Goal: Task Accomplishment & Management: Use online tool/utility

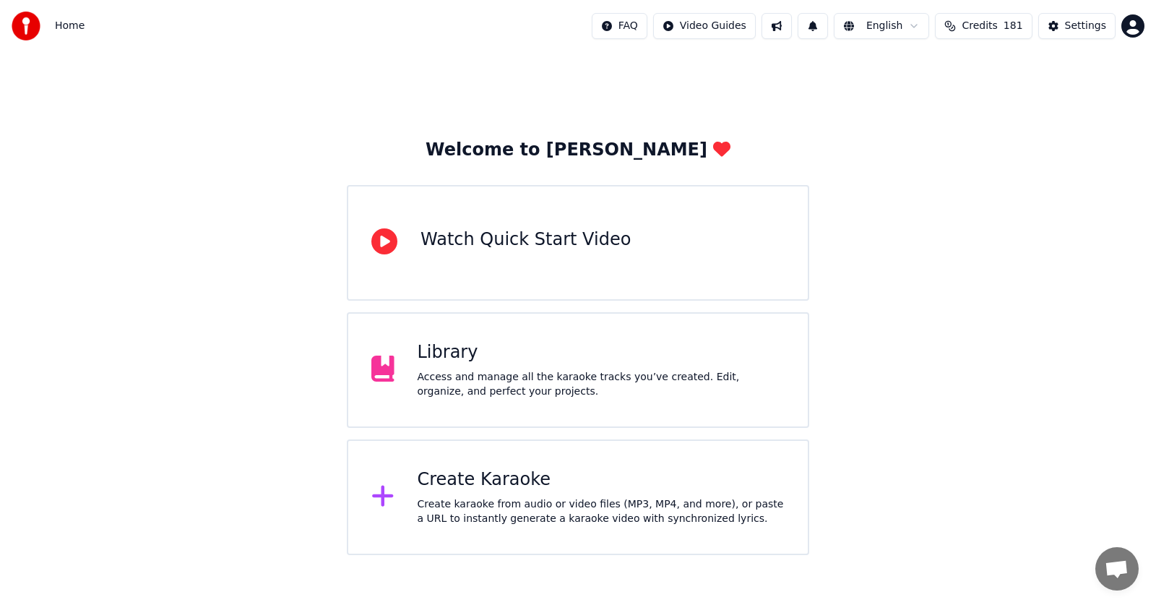
click at [438, 371] on div "Access and manage all the karaoke tracks you’ve created. Edit, organize, and pe…" at bounding box center [601, 384] width 368 height 29
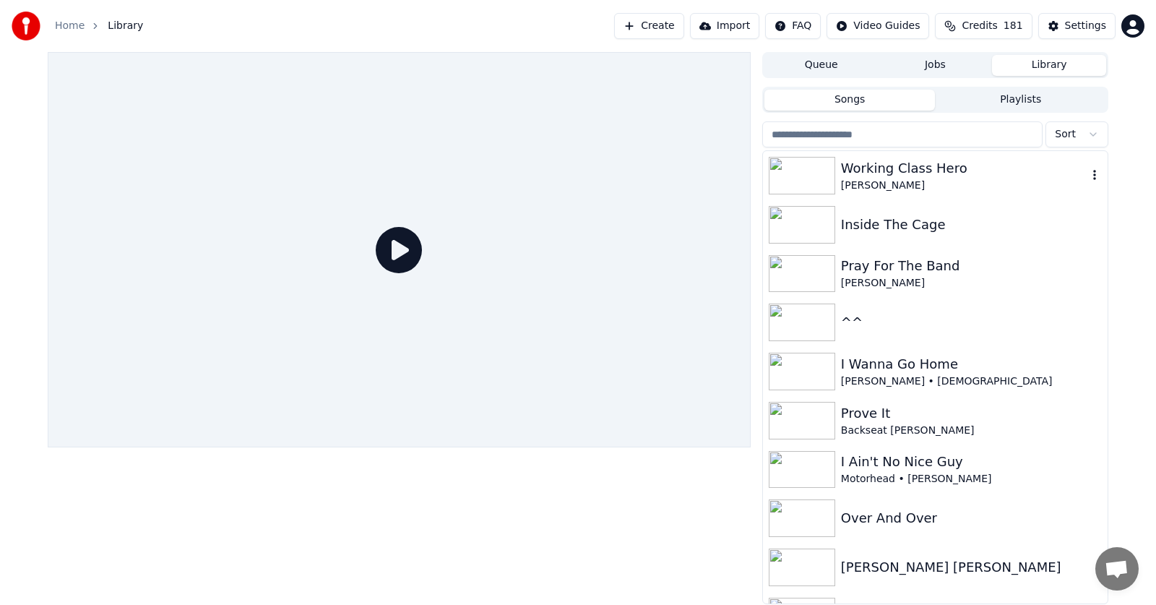
click at [880, 169] on div "Working Class Hero" at bounding box center [964, 168] width 246 height 20
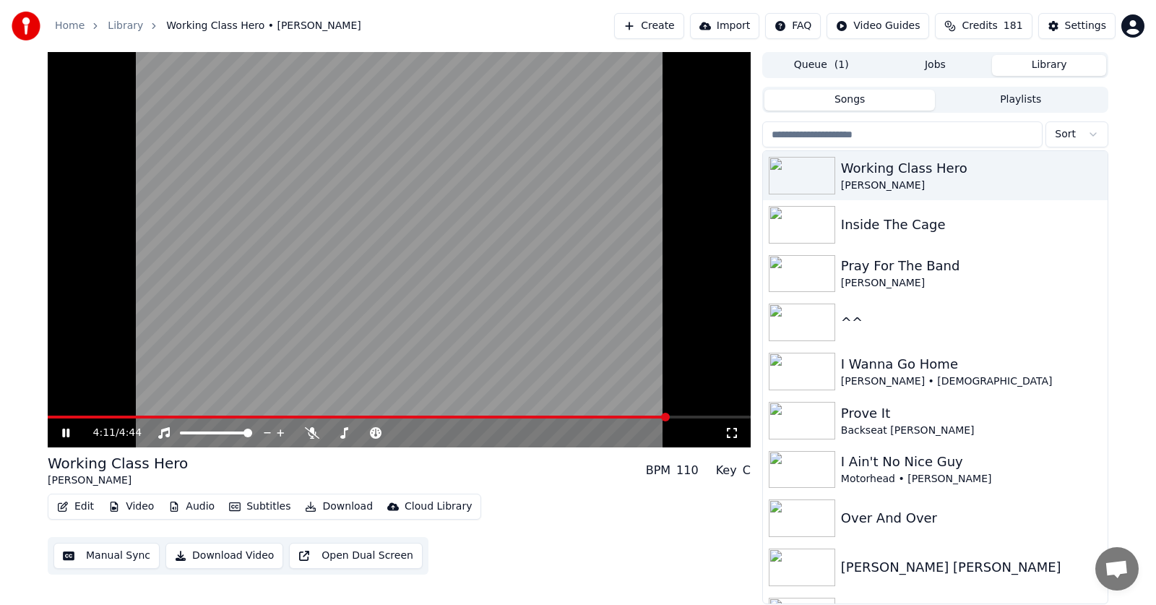
click at [670, 412] on span at bounding box center [665, 416] width 9 height 9
click at [692, 415] on span at bounding box center [687, 416] width 9 height 9
click at [310, 431] on icon at bounding box center [312, 433] width 14 height 12
click at [65, 433] on icon at bounding box center [65, 432] width 7 height 9
click at [66, 431] on icon at bounding box center [65, 433] width 9 height 10
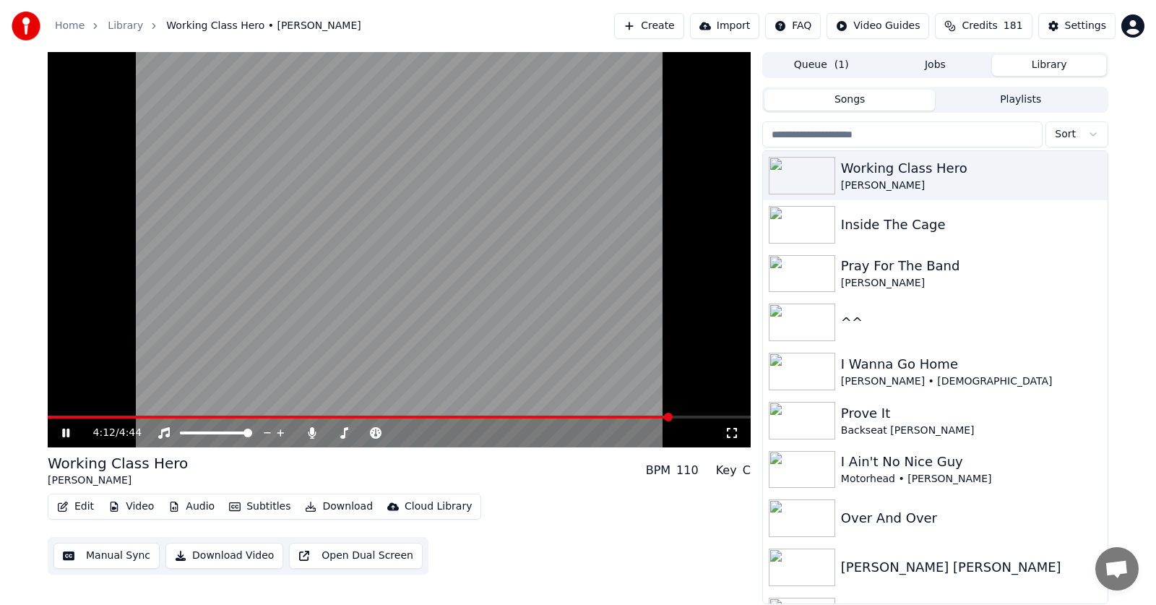
click at [671, 415] on span at bounding box center [359, 416] width 623 height 3
click at [49, 417] on span at bounding box center [366, 416] width 636 height 3
click at [69, 417] on span at bounding box center [399, 416] width 703 height 3
click at [549, 412] on span at bounding box center [545, 416] width 9 height 9
click at [625, 412] on span at bounding box center [621, 416] width 9 height 9
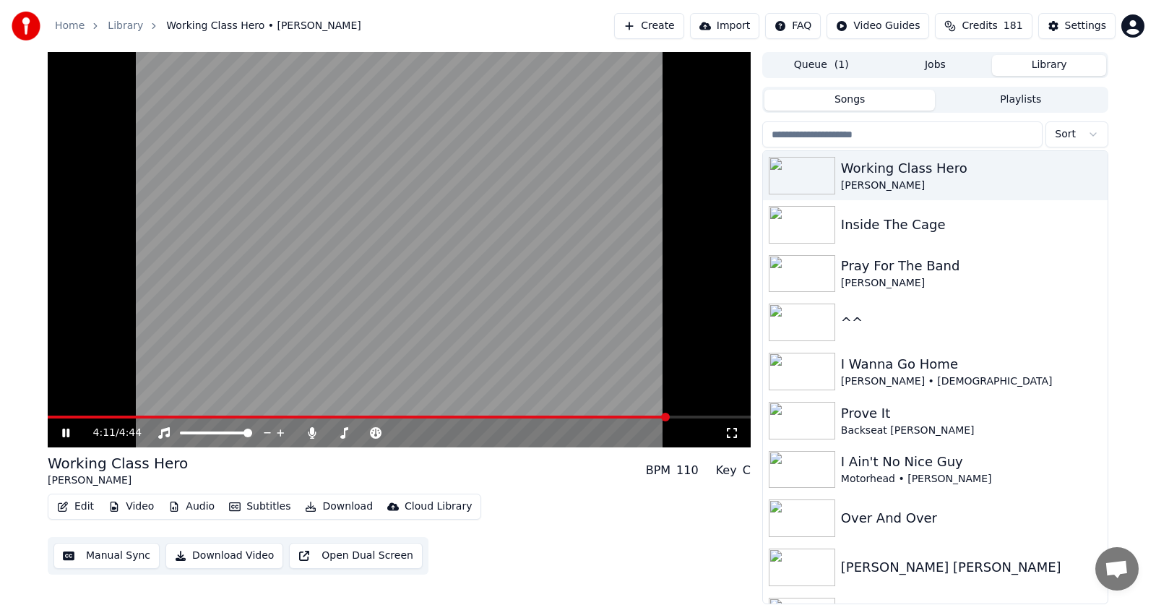
click at [670, 415] on span at bounding box center [665, 416] width 9 height 9
click at [651, 415] on span at bounding box center [650, 416] width 9 height 9
click at [65, 434] on icon at bounding box center [65, 432] width 7 height 9
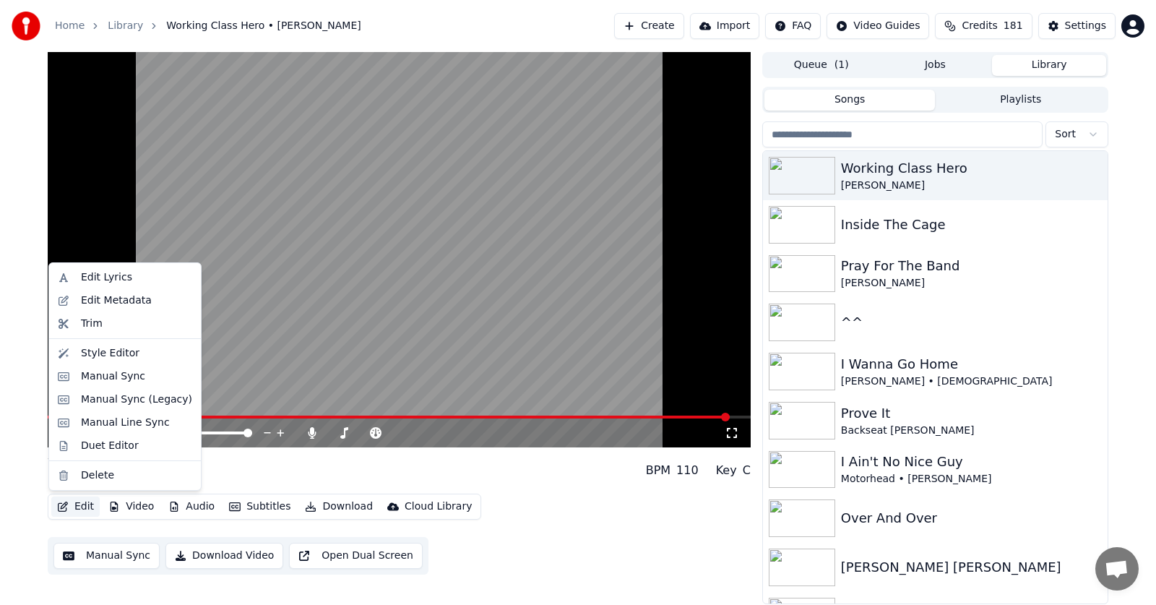
click at [80, 501] on button "Edit" at bounding box center [75, 506] width 48 height 20
click at [100, 397] on div "Manual Sync (Legacy)" at bounding box center [136, 399] width 111 height 14
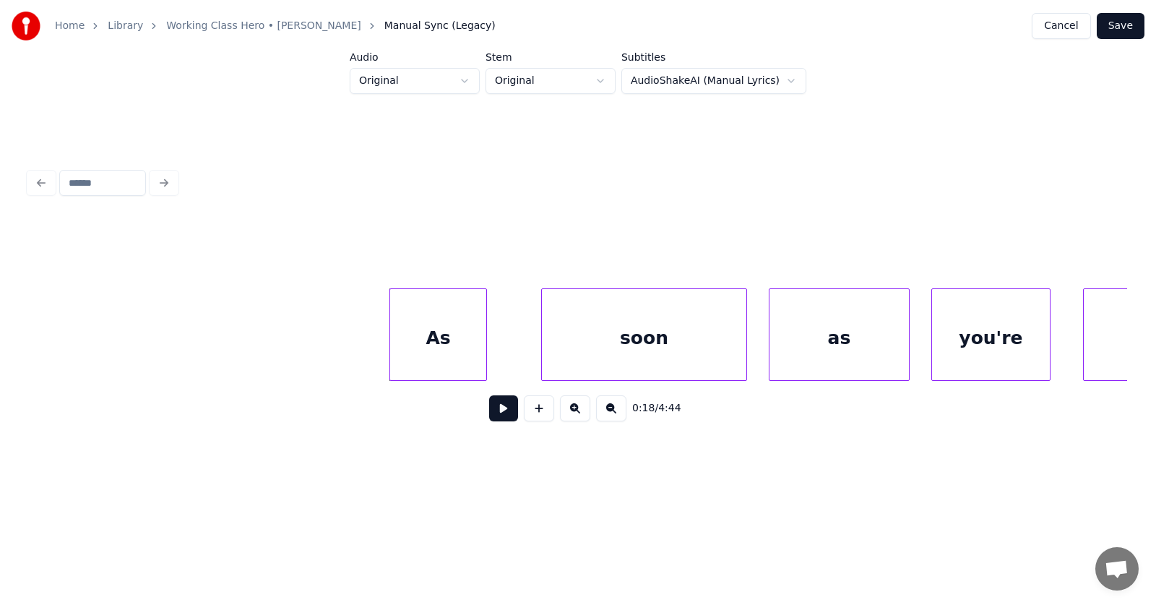
scroll to position [0, 9674]
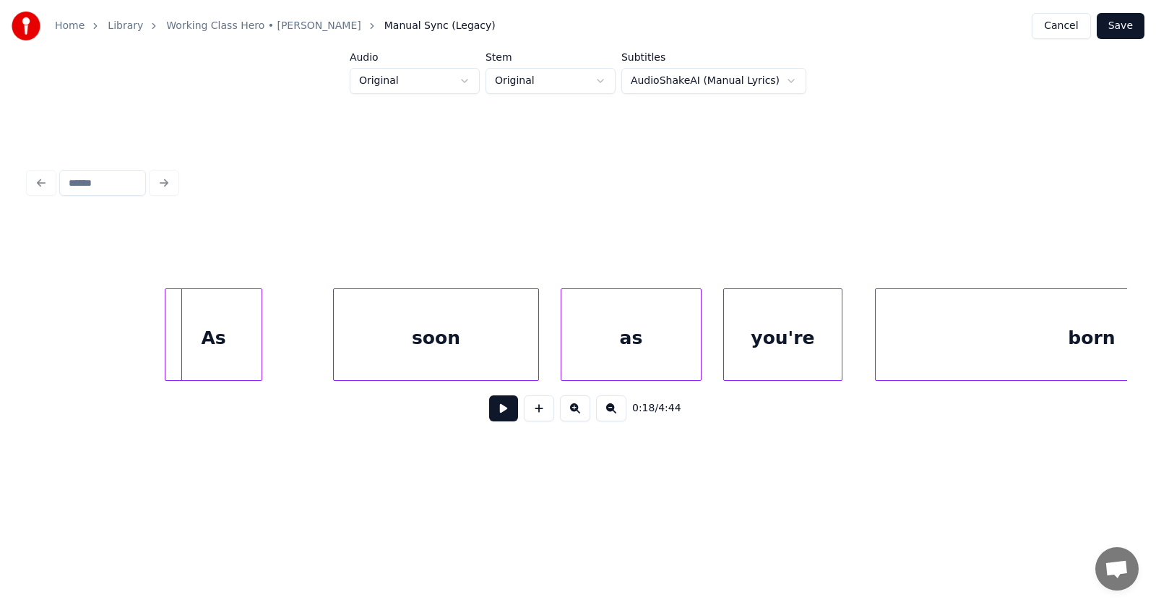
click at [236, 345] on div "As" at bounding box center [213, 338] width 96 height 98
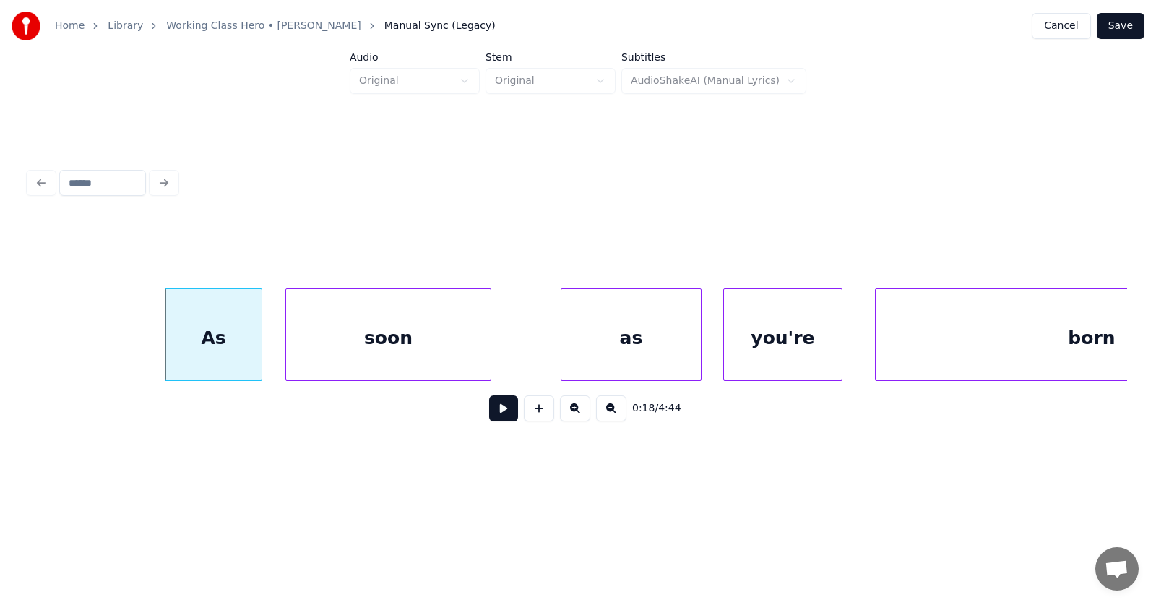
click at [332, 347] on div "soon" at bounding box center [388, 338] width 204 height 98
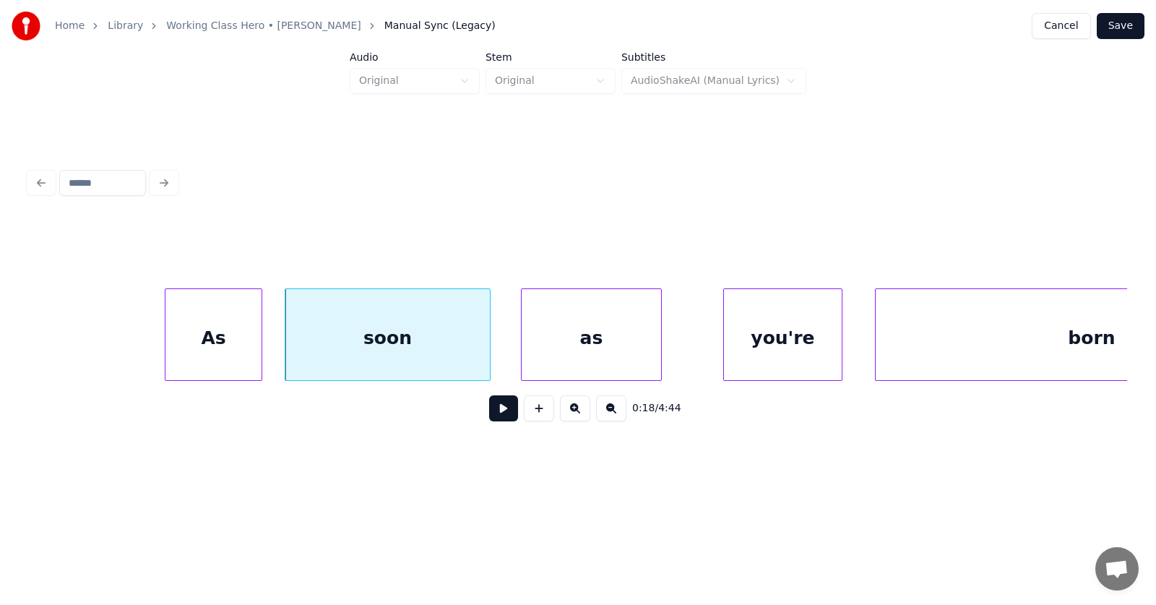
click at [537, 352] on div "as" at bounding box center [590, 338] width 139 height 98
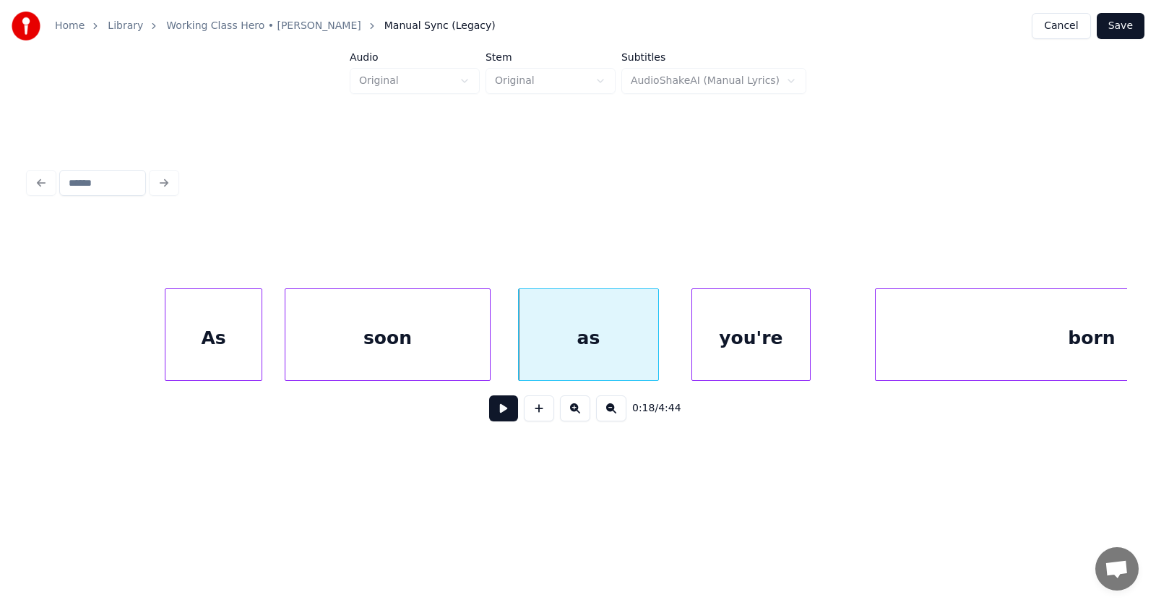
click at [718, 347] on div "you're" at bounding box center [751, 338] width 118 height 98
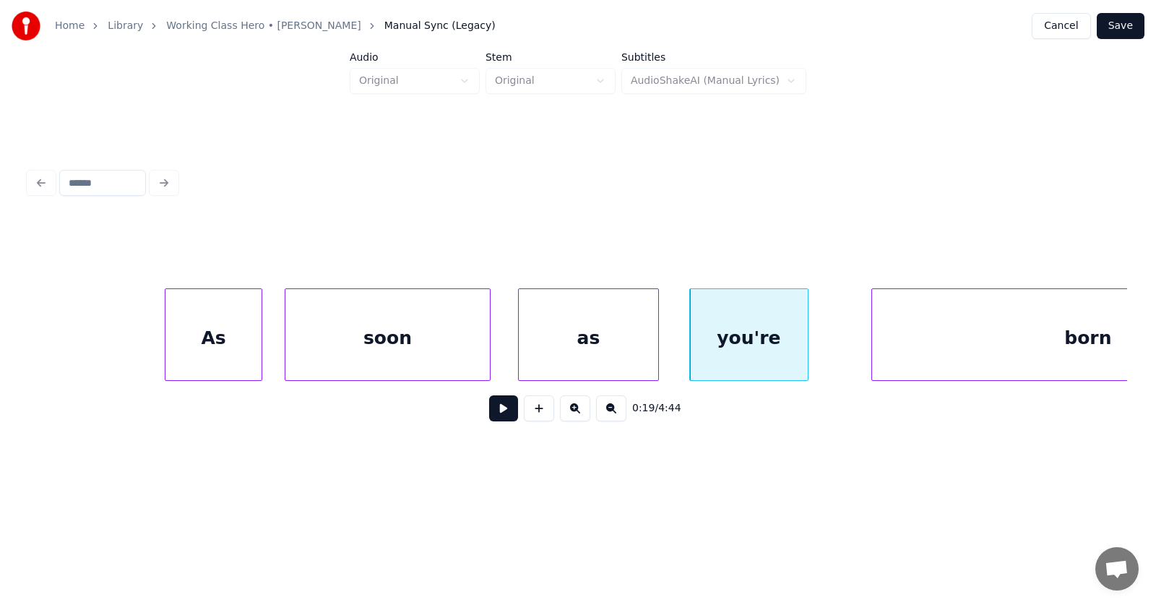
scroll to position [0, 9850]
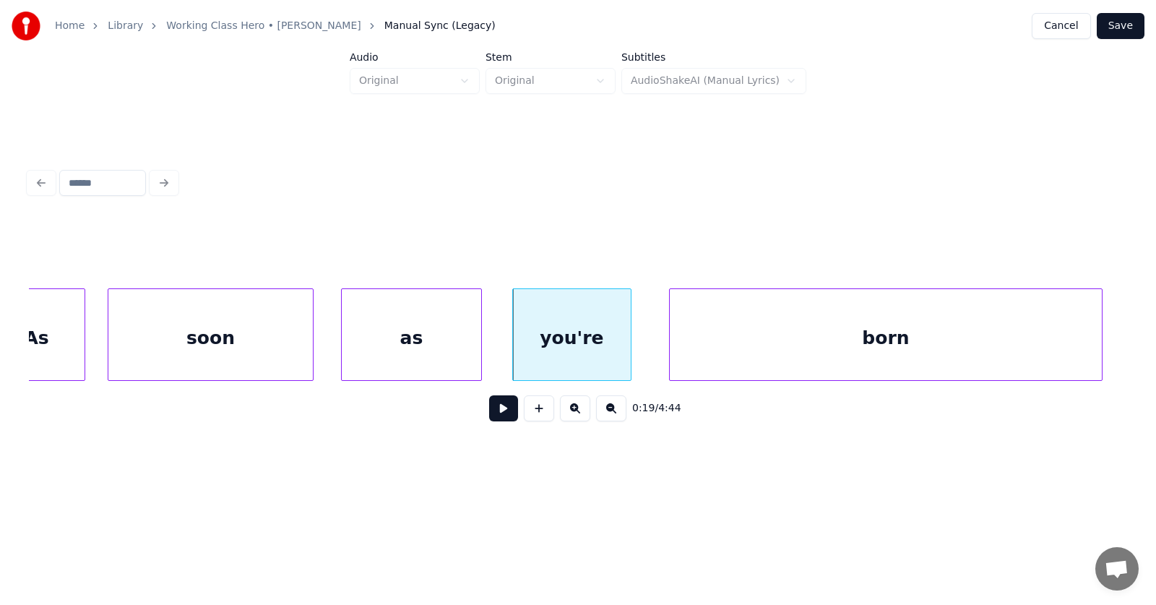
click at [867, 340] on div "born" at bounding box center [886, 338] width 432 height 98
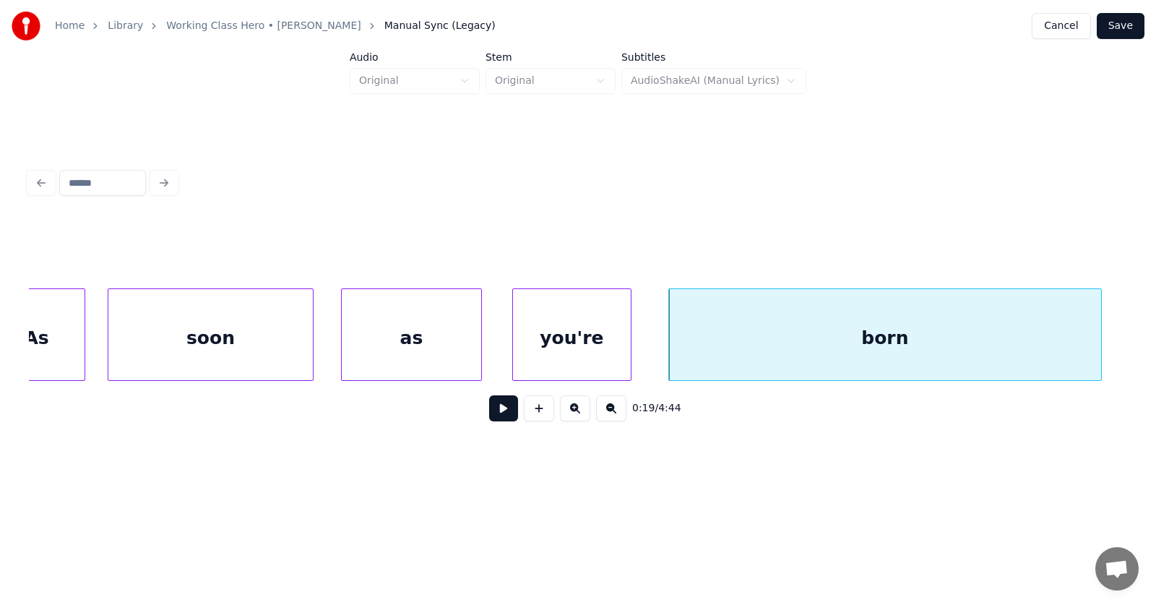
click at [508, 412] on button at bounding box center [503, 408] width 29 height 26
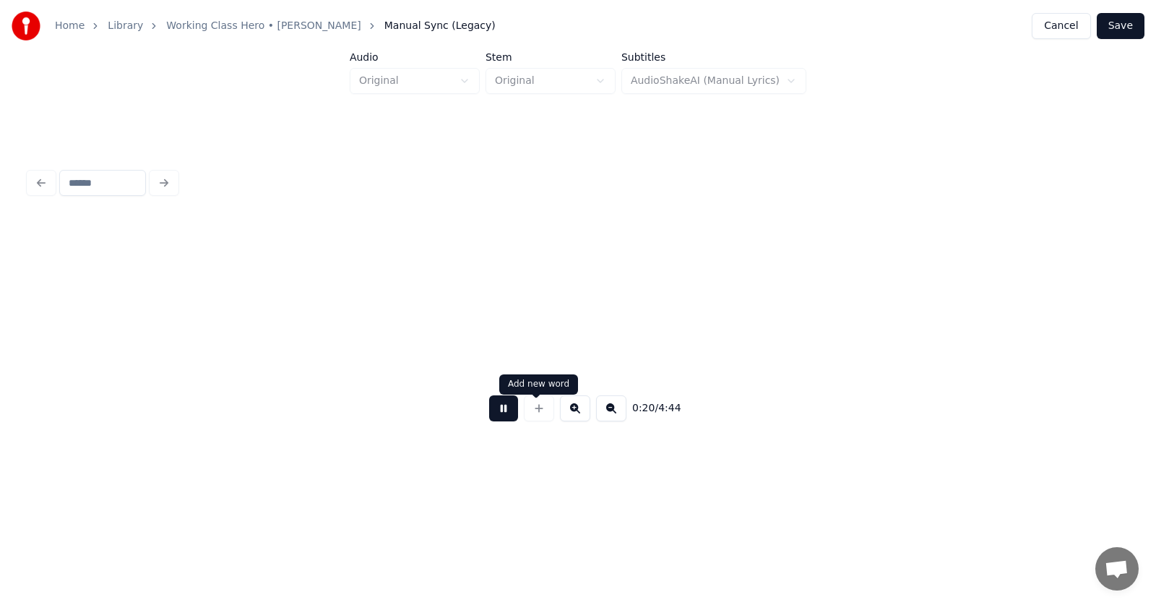
scroll to position [0, 10955]
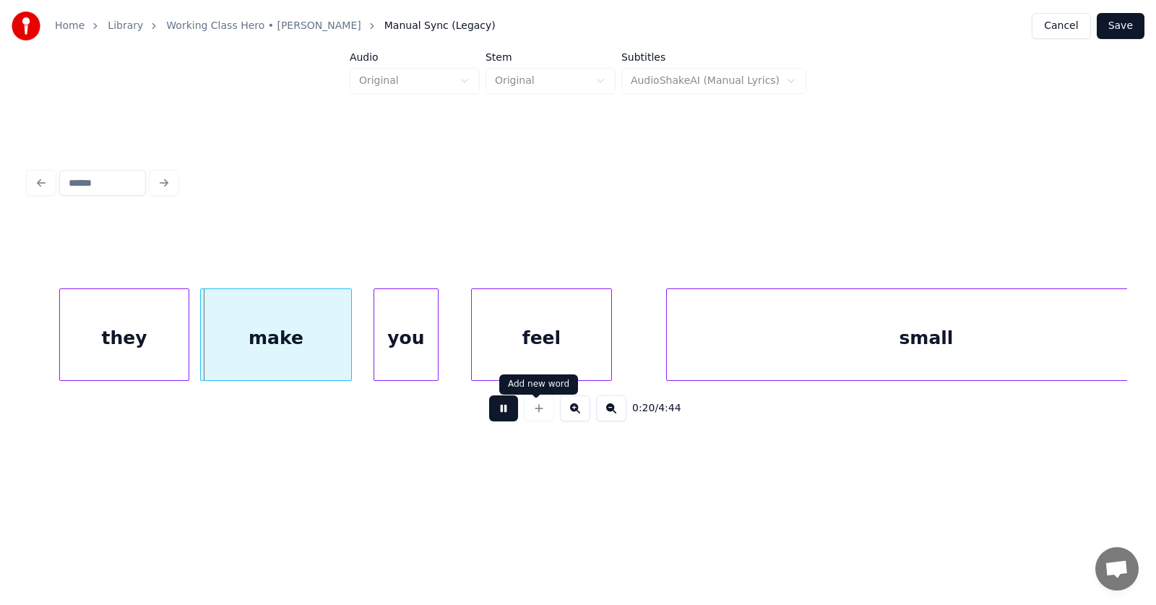
click at [508, 412] on button at bounding box center [503, 408] width 29 height 26
click at [104, 350] on div "they" at bounding box center [94, 338] width 129 height 98
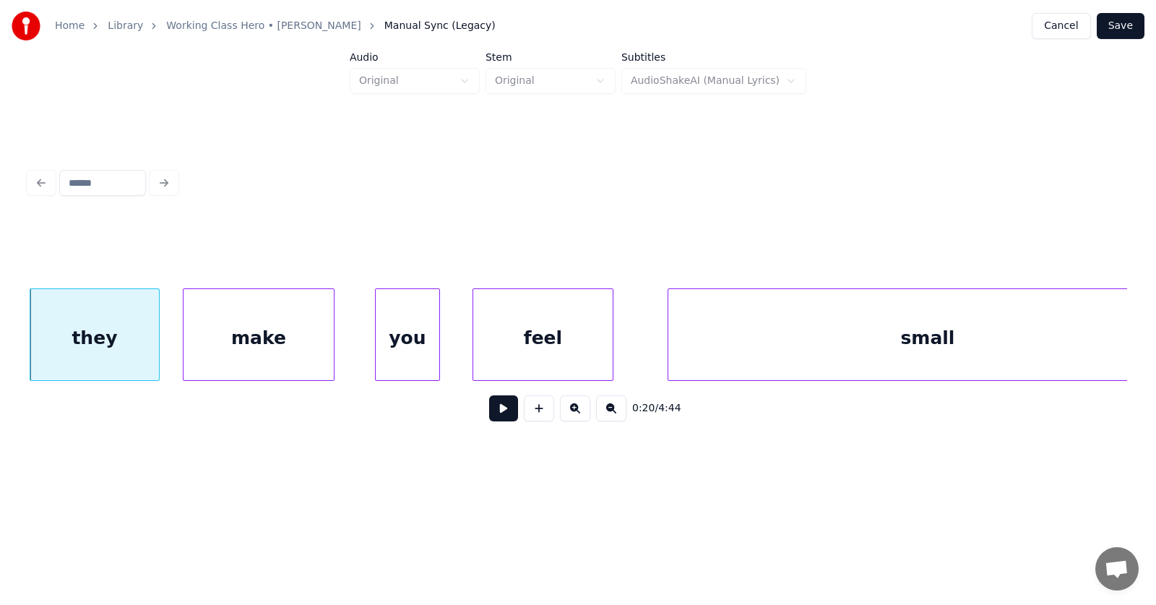
click at [225, 356] on div "make" at bounding box center [258, 338] width 150 height 98
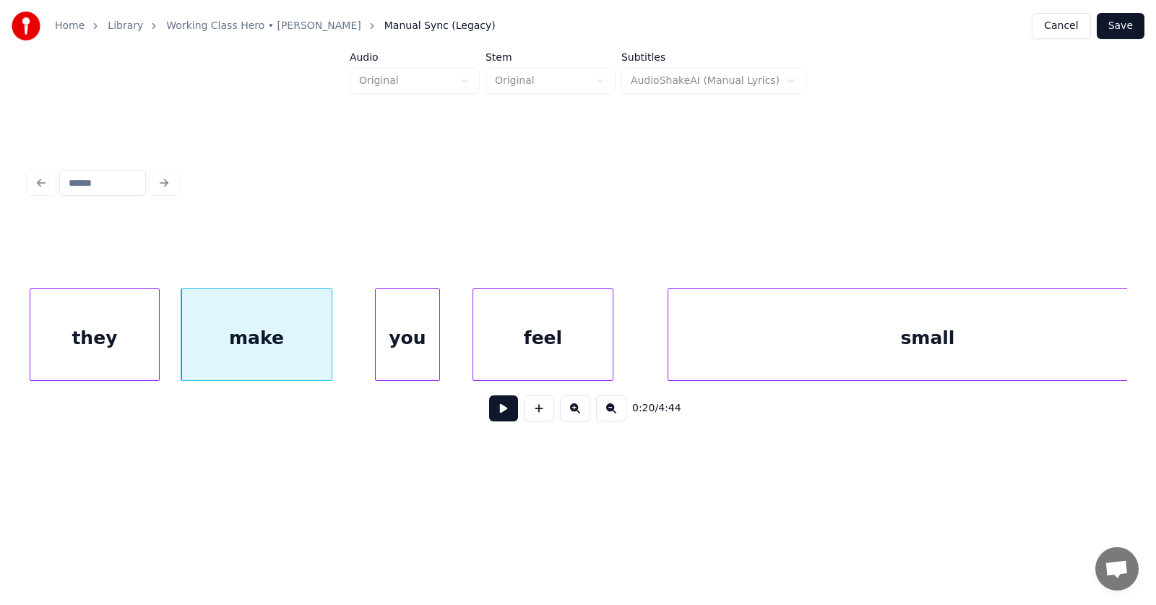
scroll to position [0, 11026]
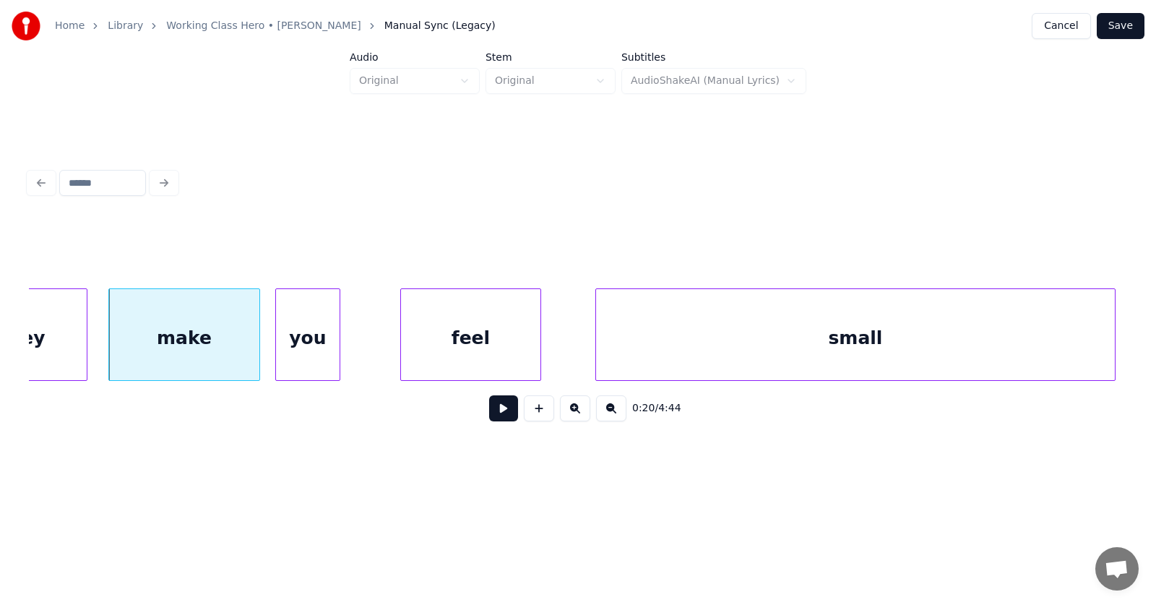
click at [300, 346] on div "you" at bounding box center [308, 338] width 64 height 98
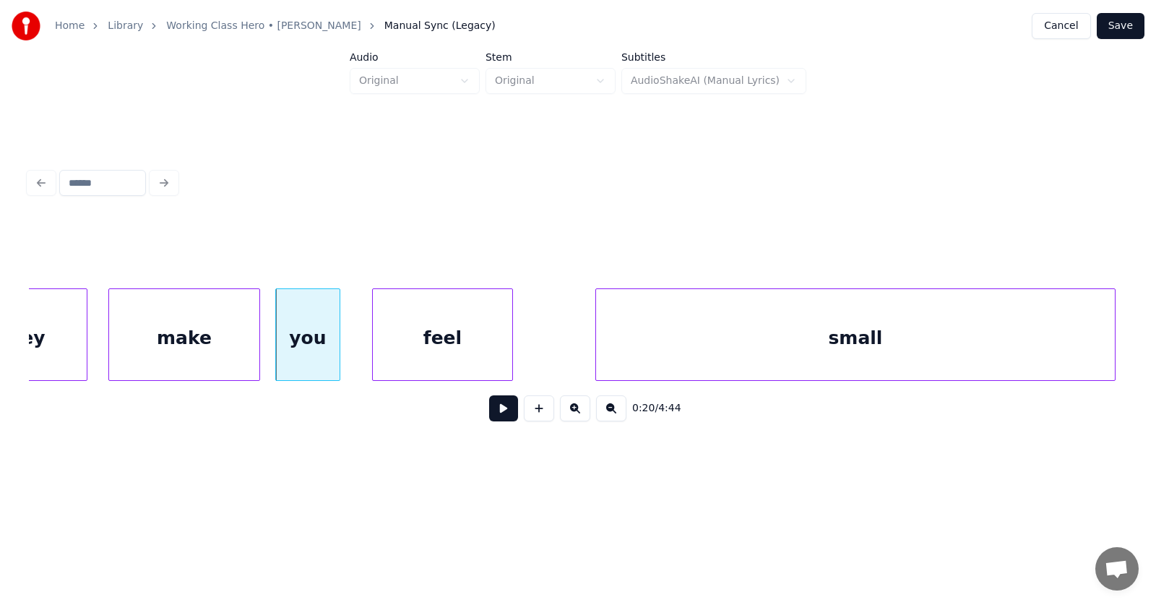
click at [400, 349] on div "feel" at bounding box center [442, 338] width 139 height 98
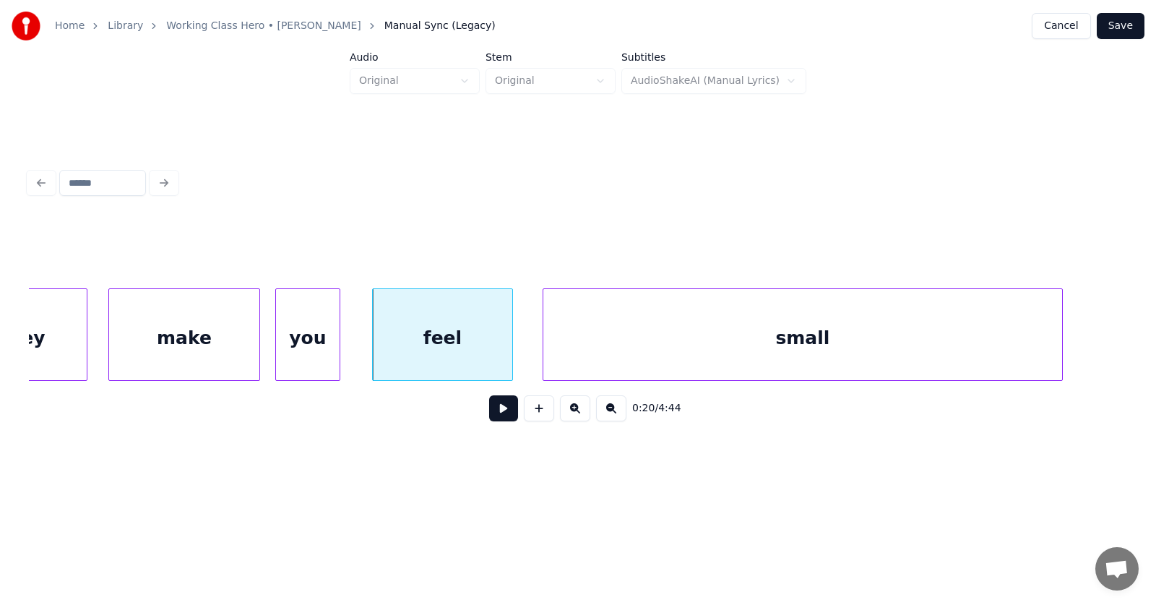
click at [607, 350] on div "small" at bounding box center [802, 338] width 519 height 98
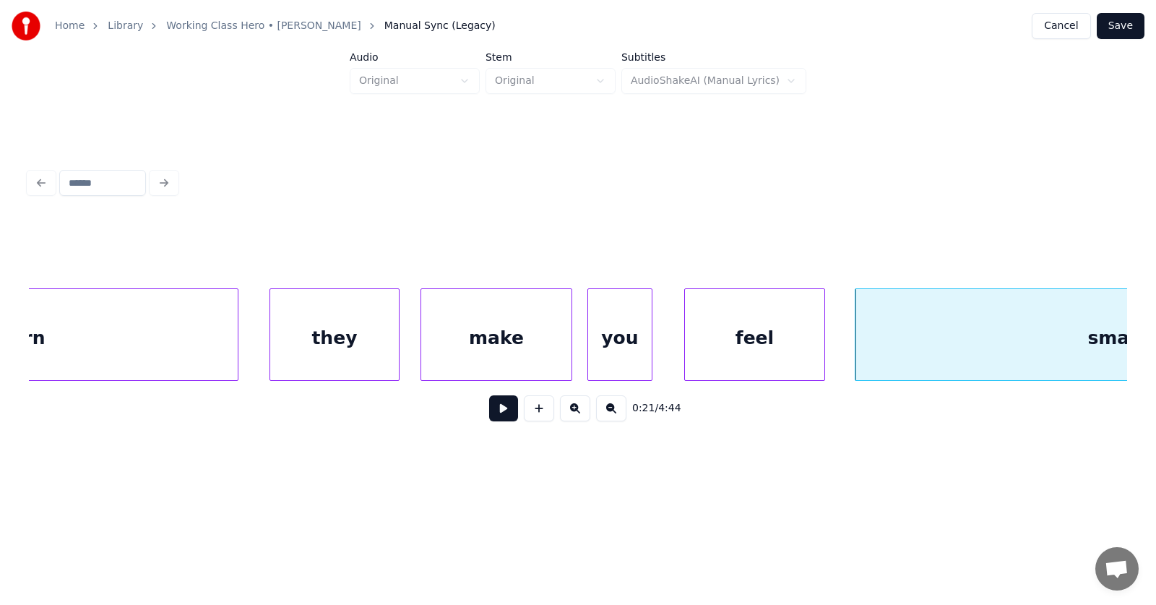
scroll to position [0, 10818]
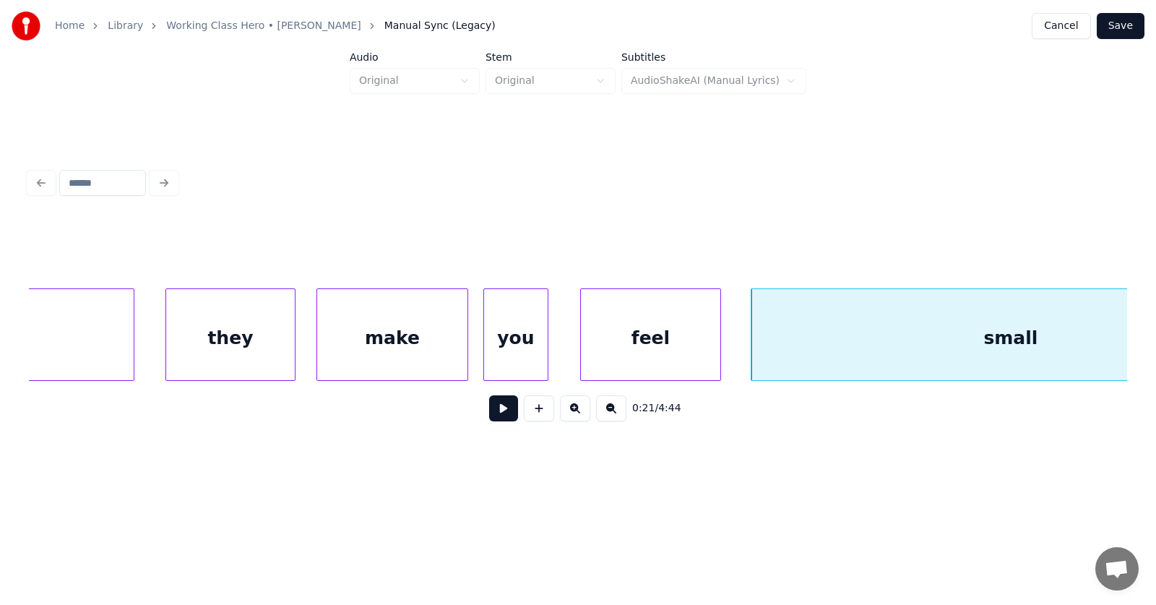
click at [489, 413] on button at bounding box center [503, 408] width 29 height 26
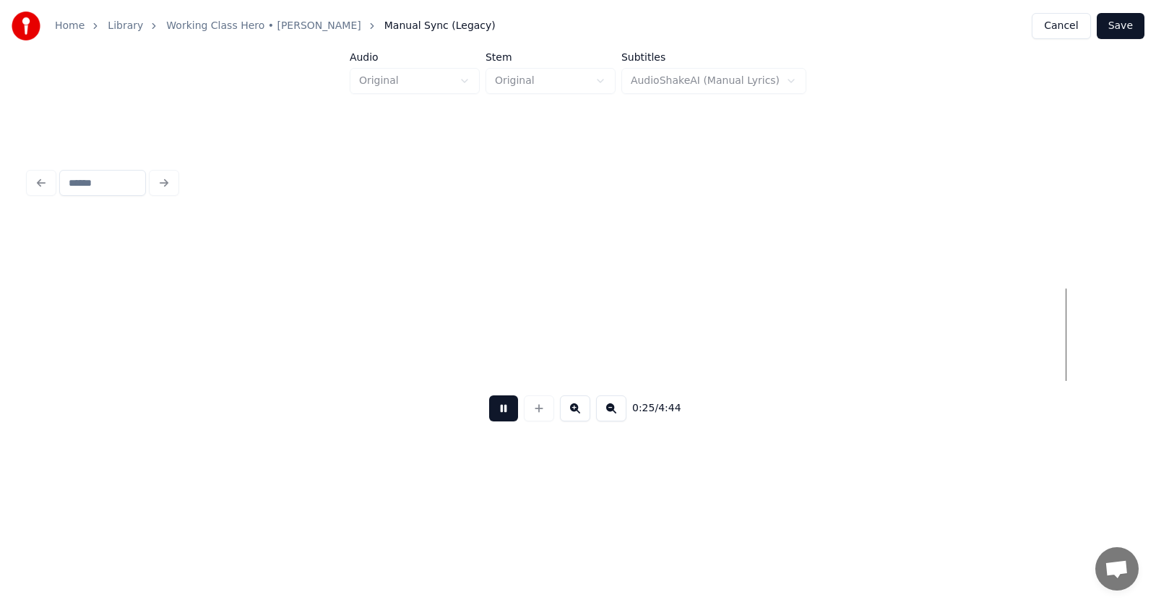
scroll to position [0, 14130]
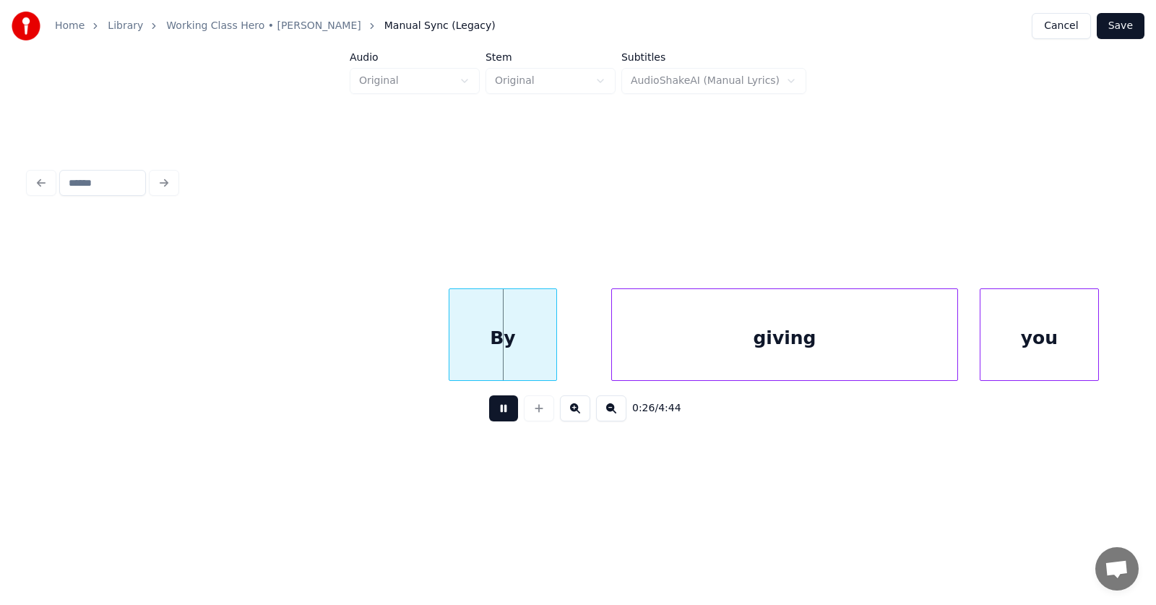
click at [489, 413] on button at bounding box center [503, 408] width 29 height 26
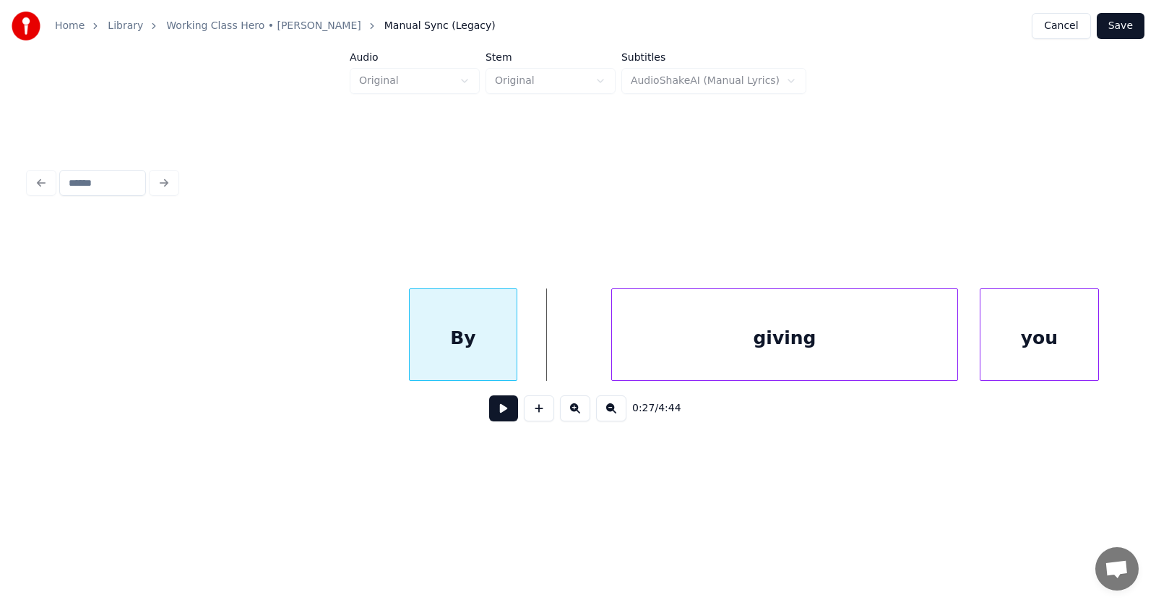
click at [485, 352] on div "By" at bounding box center [463, 338] width 107 height 98
click at [406, 345] on div at bounding box center [408, 334] width 4 height 91
click at [701, 360] on div "giving" at bounding box center [756, 338] width 345 height 98
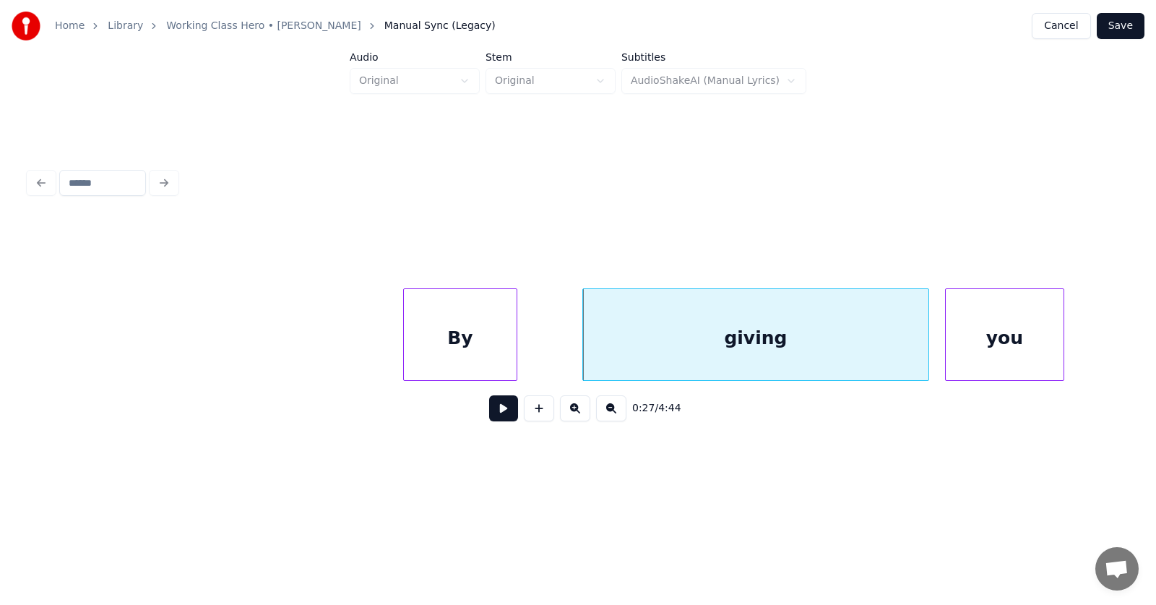
click at [981, 337] on div "you" at bounding box center [1004, 338] width 118 height 98
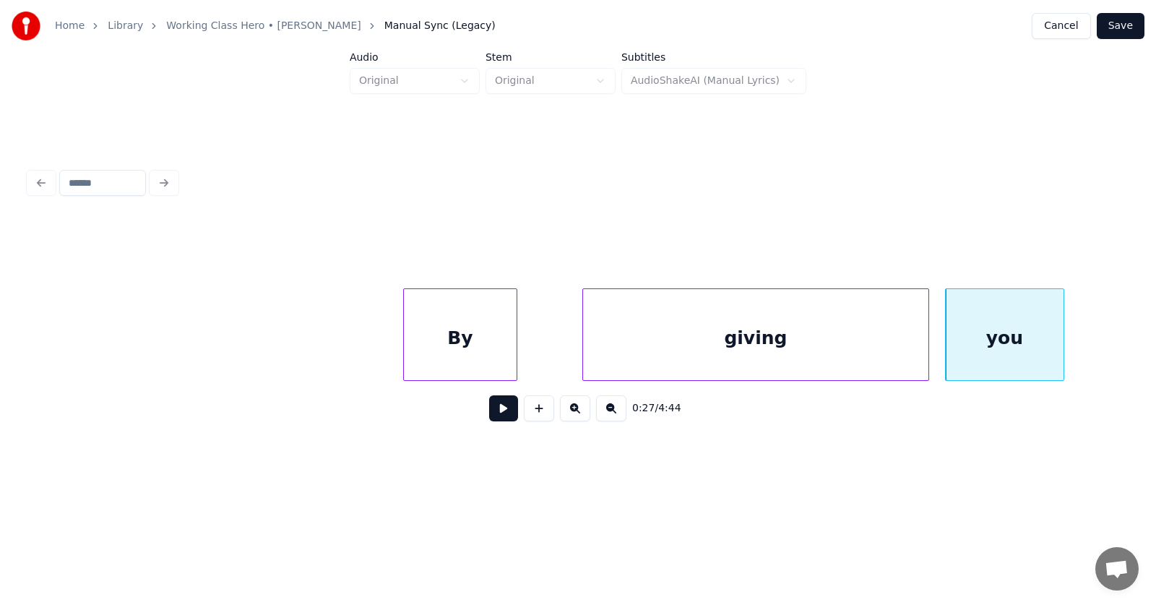
click at [498, 413] on button at bounding box center [503, 408] width 29 height 26
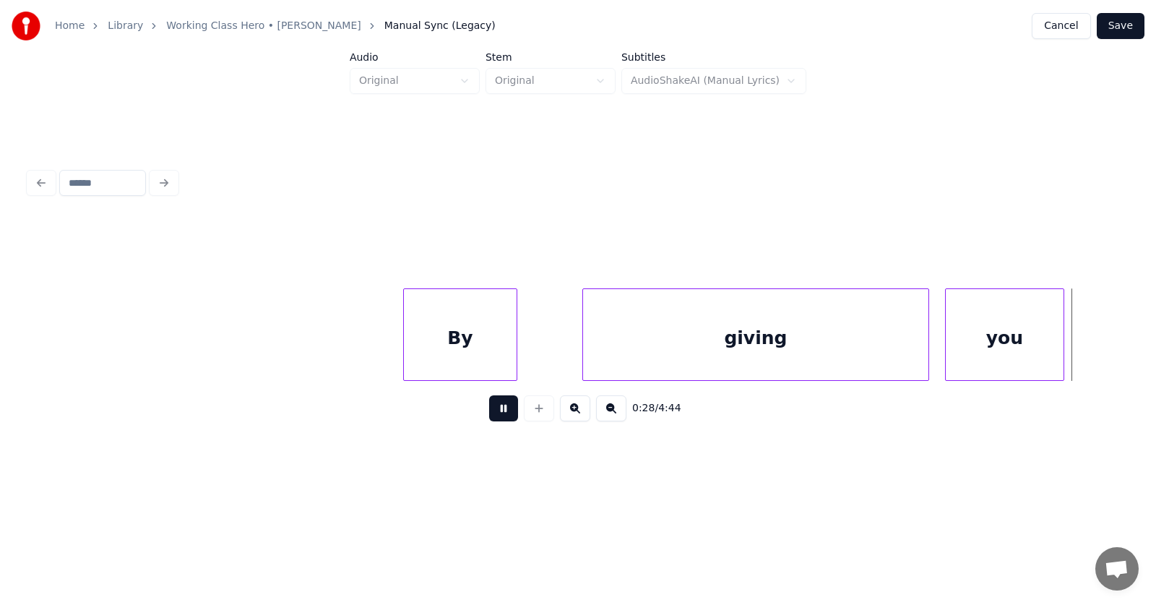
scroll to position [0, 15228]
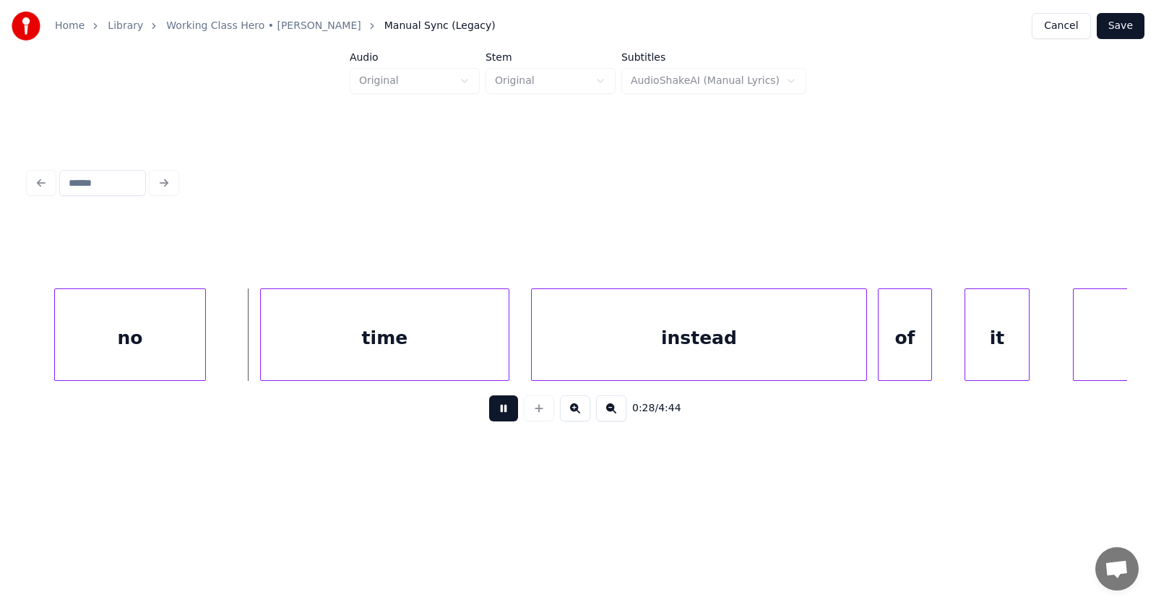
click at [498, 413] on button at bounding box center [503, 408] width 29 height 26
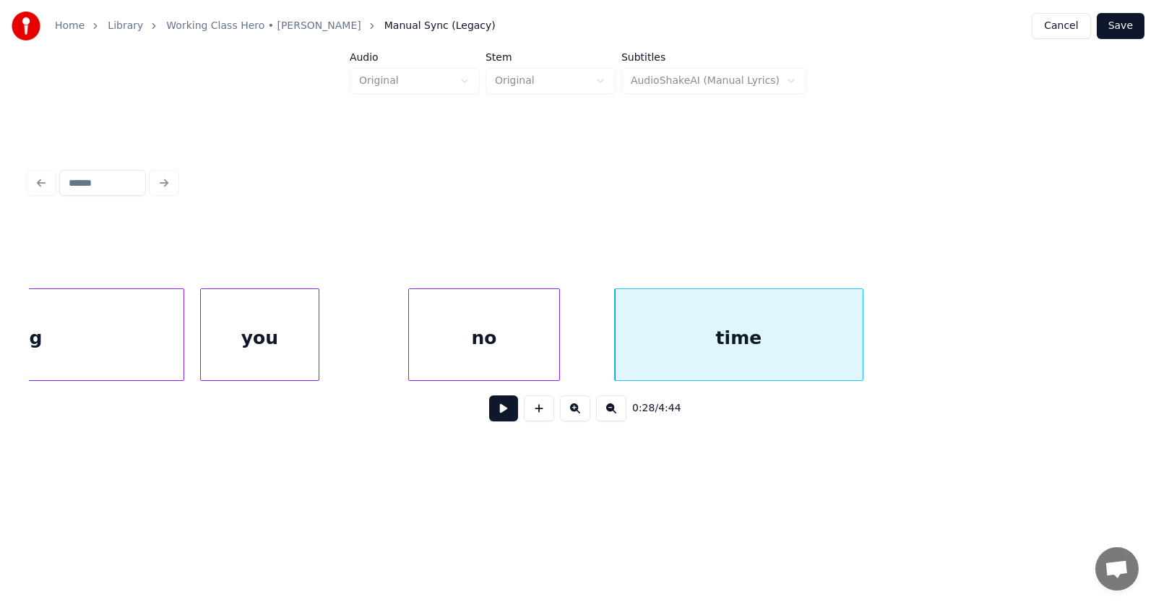
scroll to position [0, 14562]
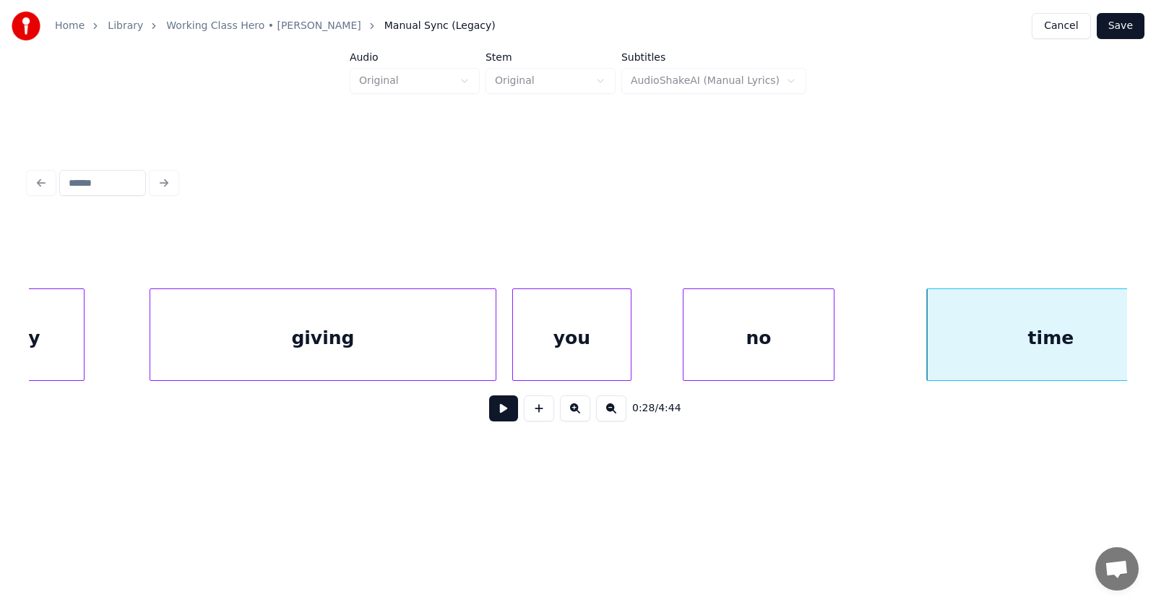
click at [727, 340] on div "no" at bounding box center [758, 338] width 150 height 98
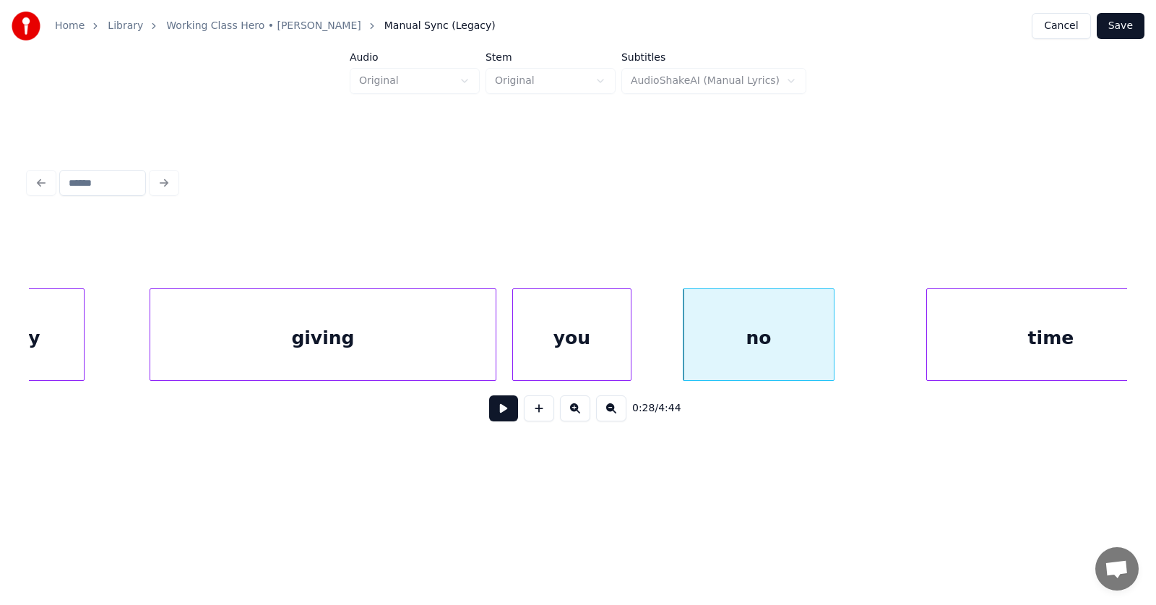
scroll to position [0, 14607]
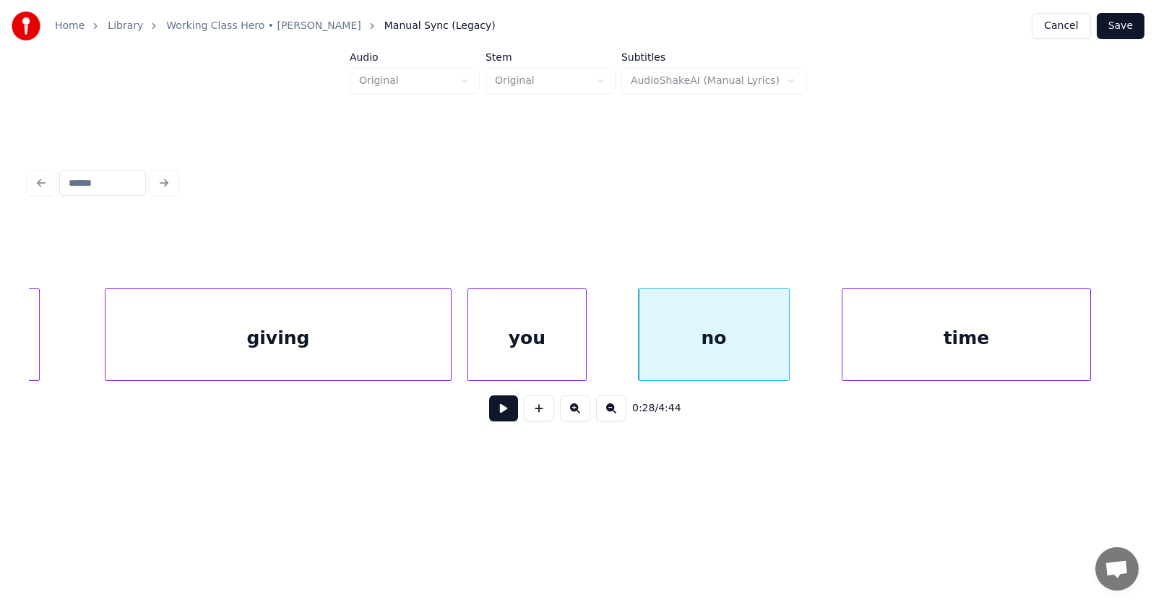
click at [923, 347] on div "time" at bounding box center [966, 338] width 248 height 98
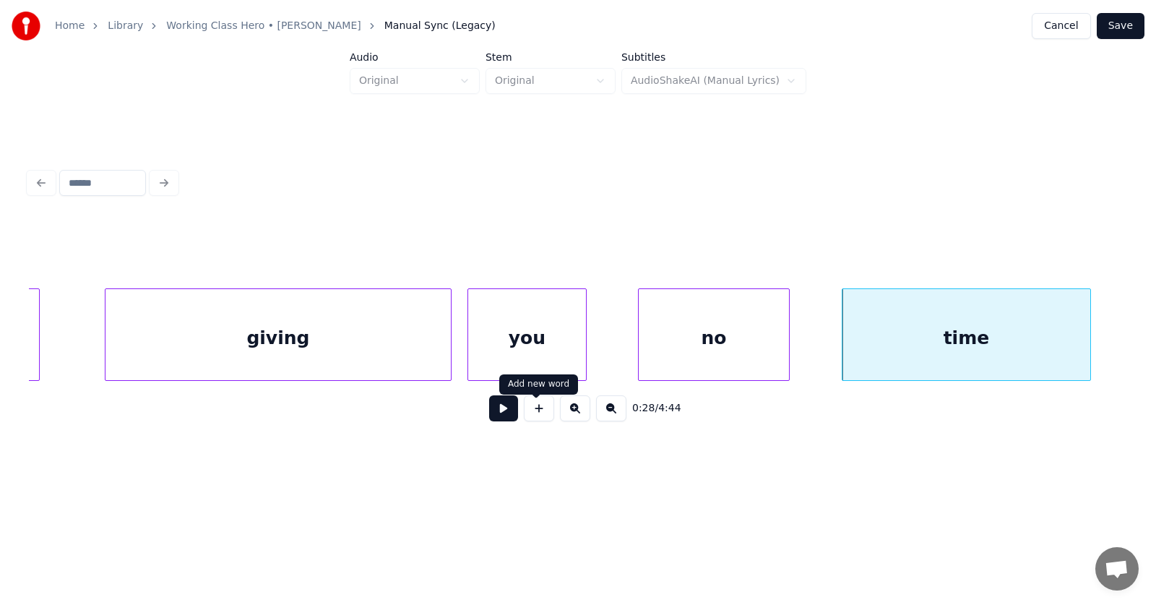
click at [497, 415] on button at bounding box center [503, 408] width 29 height 26
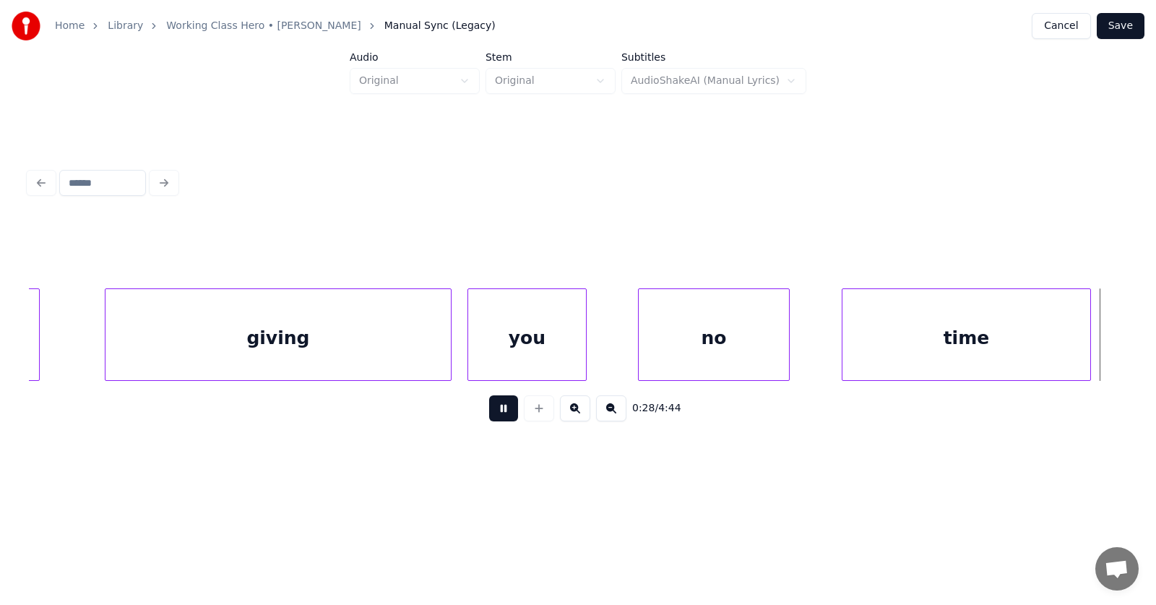
click at [497, 415] on button at bounding box center [503, 408] width 29 height 26
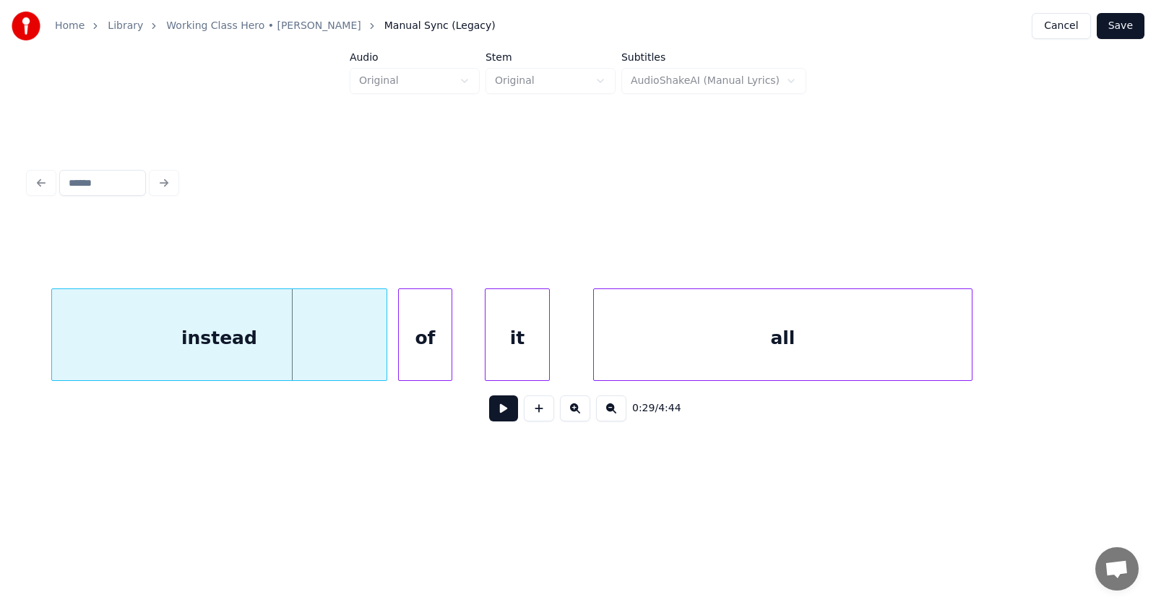
scroll to position [0, 15602]
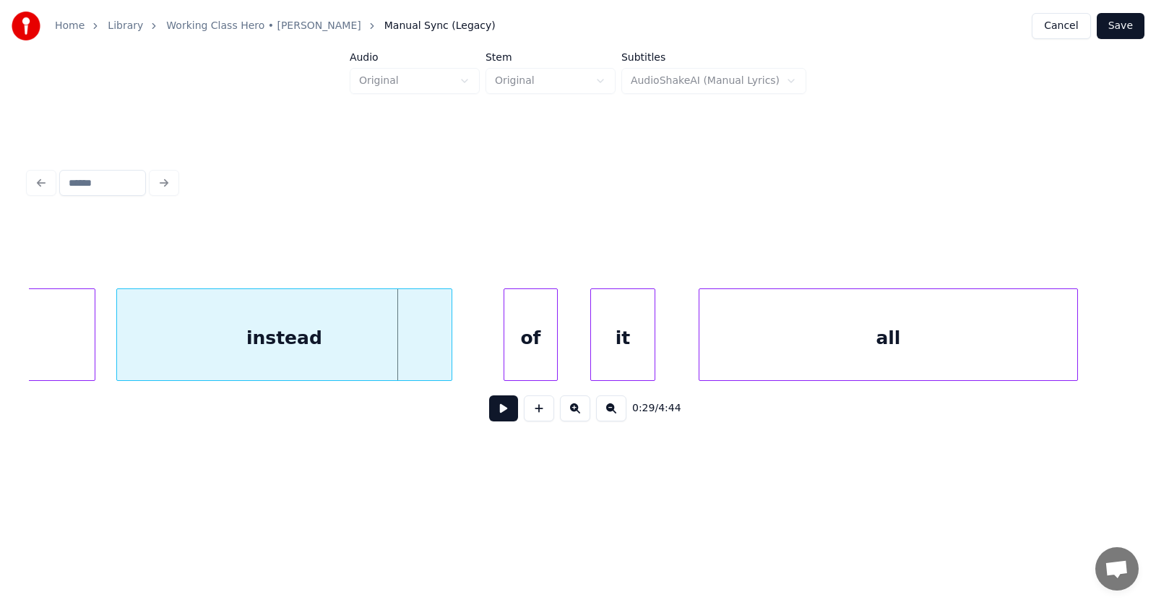
click at [236, 340] on div "instead" at bounding box center [284, 338] width 334 height 98
click at [505, 354] on div "of" at bounding box center [504, 338] width 53 height 98
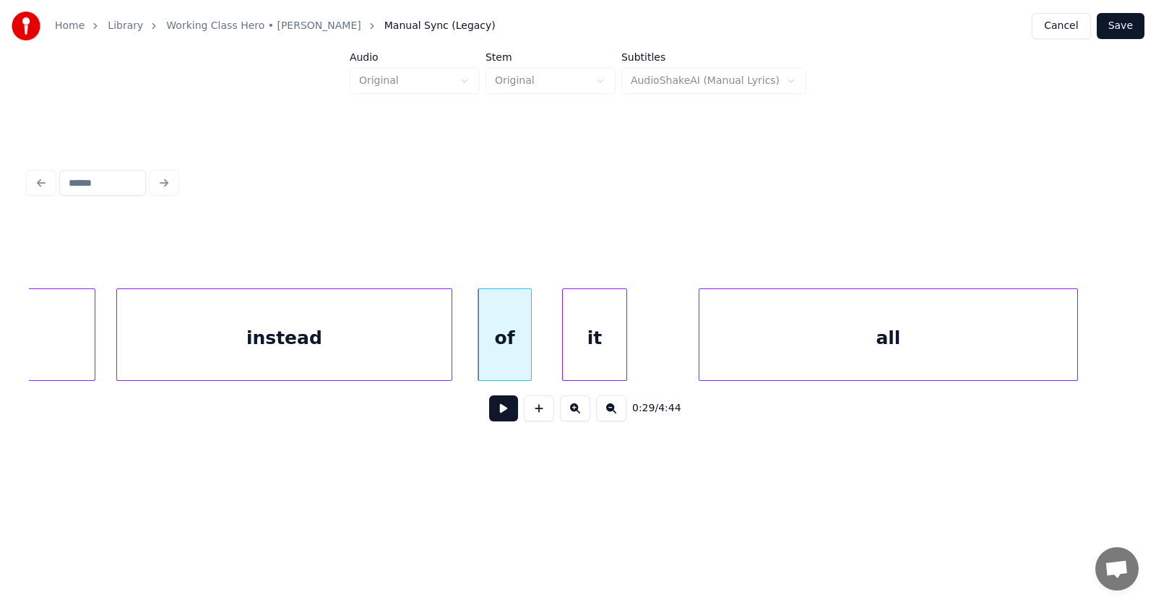
click at [597, 357] on div "it" at bounding box center [595, 338] width 64 height 98
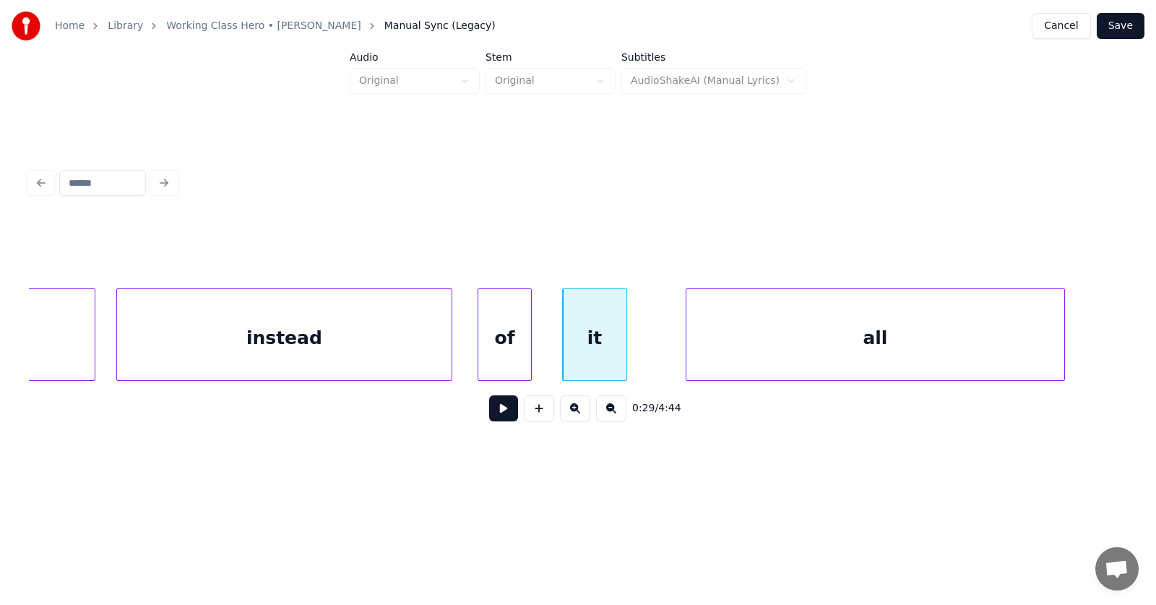
click at [735, 354] on div "all" at bounding box center [875, 338] width 378 height 98
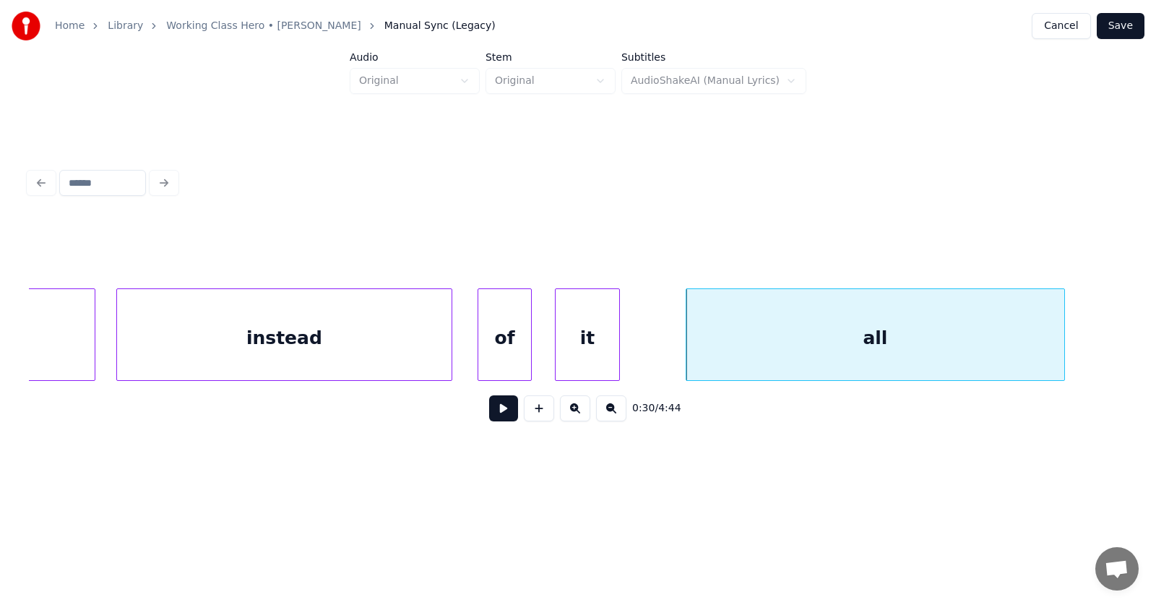
click at [584, 342] on div "it" at bounding box center [587, 338] width 64 height 98
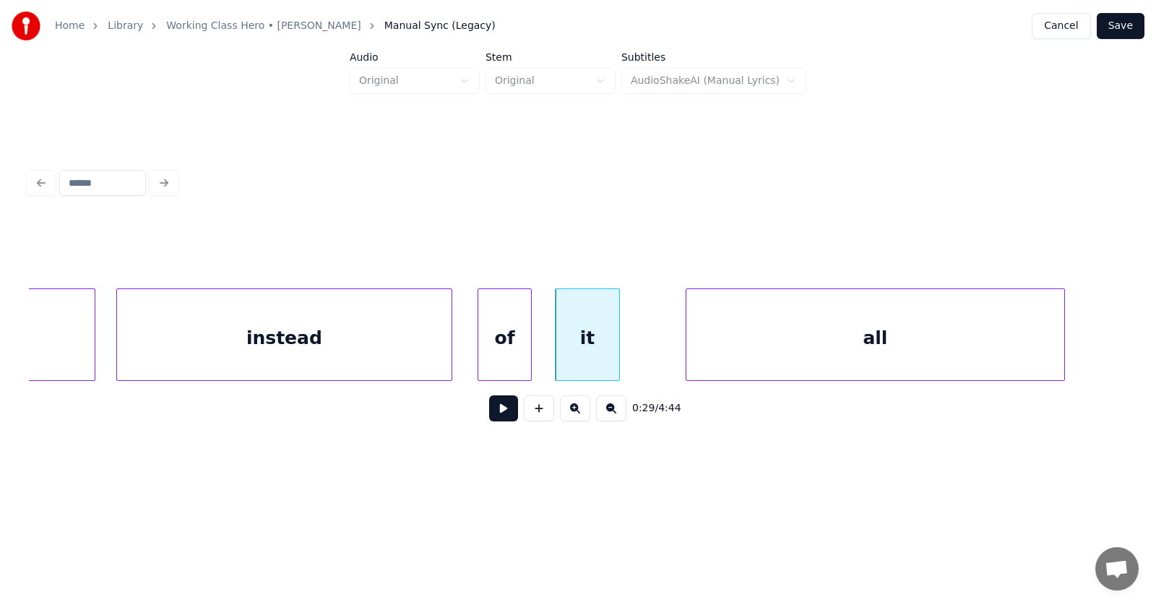
click at [321, 339] on div "instead" at bounding box center [284, 338] width 334 height 98
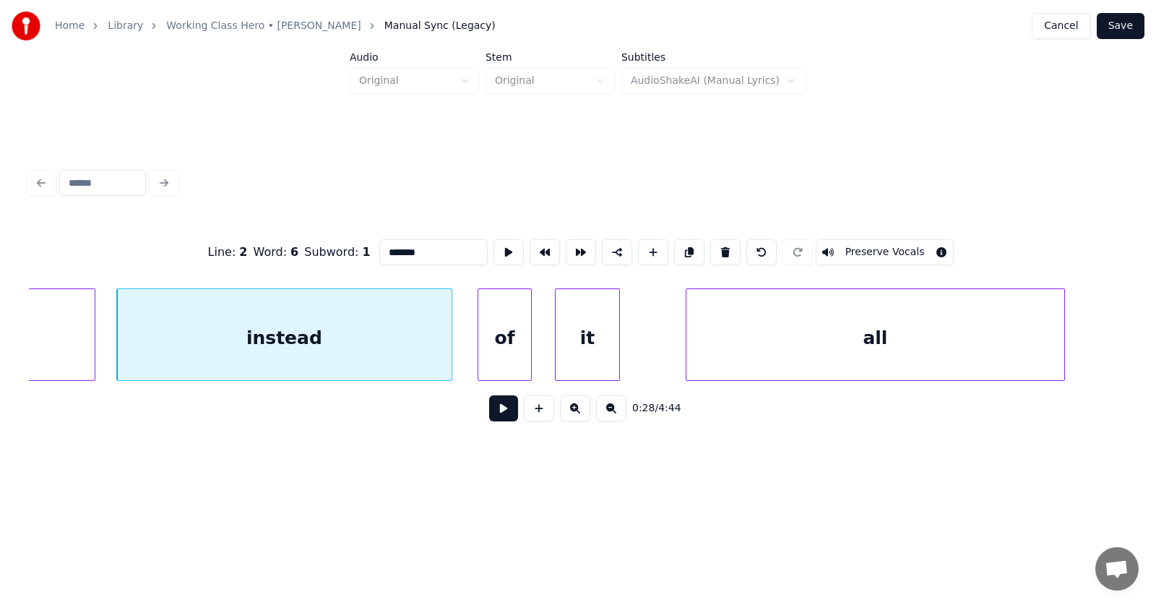
click at [489, 411] on button at bounding box center [503, 408] width 29 height 26
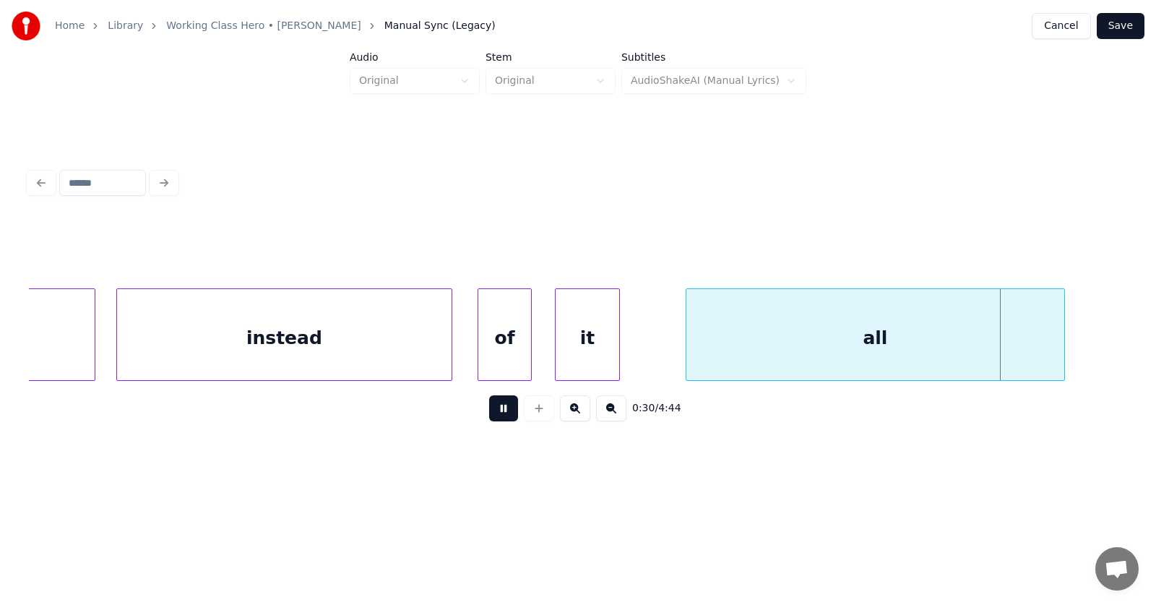
click at [489, 411] on button at bounding box center [503, 408] width 29 height 26
click at [816, 333] on div "all" at bounding box center [875, 338] width 378 height 98
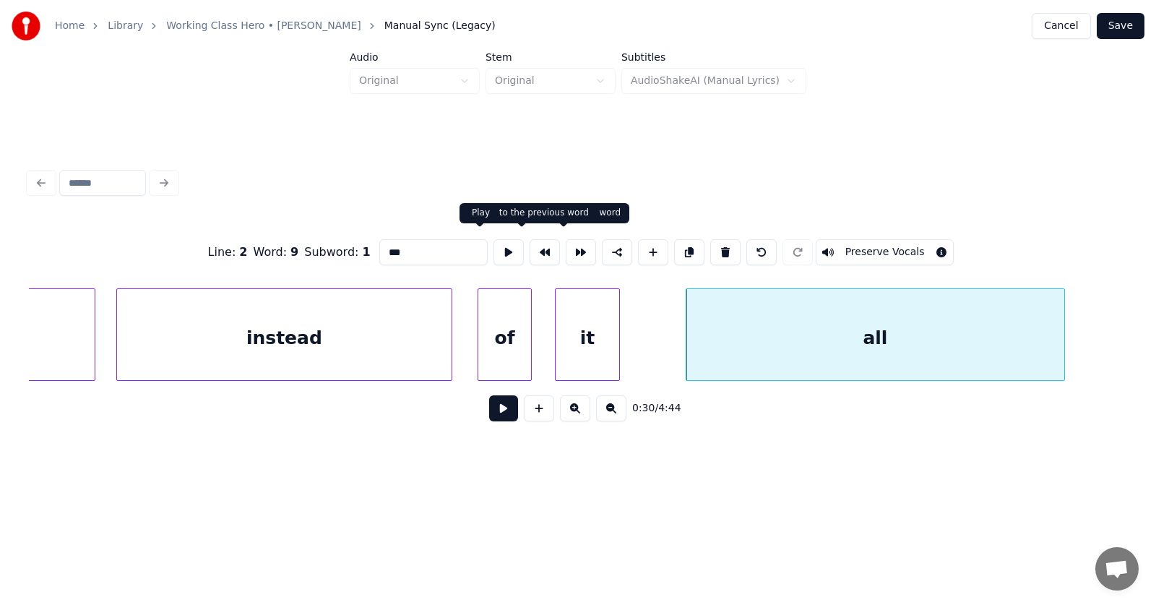
click at [493, 246] on button at bounding box center [508, 252] width 30 height 26
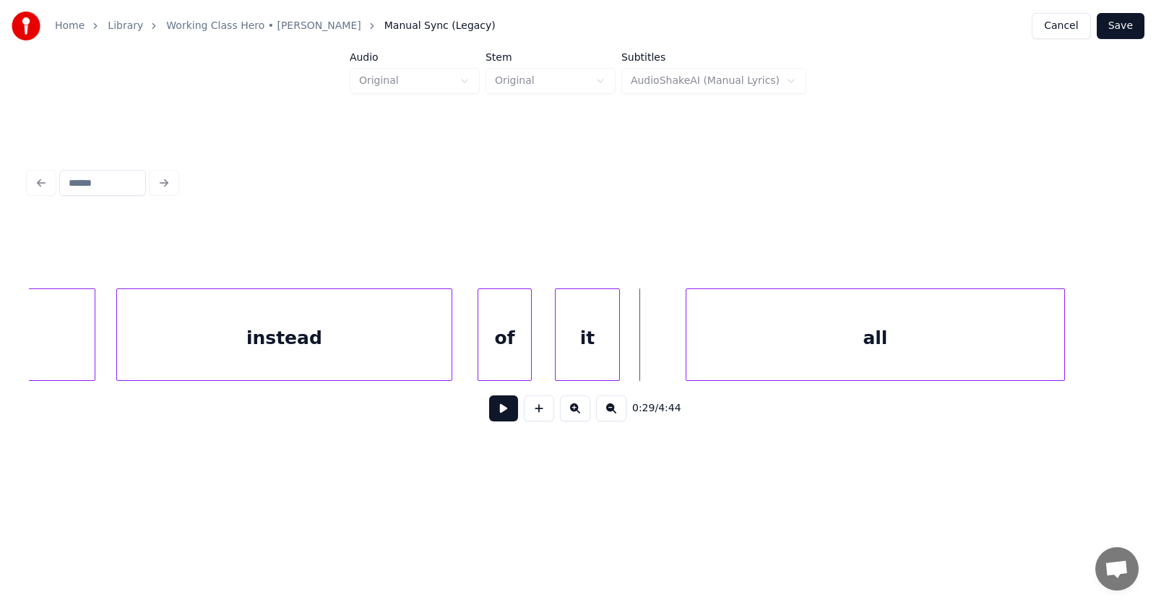
click at [494, 415] on button at bounding box center [503, 408] width 29 height 26
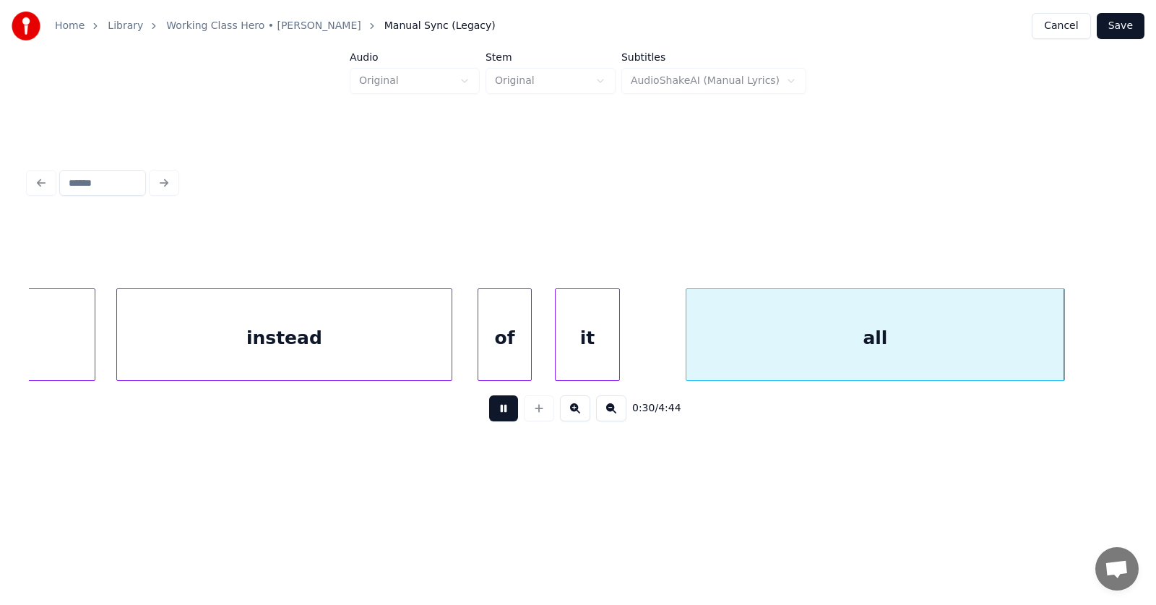
scroll to position [0, 16708]
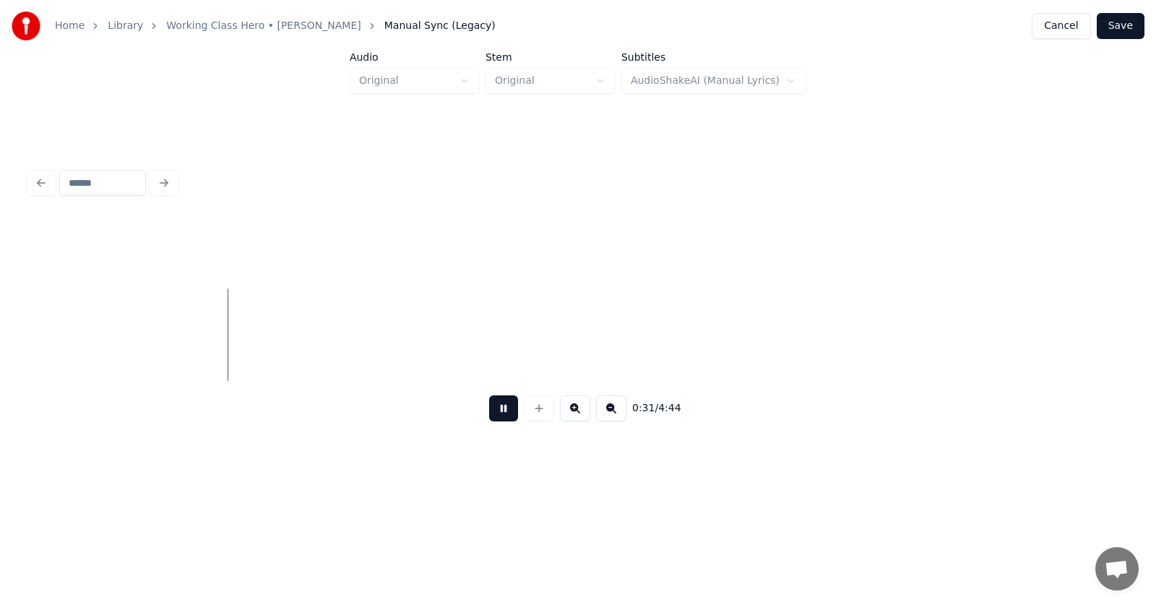
click at [494, 415] on button at bounding box center [503, 408] width 29 height 26
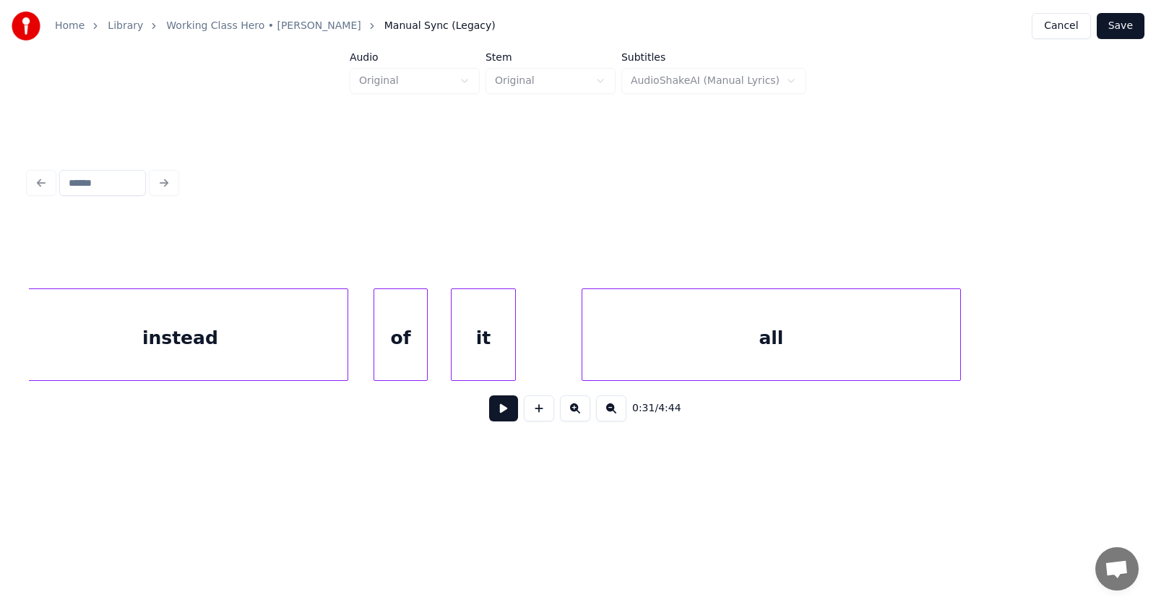
click at [515, 356] on div "it" at bounding box center [483, 334] width 65 height 92
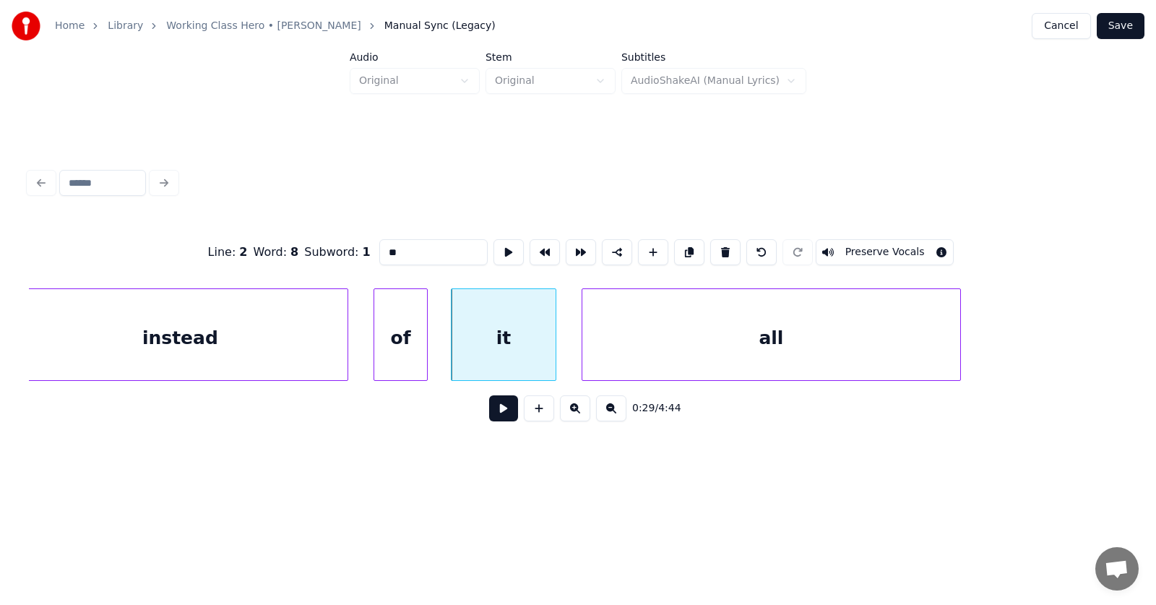
click at [553, 352] on div at bounding box center [553, 334] width 4 height 91
click at [431, 355] on div at bounding box center [430, 334] width 4 height 91
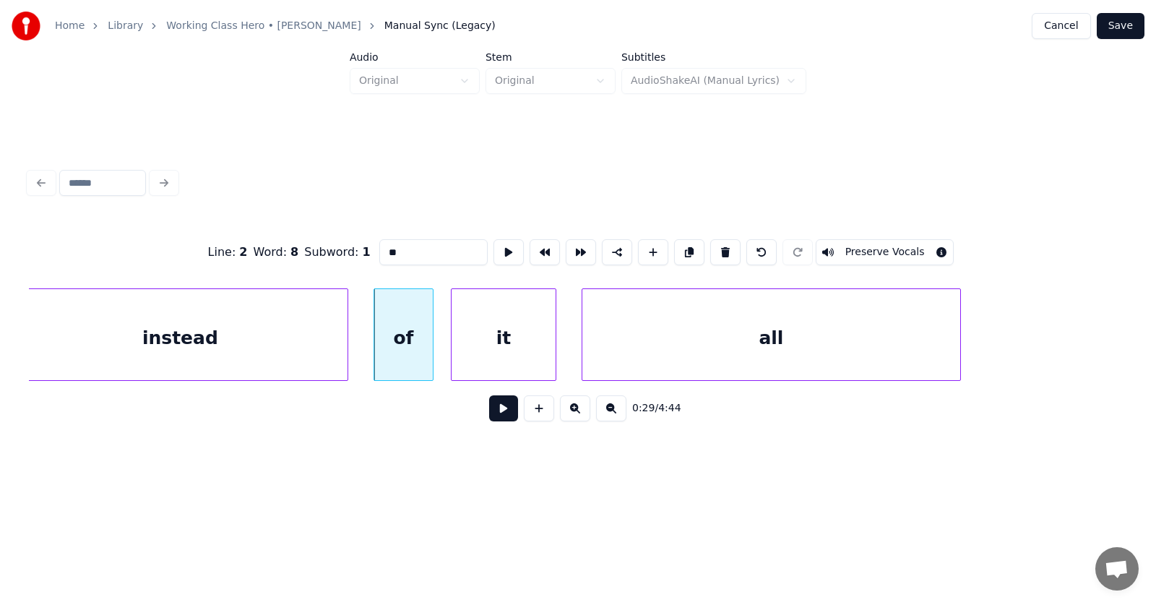
click at [489, 415] on button at bounding box center [503, 408] width 29 height 26
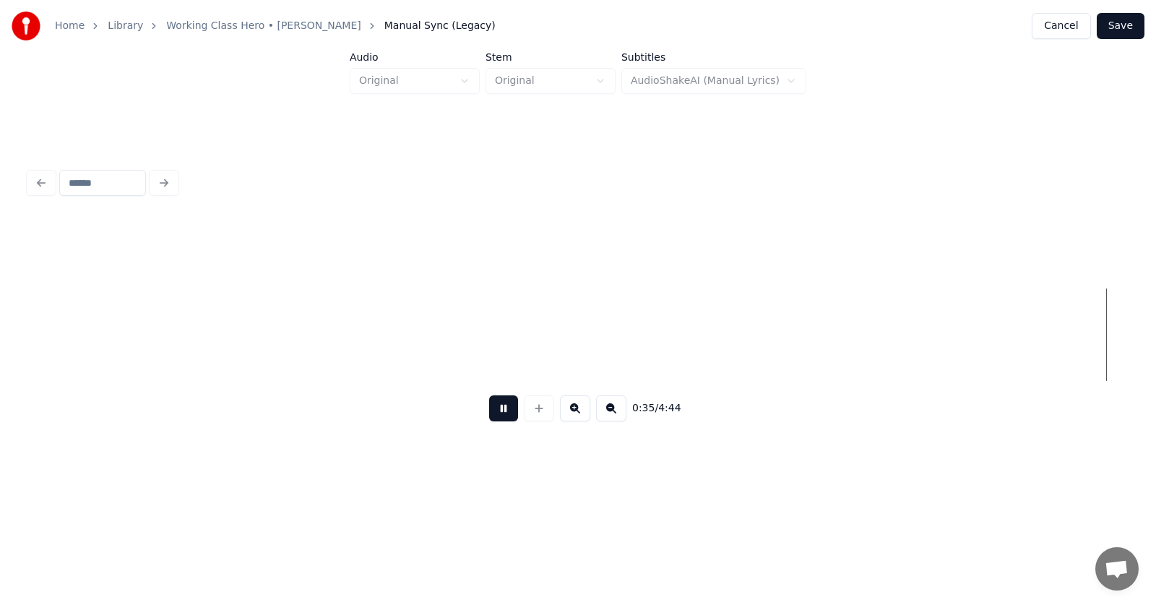
scroll to position [0, 19022]
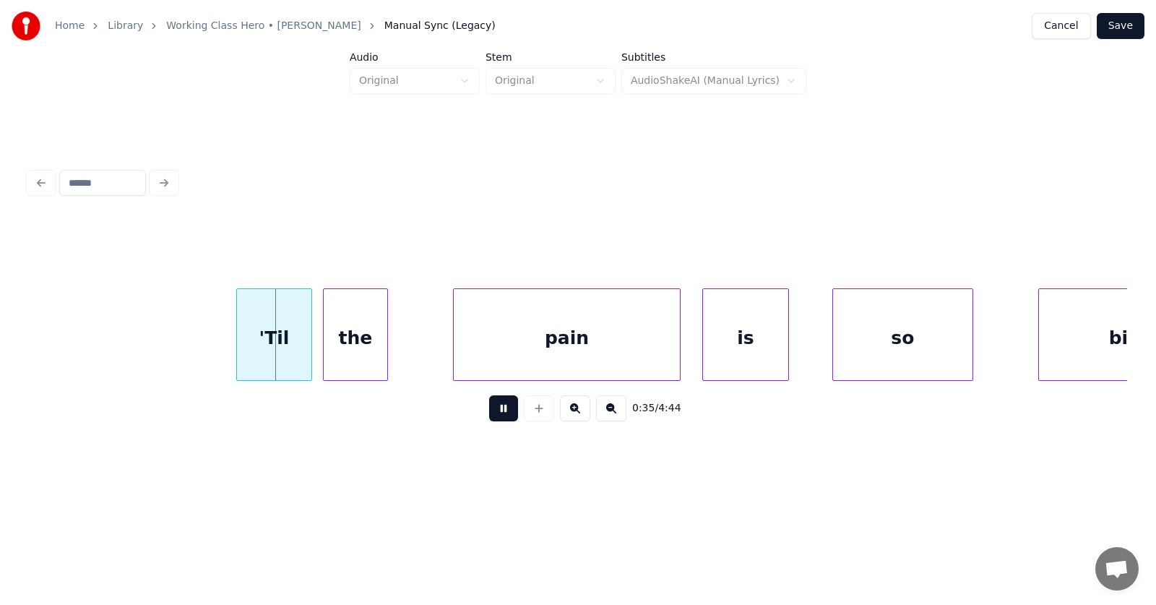
click at [491, 417] on button at bounding box center [503, 408] width 29 height 26
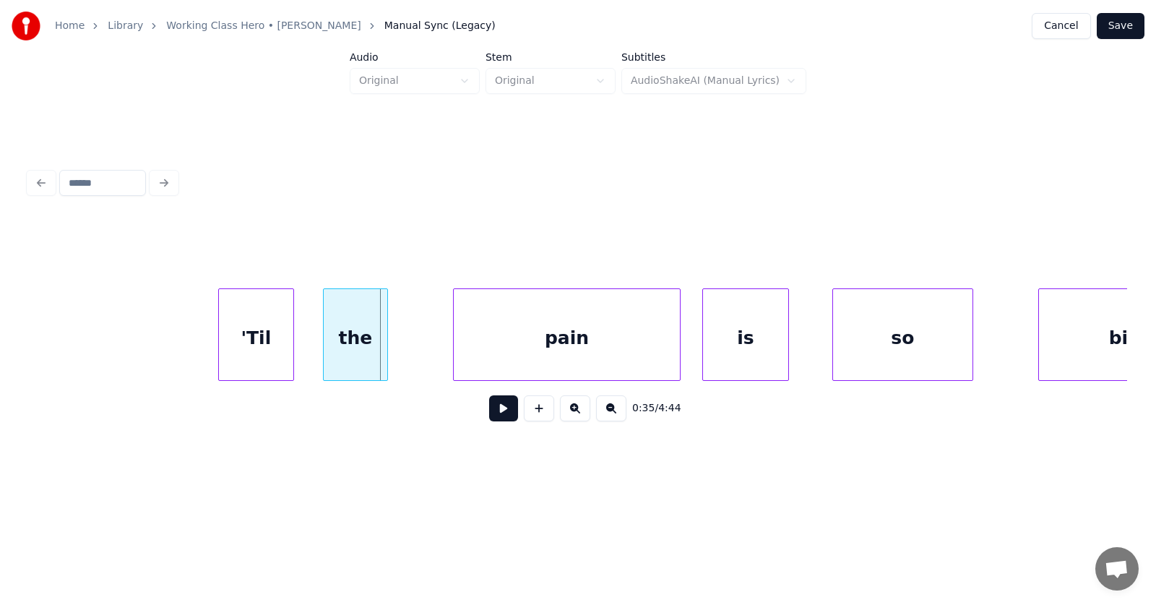
click at [261, 344] on div "'Til" at bounding box center [256, 338] width 74 height 98
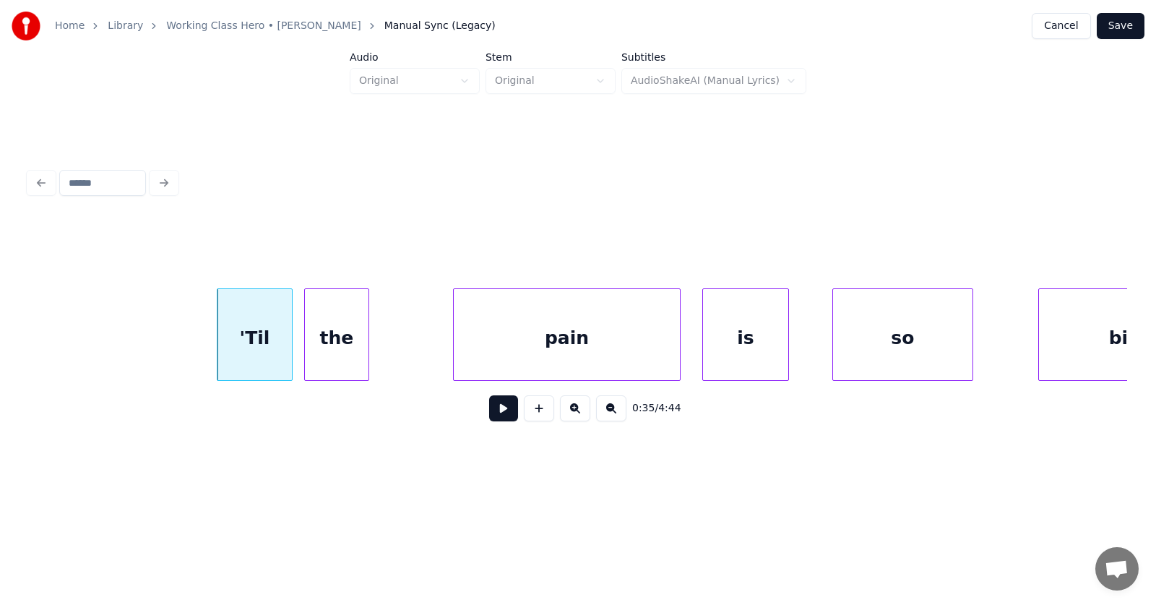
click at [339, 356] on div "the" at bounding box center [337, 338] width 64 height 98
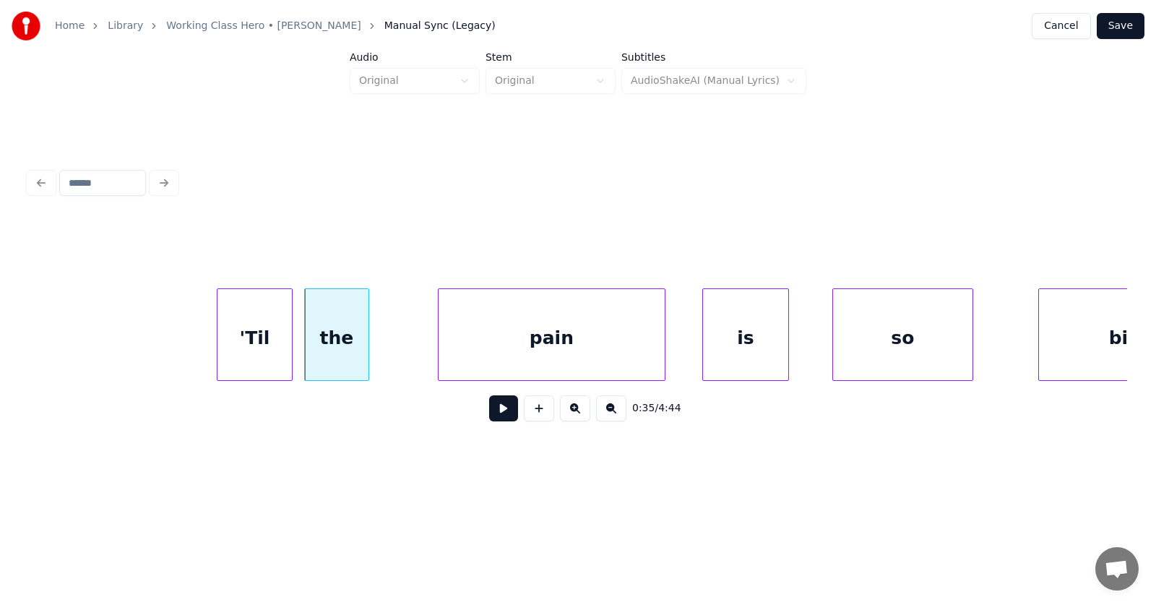
click at [502, 350] on div "pain" at bounding box center [551, 338] width 226 height 98
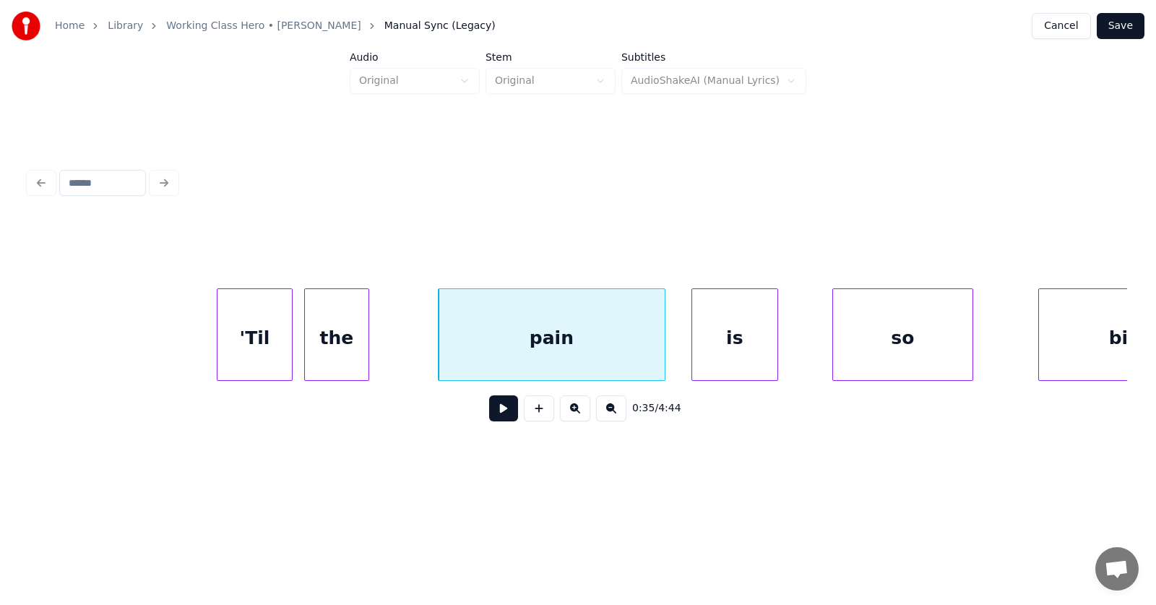
click at [726, 343] on div "is" at bounding box center [734, 338] width 85 height 98
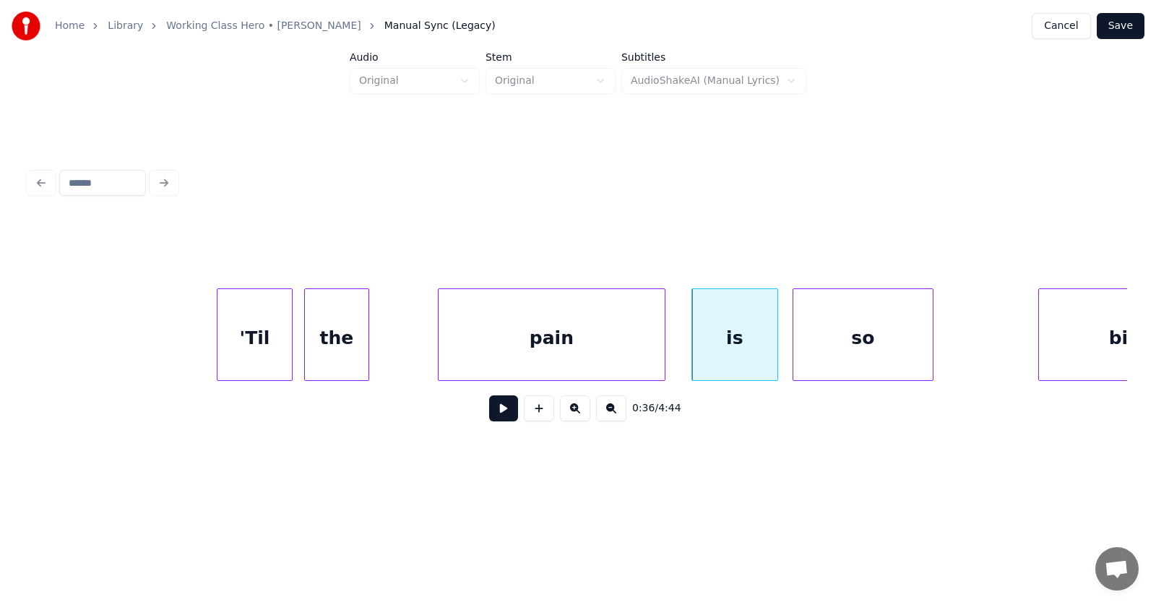
click at [833, 346] on div "so" at bounding box center [862, 338] width 139 height 98
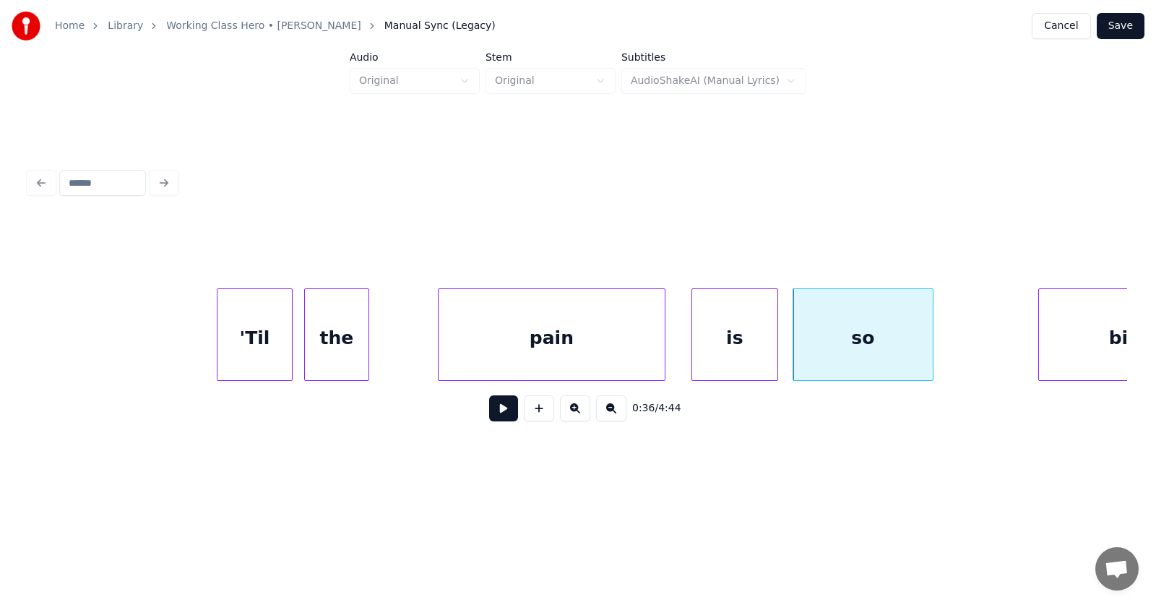
scroll to position [0, 19103]
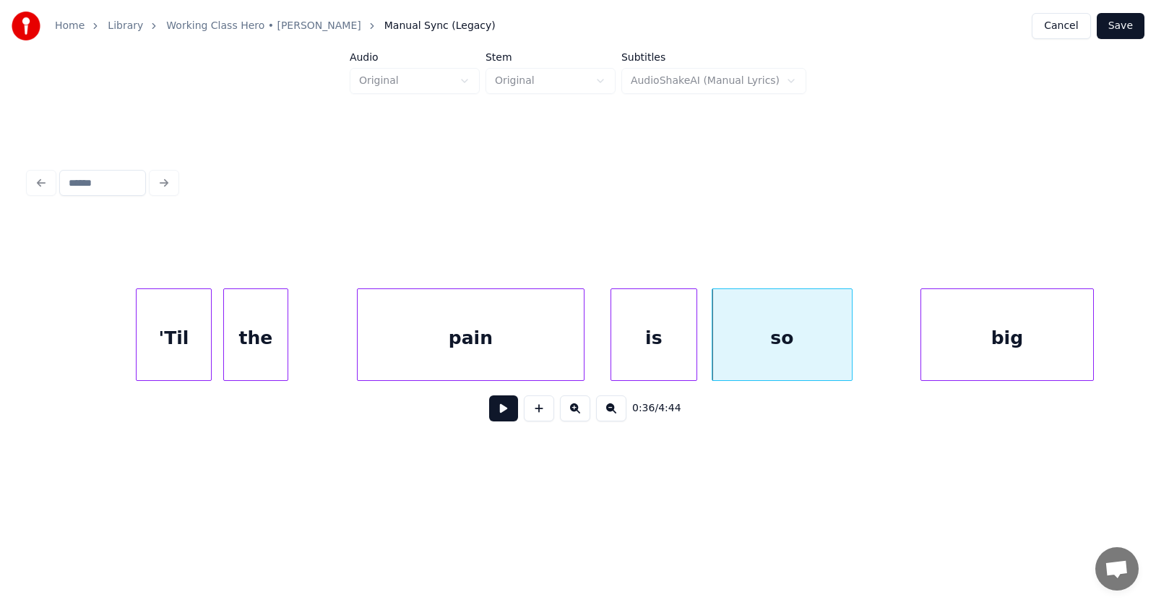
click at [1031, 334] on div "big" at bounding box center [1007, 338] width 172 height 98
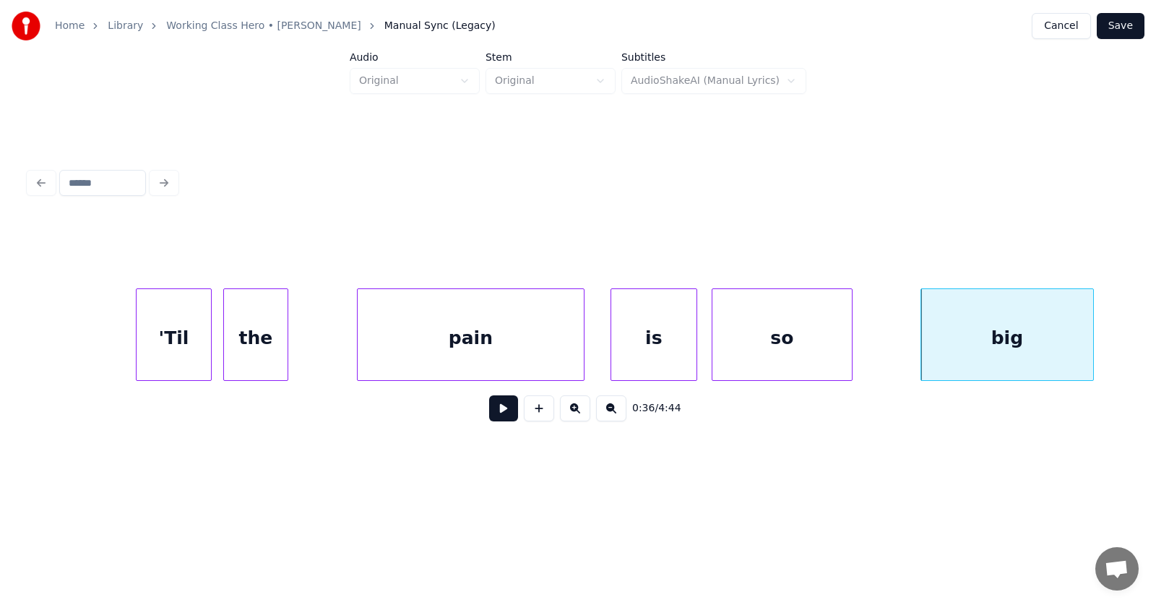
click at [500, 418] on button at bounding box center [503, 408] width 29 height 26
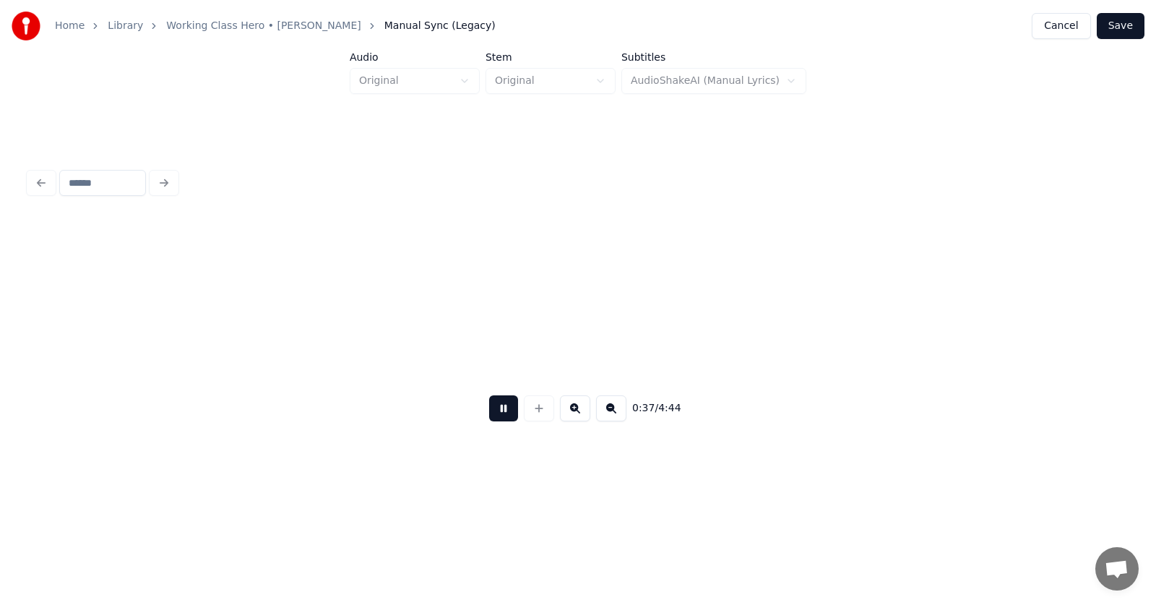
scroll to position [0, 20203]
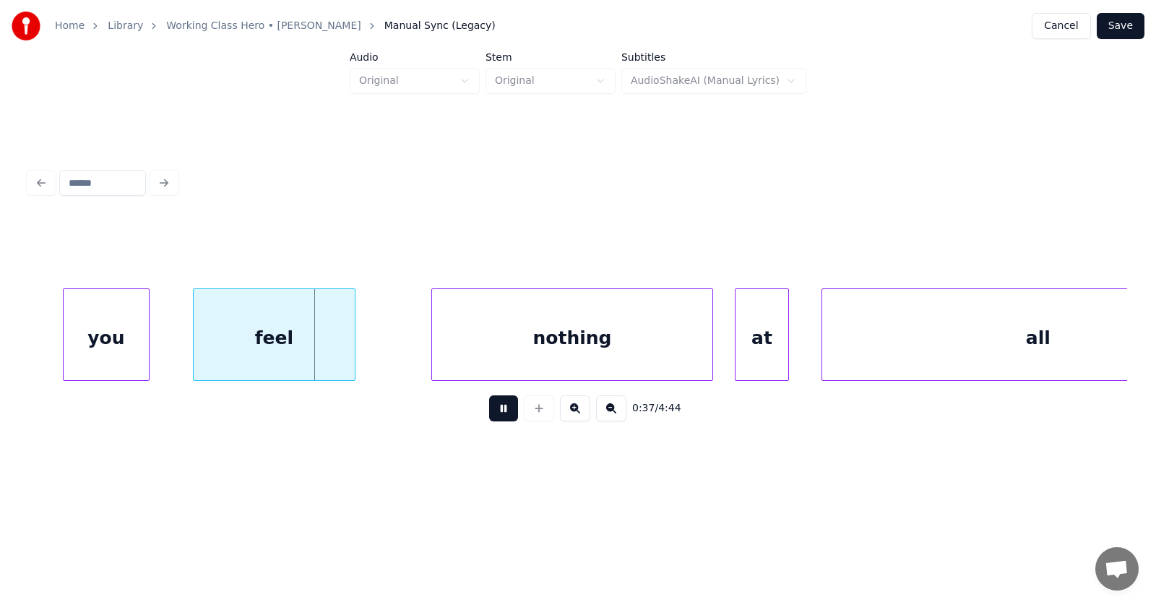
click at [500, 418] on button at bounding box center [503, 408] width 29 height 26
click at [103, 346] on div "you" at bounding box center [88, 338] width 85 height 98
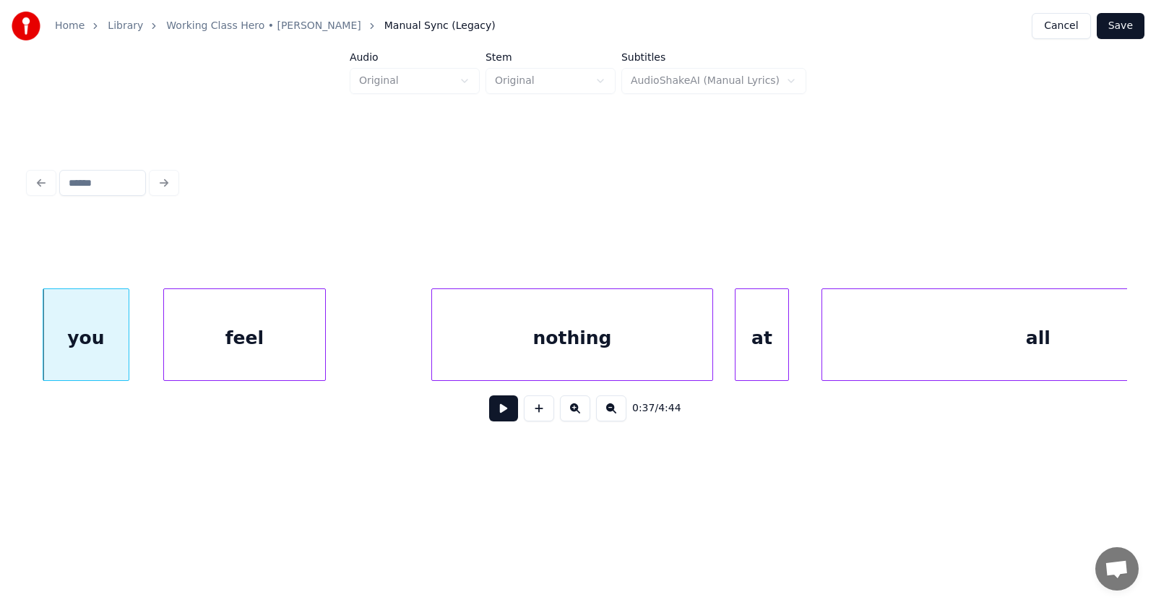
click at [243, 350] on div "feel" at bounding box center [244, 338] width 161 height 98
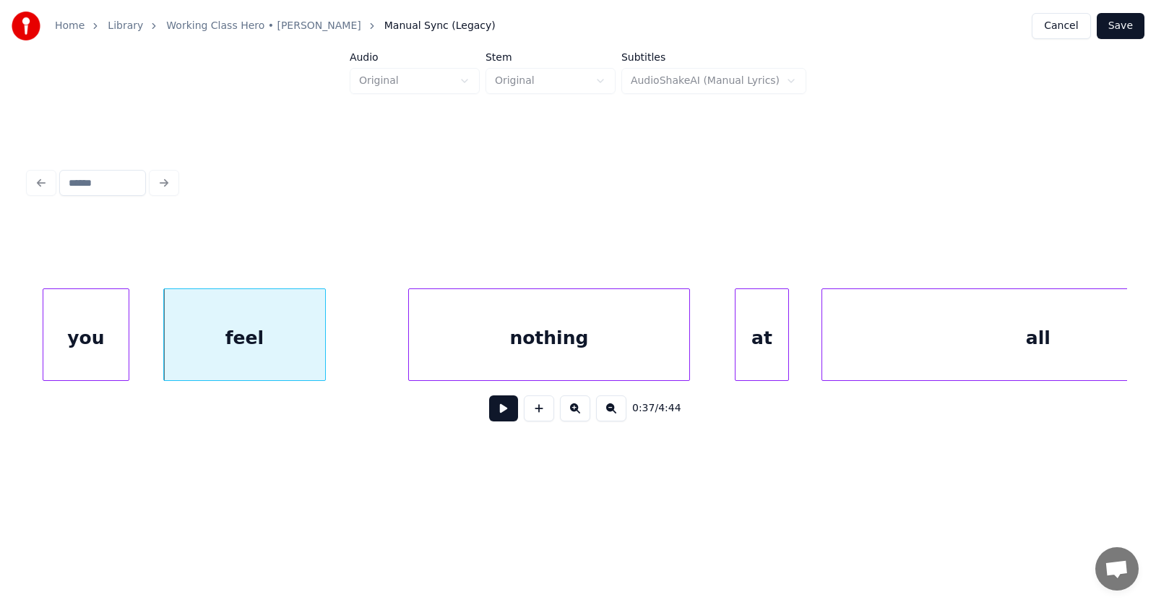
click at [488, 350] on div "nothing" at bounding box center [549, 338] width 280 height 98
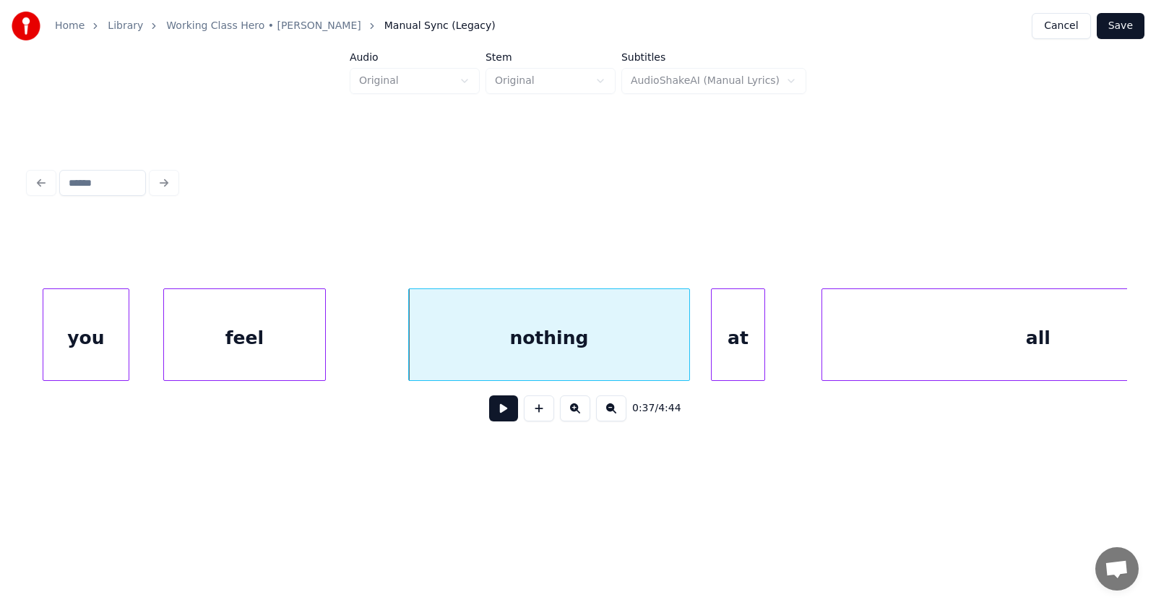
click at [751, 359] on div "at" at bounding box center [737, 338] width 53 height 98
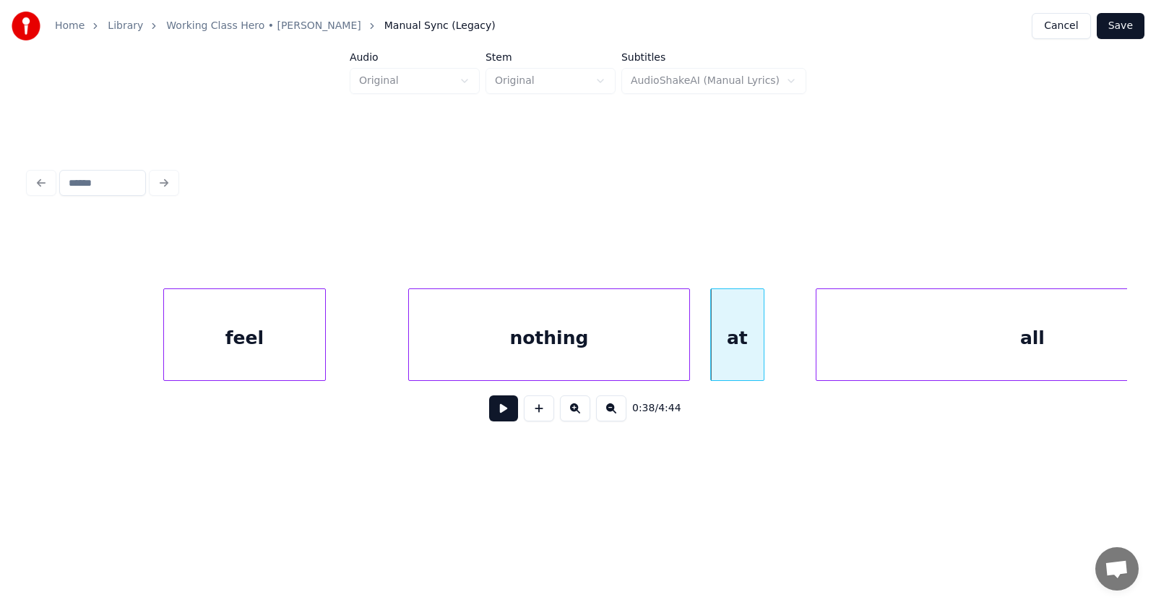
scroll to position [0, 20326]
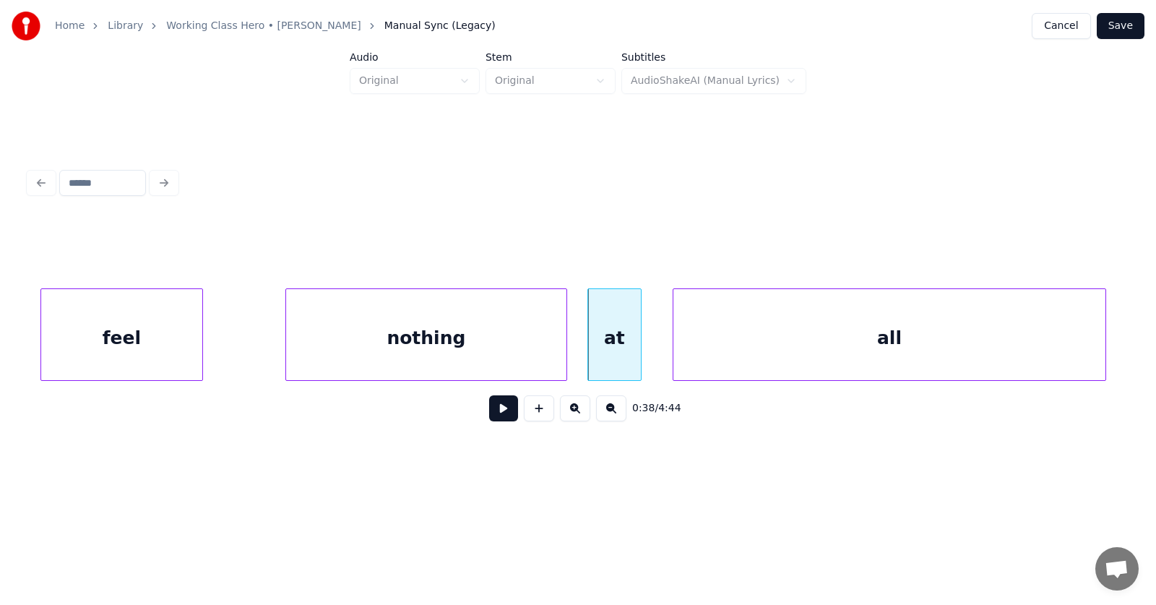
click at [820, 345] on div "all" at bounding box center [889, 338] width 432 height 98
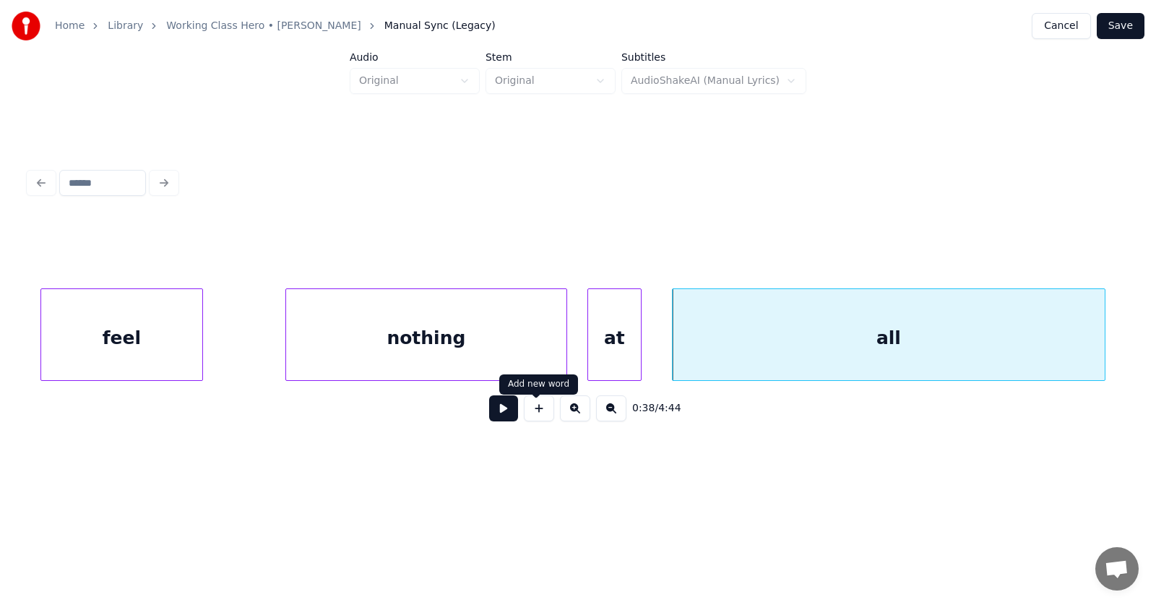
click at [503, 417] on button at bounding box center [503, 408] width 29 height 26
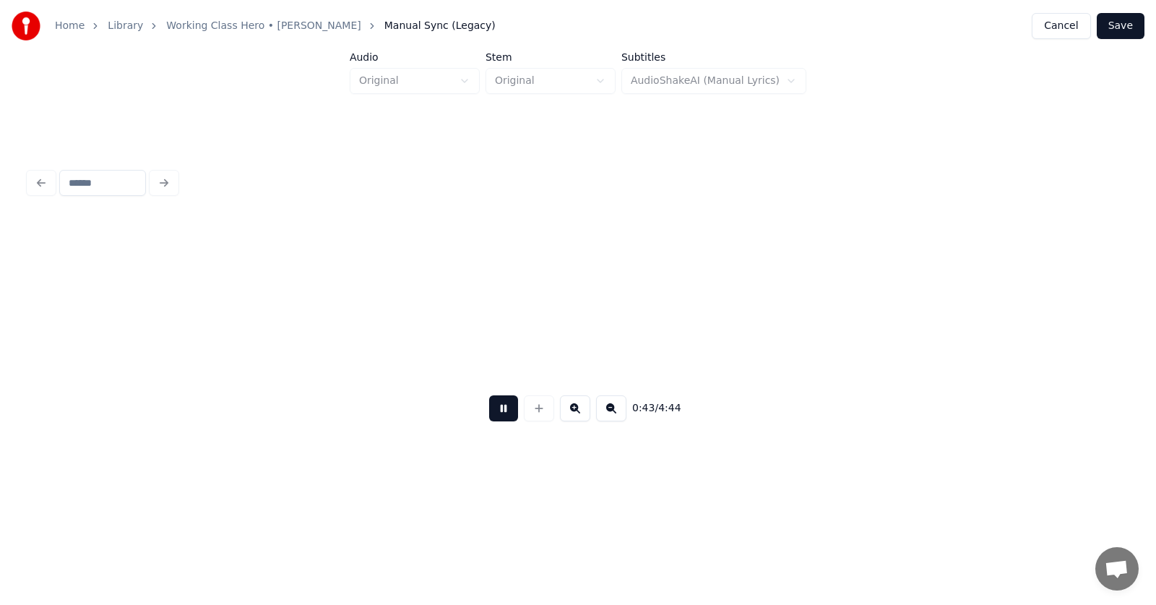
scroll to position [0, 23632]
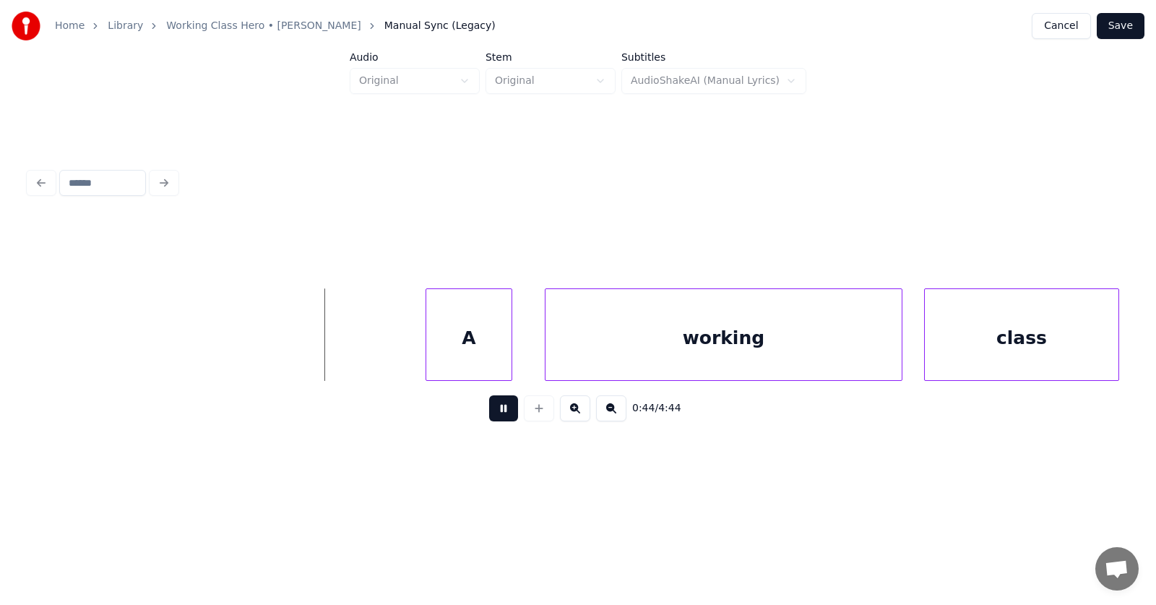
click at [503, 417] on button at bounding box center [503, 408] width 29 height 26
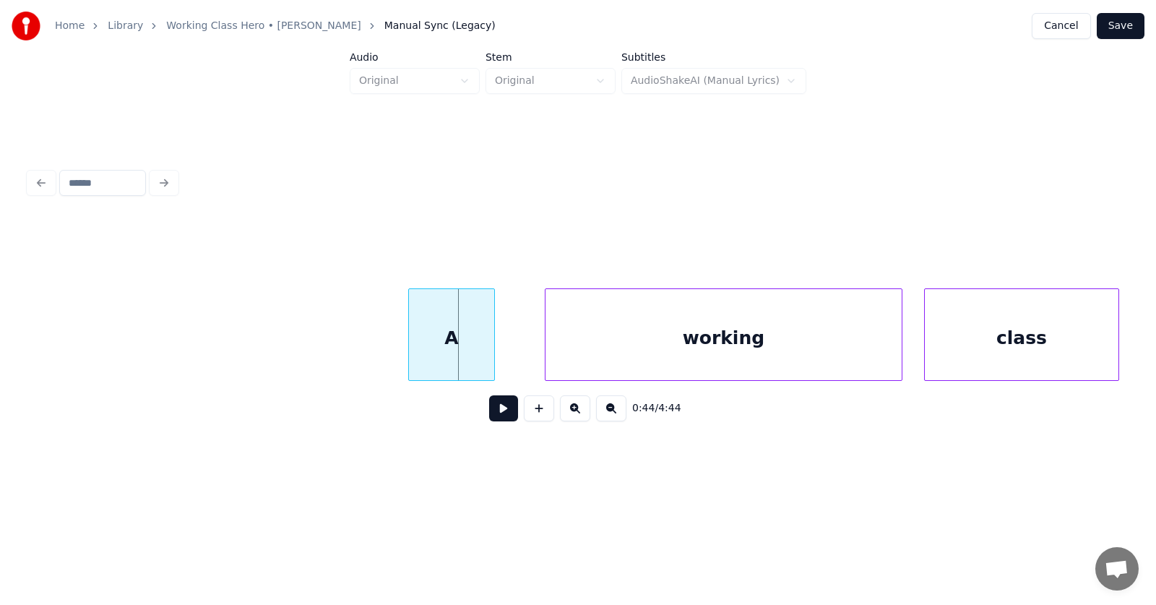
click at [454, 348] on div "A" at bounding box center [451, 338] width 85 height 98
click at [560, 349] on div "working" at bounding box center [699, 338] width 356 height 98
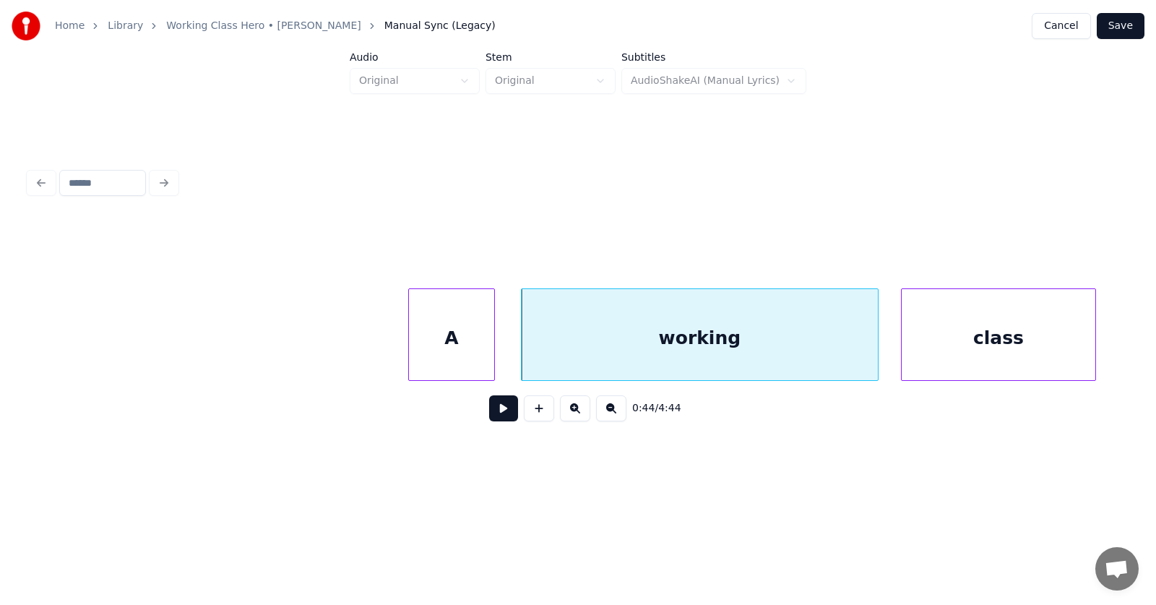
click at [992, 333] on div "class" at bounding box center [998, 338] width 194 height 98
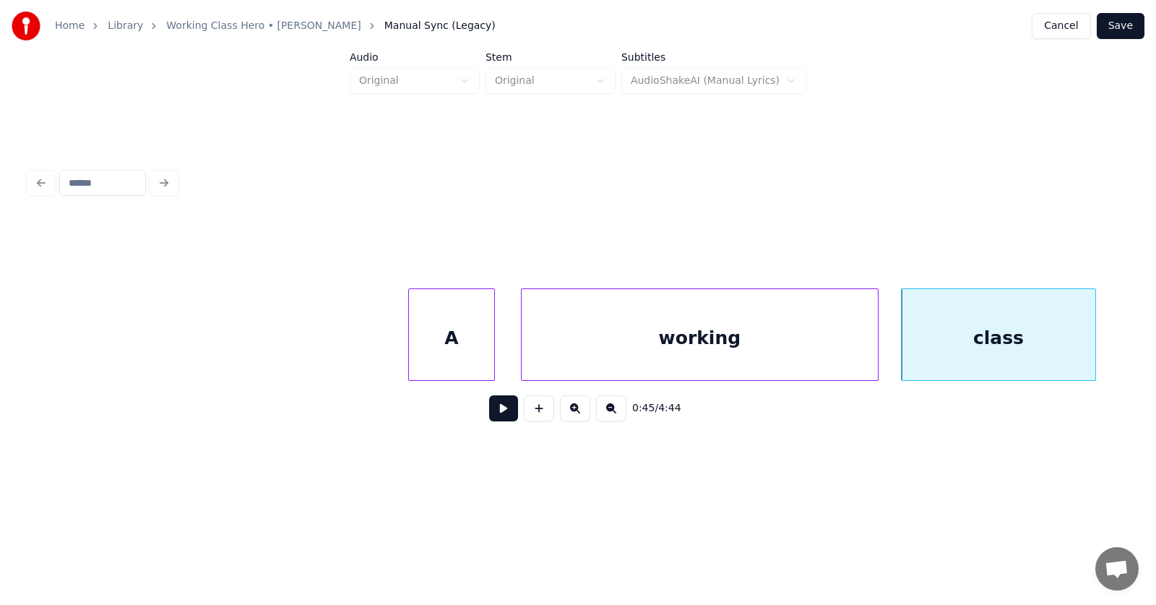
click at [491, 417] on button at bounding box center [503, 408] width 29 height 26
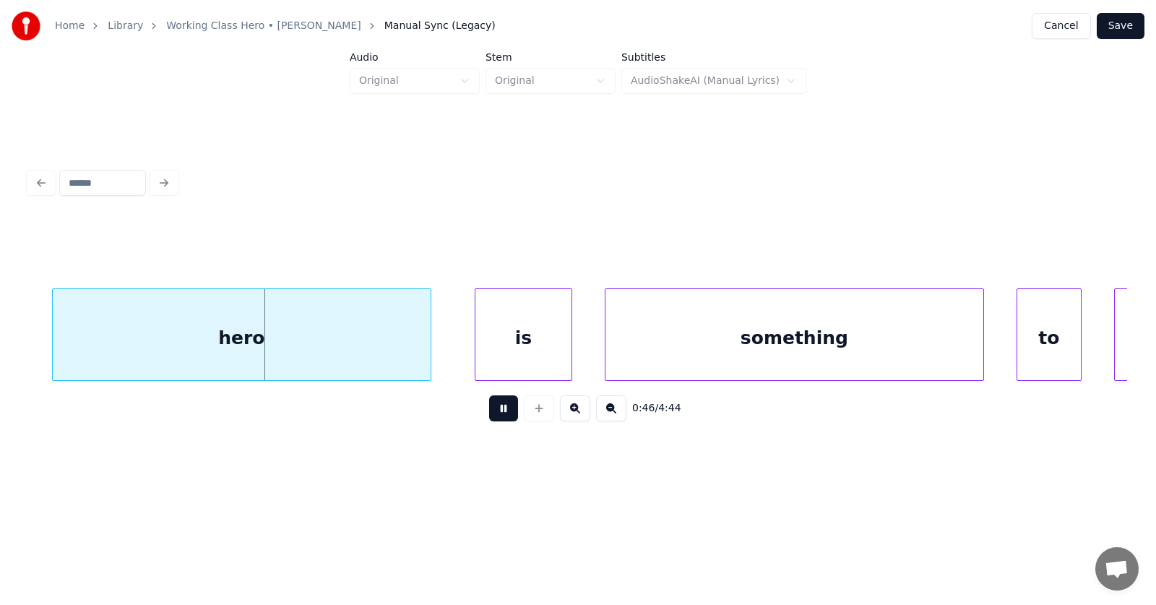
click at [491, 417] on button at bounding box center [503, 408] width 29 height 26
click at [230, 343] on div "hero" at bounding box center [219, 338] width 378 height 98
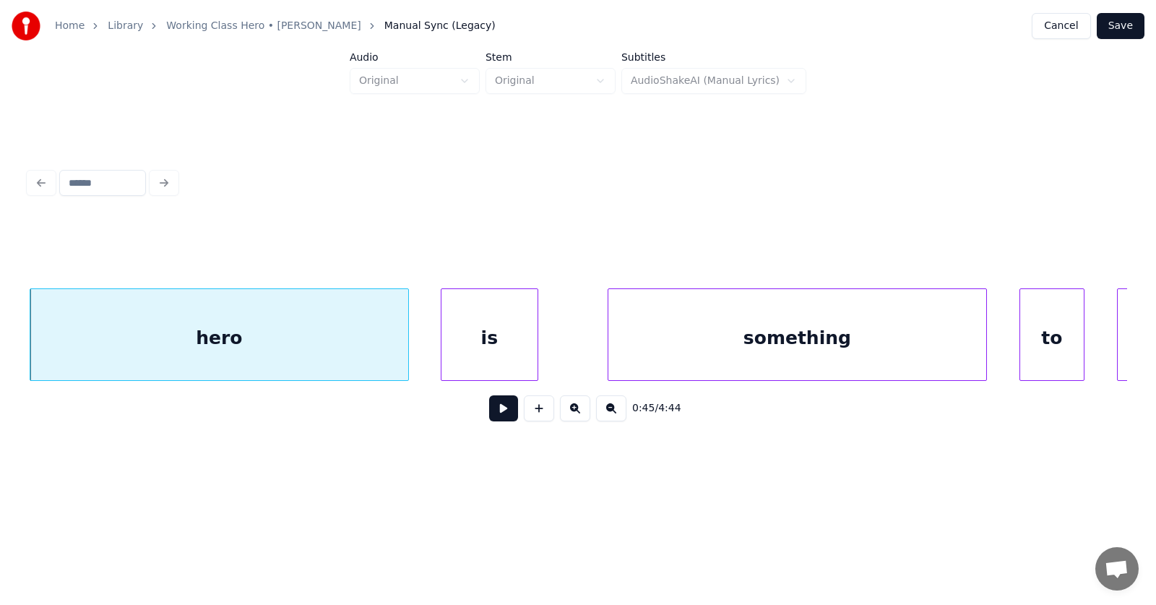
click at [479, 344] on div "is" at bounding box center [489, 338] width 96 height 98
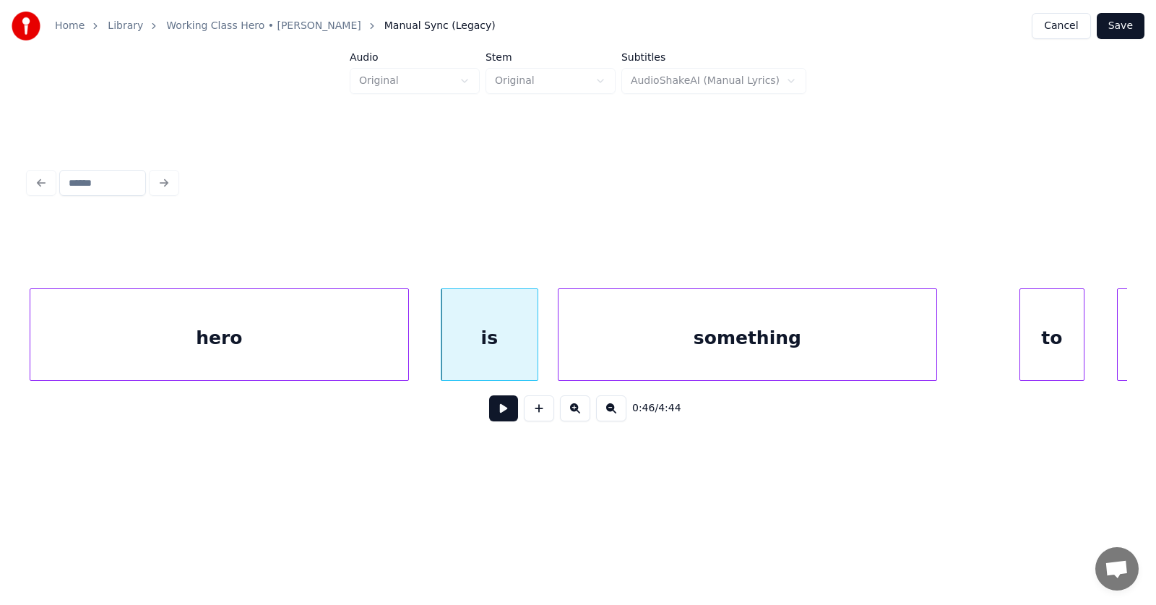
click at [659, 355] on div "something" at bounding box center [747, 338] width 378 height 98
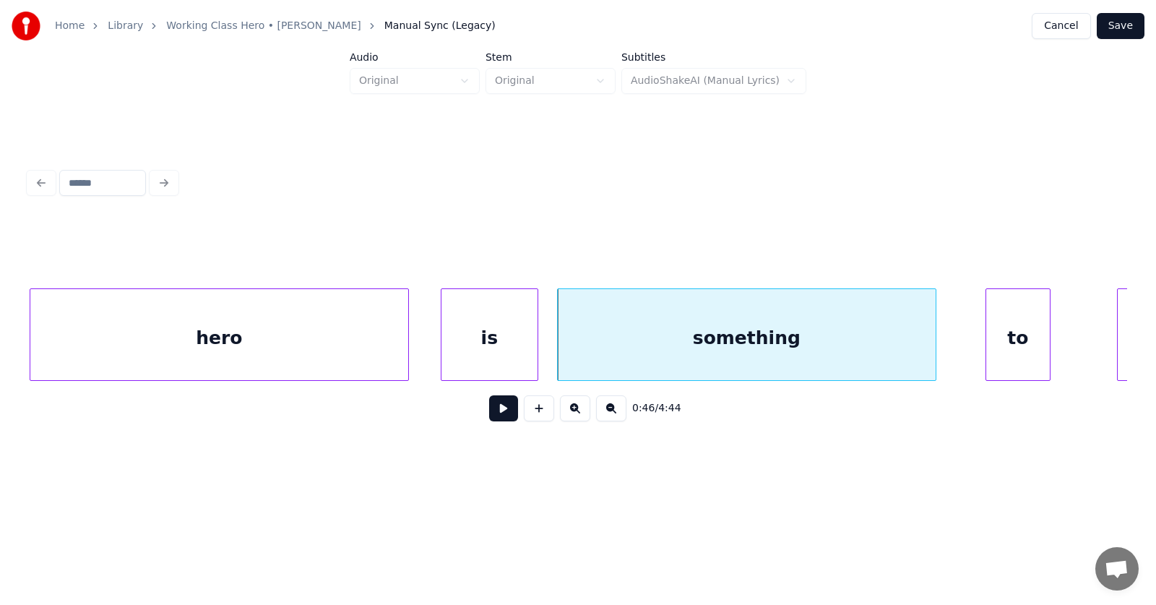
click at [996, 339] on div "to" at bounding box center [1018, 338] width 64 height 98
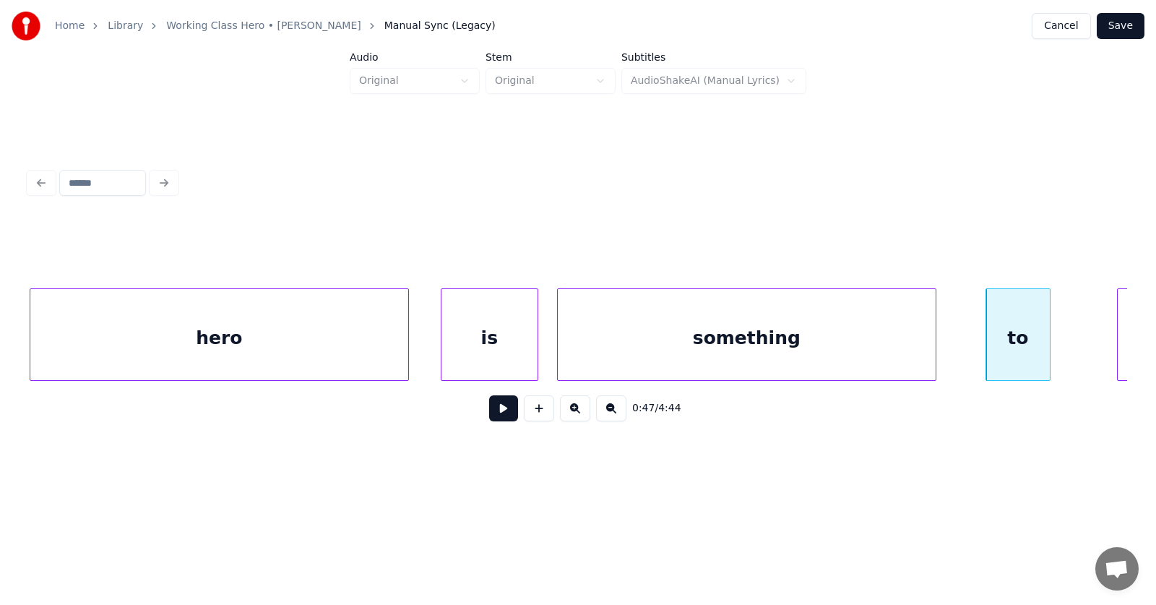
click at [498, 419] on button at bounding box center [503, 408] width 29 height 26
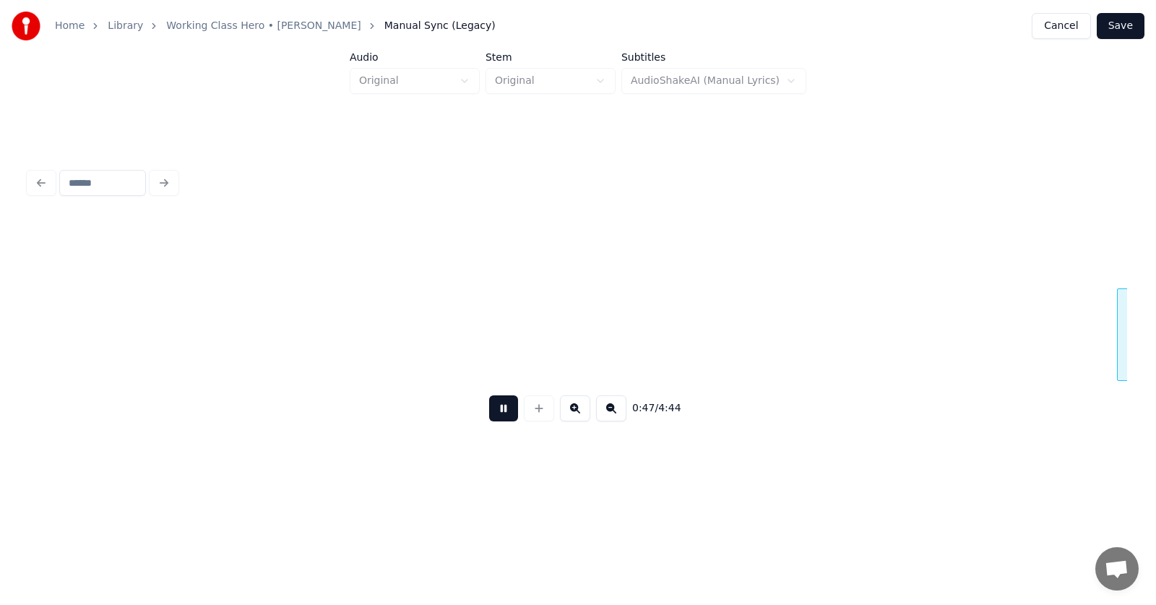
scroll to position [0, 25833]
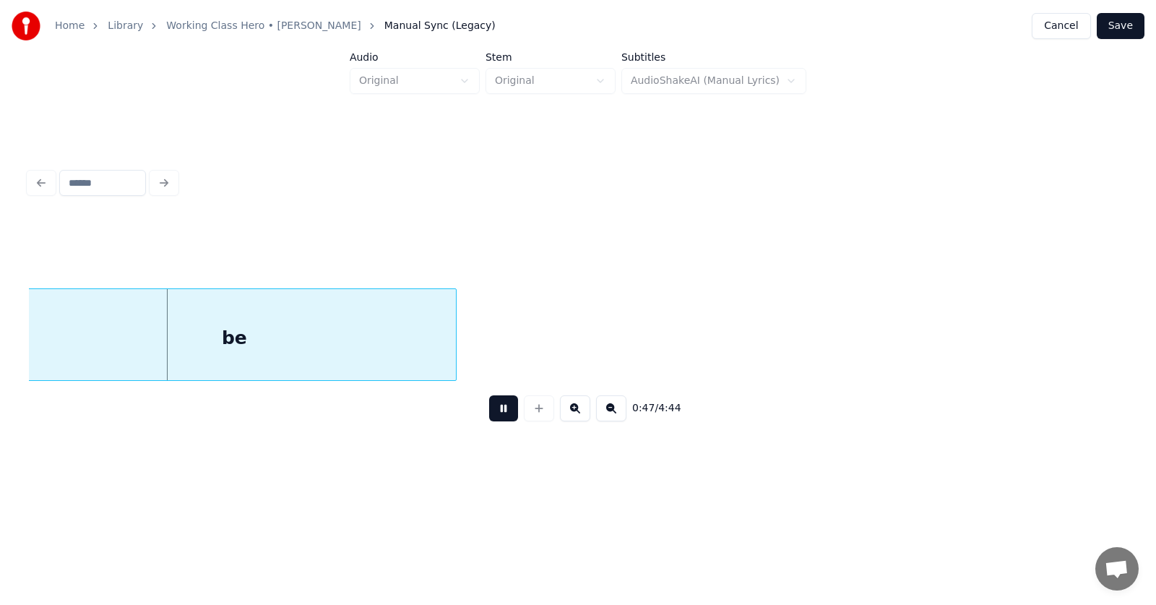
click at [498, 419] on button at bounding box center [503, 408] width 29 height 26
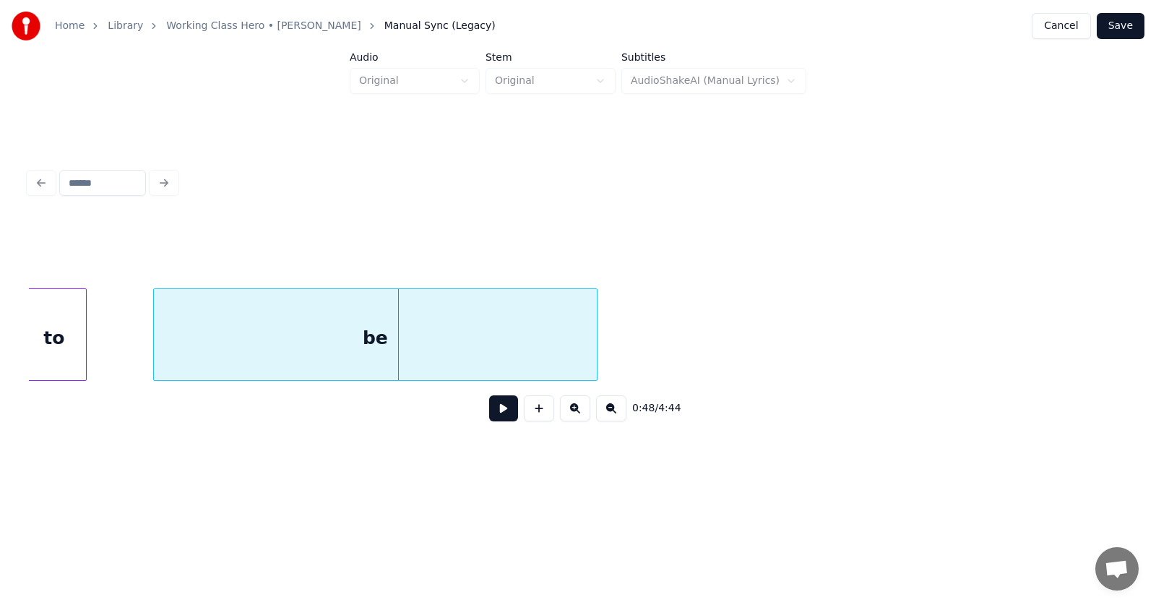
scroll to position [0, 25484]
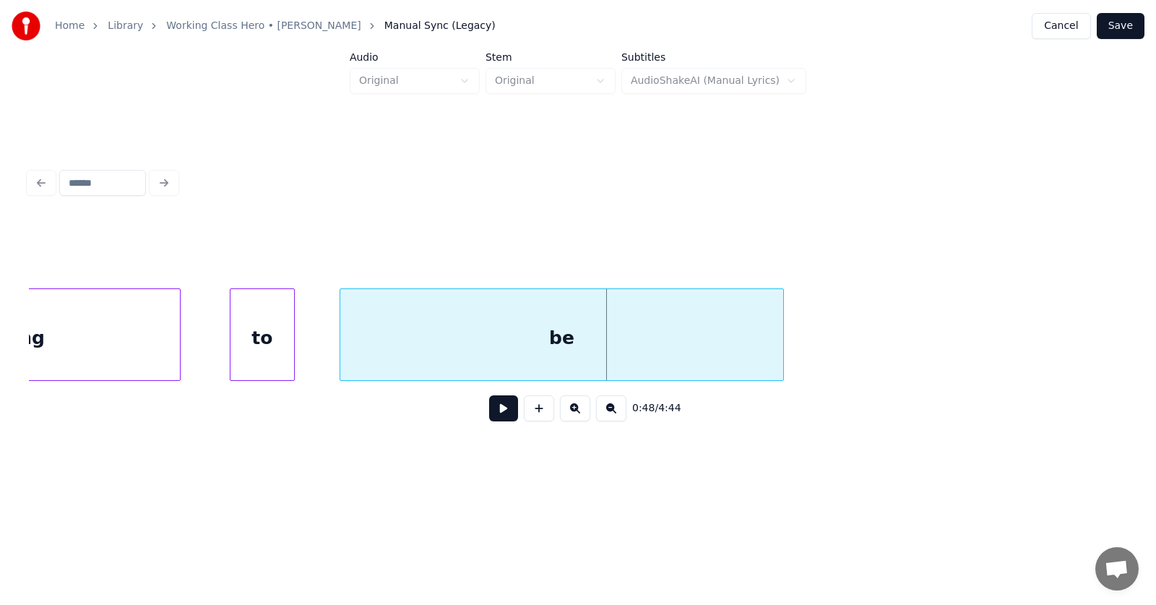
click at [407, 342] on div "be" at bounding box center [561, 338] width 443 height 98
click at [502, 414] on button at bounding box center [503, 408] width 29 height 26
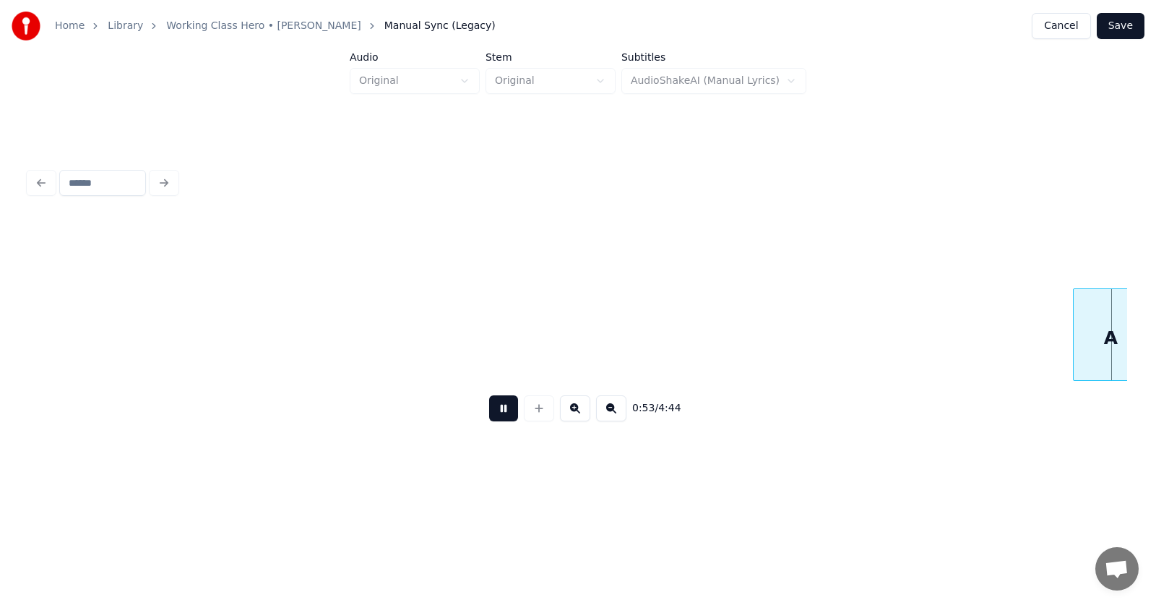
scroll to position [0, 28799]
click at [501, 414] on button at bounding box center [503, 408] width 29 height 26
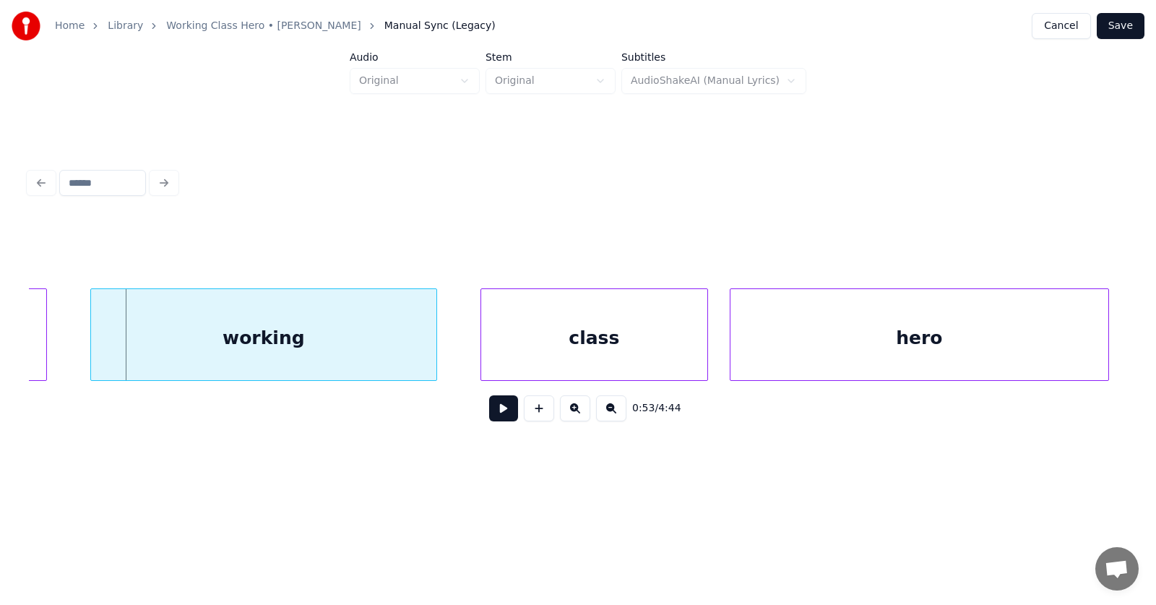
scroll to position [0, 28397]
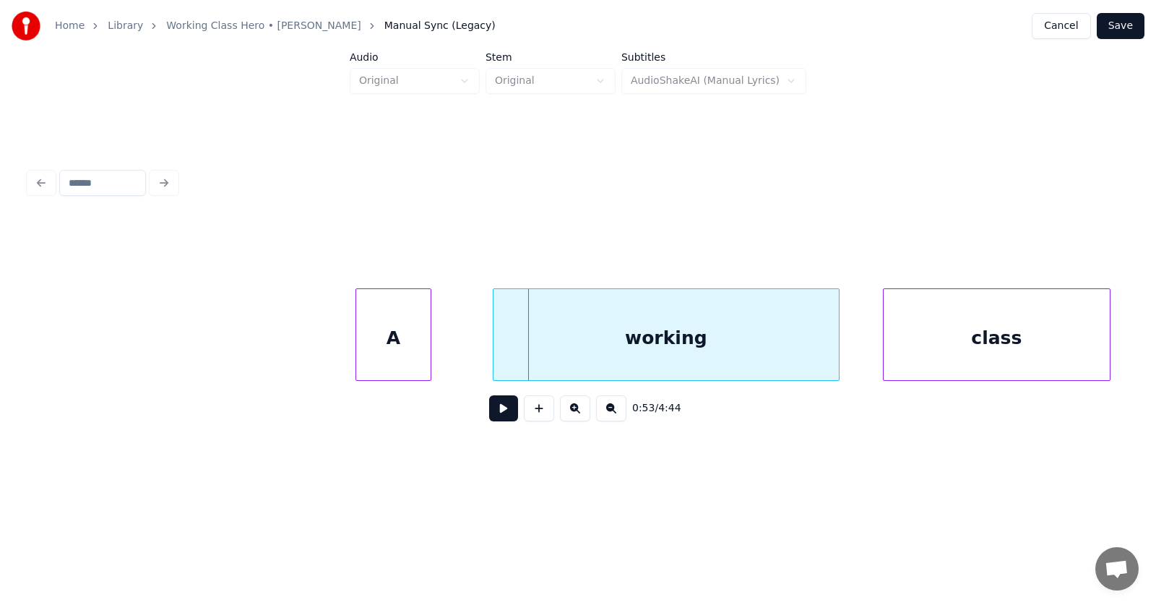
click at [393, 352] on div "A" at bounding box center [393, 338] width 74 height 98
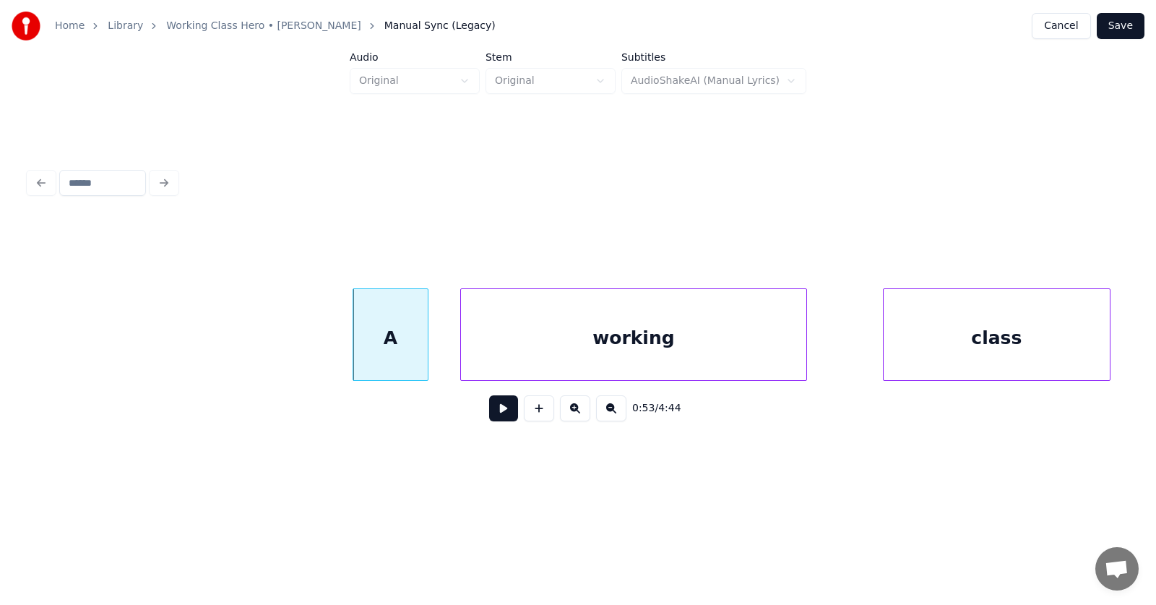
click at [537, 350] on div "working" at bounding box center [633, 338] width 345 height 98
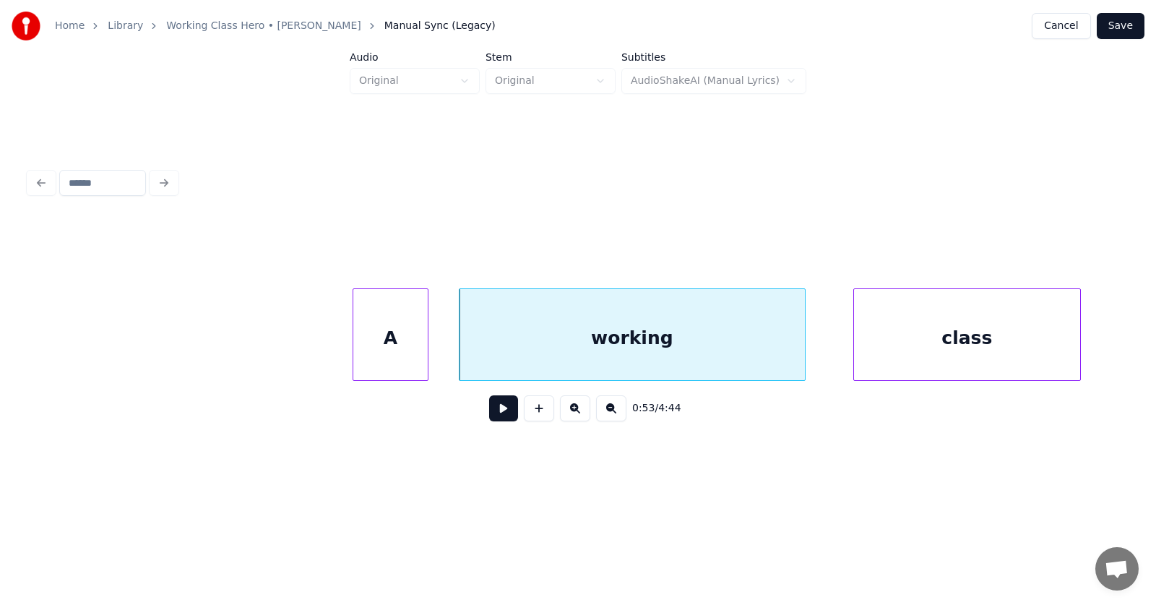
click at [888, 350] on div "class" at bounding box center [967, 338] width 226 height 98
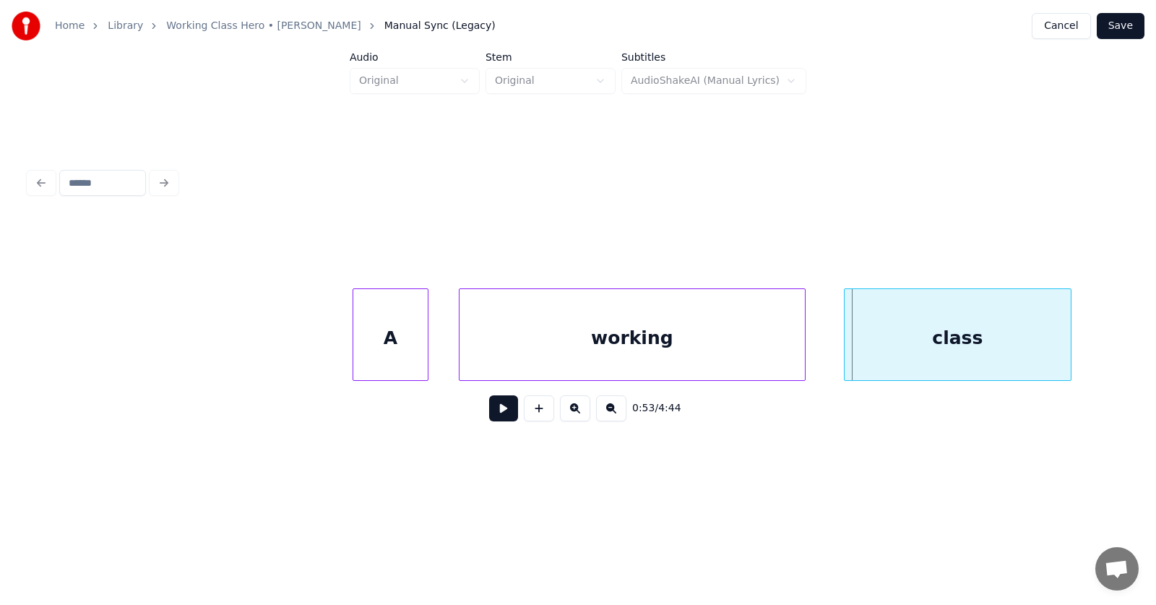
click at [933, 343] on div "class" at bounding box center [957, 338] width 226 height 98
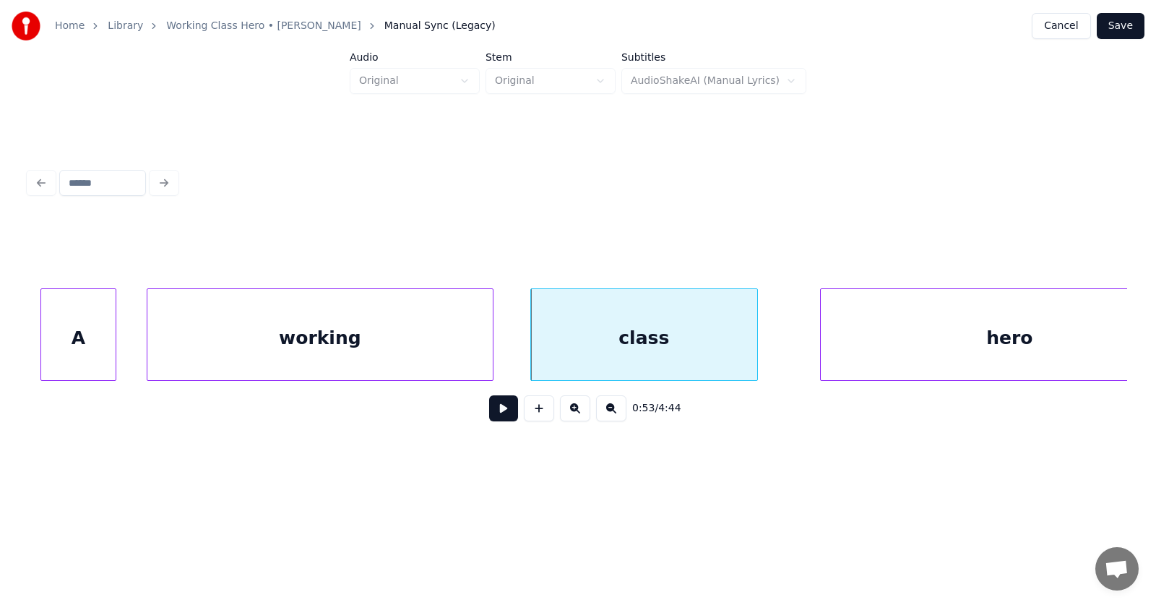
scroll to position [0, 29021]
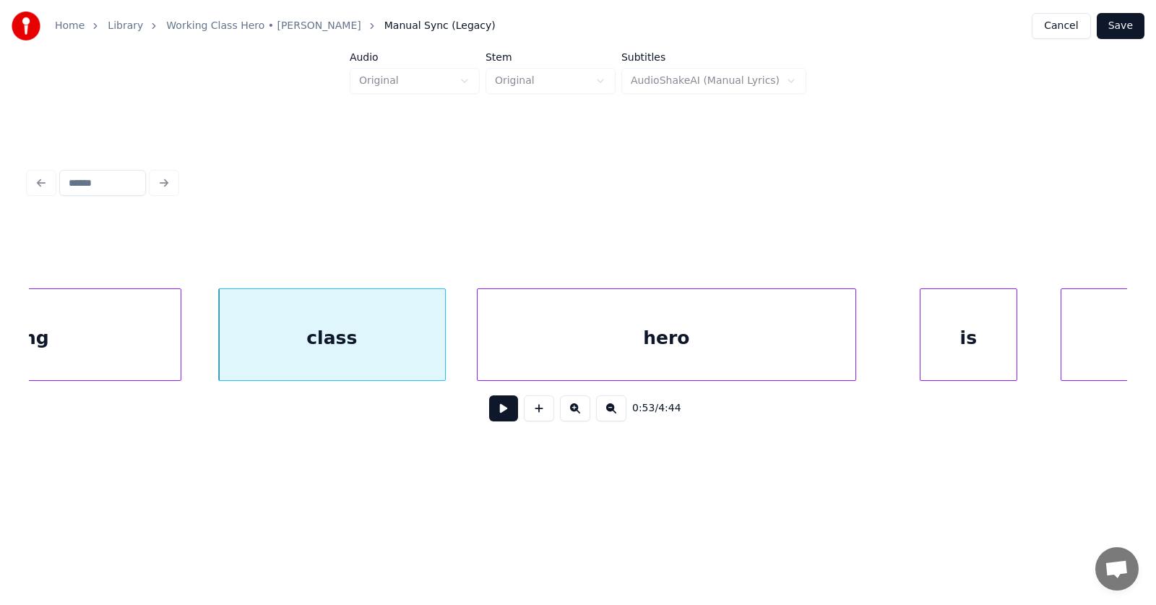
click at [555, 348] on div "hero" at bounding box center [666, 338] width 378 height 98
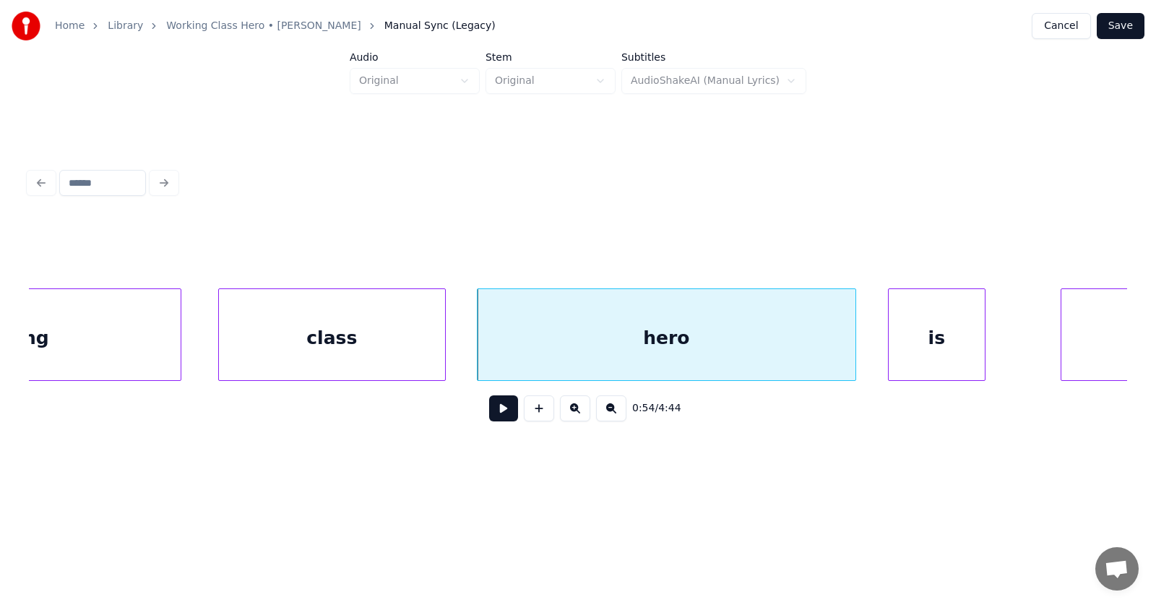
click at [950, 352] on div "is" at bounding box center [936, 338] width 96 height 98
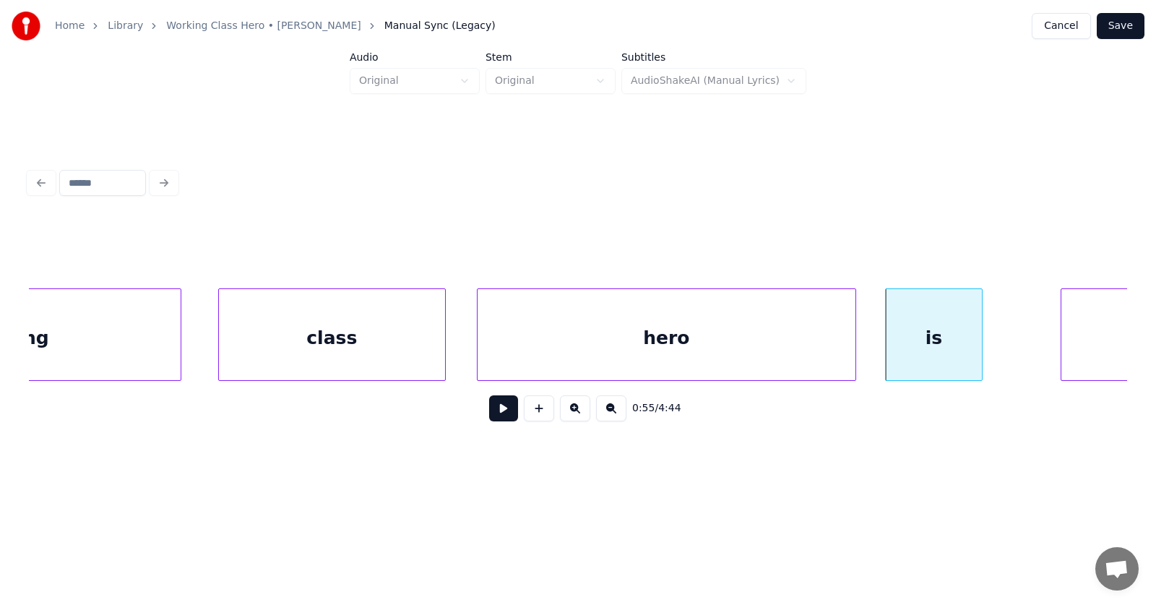
scroll to position [0, 29341]
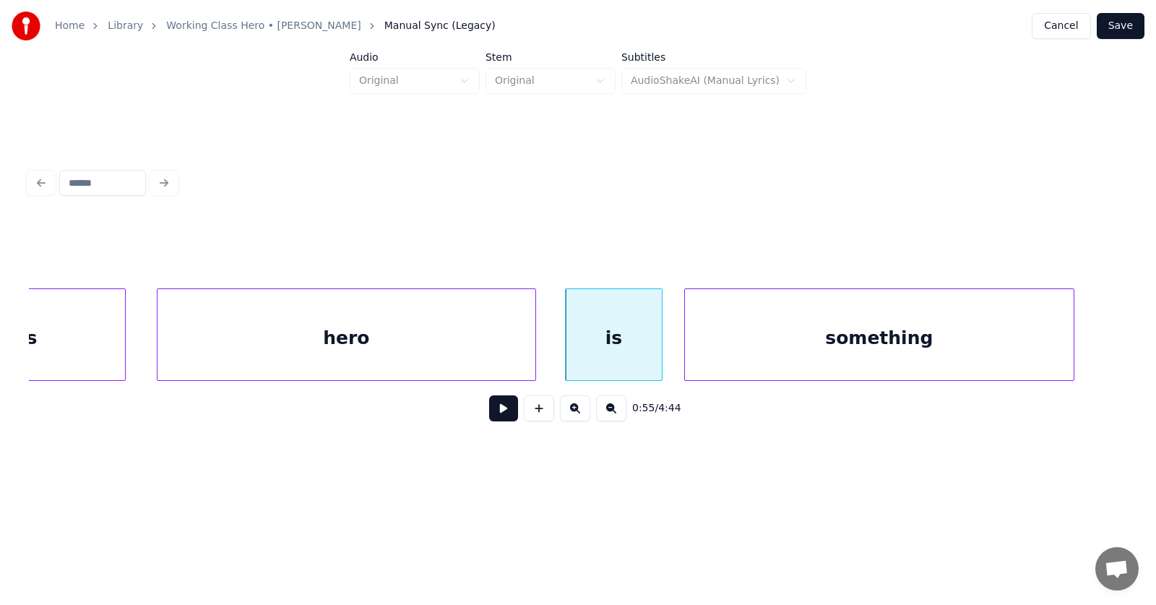
click at [1047, 348] on div "something" at bounding box center [879, 338] width 389 height 98
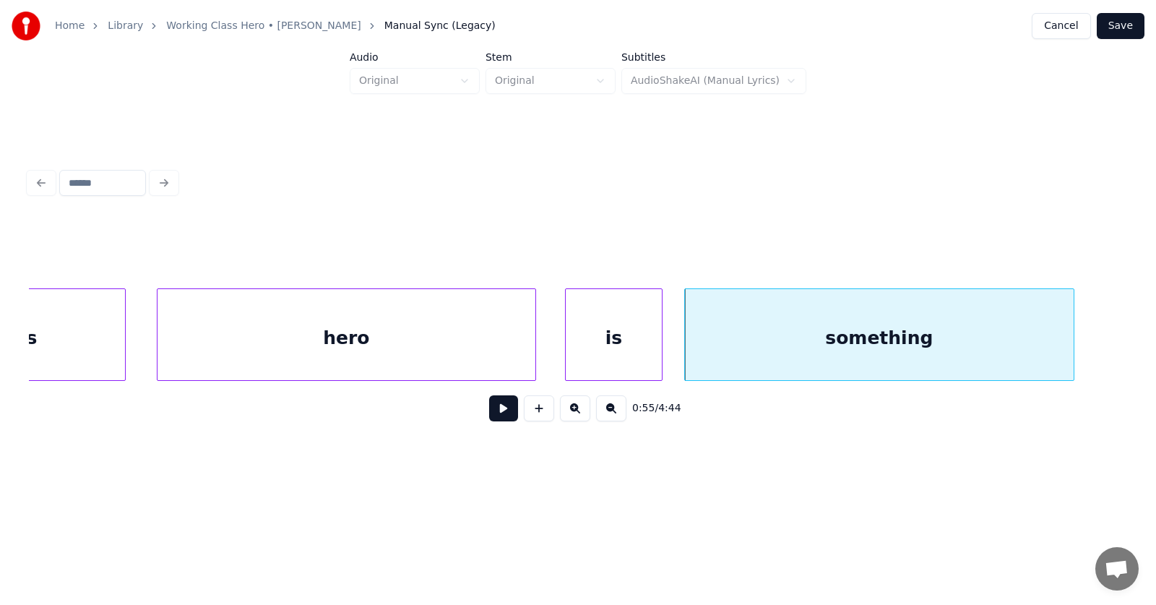
click at [491, 407] on button at bounding box center [503, 408] width 29 height 26
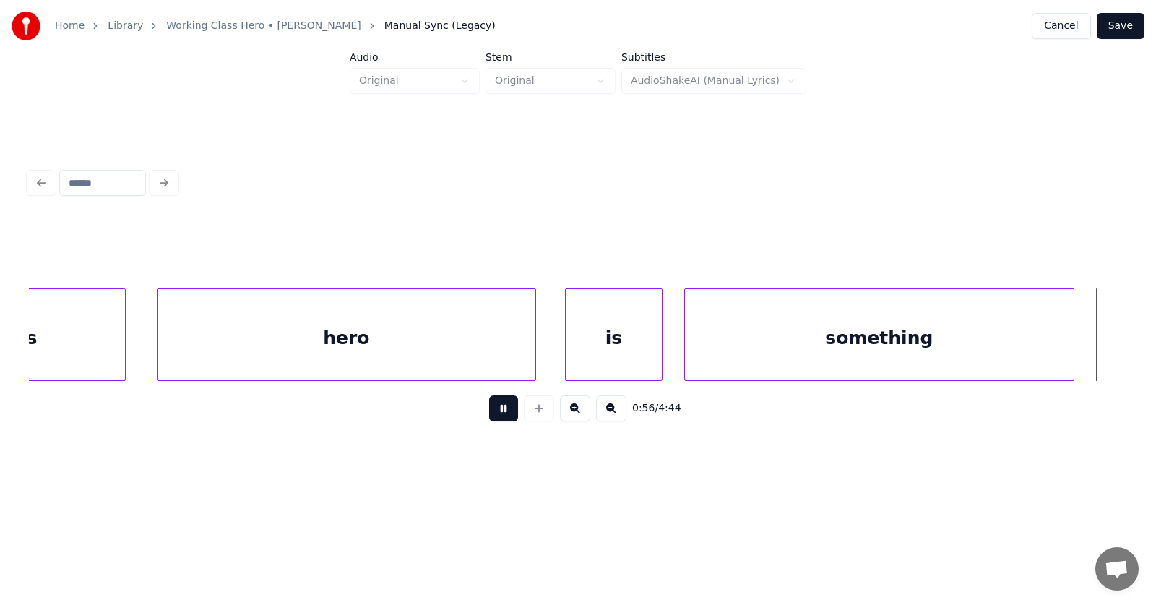
scroll to position [0, 30439]
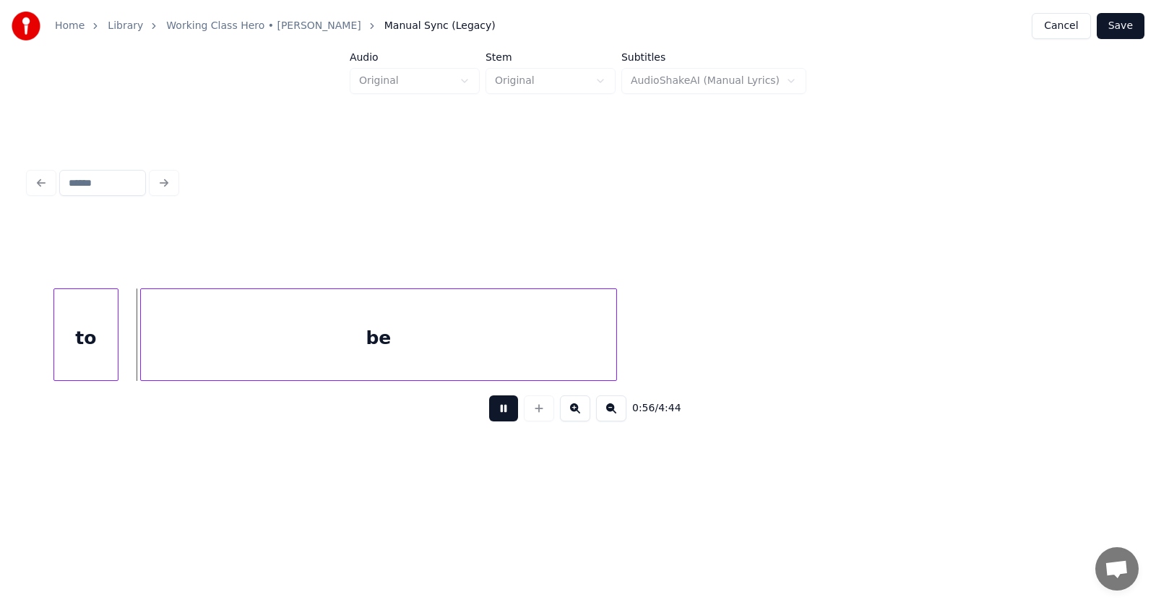
click at [491, 413] on button at bounding box center [503, 408] width 29 height 26
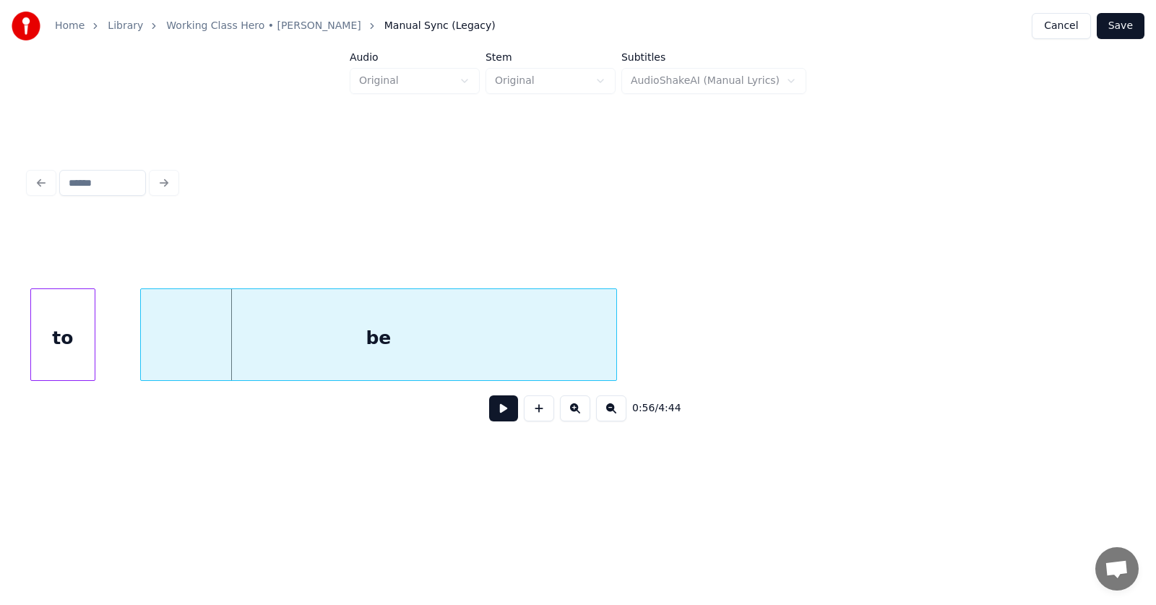
click at [59, 349] on div "to" at bounding box center [63, 338] width 64 height 98
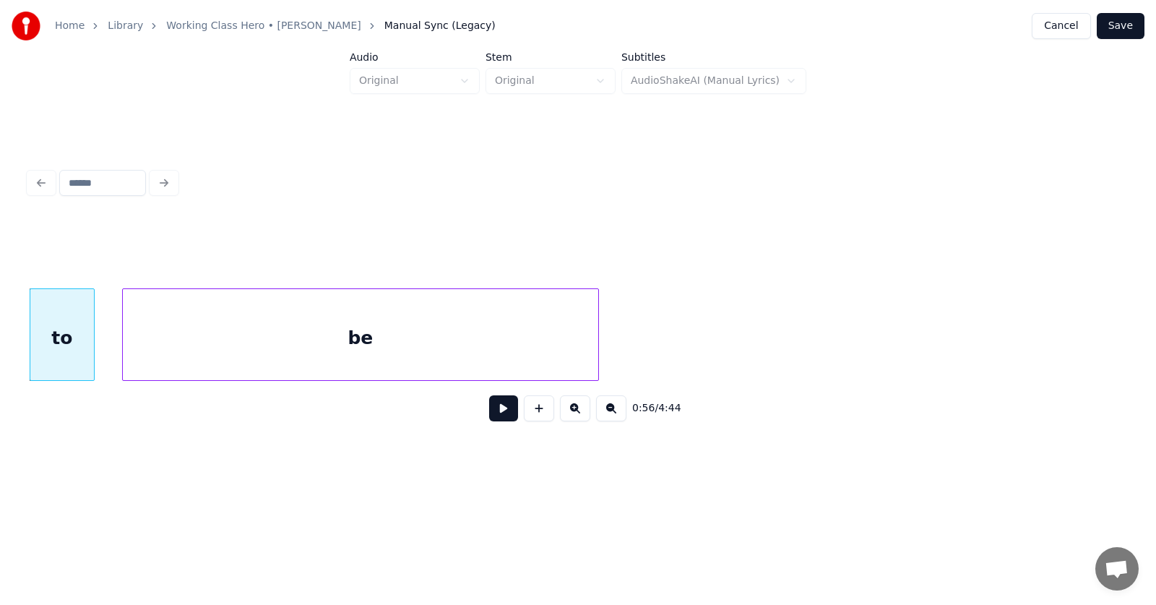
click at [207, 354] on div "be" at bounding box center [360, 338] width 475 height 98
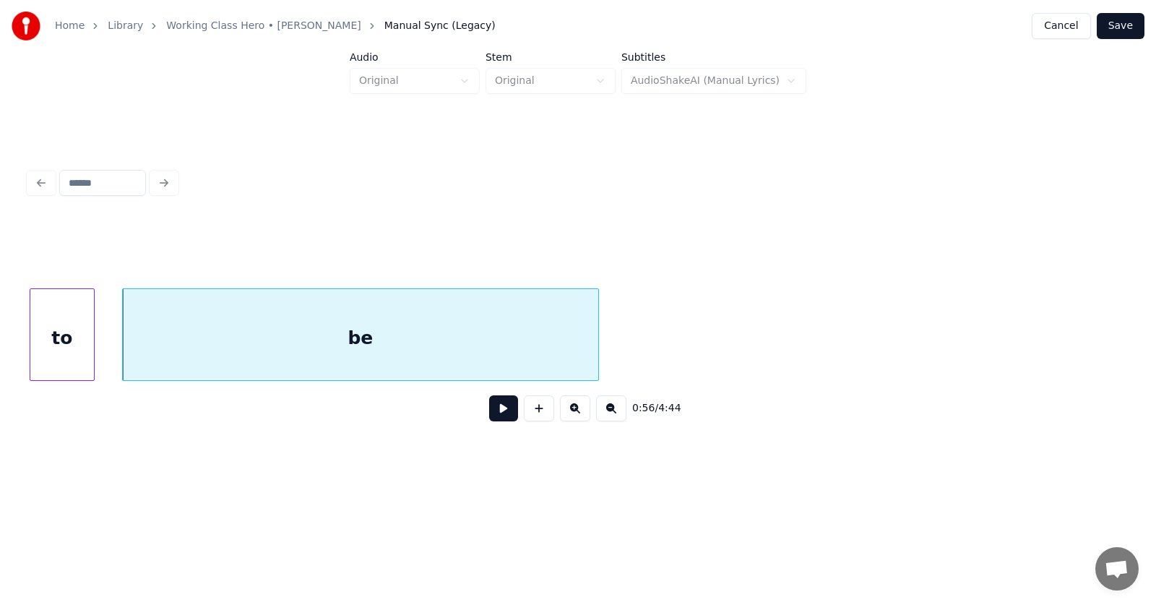
click at [489, 414] on button at bounding box center [503, 408] width 29 height 26
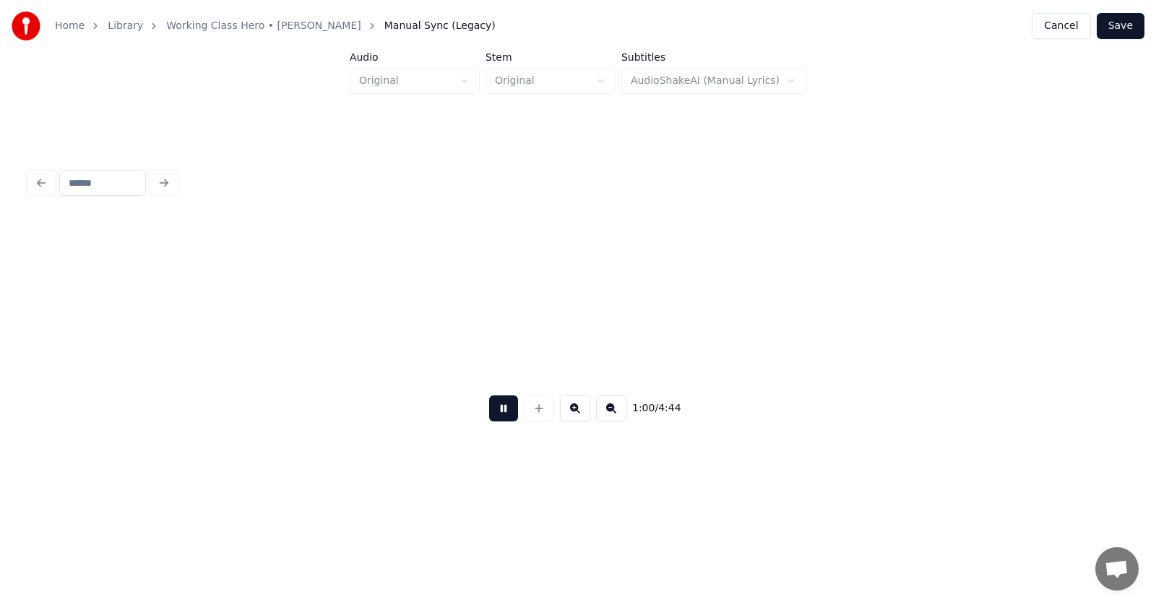
scroll to position [0, 32648]
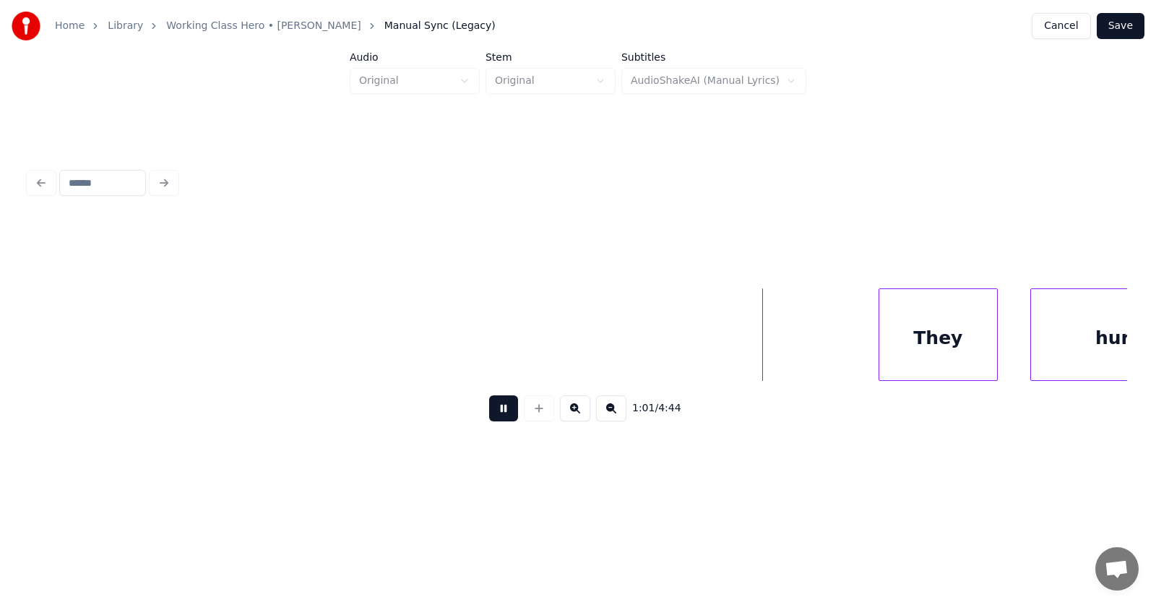
click at [489, 415] on button at bounding box center [503, 408] width 29 height 26
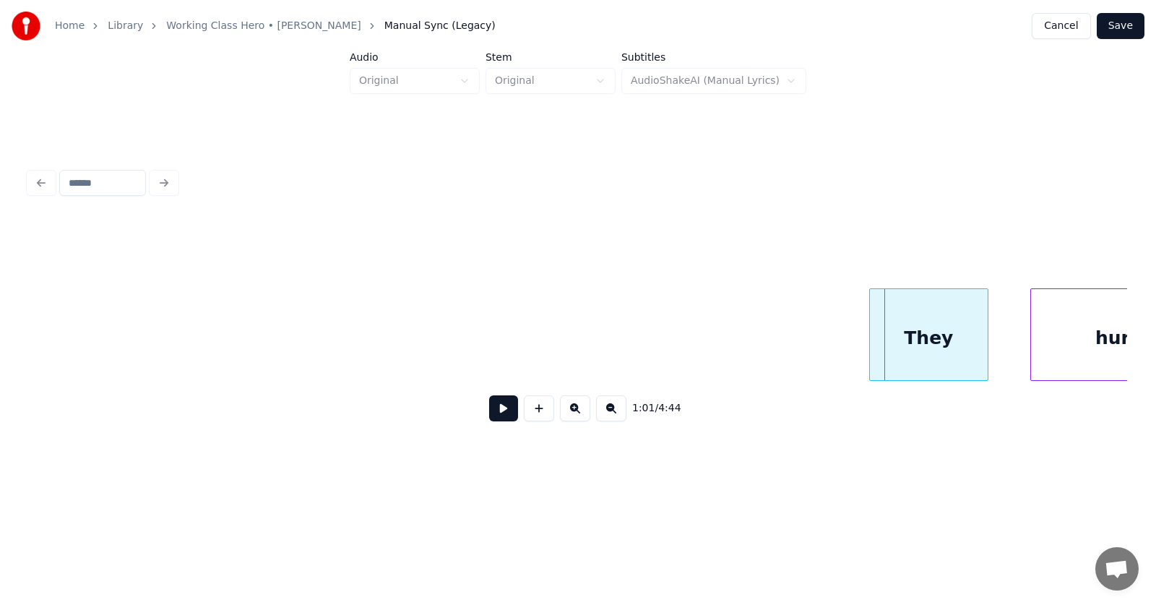
click at [921, 359] on div "They" at bounding box center [929, 338] width 118 height 98
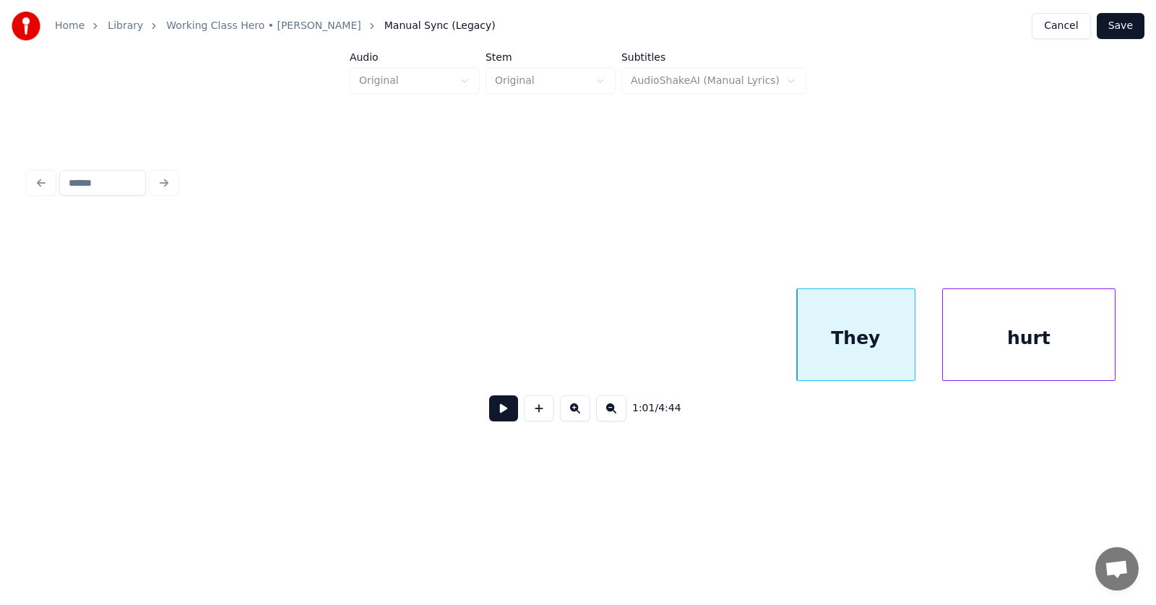
click at [1045, 356] on div "hurt" at bounding box center [1029, 338] width 172 height 98
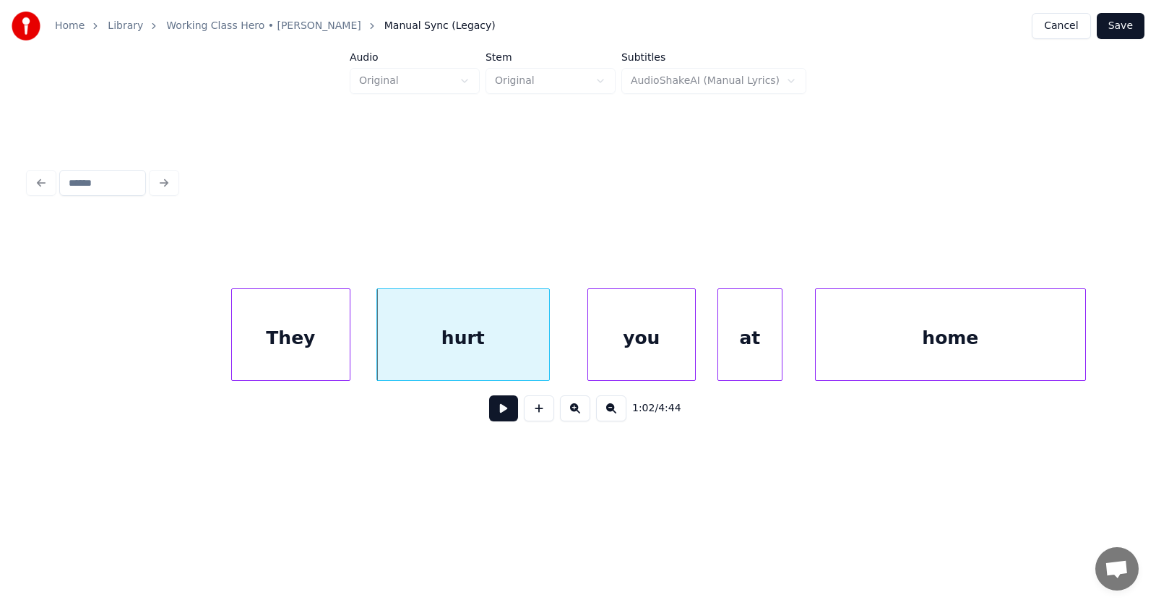
scroll to position [0, 33389]
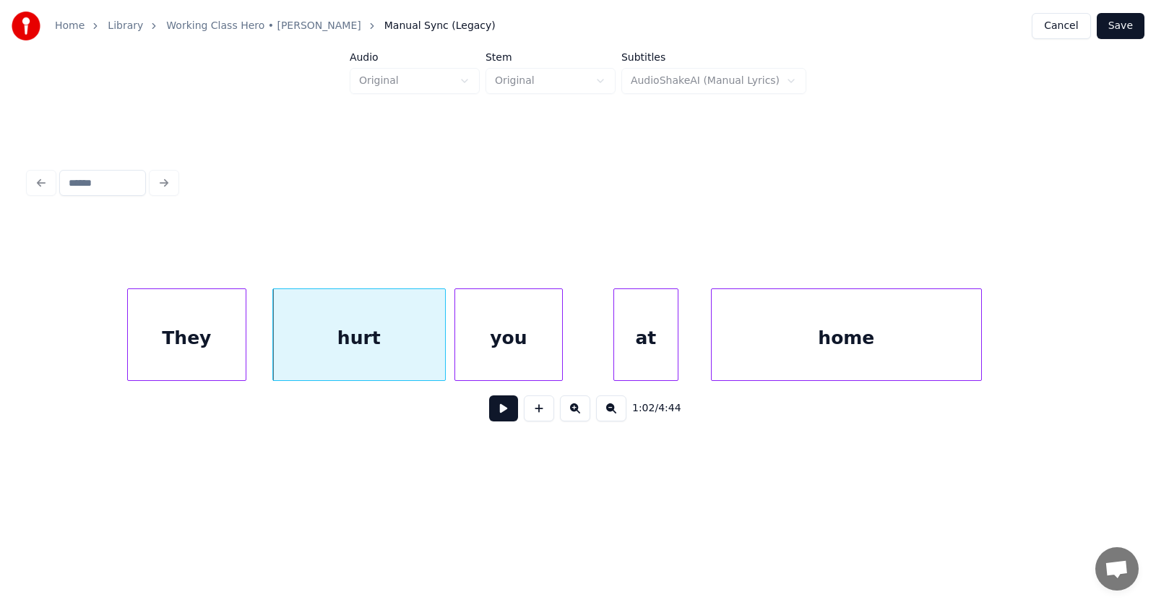
click at [487, 351] on div "you" at bounding box center [508, 338] width 107 height 98
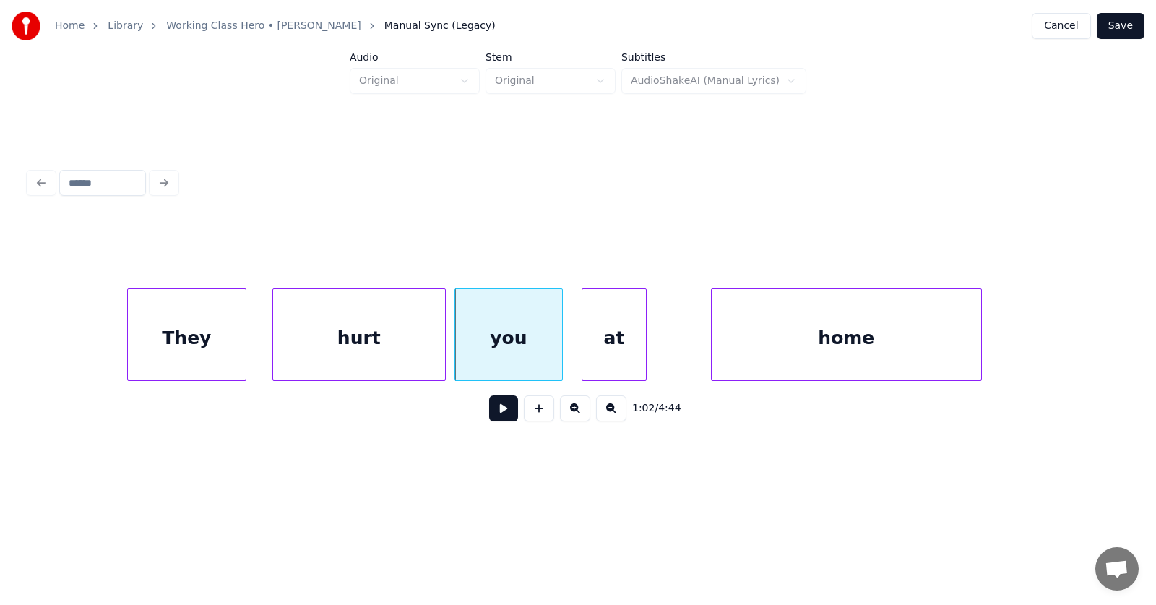
click at [614, 358] on div "at" at bounding box center [614, 338] width 64 height 98
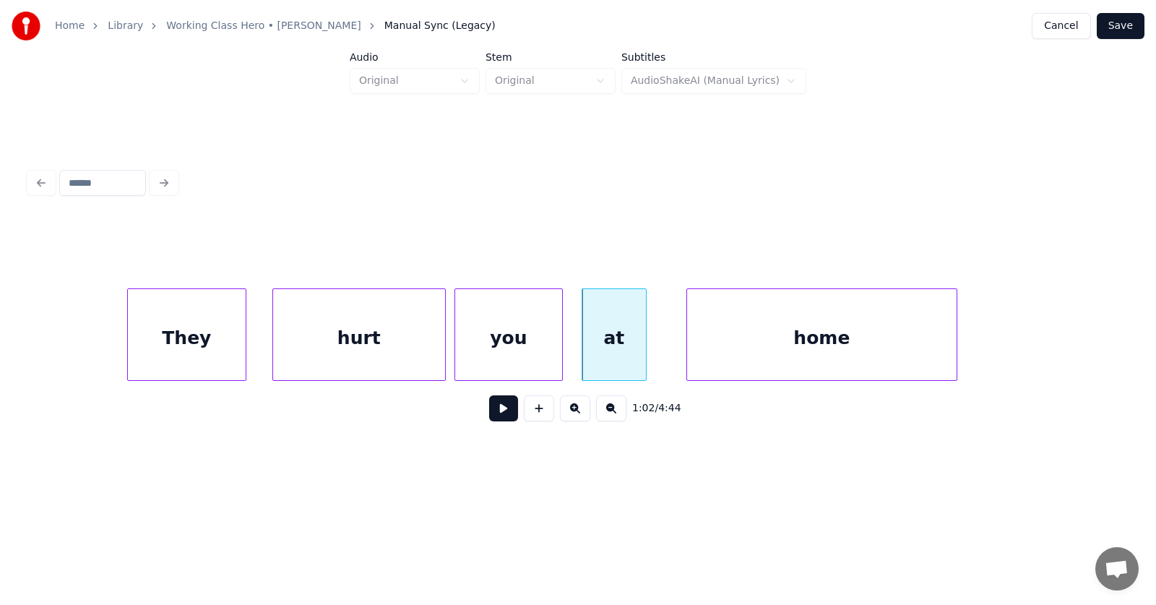
click at [729, 364] on div "home" at bounding box center [821, 338] width 269 height 98
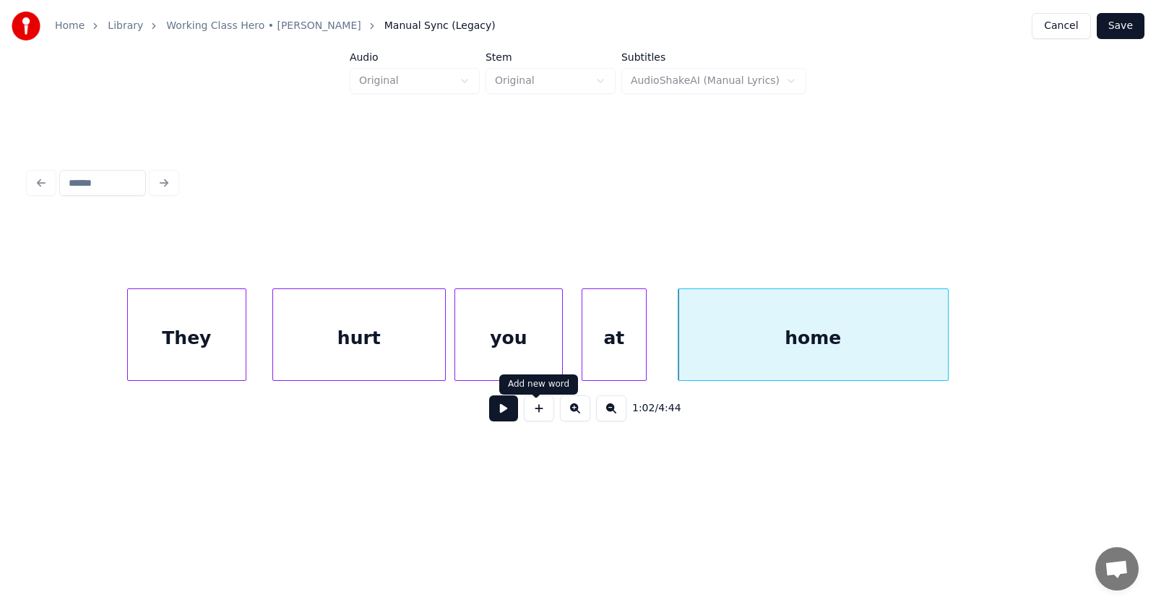
click at [500, 421] on button at bounding box center [503, 408] width 29 height 26
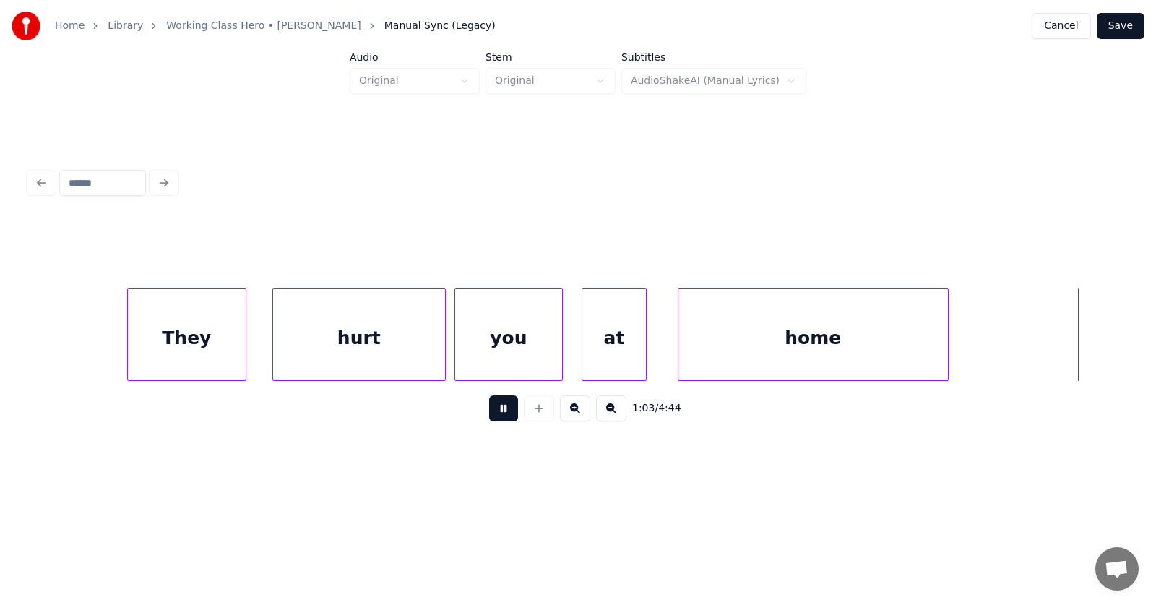
scroll to position [0, 34488]
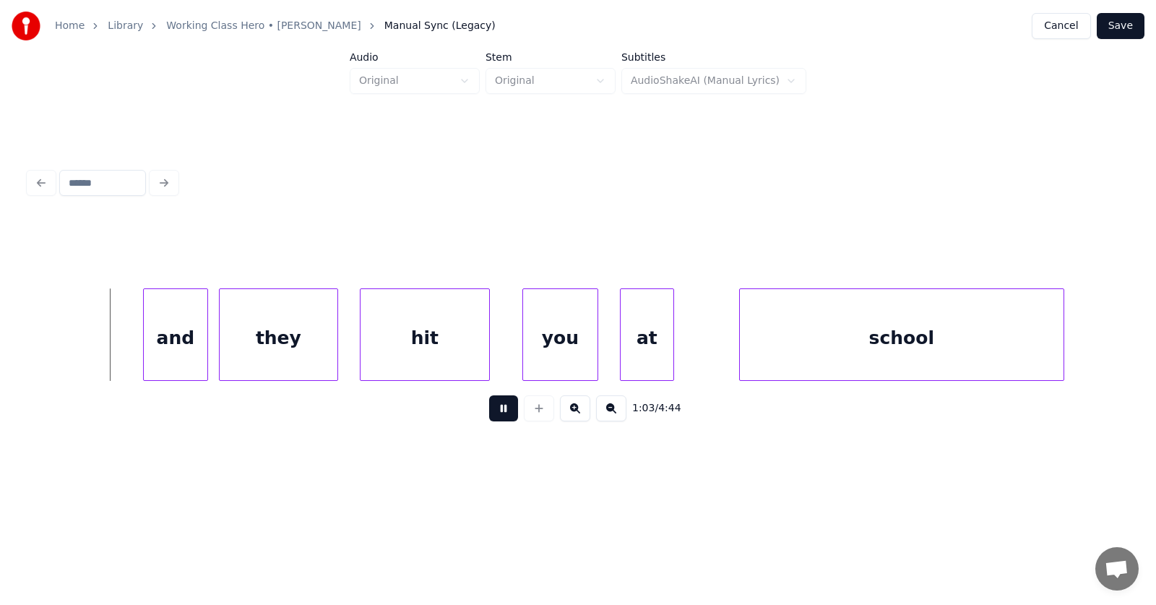
click at [500, 421] on button at bounding box center [503, 408] width 29 height 26
click at [164, 352] on div "and" at bounding box center [176, 338] width 64 height 98
click at [268, 350] on div "they" at bounding box center [269, 338] width 118 height 98
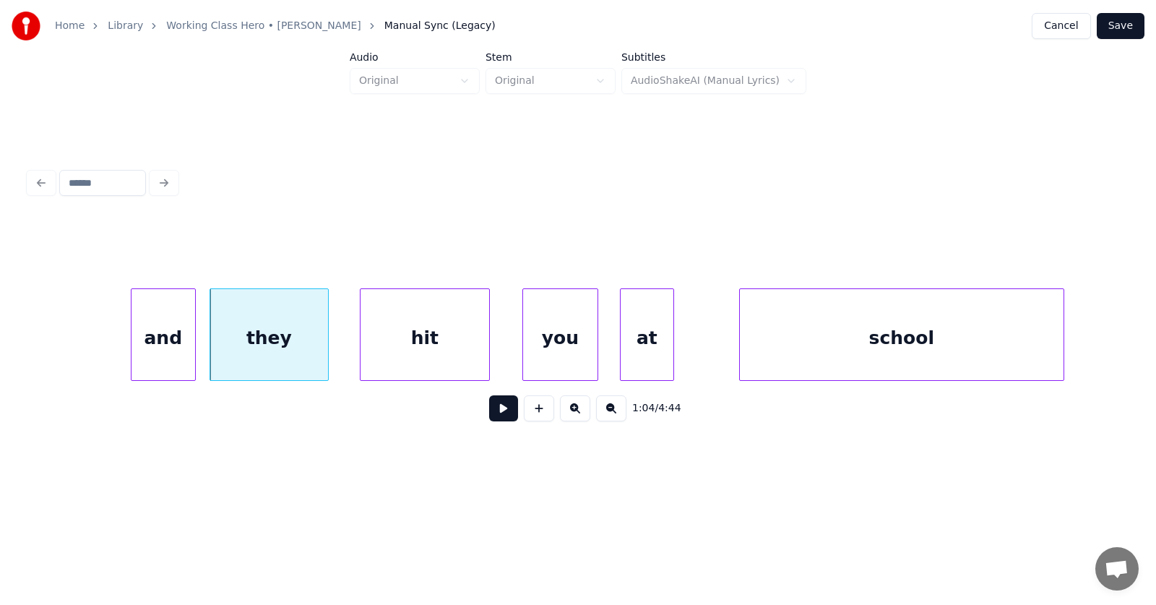
click at [152, 341] on div "and" at bounding box center [163, 338] width 64 height 98
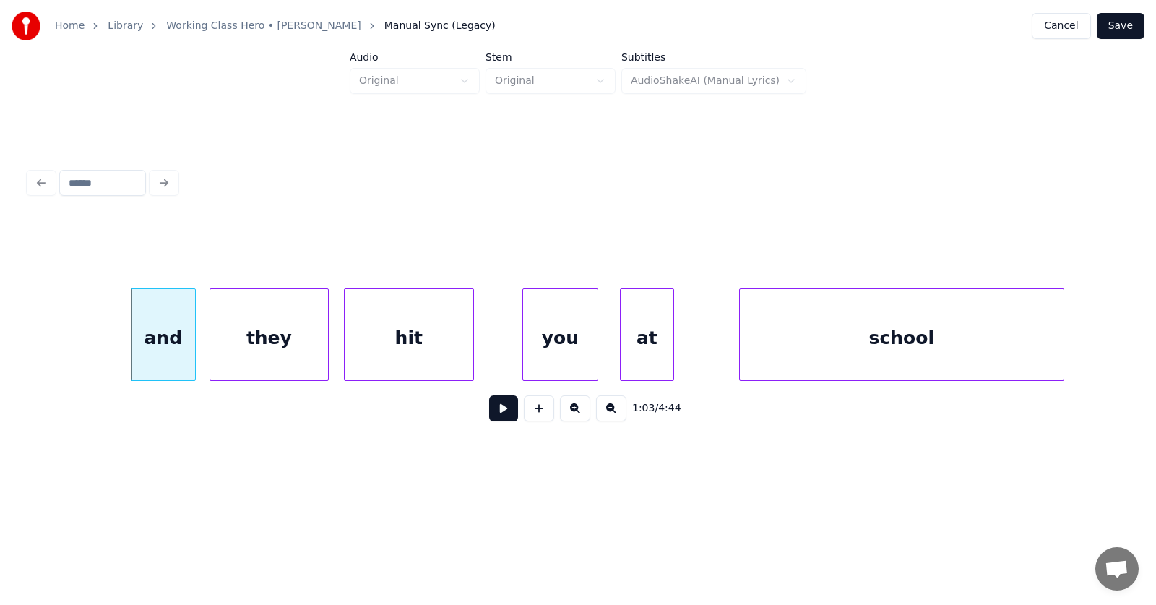
click at [437, 352] on div "hit" at bounding box center [409, 338] width 129 height 98
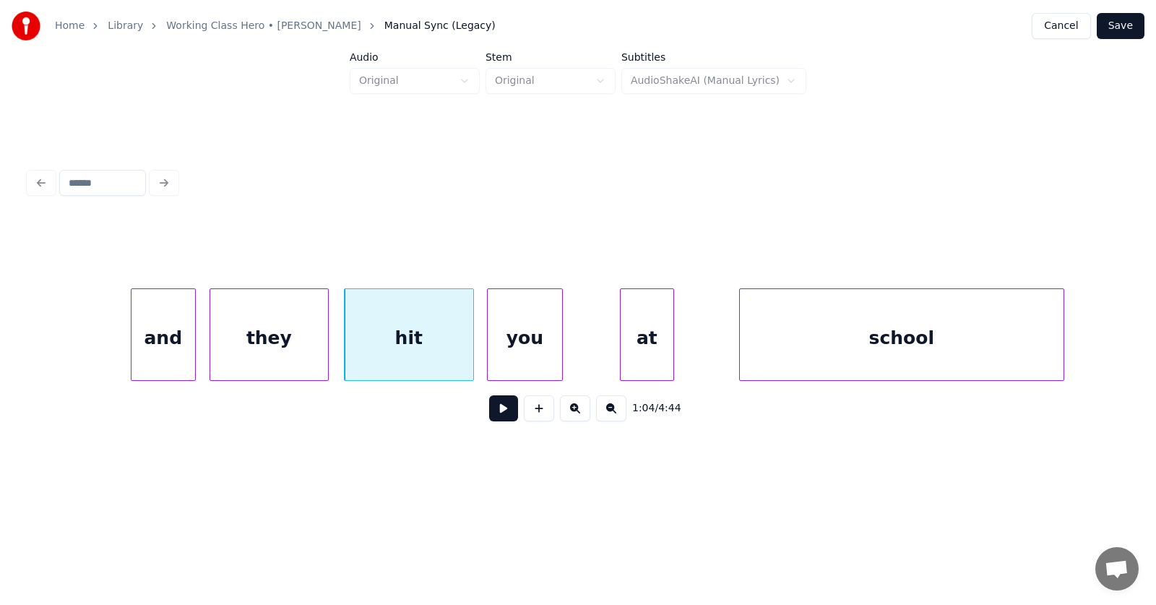
click at [518, 354] on div "you" at bounding box center [525, 338] width 74 height 98
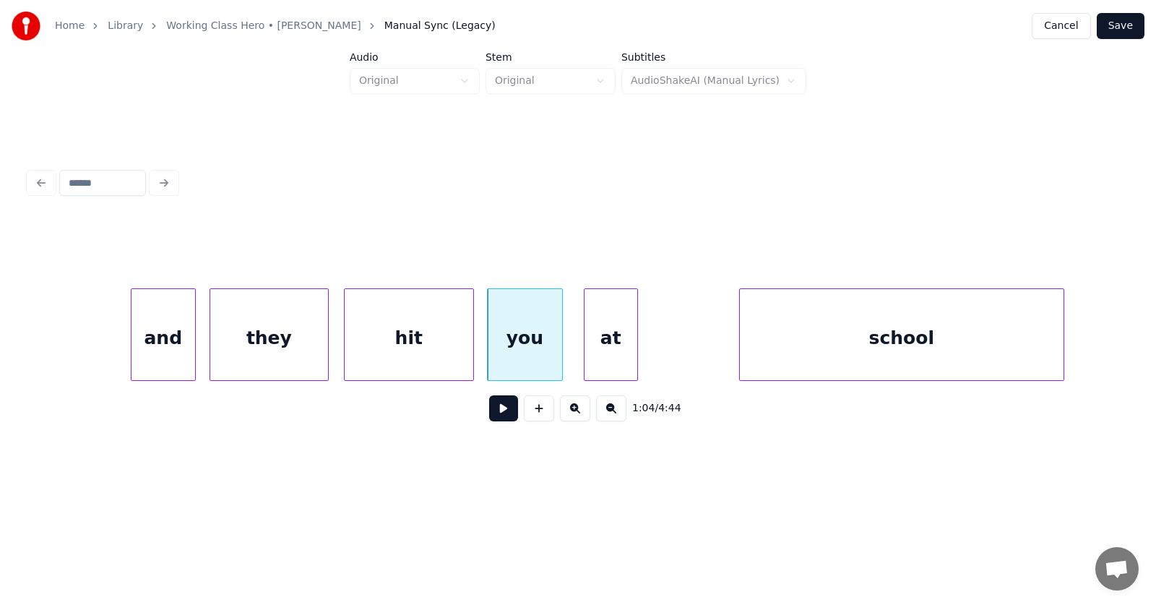
click at [612, 362] on div "at" at bounding box center [610, 338] width 53 height 98
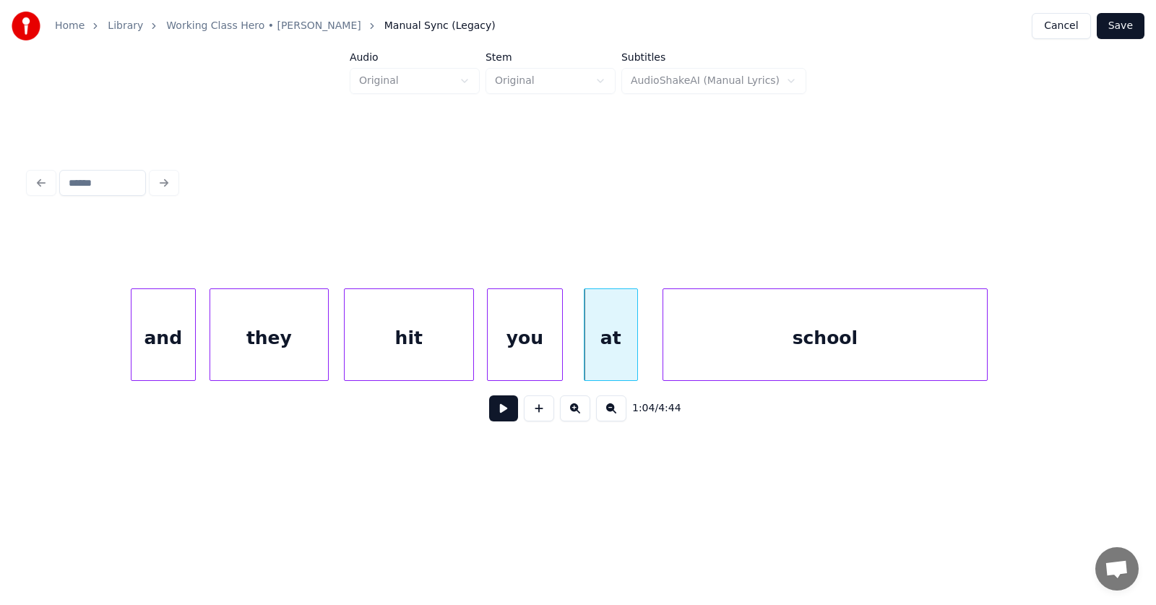
click at [699, 360] on div "school" at bounding box center [825, 338] width 324 height 98
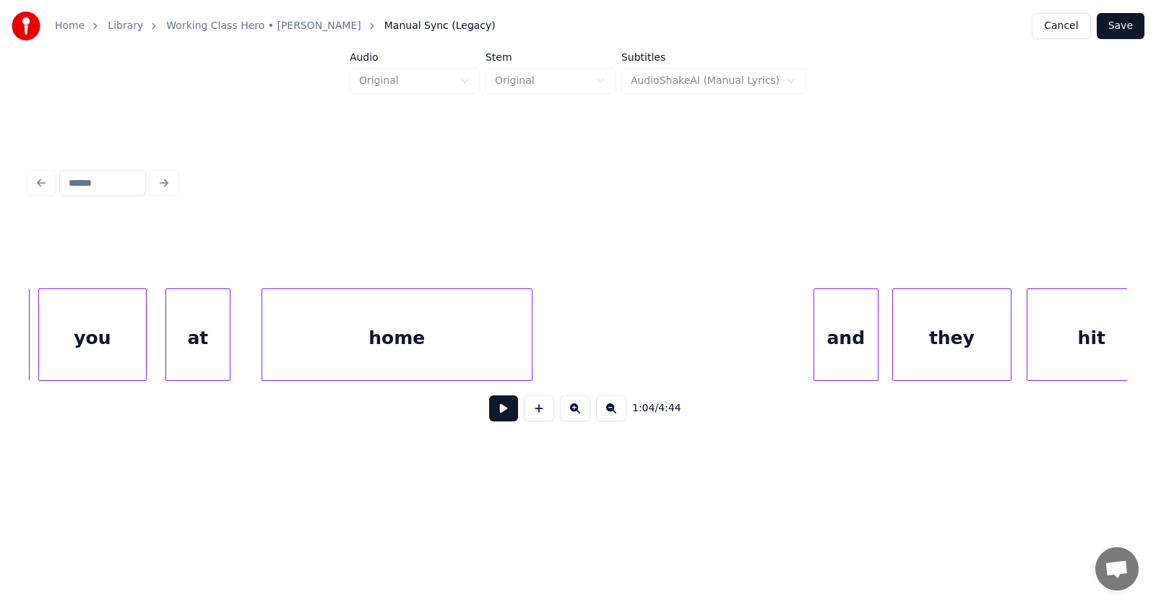
scroll to position [0, 33597]
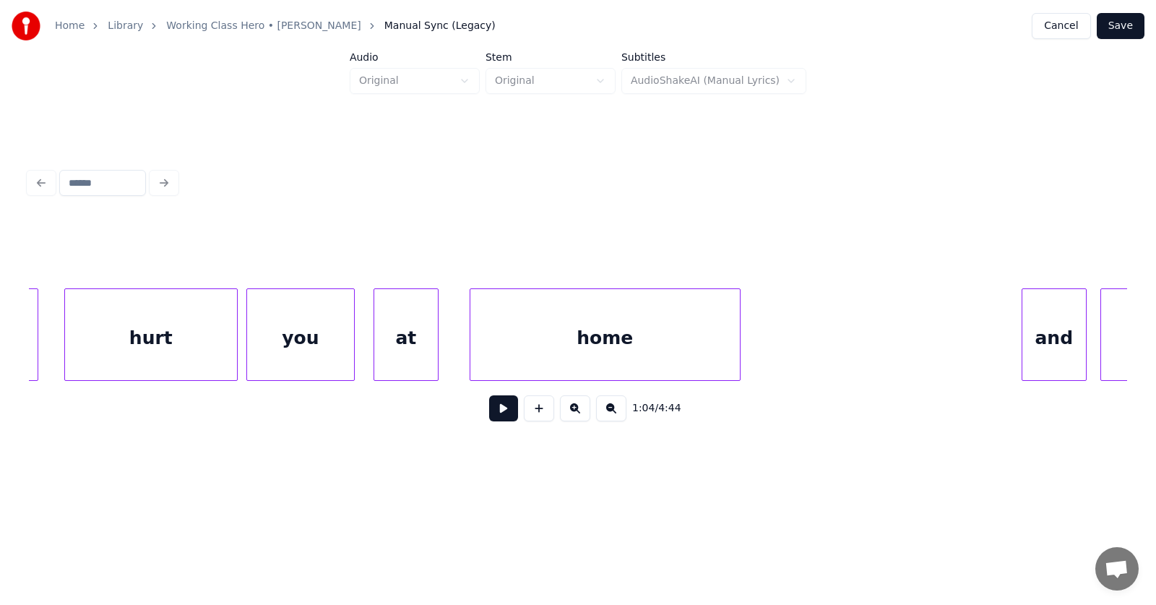
click at [411, 342] on div "at" at bounding box center [406, 338] width 64 height 98
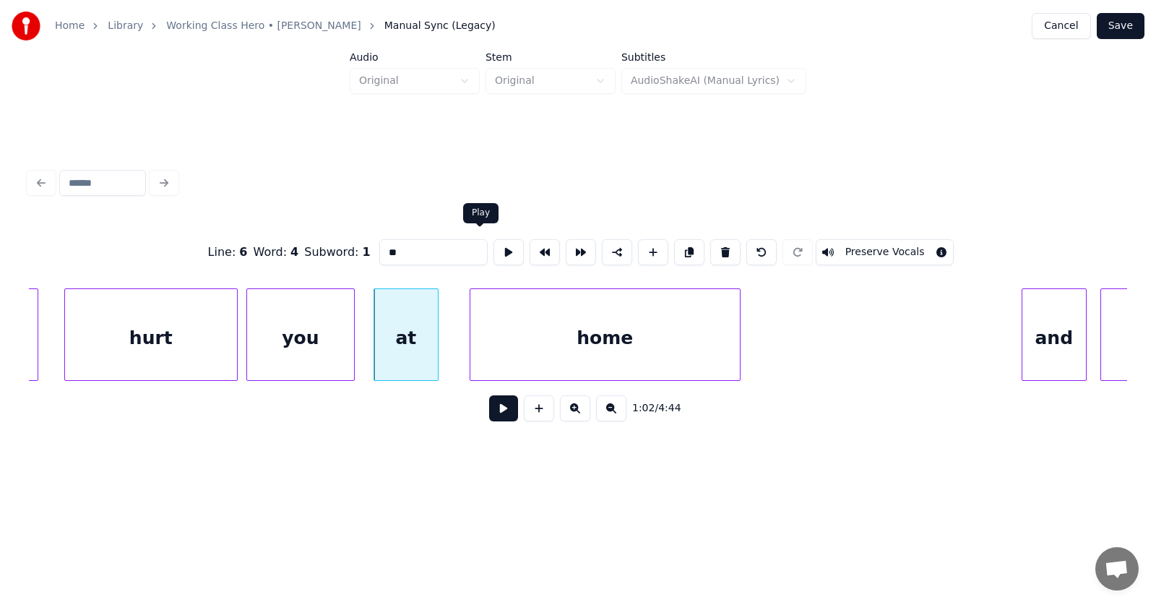
click at [493, 241] on button at bounding box center [508, 252] width 30 height 26
click at [303, 332] on div "you" at bounding box center [300, 338] width 107 height 98
type input "***"
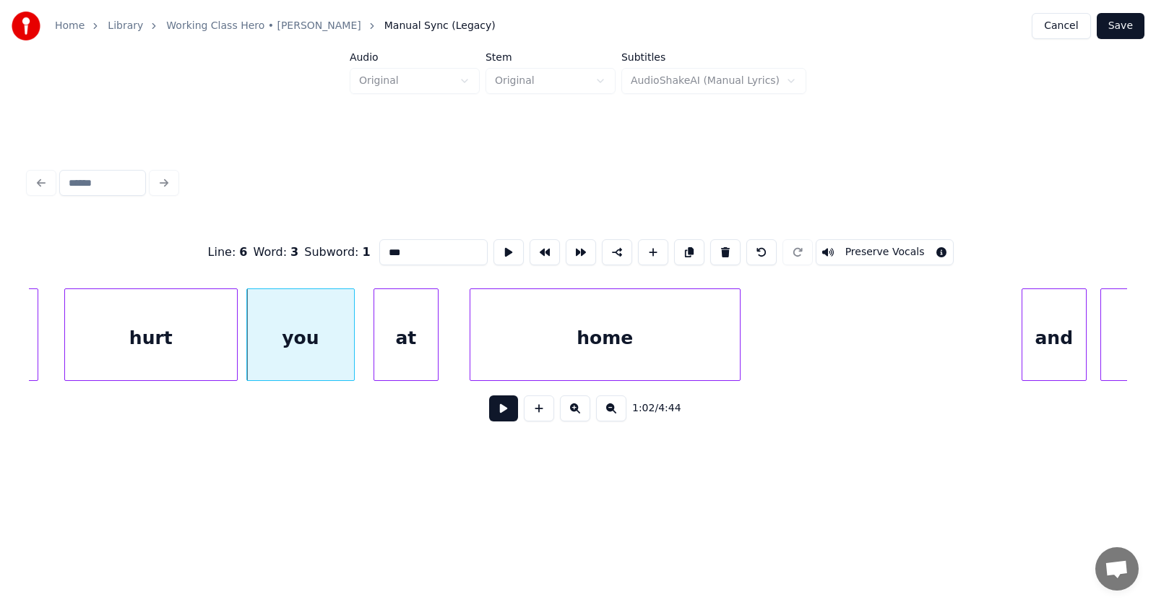
click at [495, 420] on button at bounding box center [503, 408] width 29 height 26
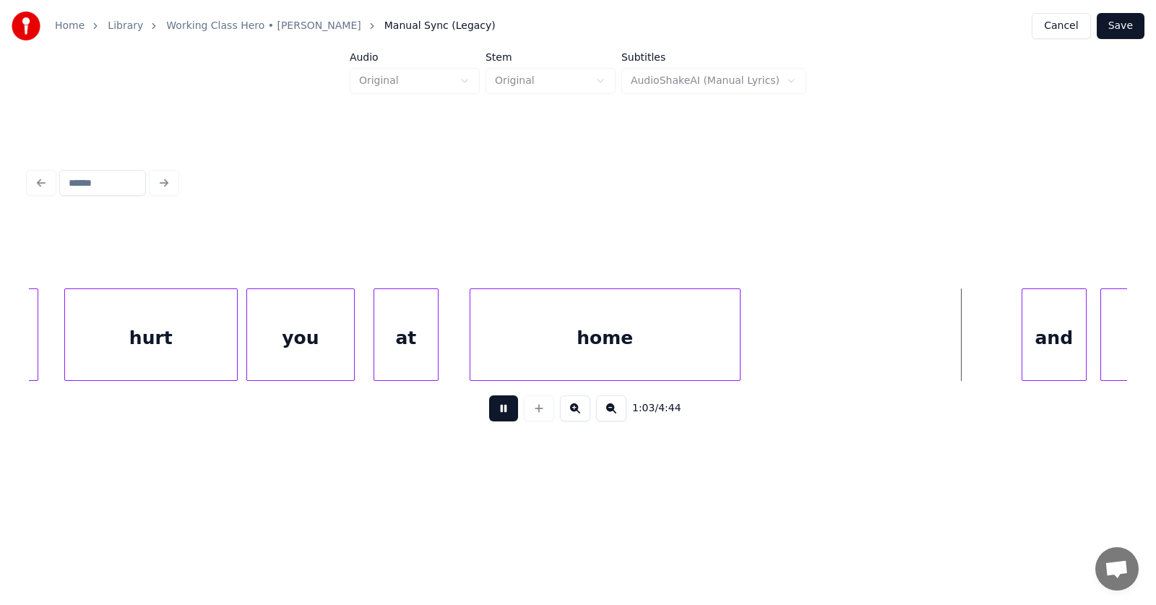
click at [495, 420] on button at bounding box center [503, 408] width 29 height 26
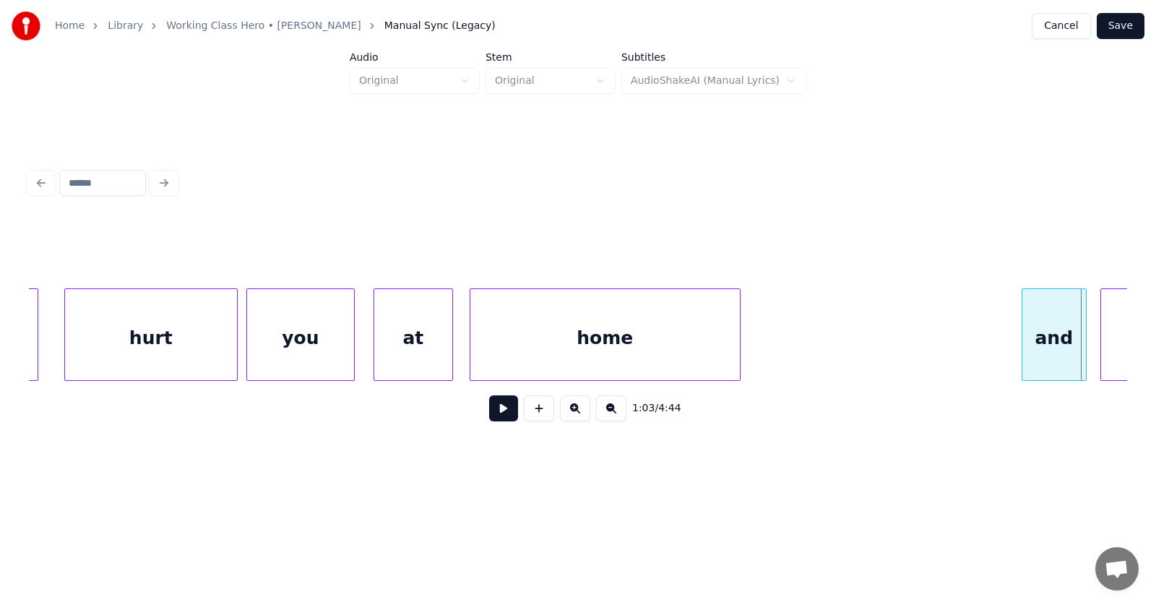
click at [449, 346] on div at bounding box center [450, 334] width 4 height 91
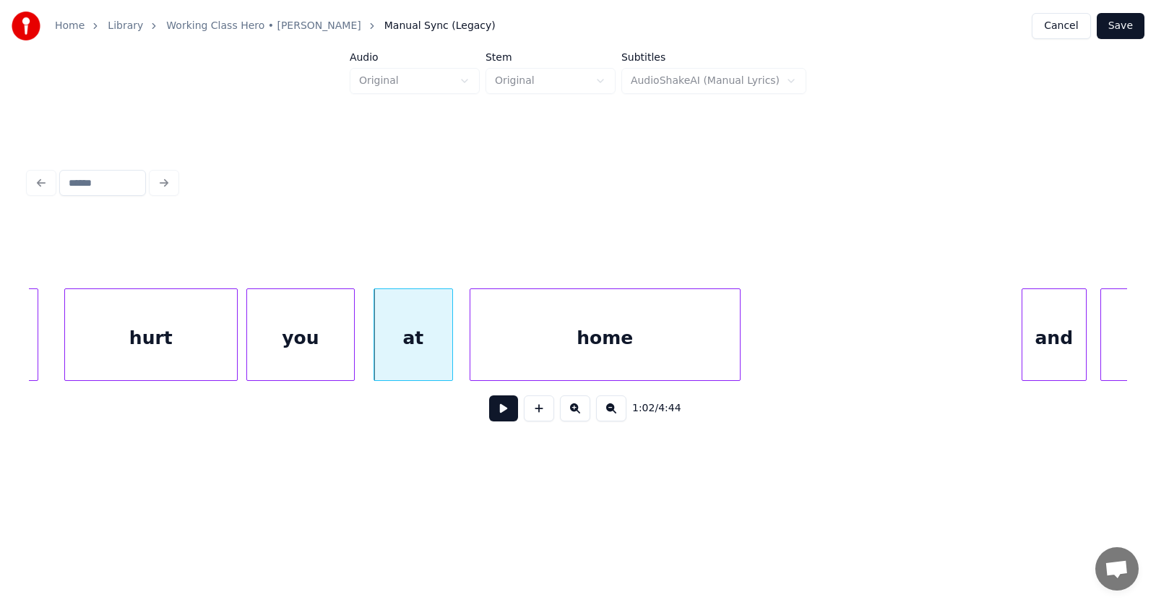
click at [500, 413] on button at bounding box center [503, 408] width 29 height 26
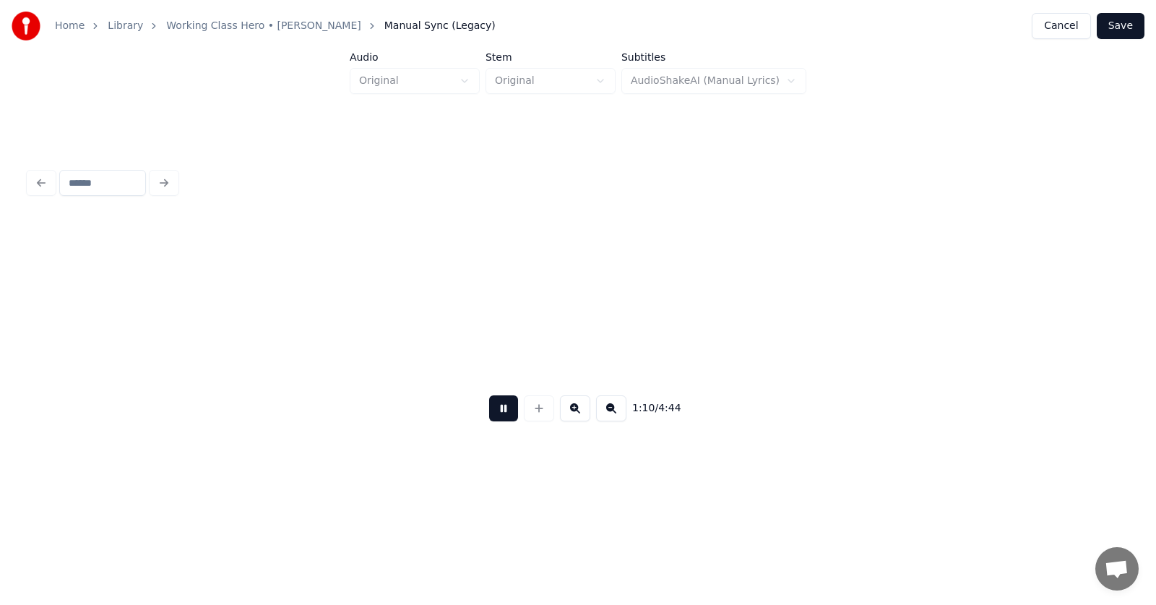
scroll to position [0, 38010]
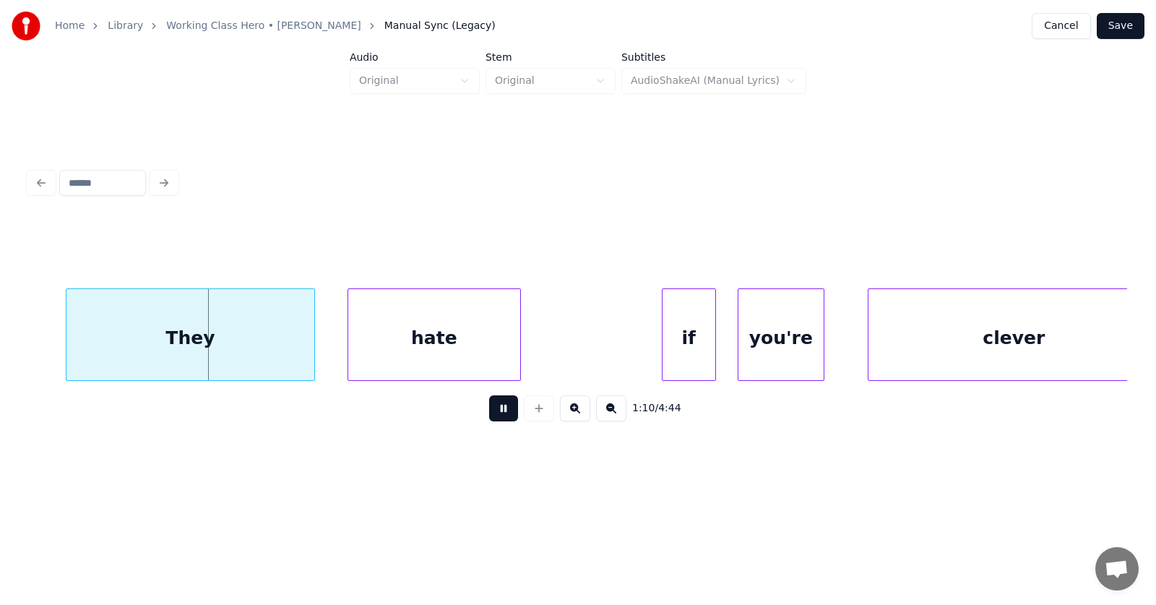
click at [496, 412] on button at bounding box center [503, 408] width 29 height 26
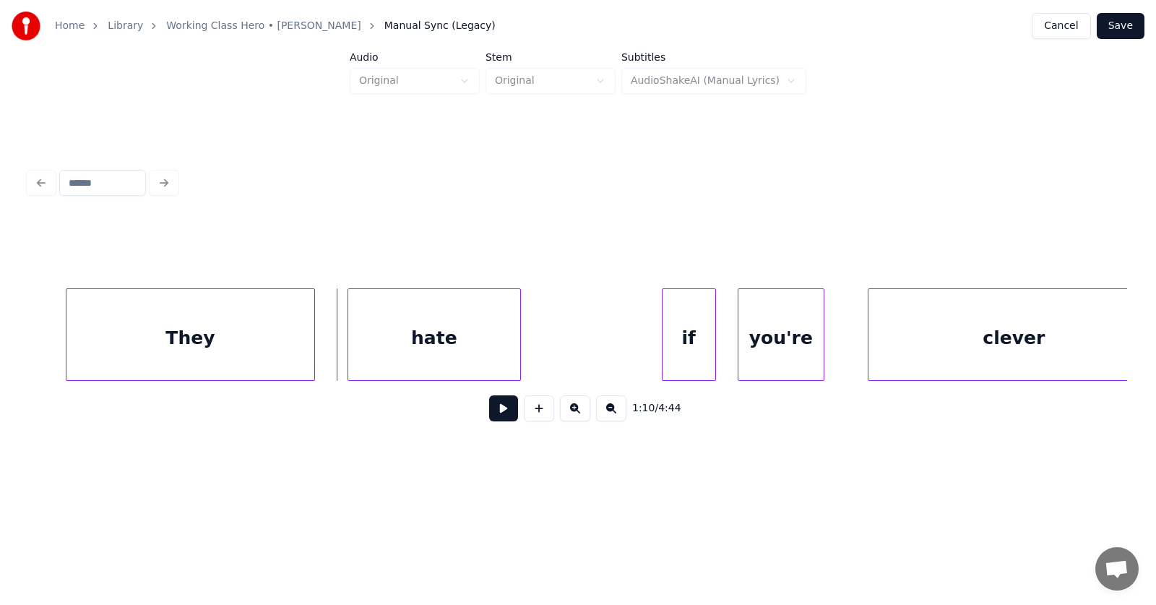
click at [121, 334] on div "They" at bounding box center [190, 338] width 248 height 98
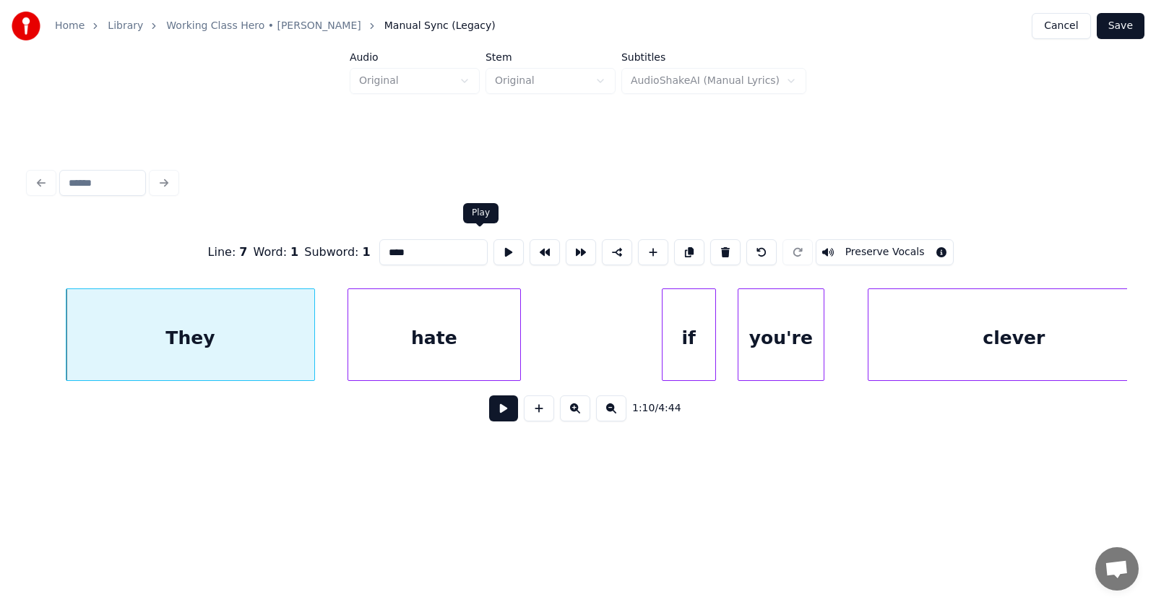
click at [493, 247] on button at bounding box center [508, 252] width 30 height 26
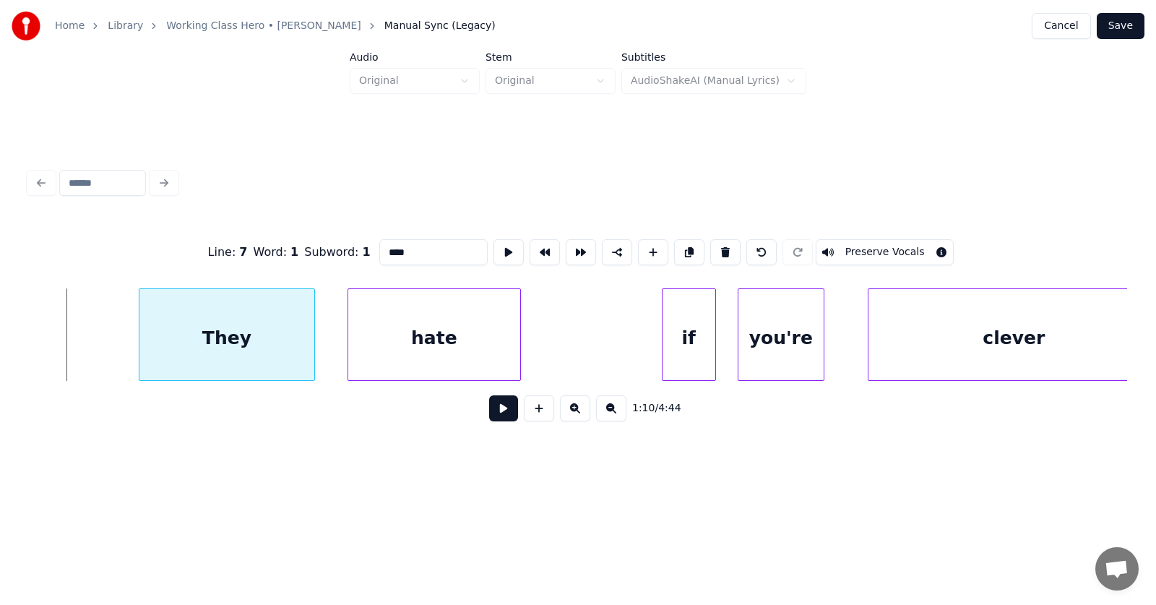
click at [140, 343] on div at bounding box center [141, 334] width 4 height 91
click at [366, 346] on div "hate" at bounding box center [418, 338] width 172 height 98
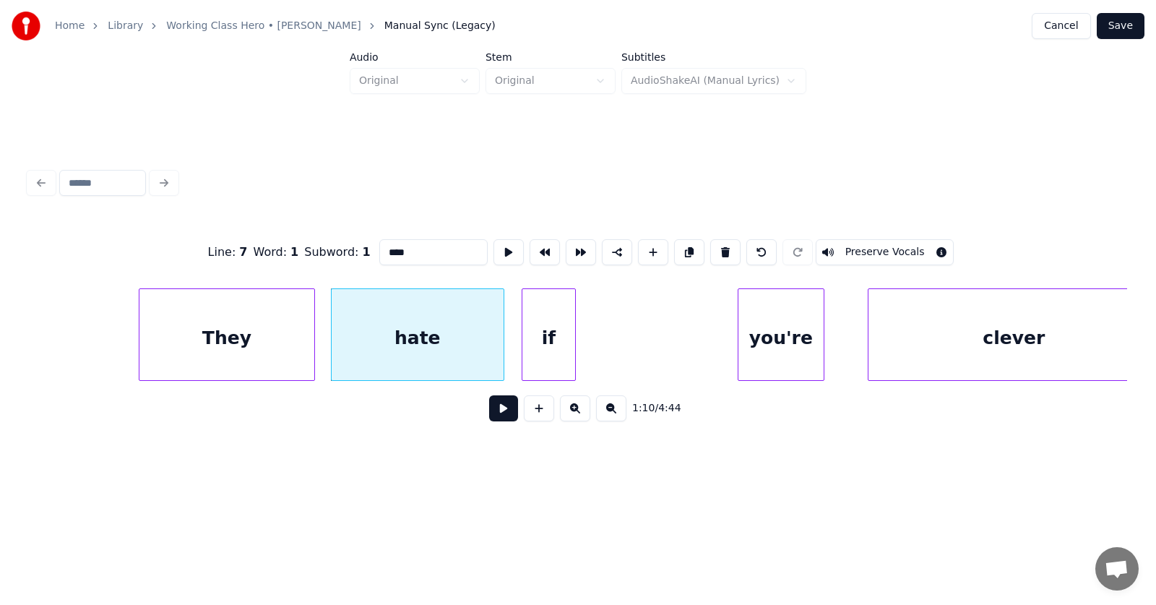
click at [547, 345] on div "if" at bounding box center [548, 338] width 53 height 98
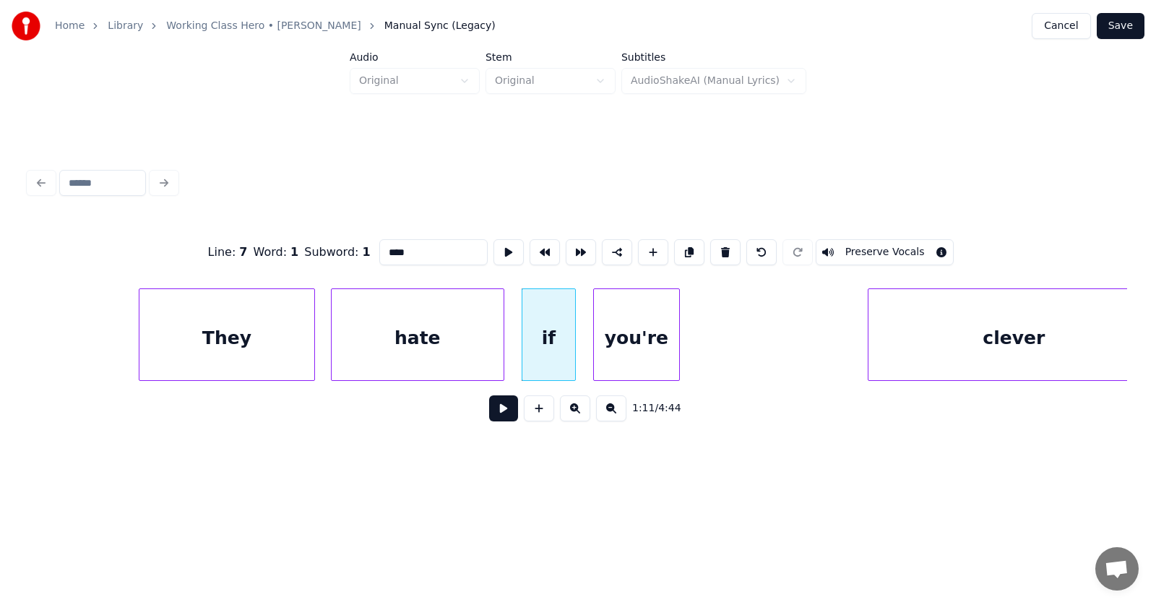
click at [633, 357] on div "you're" at bounding box center [636, 338] width 85 height 98
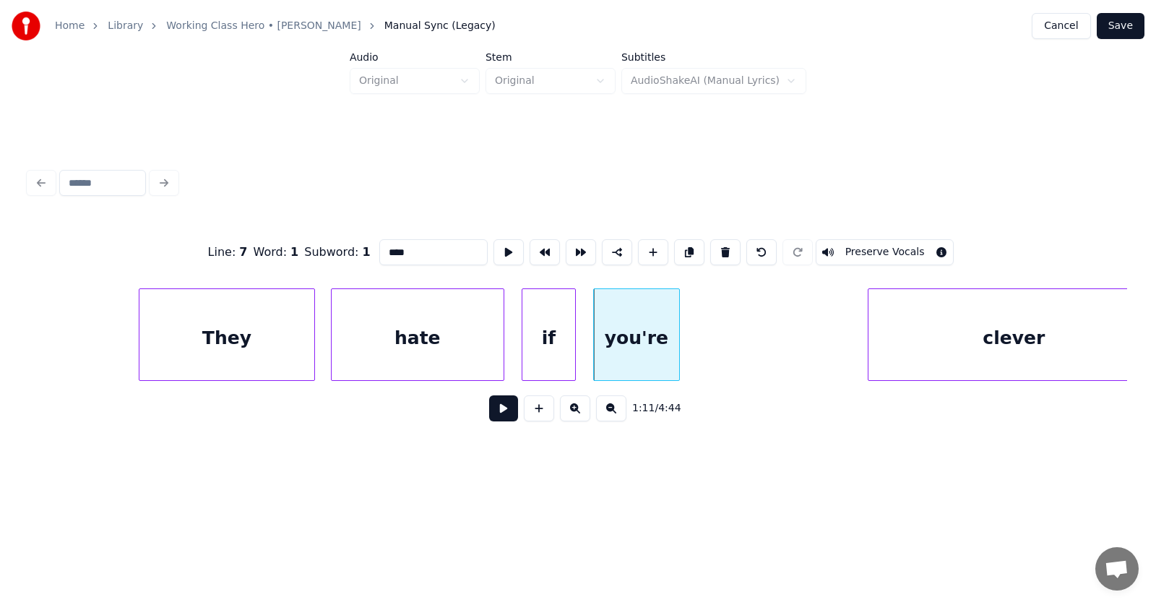
click at [391, 334] on div "hate" at bounding box center [418, 338] width 172 height 98
type input "****"
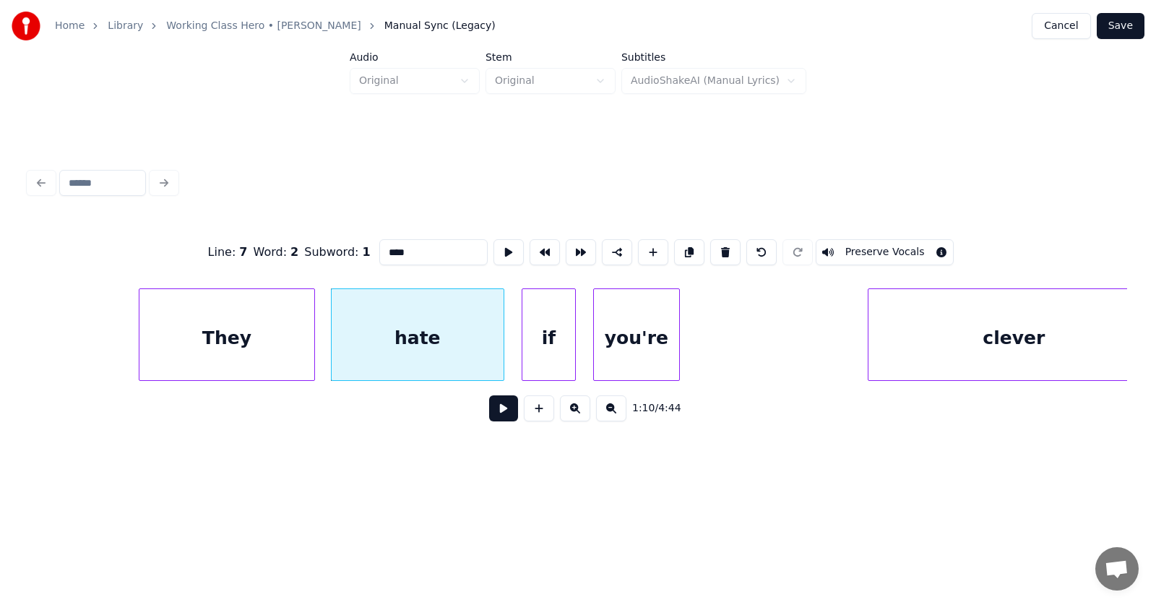
click at [491, 413] on button at bounding box center [503, 408] width 29 height 26
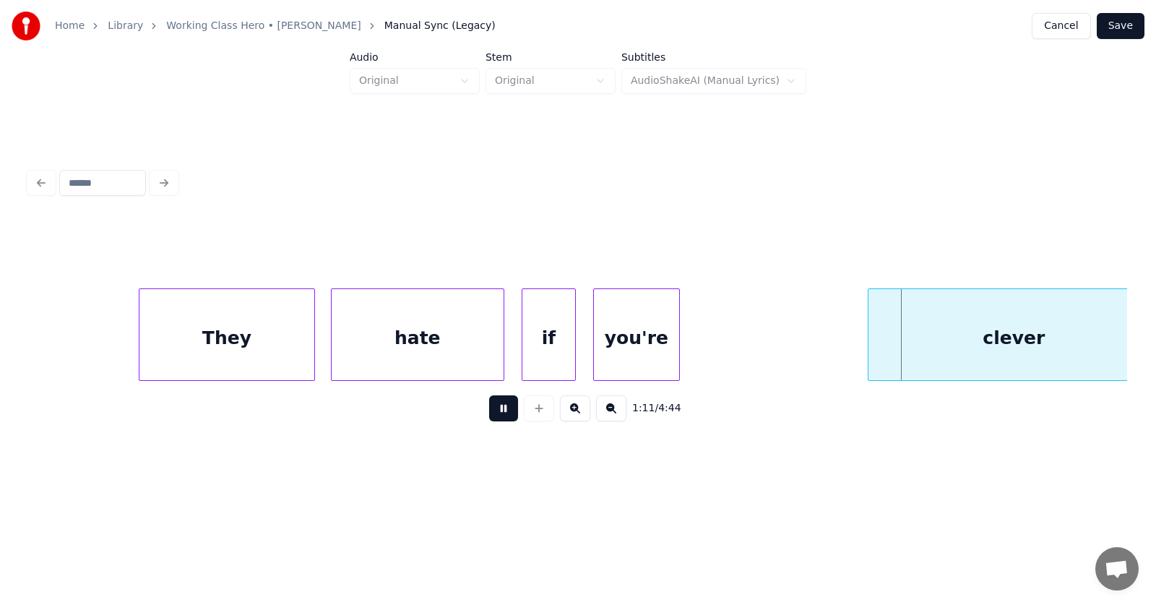
click at [491, 413] on button at bounding box center [503, 408] width 29 height 26
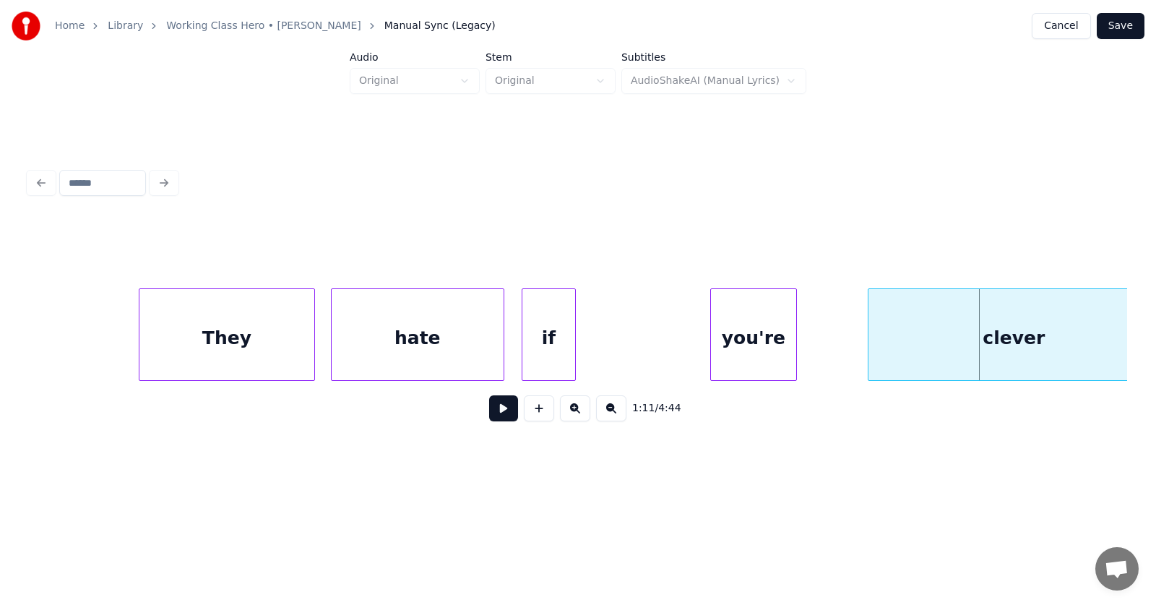
click at [750, 350] on div "you're" at bounding box center [753, 338] width 85 height 98
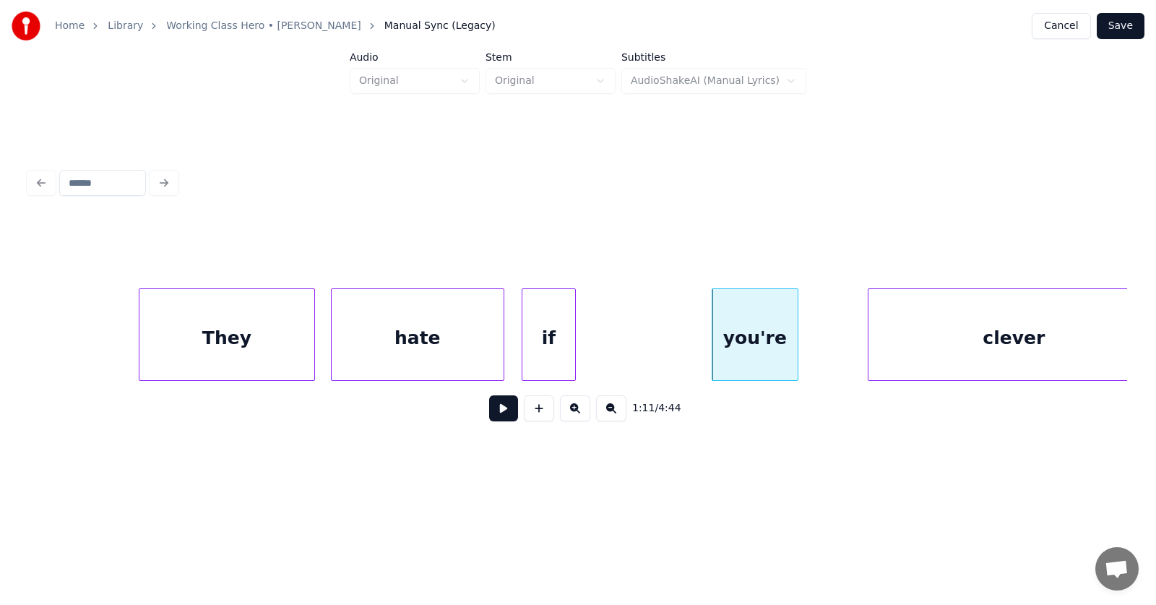
click at [738, 350] on div "you're" at bounding box center [754, 338] width 85 height 98
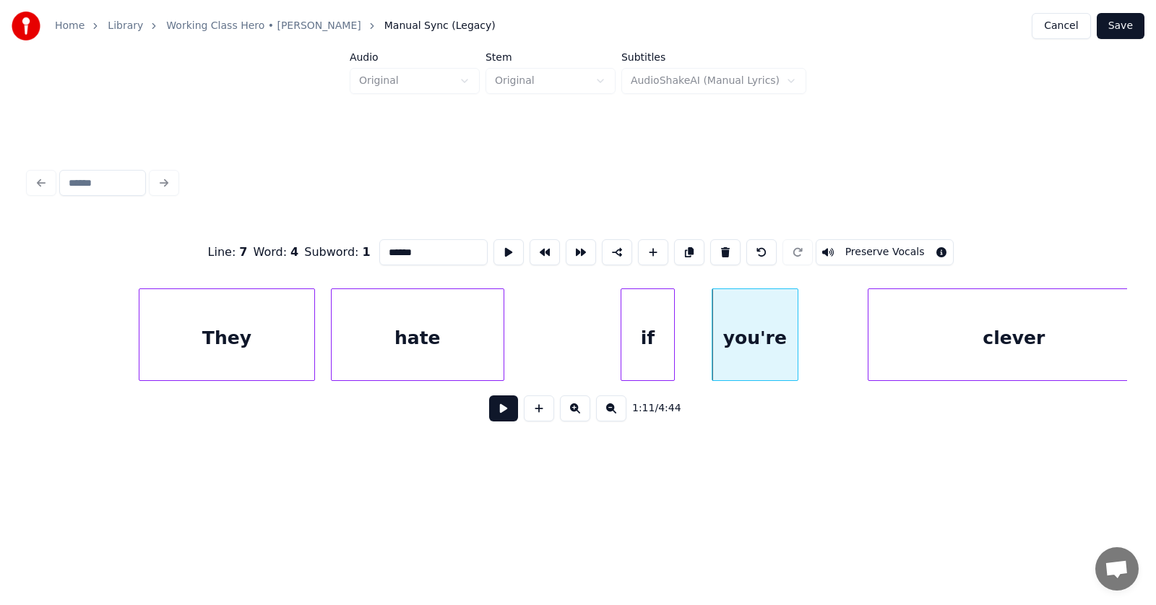
click at [649, 356] on div "if" at bounding box center [647, 338] width 53 height 98
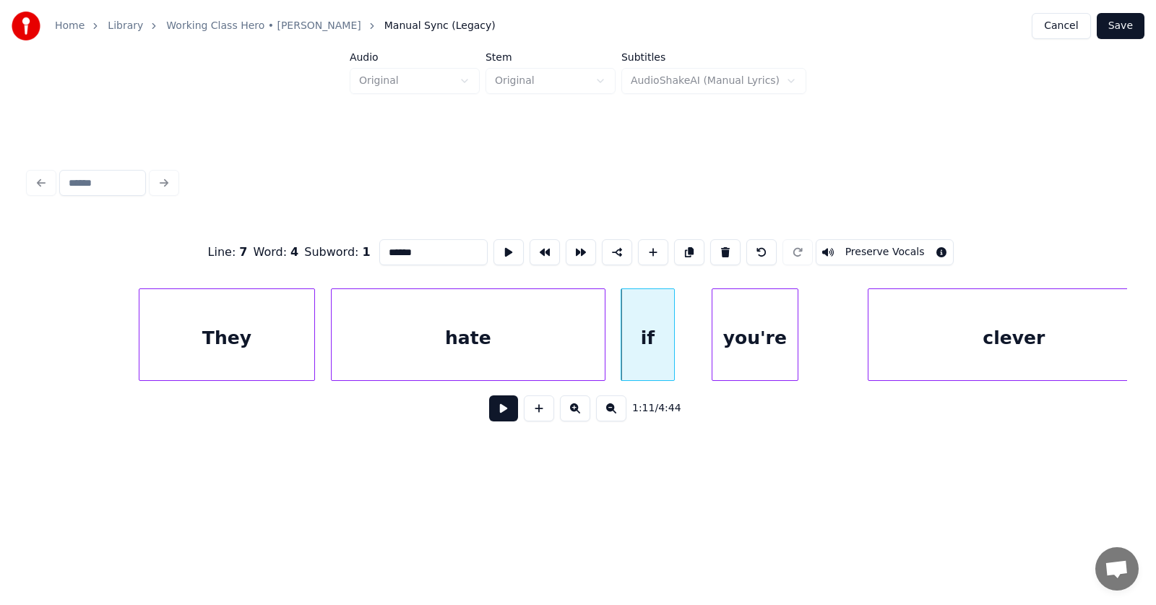
click at [602, 342] on div at bounding box center [602, 334] width 4 height 91
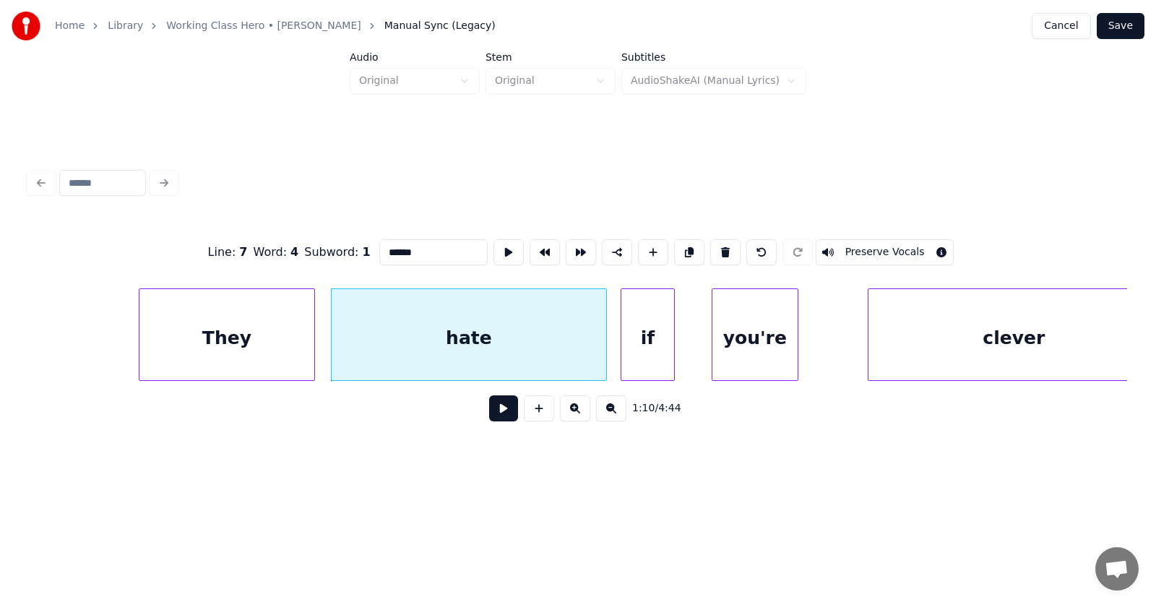
click at [391, 249] on input "******" at bounding box center [433, 252] width 108 height 26
click at [482, 336] on div "hate" at bounding box center [469, 338] width 274 height 98
click at [394, 246] on input "****" at bounding box center [433, 252] width 108 height 26
type input "********"
click at [493, 242] on button at bounding box center [508, 252] width 30 height 26
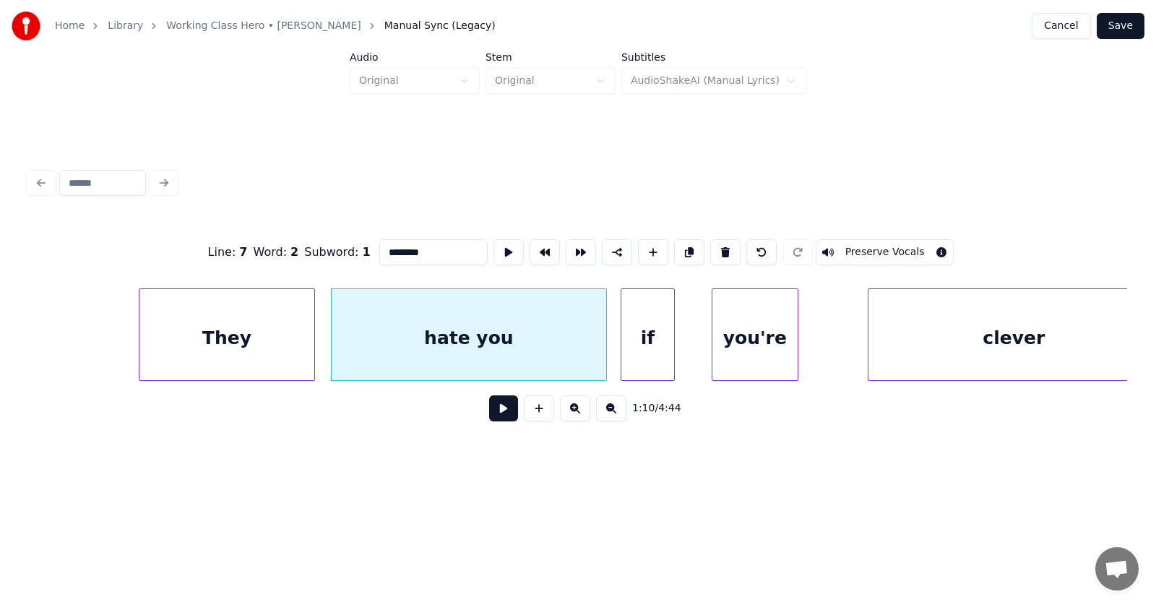
click at [489, 412] on button at bounding box center [503, 408] width 29 height 26
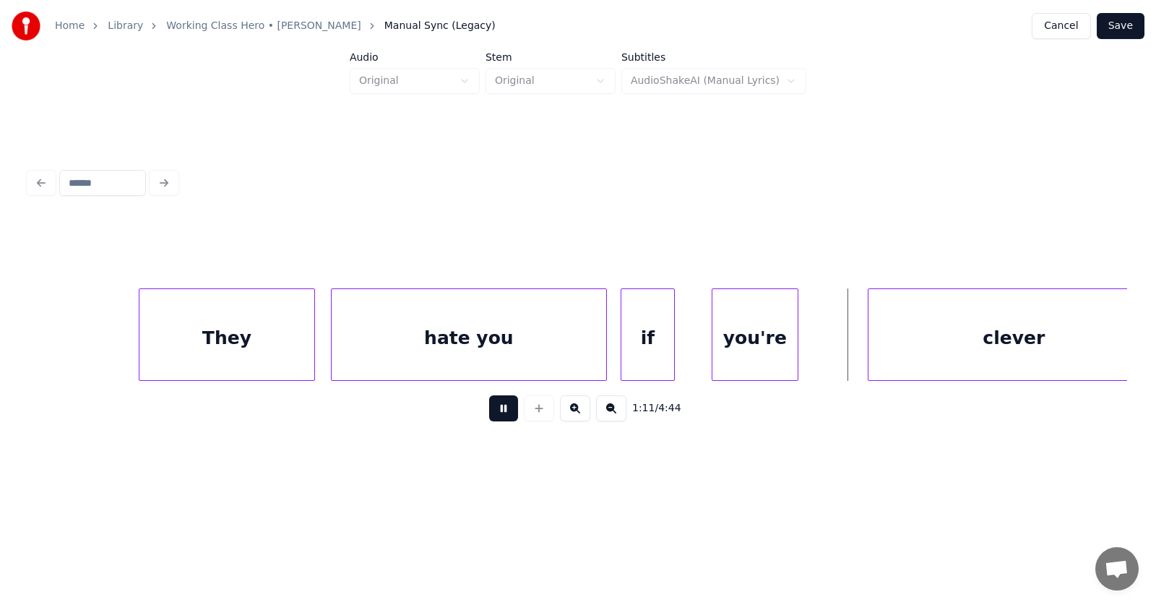
click at [489, 412] on button at bounding box center [503, 408] width 29 height 26
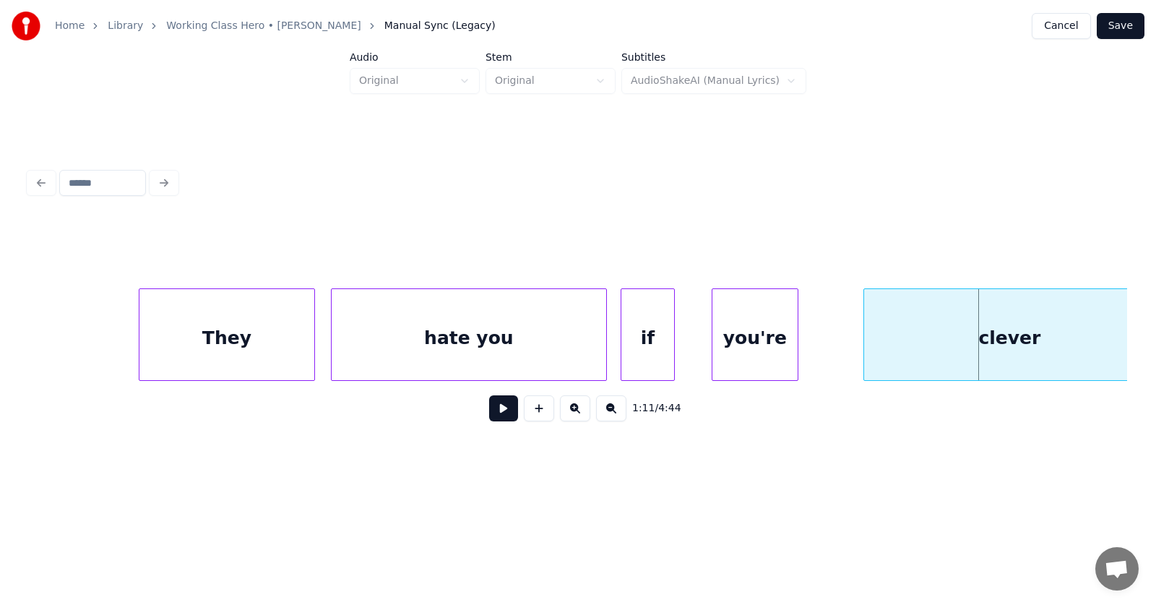
scroll to position [0, 38040]
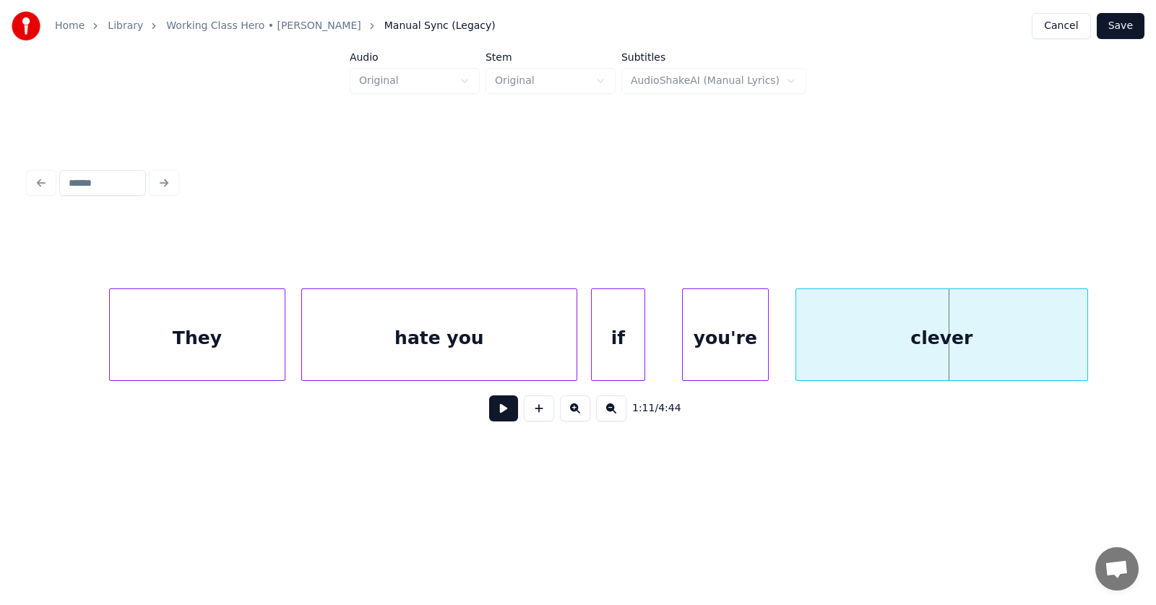
click at [841, 358] on div "clever" at bounding box center [941, 338] width 291 height 98
click at [491, 413] on button at bounding box center [503, 408] width 29 height 26
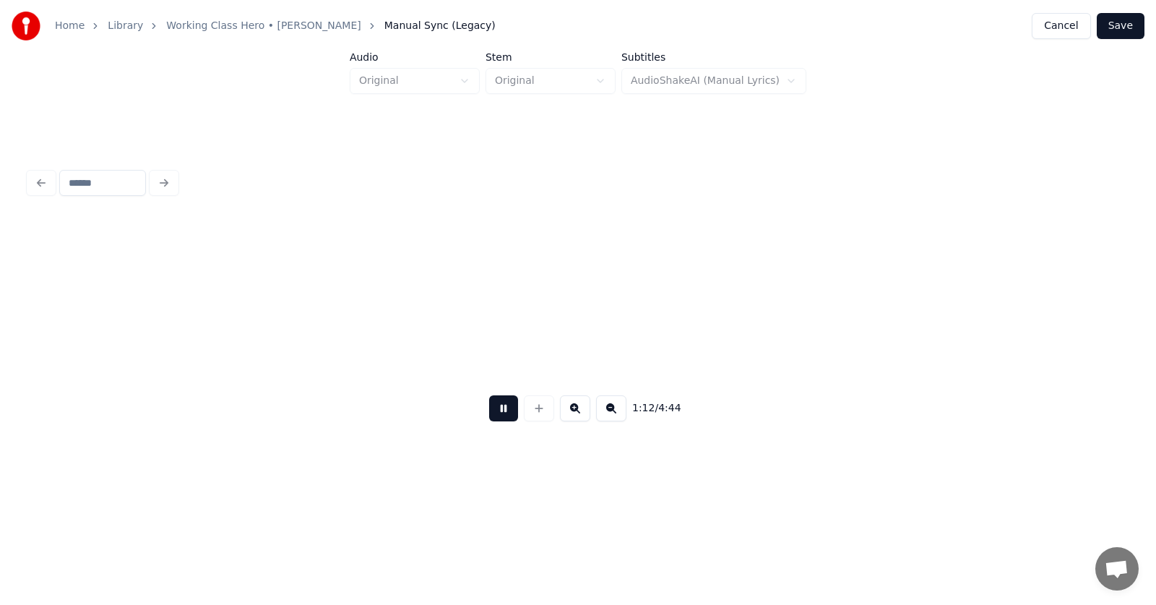
scroll to position [0, 39138]
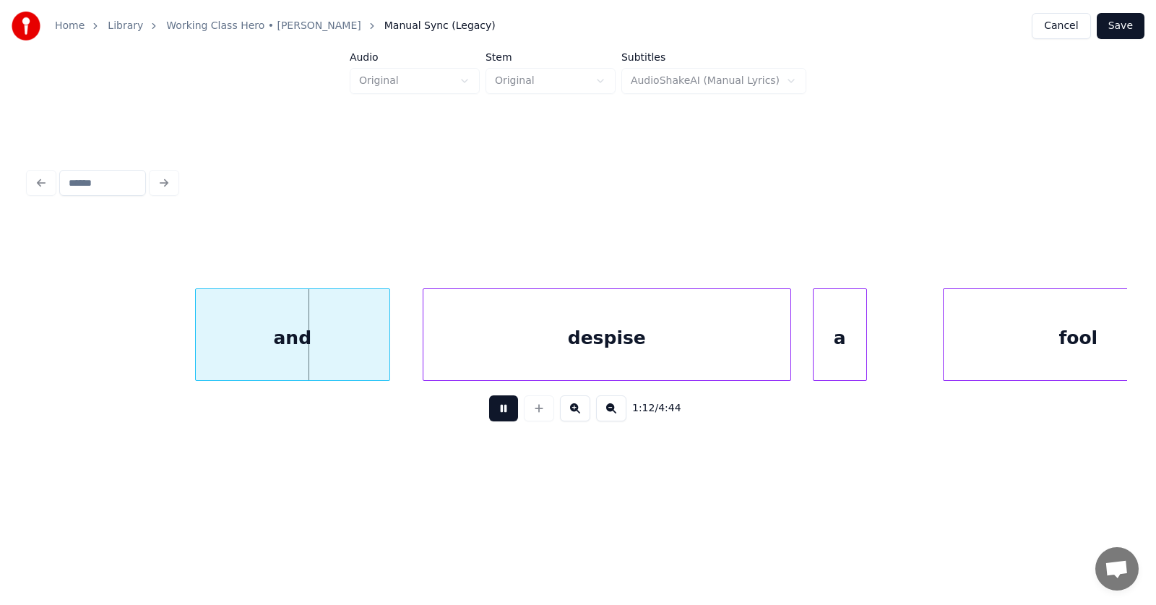
click at [491, 413] on button at bounding box center [503, 408] width 29 height 26
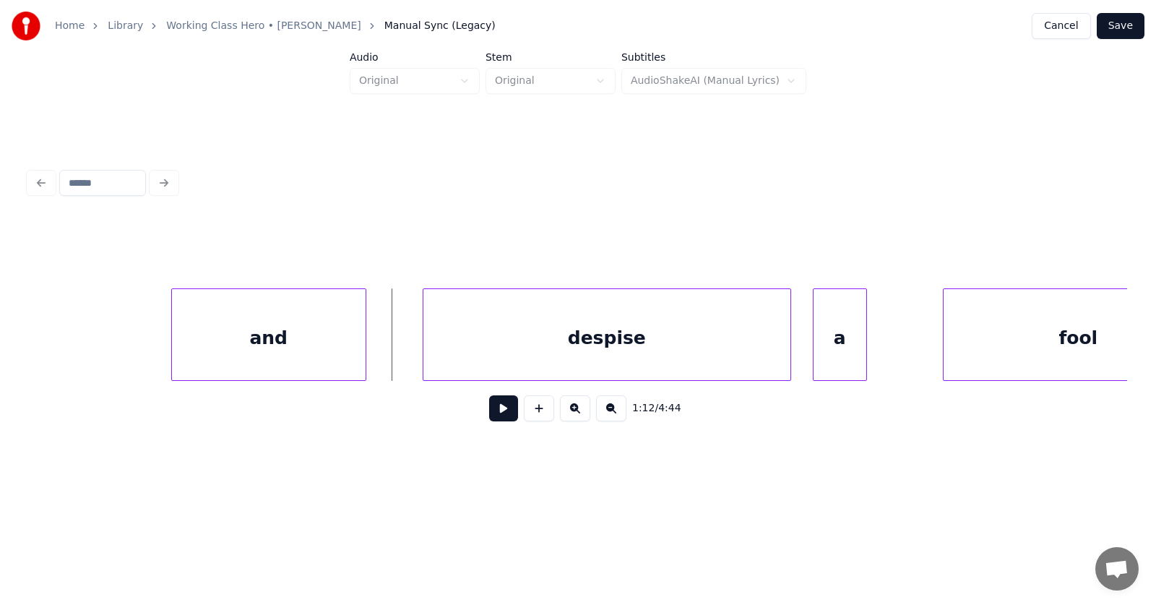
click at [275, 340] on div "and" at bounding box center [269, 338] width 194 height 98
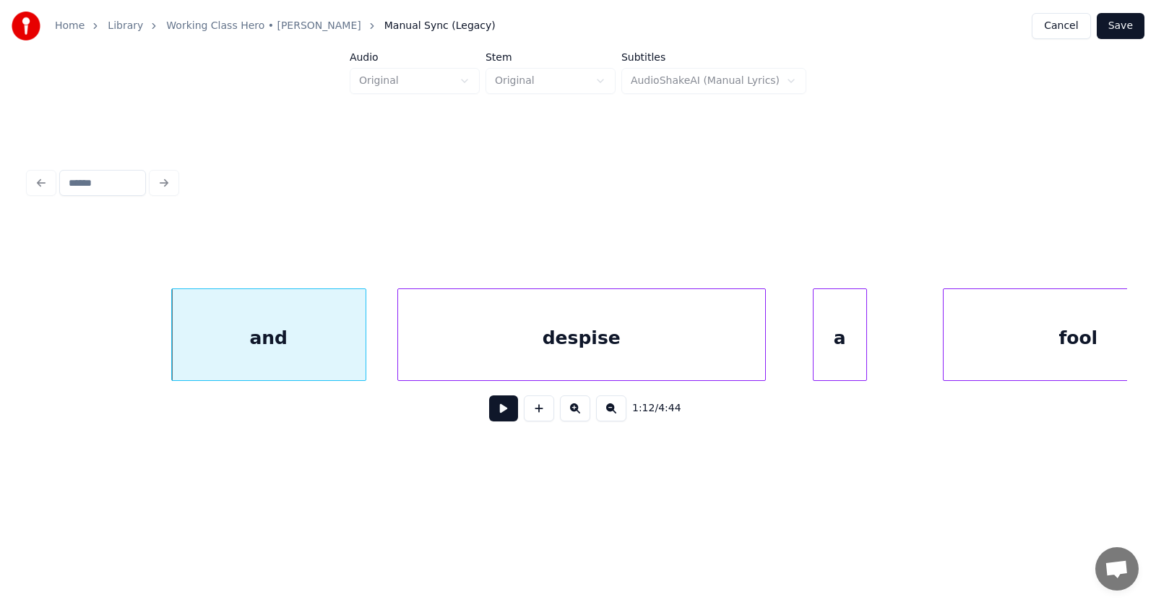
click at [488, 350] on div "despise" at bounding box center [581, 338] width 367 height 98
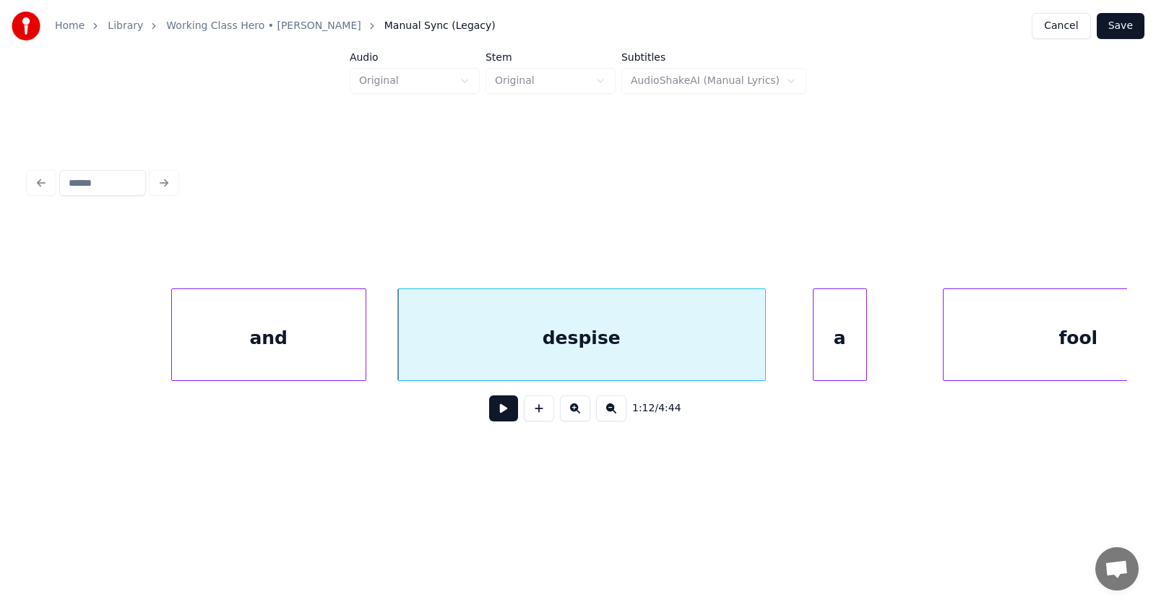
click at [300, 345] on div "and" at bounding box center [269, 338] width 194 height 98
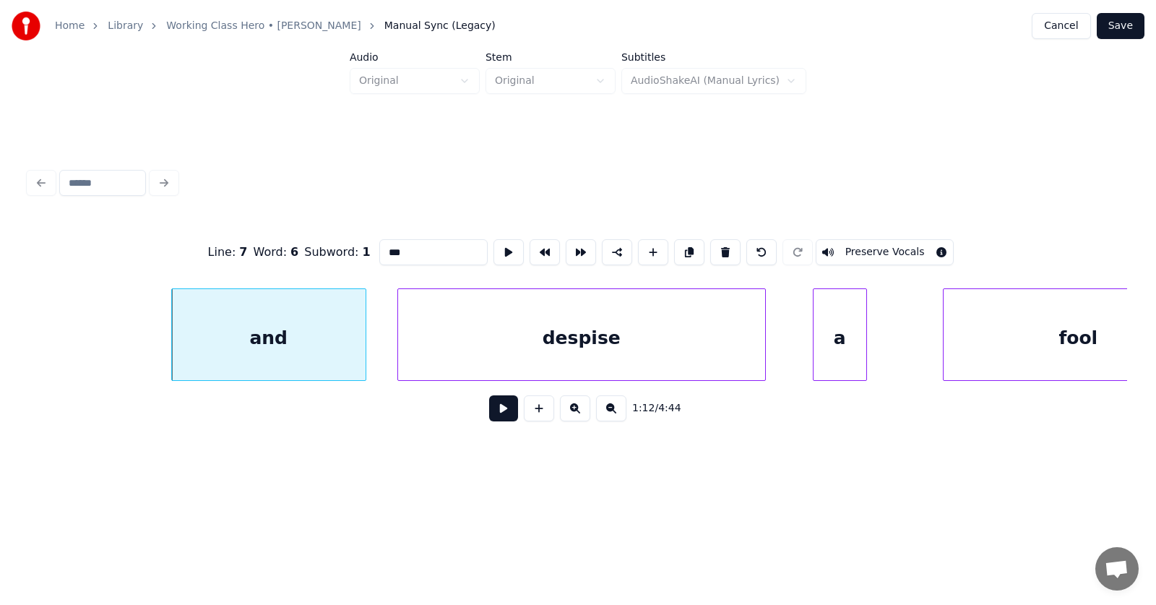
click at [489, 414] on button at bounding box center [503, 408] width 29 height 26
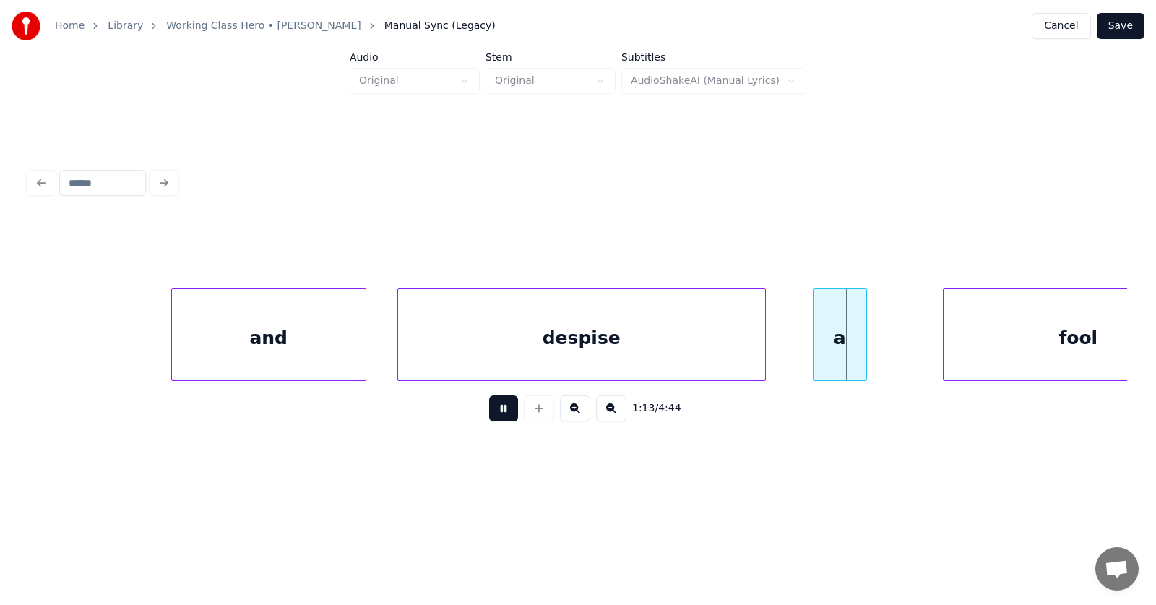
click at [489, 414] on button at bounding box center [503, 408] width 29 height 26
click at [324, 341] on div "and" at bounding box center [269, 338] width 194 height 98
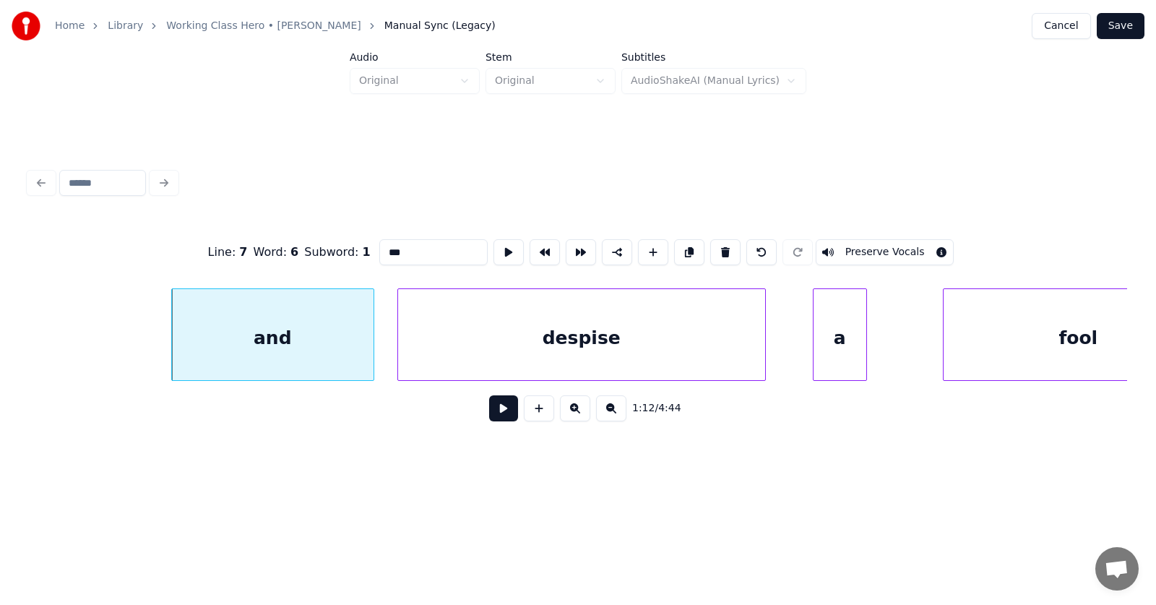
click at [373, 341] on div at bounding box center [371, 334] width 4 height 91
click at [470, 341] on div "despise" at bounding box center [581, 338] width 367 height 98
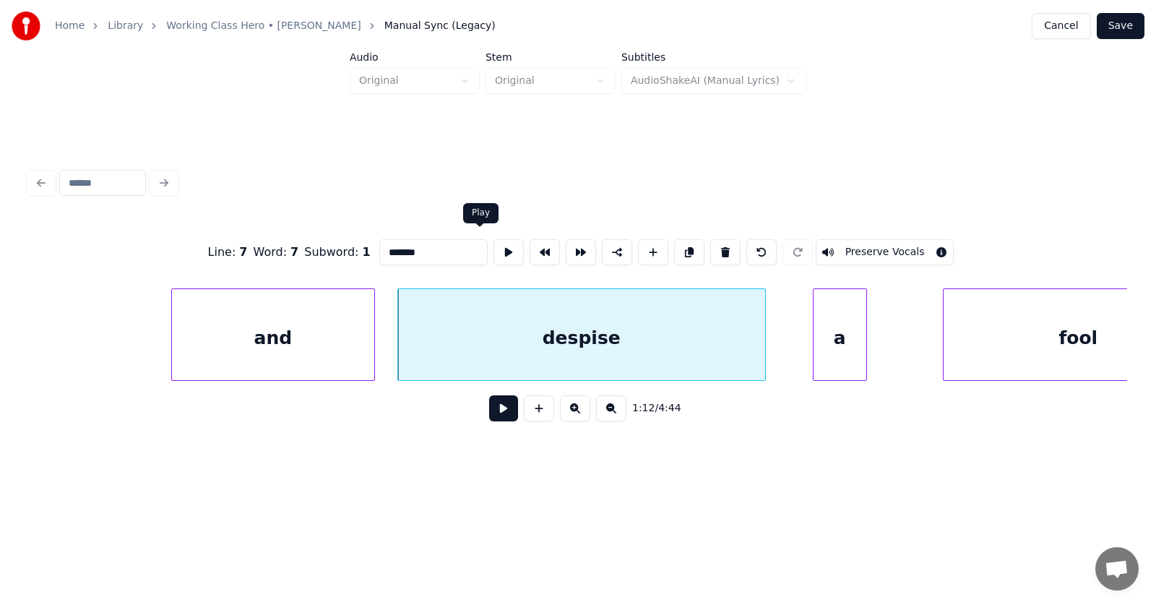
click at [493, 244] on button at bounding box center [508, 252] width 30 height 26
click at [329, 323] on div "and" at bounding box center [273, 338] width 202 height 98
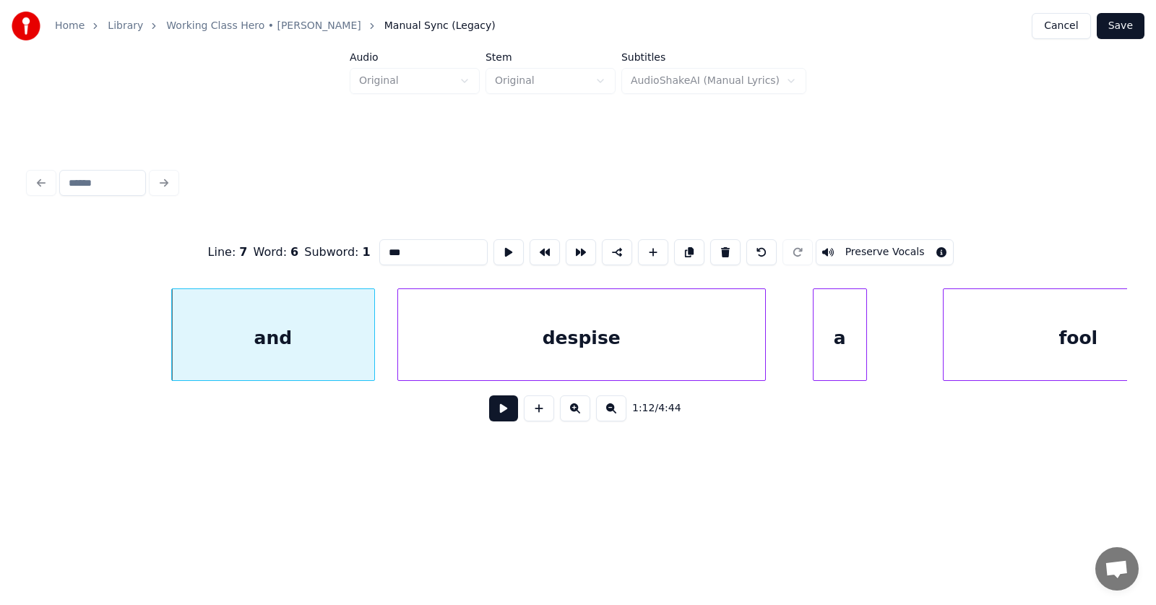
click at [493, 240] on button at bounding box center [508, 252] width 30 height 26
click at [396, 246] on input "***" at bounding box center [433, 252] width 108 height 26
click at [799, 352] on div "a" at bounding box center [817, 338] width 53 height 98
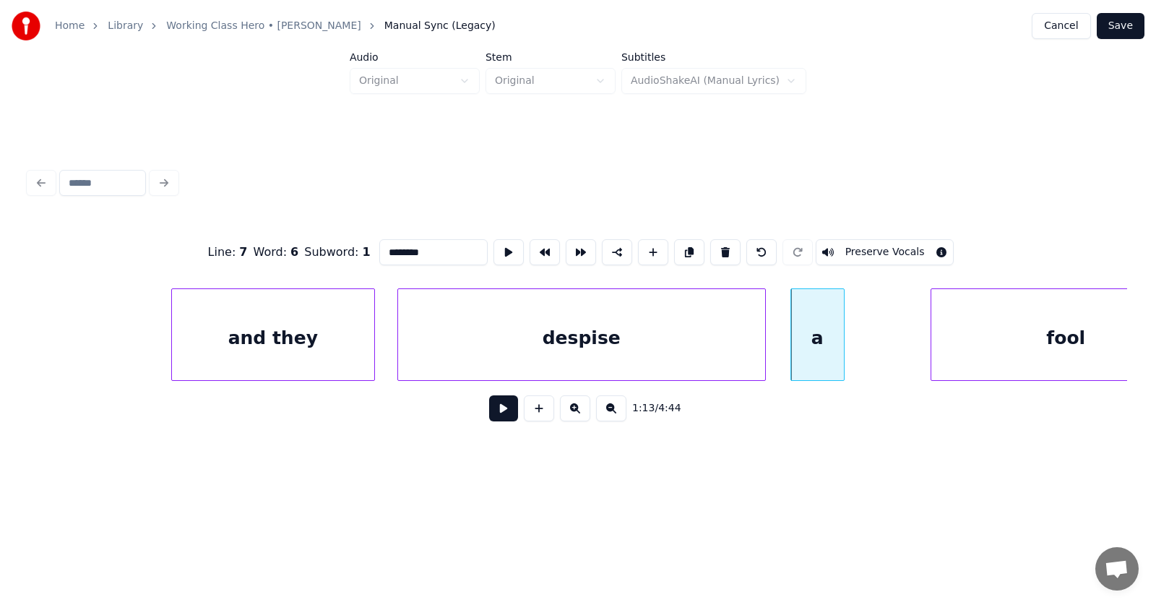
scroll to position [0, 39221]
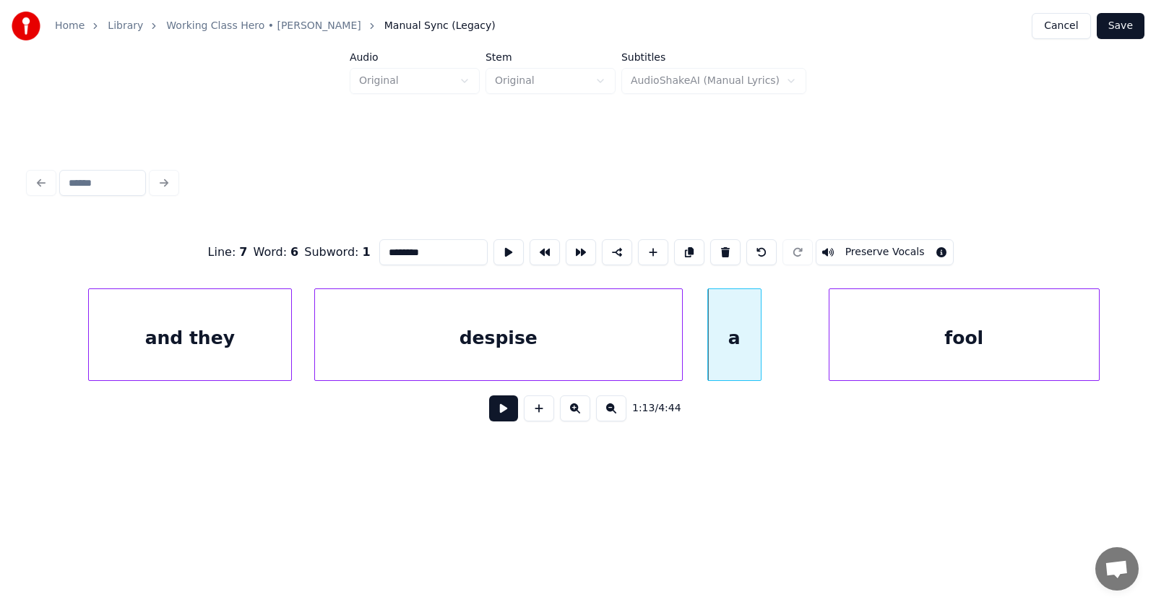
click at [948, 355] on div "fool" at bounding box center [963, 338] width 269 height 98
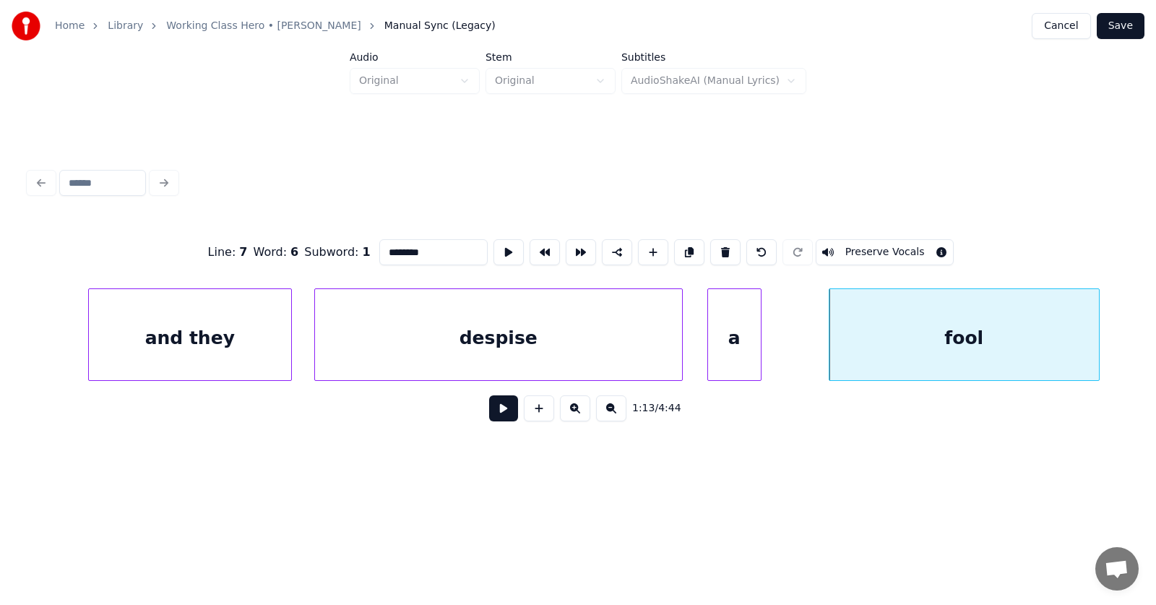
click at [488, 348] on div "despise" at bounding box center [498, 338] width 367 height 98
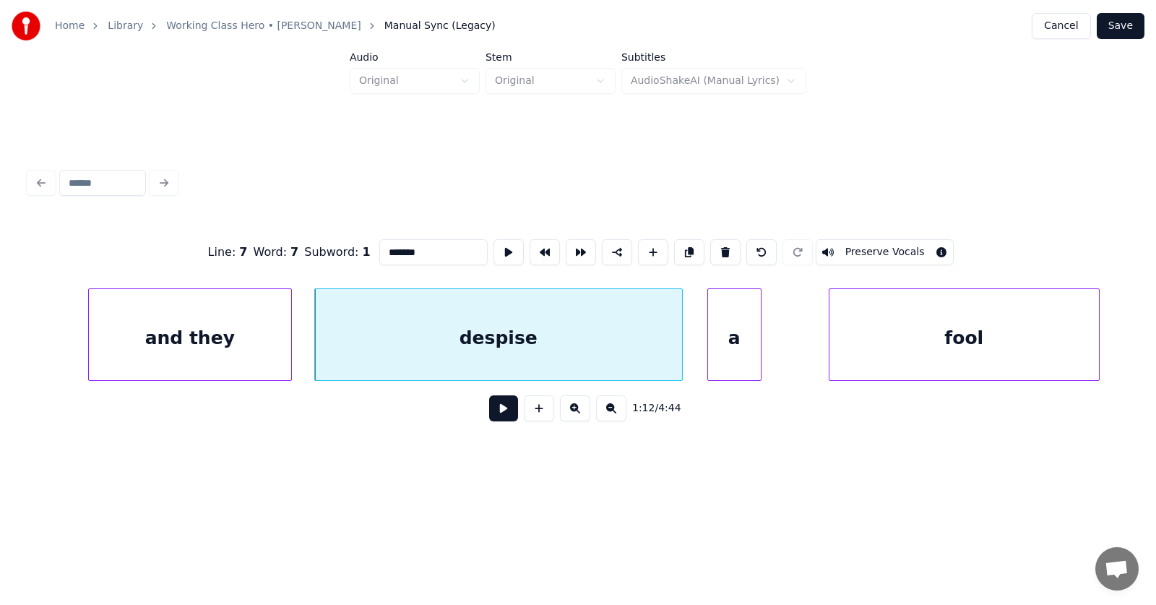
type input "*******"
click at [498, 417] on button at bounding box center [503, 408] width 29 height 26
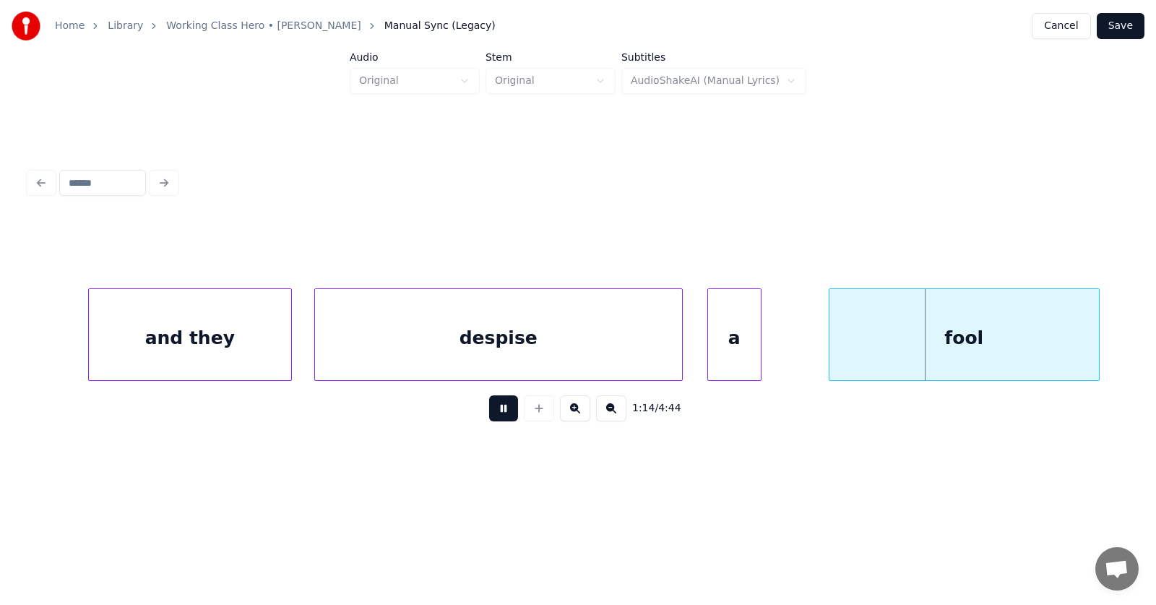
click at [498, 417] on button at bounding box center [503, 408] width 29 height 26
click at [780, 334] on div at bounding box center [778, 334] width 4 height 91
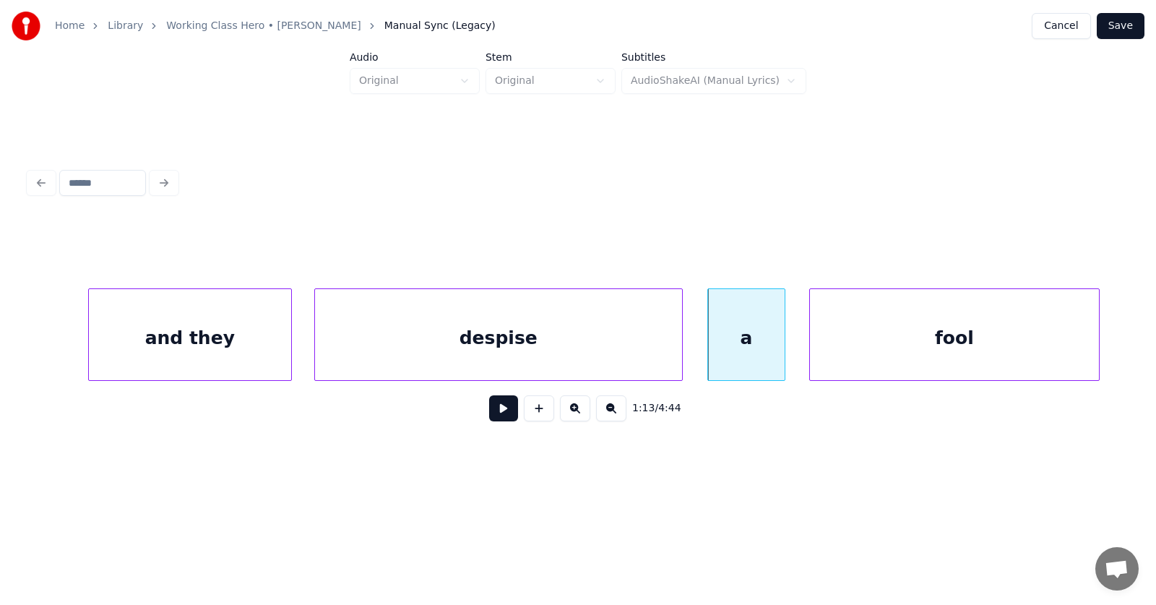
click at [810, 348] on div at bounding box center [812, 334] width 4 height 91
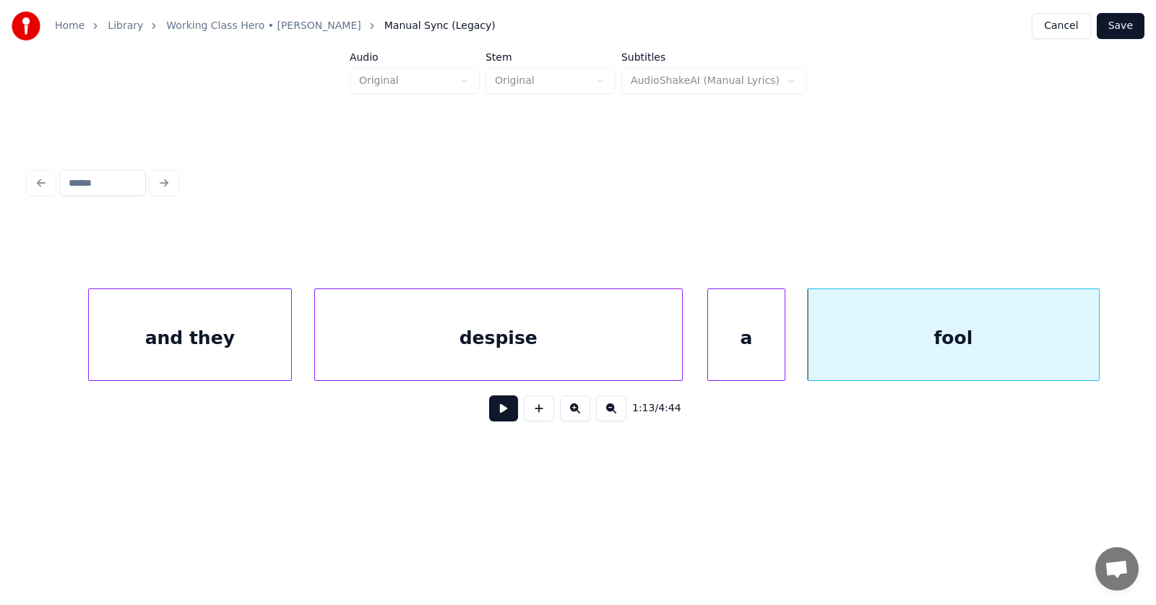
click at [503, 415] on button at bounding box center [503, 408] width 29 height 26
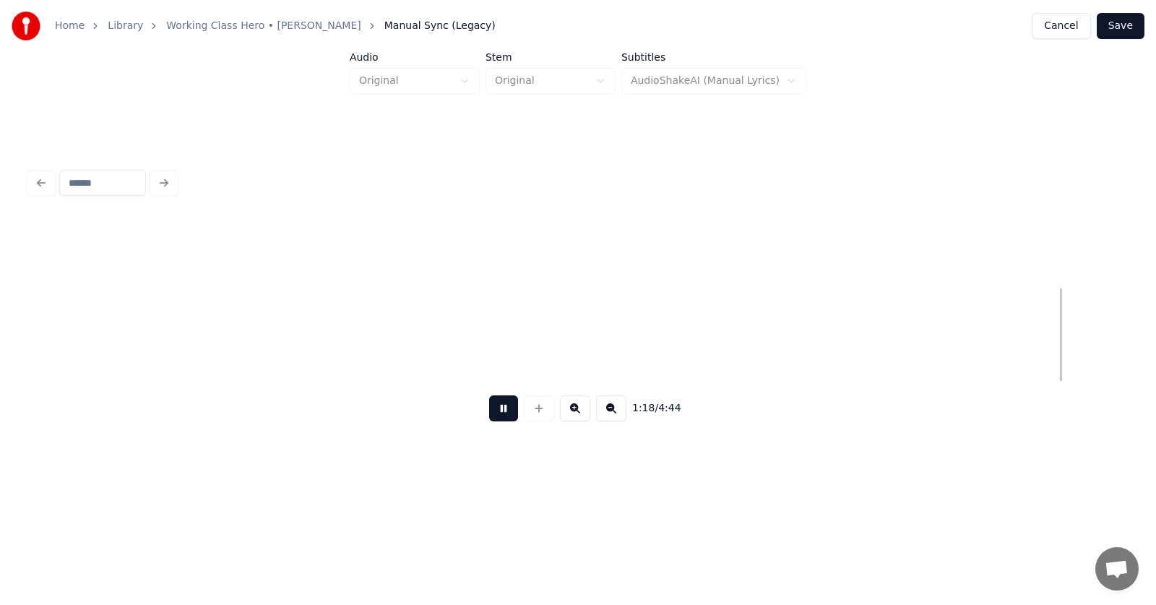
scroll to position [0, 42536]
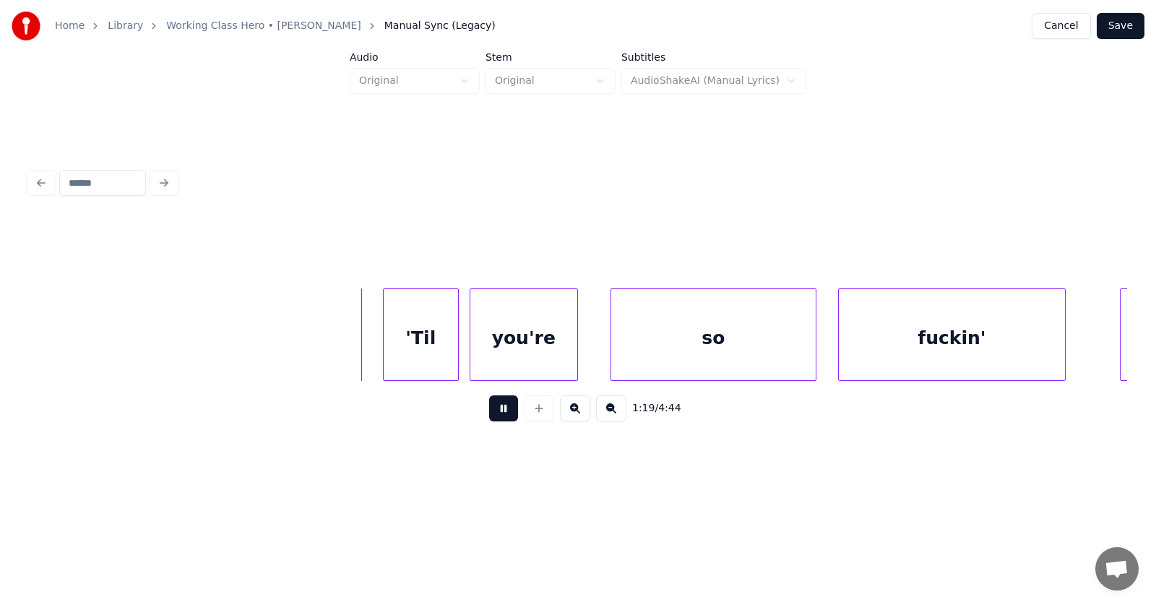
click at [496, 415] on button at bounding box center [503, 408] width 29 height 26
click at [413, 346] on div "'Til" at bounding box center [399, 338] width 74 height 98
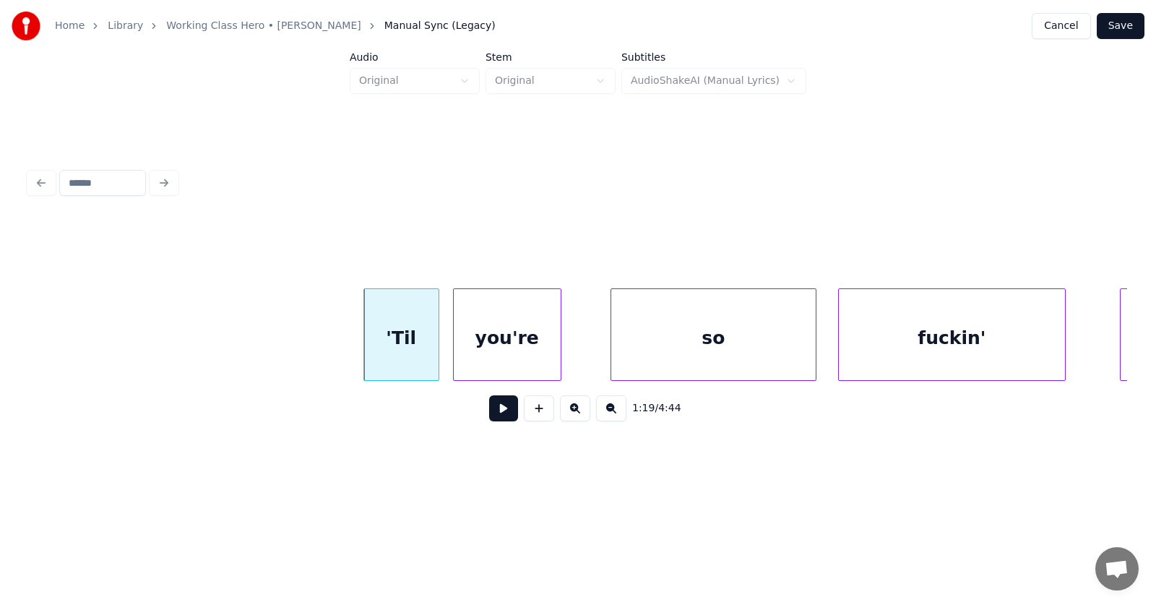
click at [497, 344] on div "you're" at bounding box center [507, 338] width 107 height 98
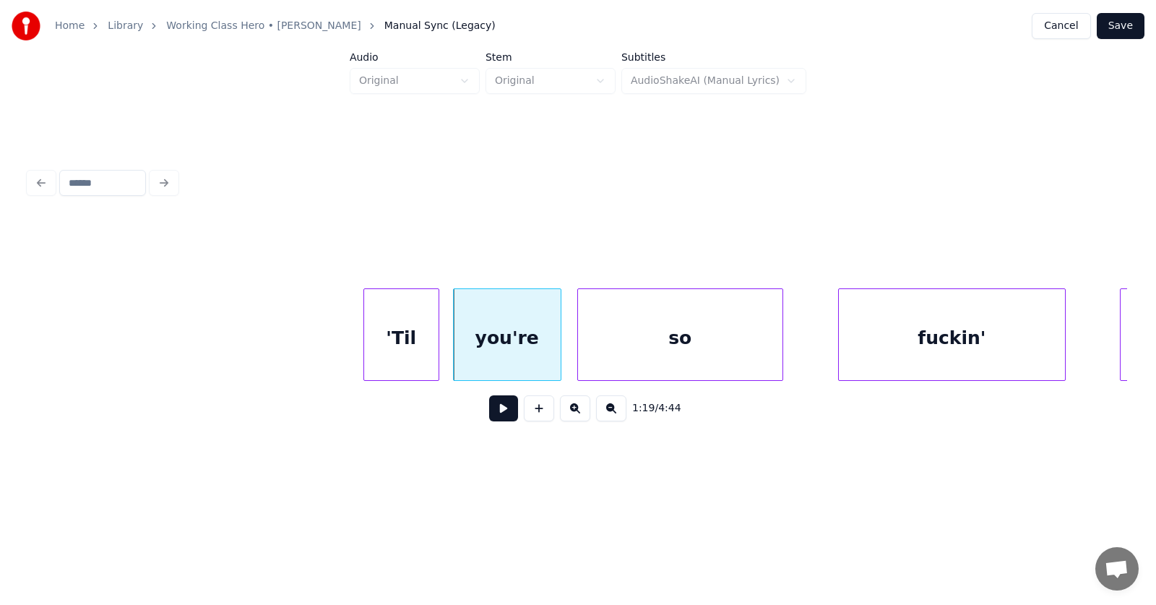
click at [617, 352] on div "so" at bounding box center [680, 338] width 204 height 98
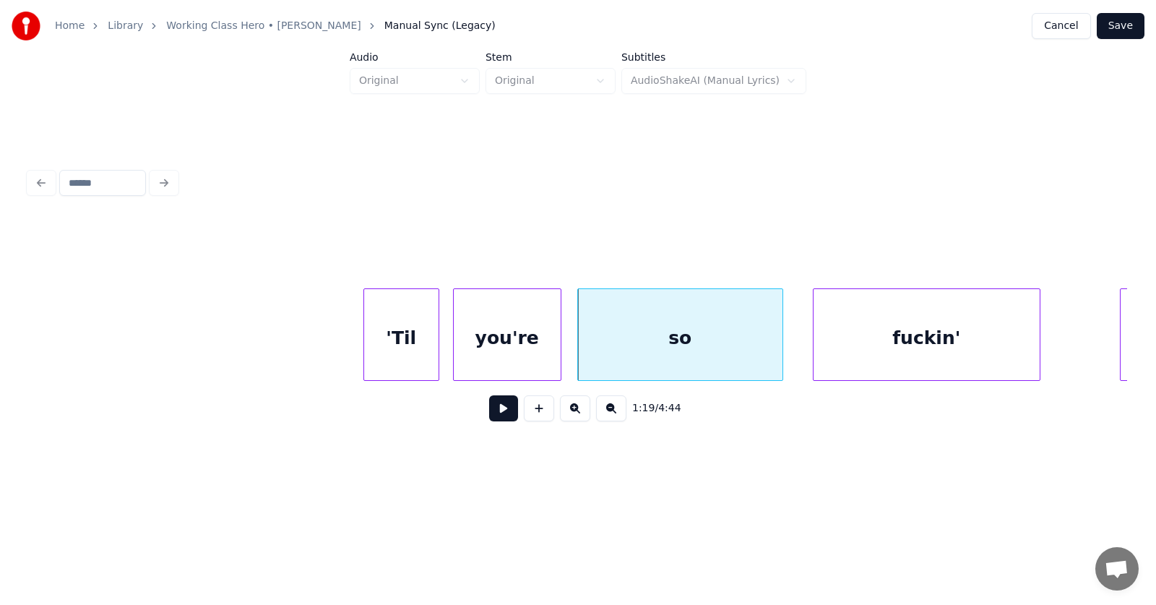
click at [872, 345] on div "fuckin'" at bounding box center [926, 338] width 226 height 98
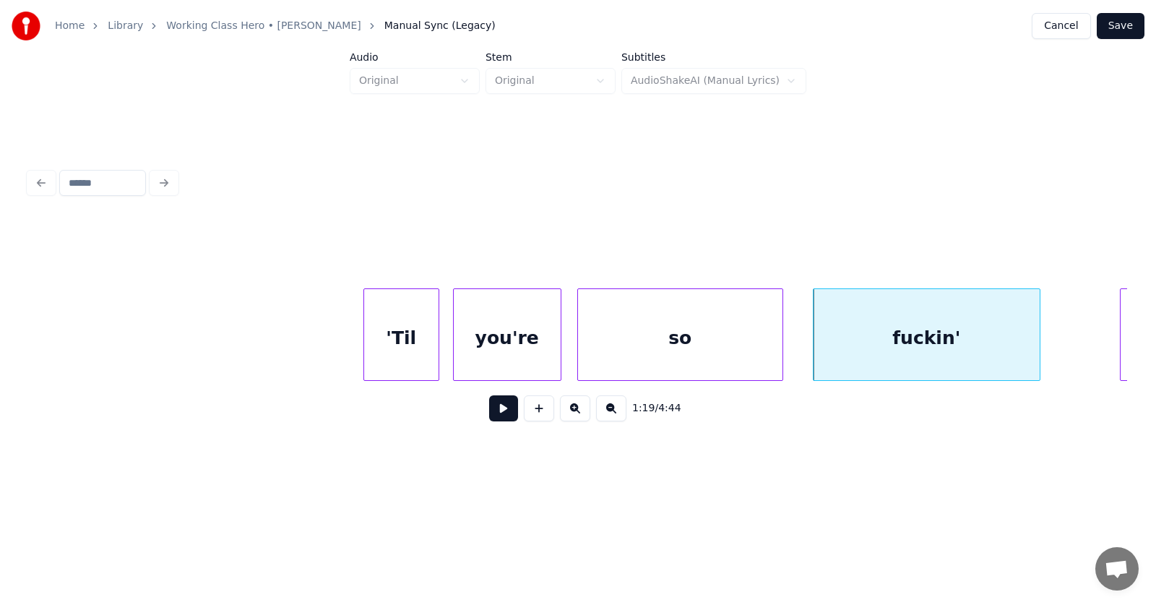
scroll to position [0, 43271]
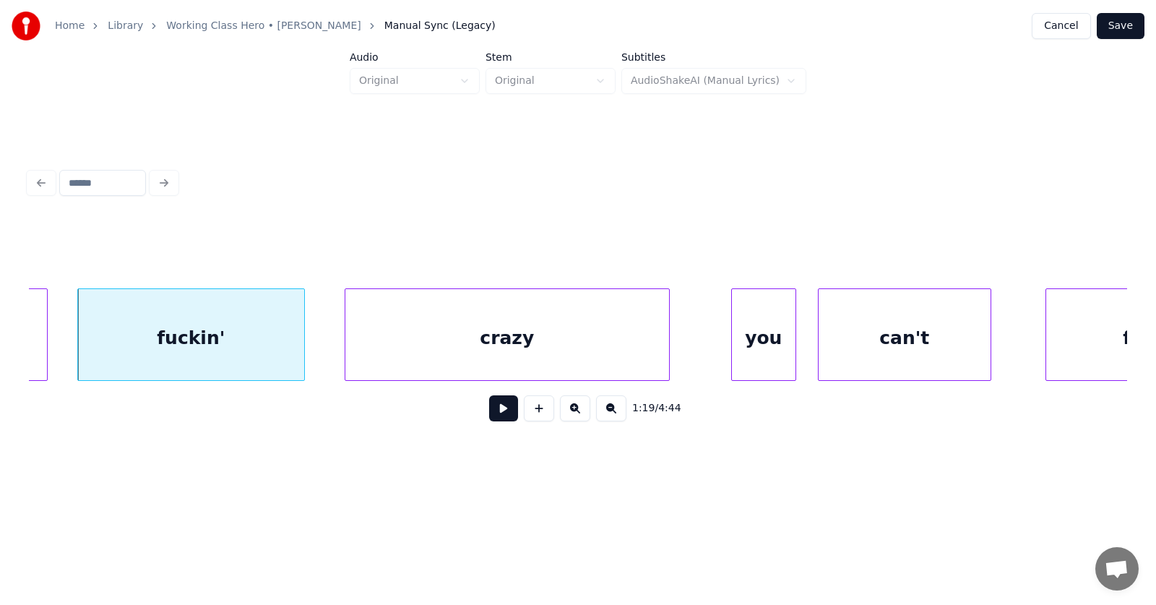
click at [475, 352] on div "crazy" at bounding box center [507, 338] width 324 height 98
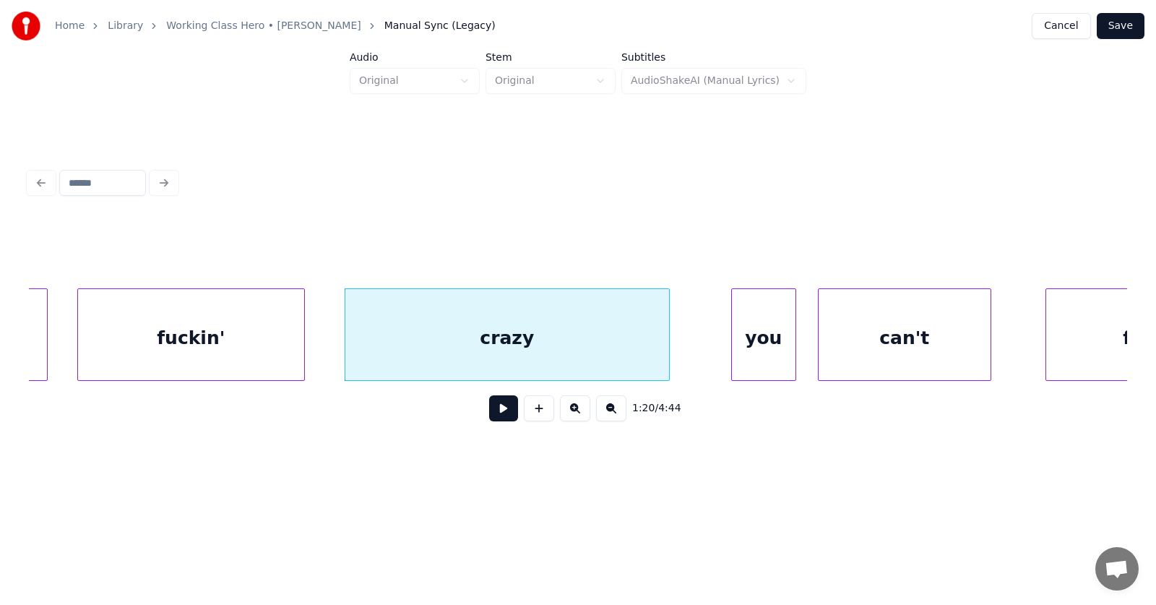
click at [577, 351] on div "crazy" at bounding box center [507, 338] width 324 height 98
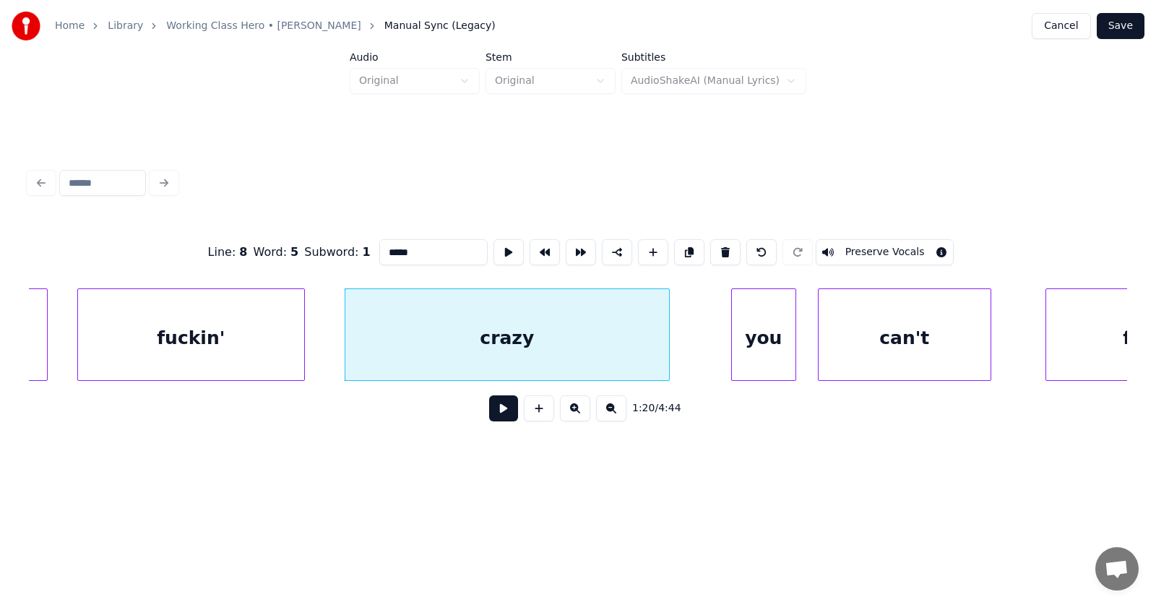
click at [493, 412] on button at bounding box center [503, 408] width 29 height 26
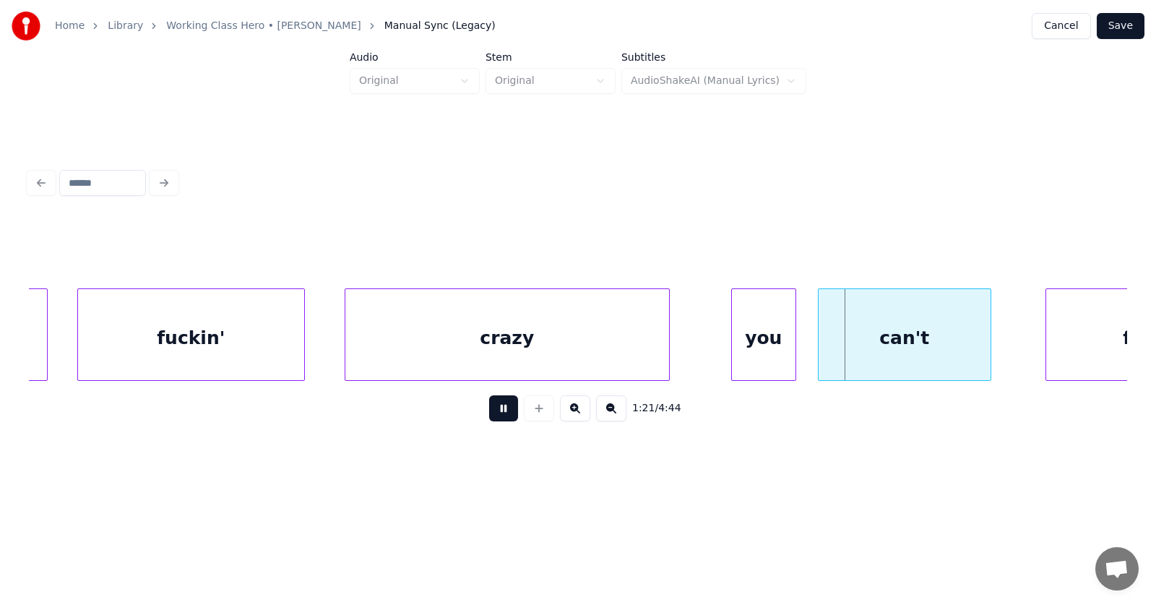
click at [493, 412] on button at bounding box center [503, 408] width 29 height 26
click at [718, 356] on div "you" at bounding box center [730, 338] width 64 height 98
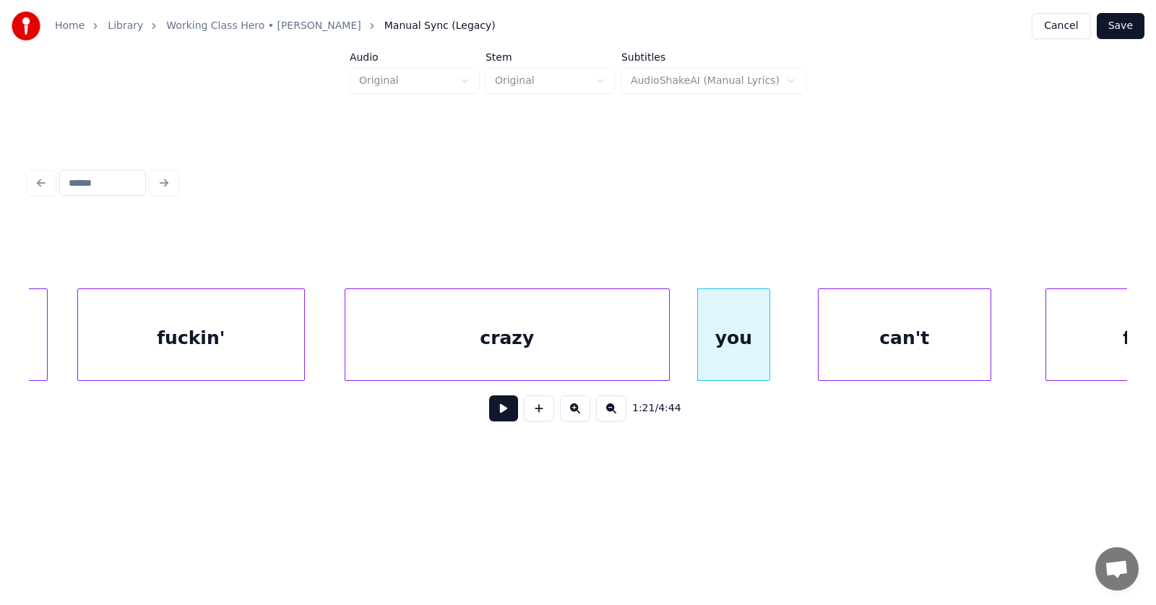
click at [768, 351] on div at bounding box center [767, 334] width 4 height 91
click at [830, 358] on div "can't" at bounding box center [883, 338] width 172 height 98
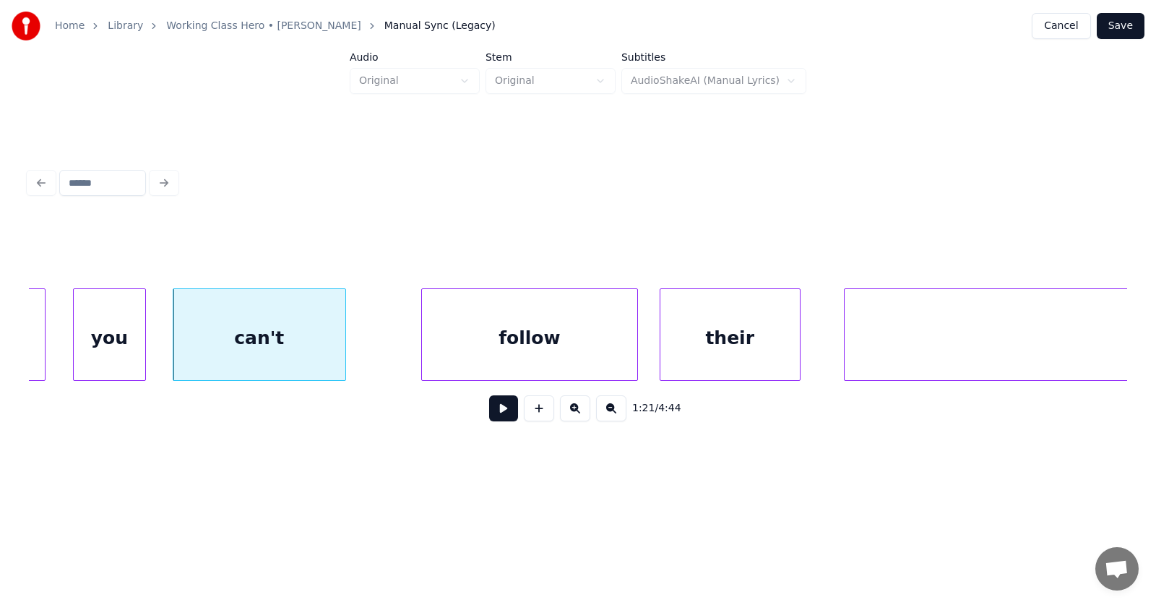
scroll to position [0, 43999]
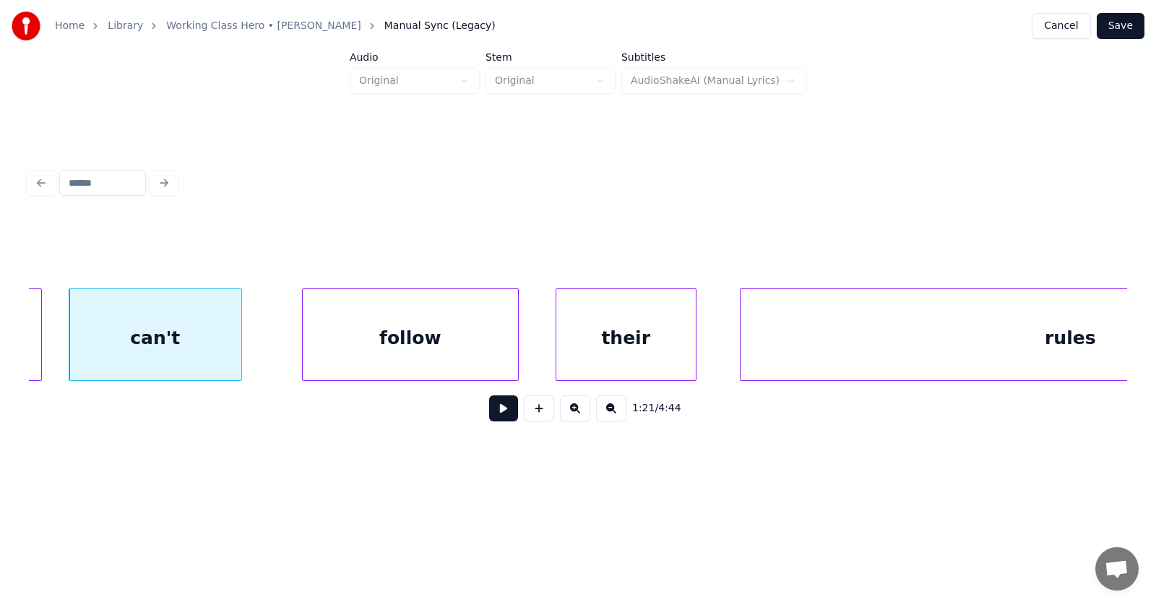
click at [436, 356] on div "follow" at bounding box center [410, 338] width 215 height 98
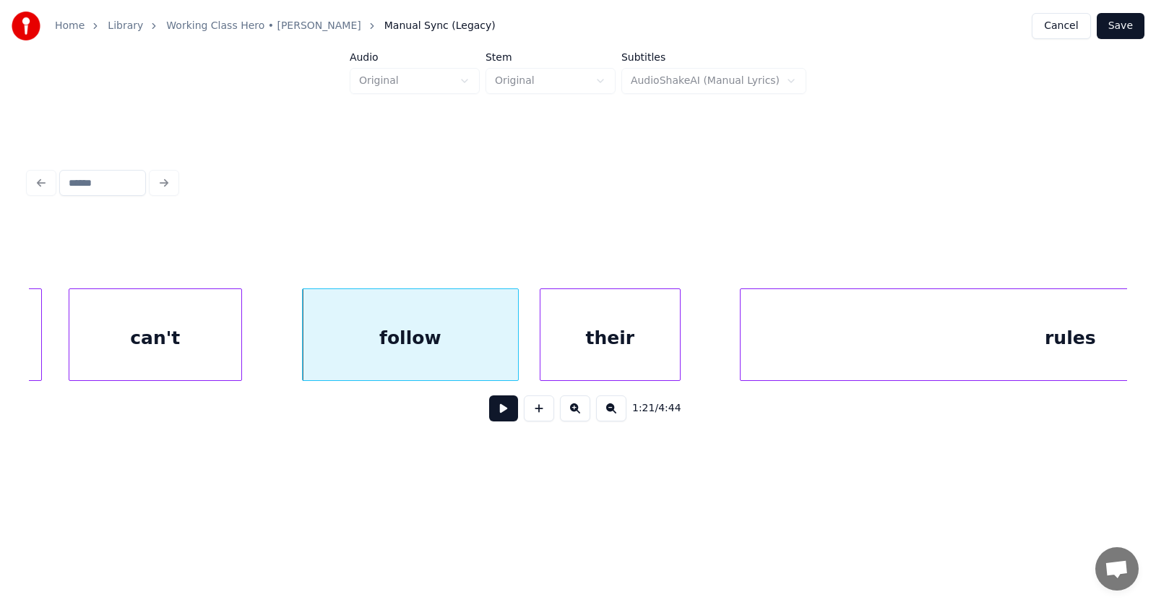
click at [605, 345] on div "their" at bounding box center [609, 338] width 139 height 98
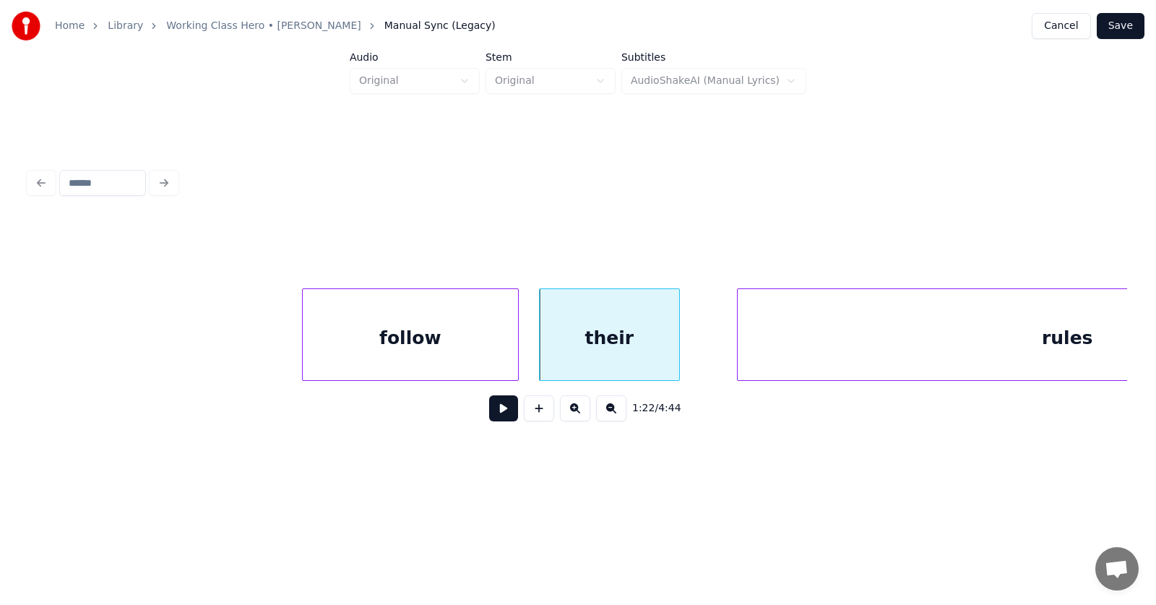
scroll to position [0, 44269]
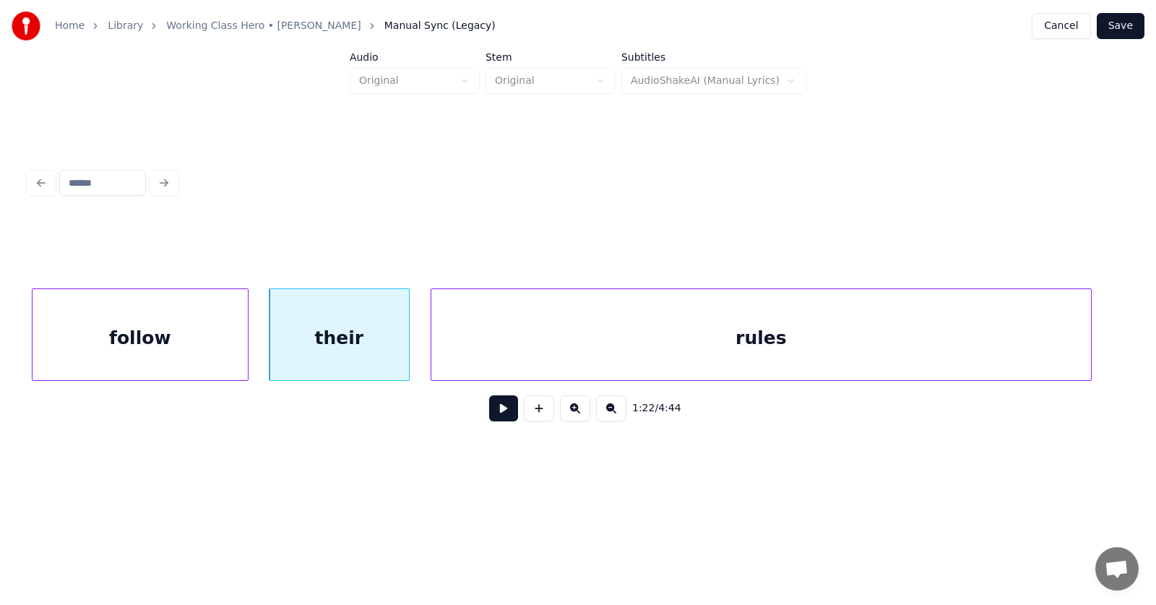
click at [781, 346] on div "rules" at bounding box center [760, 338] width 659 height 98
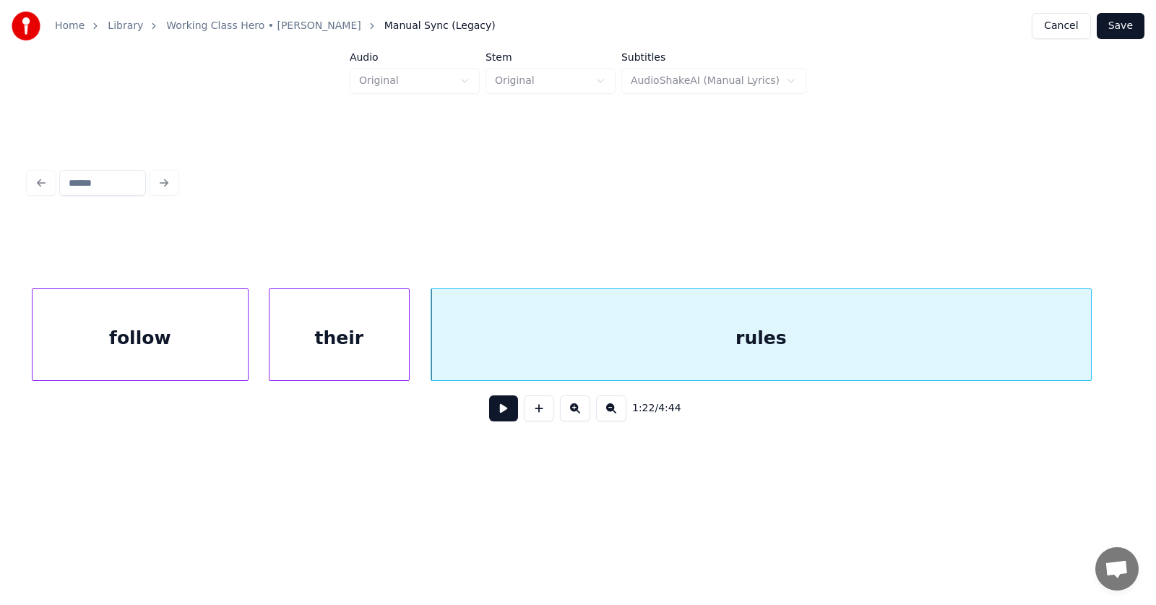
click at [491, 417] on button at bounding box center [503, 408] width 29 height 26
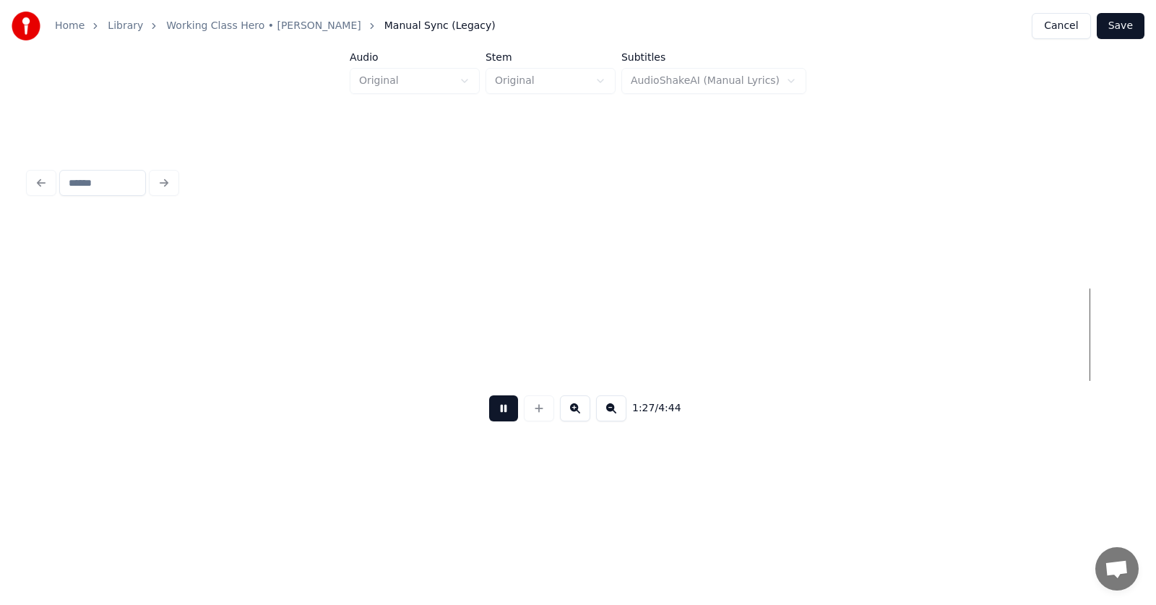
scroll to position [0, 47577]
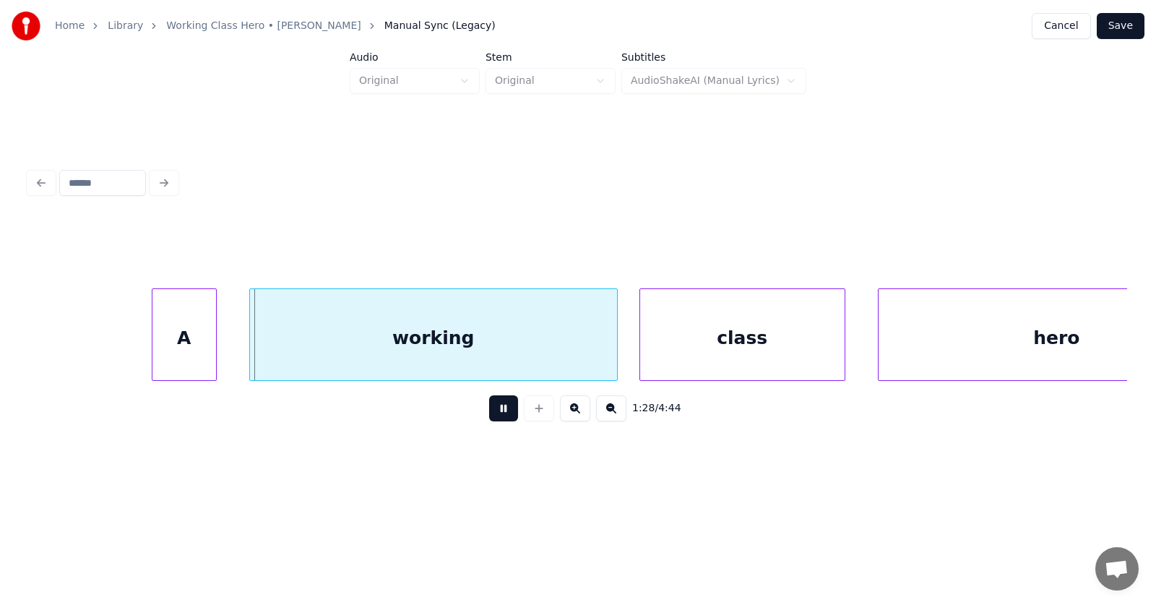
click at [498, 412] on button at bounding box center [503, 408] width 29 height 26
click at [187, 352] on div "A" at bounding box center [176, 338] width 64 height 98
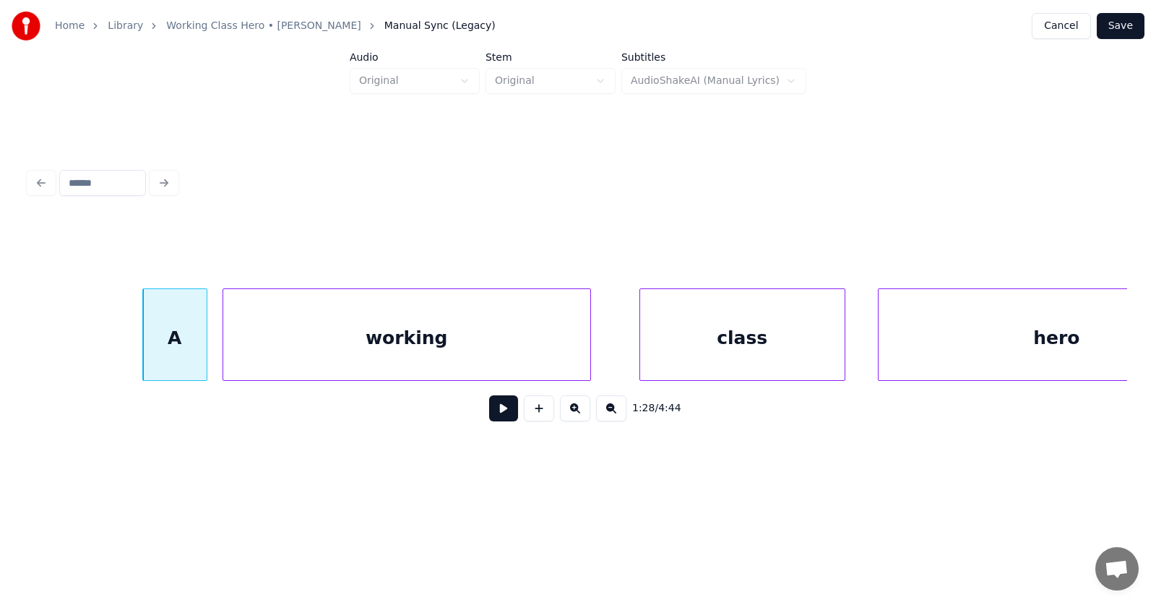
click at [275, 358] on div "working" at bounding box center [406, 338] width 367 height 98
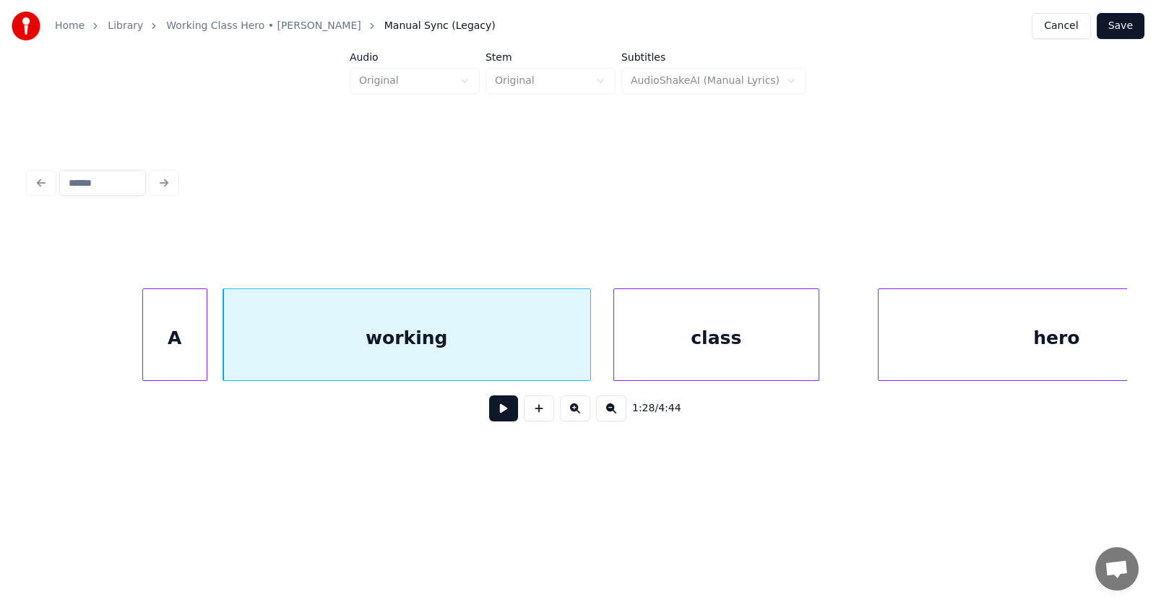
click at [652, 344] on div "class" at bounding box center [716, 338] width 204 height 98
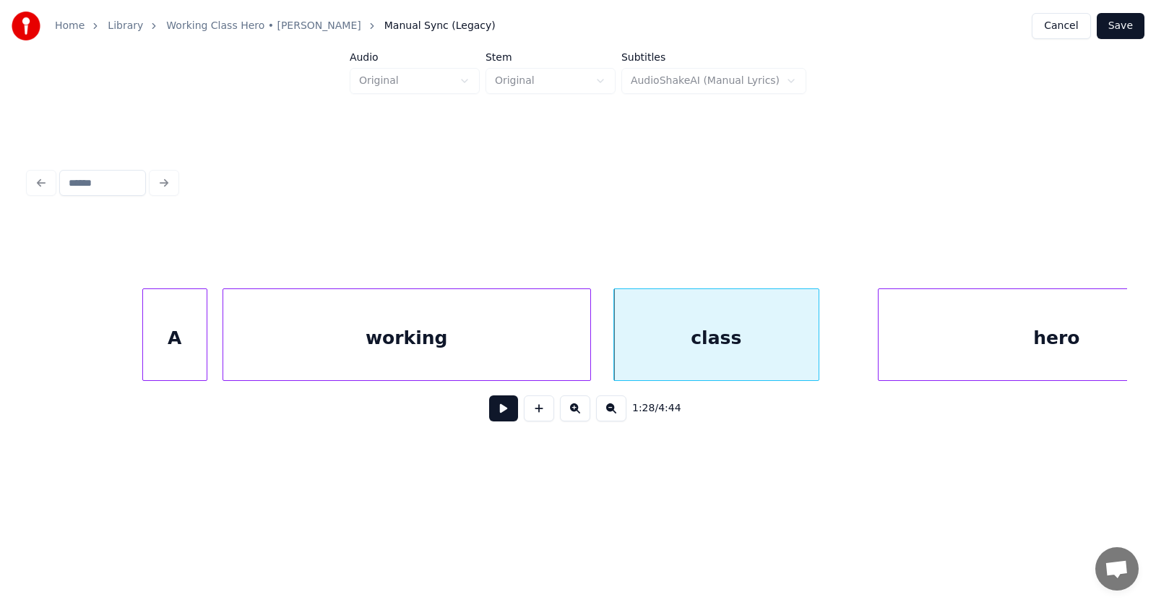
scroll to position [0, 47682]
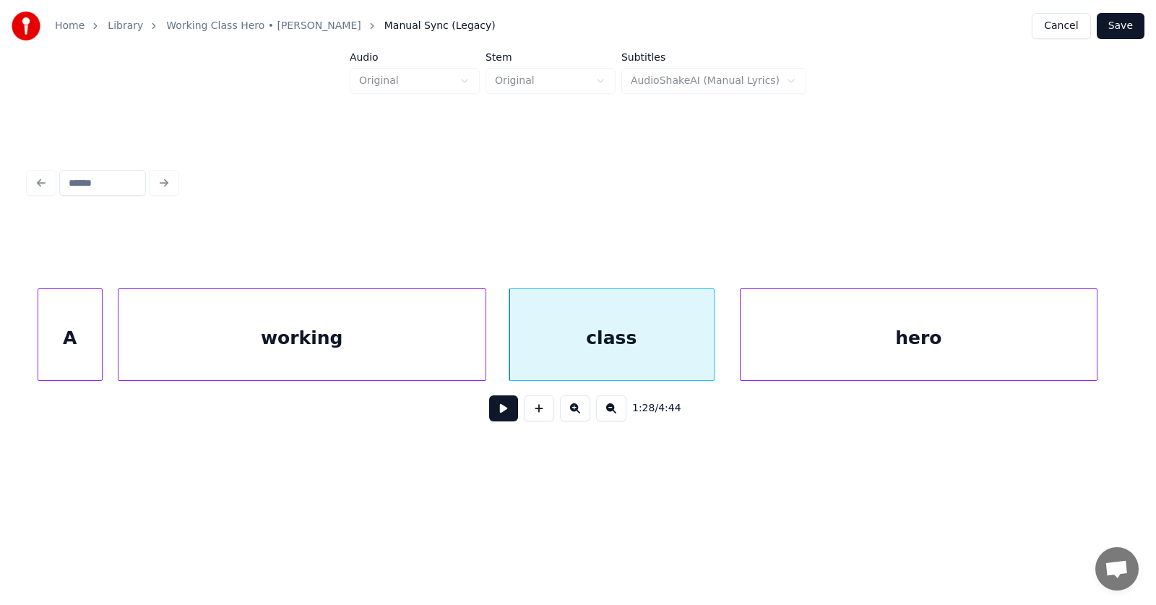
click at [899, 344] on div "hero" at bounding box center [918, 338] width 356 height 98
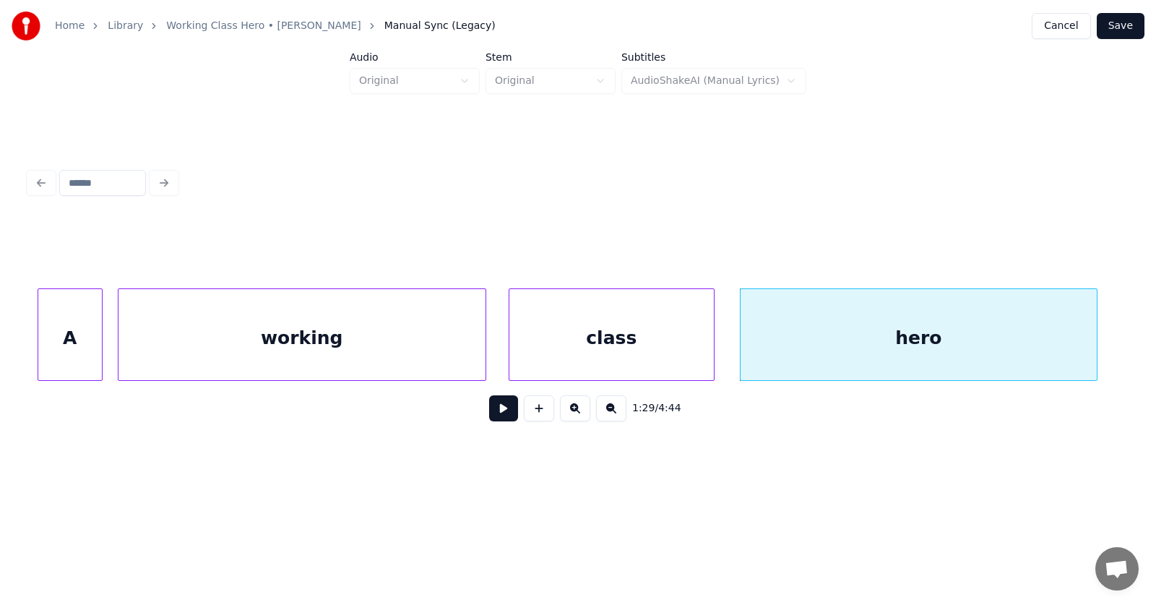
click at [498, 411] on button at bounding box center [503, 408] width 29 height 26
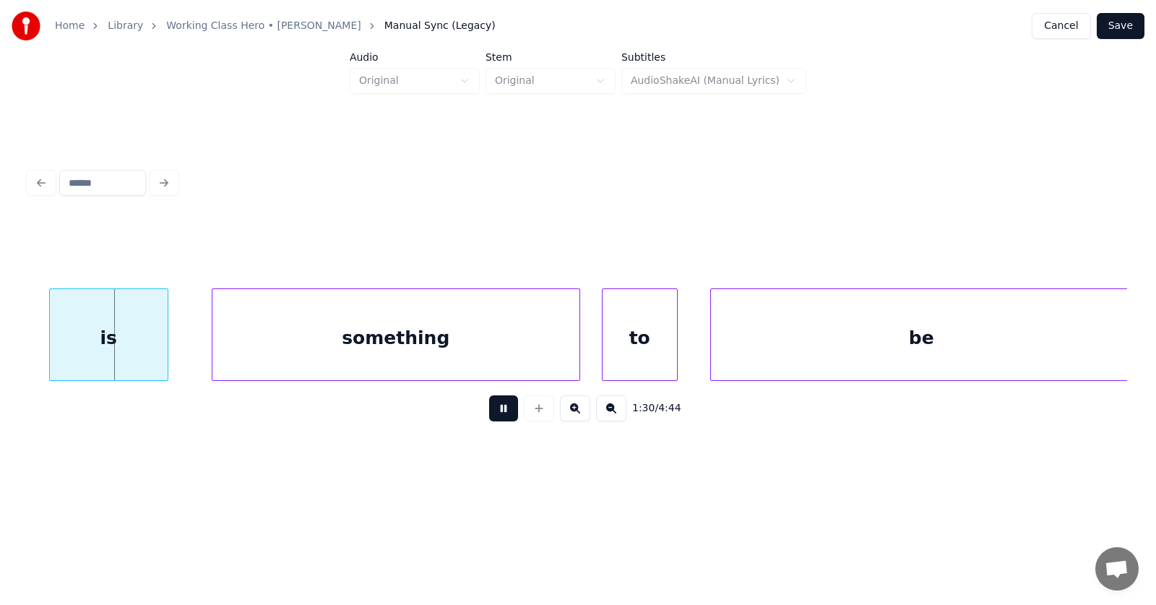
click at [498, 411] on button at bounding box center [503, 408] width 29 height 26
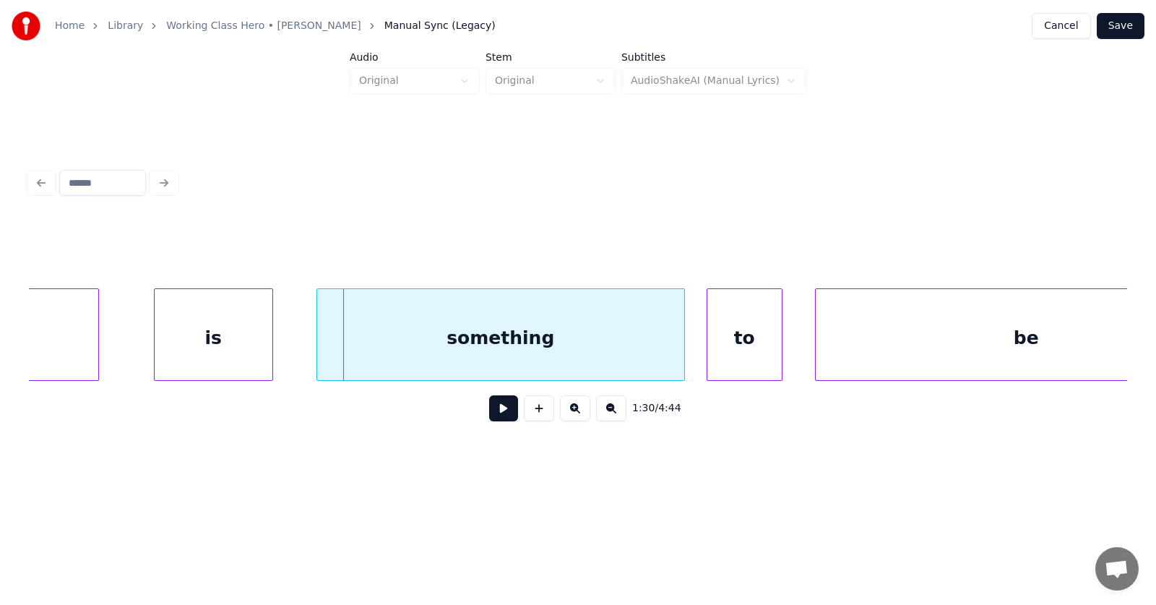
scroll to position [0, 48472]
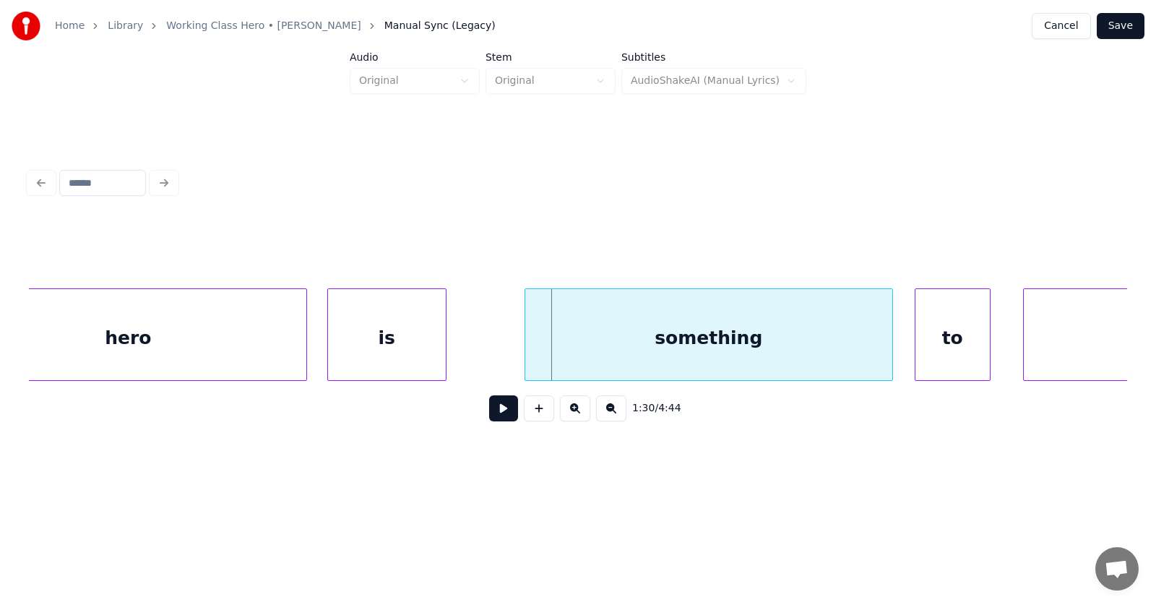
click at [396, 356] on div "is" at bounding box center [387, 338] width 118 height 98
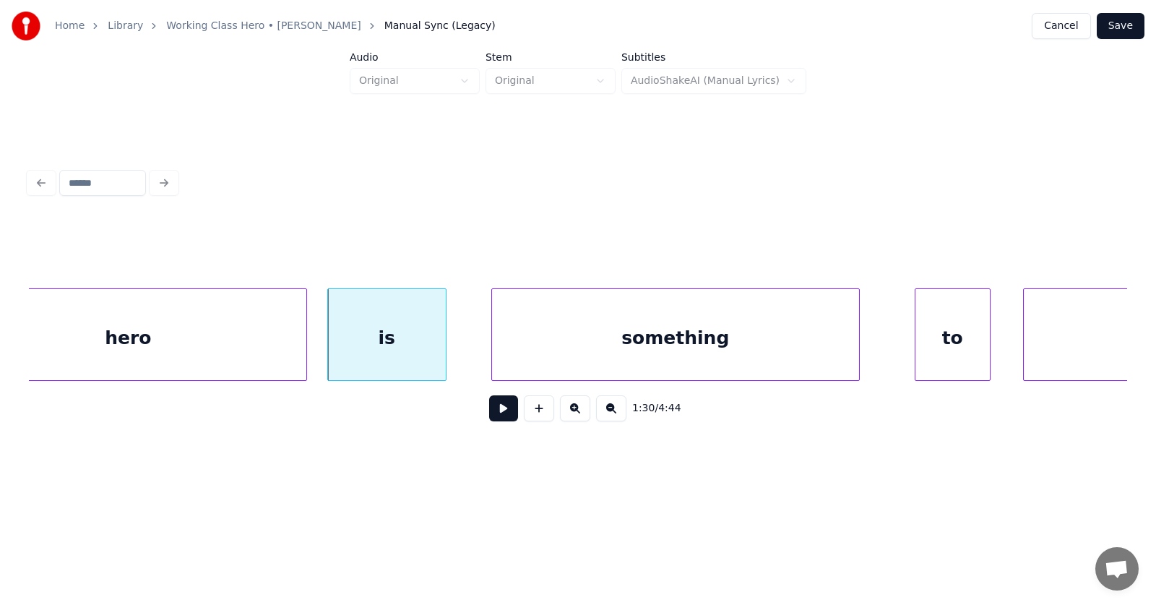
click at [601, 363] on div "something" at bounding box center [675, 338] width 367 height 98
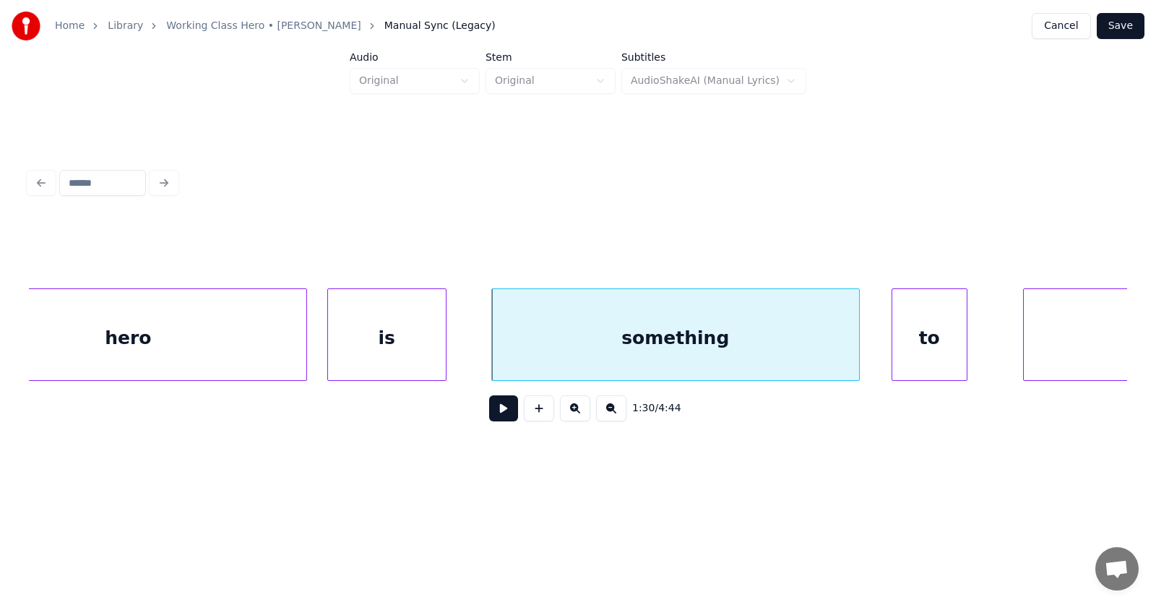
click at [913, 345] on div "to" at bounding box center [929, 338] width 74 height 98
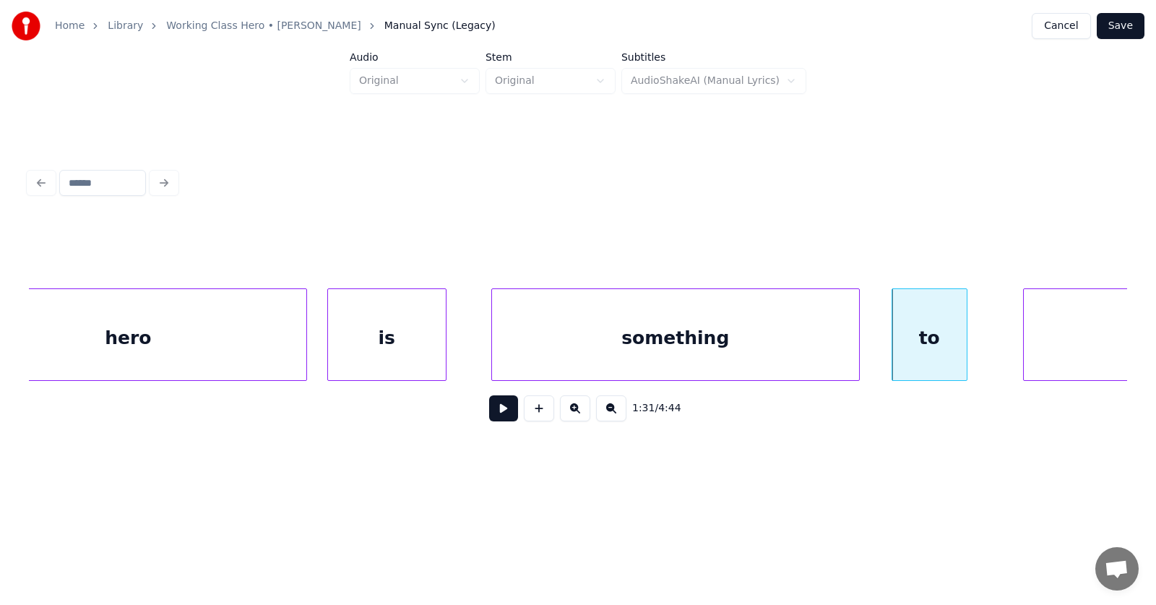
scroll to position [0, 48785]
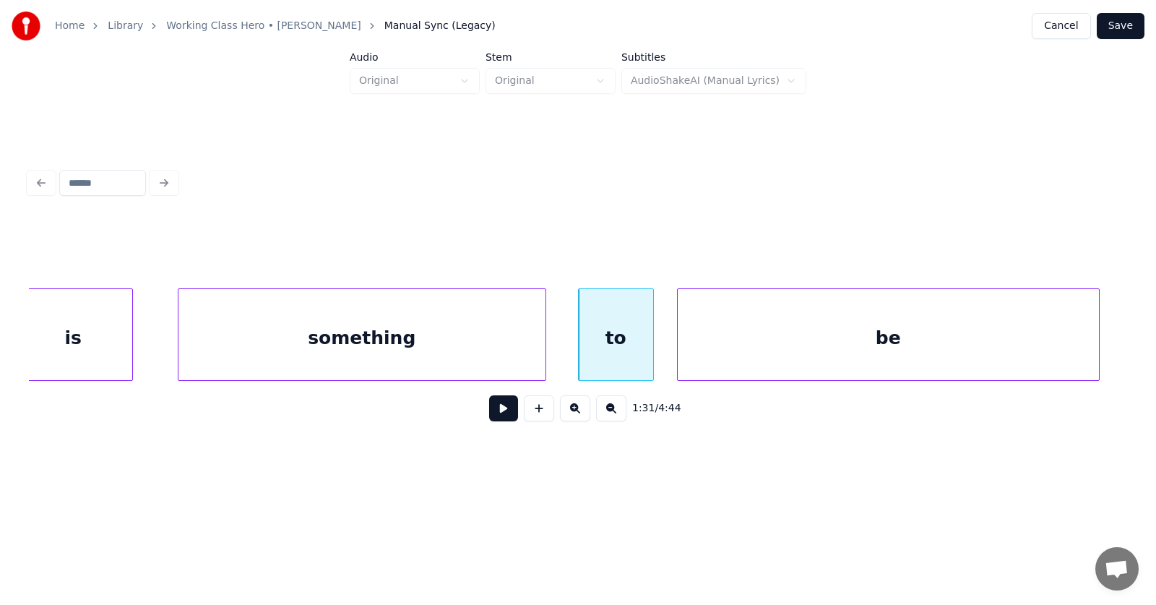
click at [1010, 332] on div "be" at bounding box center [887, 338] width 421 height 98
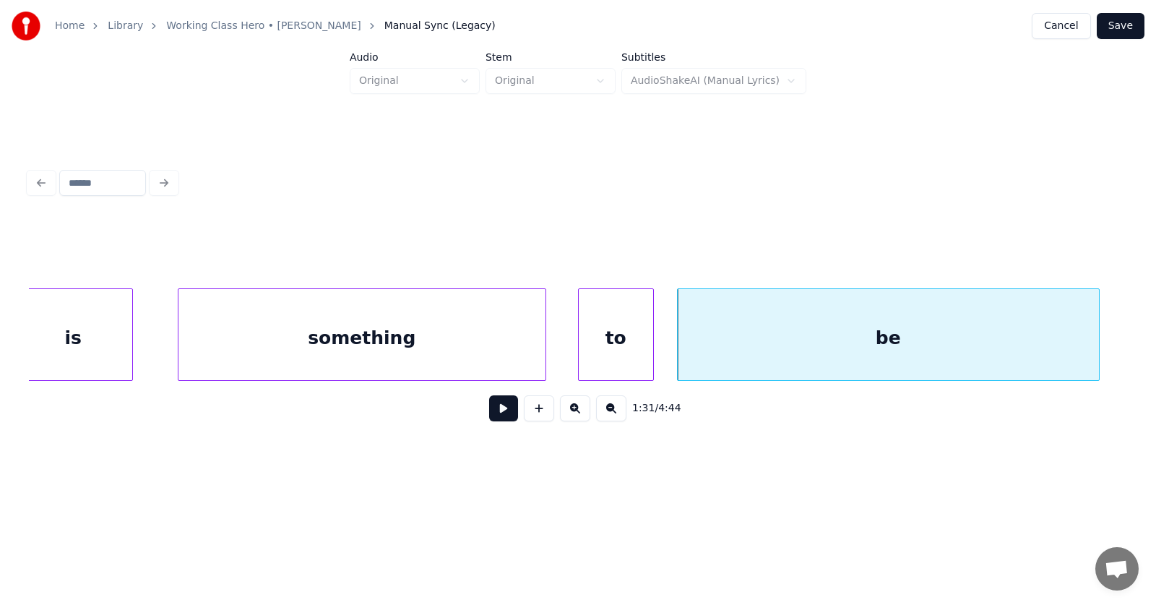
click at [493, 413] on button at bounding box center [503, 408] width 29 height 26
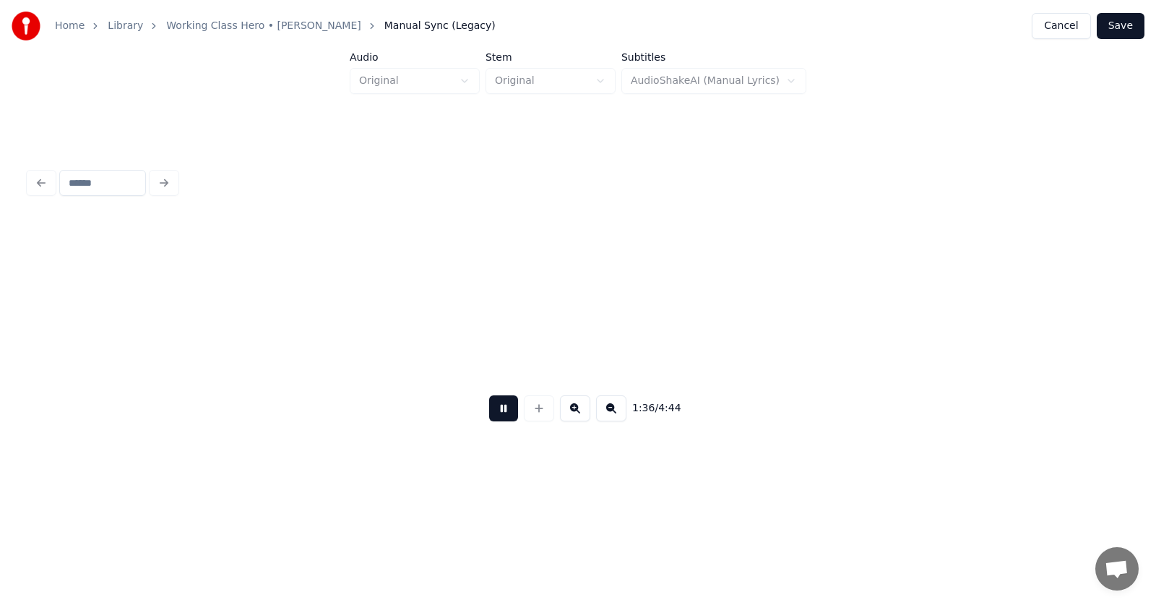
scroll to position [0, 52088]
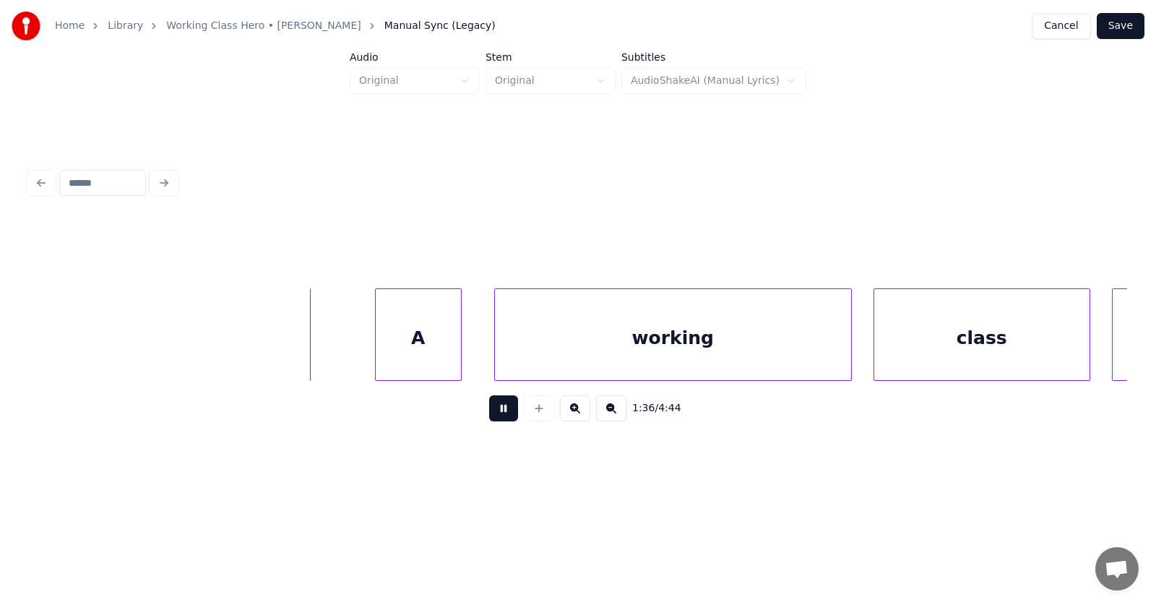
click at [495, 417] on button at bounding box center [503, 408] width 29 height 26
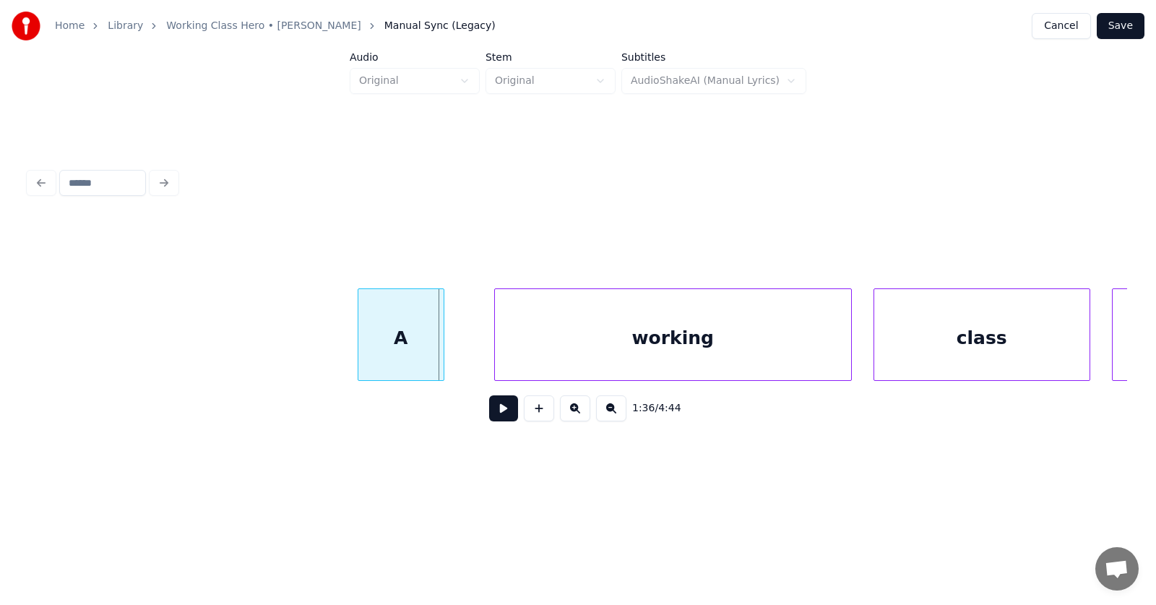
click at [391, 345] on div "A" at bounding box center [400, 338] width 85 height 98
click at [480, 352] on div "working" at bounding box center [643, 338] width 356 height 98
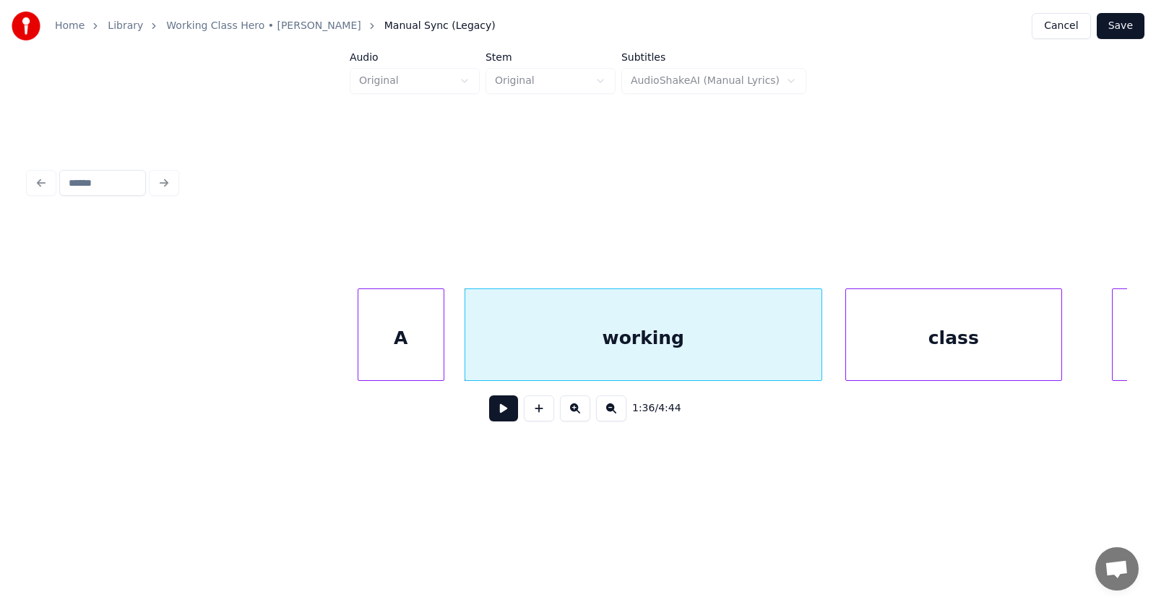
click at [885, 347] on div "class" at bounding box center [953, 338] width 215 height 98
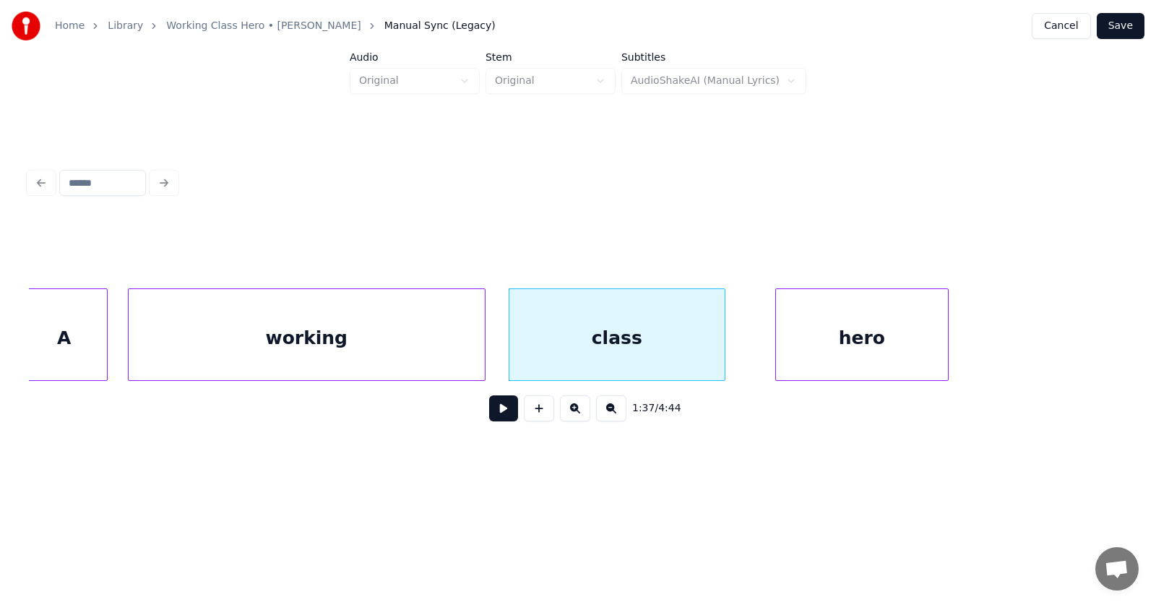
scroll to position [0, 52632]
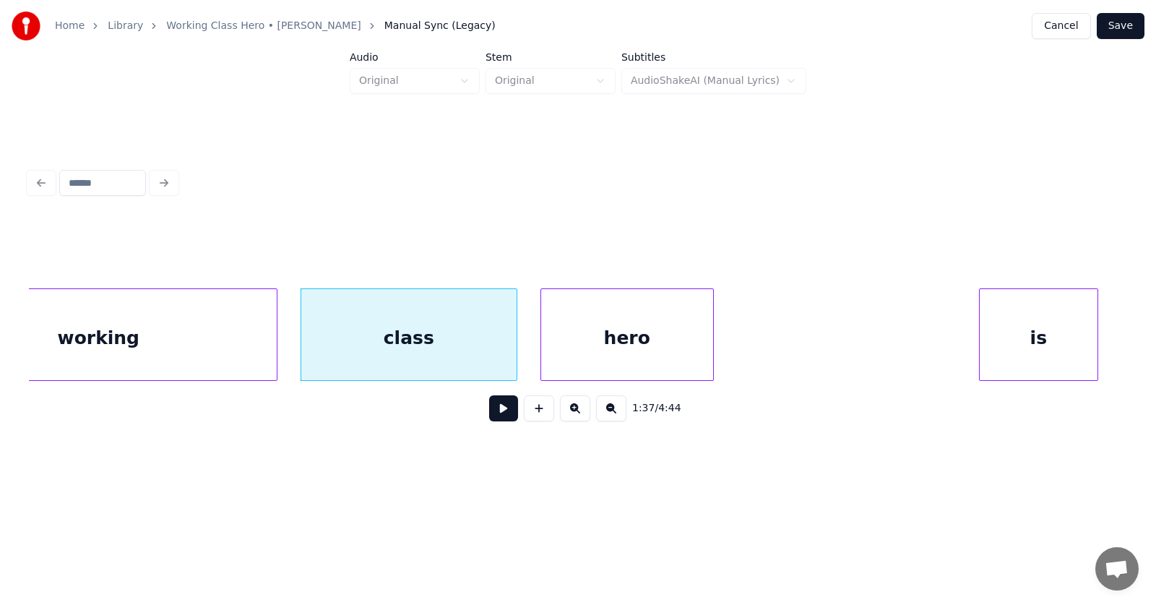
click at [651, 352] on div "hero" at bounding box center [627, 338] width 172 height 98
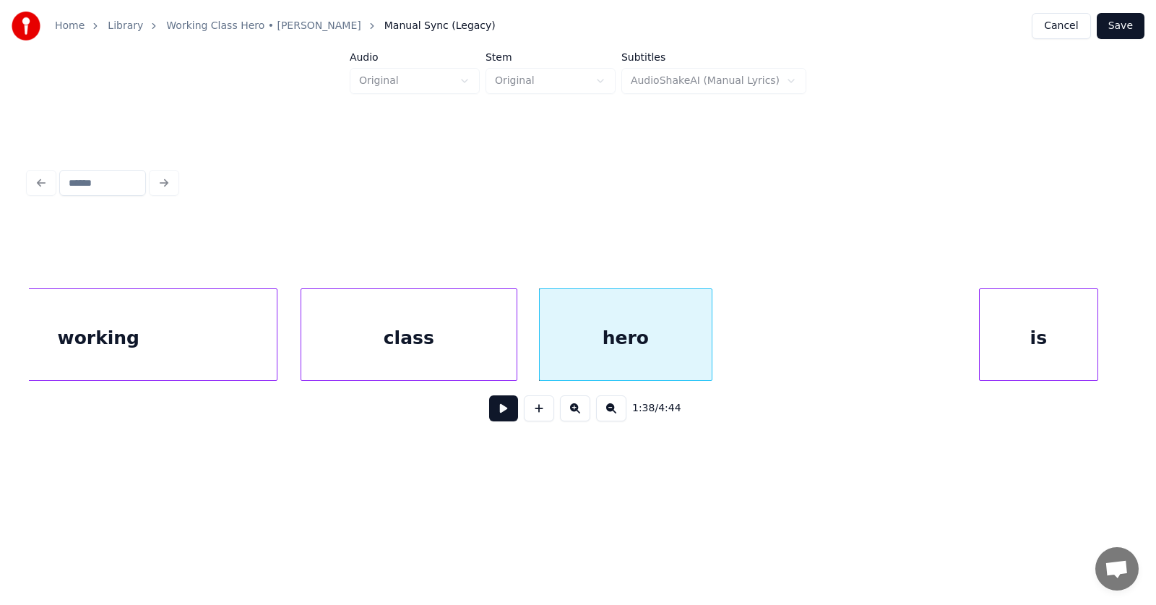
click at [402, 355] on div "class" at bounding box center [408, 338] width 215 height 98
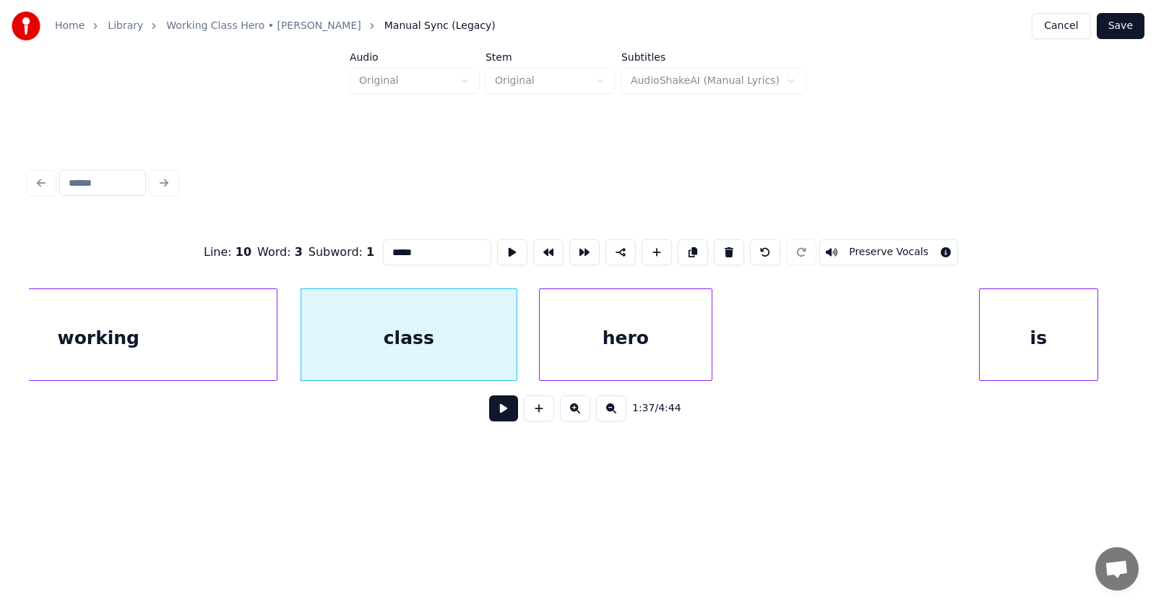
click at [506, 412] on button at bounding box center [503, 408] width 29 height 26
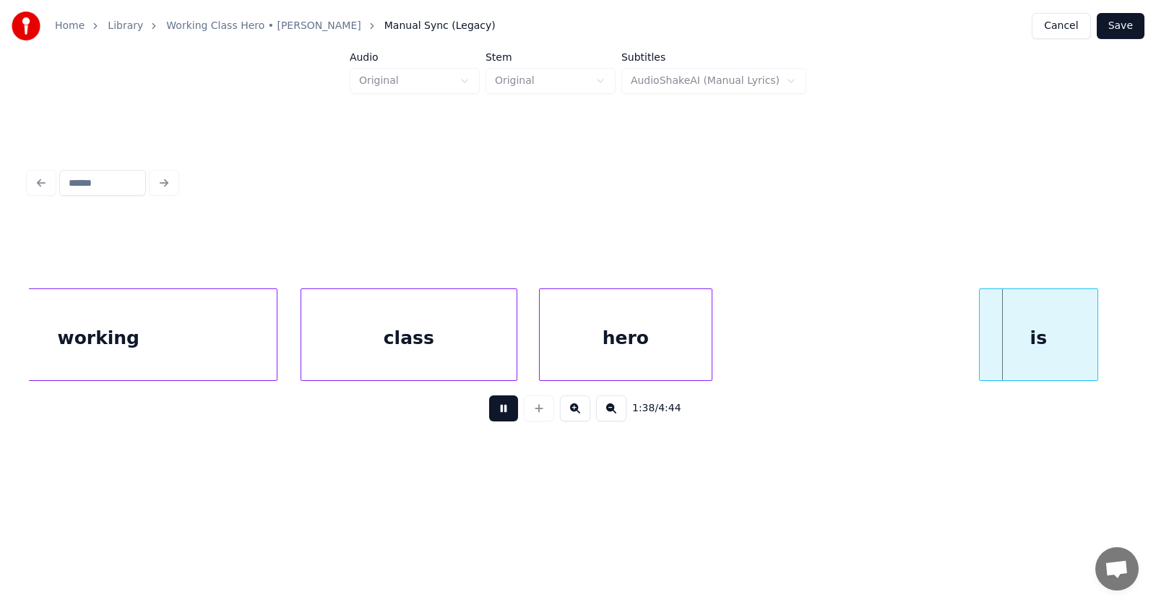
click at [506, 412] on button at bounding box center [503, 408] width 29 height 26
click at [367, 340] on div "class" at bounding box center [408, 338] width 215 height 98
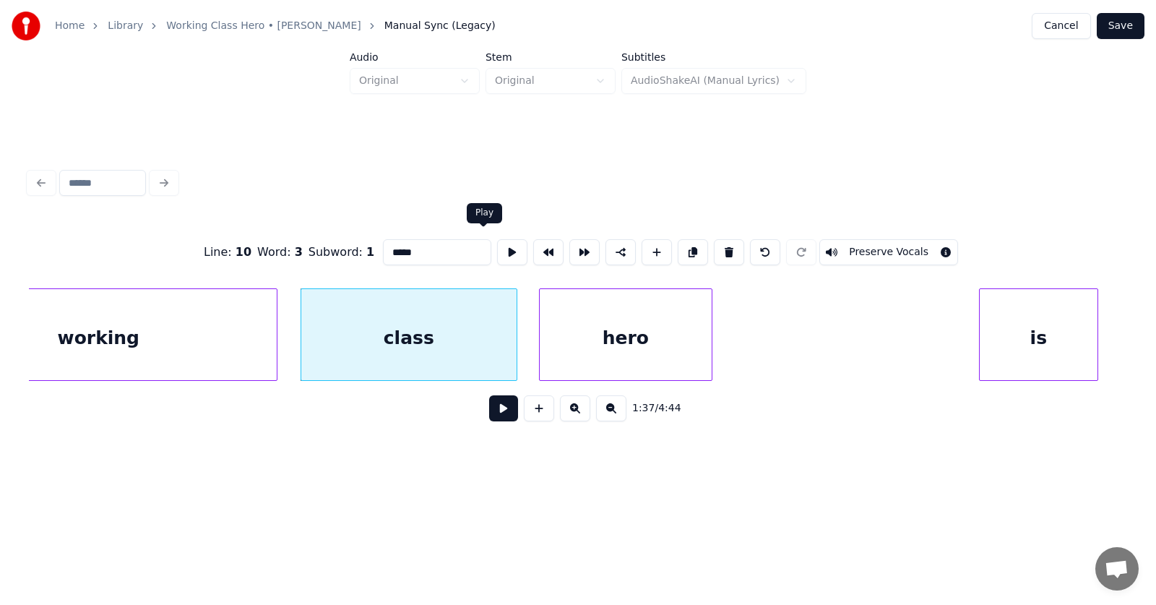
click at [497, 248] on button at bounding box center [512, 252] width 30 height 26
click at [633, 349] on div "hero" at bounding box center [626, 338] width 172 height 98
type input "****"
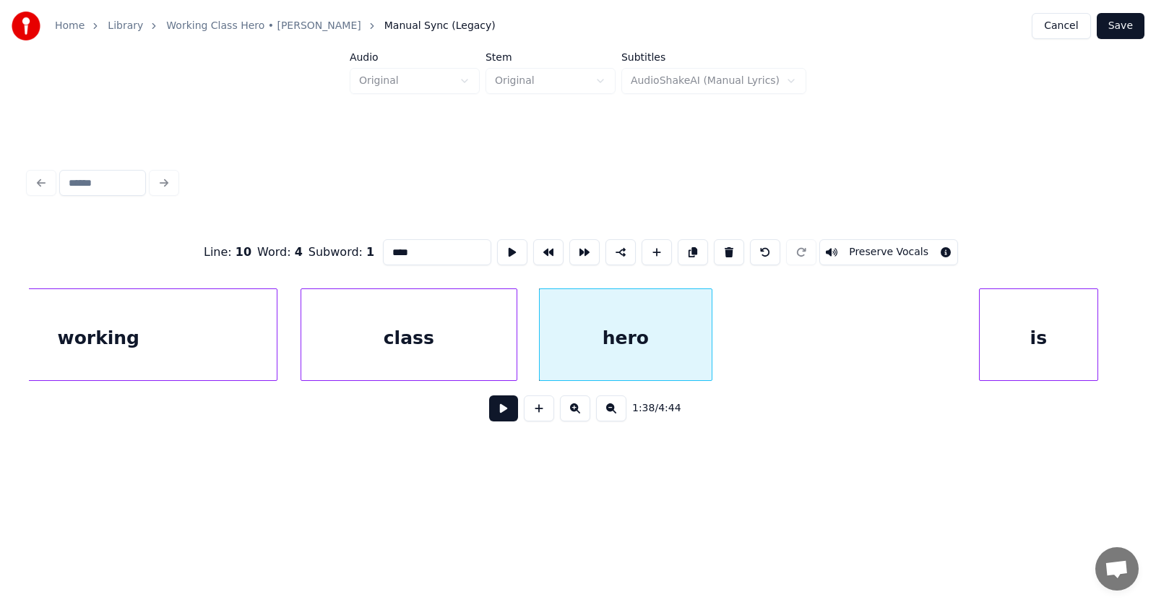
click at [494, 407] on button at bounding box center [503, 408] width 29 height 26
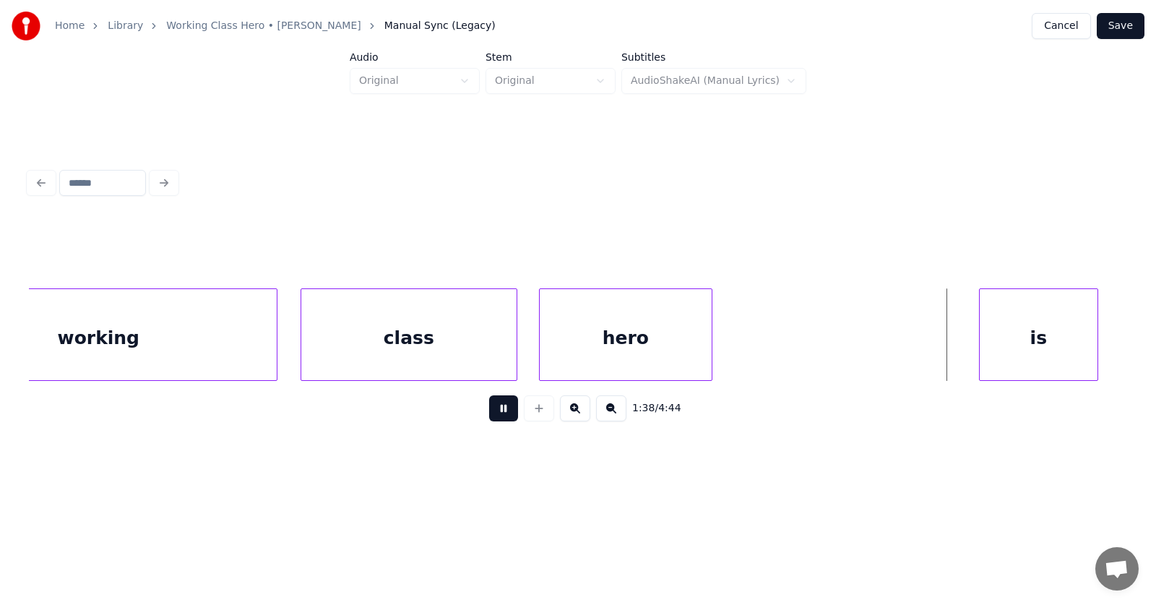
click at [494, 407] on button at bounding box center [503, 408] width 29 height 26
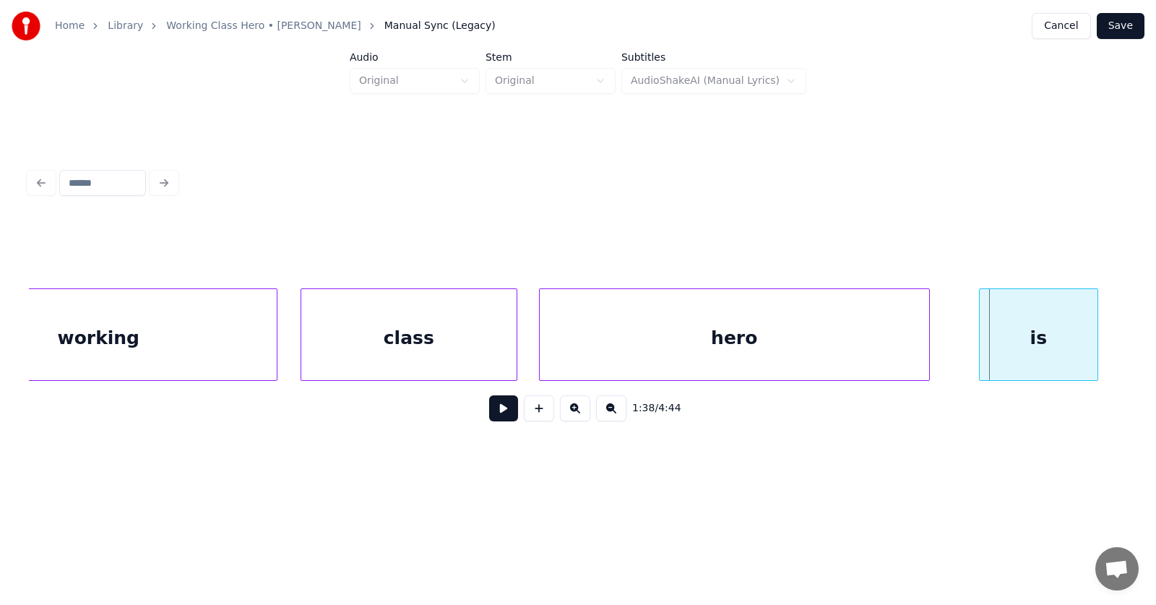
click at [925, 330] on div at bounding box center [926, 334] width 4 height 91
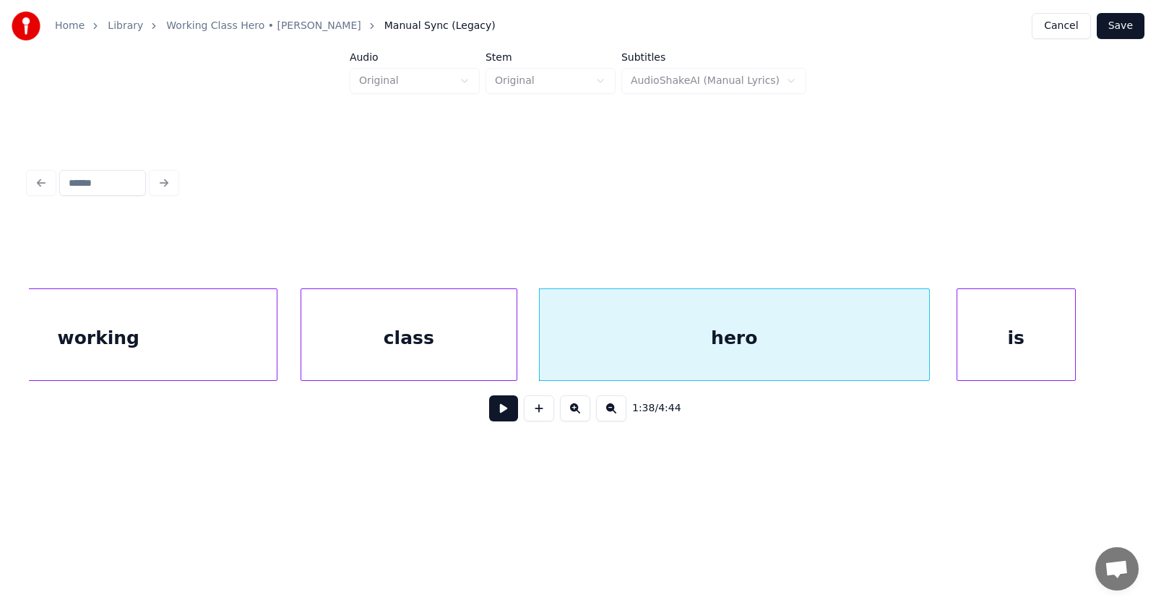
click at [1006, 337] on div "is" at bounding box center [1016, 338] width 118 height 98
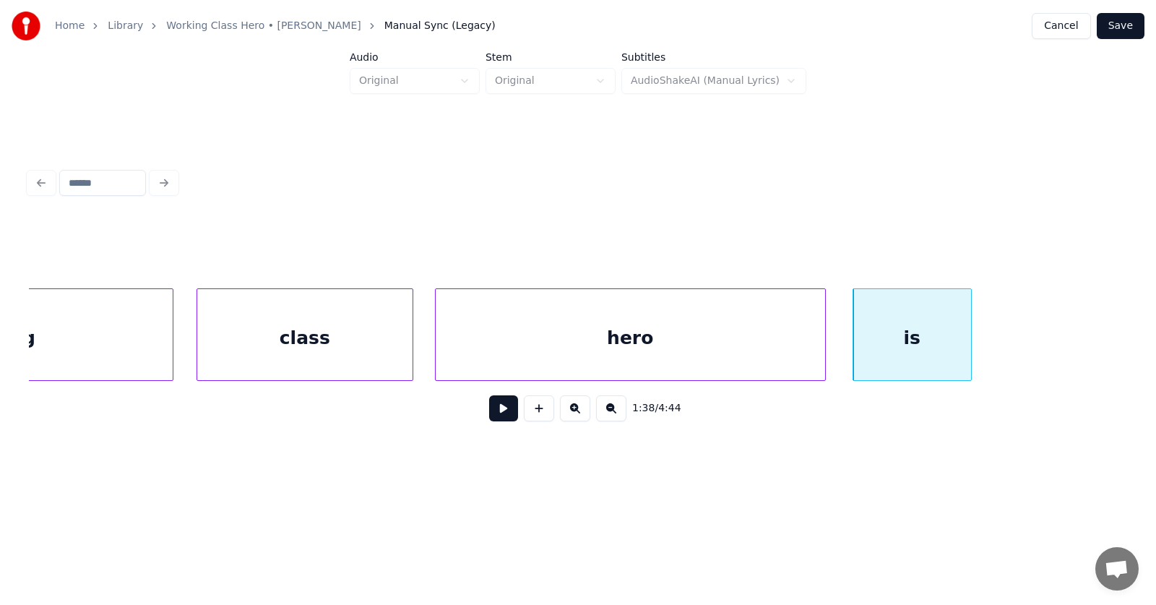
scroll to position [0, 53256]
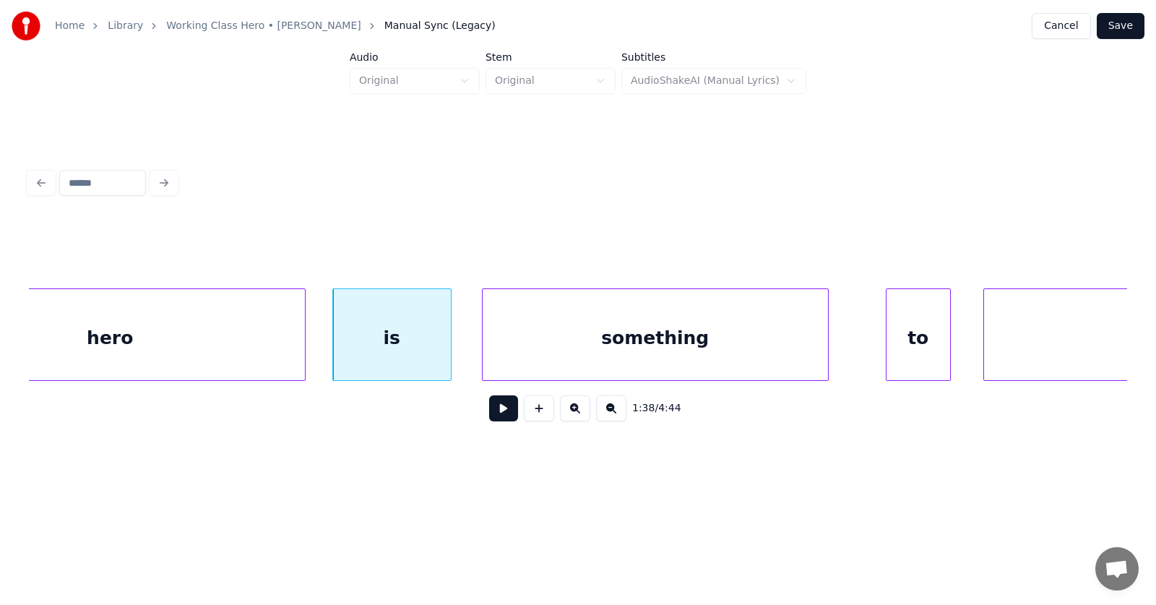
click at [600, 347] on div "something" at bounding box center [654, 338] width 345 height 98
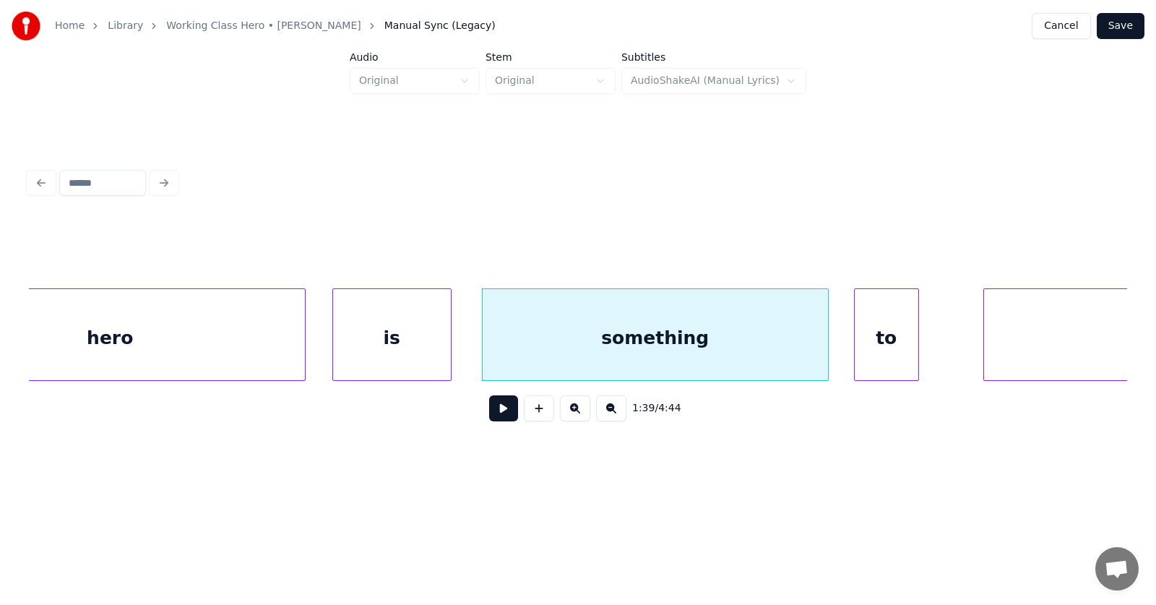
click at [883, 345] on div "to" at bounding box center [886, 338] width 64 height 98
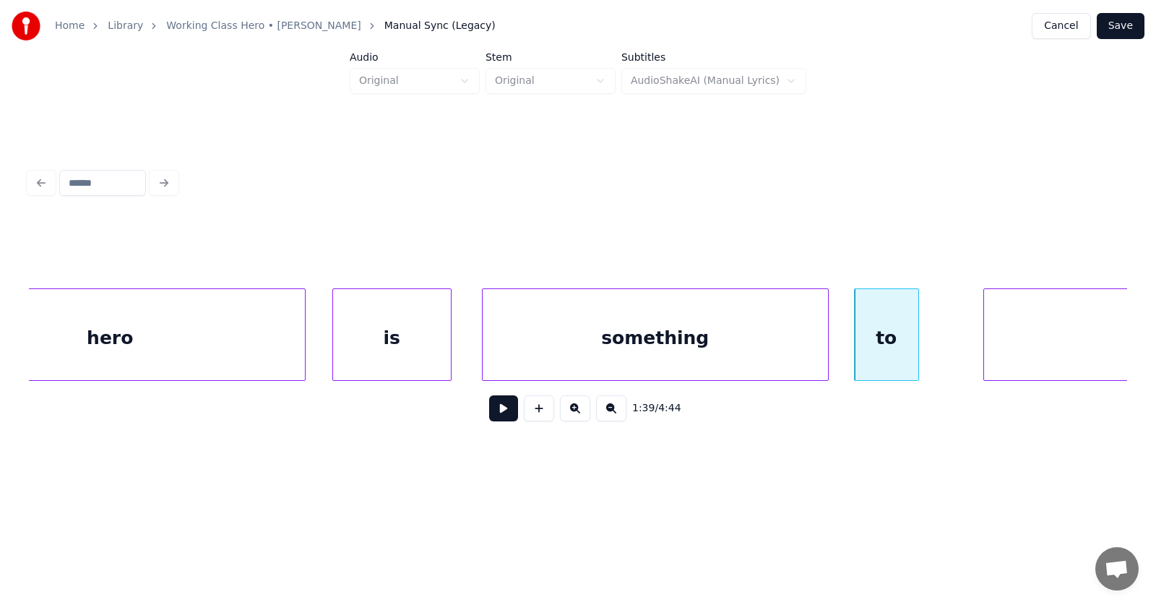
scroll to position [0, 53542]
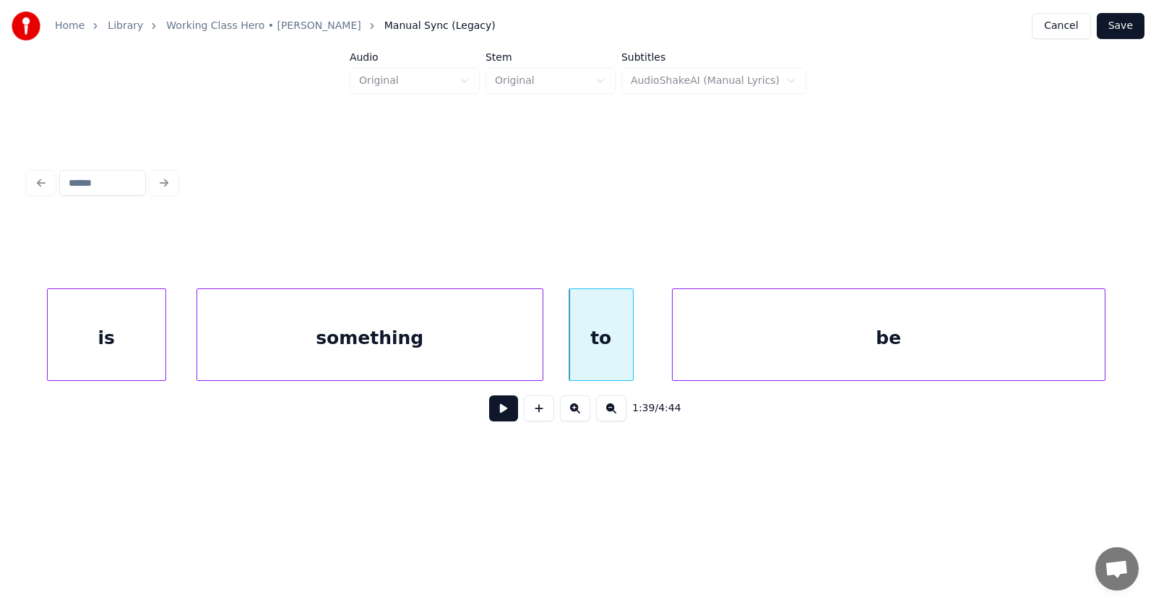
click at [1018, 350] on div "be" at bounding box center [888, 338] width 432 height 98
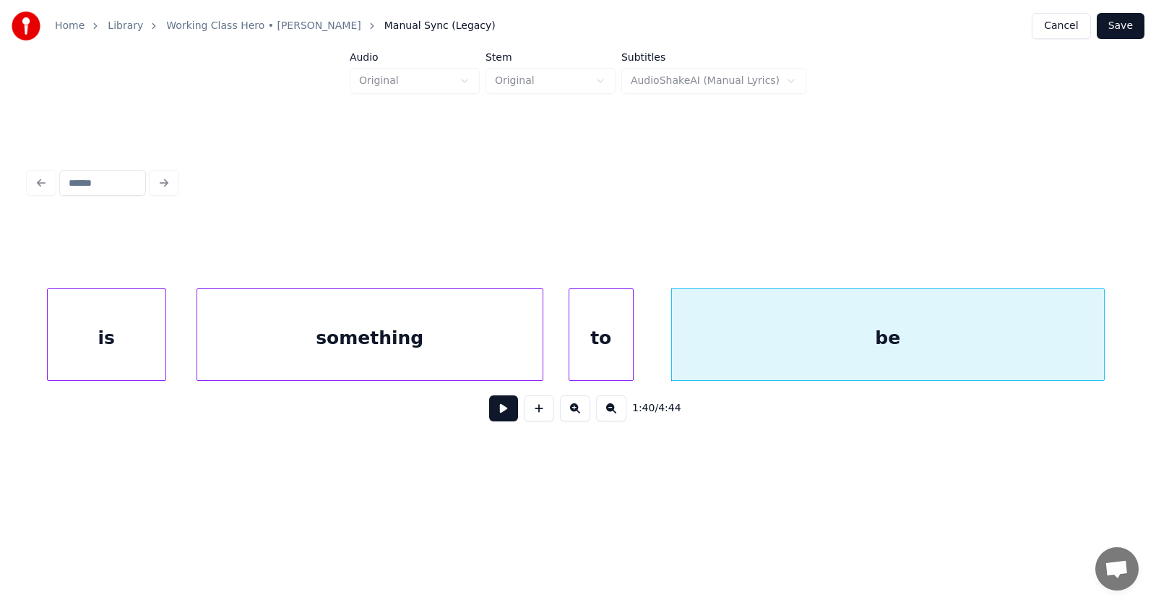
click at [503, 412] on button at bounding box center [503, 408] width 29 height 26
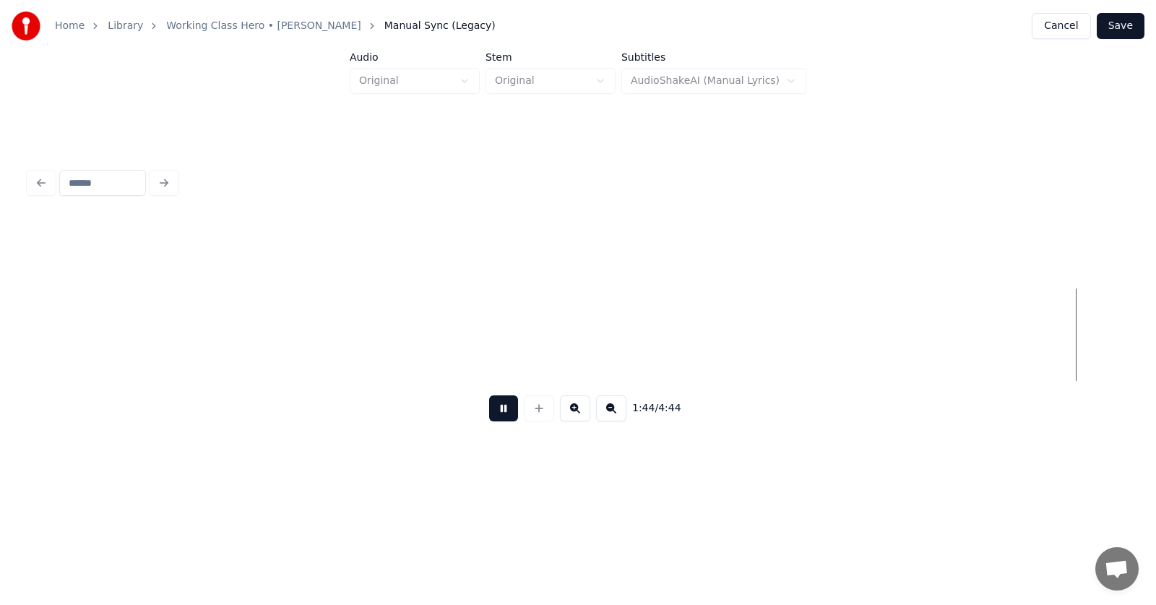
scroll to position [0, 56846]
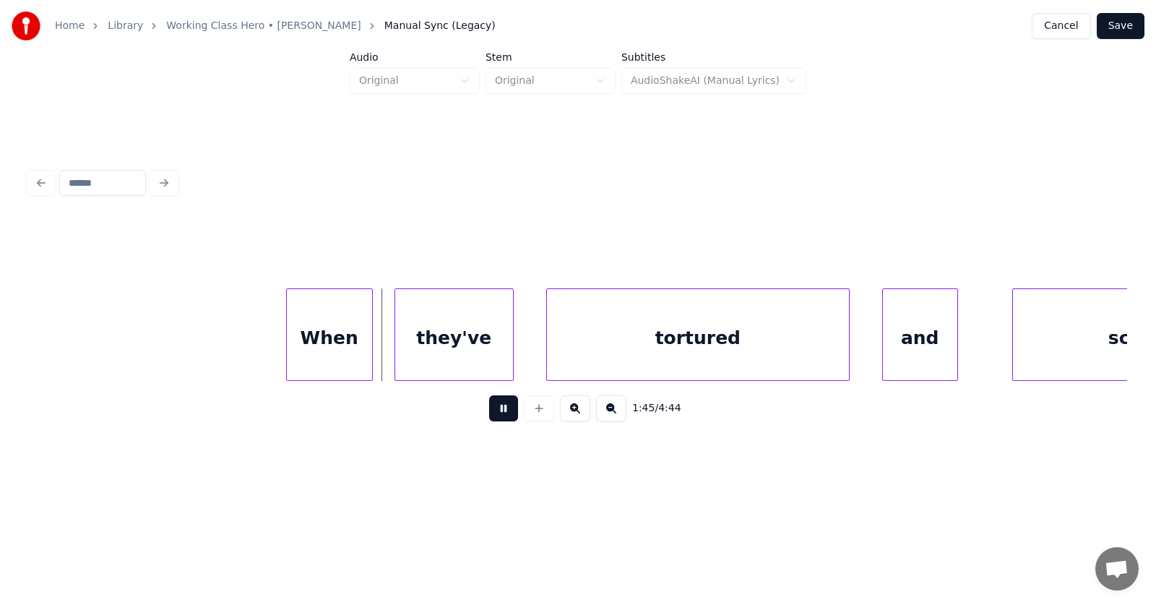
click at [491, 416] on button at bounding box center [503, 408] width 29 height 26
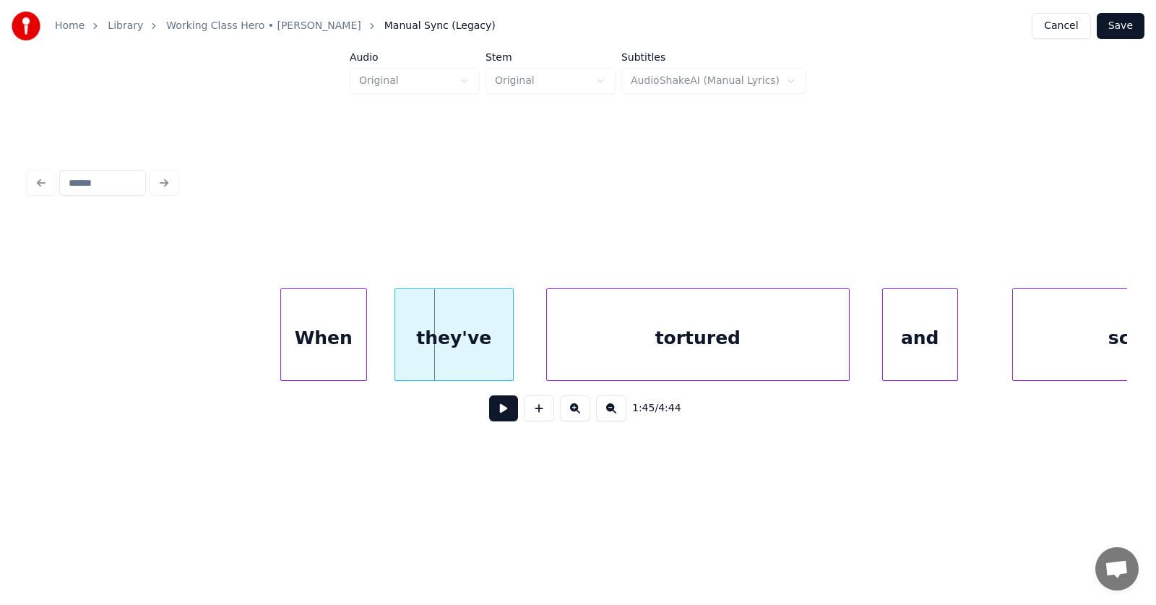
click at [350, 352] on div "When" at bounding box center [323, 338] width 85 height 98
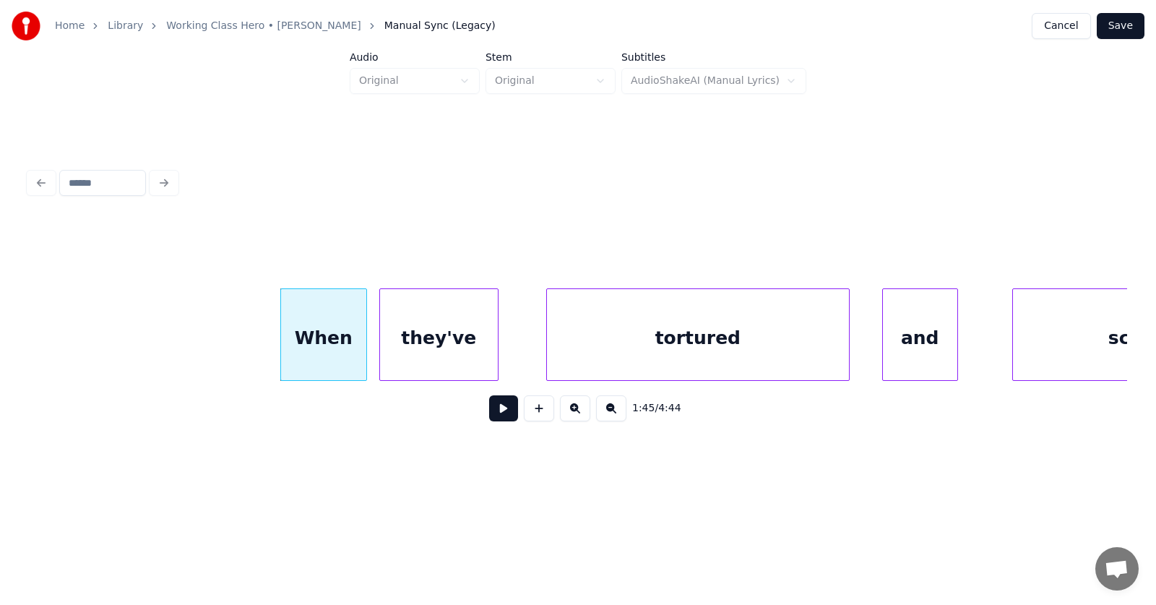
click at [438, 358] on div "they've" at bounding box center [439, 338] width 118 height 98
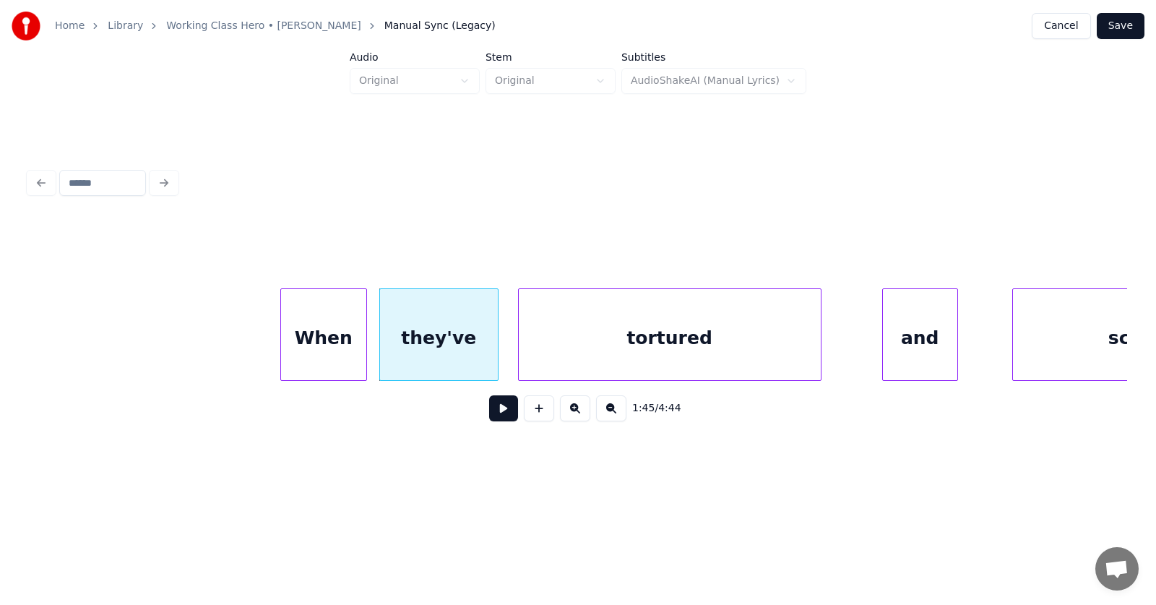
click at [604, 352] on div "tortured" at bounding box center [670, 338] width 302 height 98
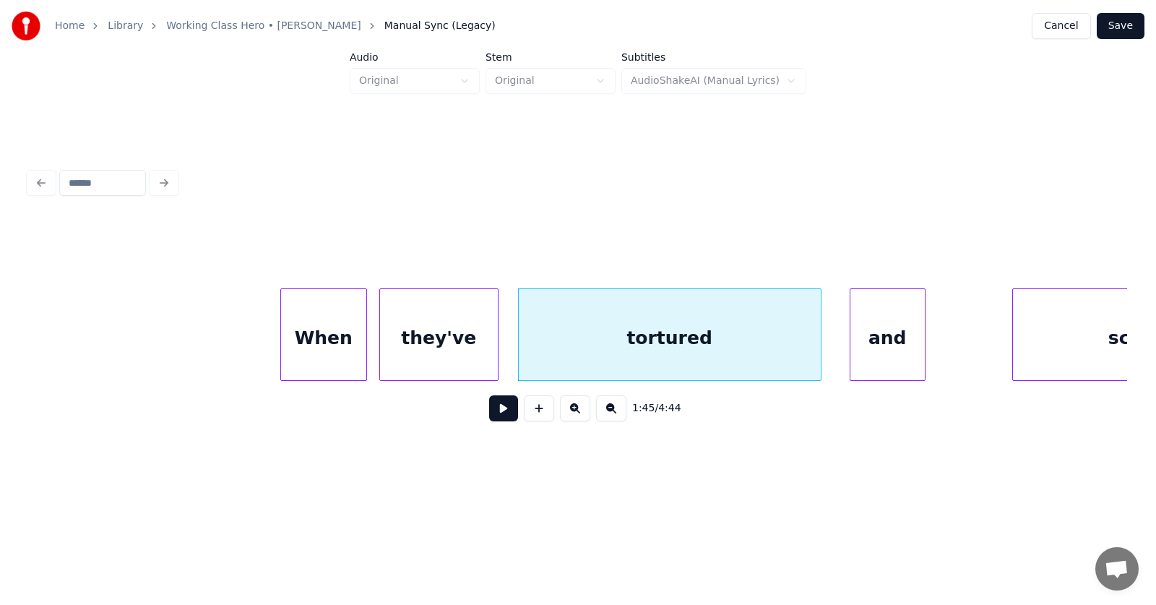
click at [895, 356] on div "and" at bounding box center [887, 338] width 74 height 98
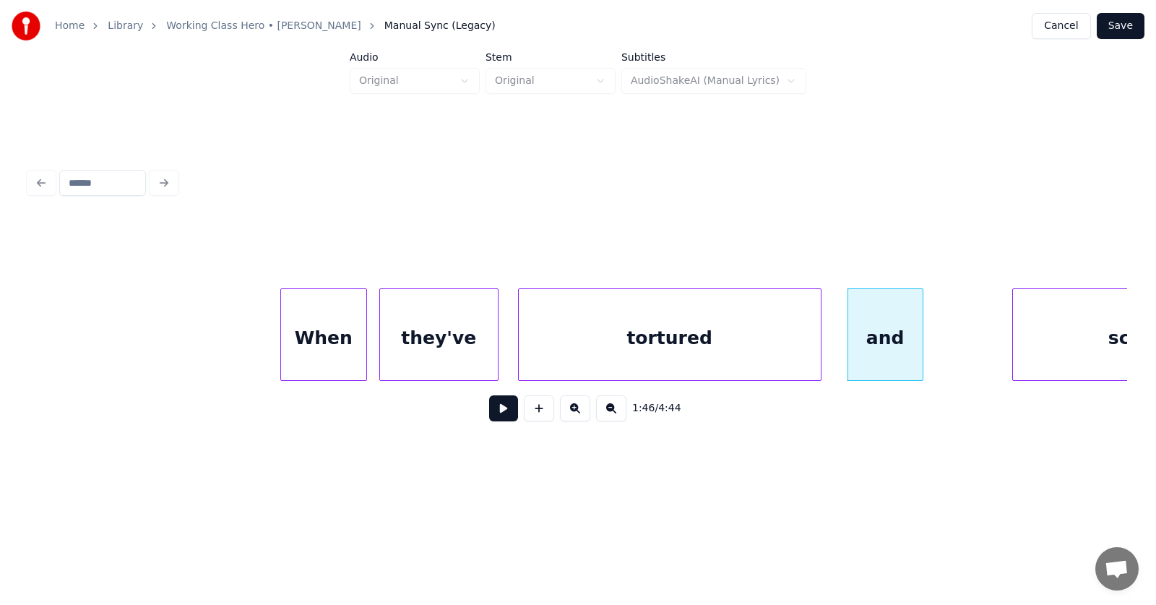
click at [299, 342] on div "When" at bounding box center [323, 338] width 85 height 98
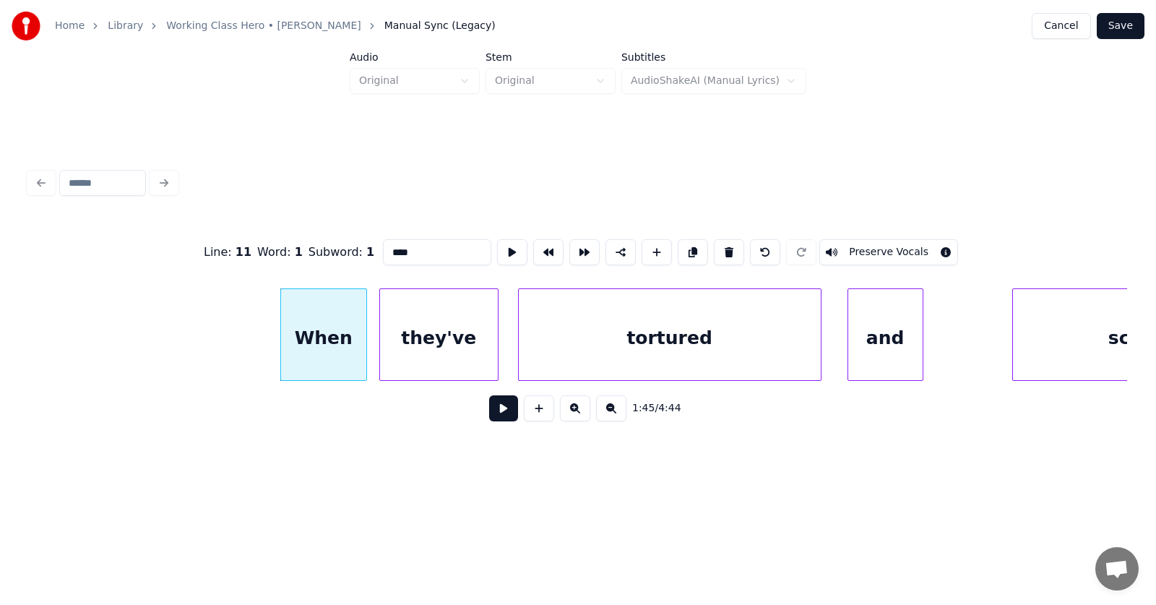
click at [489, 414] on button at bounding box center [503, 408] width 29 height 26
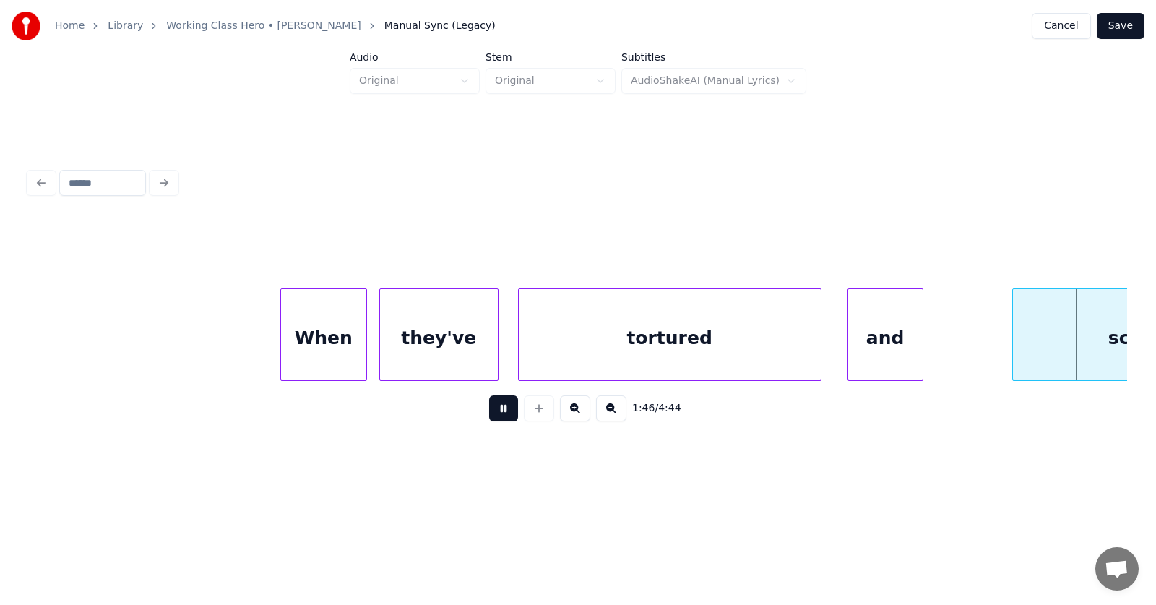
click at [489, 414] on button at bounding box center [503, 408] width 29 height 26
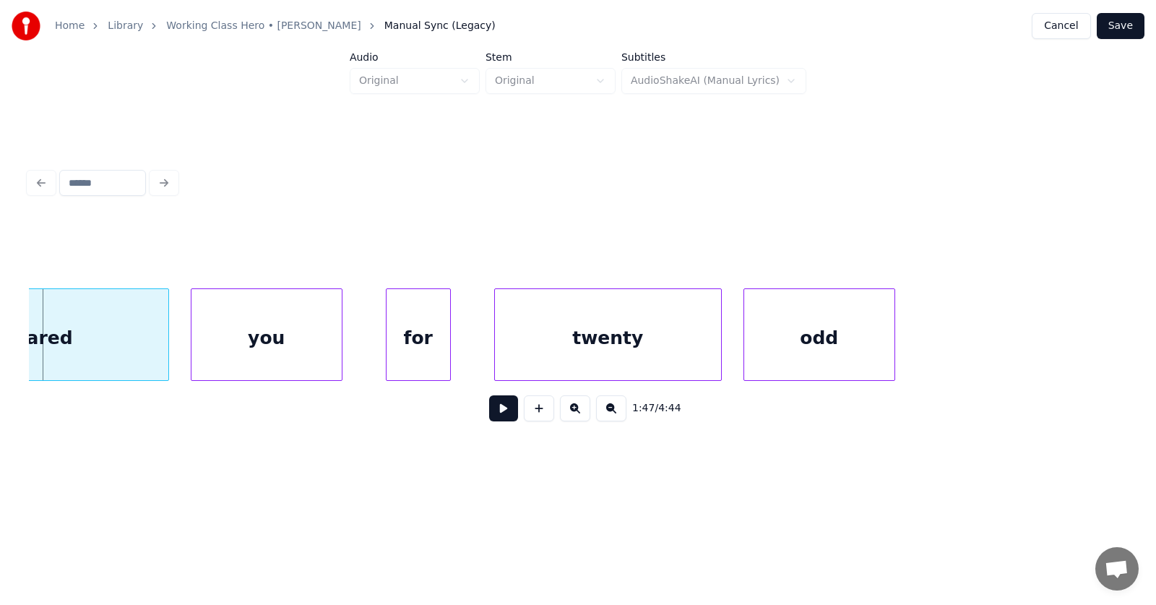
scroll to position [0, 57625]
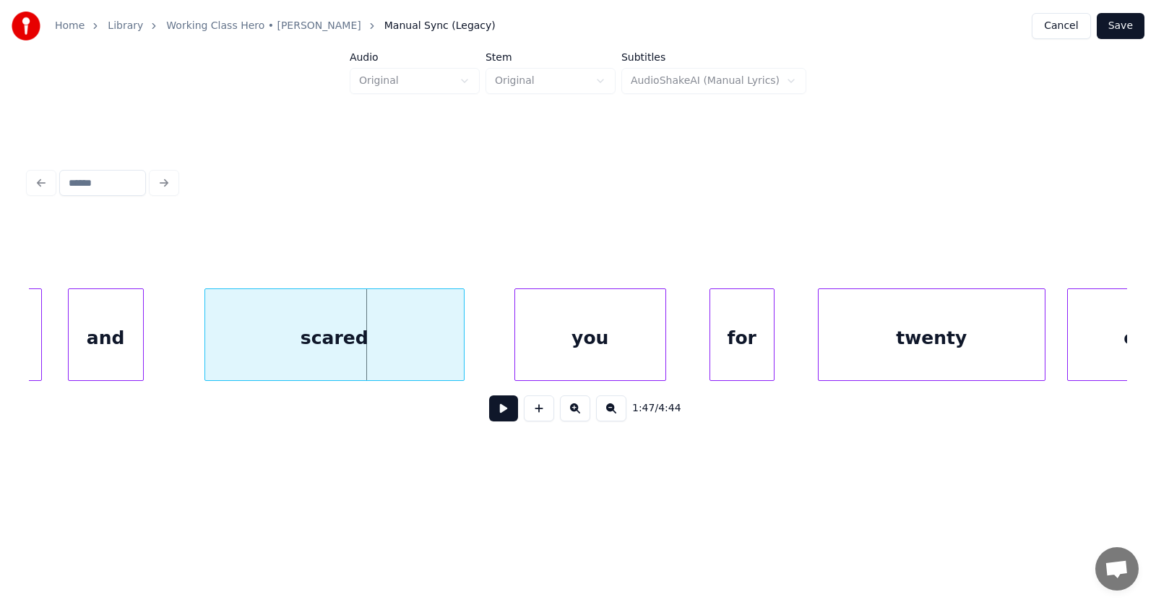
click at [363, 350] on div "scared" at bounding box center [334, 338] width 259 height 98
click at [169, 339] on div at bounding box center [169, 334] width 4 height 91
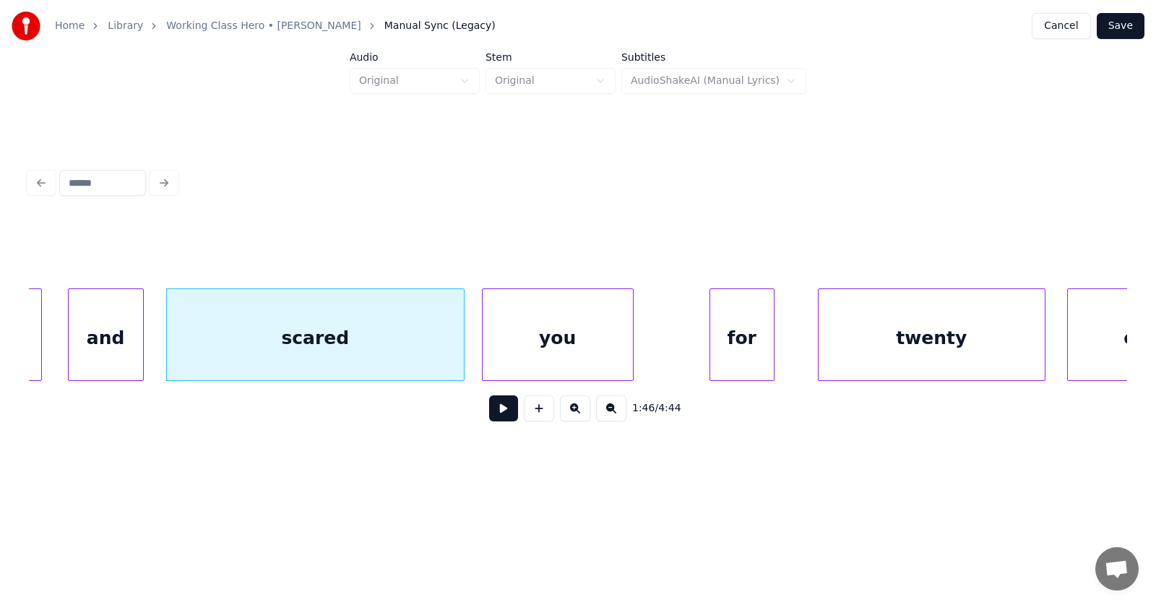
click at [546, 351] on div "you" at bounding box center [557, 338] width 150 height 98
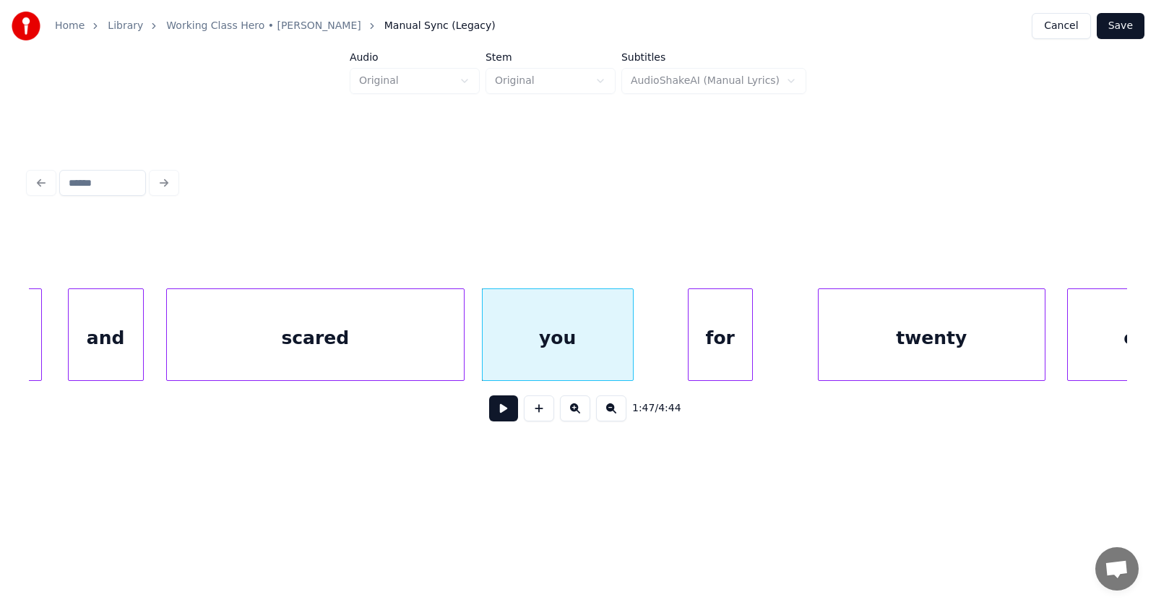
click at [719, 350] on div "for" at bounding box center [720, 338] width 64 height 98
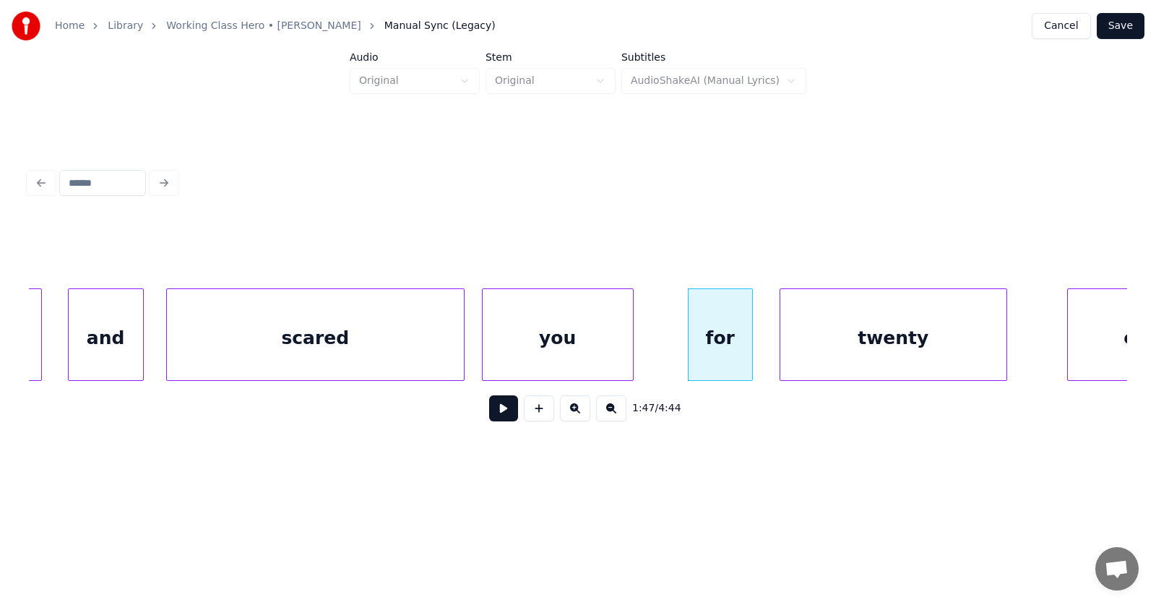
click at [814, 352] on div "twenty" at bounding box center [893, 338] width 226 height 98
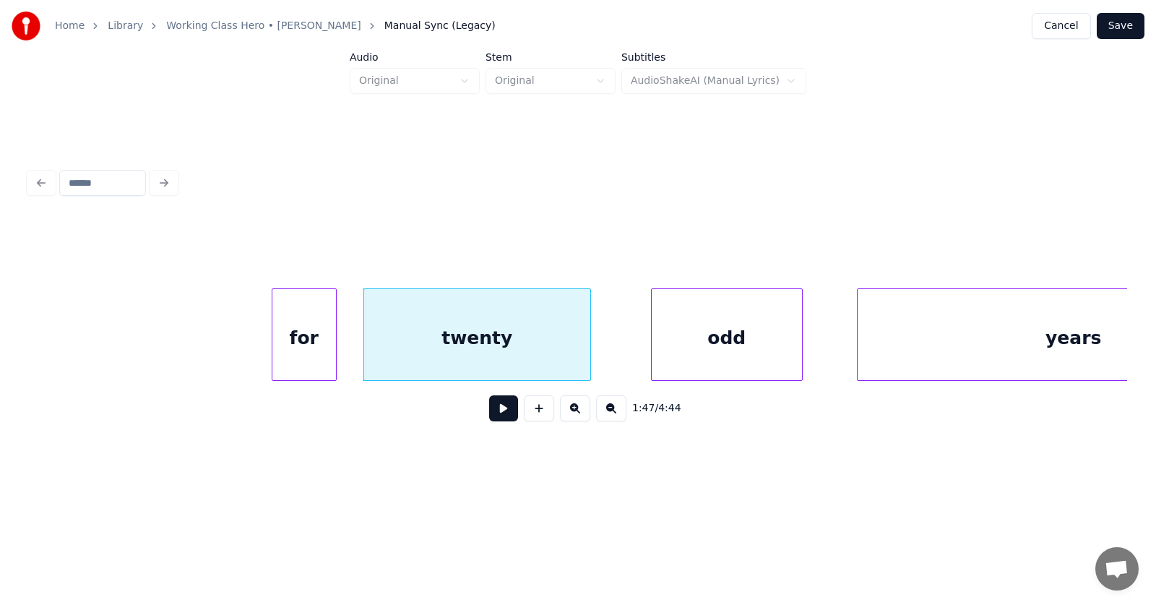
scroll to position [0, 58249]
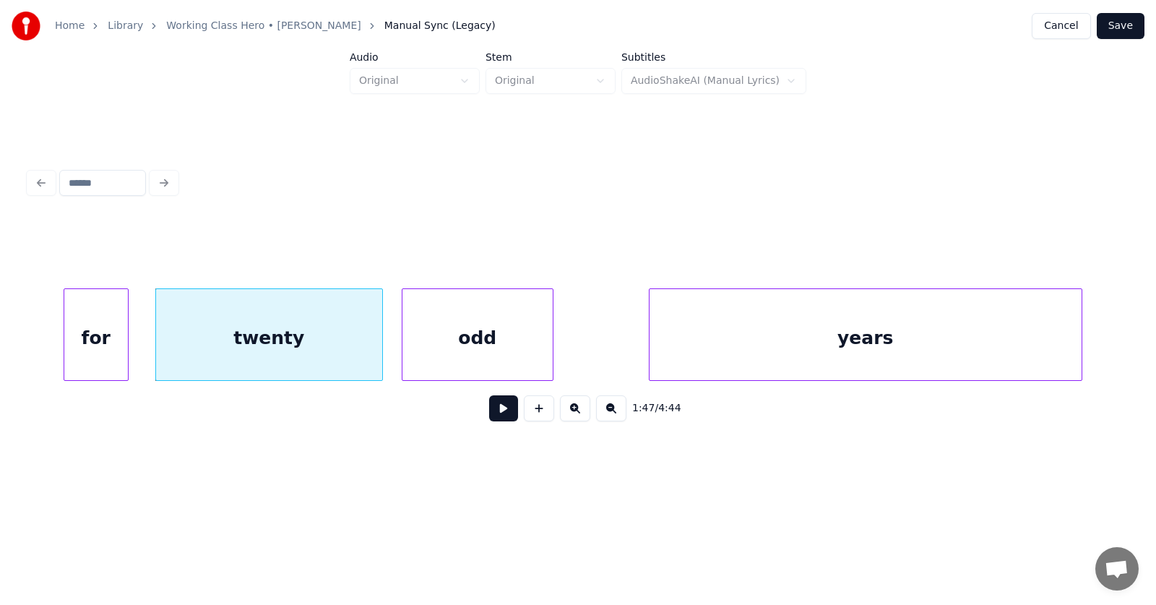
click at [446, 349] on div "odd" at bounding box center [477, 338] width 150 height 98
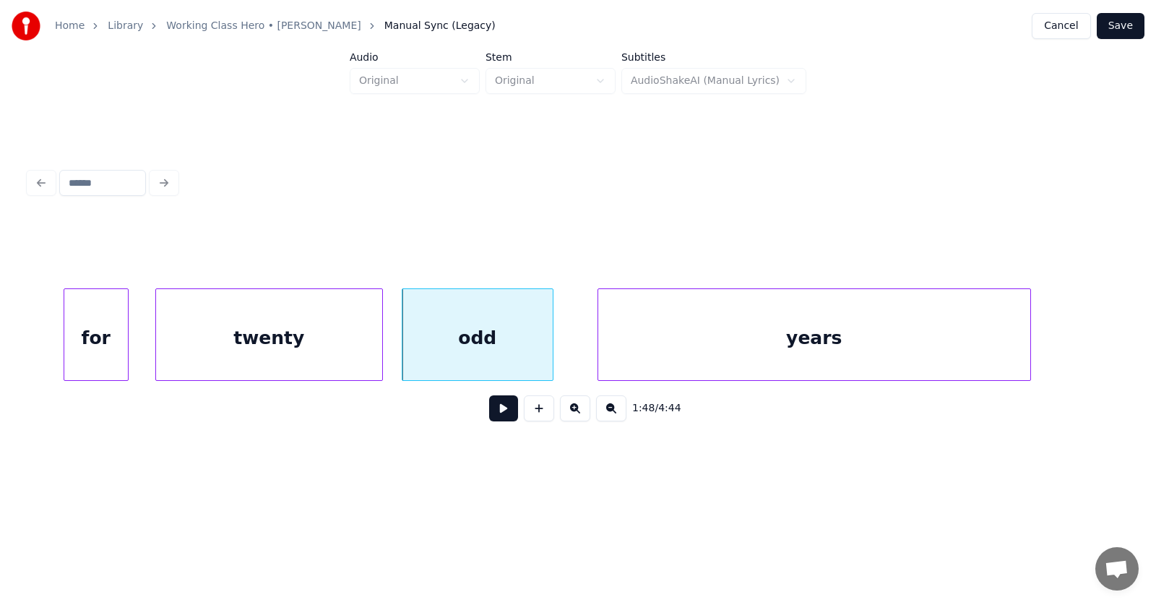
click at [659, 355] on div "years" at bounding box center [814, 338] width 432 height 98
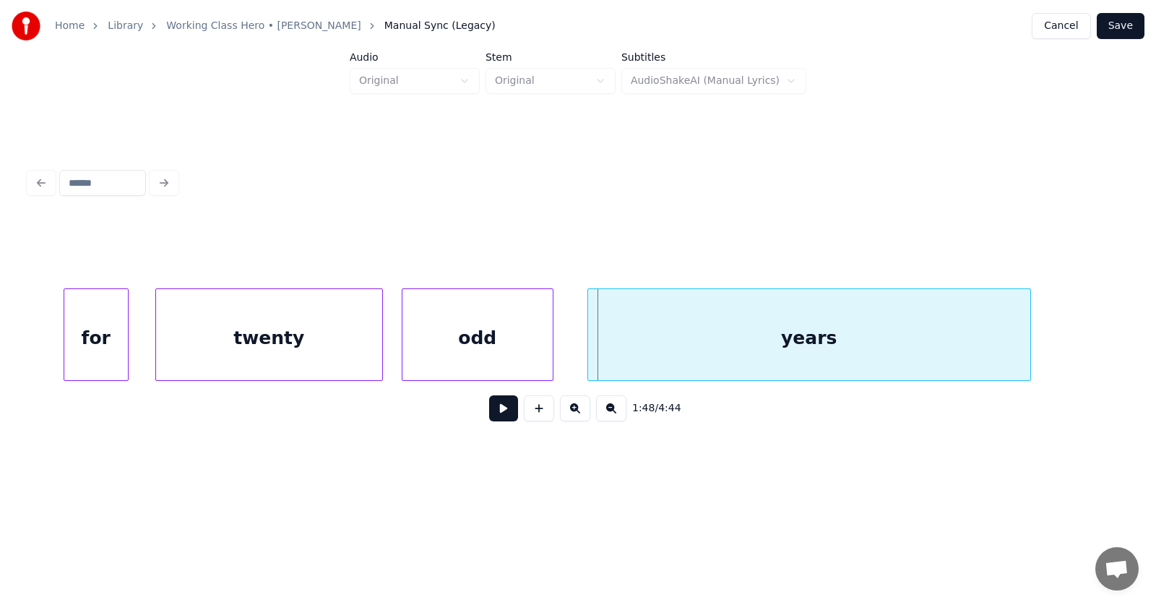
click at [589, 347] on div at bounding box center [590, 334] width 4 height 91
click at [456, 342] on div "odd" at bounding box center [477, 338] width 150 height 98
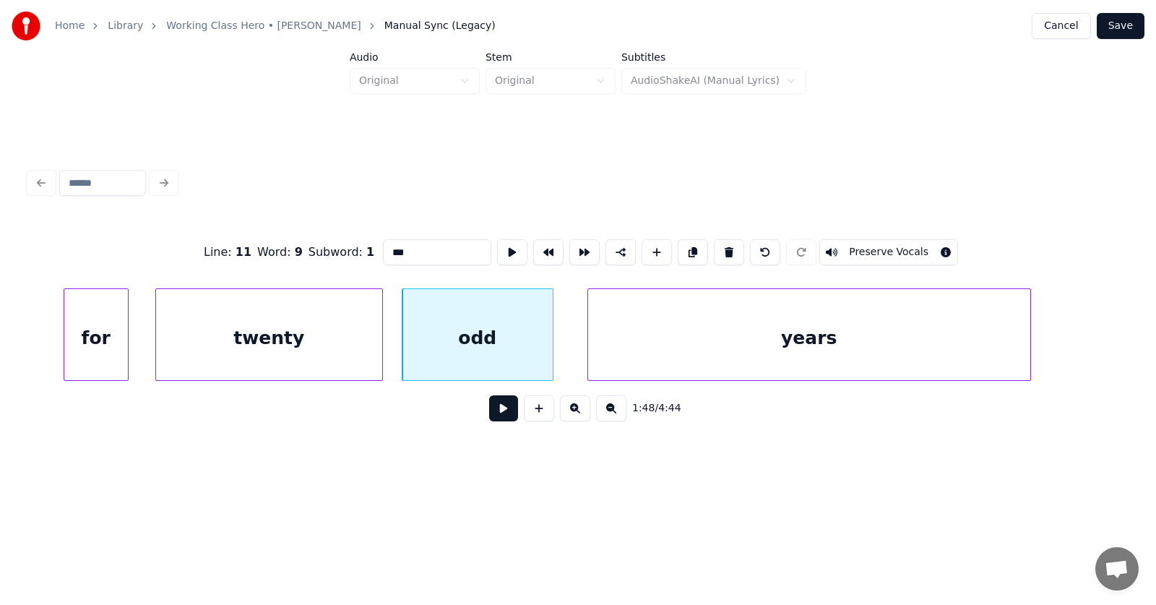
click at [280, 342] on div "twenty" at bounding box center [269, 338] width 226 height 98
type input "******"
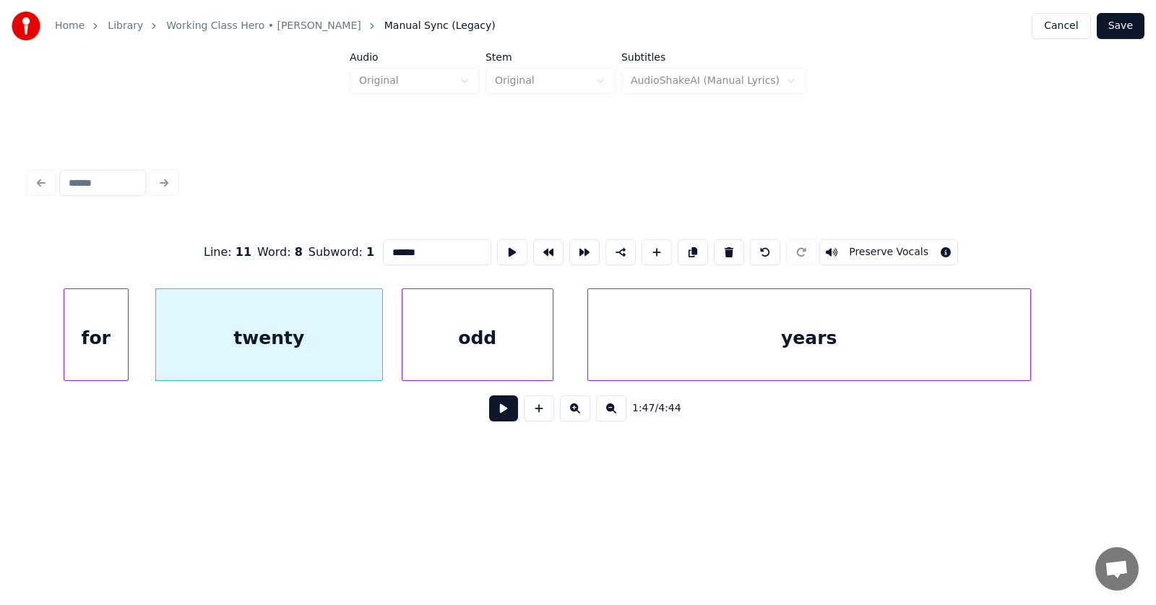
click at [489, 413] on button at bounding box center [503, 408] width 29 height 26
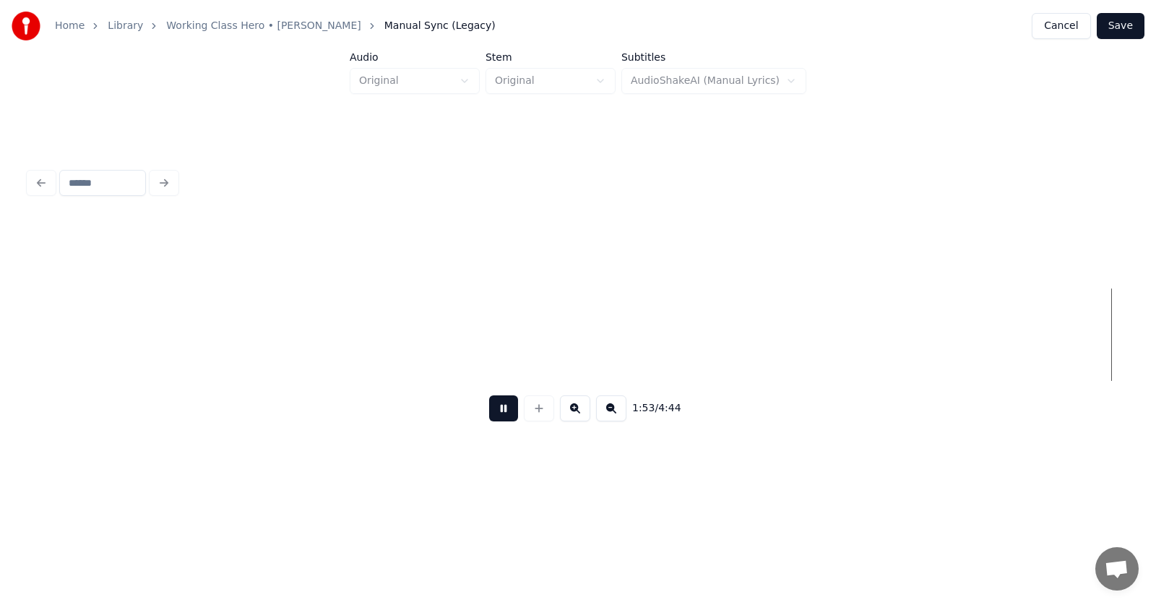
scroll to position [0, 61553]
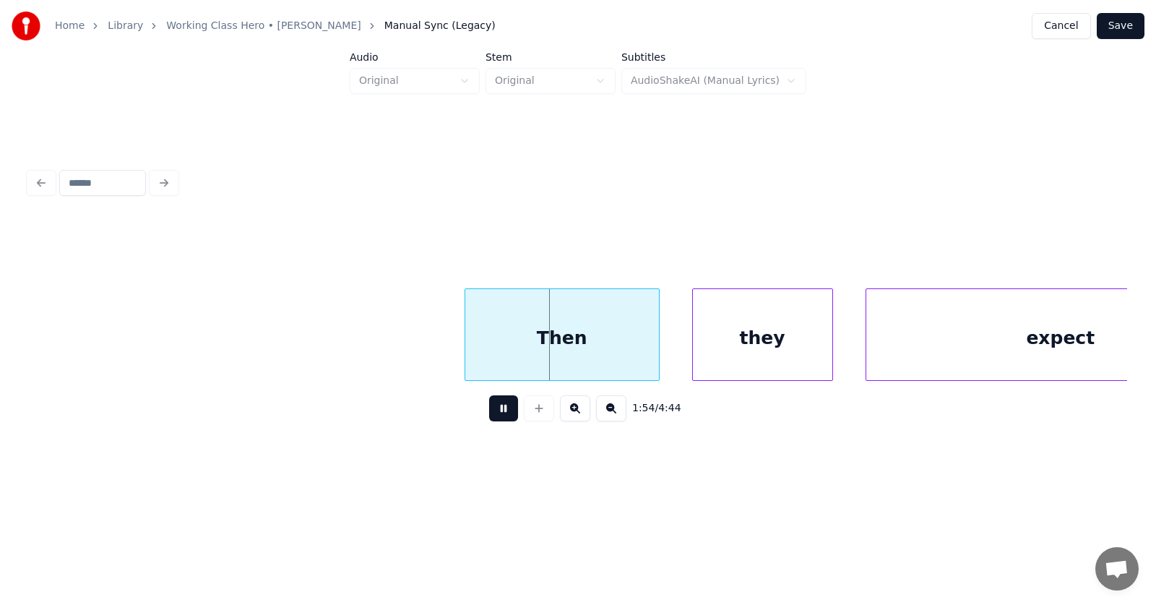
click at [495, 415] on button at bounding box center [503, 408] width 29 height 26
click at [522, 342] on div "Then" at bounding box center [538, 338] width 194 height 98
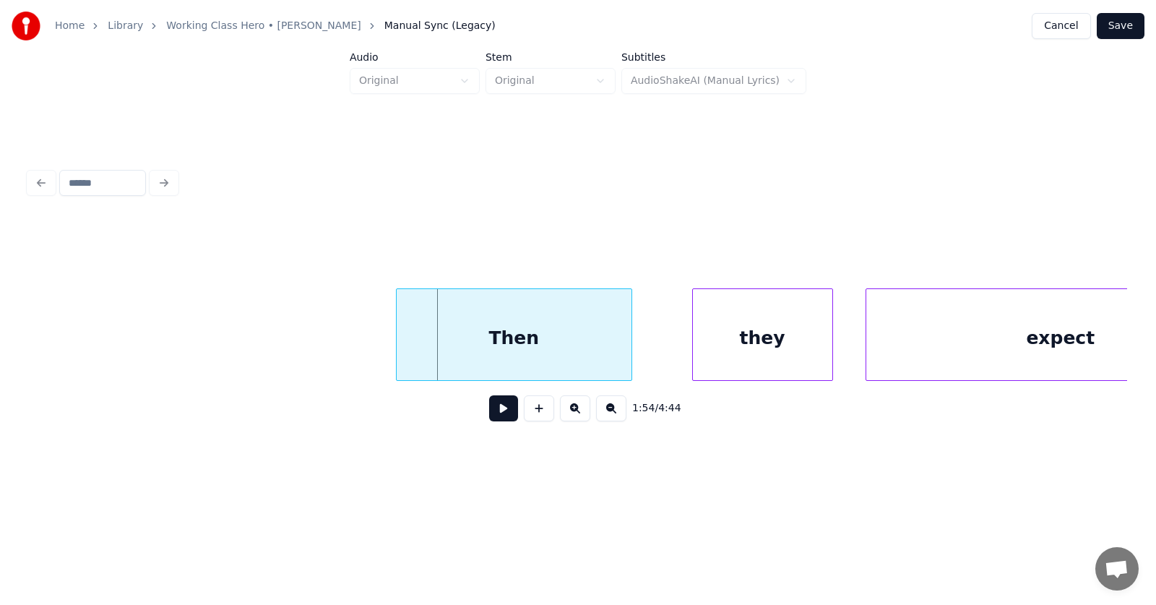
click at [398, 355] on div at bounding box center [399, 334] width 4 height 91
click at [472, 345] on div "Then" at bounding box center [514, 338] width 235 height 98
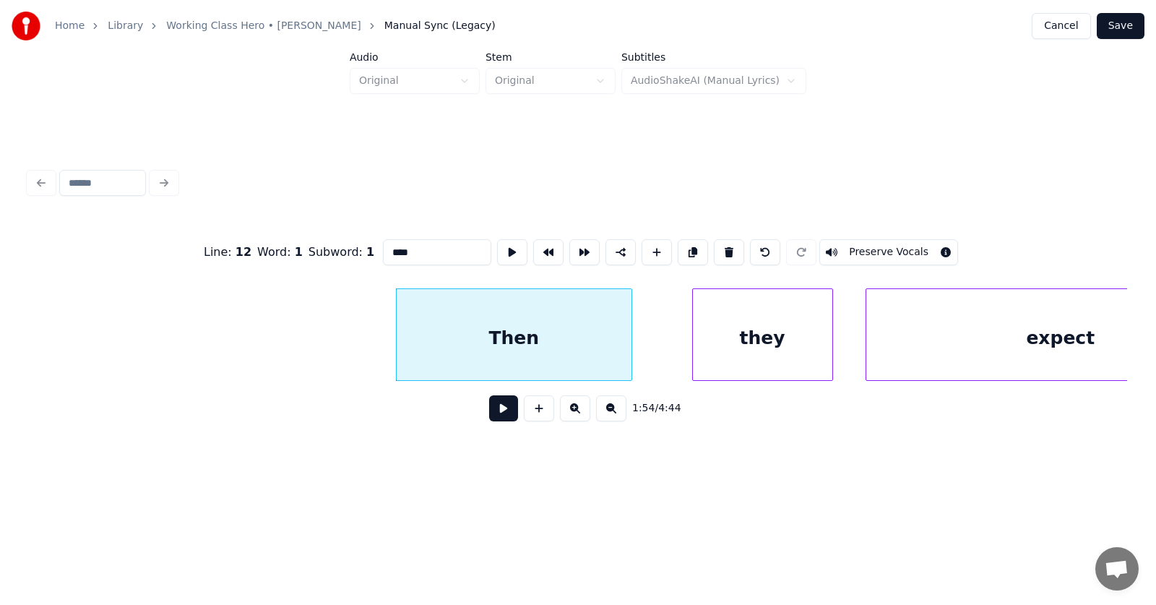
click at [383, 245] on input "****" at bounding box center [437, 252] width 108 height 26
click at [383, 251] on input "********" at bounding box center [437, 252] width 108 height 26
click at [738, 340] on div "they" at bounding box center [744, 338] width 139 height 98
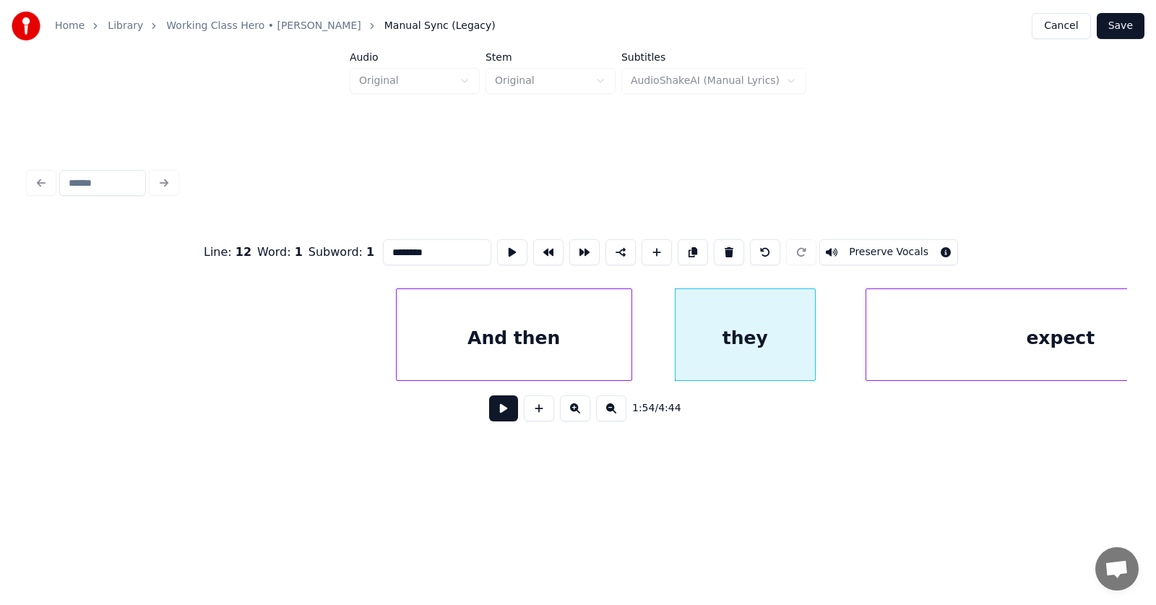
scroll to position [0, 61678]
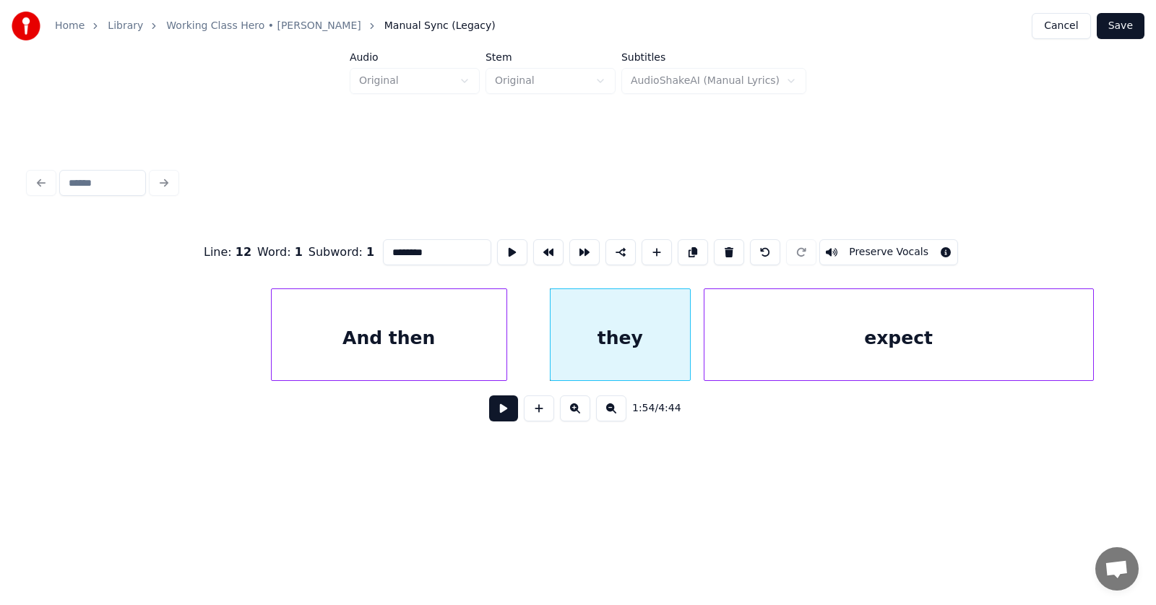
click at [905, 347] on div "expect" at bounding box center [898, 338] width 389 height 98
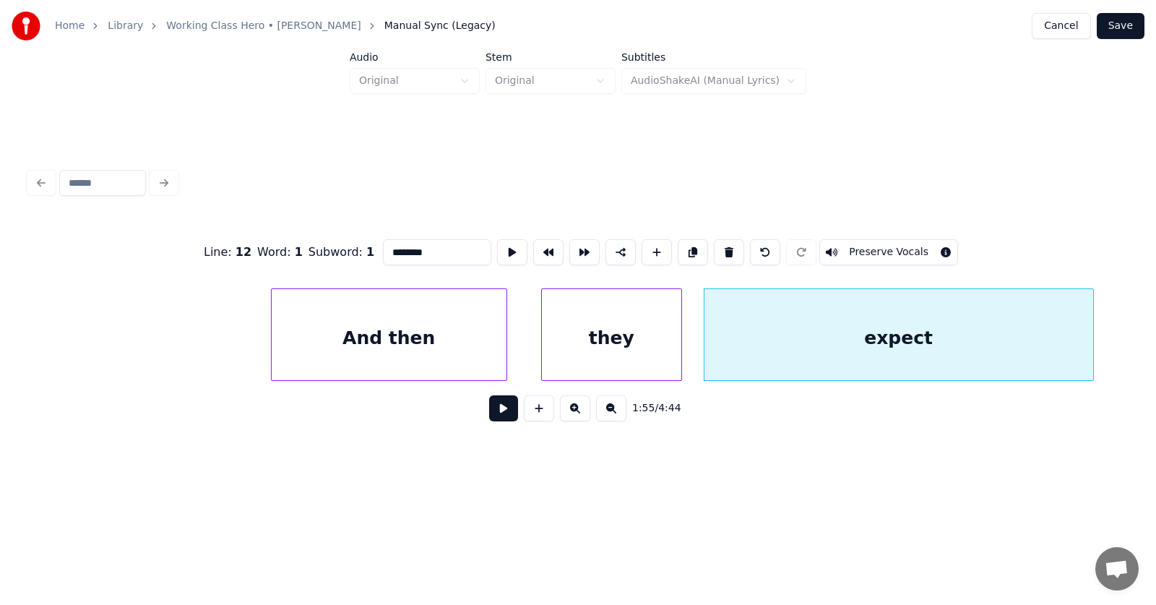
click at [649, 337] on div "they" at bounding box center [611, 338] width 139 height 98
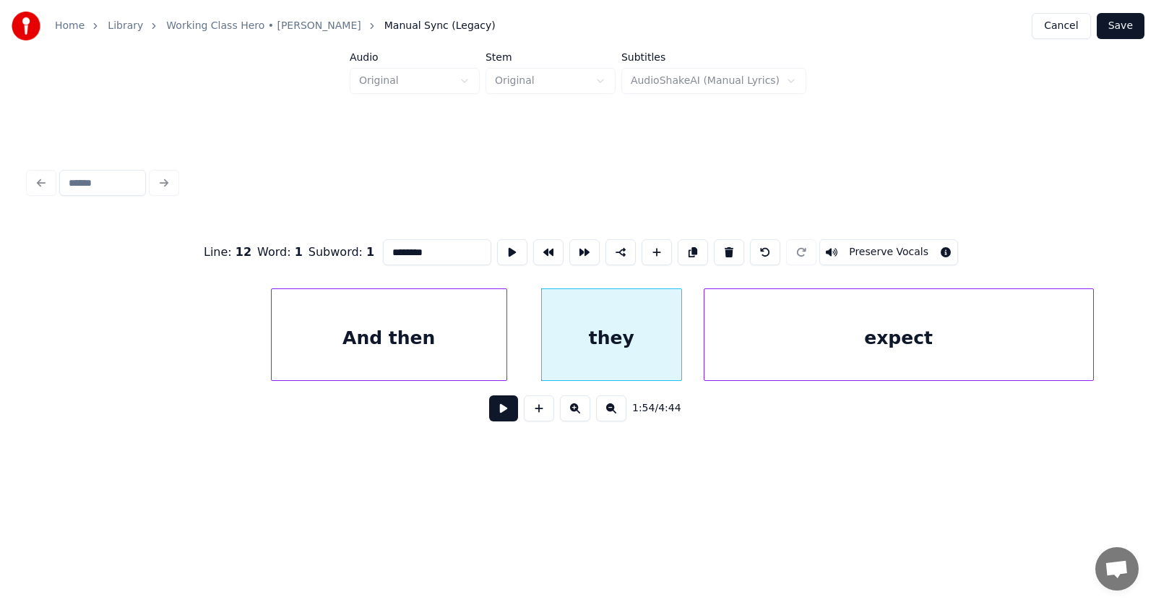
click at [437, 324] on div "And then" at bounding box center [389, 338] width 235 height 98
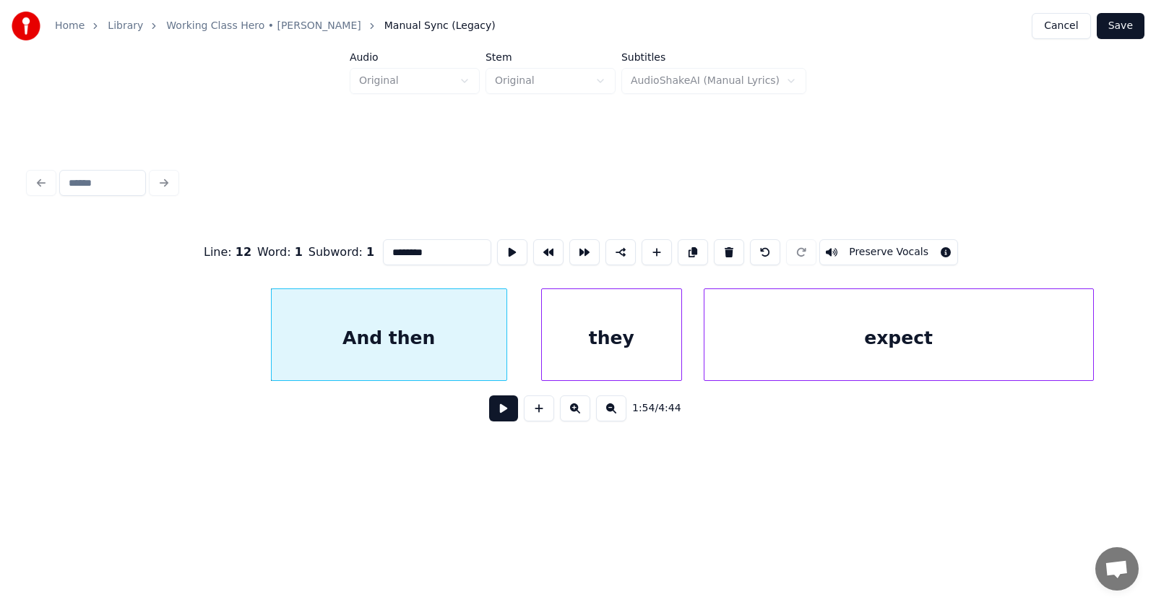
type input "********"
click at [493, 413] on button at bounding box center [503, 408] width 29 height 26
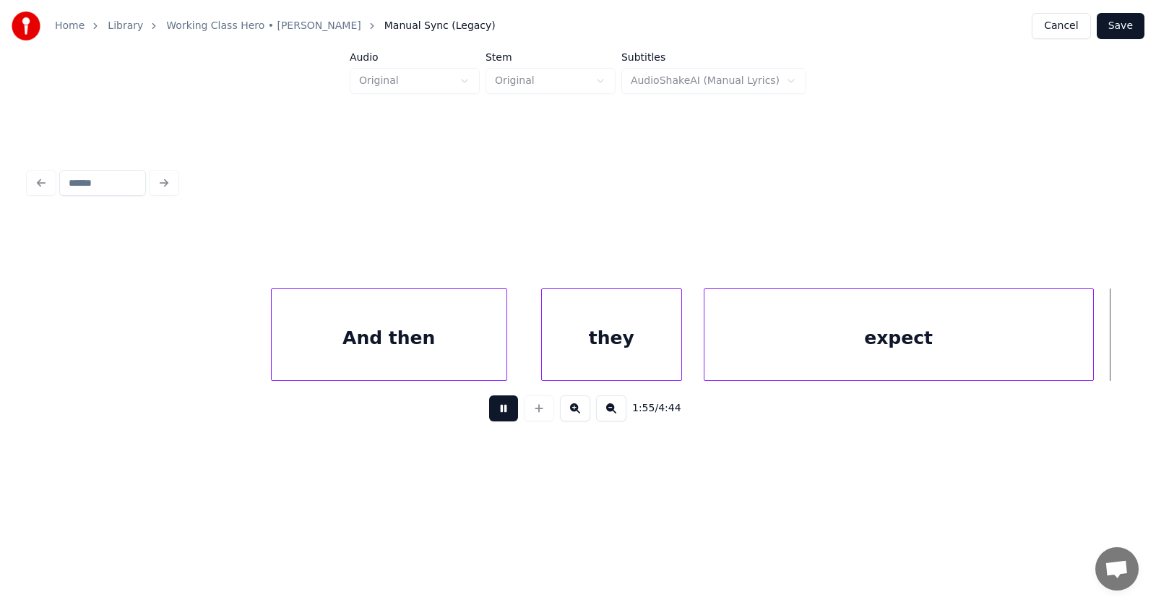
scroll to position [0, 62783]
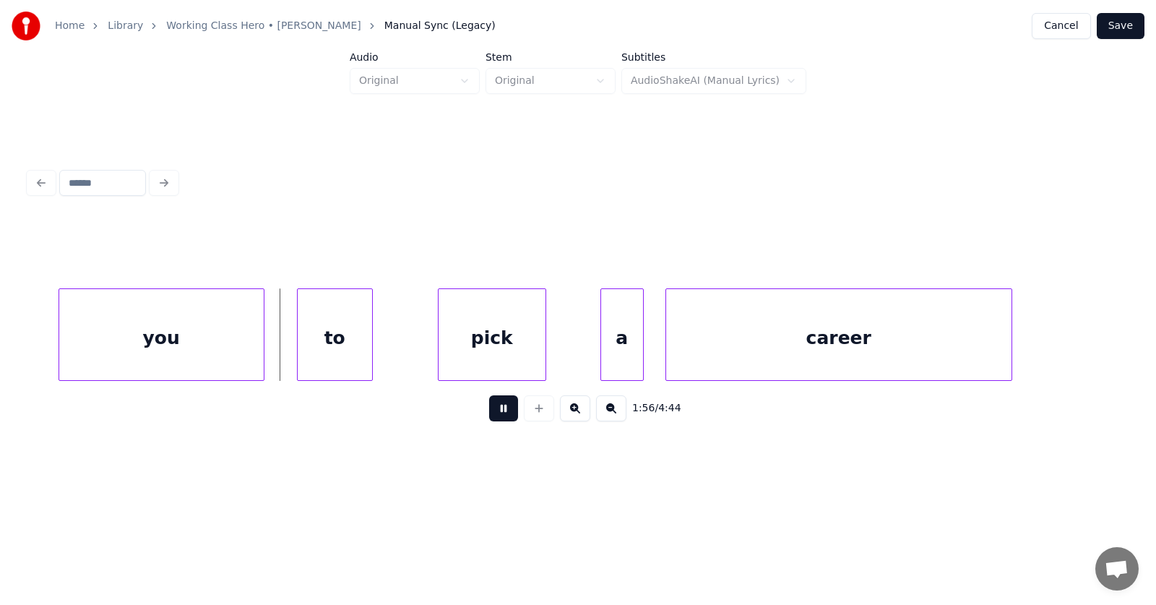
click at [493, 410] on button at bounding box center [503, 408] width 29 height 26
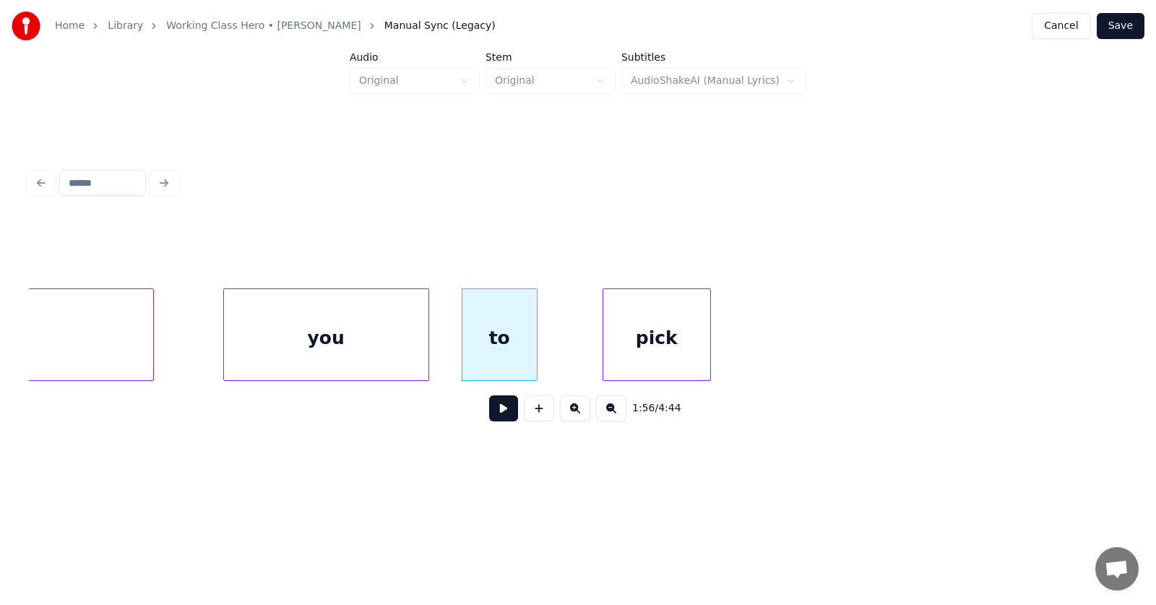
scroll to position [0, 62202]
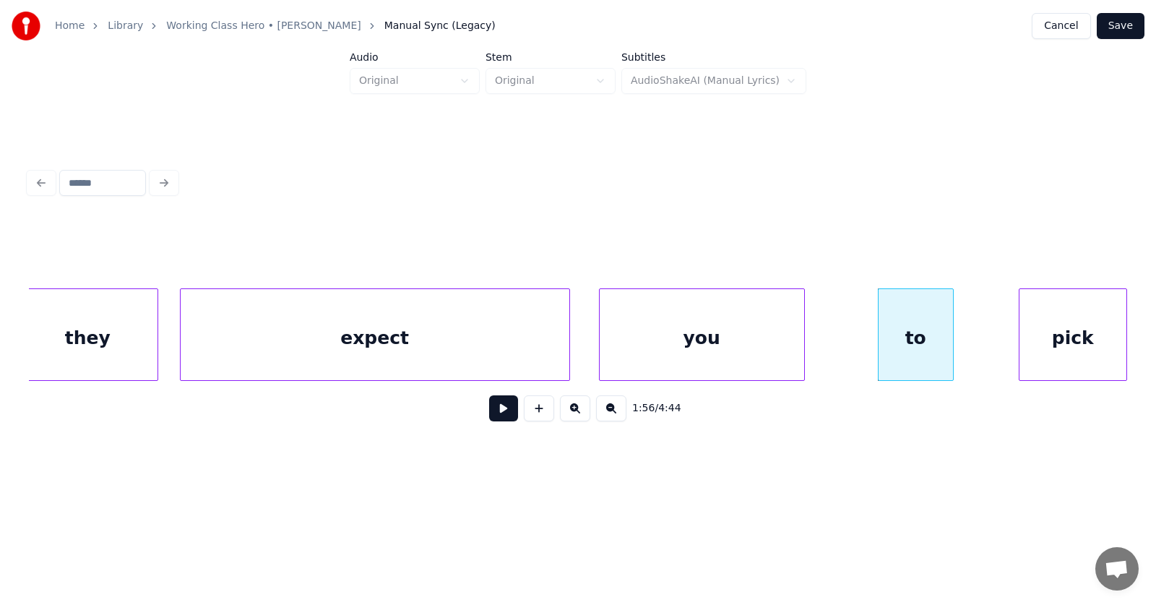
click at [672, 352] on div "you" at bounding box center [701, 338] width 204 height 98
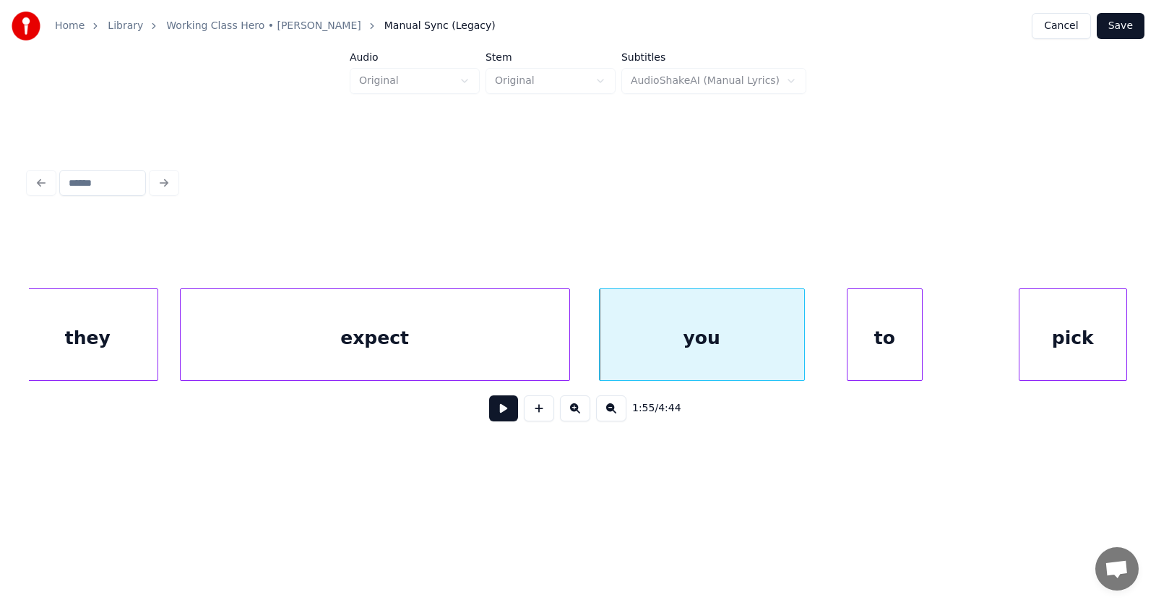
click at [884, 355] on div "to" at bounding box center [884, 338] width 74 height 98
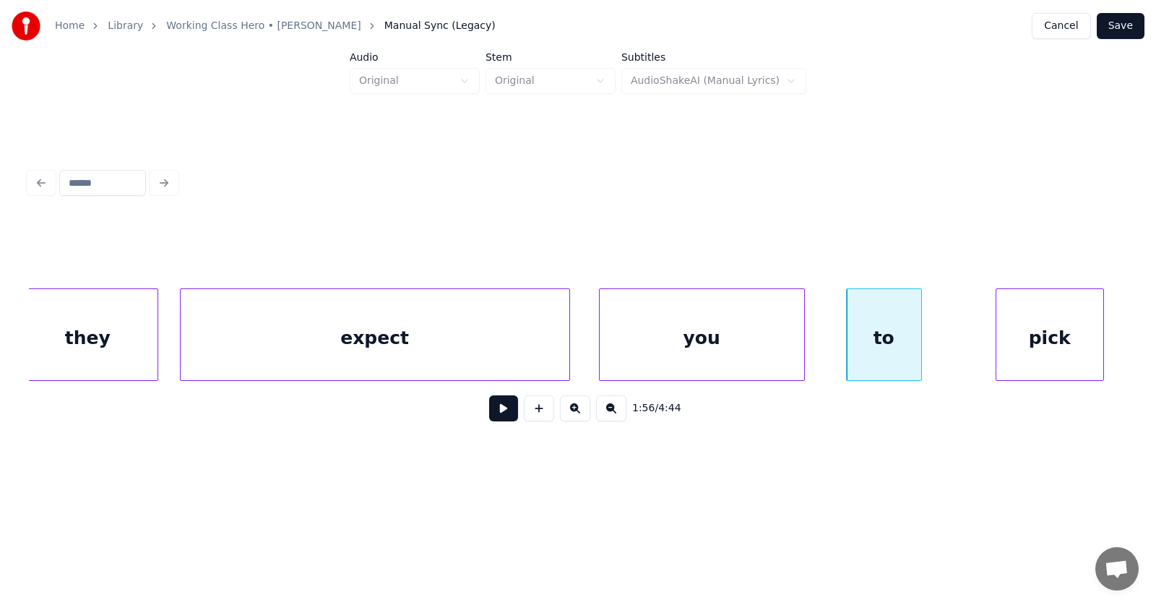
click at [1005, 345] on div "pick" at bounding box center [1049, 338] width 107 height 98
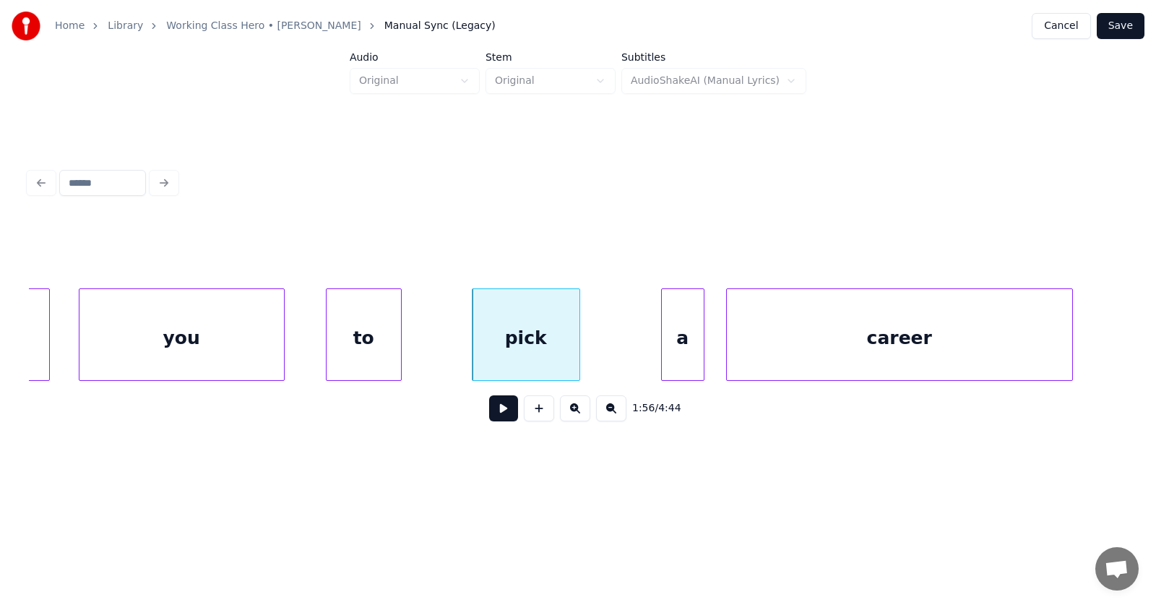
scroll to position [0, 62931]
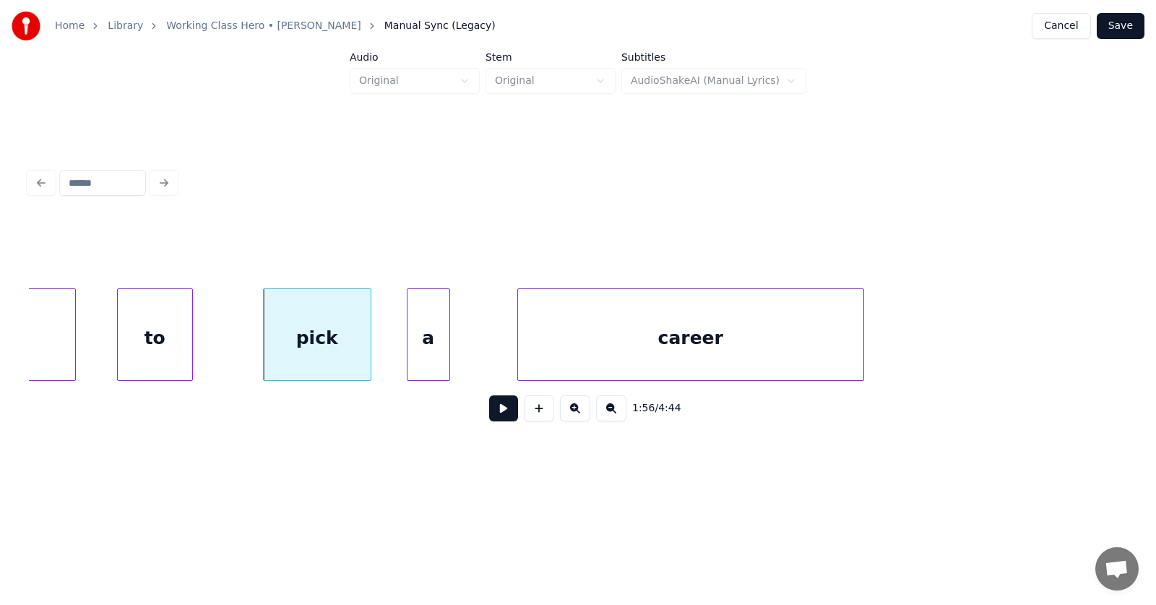
click at [433, 355] on div "a" at bounding box center [428, 338] width 42 height 98
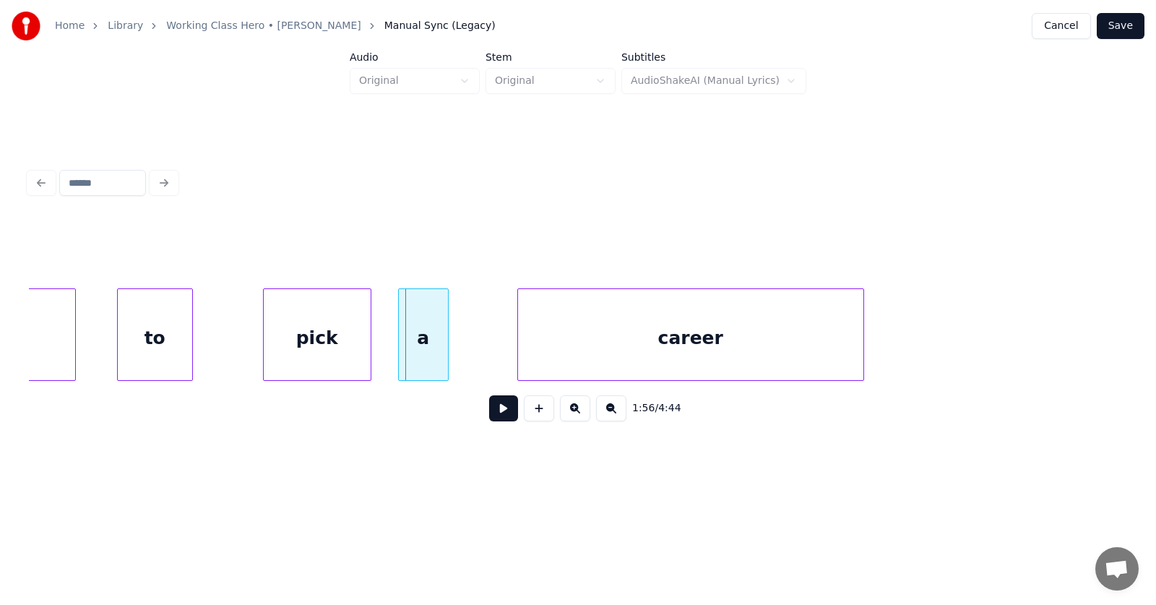
click at [402, 353] on div at bounding box center [401, 334] width 4 height 91
click at [556, 339] on div "career" at bounding box center [669, 338] width 345 height 98
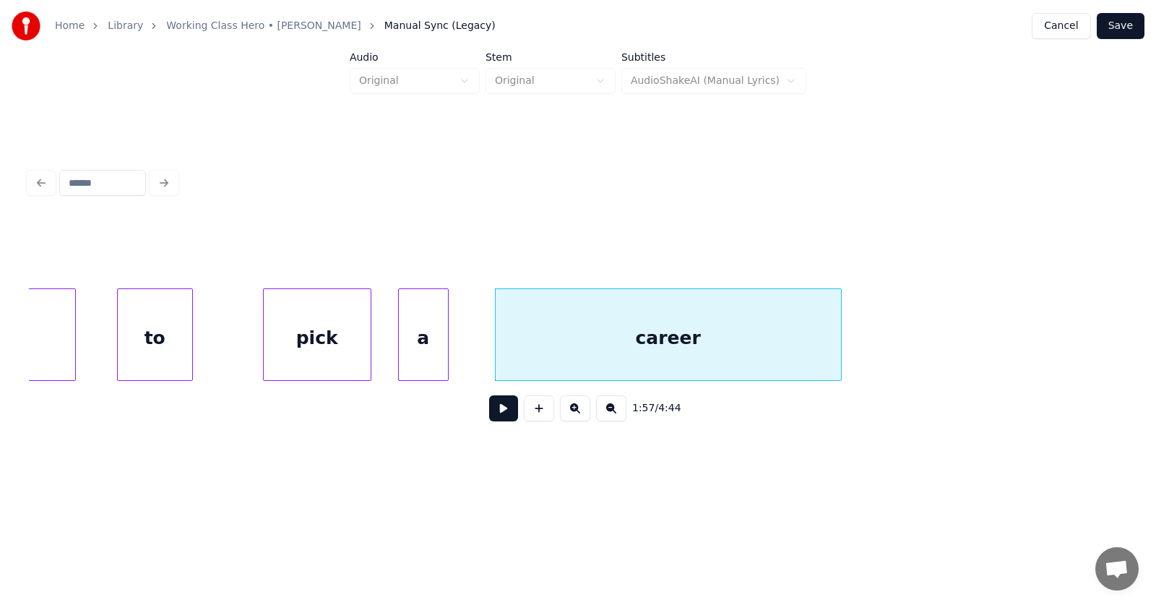
click at [501, 421] on button at bounding box center [503, 408] width 29 height 26
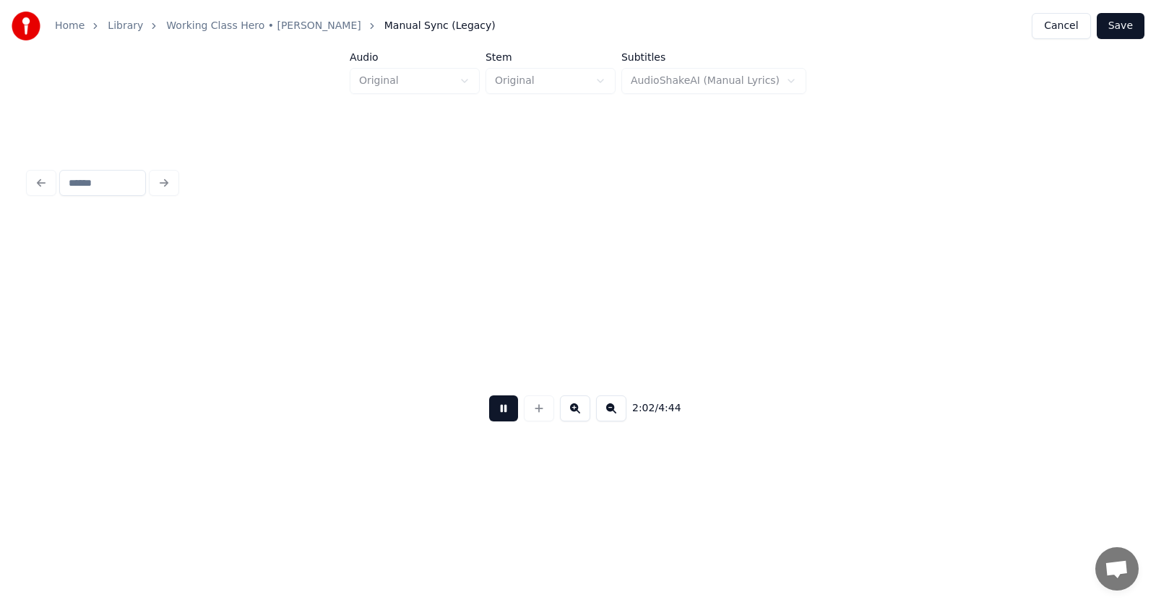
scroll to position [0, 66239]
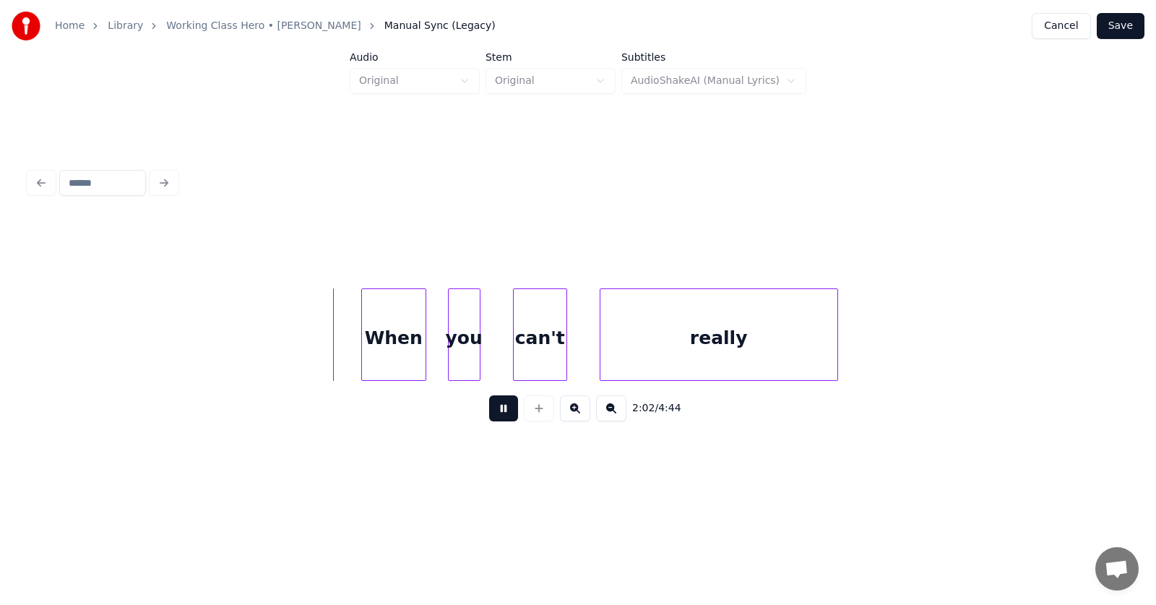
click at [499, 417] on button at bounding box center [503, 408] width 29 height 26
click at [490, 418] on button at bounding box center [503, 408] width 29 height 26
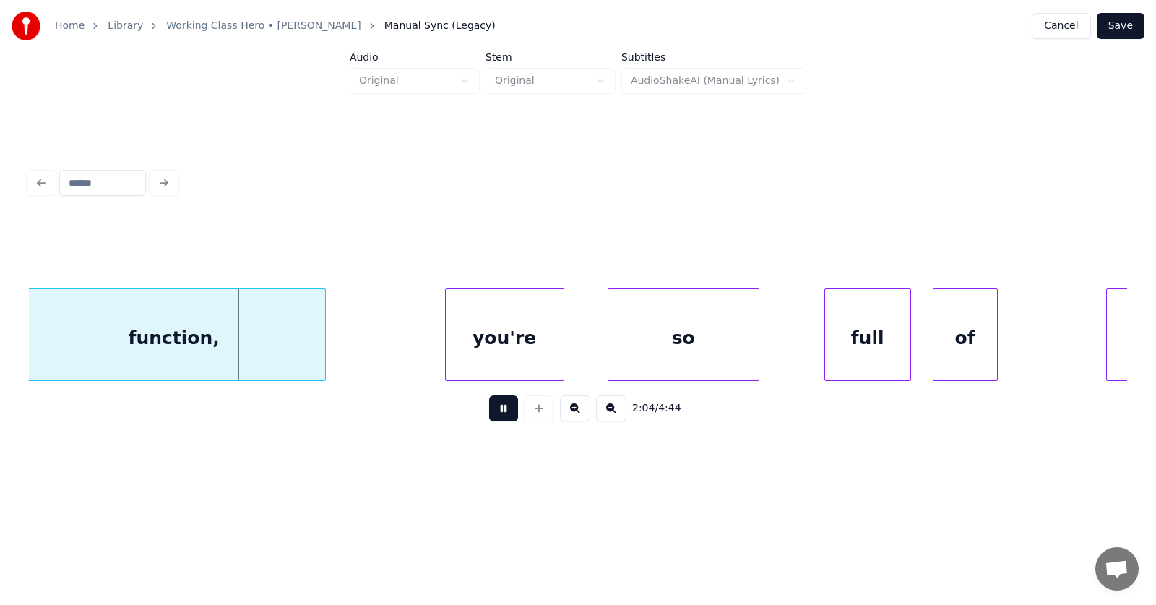
click at [490, 418] on button at bounding box center [503, 408] width 29 height 26
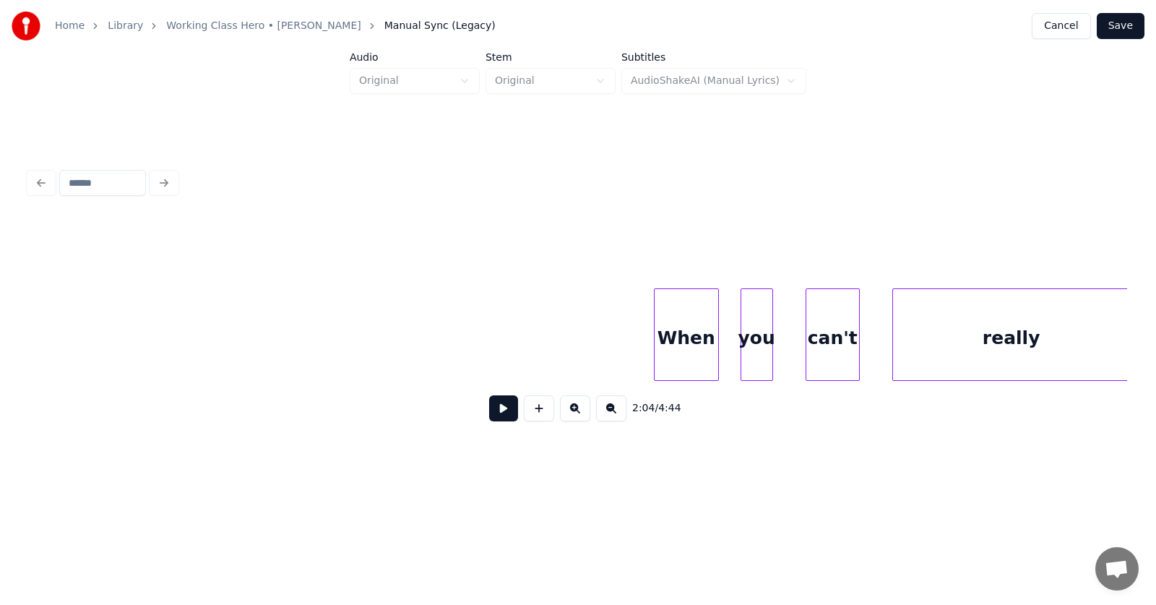
scroll to position [0, 66155]
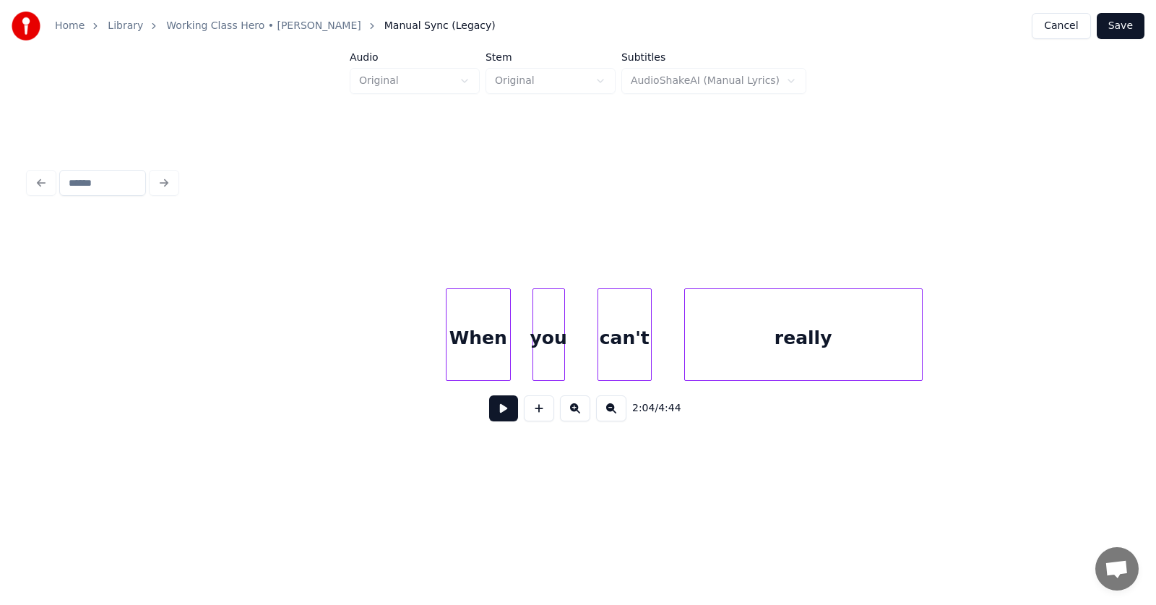
click at [486, 323] on div "When" at bounding box center [478, 338] width 64 height 98
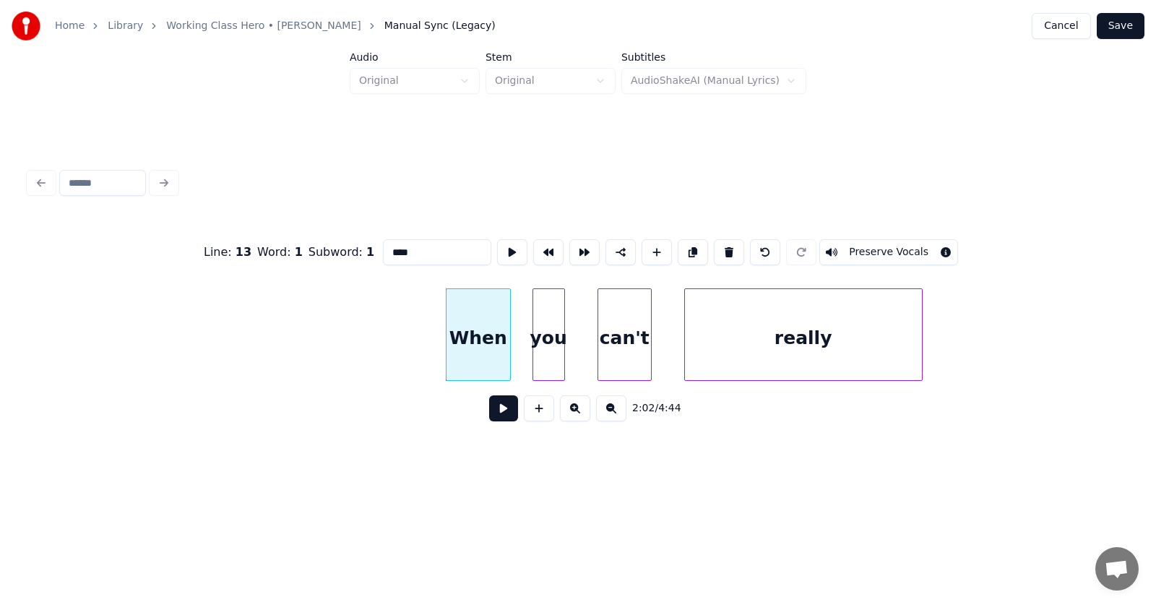
drag, startPoint x: 401, startPoint y: 251, endPoint x: 353, endPoint y: 251, distance: 47.7
click at [383, 251] on input "****" at bounding box center [437, 252] width 108 height 26
click at [464, 352] on div "But" at bounding box center [465, 338] width 64 height 98
click at [529, 345] on div "you" at bounding box center [530, 338] width 31 height 98
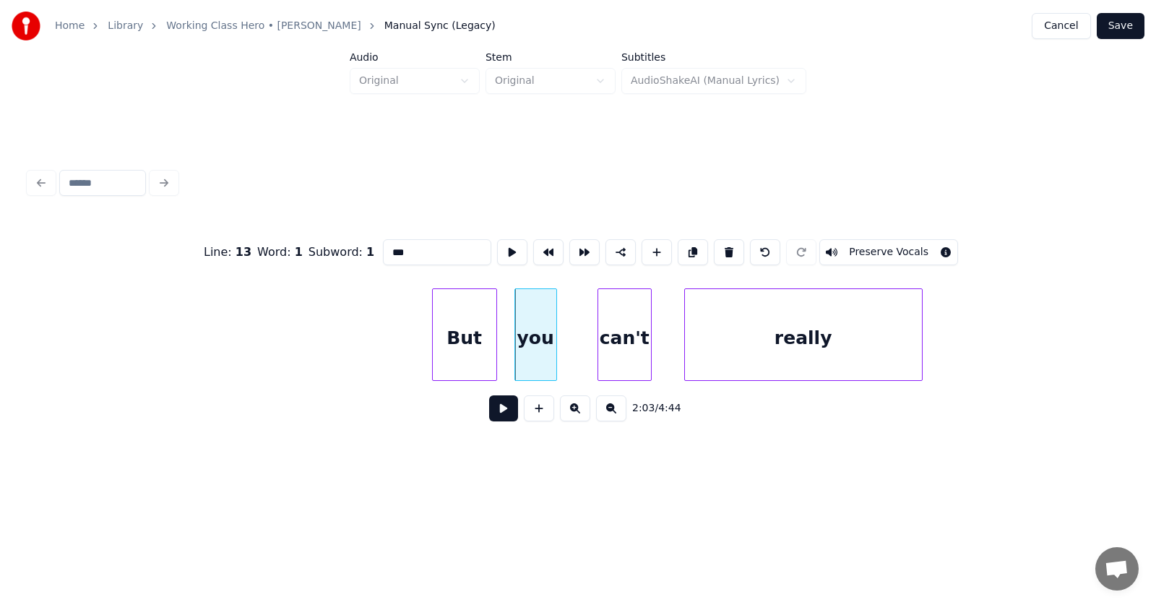
click at [555, 344] on div at bounding box center [554, 334] width 4 height 91
click at [631, 344] on div "can't" at bounding box center [628, 338] width 53 height 98
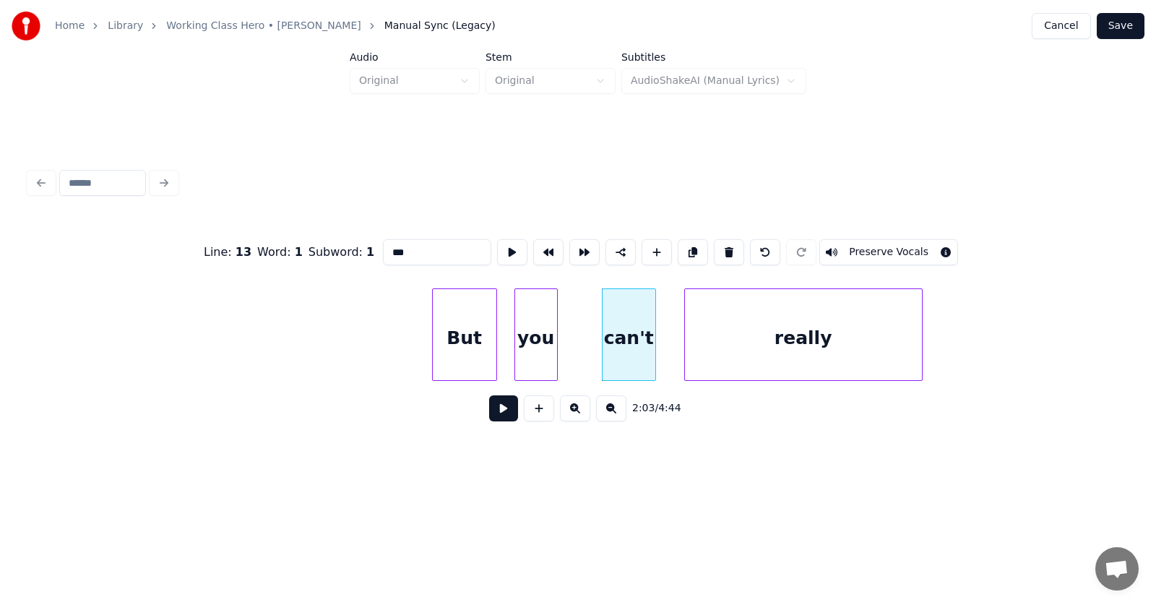
click at [471, 328] on div "But" at bounding box center [465, 338] width 64 height 98
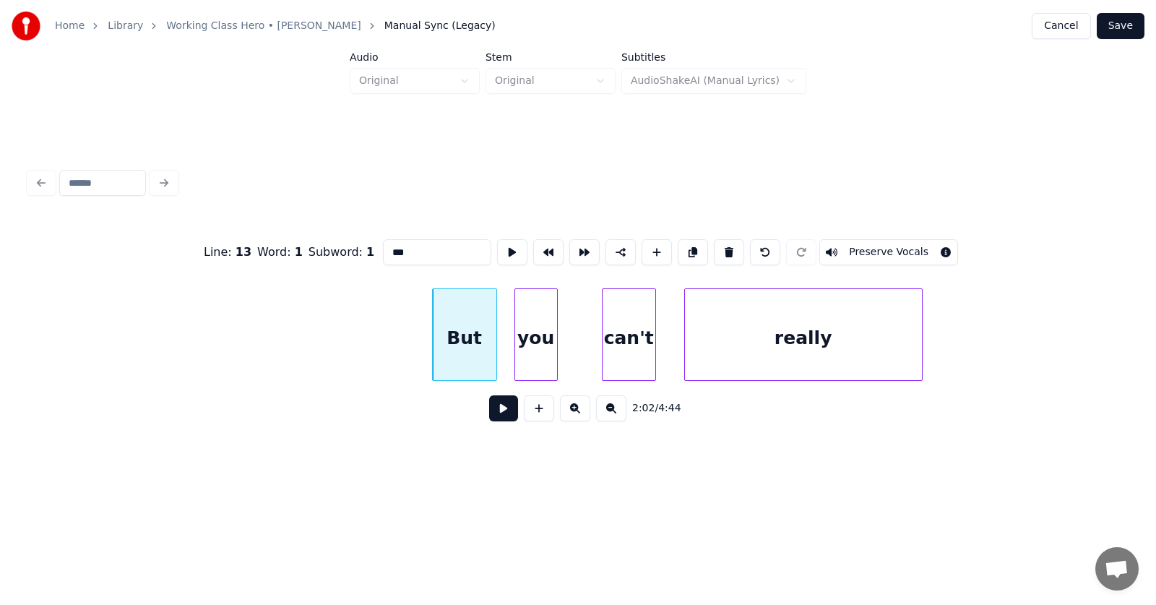
type input "***"
click at [491, 412] on button at bounding box center [503, 408] width 29 height 26
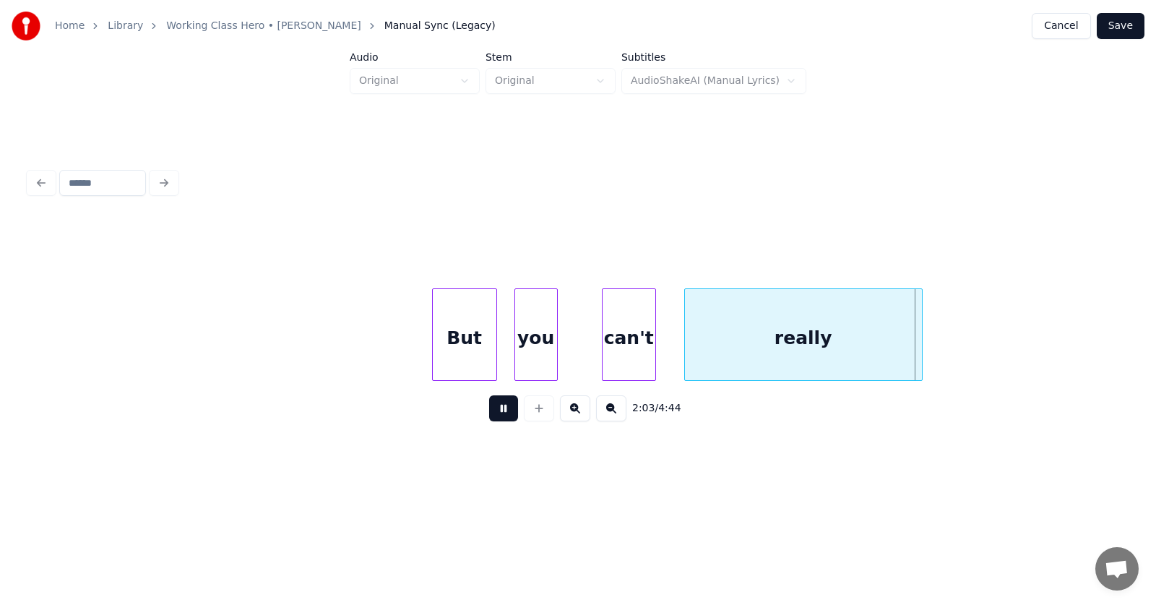
click at [491, 411] on button at bounding box center [503, 408] width 29 height 26
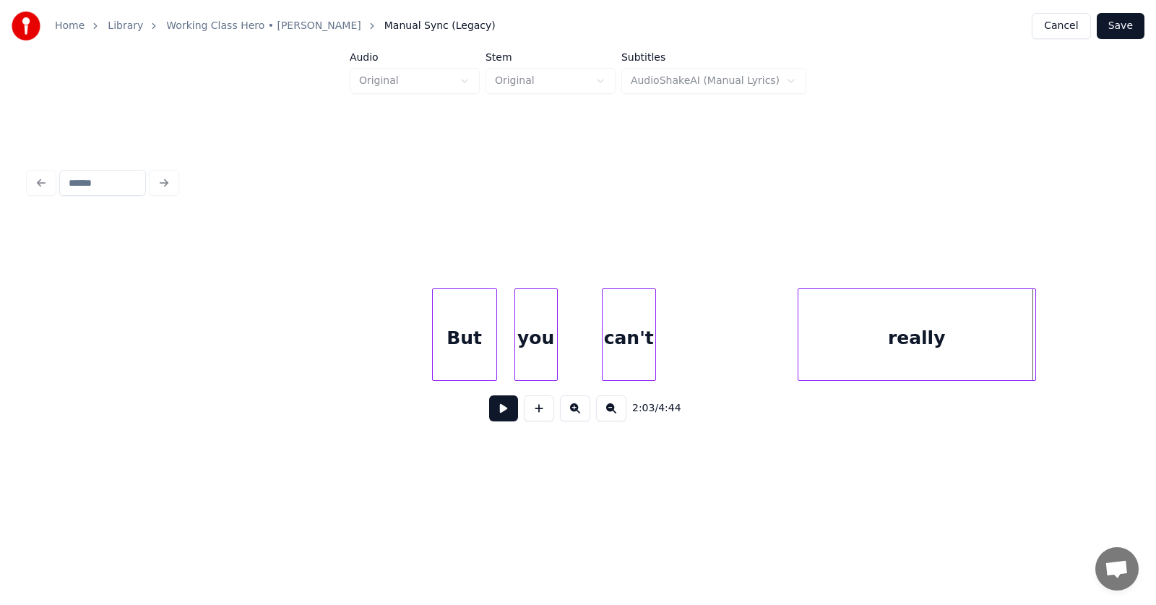
click at [870, 352] on div "really" at bounding box center [916, 338] width 237 height 98
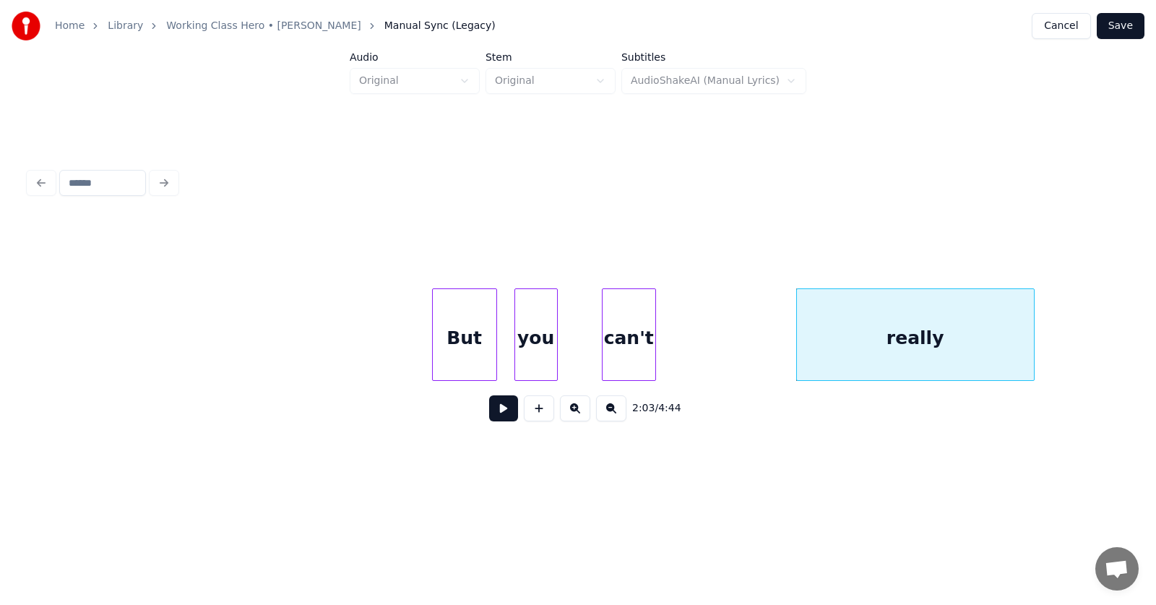
drag, startPoint x: 794, startPoint y: 338, endPoint x: 864, endPoint y: 341, distance: 69.4
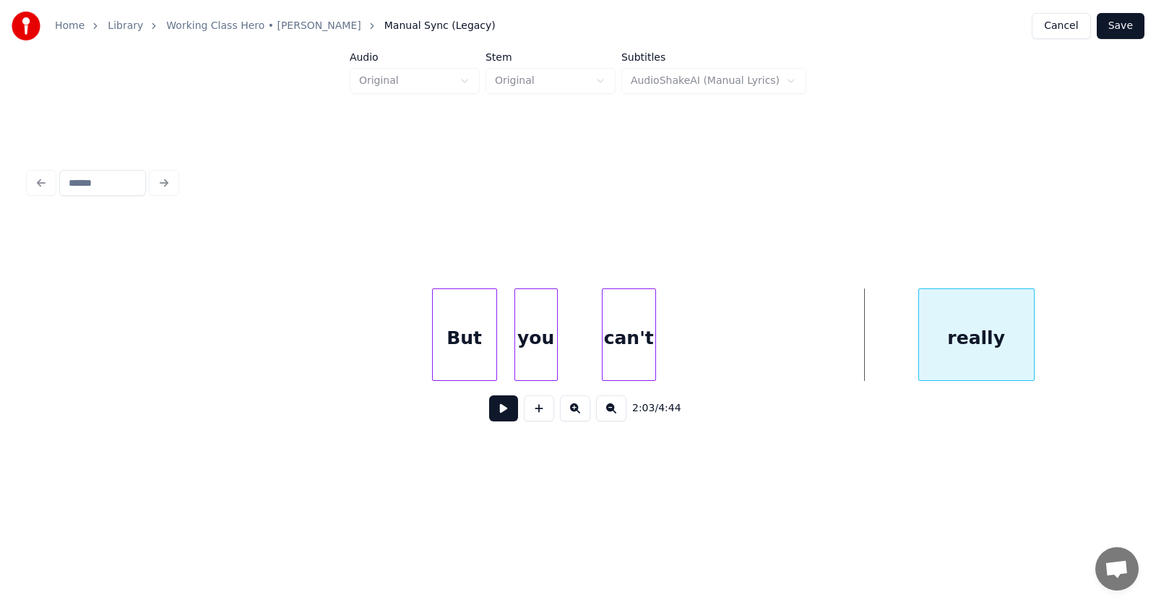
click at [919, 340] on div at bounding box center [921, 334] width 4 height 91
click at [1029, 350] on div at bounding box center [1029, 334] width 4 height 91
click at [633, 346] on div "can't" at bounding box center [631, 338] width 53 height 98
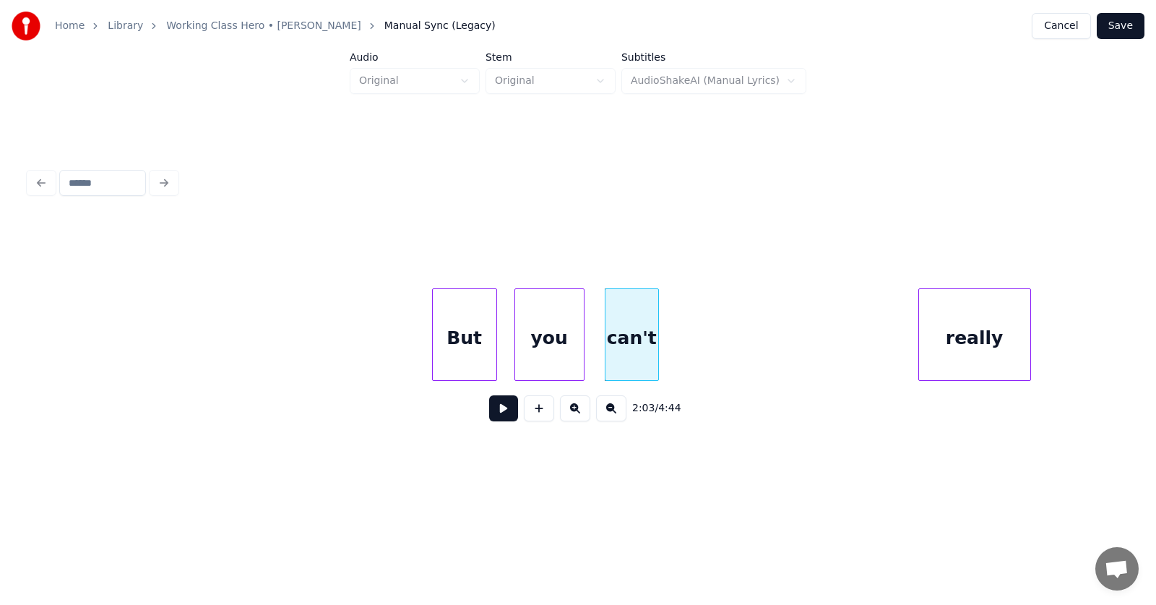
click at [581, 350] on div at bounding box center [581, 334] width 4 height 91
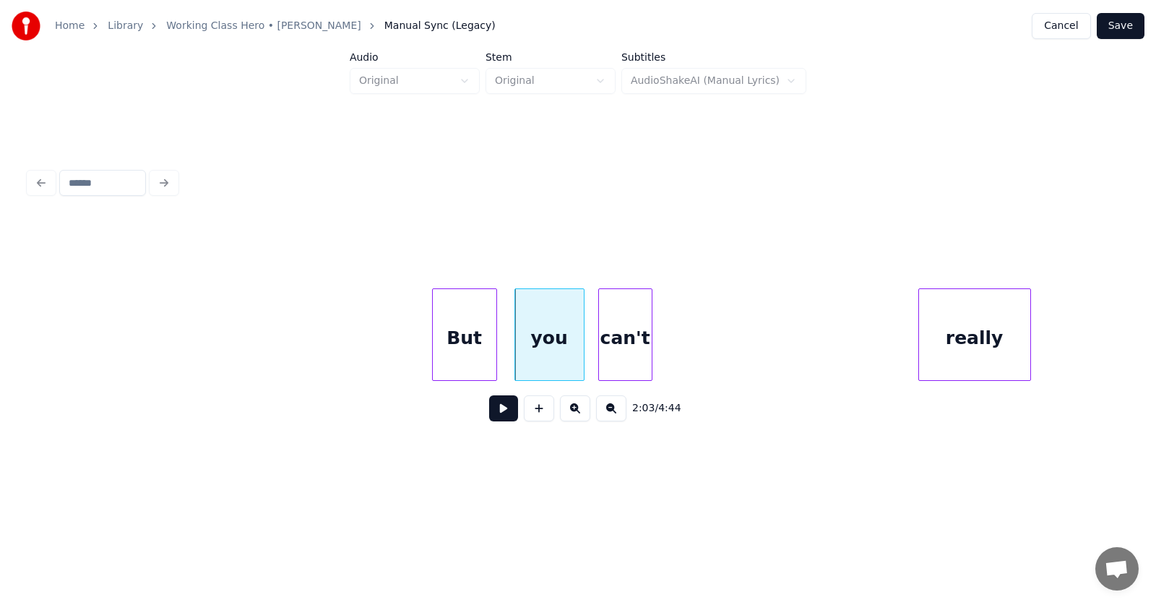
click at [644, 342] on div "can't" at bounding box center [625, 338] width 53 height 98
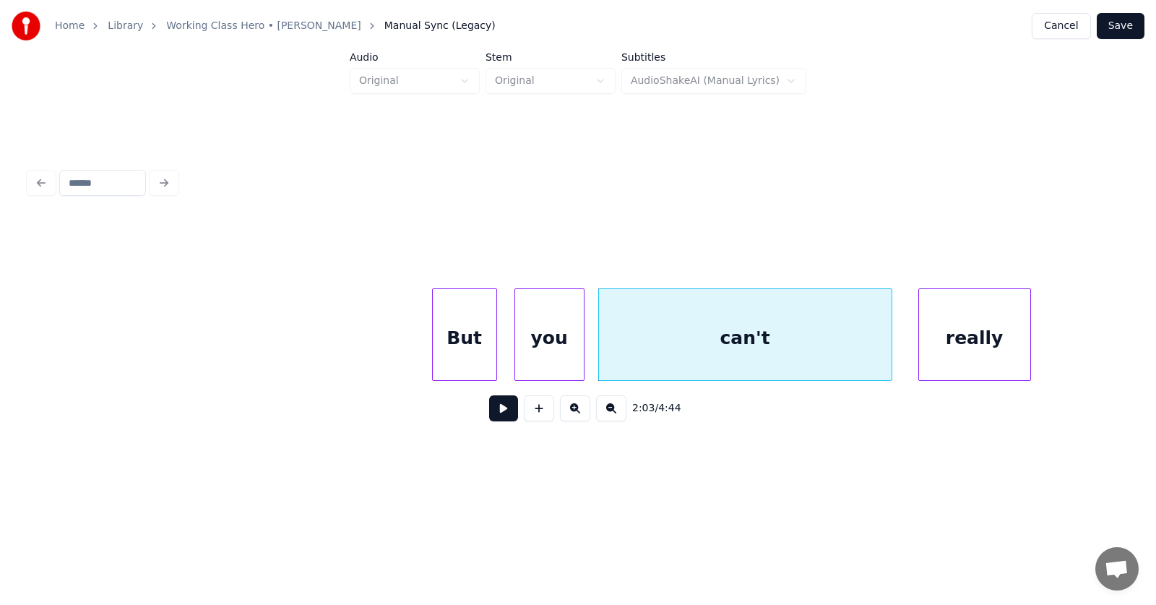
click at [891, 347] on div at bounding box center [889, 334] width 4 height 91
click at [794, 335] on div "can't" at bounding box center [745, 338] width 293 height 98
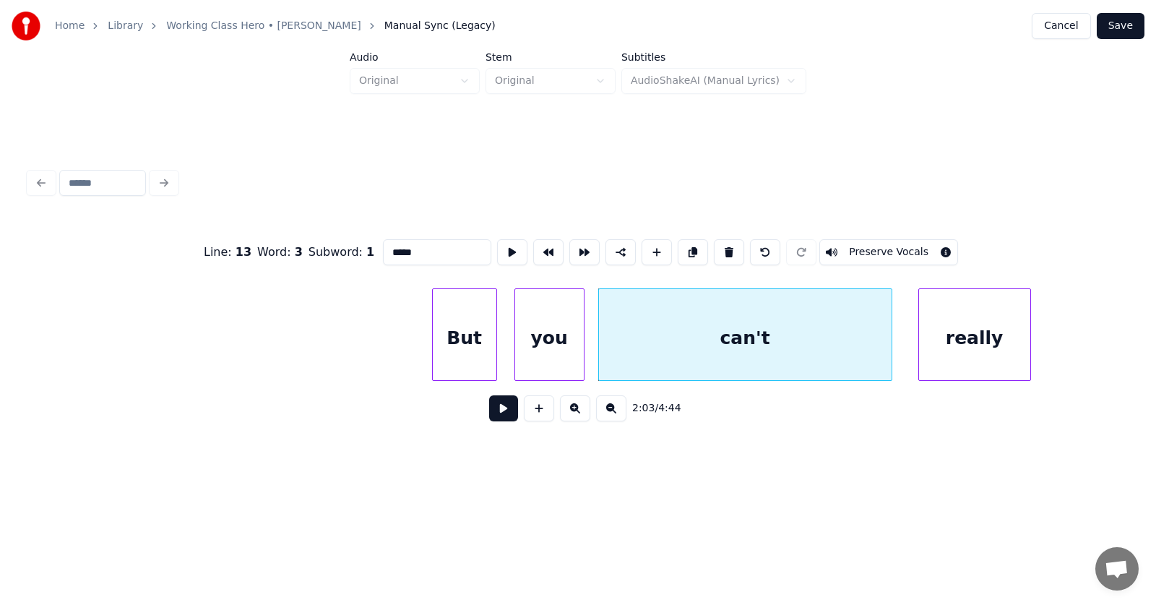
drag, startPoint x: 412, startPoint y: 244, endPoint x: 363, endPoint y: 246, distance: 49.2
click at [383, 246] on input "*****" at bounding box center [437, 252] width 108 height 26
type input "*"
click at [950, 346] on div "really" at bounding box center [974, 338] width 111 height 98
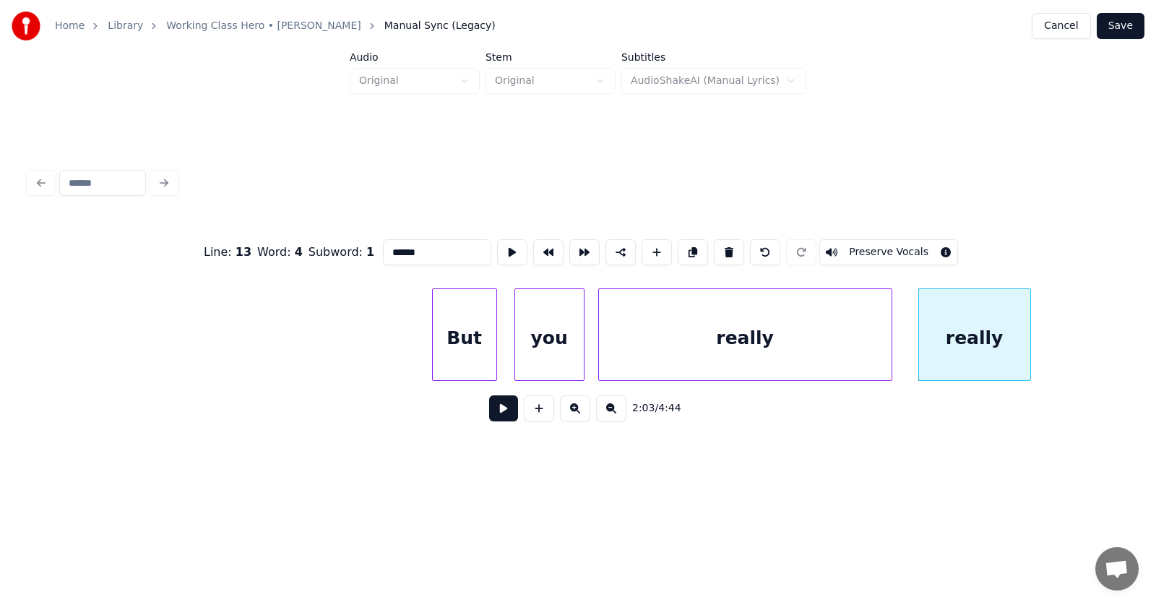
drag, startPoint x: 402, startPoint y: 251, endPoint x: 352, endPoint y: 254, distance: 50.6
click at [383, 254] on input "******" at bounding box center [437, 252] width 108 height 26
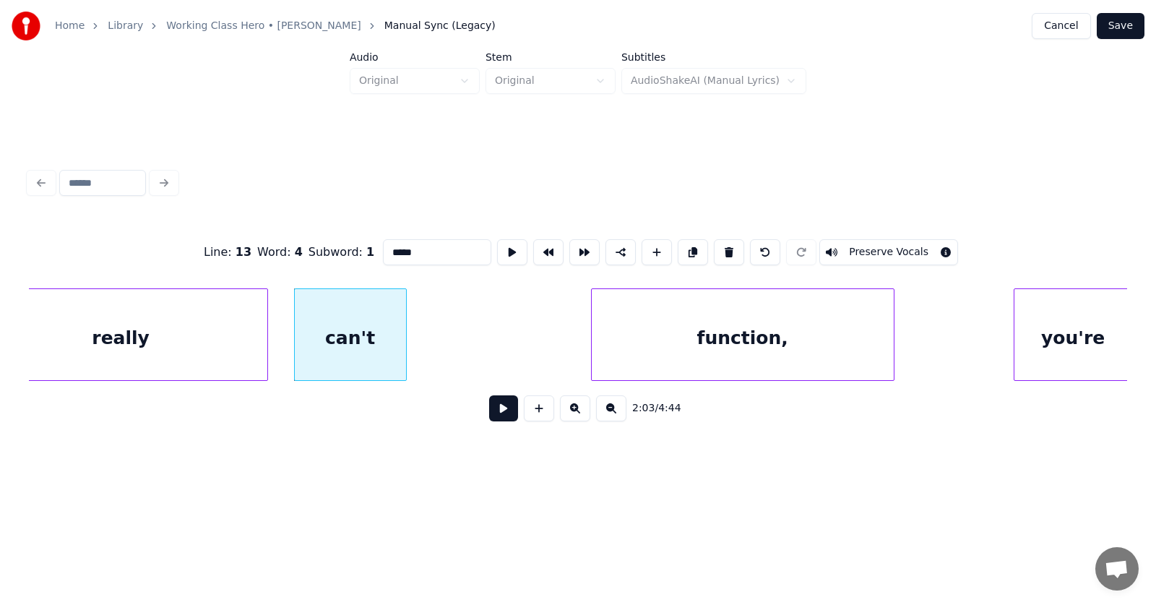
click at [381, 334] on div "can't" at bounding box center [350, 338] width 111 height 98
click at [368, 332] on div "can't" at bounding box center [350, 338] width 111 height 98
click at [497, 244] on button at bounding box center [512, 252] width 30 height 26
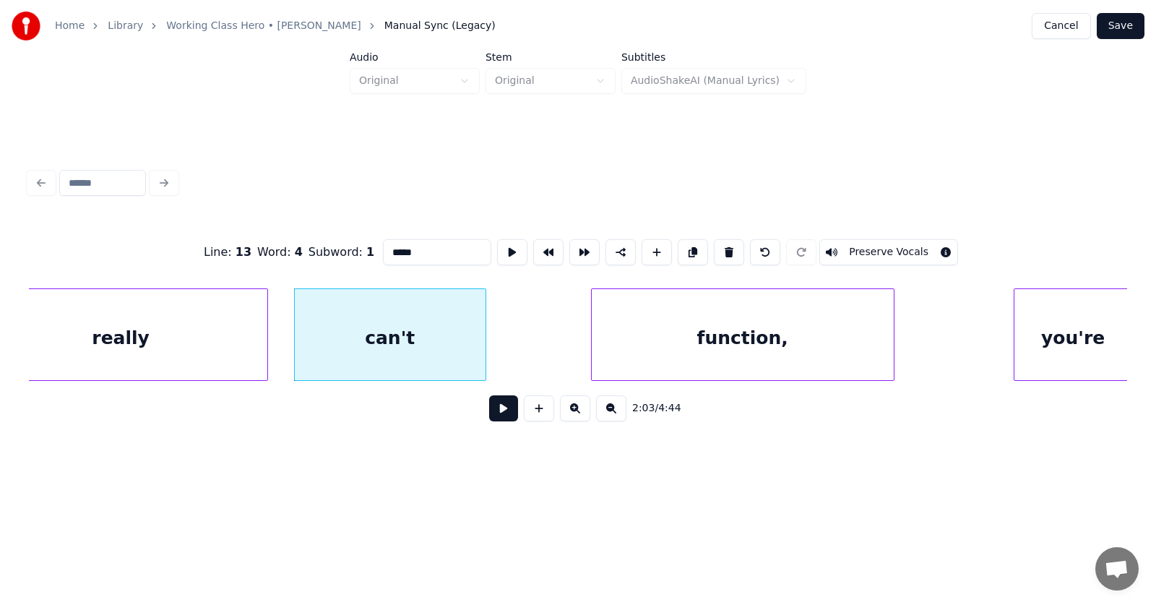
click at [482, 346] on div at bounding box center [483, 334] width 4 height 91
click at [497, 249] on button at bounding box center [512, 252] width 30 height 26
click at [623, 367] on div "function," at bounding box center [709, 338] width 302 height 98
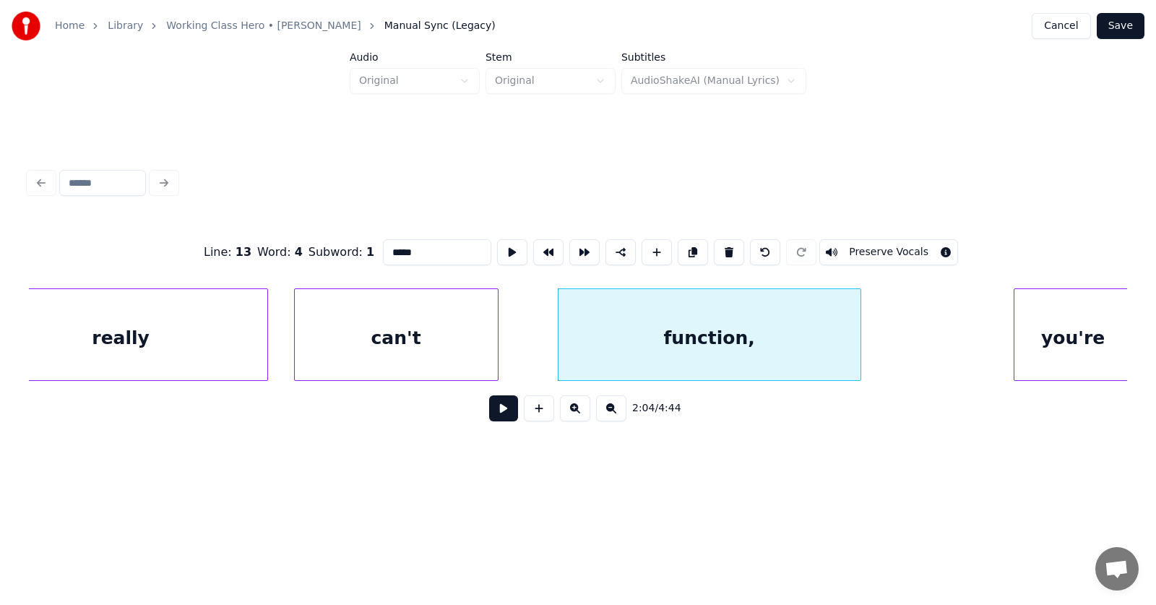
click at [498, 345] on div at bounding box center [495, 334] width 4 height 91
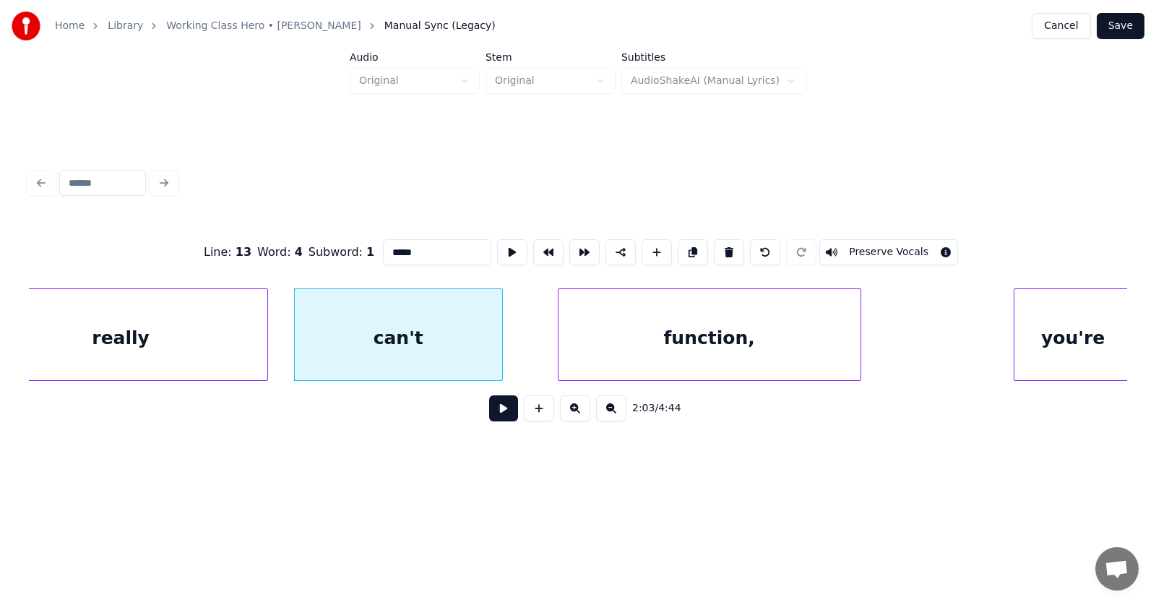
click at [709, 337] on div "function," at bounding box center [709, 338] width 302 height 98
type input "*********"
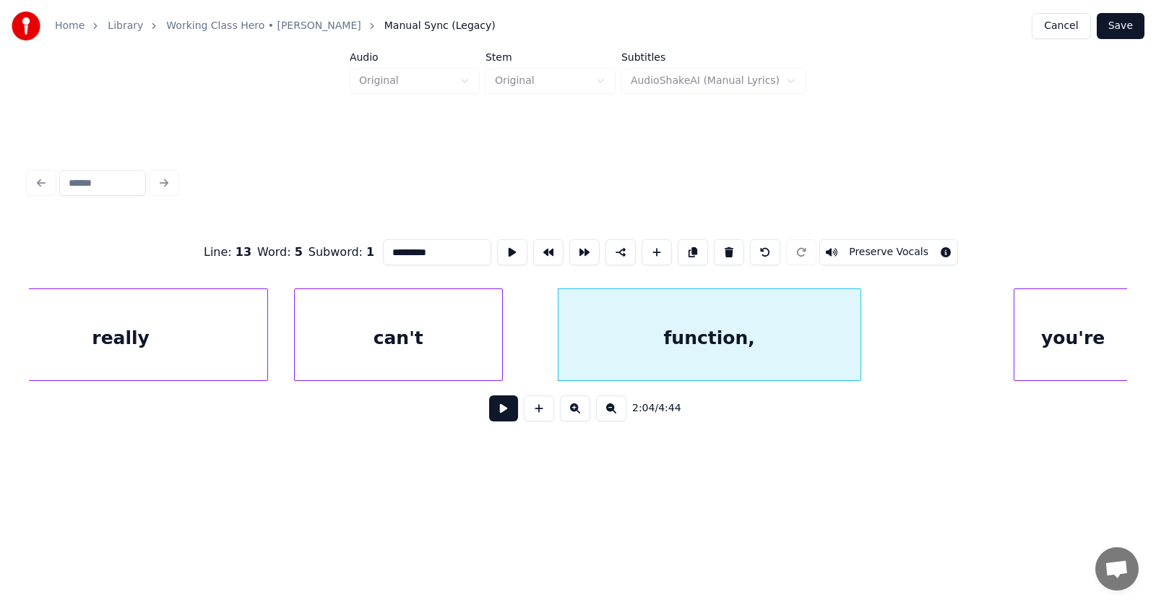
click at [489, 418] on button at bounding box center [503, 408] width 29 height 26
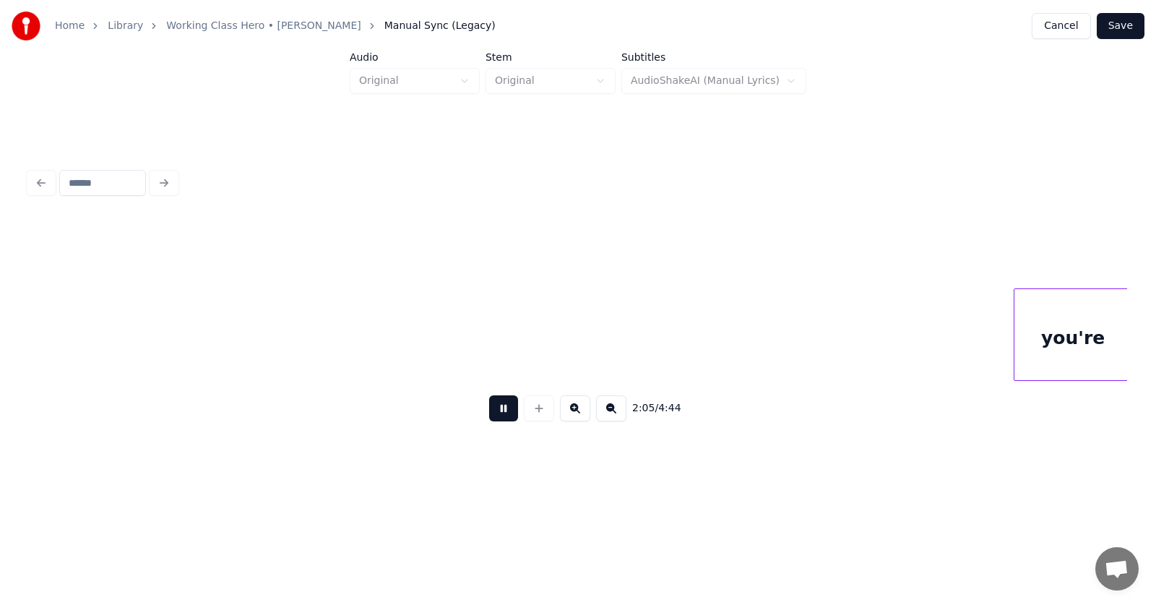
scroll to position [0, 67879]
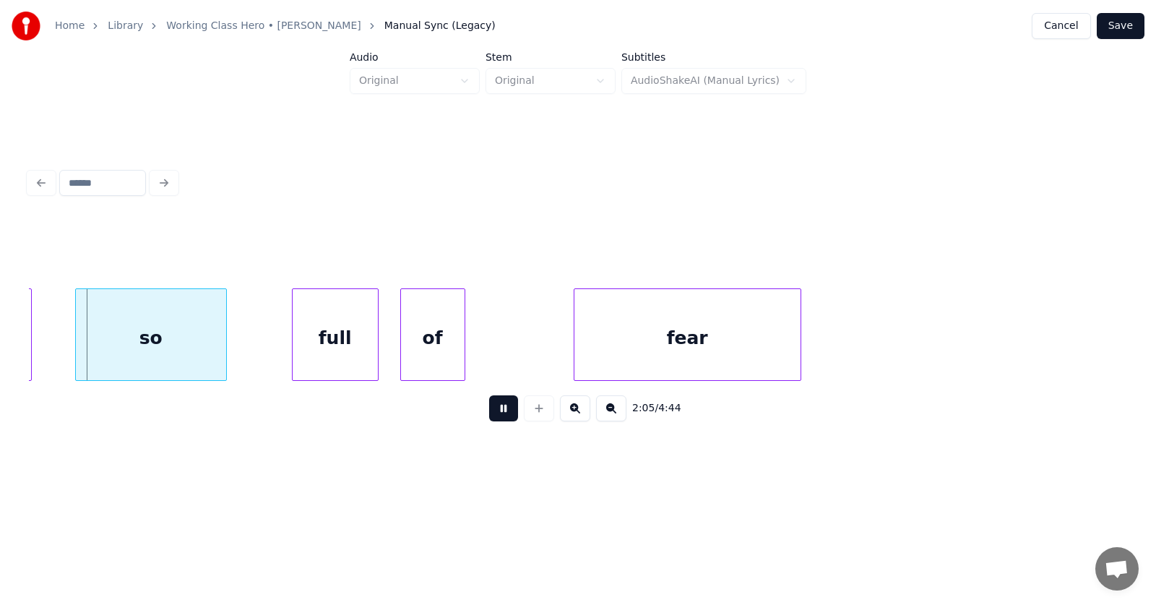
click at [489, 413] on button at bounding box center [503, 408] width 29 height 26
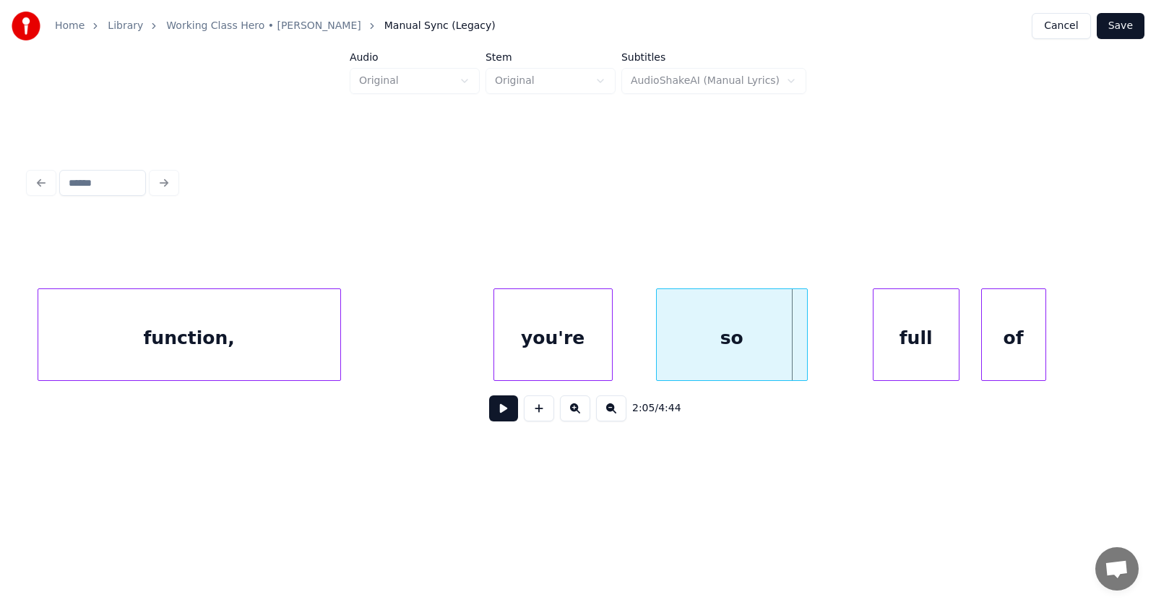
scroll to position [0, 67091]
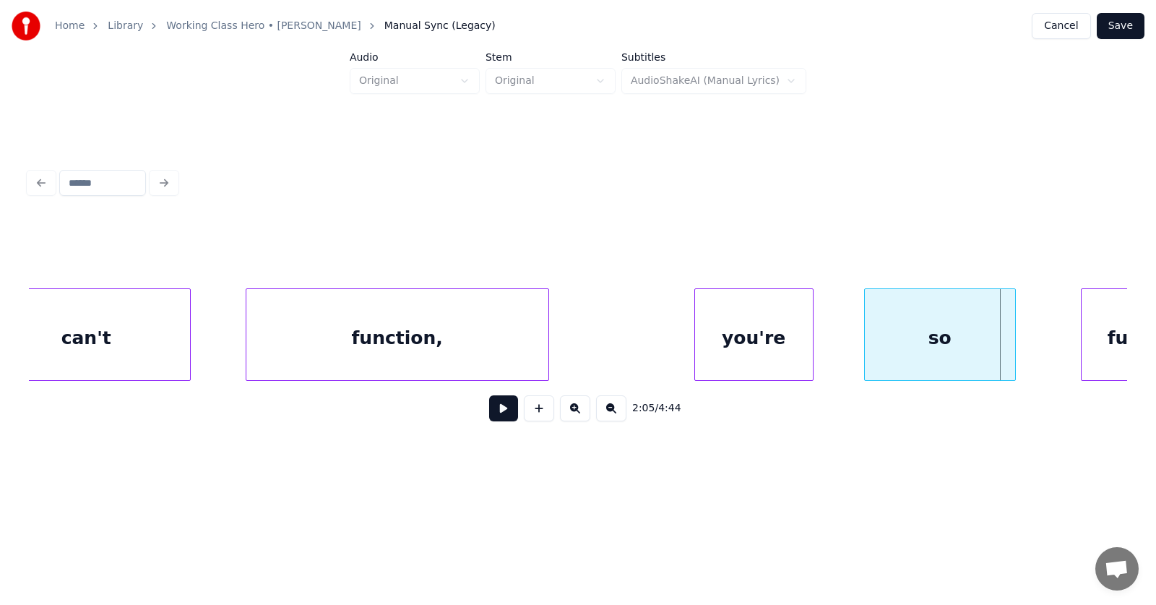
click at [753, 340] on div "you're" at bounding box center [754, 338] width 118 height 98
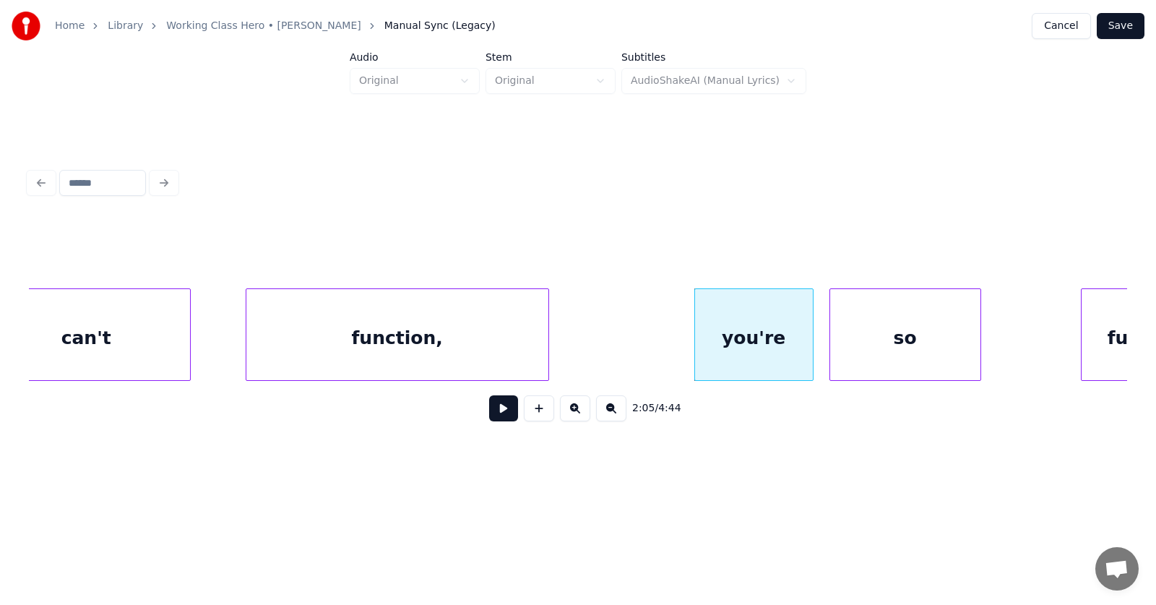
click at [903, 347] on div "so" at bounding box center [905, 338] width 150 height 98
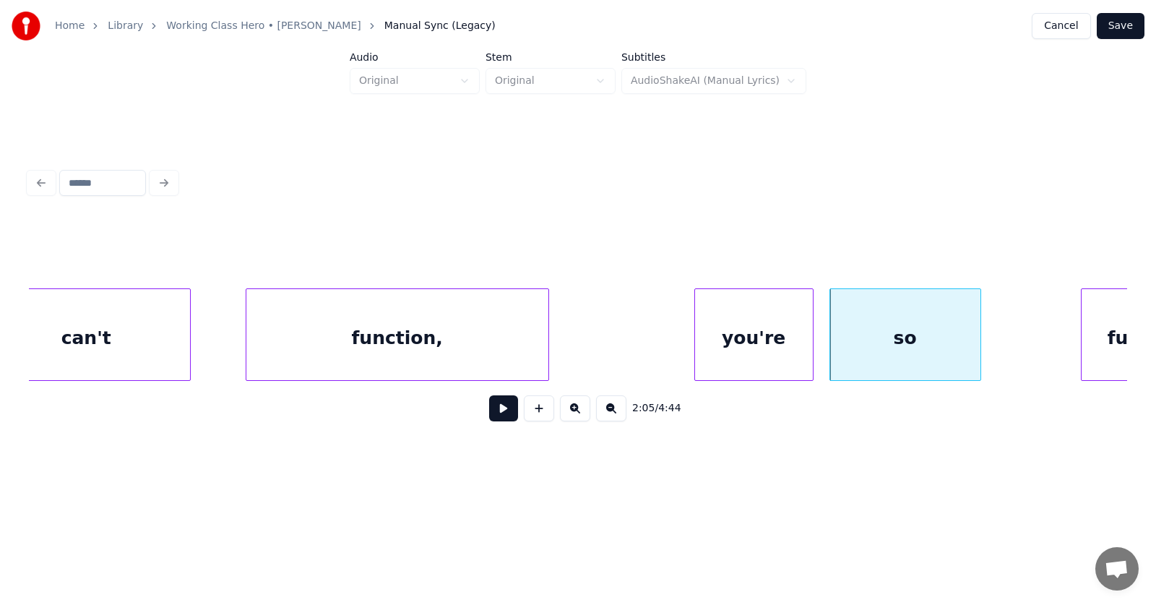
scroll to position [0, 67127]
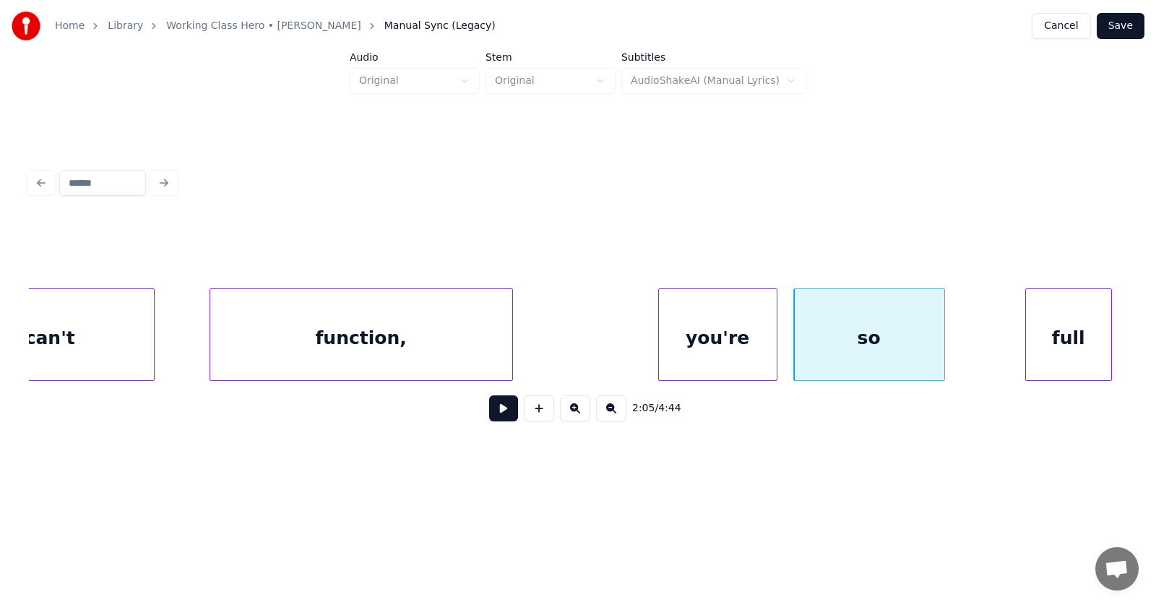
click at [1078, 337] on div "full" at bounding box center [1068, 338] width 85 height 98
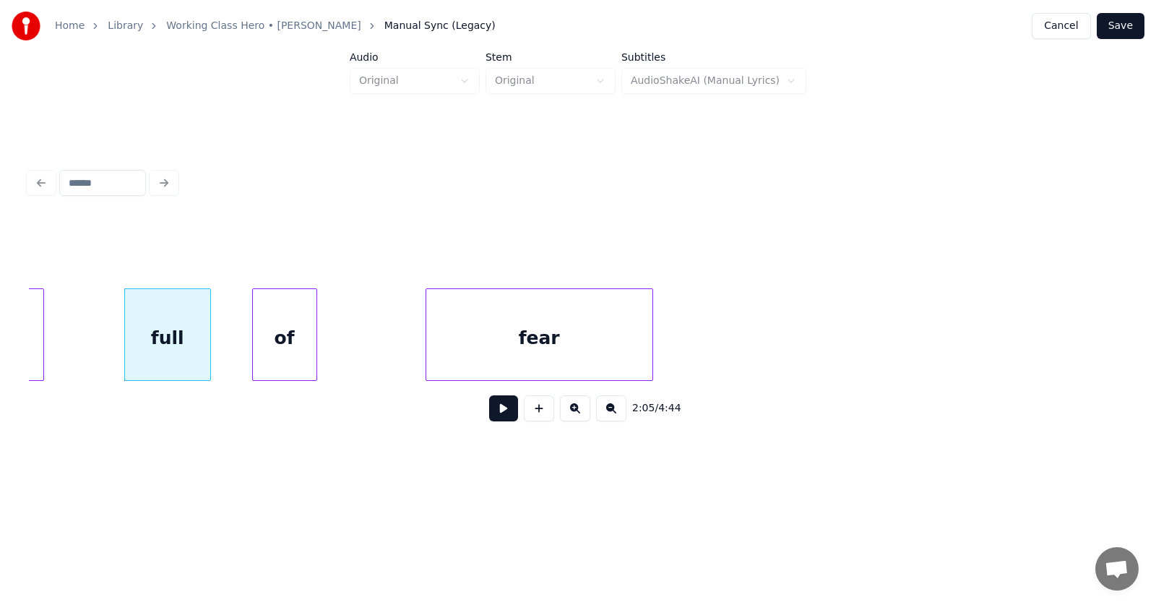
scroll to position [0, 68131]
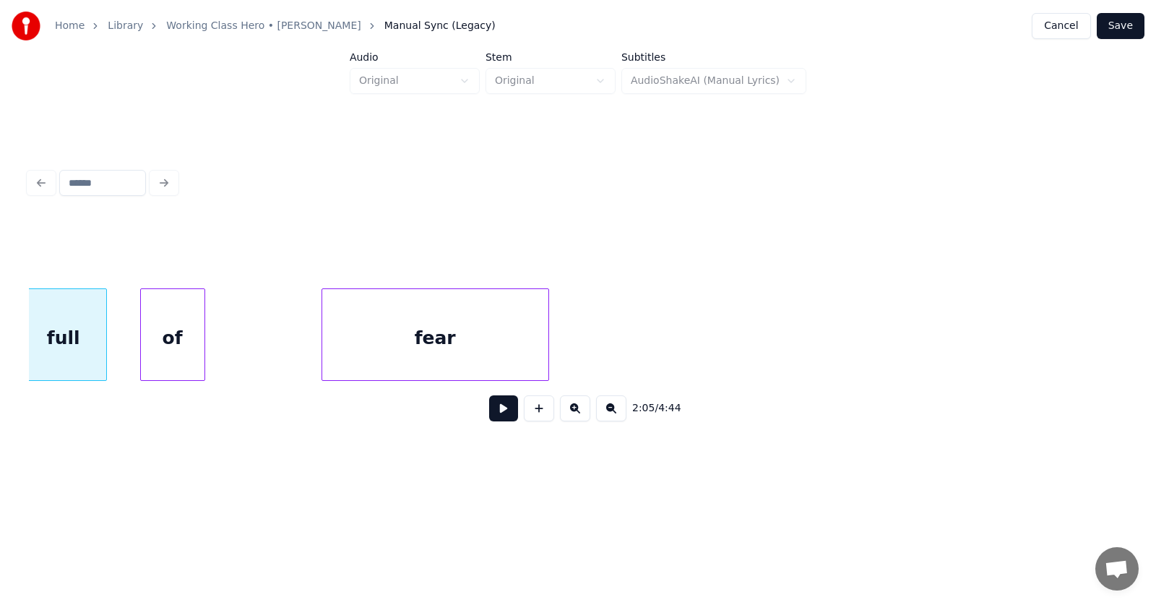
click at [159, 342] on div "of" at bounding box center [173, 338] width 64 height 98
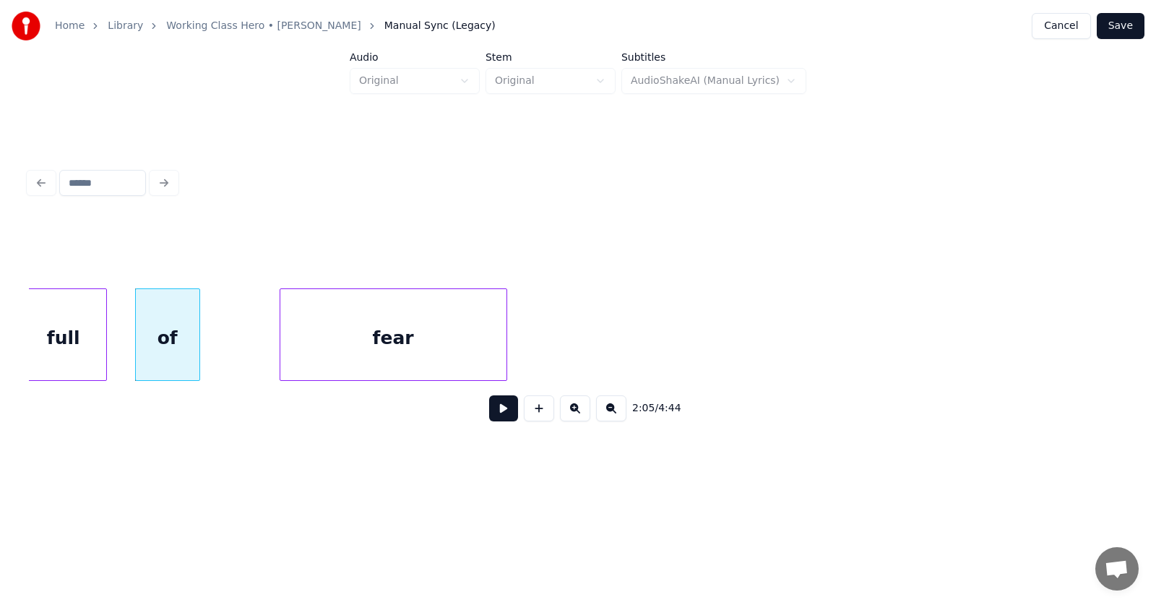
click at [347, 350] on div "fear" at bounding box center [393, 338] width 226 height 98
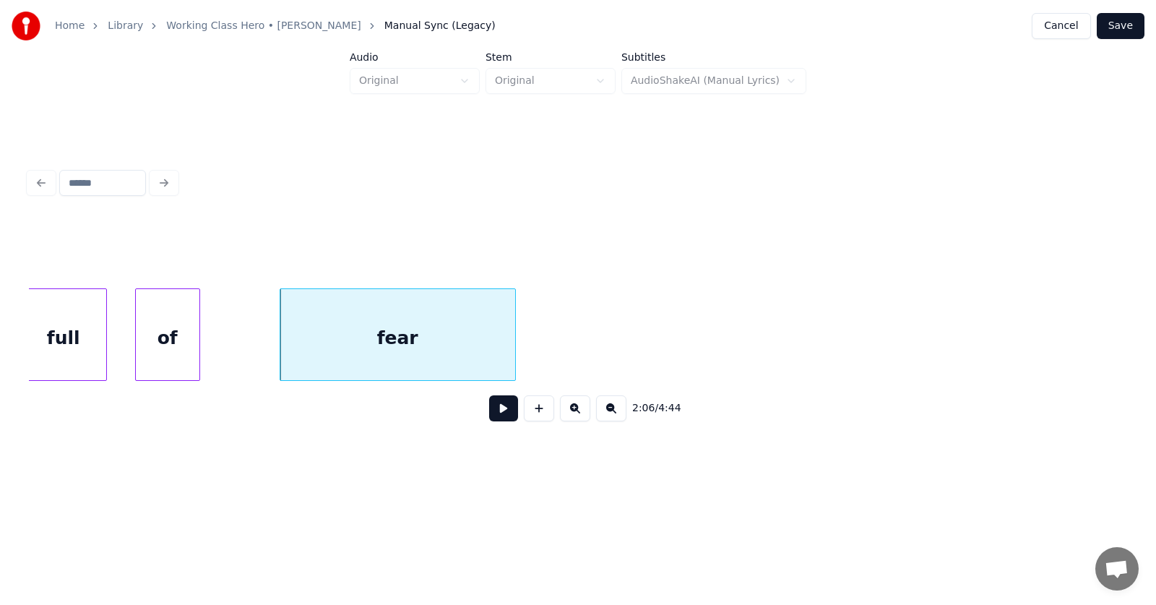
click at [515, 336] on div at bounding box center [513, 334] width 4 height 91
click at [255, 342] on div at bounding box center [257, 334] width 4 height 91
click at [361, 339] on div "fear" at bounding box center [392, 338] width 279 height 98
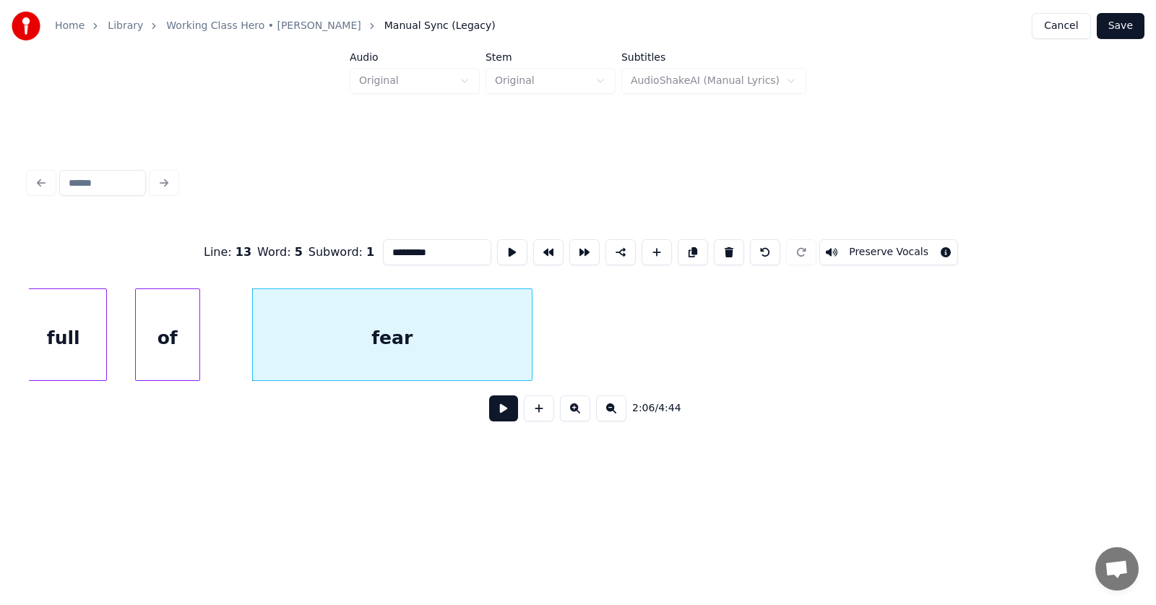
type input "****"
click at [501, 244] on button at bounding box center [516, 252] width 30 height 26
click at [498, 408] on button at bounding box center [503, 408] width 29 height 26
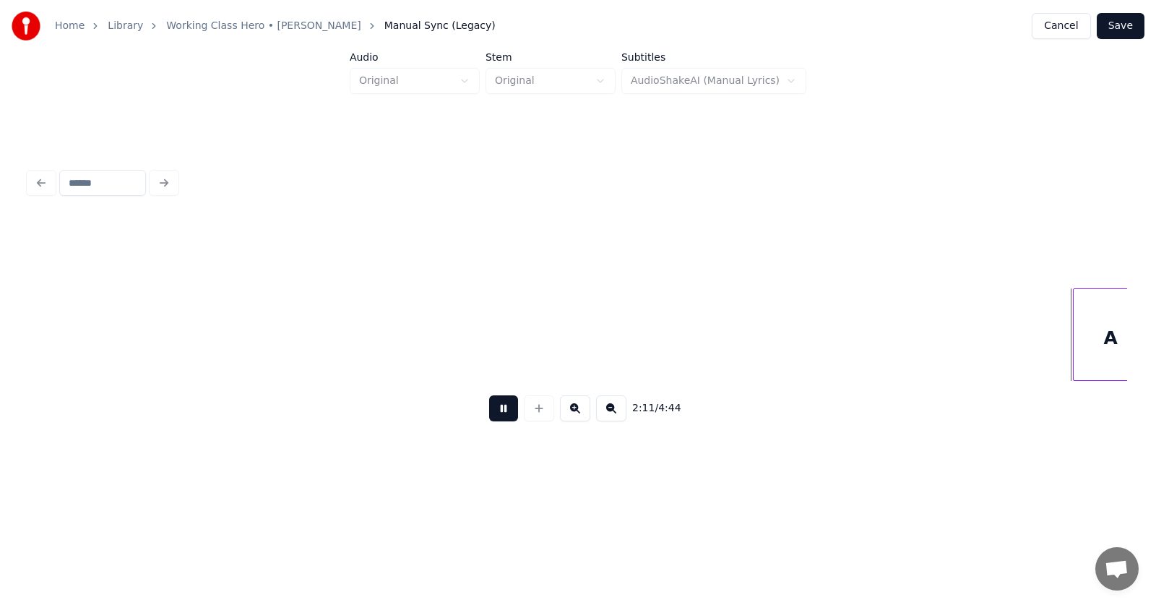
scroll to position [0, 71429]
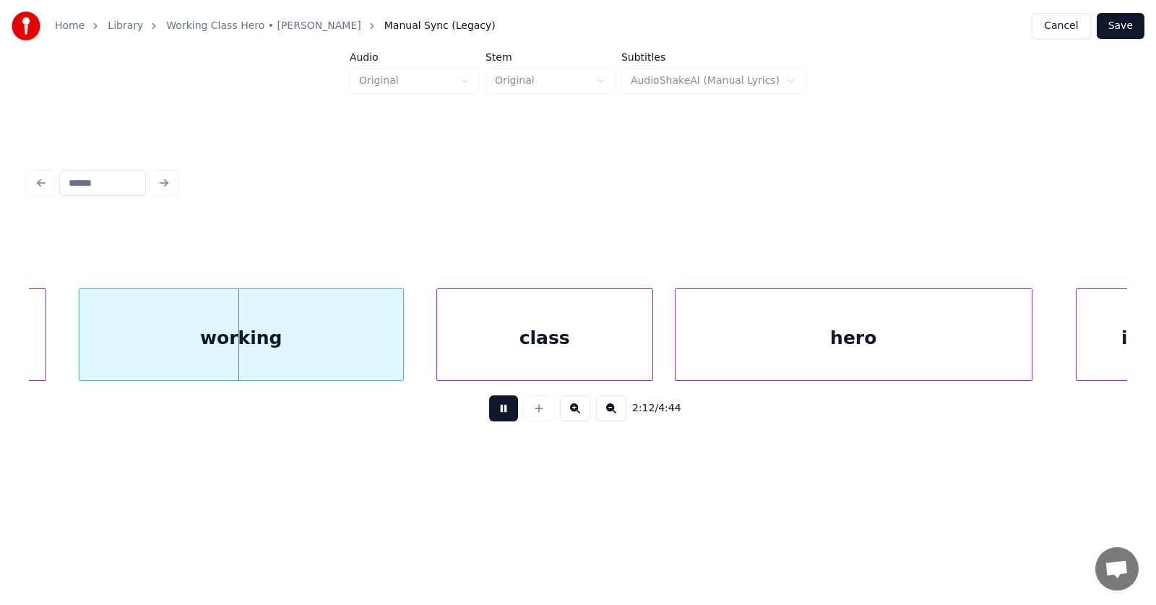
click at [498, 417] on button at bounding box center [503, 408] width 29 height 26
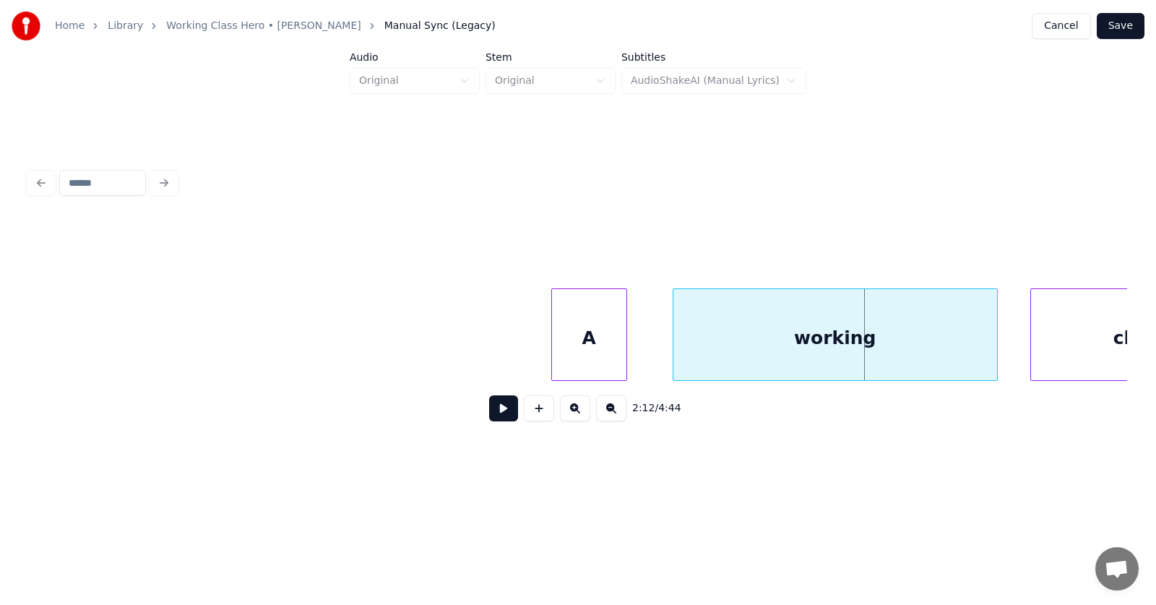
click at [599, 354] on div "A" at bounding box center [589, 338] width 74 height 98
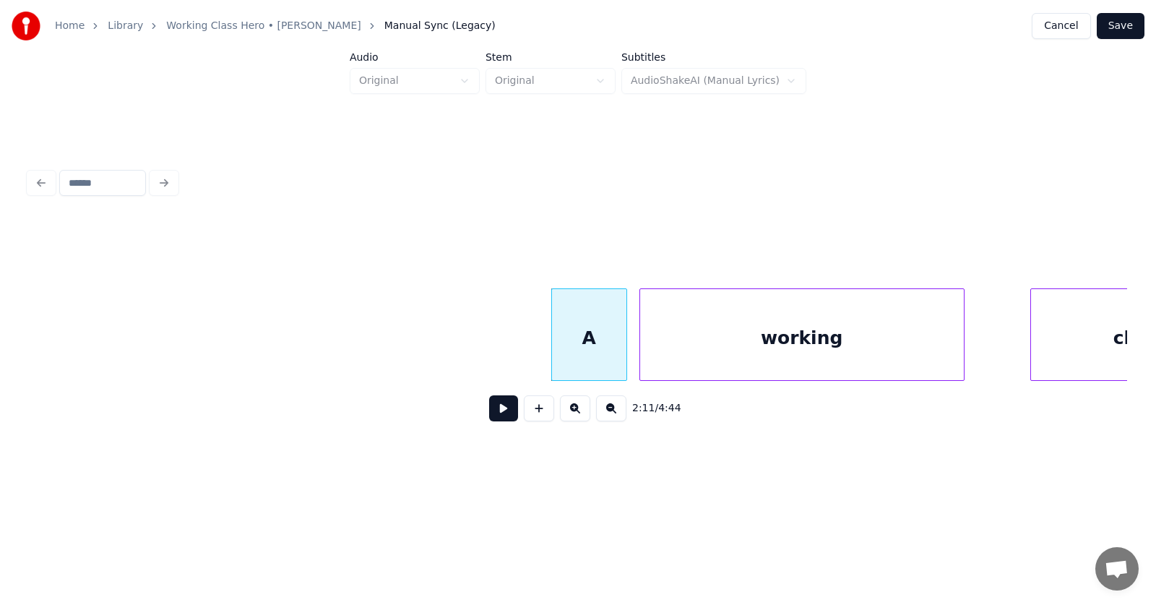
click at [702, 356] on div "working" at bounding box center [802, 338] width 324 height 98
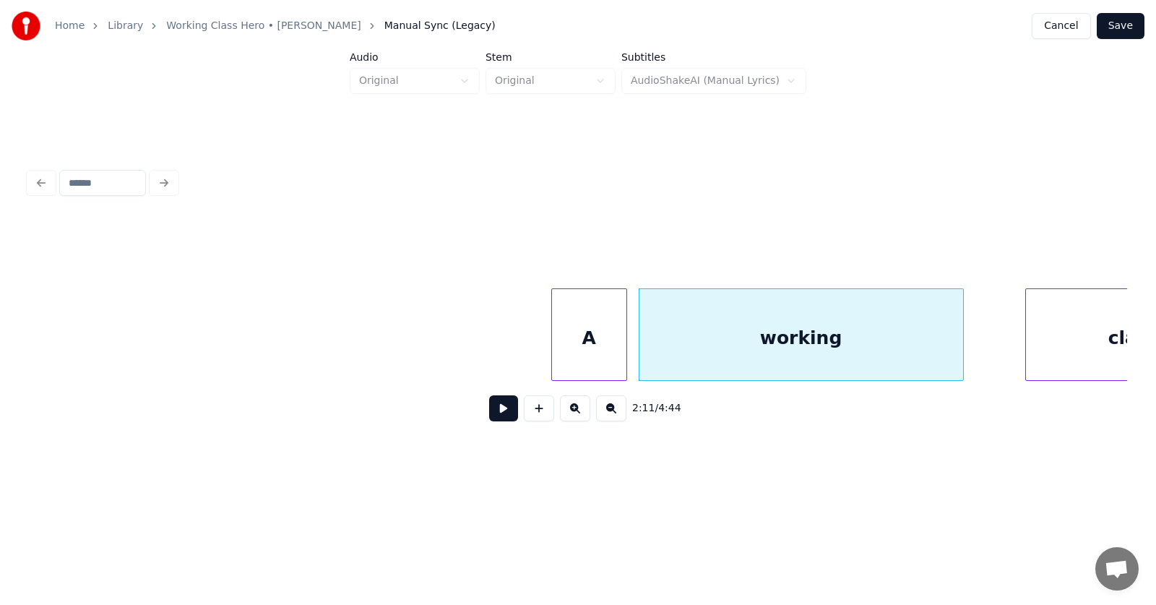
scroll to position [0, 70950]
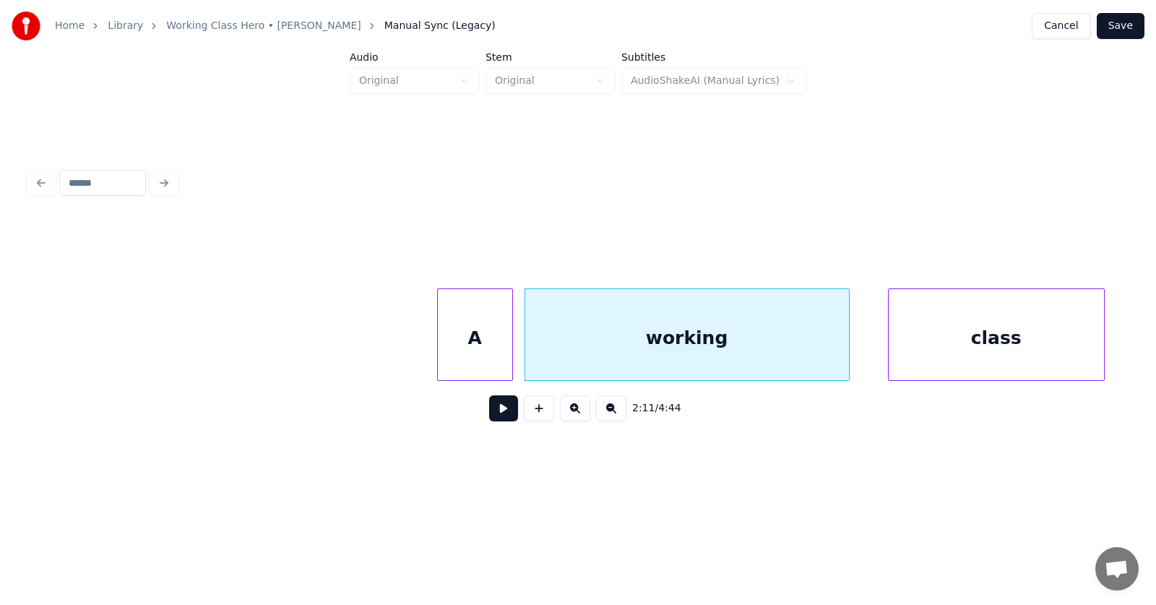
click at [1039, 343] on div "class" at bounding box center [995, 338] width 215 height 98
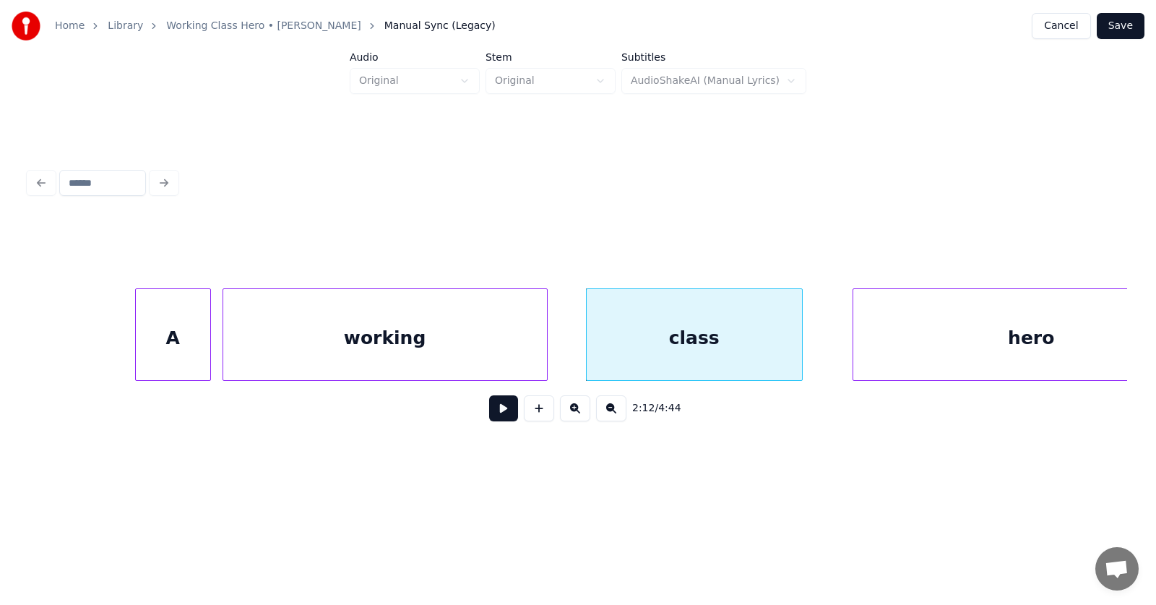
scroll to position [0, 71563]
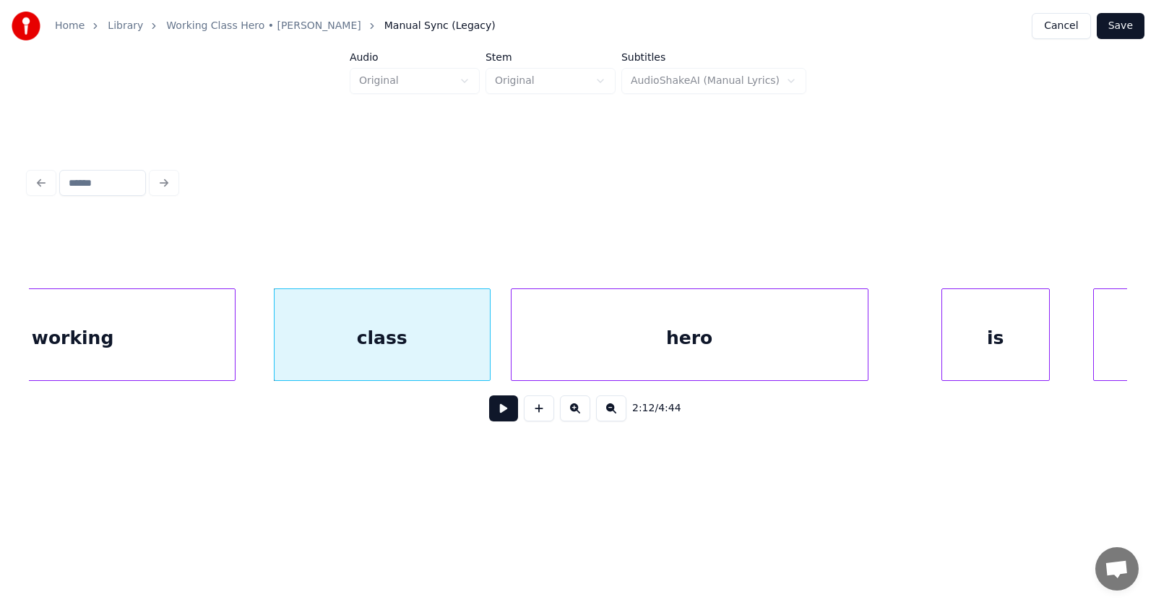
click at [592, 351] on div "hero" at bounding box center [689, 338] width 356 height 98
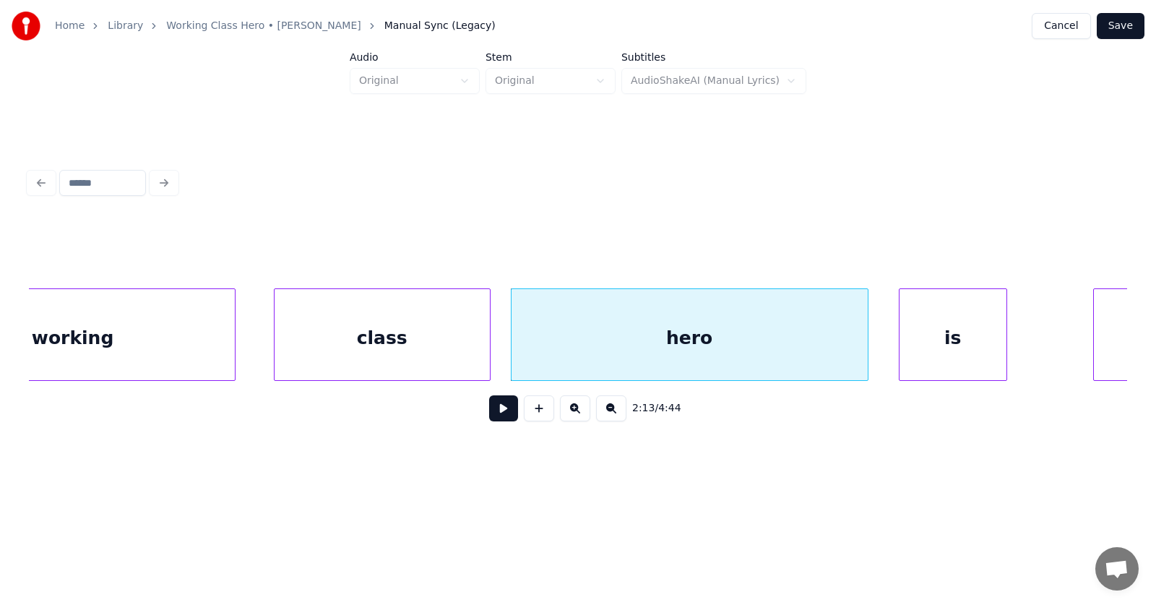
click at [921, 348] on div "is" at bounding box center [952, 338] width 107 height 98
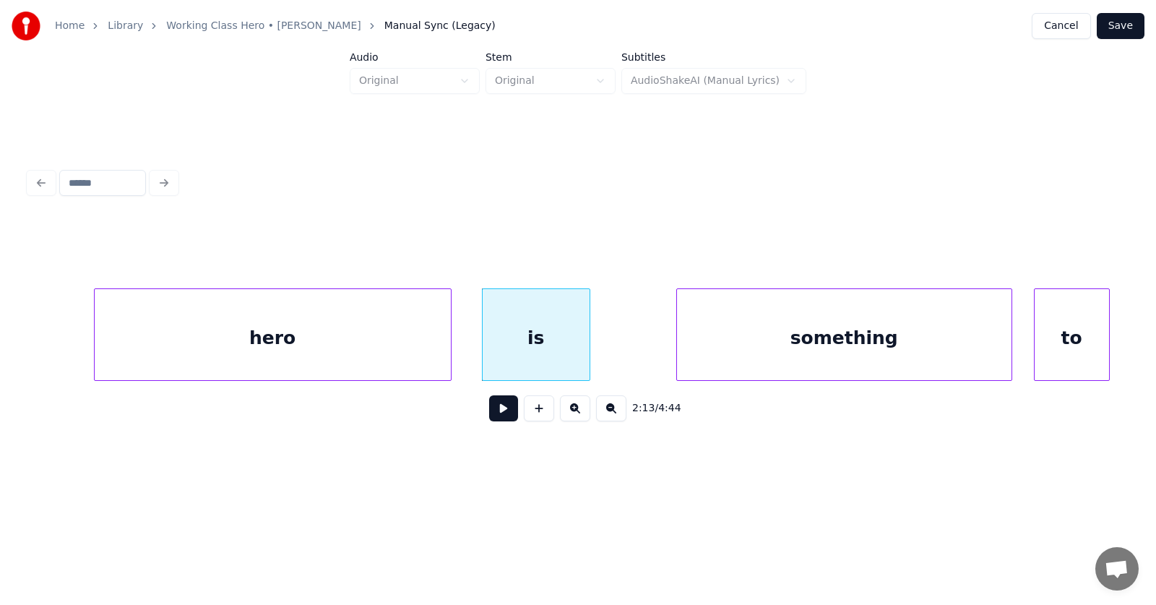
scroll to position [0, 72084]
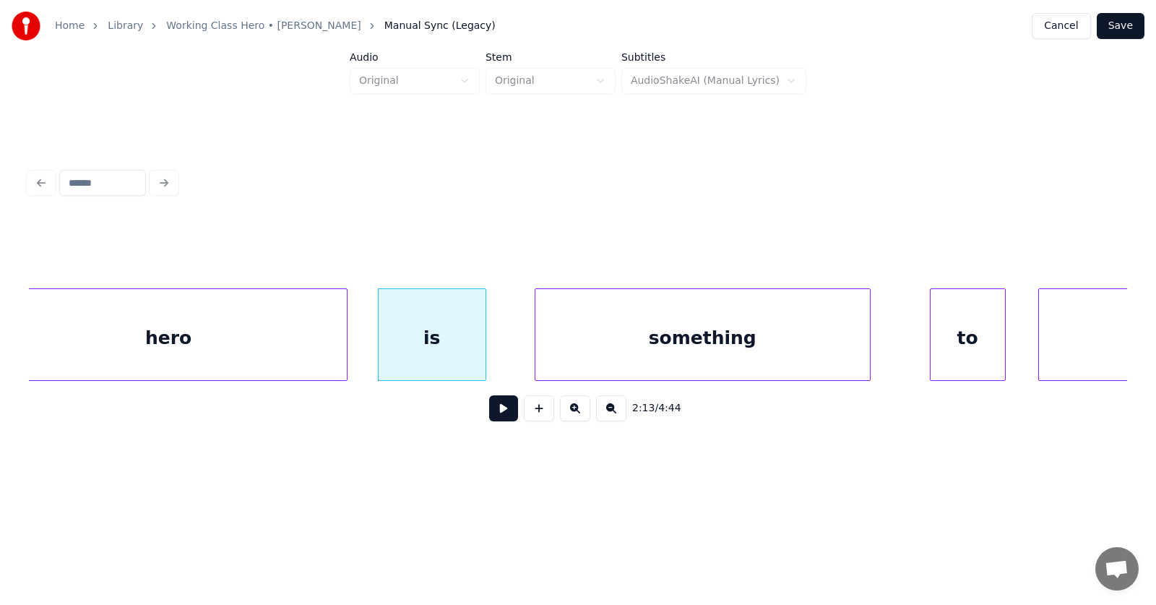
click at [632, 347] on div "something" at bounding box center [702, 338] width 334 height 98
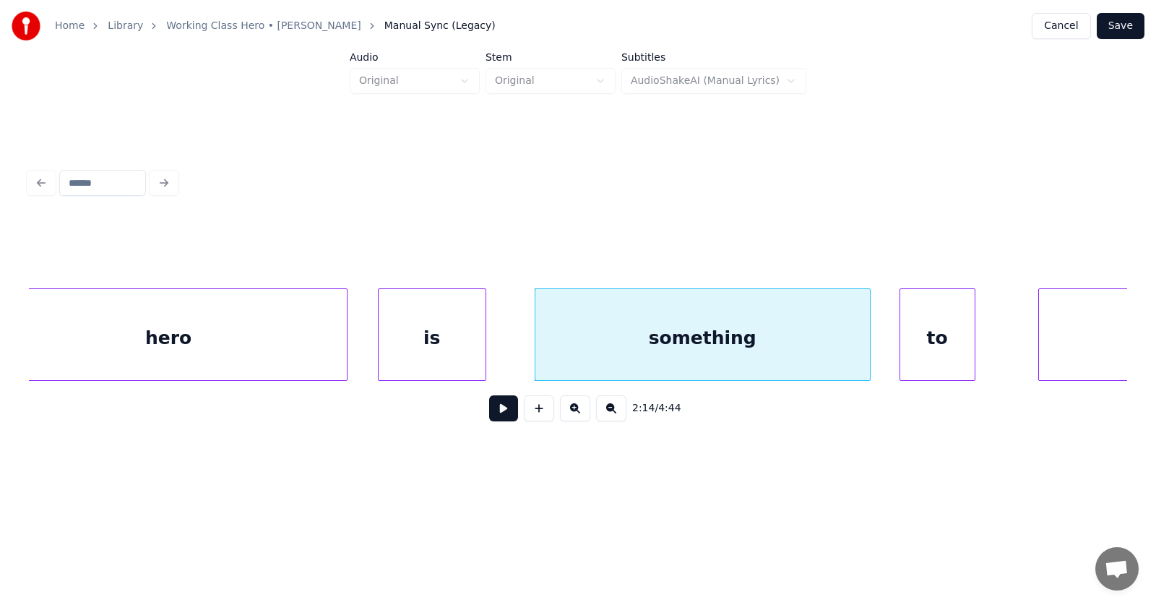
click at [926, 352] on div "to" at bounding box center [937, 338] width 74 height 98
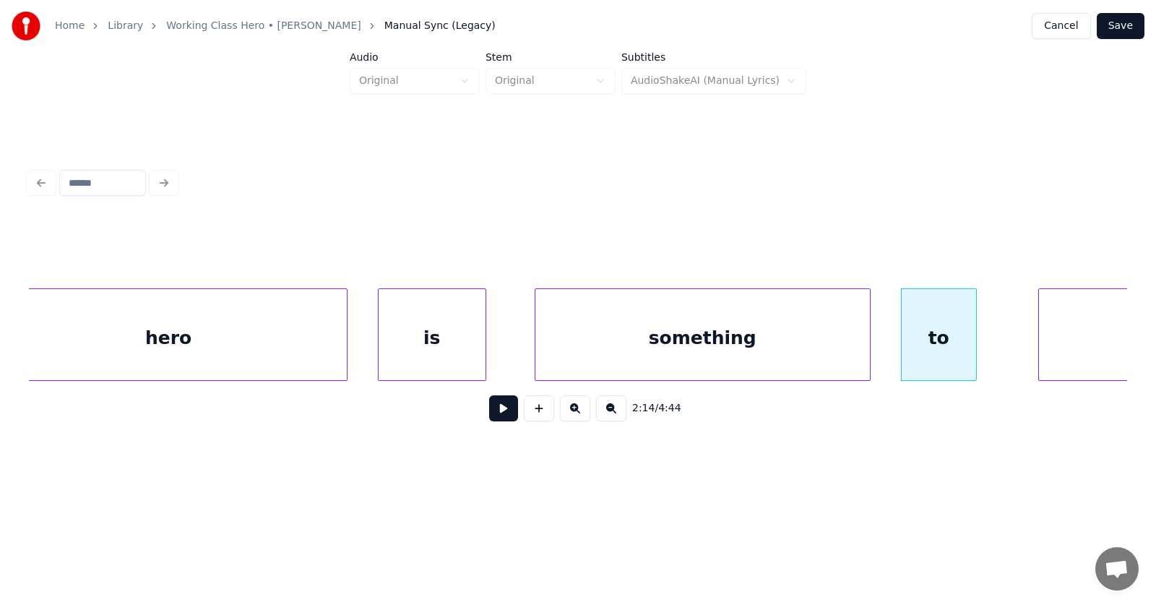
scroll to position [0, 72436]
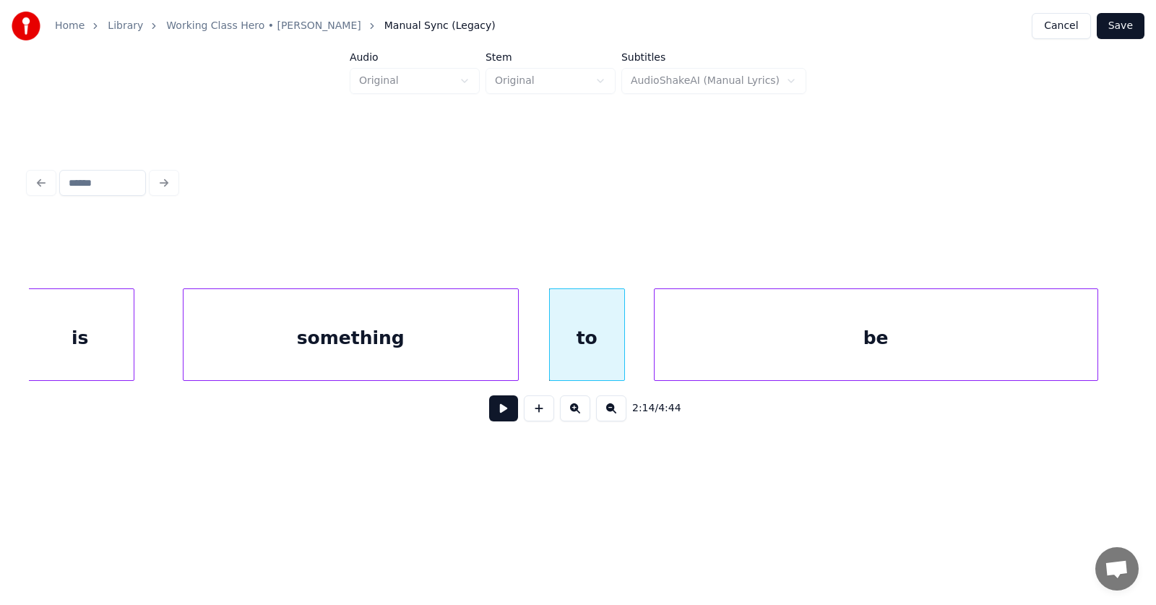
click at [1060, 339] on div "be" at bounding box center [875, 338] width 443 height 98
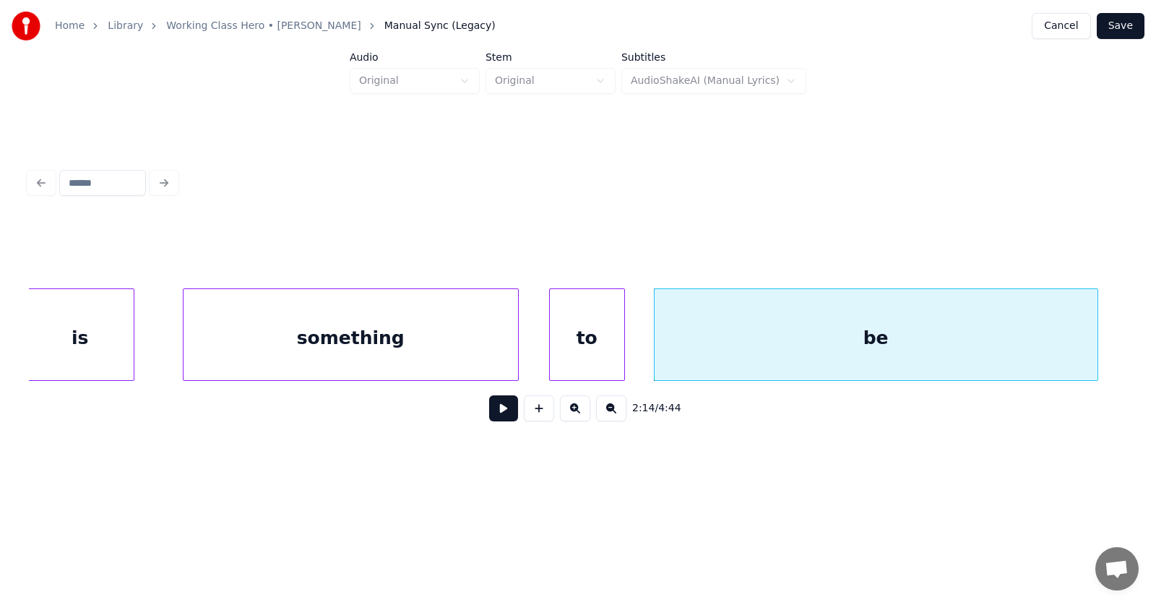
click at [501, 414] on button at bounding box center [503, 408] width 29 height 26
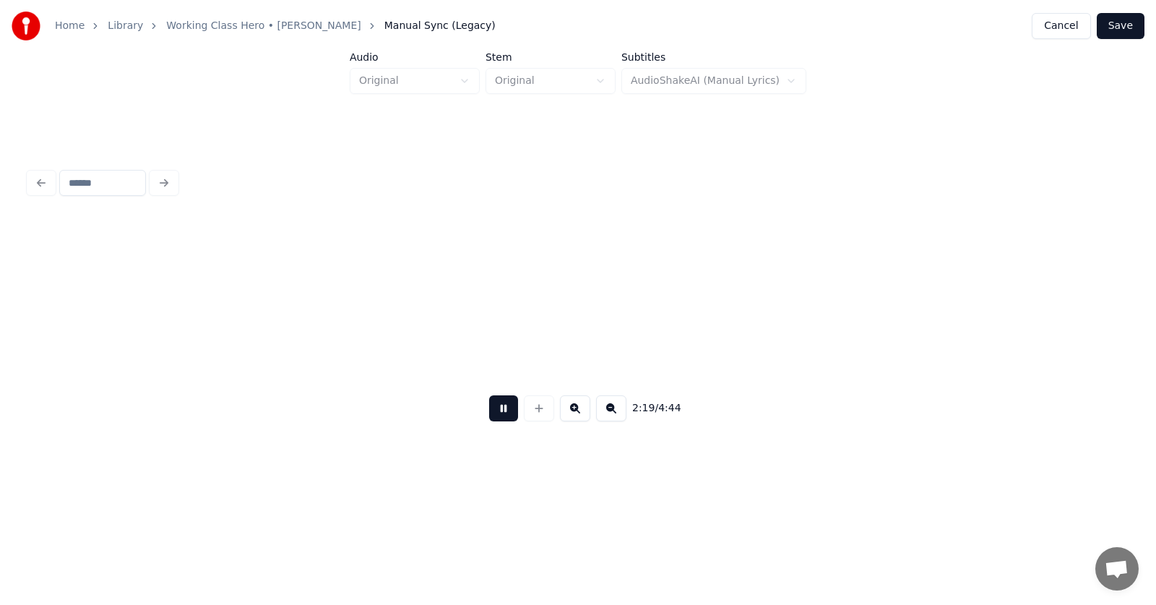
scroll to position [0, 75751]
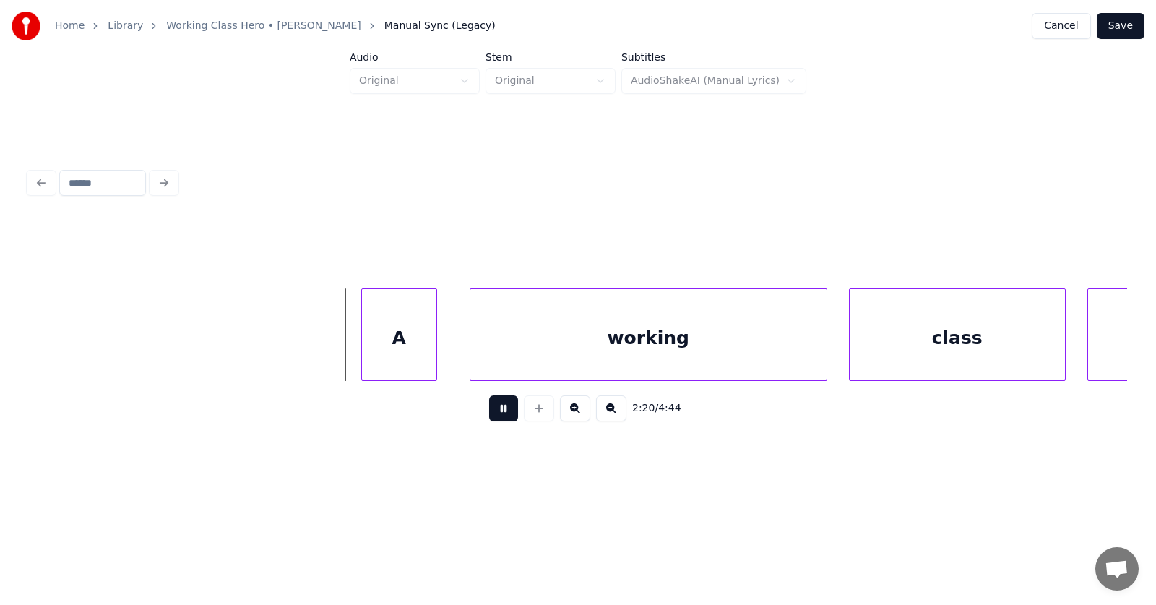
click at [501, 414] on button at bounding box center [503, 408] width 29 height 26
click at [376, 342] on div "A" at bounding box center [383, 338] width 74 height 98
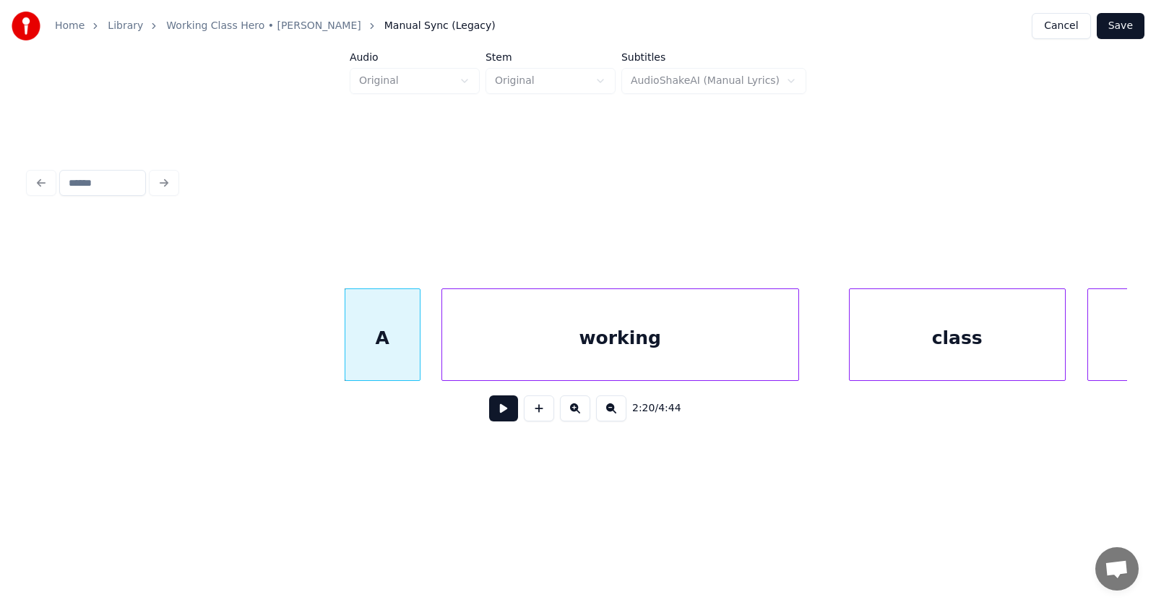
click at [525, 350] on div "working" at bounding box center [620, 338] width 356 height 98
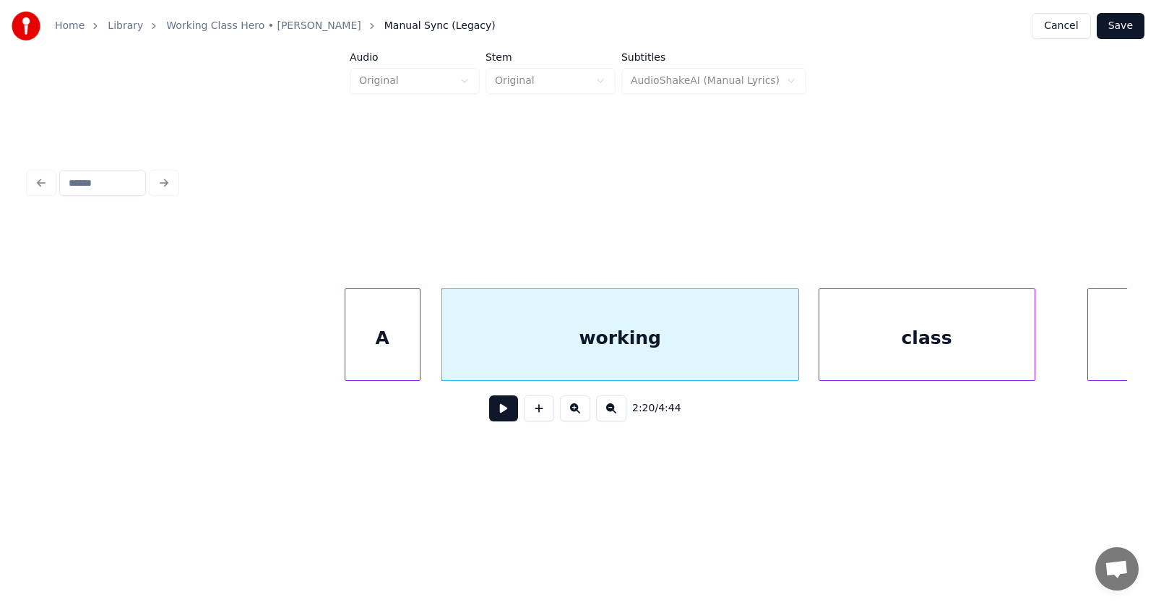
click at [888, 346] on div "class" at bounding box center [926, 338] width 215 height 98
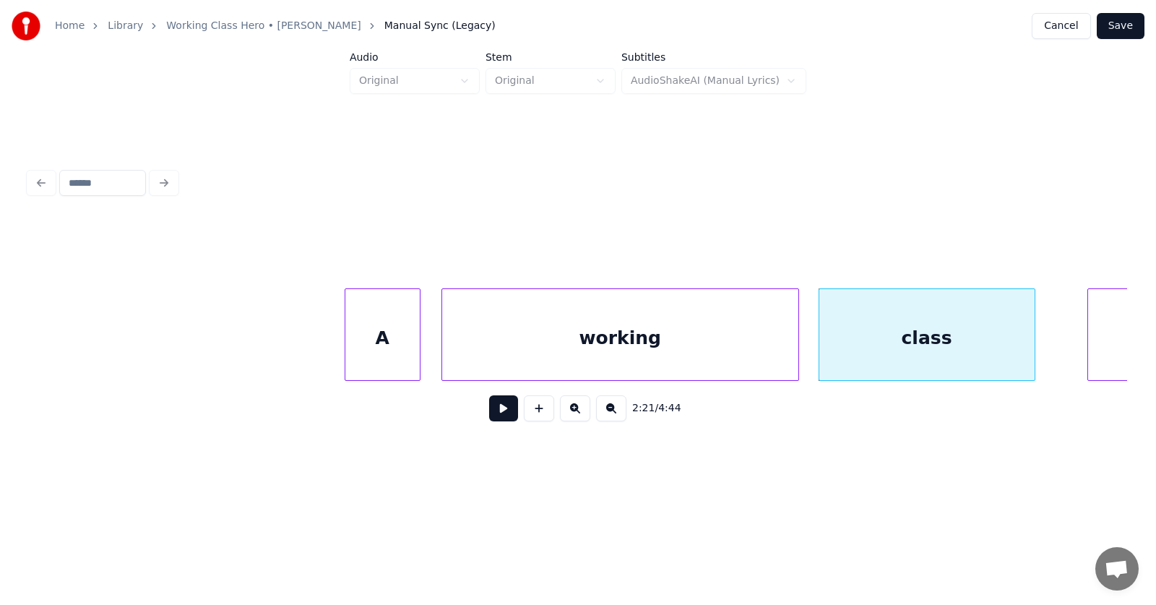
scroll to position [0, 76108]
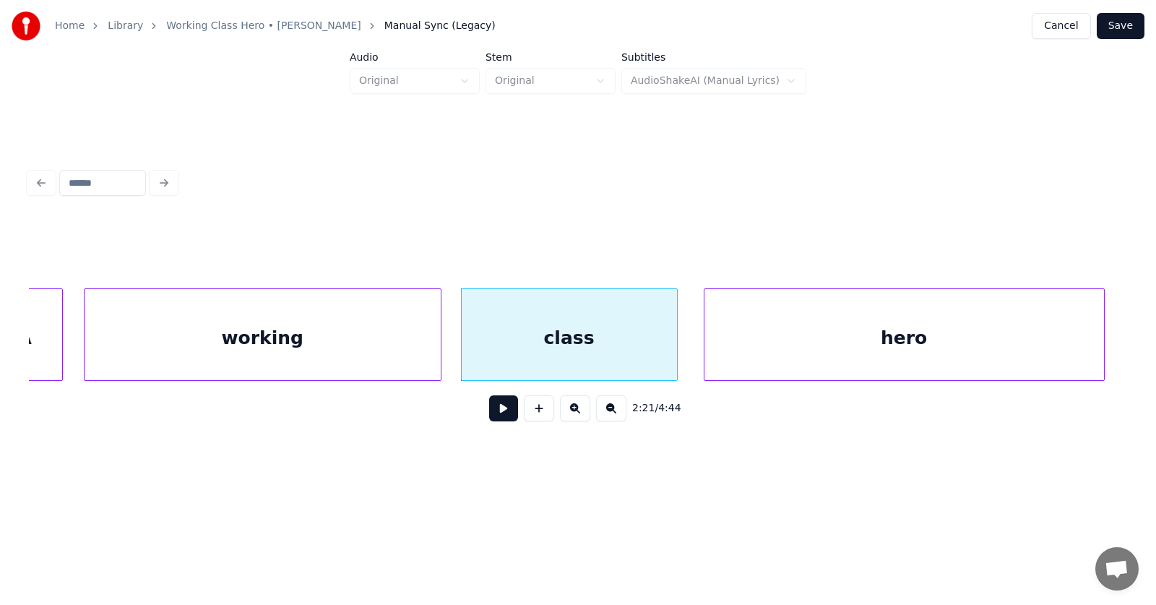
click at [1089, 331] on div "hero" at bounding box center [903, 338] width 399 height 98
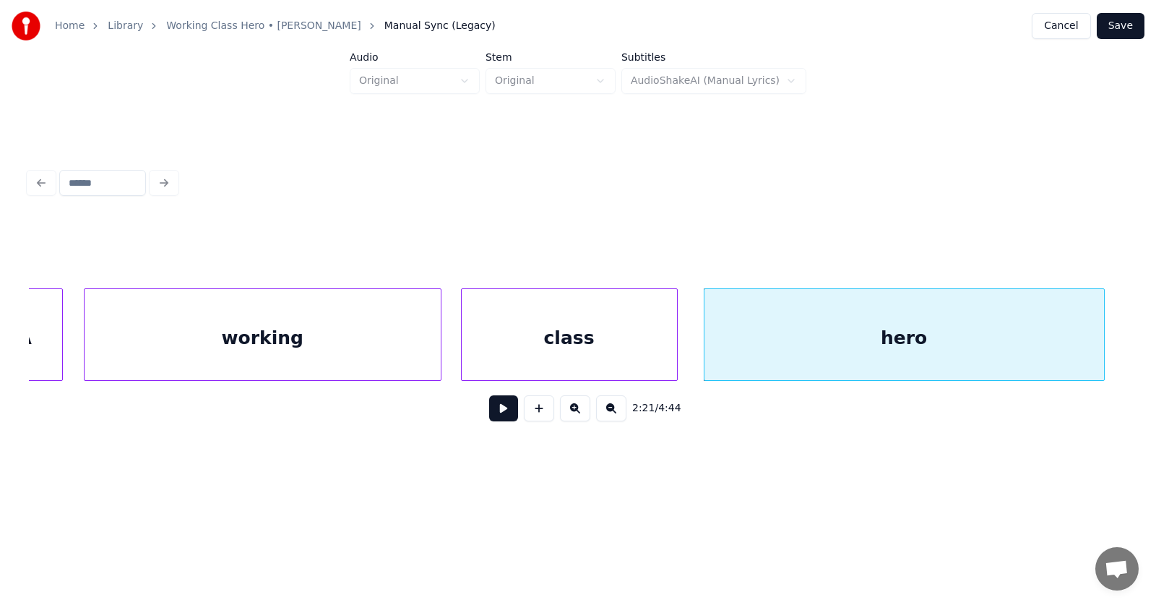
click at [501, 414] on button at bounding box center [503, 408] width 29 height 26
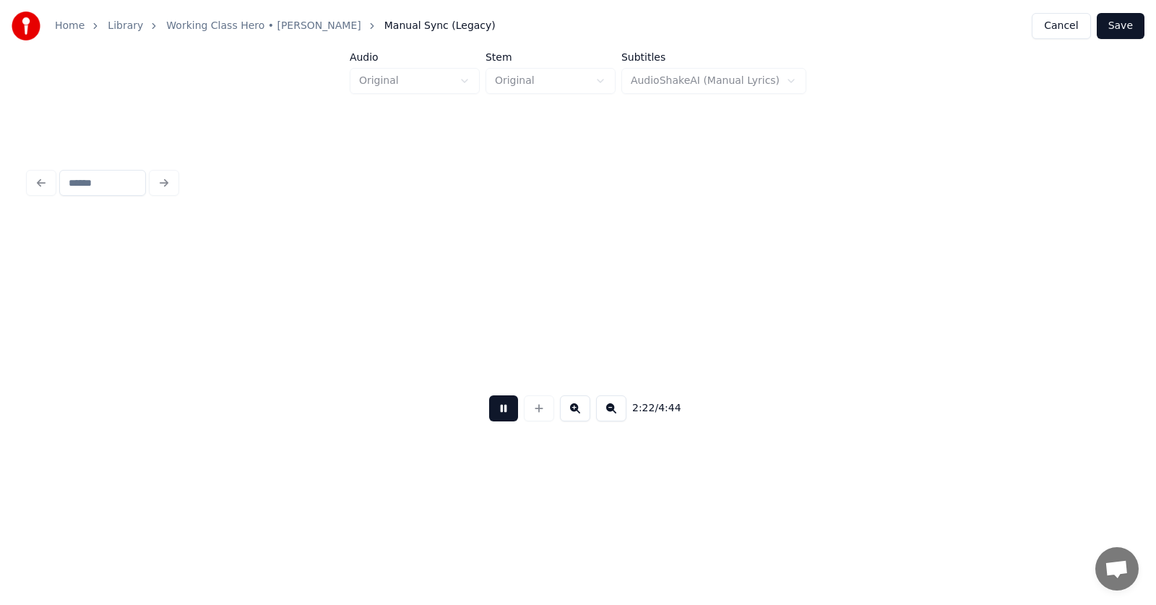
scroll to position [0, 77211]
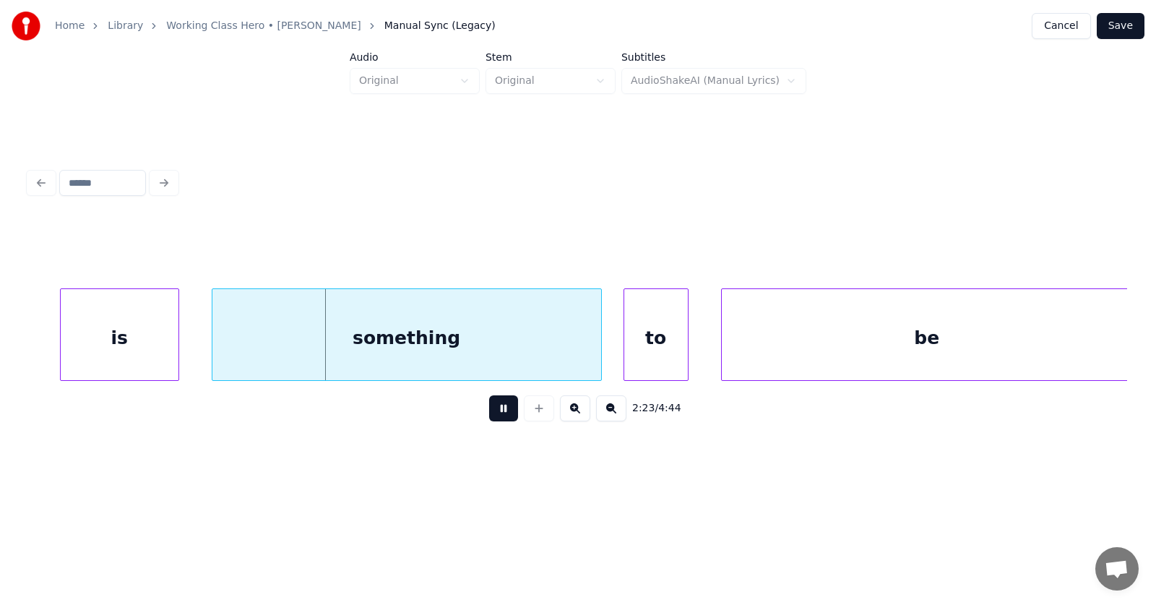
click at [501, 414] on button at bounding box center [503, 408] width 29 height 26
click at [116, 349] on div "is" at bounding box center [93, 338] width 118 height 98
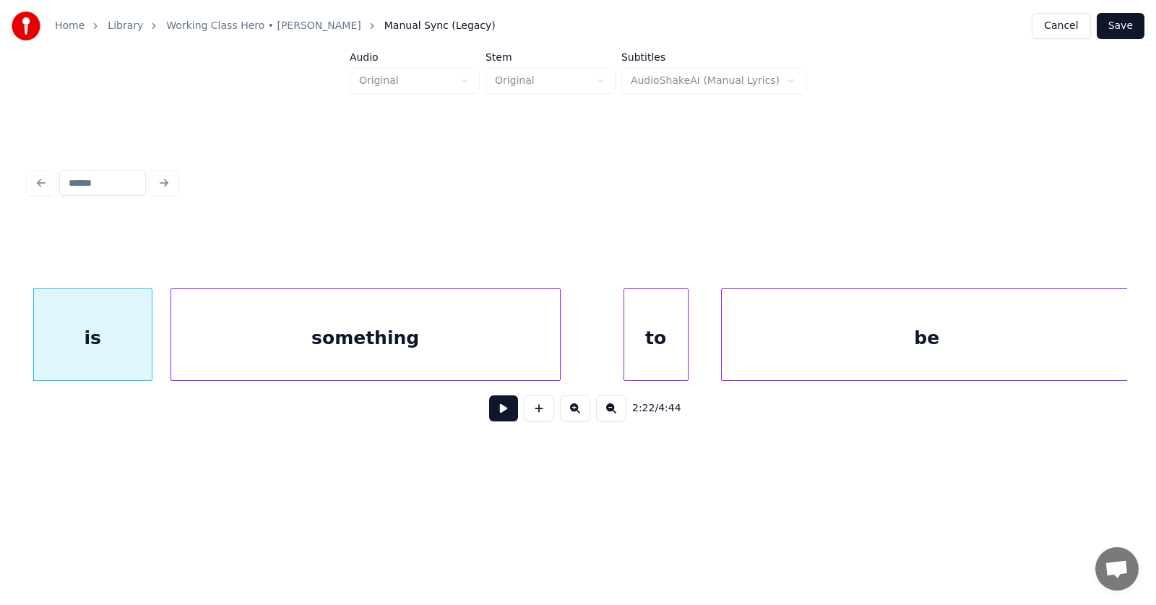
click at [246, 349] on div "something" at bounding box center [365, 338] width 389 height 98
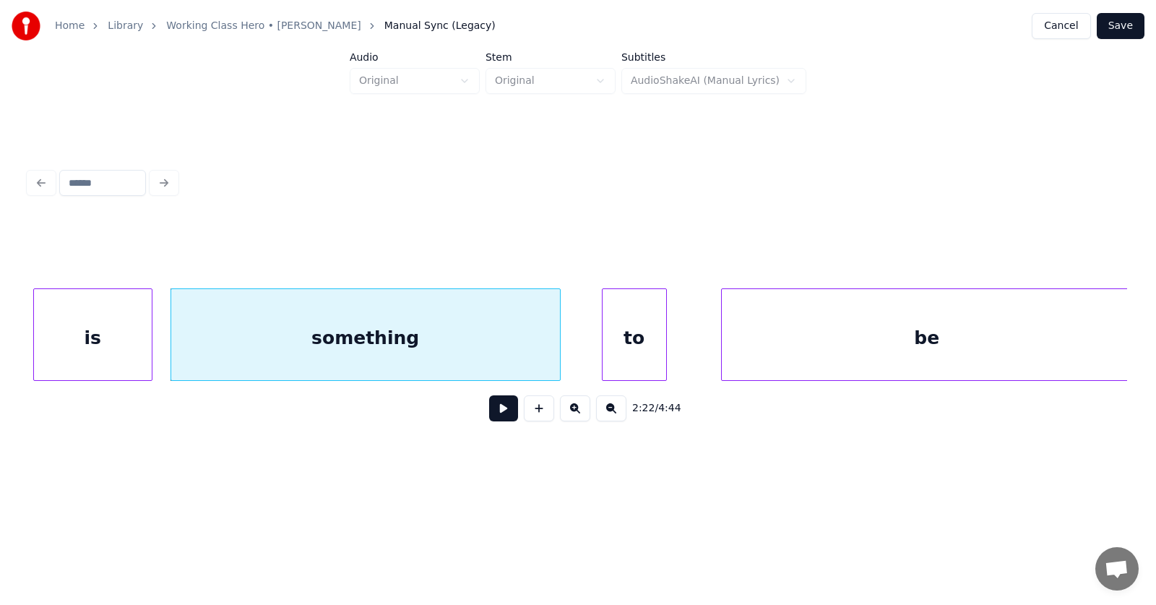
click at [633, 339] on div "to" at bounding box center [634, 338] width 64 height 98
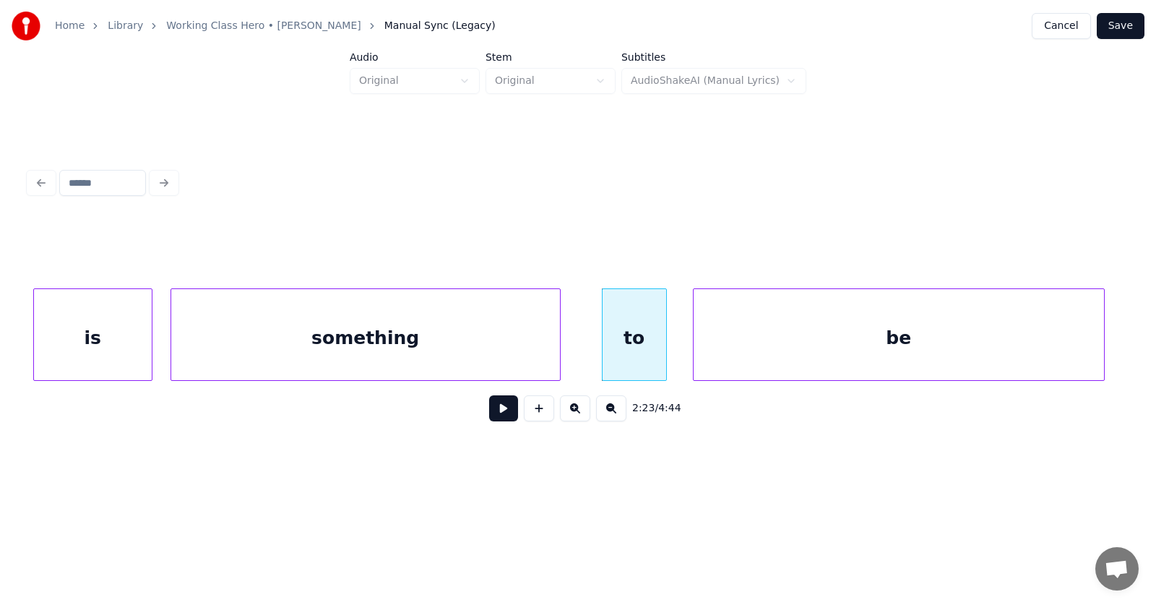
click at [760, 341] on div "be" at bounding box center [898, 338] width 410 height 98
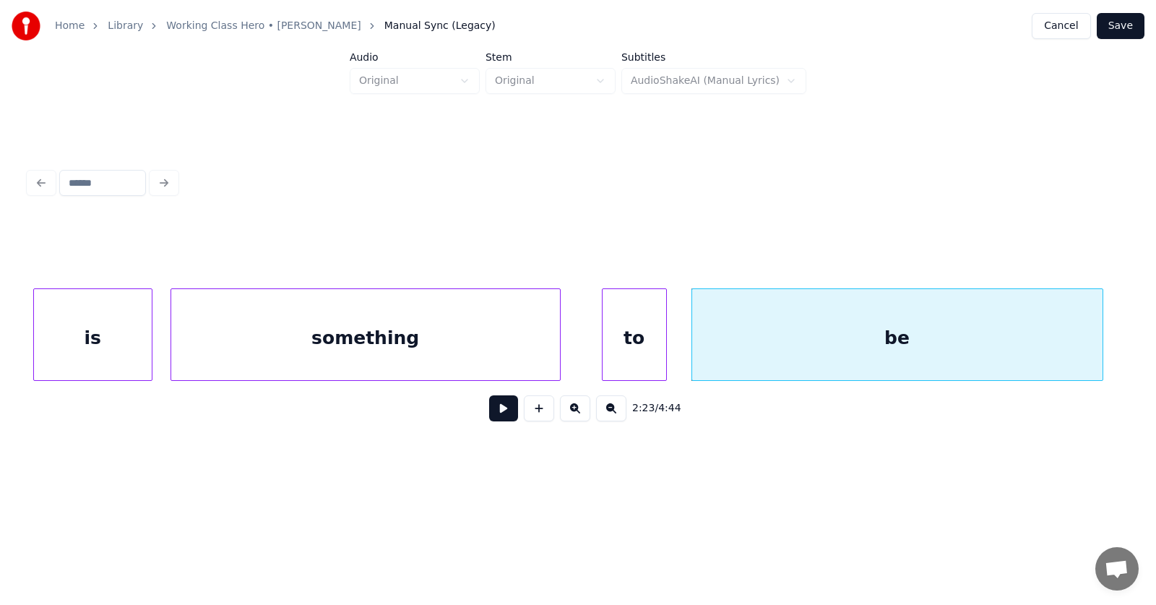
click at [501, 405] on button at bounding box center [503, 408] width 29 height 26
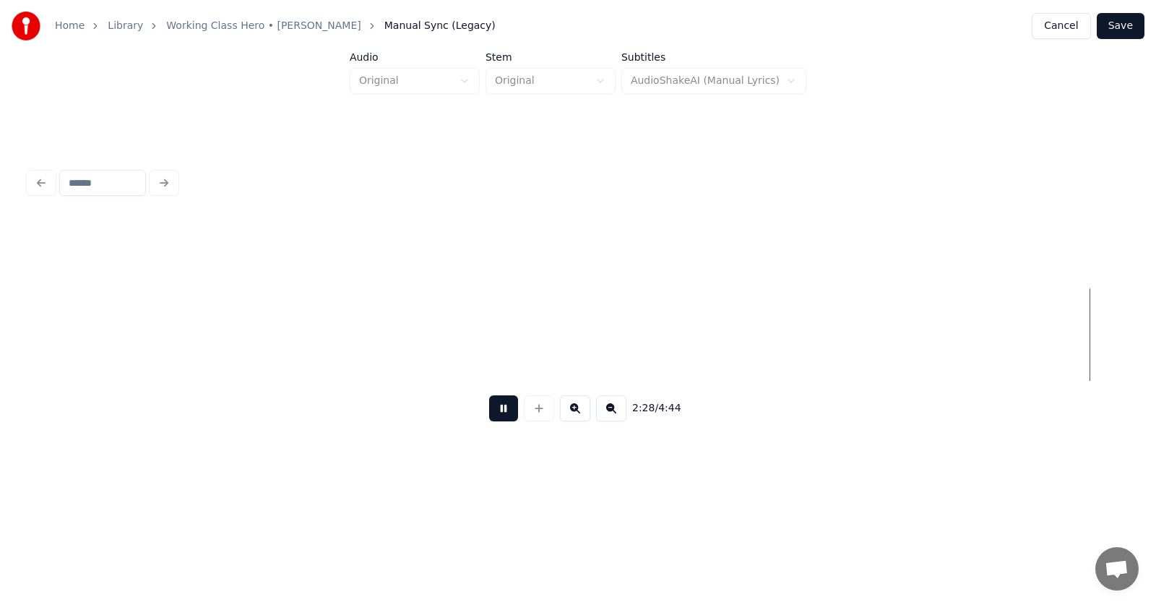
scroll to position [0, 80525]
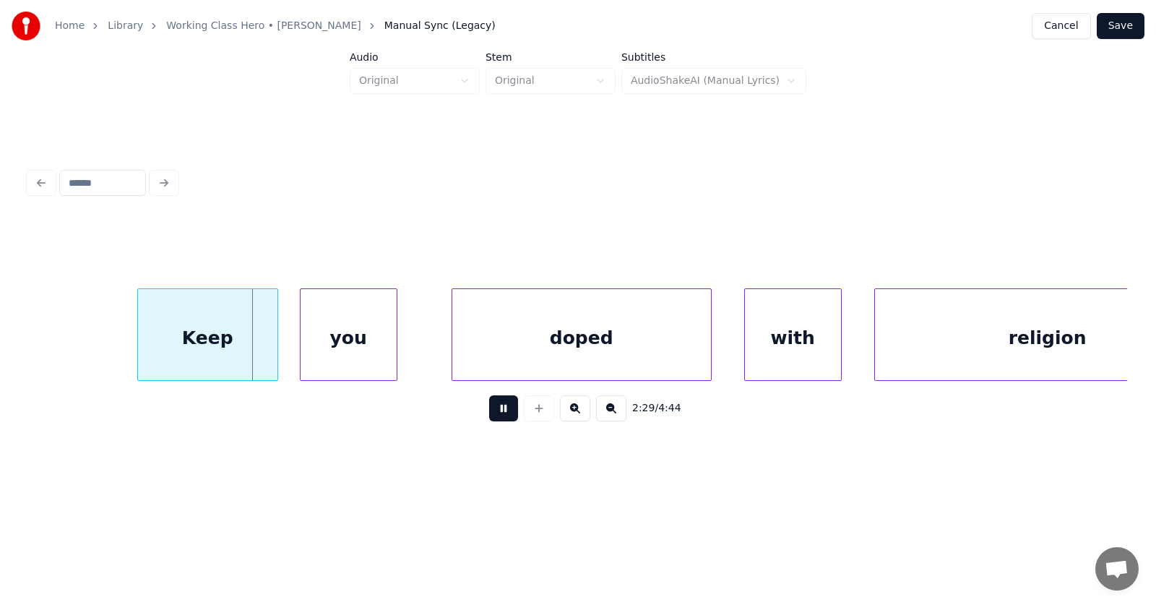
click at [498, 413] on button at bounding box center [503, 408] width 29 height 26
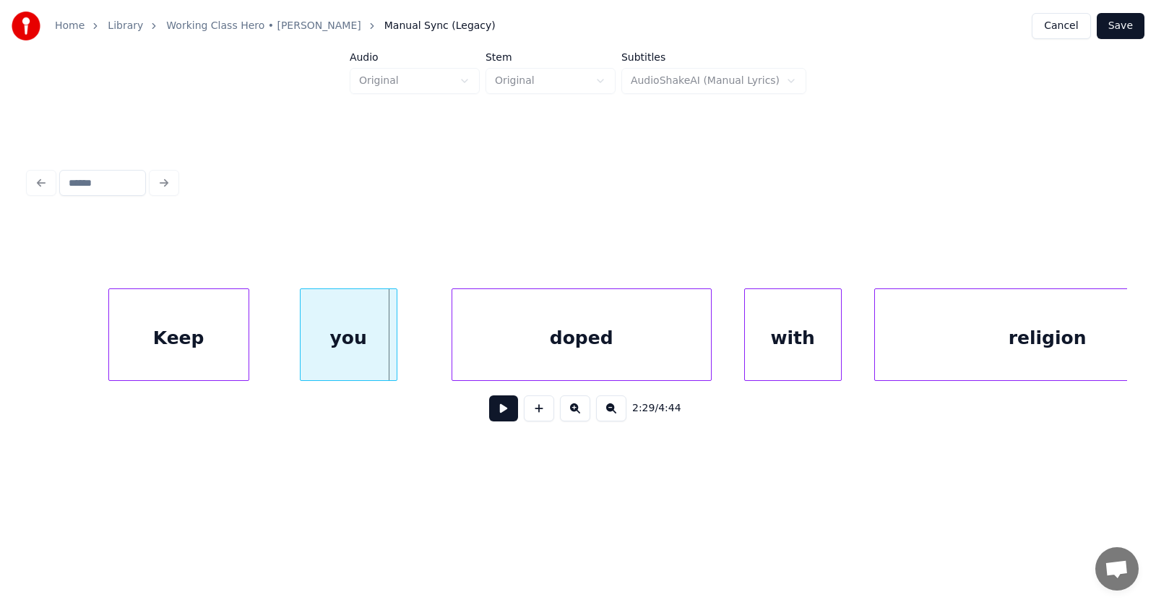
click at [212, 337] on div "Keep" at bounding box center [178, 338] width 139 height 98
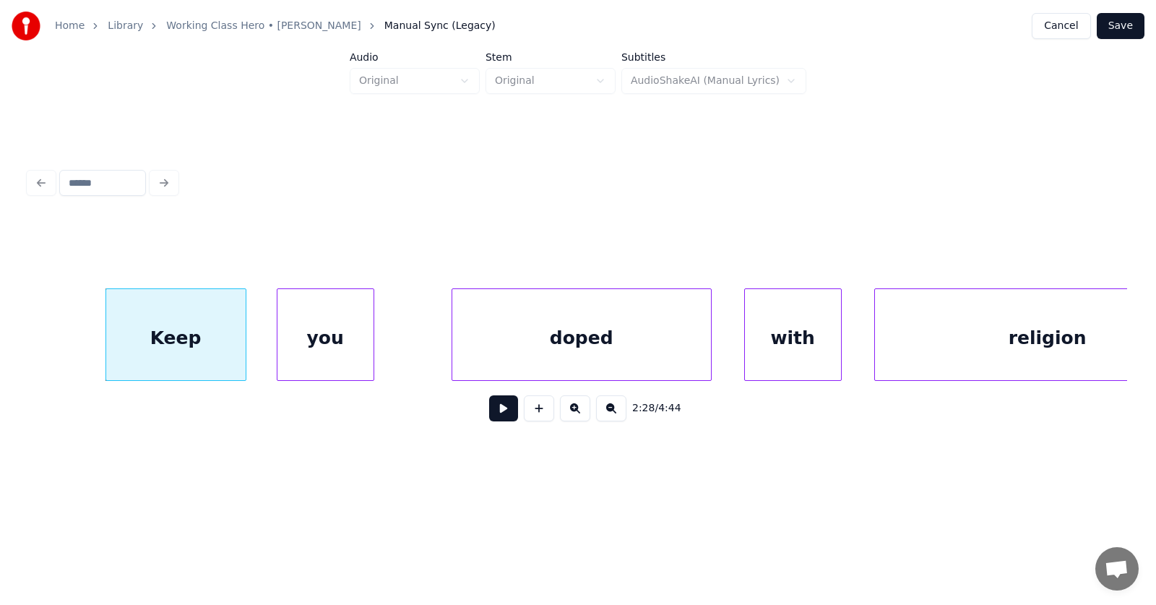
click at [311, 339] on div "you" at bounding box center [325, 338] width 96 height 98
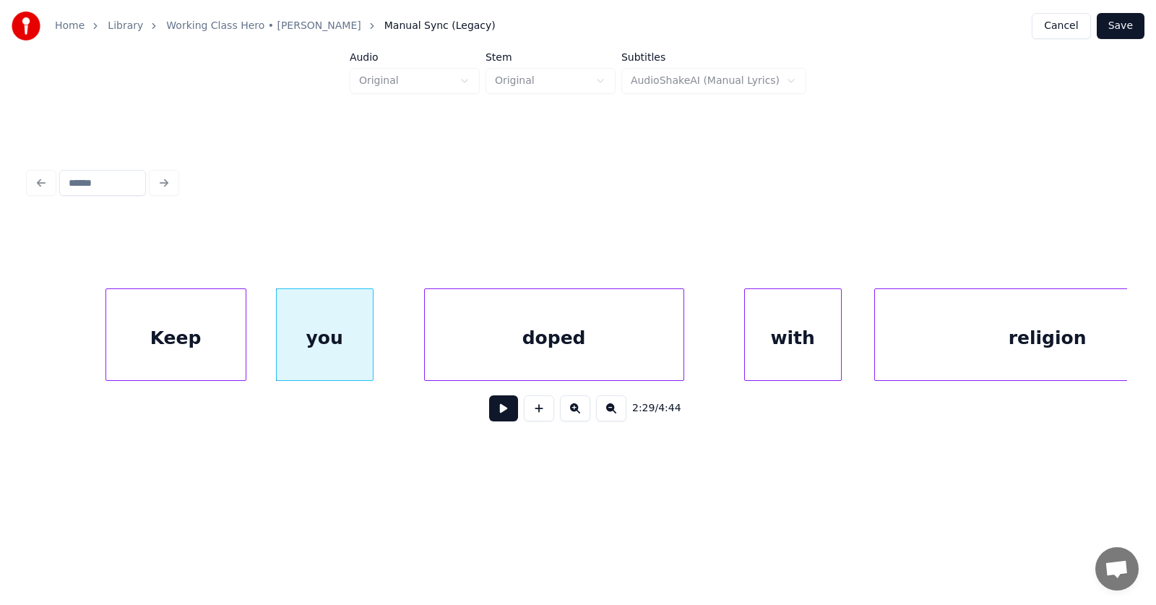
click at [515, 334] on div "doped" at bounding box center [554, 338] width 259 height 98
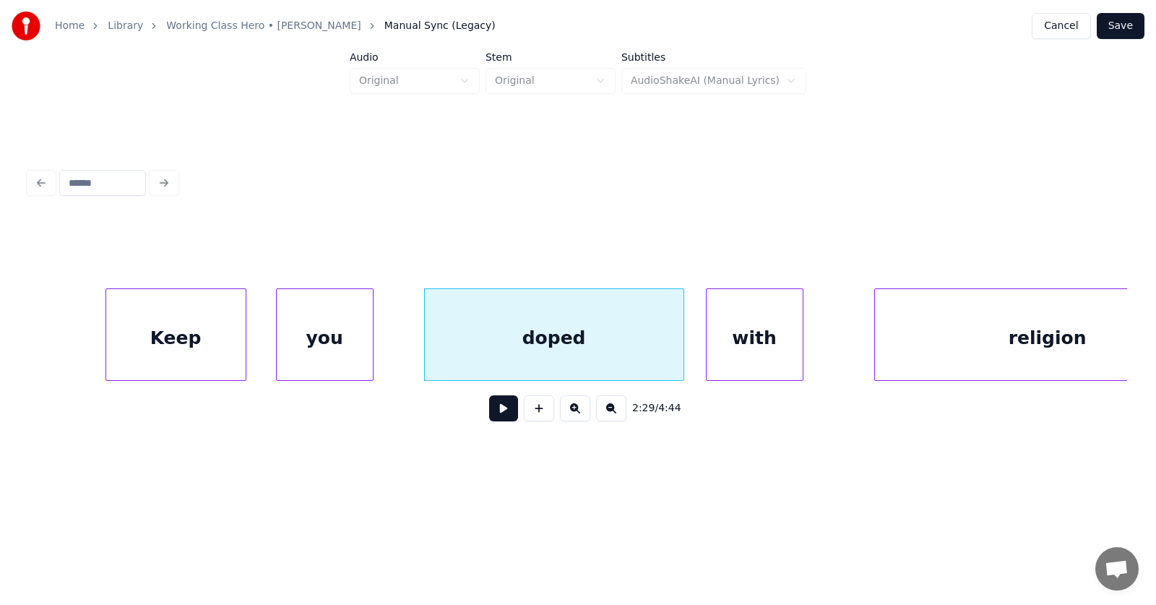
click at [748, 338] on div "with" at bounding box center [754, 338] width 96 height 98
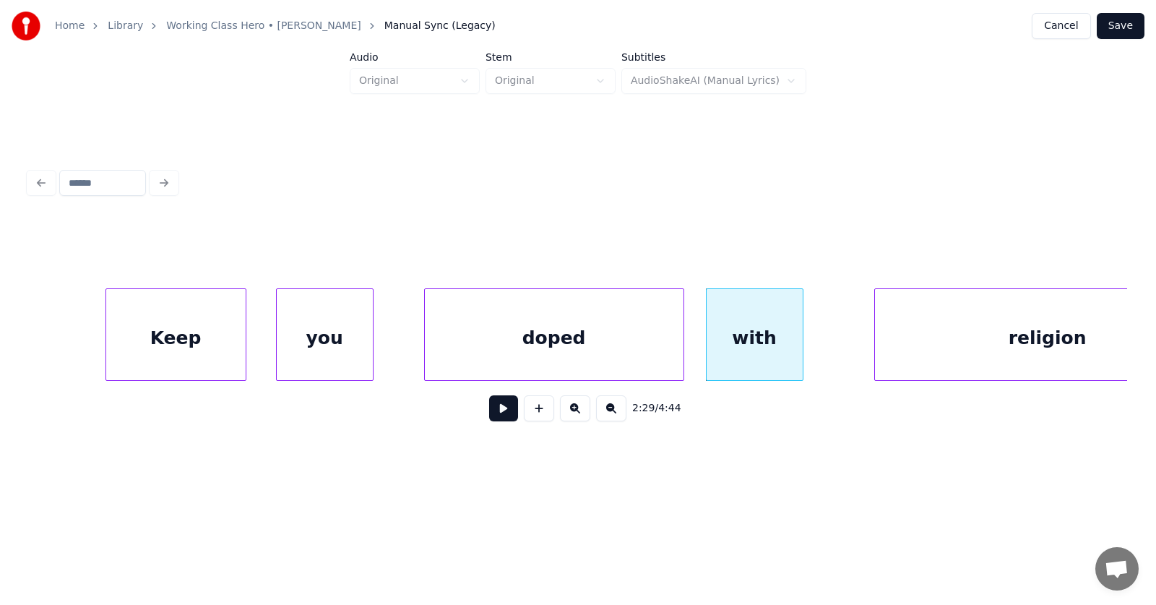
scroll to position [0, 80614]
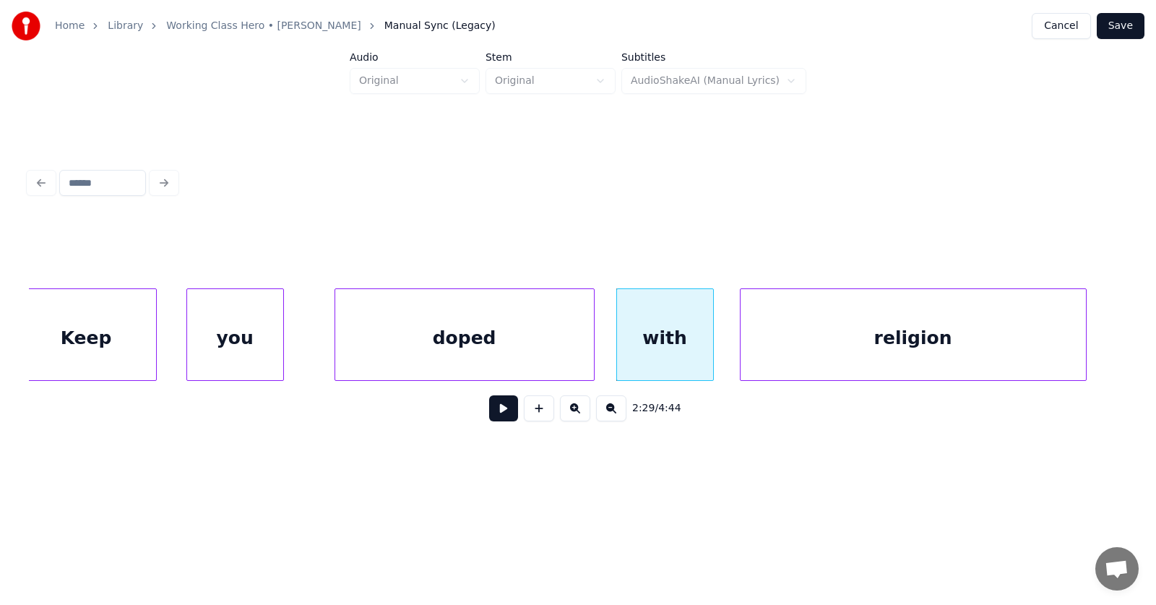
click at [880, 345] on div "religion" at bounding box center [912, 338] width 345 height 98
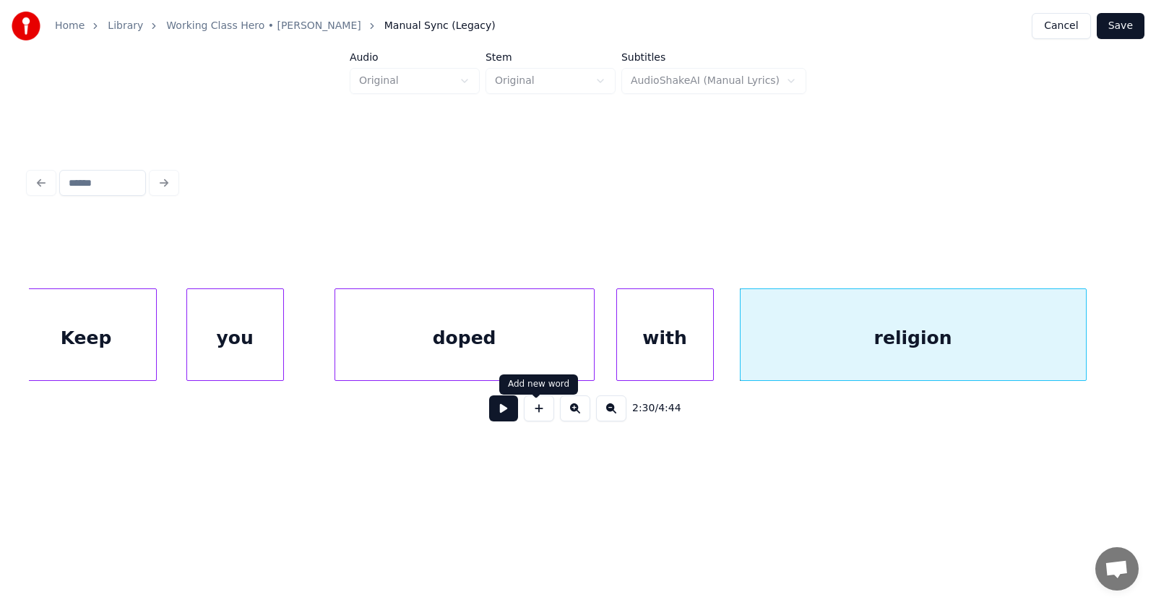
click at [492, 415] on button at bounding box center [503, 408] width 29 height 26
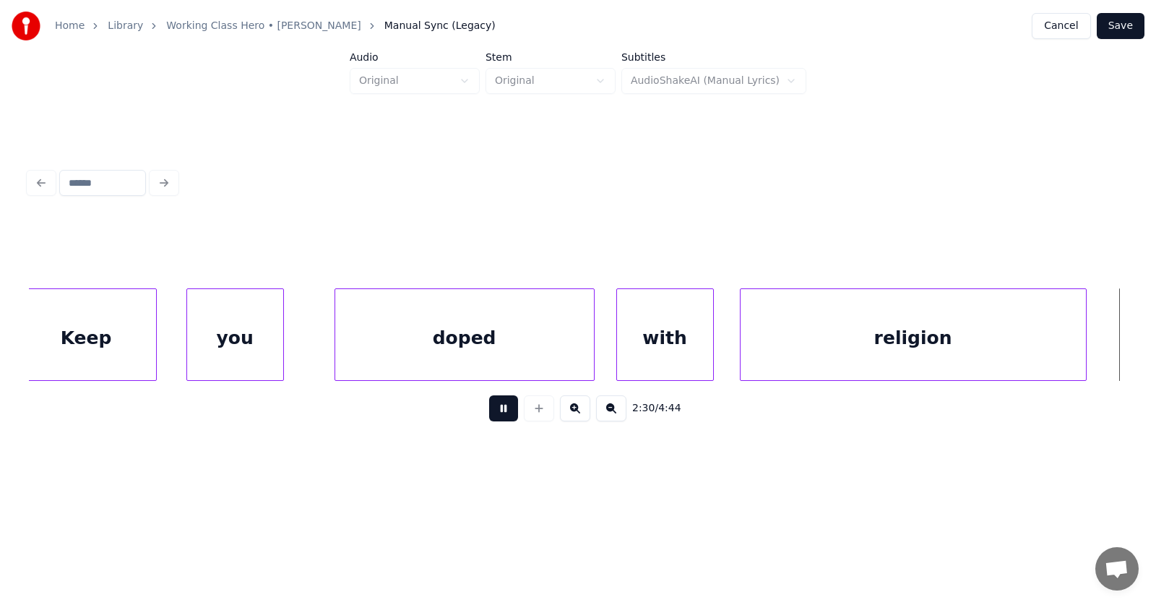
scroll to position [0, 81714]
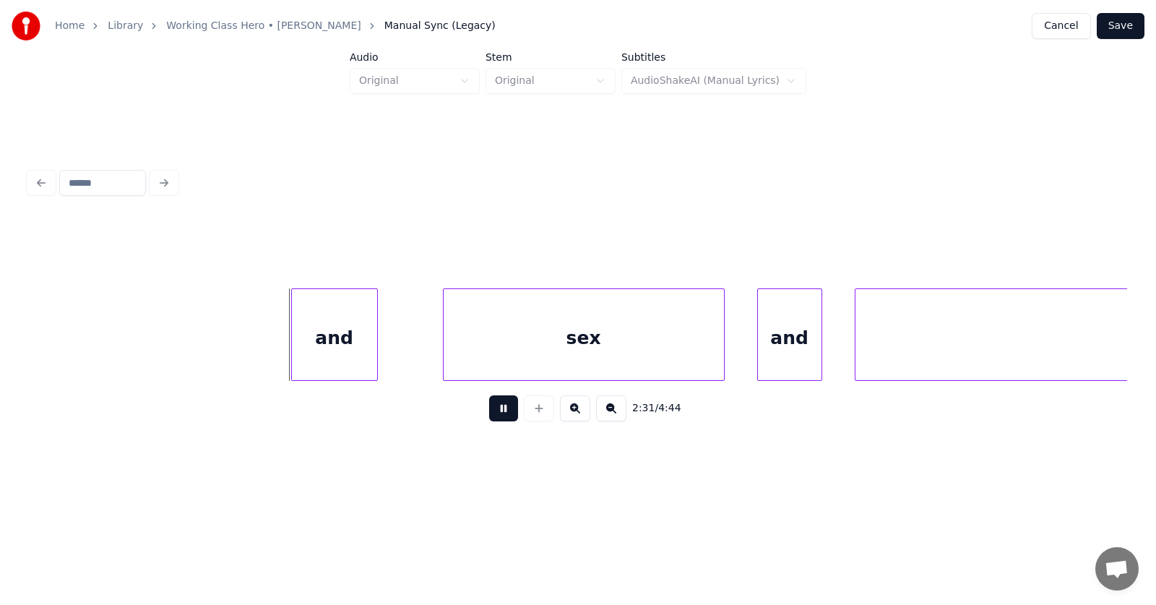
click at [492, 415] on button at bounding box center [503, 408] width 29 height 26
click at [321, 350] on div "and" at bounding box center [322, 338] width 85 height 98
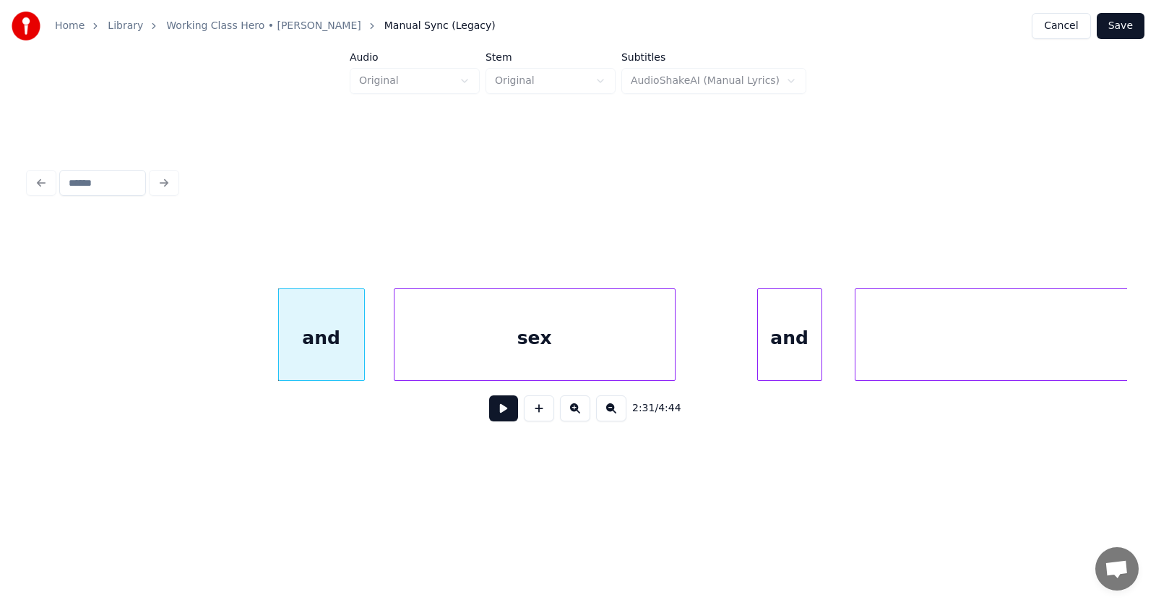
click at [482, 352] on div "sex" at bounding box center [534, 338] width 280 height 98
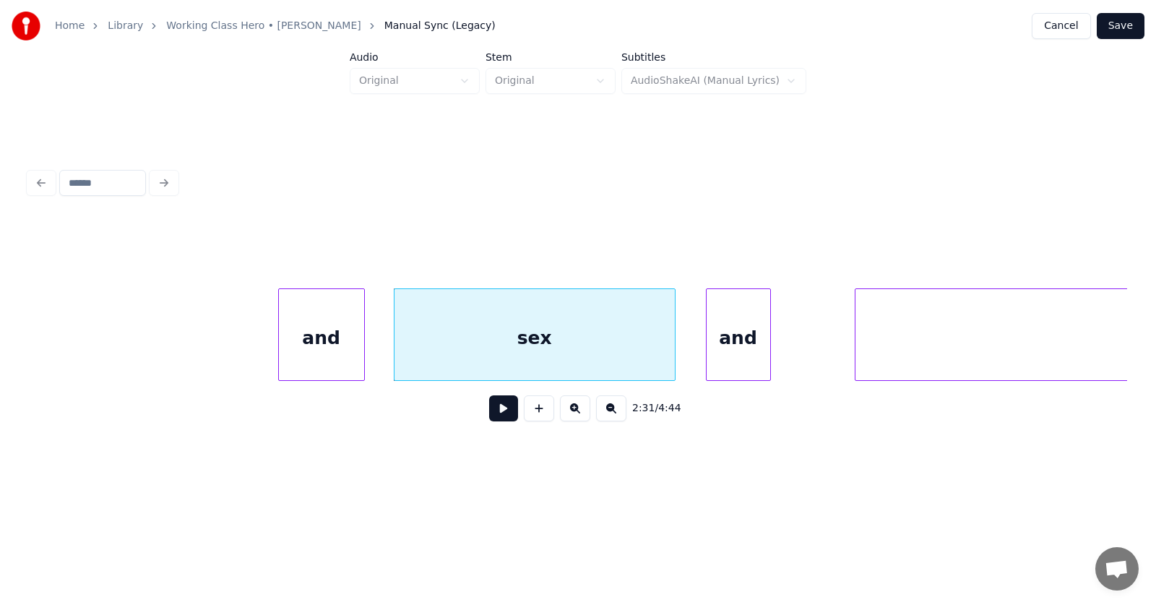
click at [735, 365] on div "and" at bounding box center [738, 338] width 64 height 98
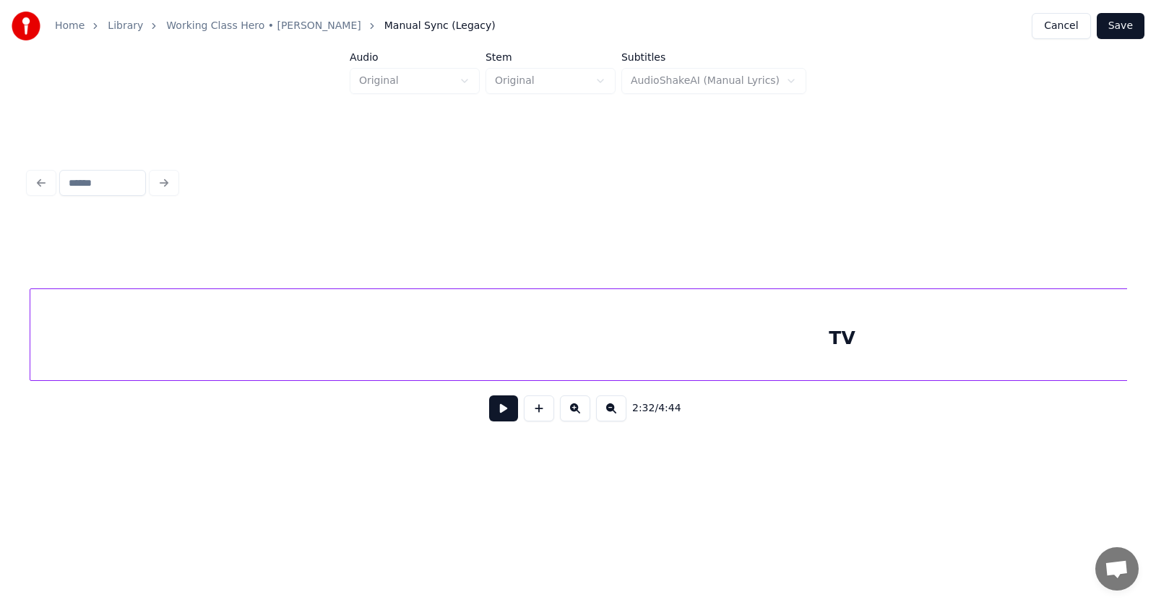
scroll to position [0, 82496]
click at [867, 360] on div "TV" at bounding box center [842, 338] width 1624 height 98
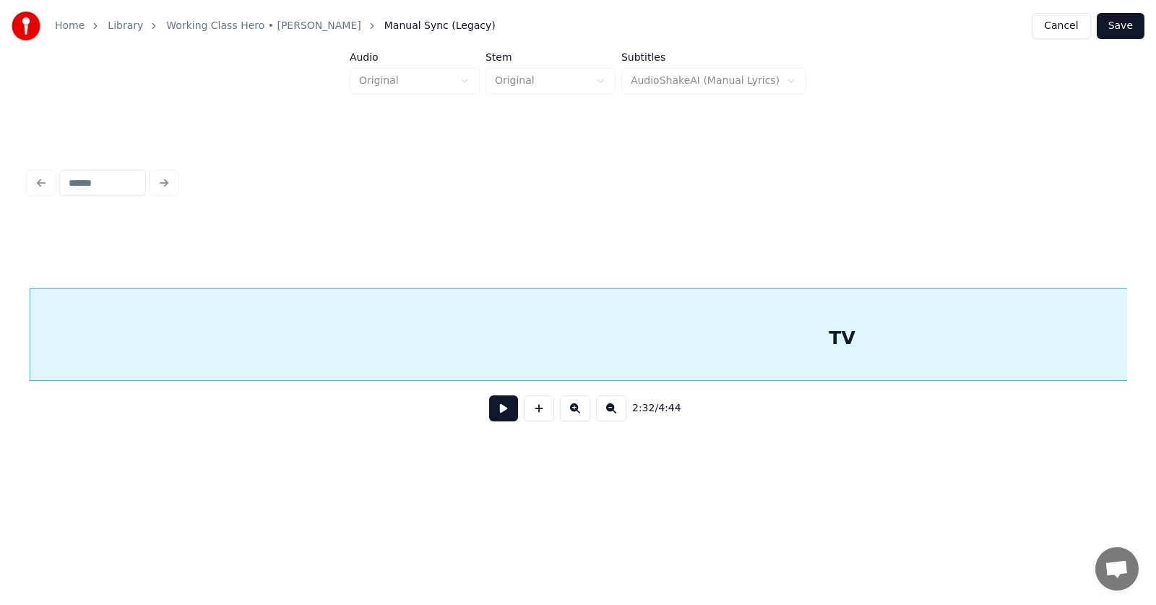
click at [501, 412] on button at bounding box center [503, 408] width 29 height 26
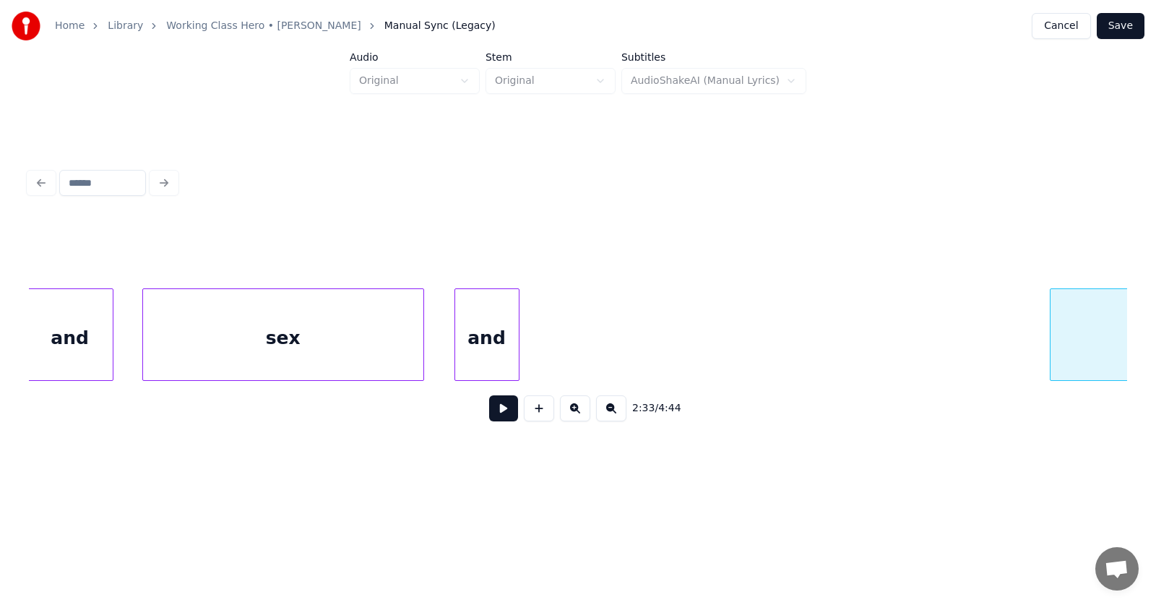
click at [1053, 330] on div at bounding box center [1052, 334] width 4 height 91
click at [599, 354] on div "and" at bounding box center [597, 338] width 64 height 98
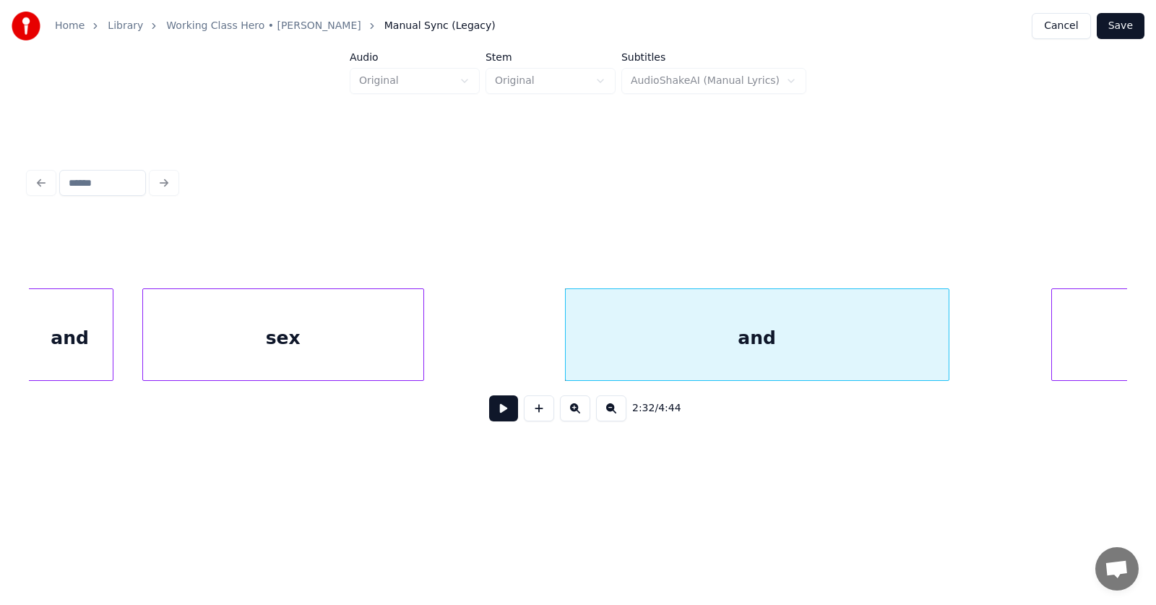
click at [945, 336] on div at bounding box center [946, 334] width 4 height 91
click at [543, 347] on div at bounding box center [544, 334] width 4 height 91
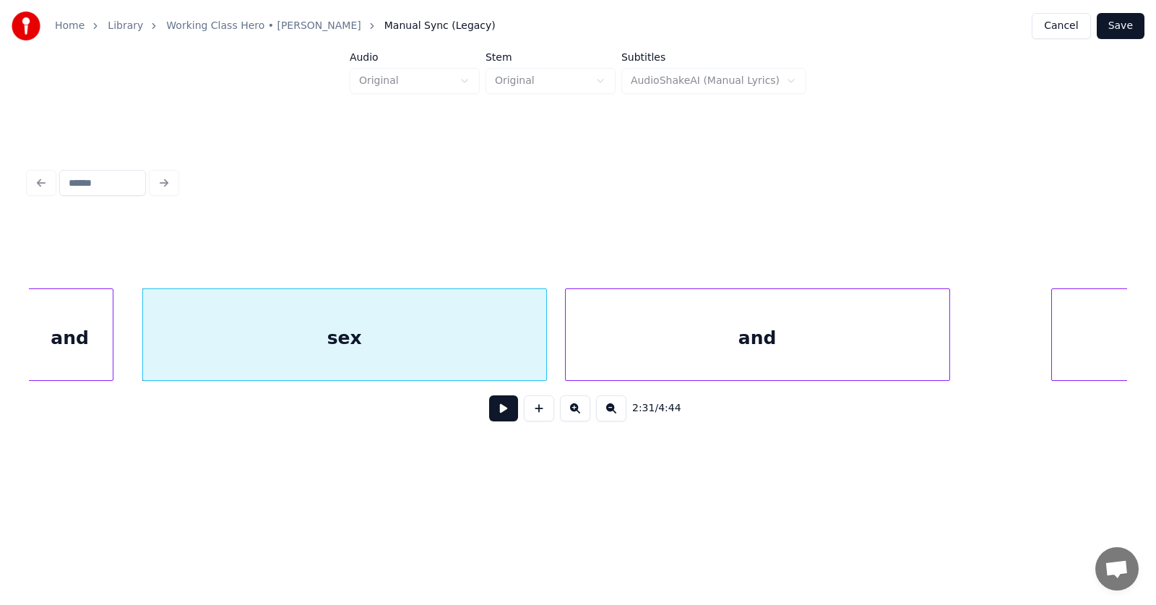
click at [498, 335] on div "sex" at bounding box center [344, 338] width 403 height 98
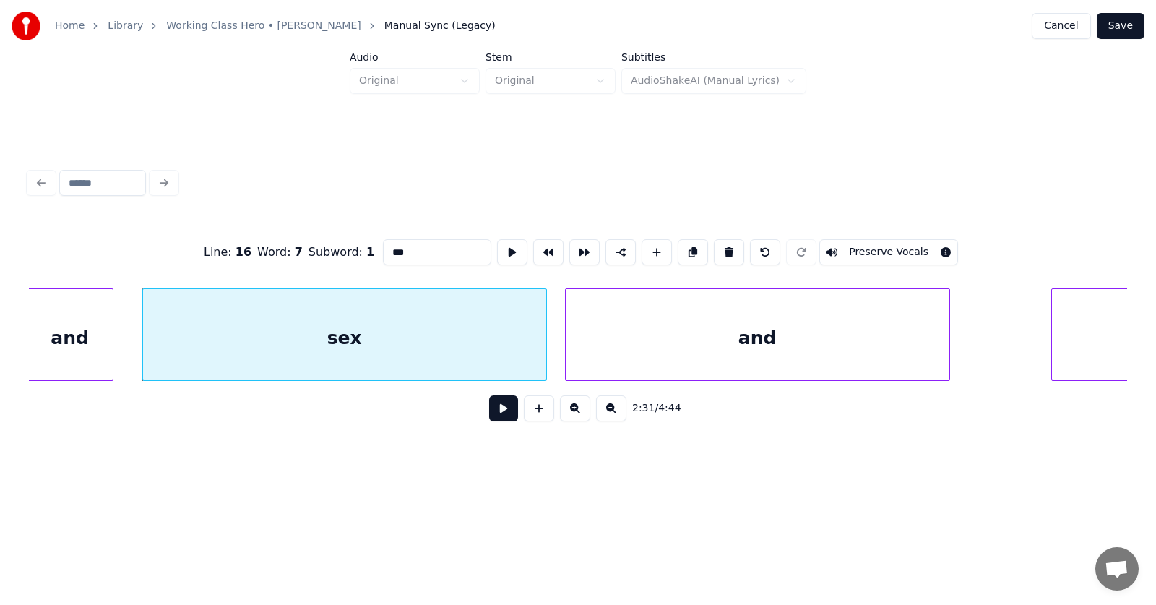
click at [397, 250] on input "***" at bounding box center [437, 252] width 108 height 26
click at [732, 333] on div "and" at bounding box center [758, 338] width 384 height 98
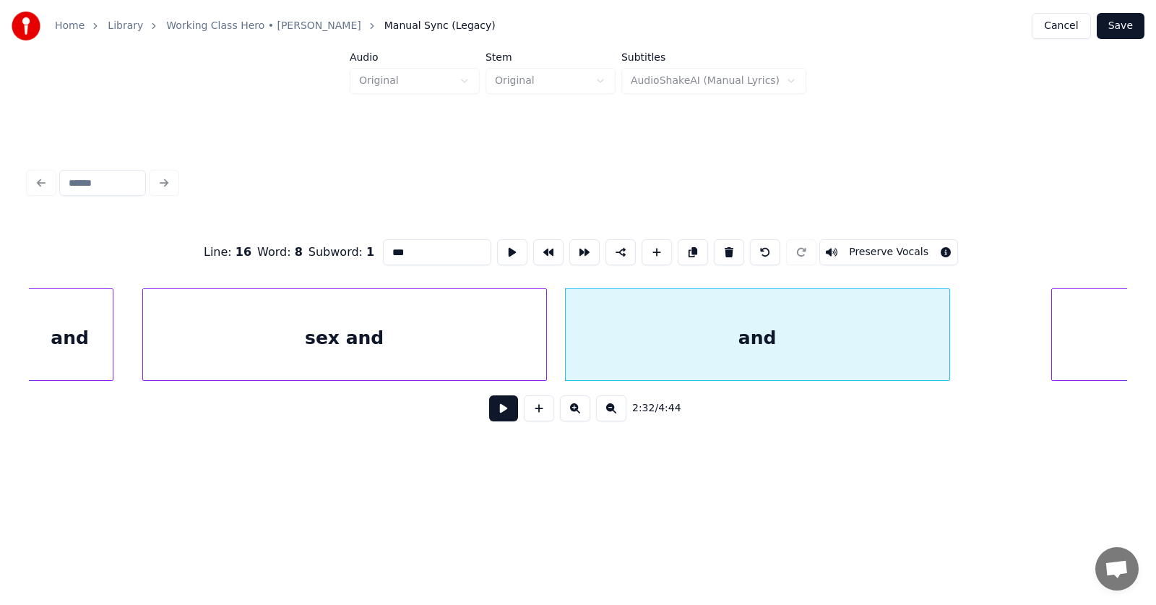
drag, startPoint x: 400, startPoint y: 250, endPoint x: 350, endPoint y: 251, distance: 49.8
click at [383, 251] on input "***" at bounding box center [437, 252] width 108 height 26
click at [609, 342] on div "TV" at bounding box center [758, 338] width 384 height 98
type input "**"
click at [497, 413] on button at bounding box center [503, 408] width 29 height 26
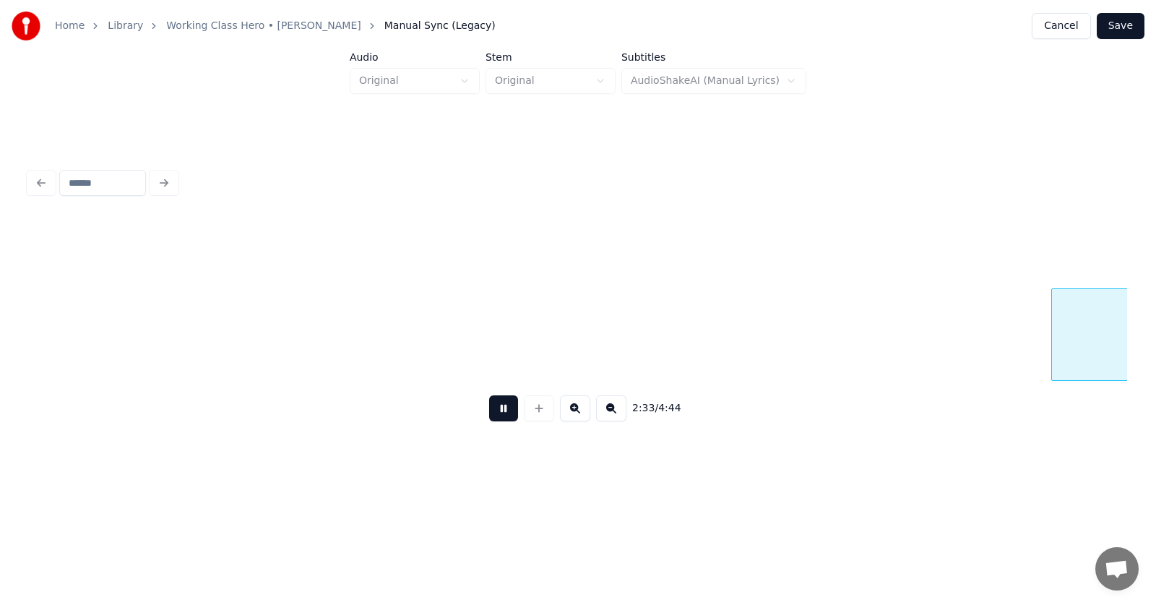
scroll to position [0, 83073]
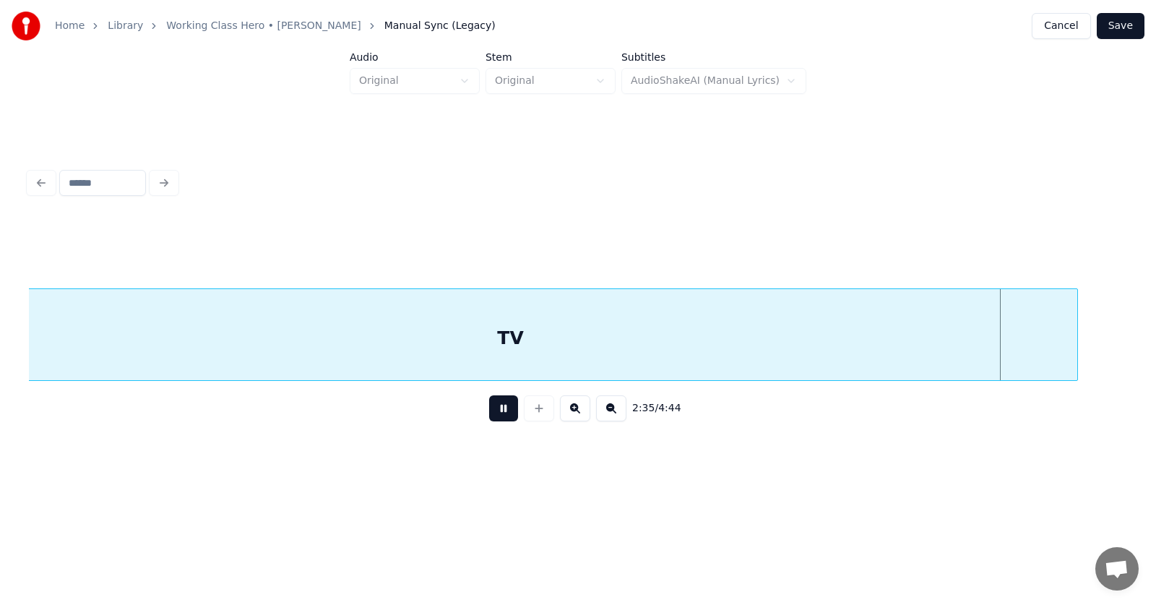
click at [497, 413] on button at bounding box center [503, 408] width 29 height 26
click at [658, 342] on div "TV" at bounding box center [510, 338] width 1132 height 98
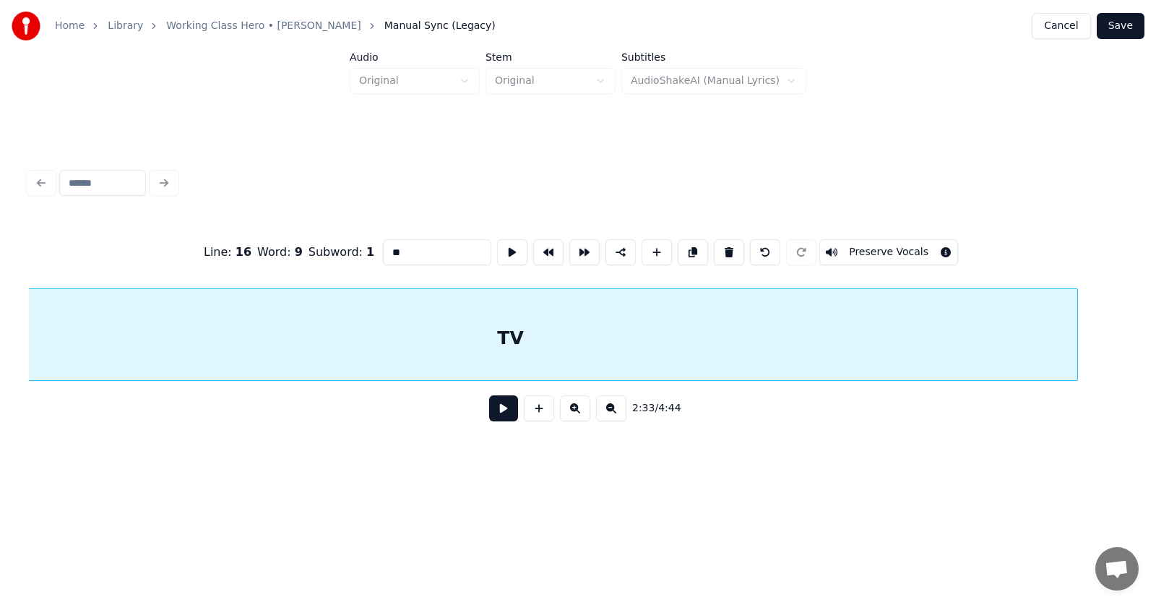
scroll to position [0, 82988]
click at [497, 243] on button at bounding box center [512, 252] width 30 height 26
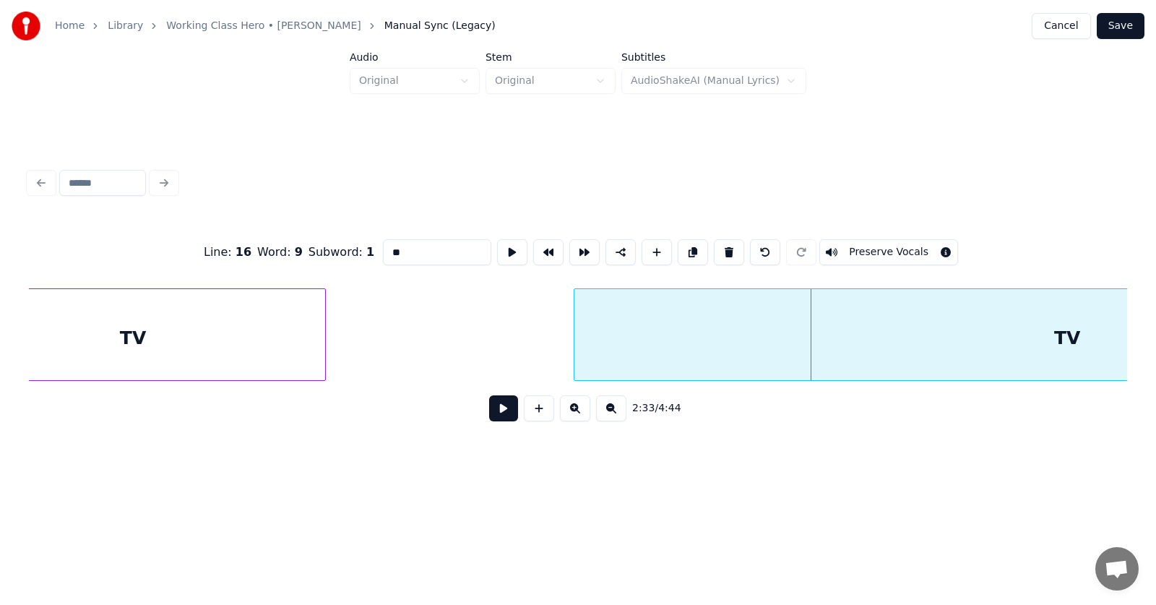
click at [574, 348] on div at bounding box center [576, 334] width 4 height 91
click at [763, 333] on div "TV" at bounding box center [1066, 338] width 987 height 98
click at [391, 248] on input "**" at bounding box center [437, 252] width 108 height 26
click at [497, 251] on button at bounding box center [512, 252] width 30 height 26
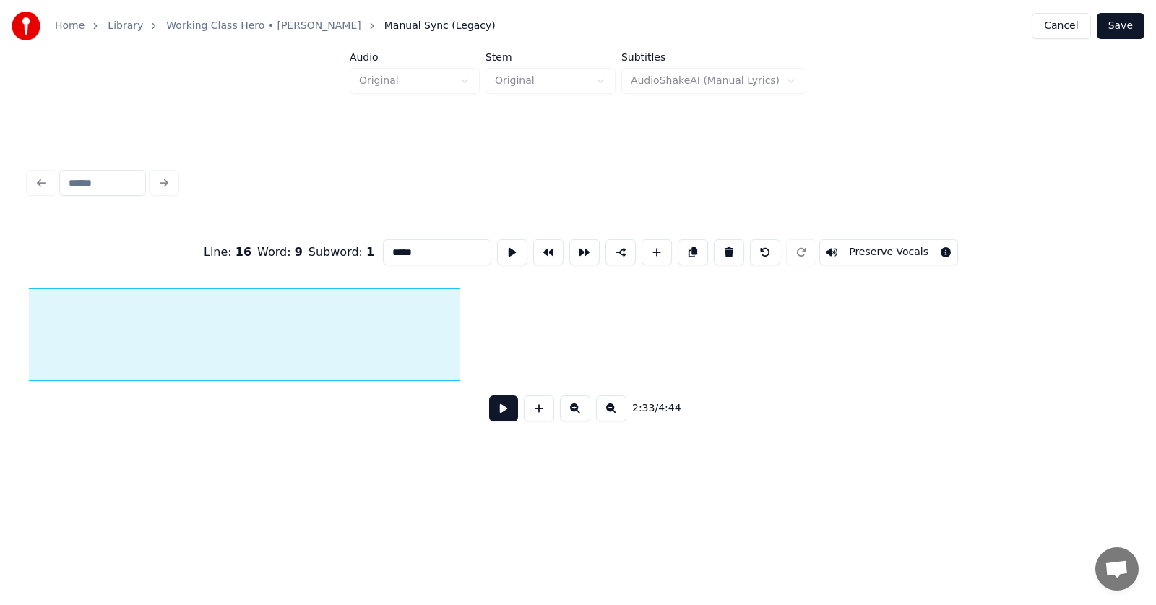
scroll to position [0, 83133]
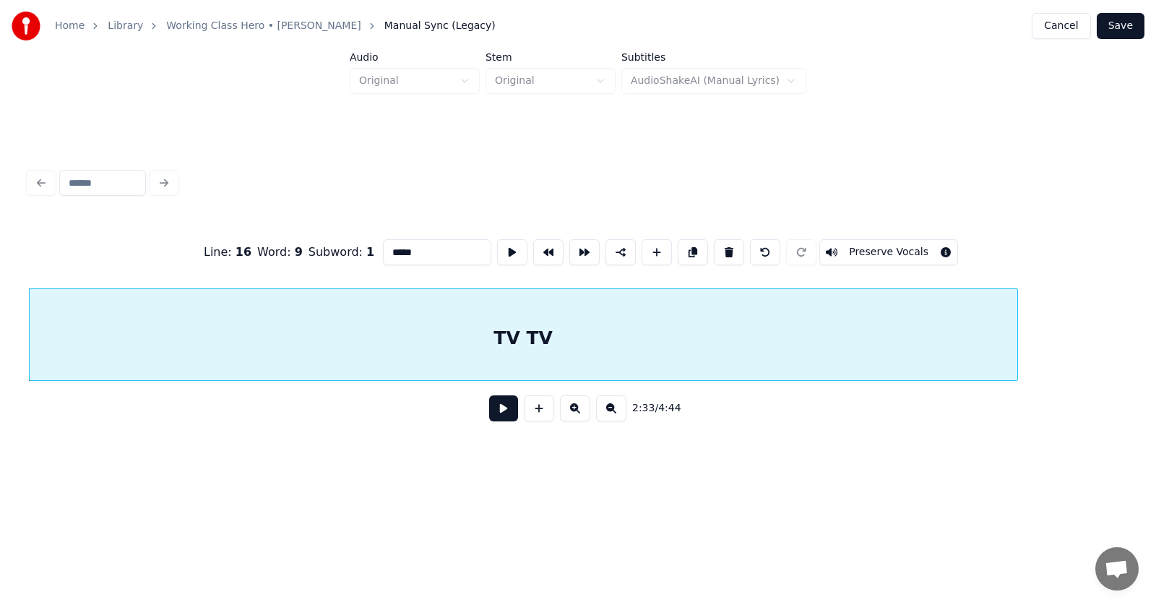
click at [497, 251] on button at bounding box center [512, 252] width 30 height 26
click at [383, 249] on input "*****" at bounding box center [437, 252] width 108 height 26
type input "******"
click at [495, 409] on button at bounding box center [503, 408] width 29 height 26
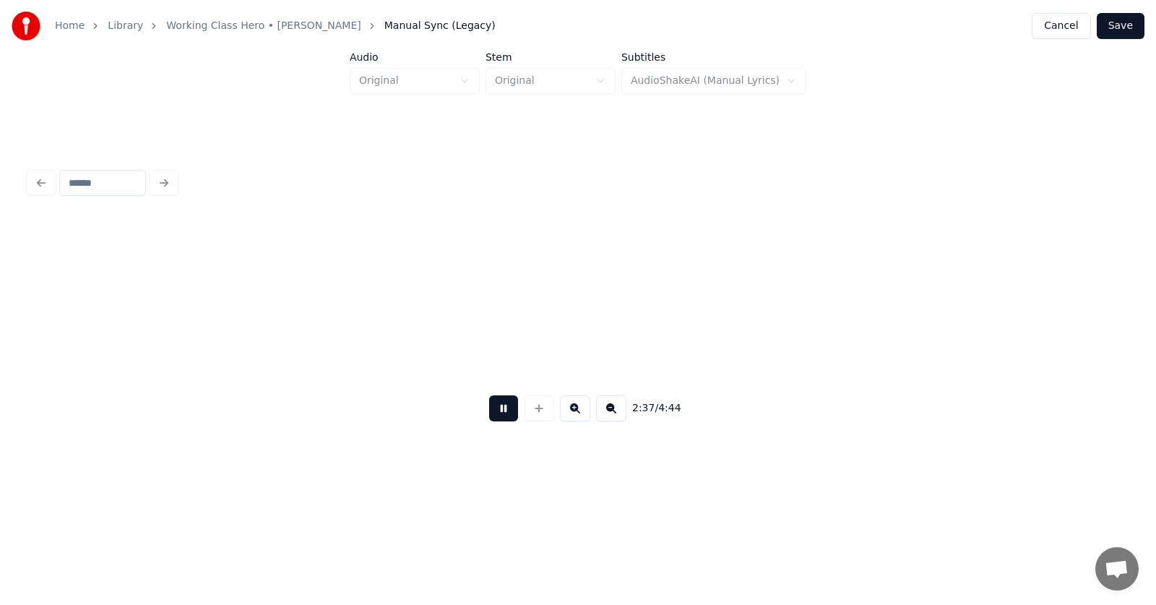
scroll to position [0, 85334]
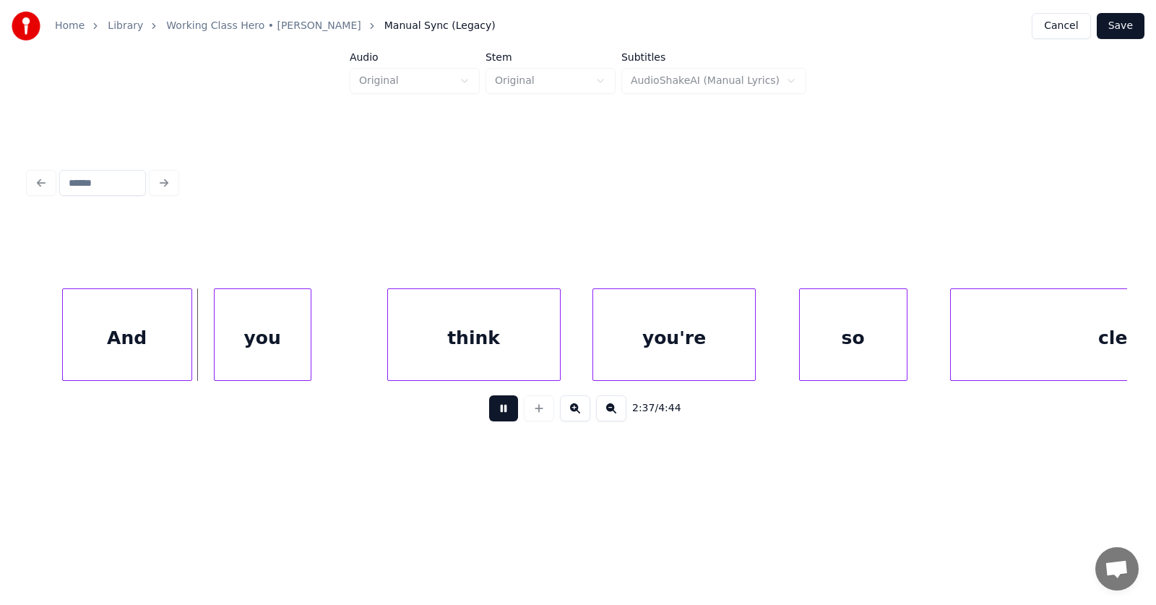
click at [495, 409] on button at bounding box center [503, 408] width 29 height 26
click at [113, 324] on div "And" at bounding box center [108, 338] width 129 height 98
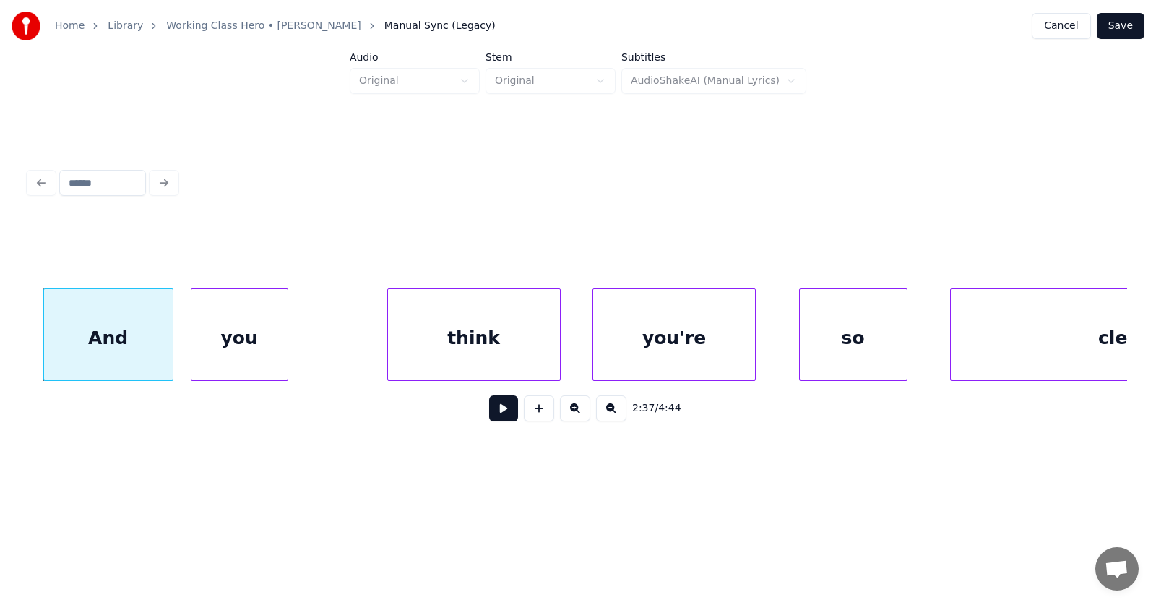
click at [234, 347] on div "you" at bounding box center [239, 338] width 96 height 98
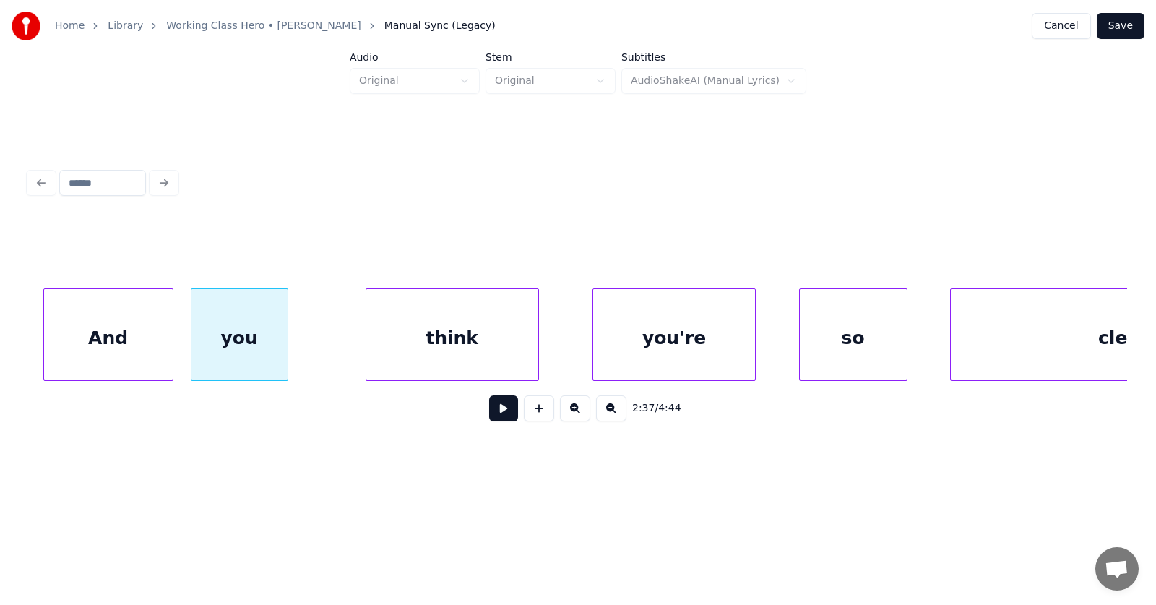
click at [386, 341] on div "think" at bounding box center [452, 338] width 172 height 98
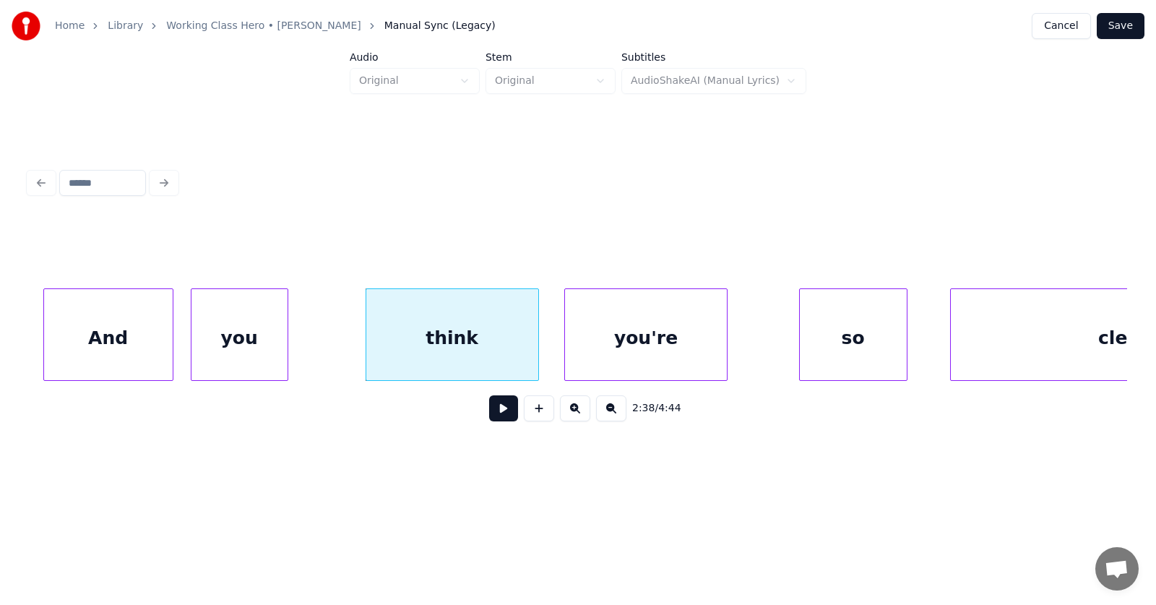
click at [625, 351] on div "you're" at bounding box center [645, 338] width 161 height 98
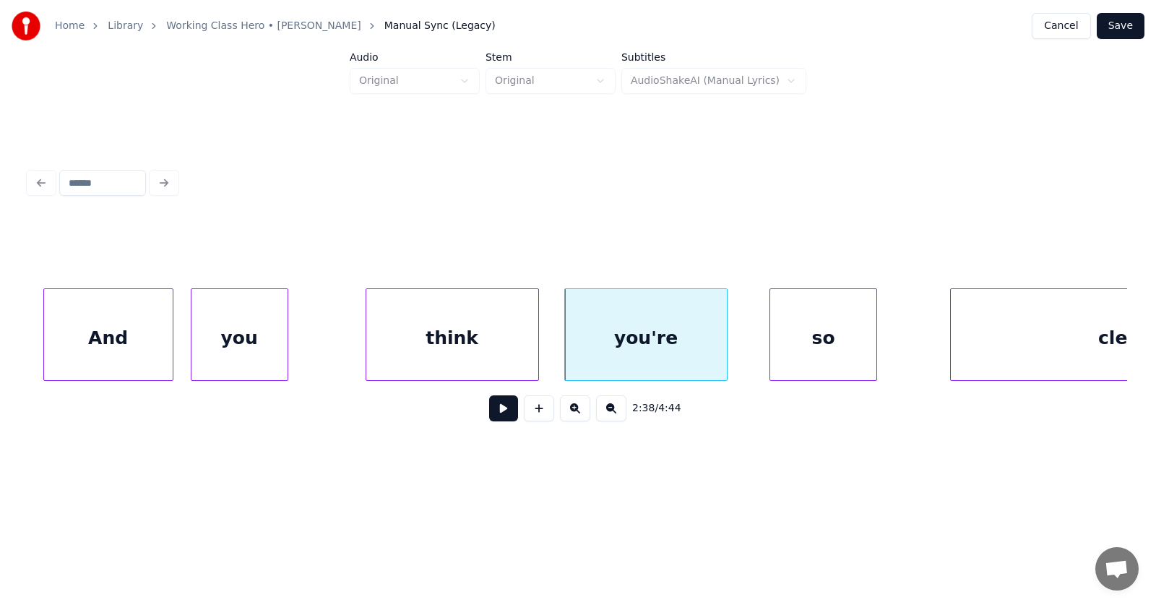
click at [805, 350] on div "so" at bounding box center [823, 338] width 107 height 98
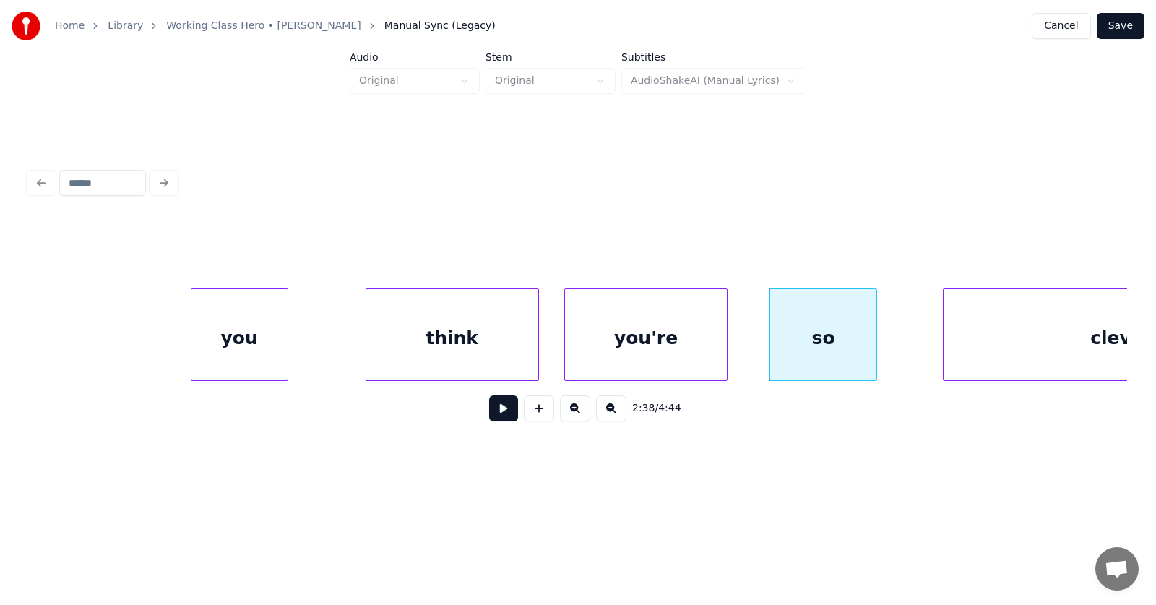
scroll to position [0, 85512]
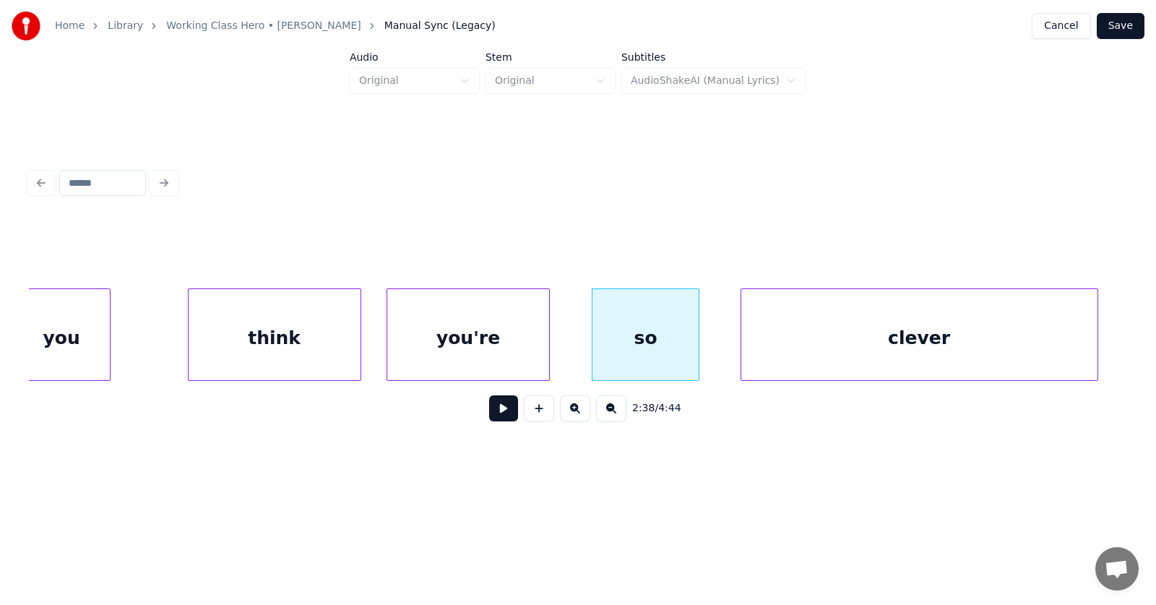
click at [930, 342] on div "clever" at bounding box center [919, 338] width 356 height 98
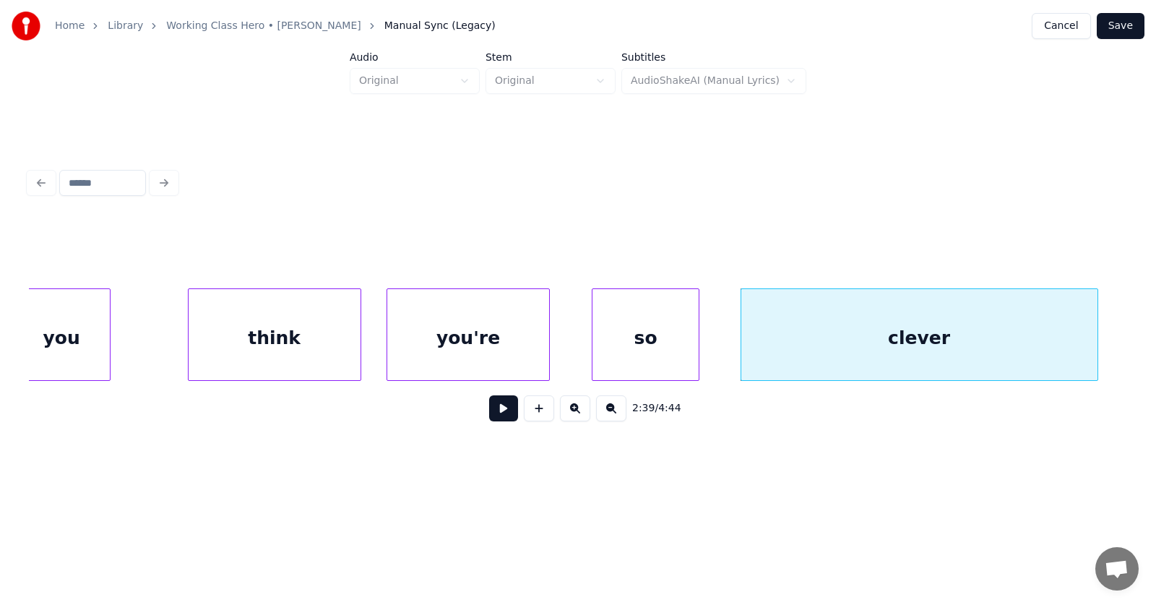
click at [92, 333] on div "you" at bounding box center [62, 338] width 96 height 98
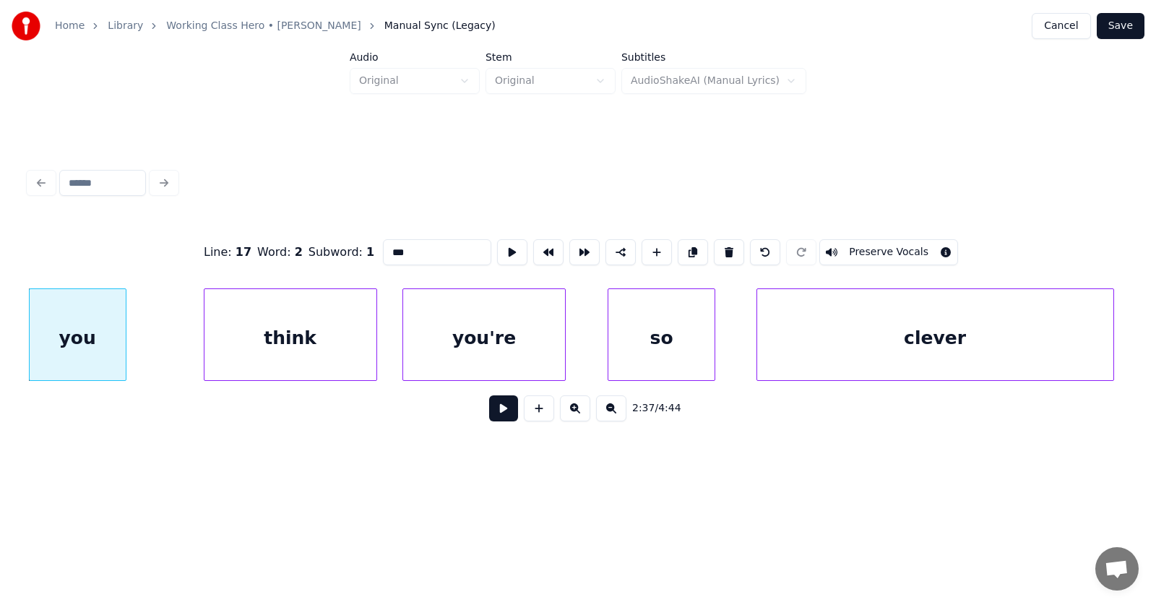
click at [491, 414] on button at bounding box center [503, 408] width 29 height 26
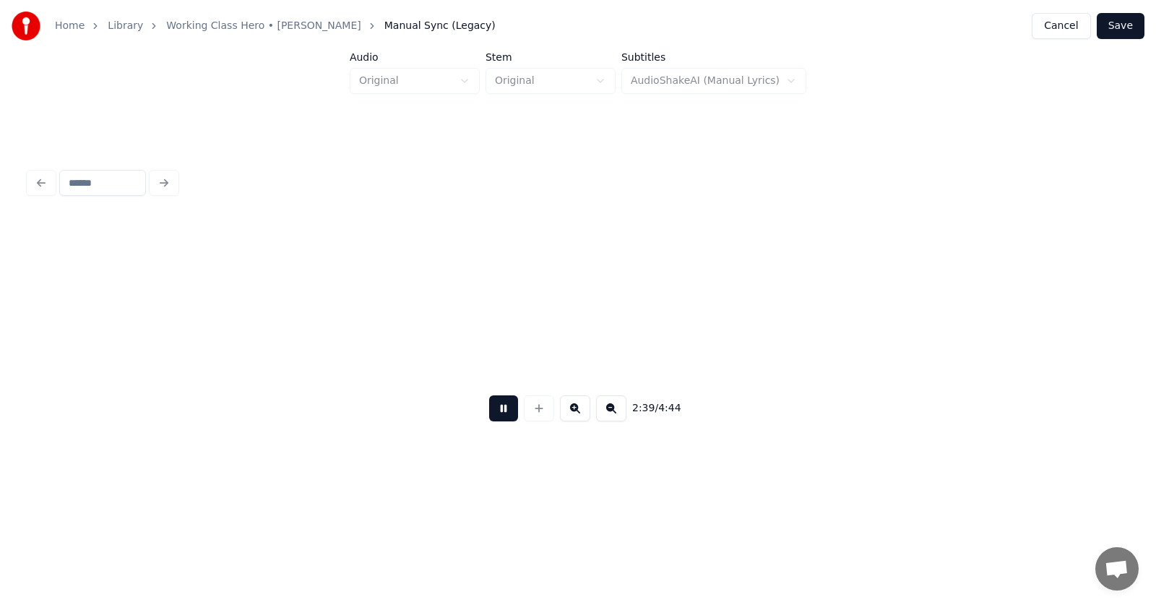
scroll to position [0, 86596]
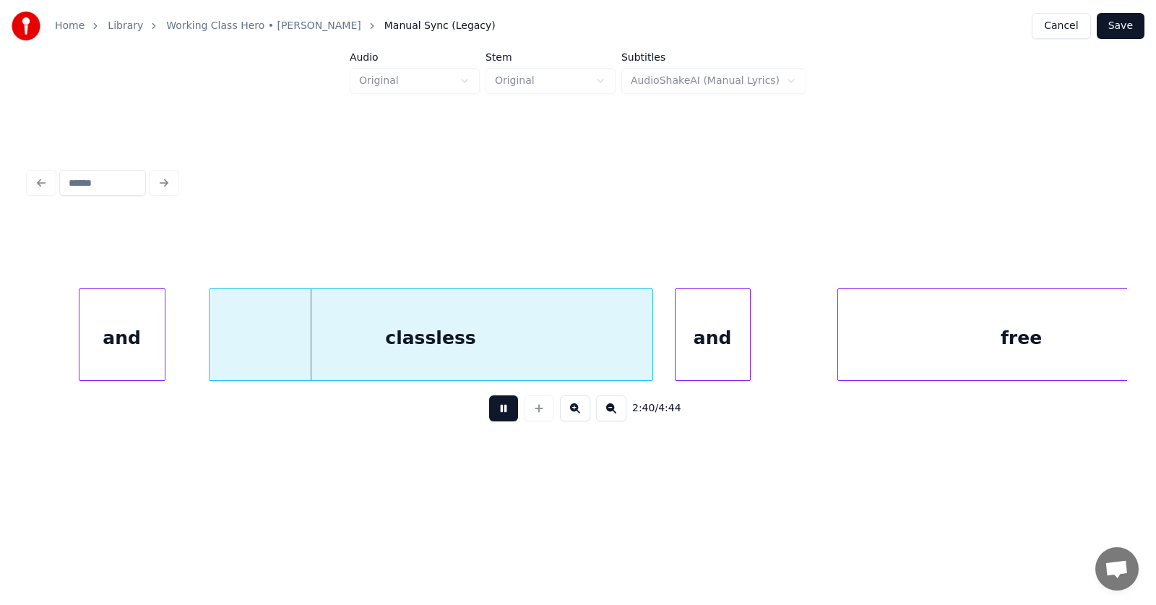
click at [491, 414] on button at bounding box center [503, 408] width 29 height 26
click at [78, 345] on div "and" at bounding box center [79, 338] width 85 height 98
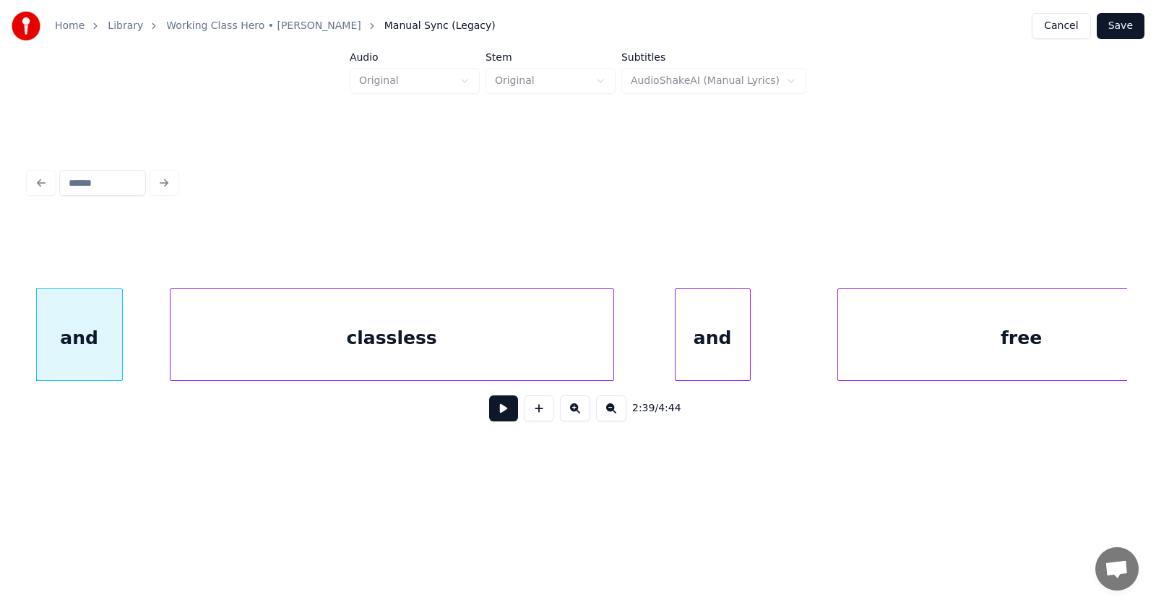
click at [322, 345] on div "classless" at bounding box center [391, 338] width 443 height 98
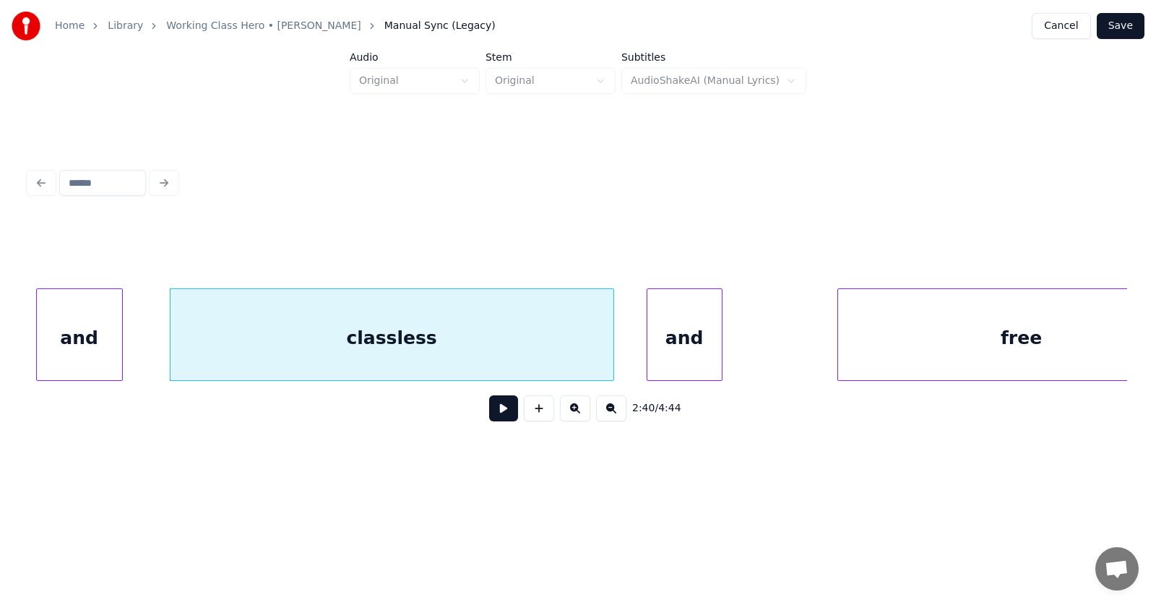
click at [667, 348] on div "and" at bounding box center [684, 338] width 74 height 98
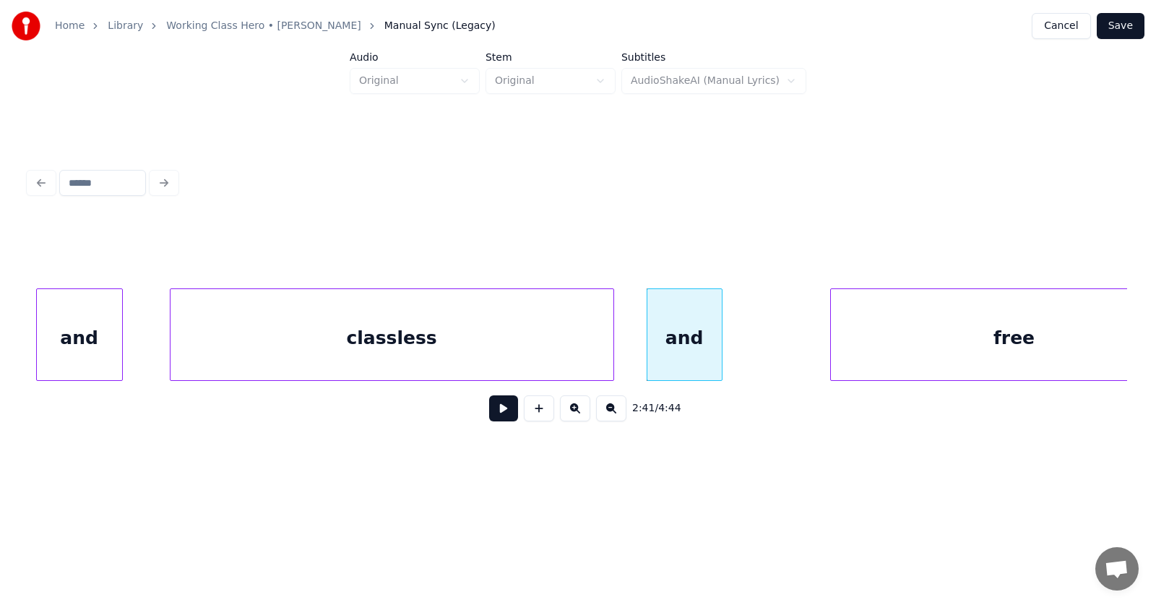
scroll to position [0, 86670]
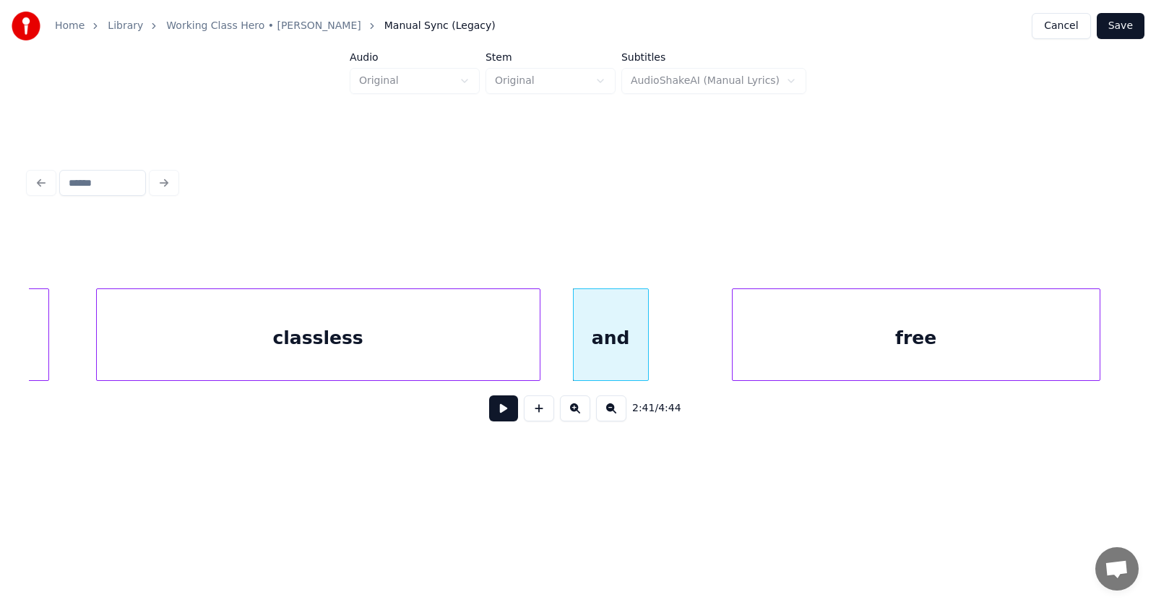
click at [831, 342] on div "free" at bounding box center [915, 338] width 367 height 98
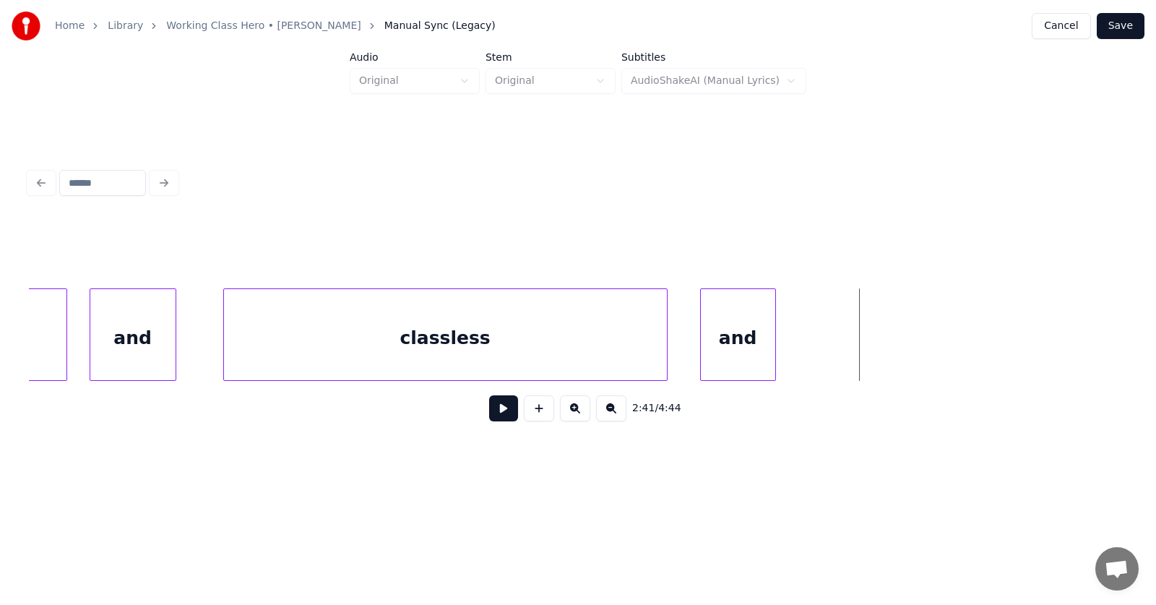
scroll to position [0, 86127]
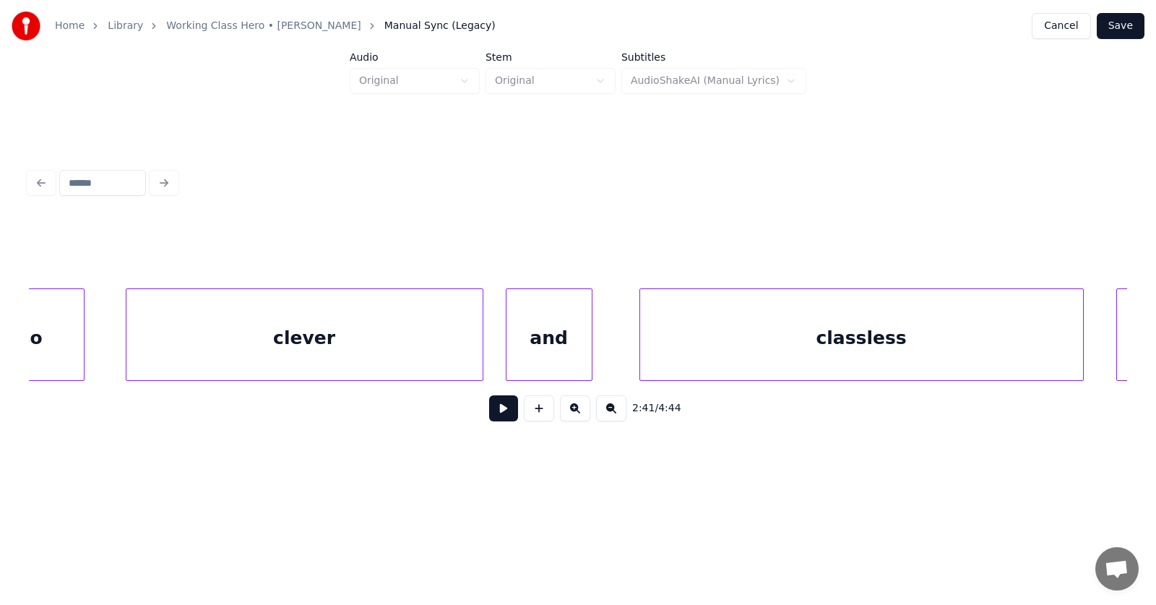
click at [368, 329] on div "clever" at bounding box center [304, 338] width 356 height 98
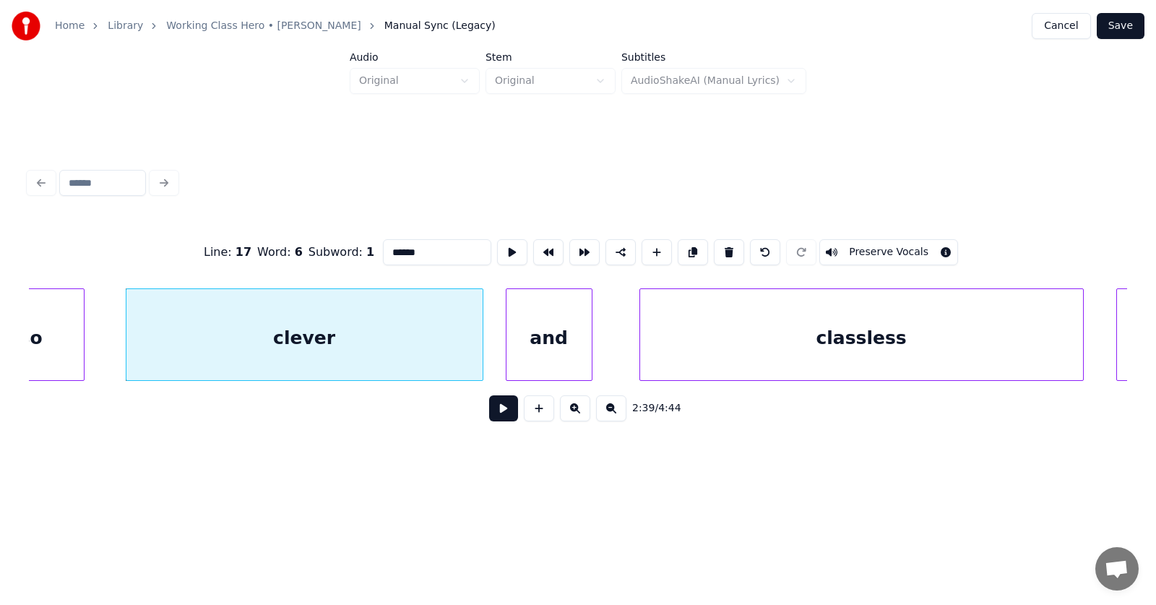
click at [489, 417] on button at bounding box center [503, 408] width 29 height 26
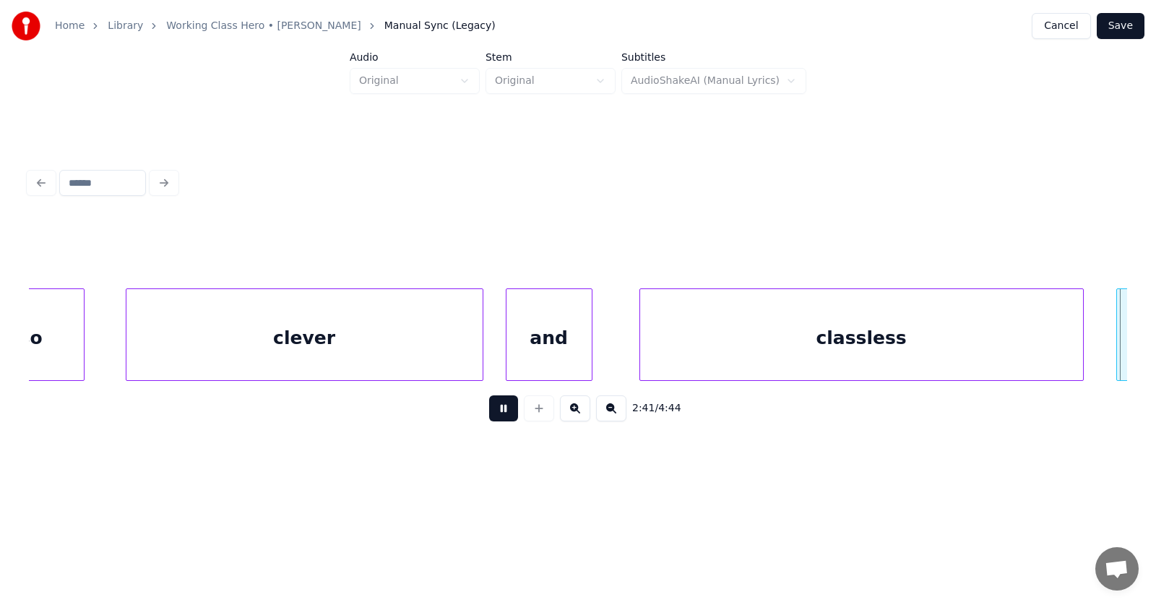
scroll to position [0, 87232]
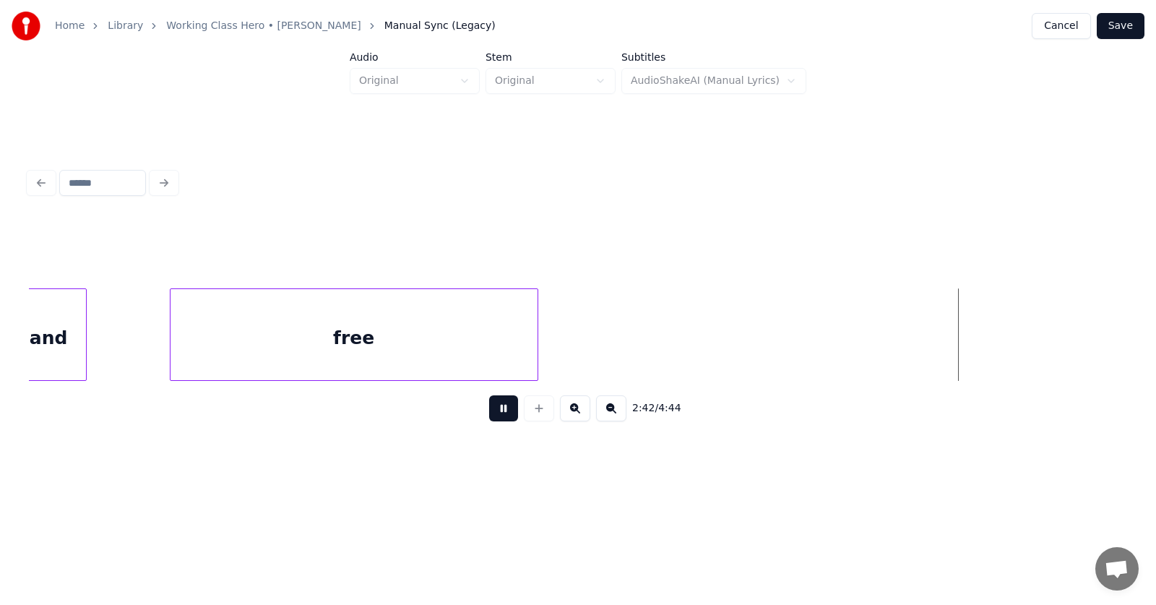
click at [489, 417] on button at bounding box center [503, 408] width 29 height 26
click at [563, 330] on div at bounding box center [560, 334] width 4 height 91
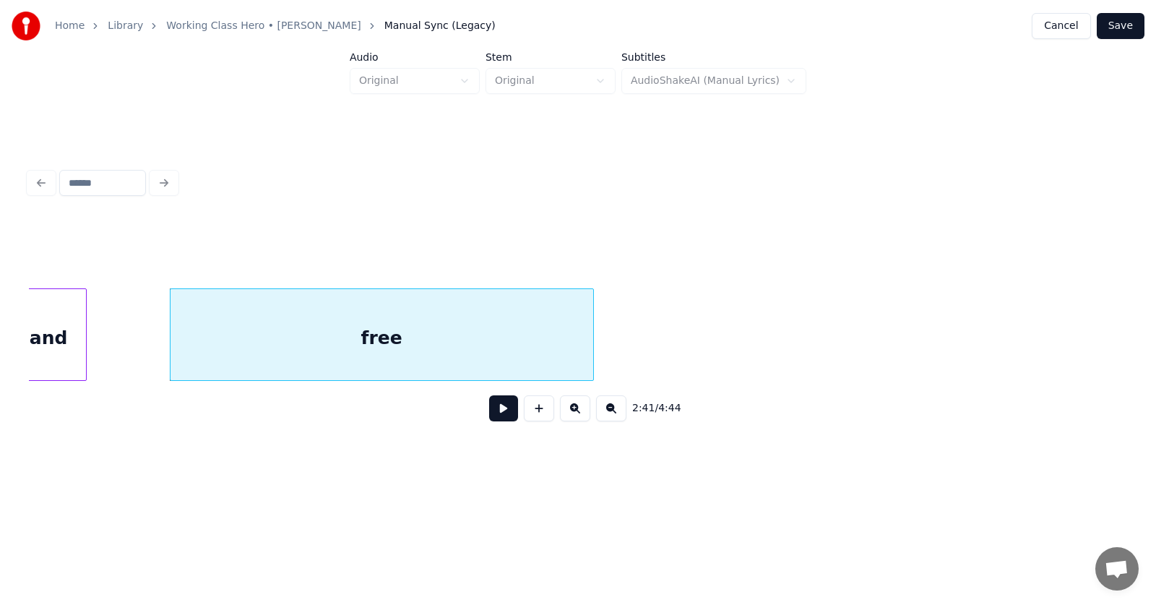
click at [490, 412] on button at bounding box center [503, 408] width 29 height 26
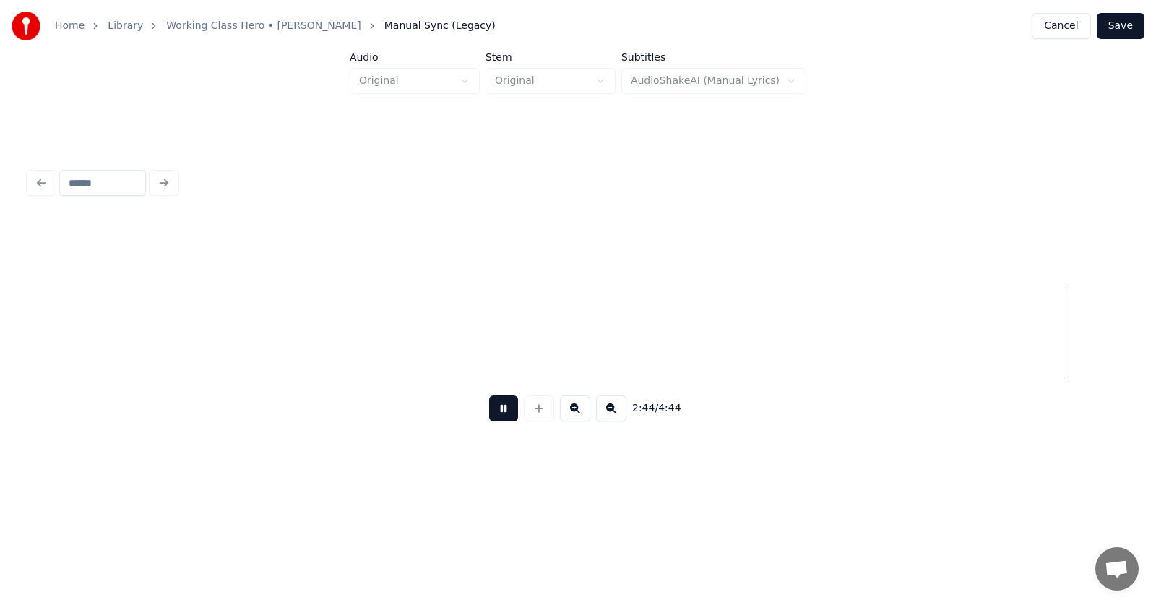
scroll to position [0, 89436]
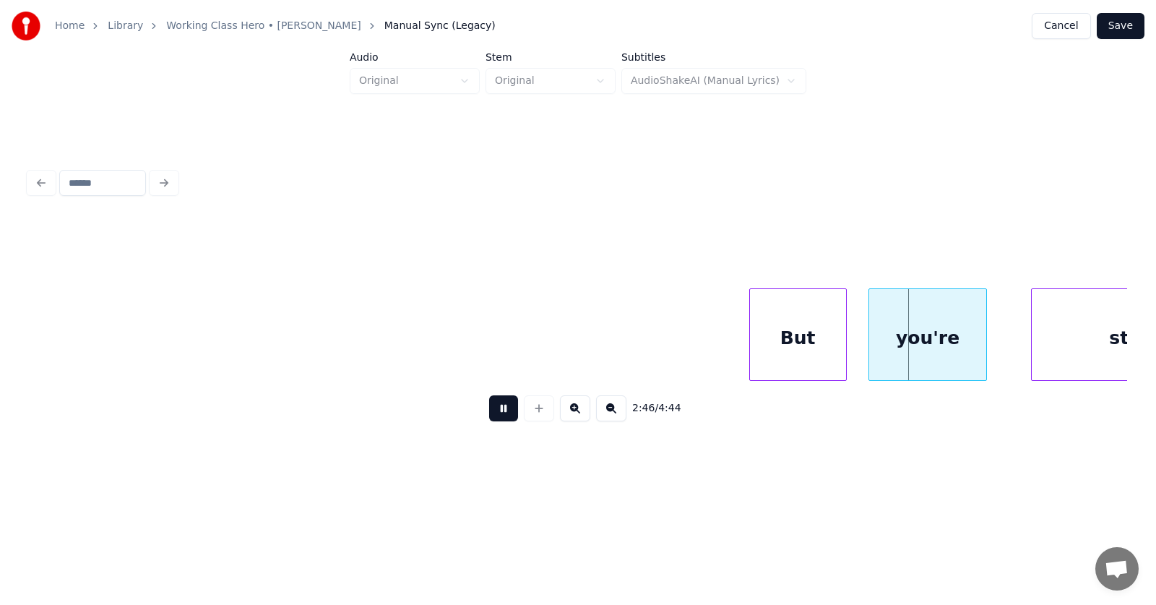
click at [490, 412] on button at bounding box center [503, 408] width 29 height 26
click at [764, 347] on div "But" at bounding box center [780, 338] width 96 height 98
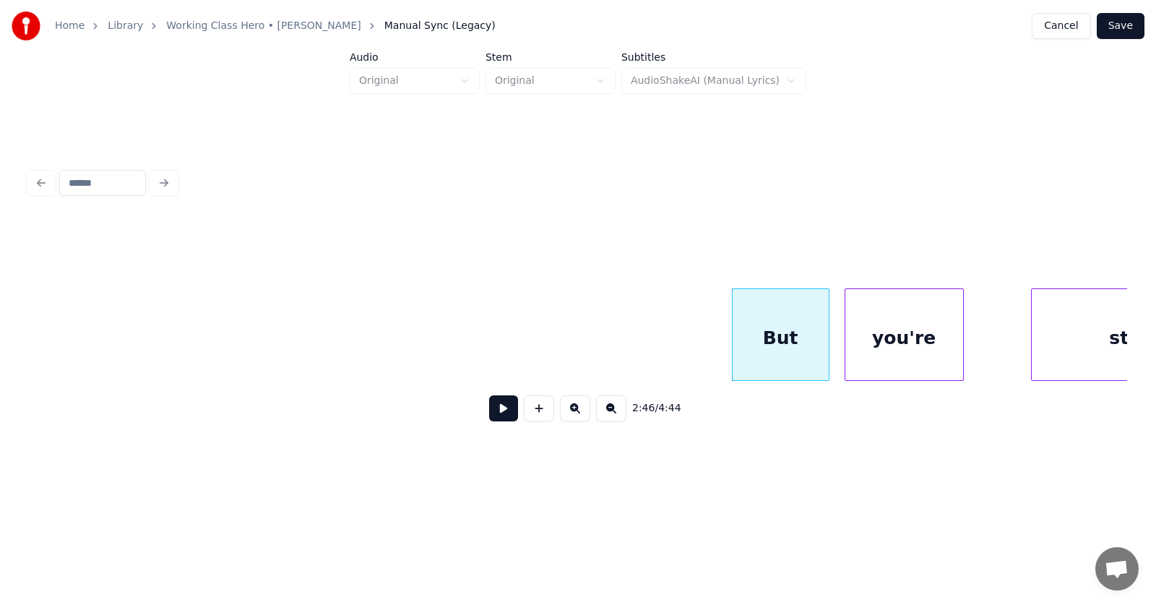
click at [878, 349] on div "you're" at bounding box center [904, 338] width 118 height 98
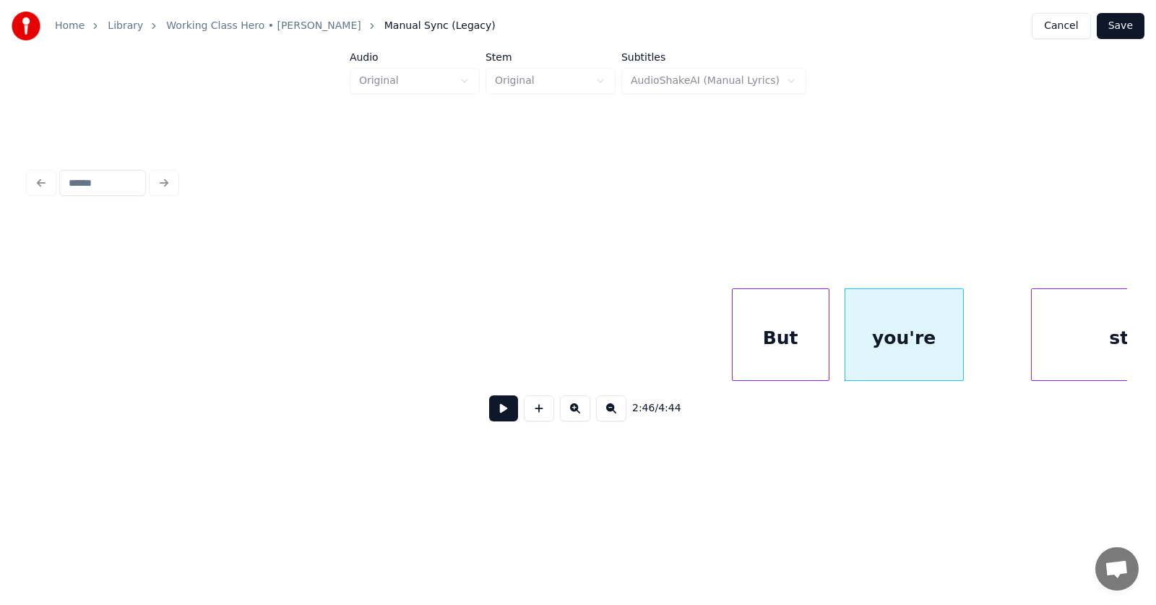
scroll to position [0, 89530]
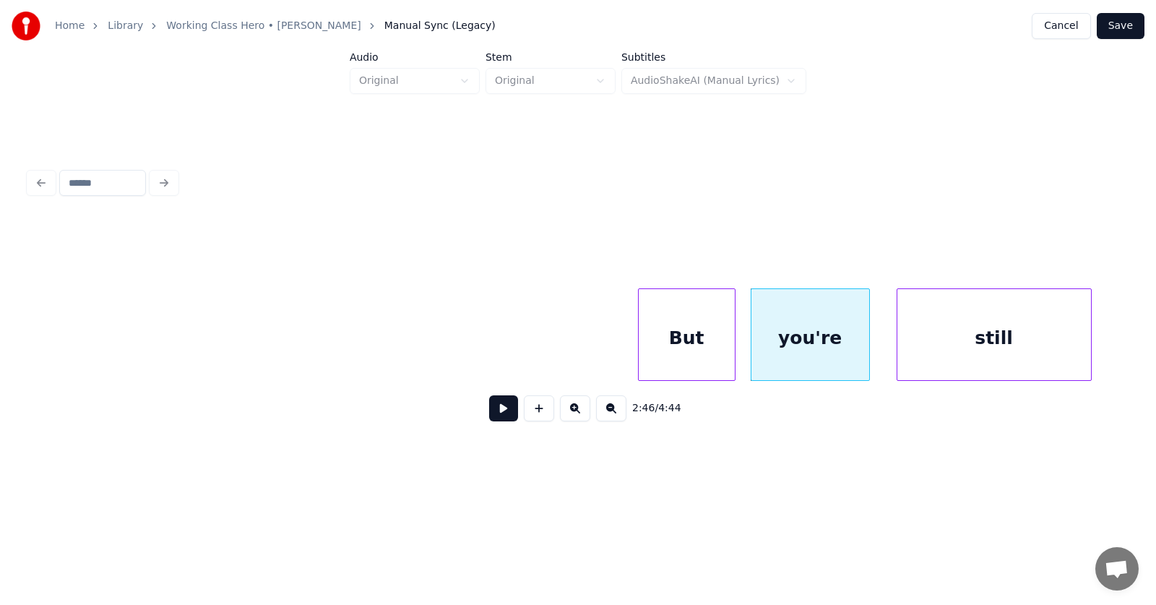
click at [1010, 340] on div "still" at bounding box center [994, 338] width 194 height 98
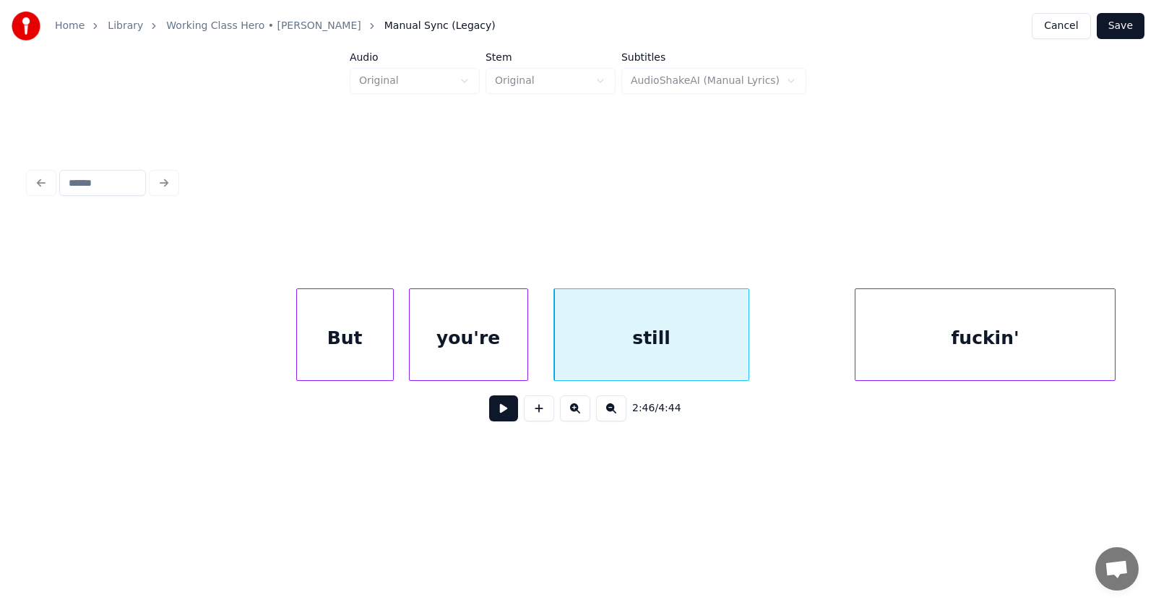
scroll to position [0, 90079]
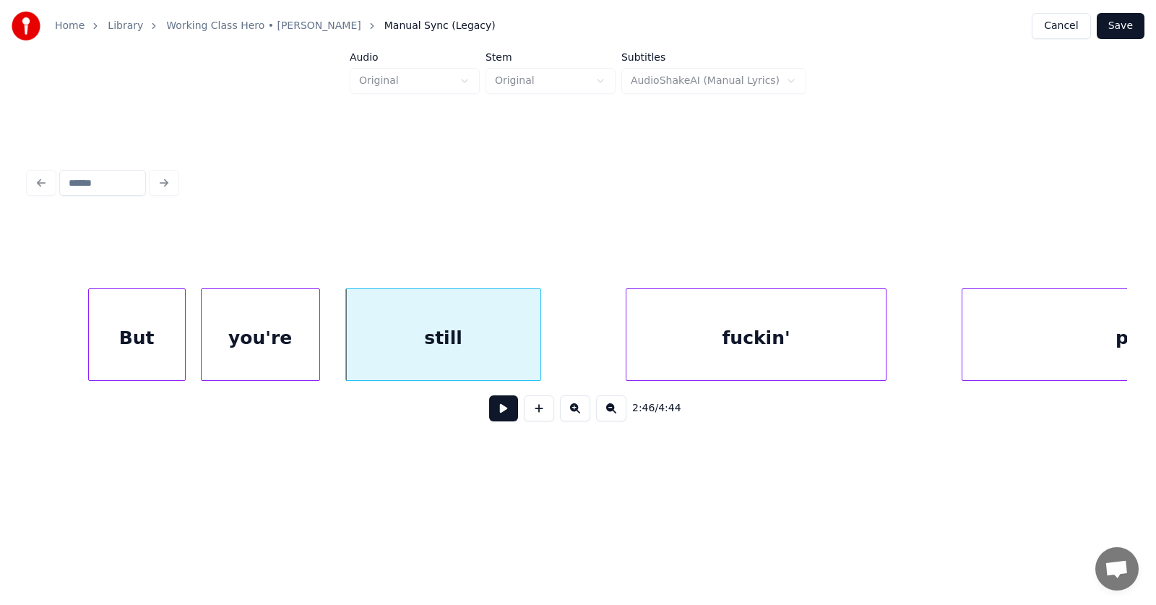
click at [698, 340] on div "fuckin'" at bounding box center [755, 338] width 259 height 98
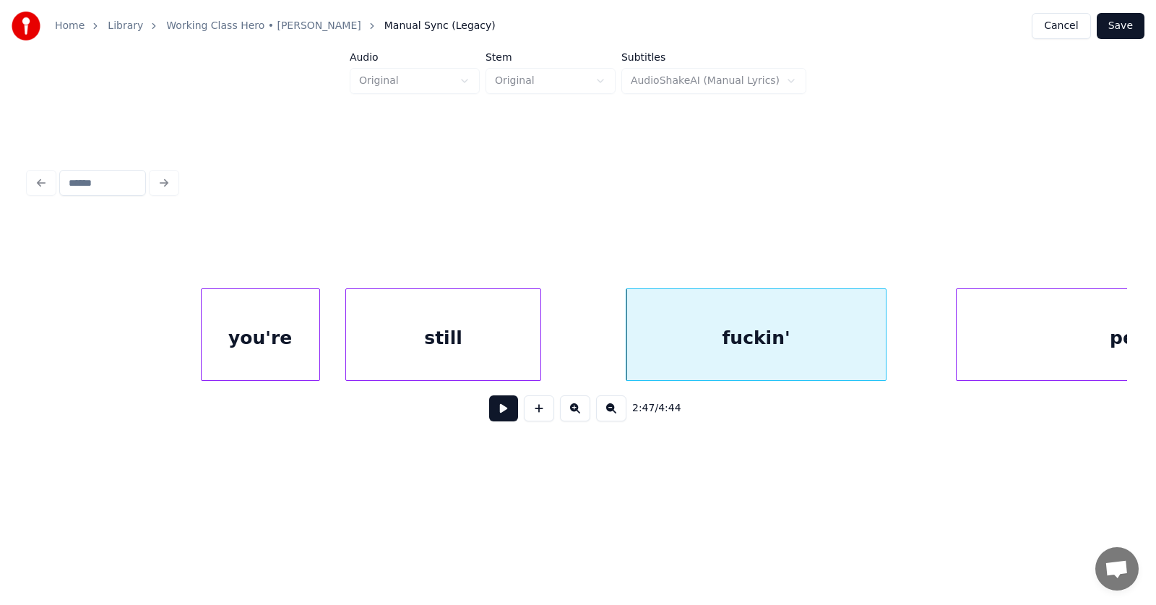
scroll to position [0, 90311]
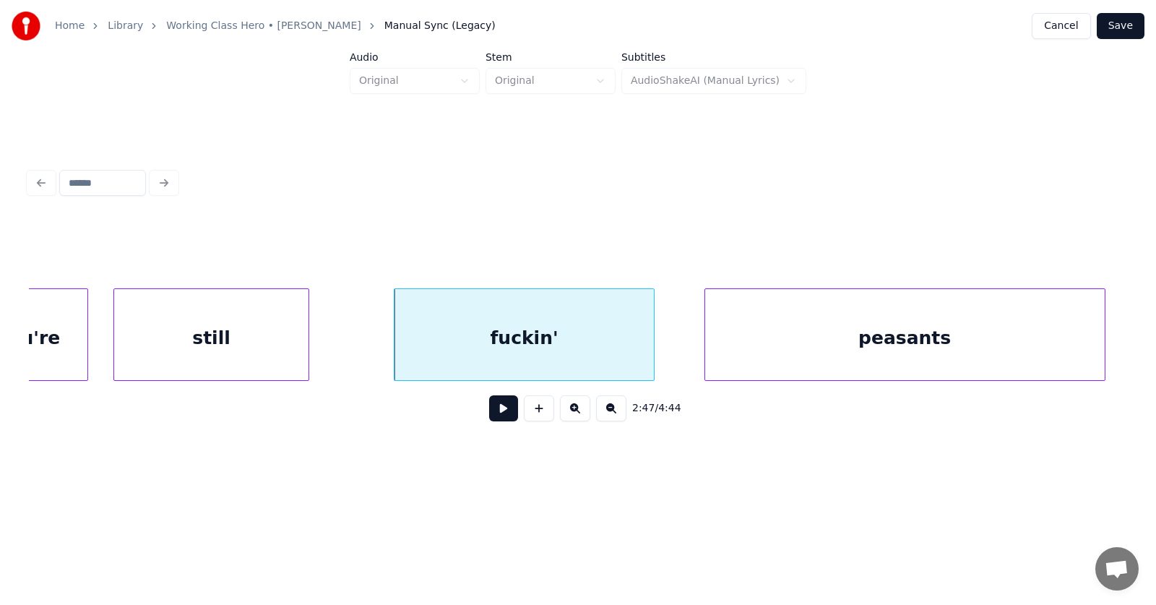
click at [969, 347] on div "peasants" at bounding box center [904, 338] width 399 height 98
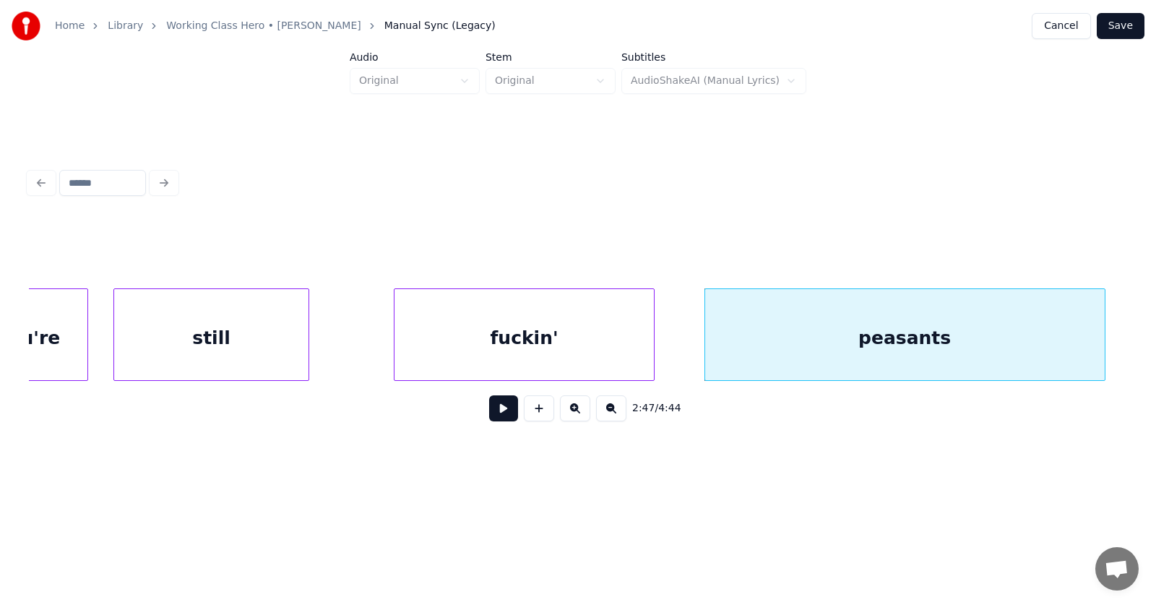
click at [559, 324] on div "fuckin'" at bounding box center [523, 338] width 259 height 98
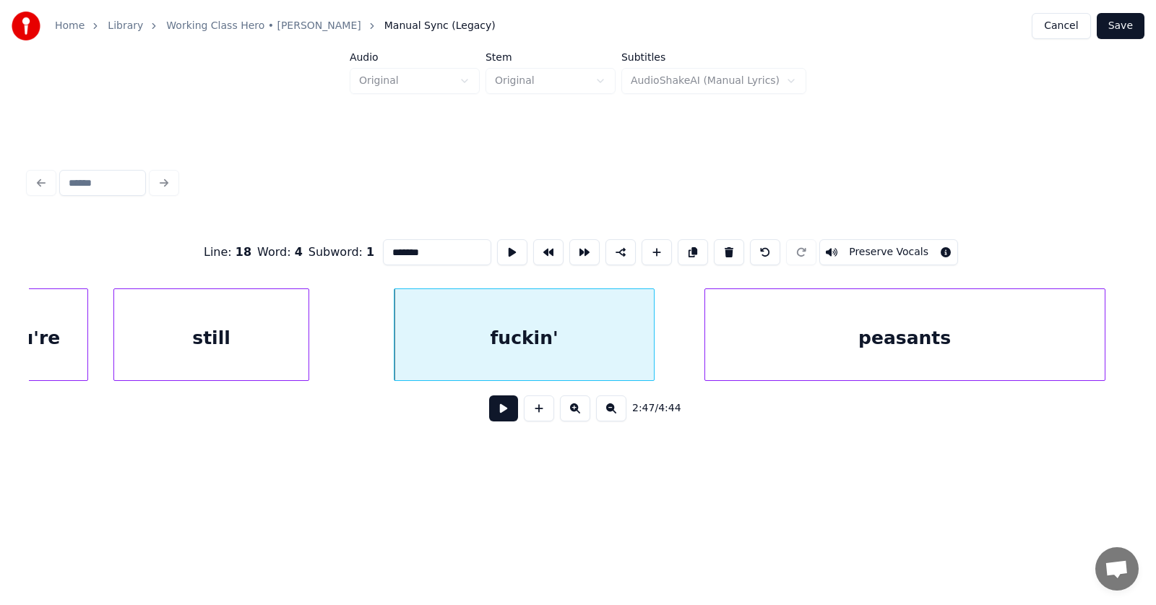
click at [135, 316] on div "still" at bounding box center [211, 338] width 194 height 98
type input "*****"
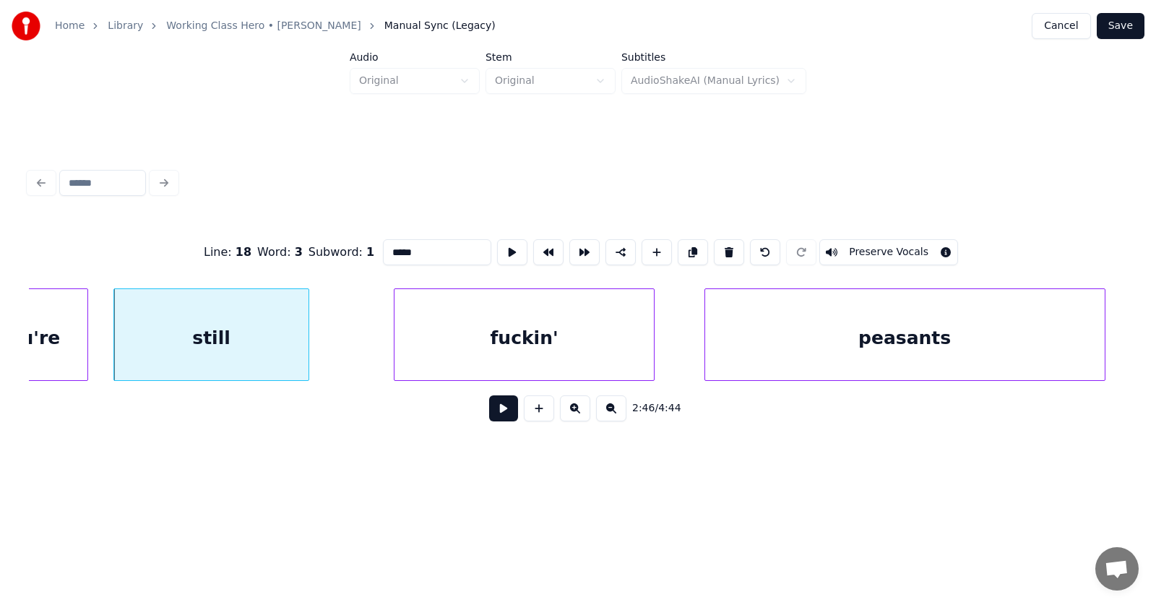
click at [490, 417] on button at bounding box center [503, 408] width 29 height 26
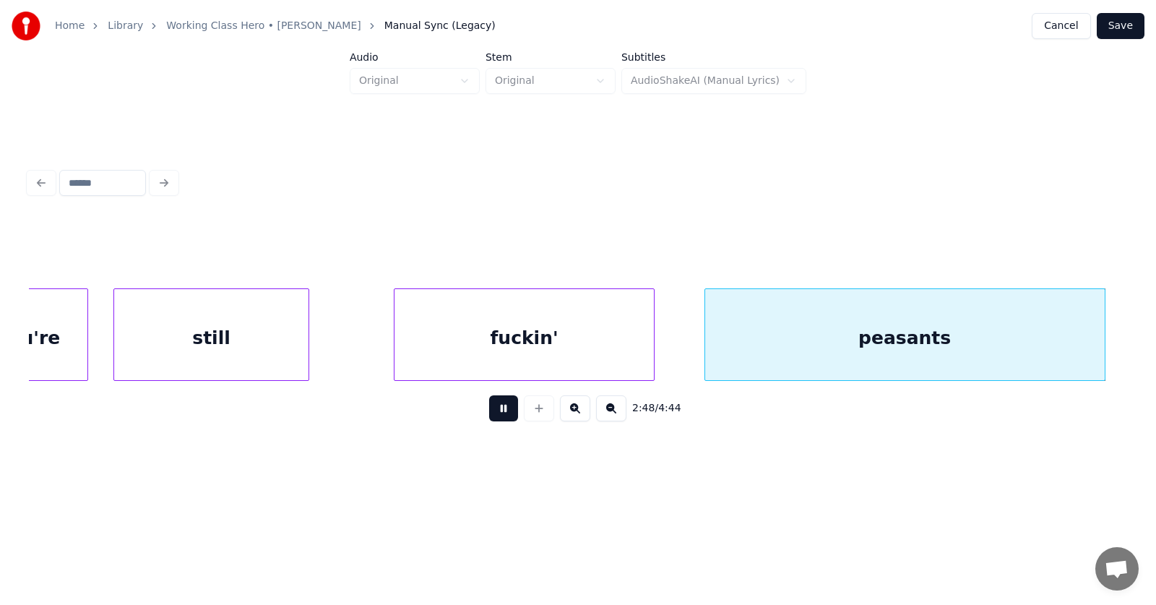
scroll to position [0, 91410]
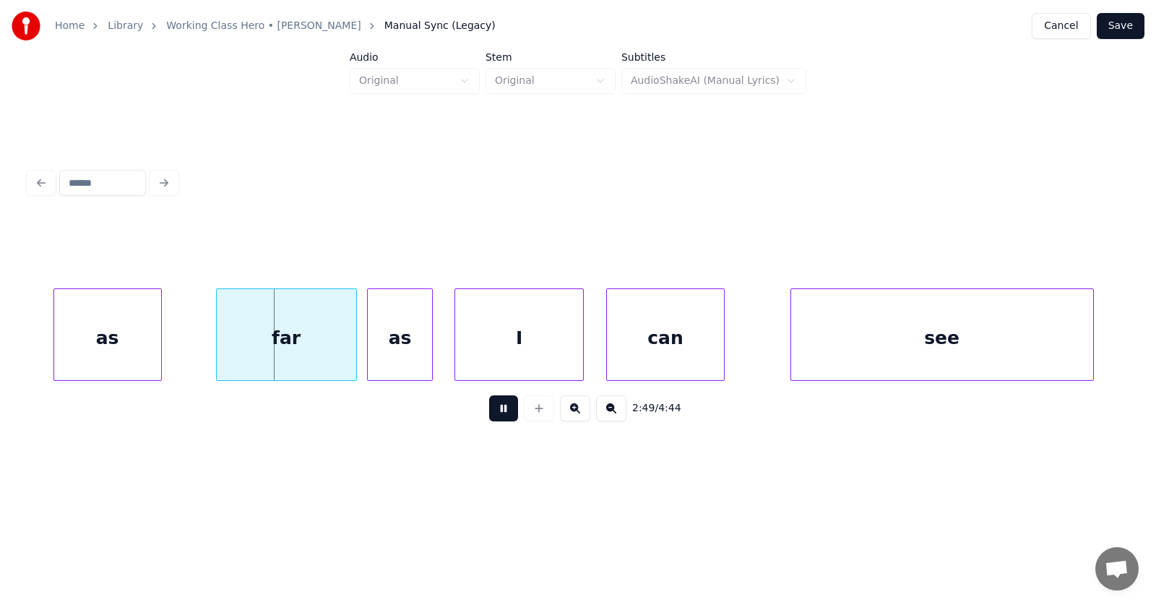
click at [490, 417] on button at bounding box center [503, 408] width 29 height 26
click at [71, 340] on div "as" at bounding box center [93, 338] width 107 height 98
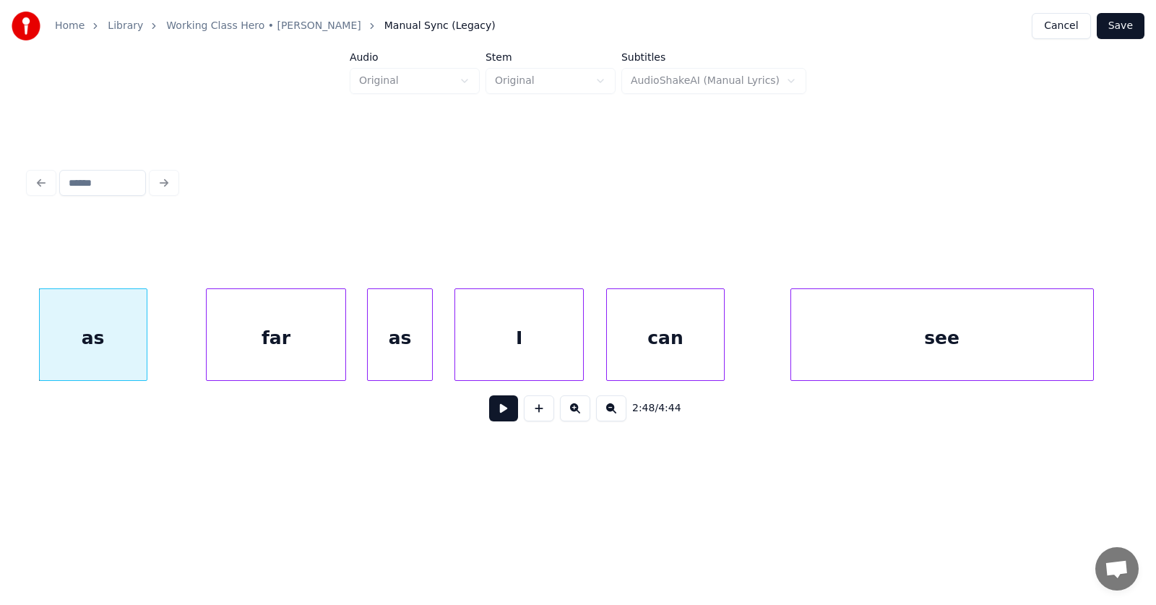
click at [250, 339] on div "far" at bounding box center [276, 338] width 139 height 98
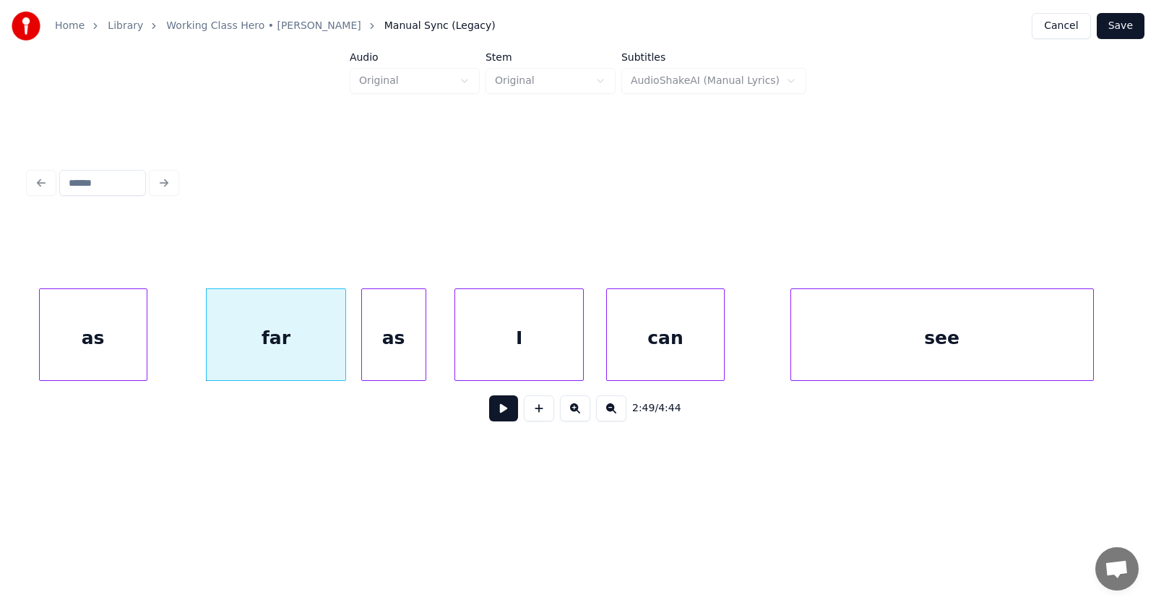
click at [389, 350] on div "as" at bounding box center [394, 338] width 64 height 98
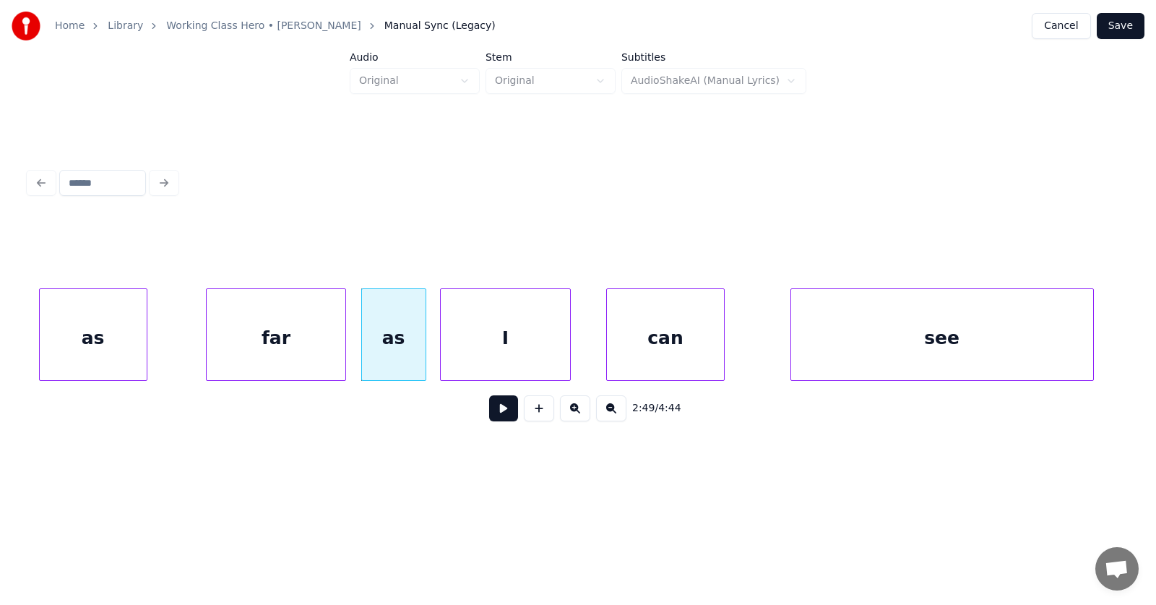
click at [478, 351] on div "I" at bounding box center [505, 338] width 129 height 98
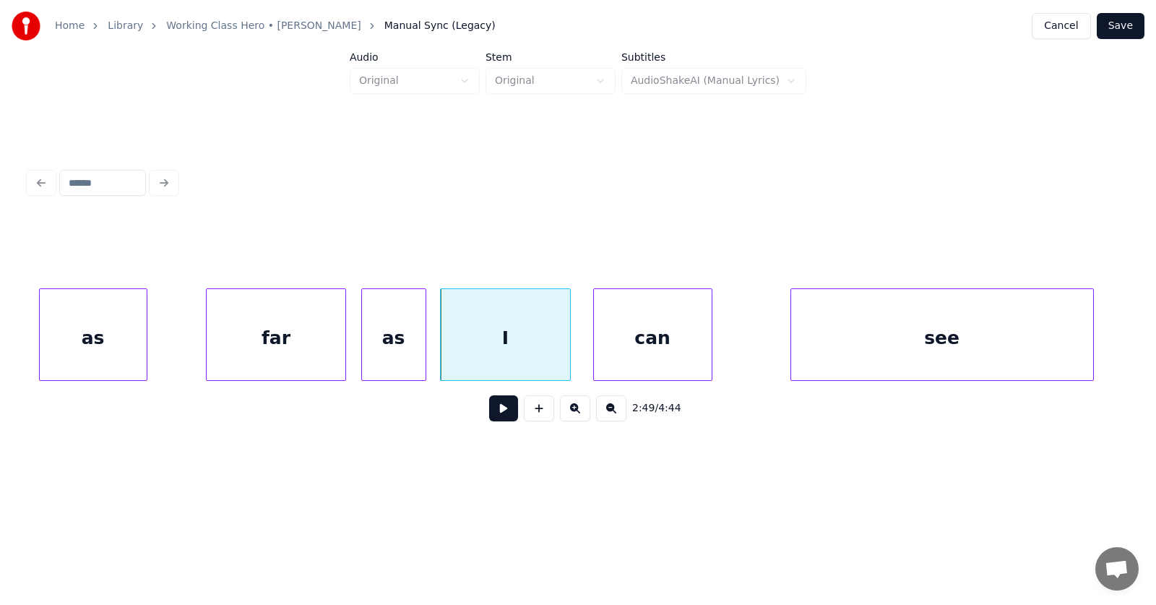
click at [629, 353] on div "can" at bounding box center [653, 338] width 118 height 98
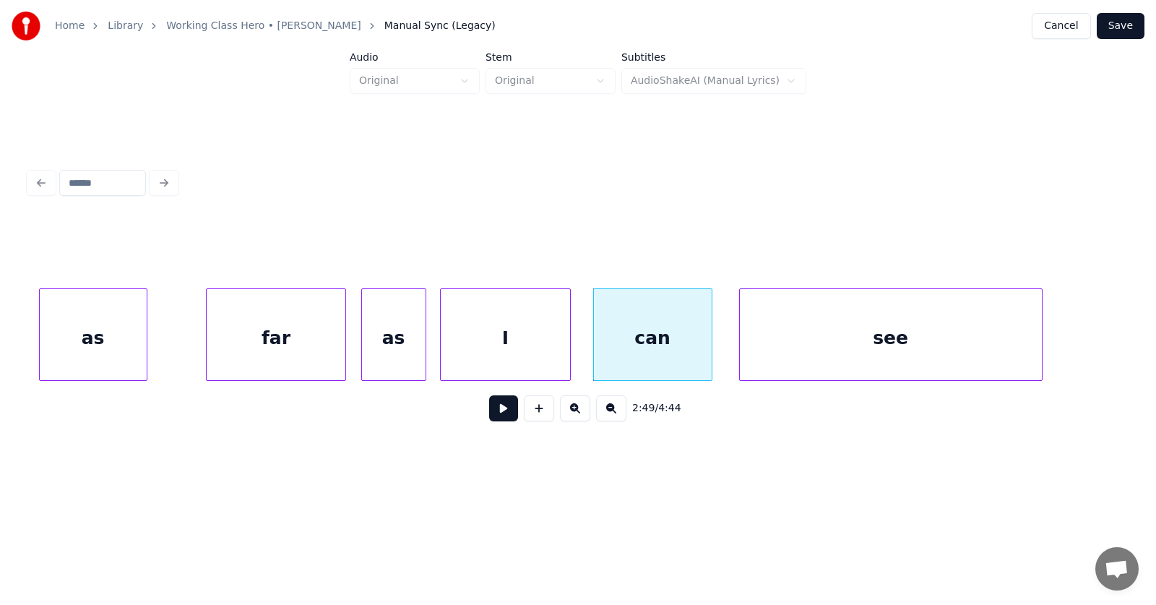
click at [779, 363] on div "see" at bounding box center [891, 338] width 302 height 98
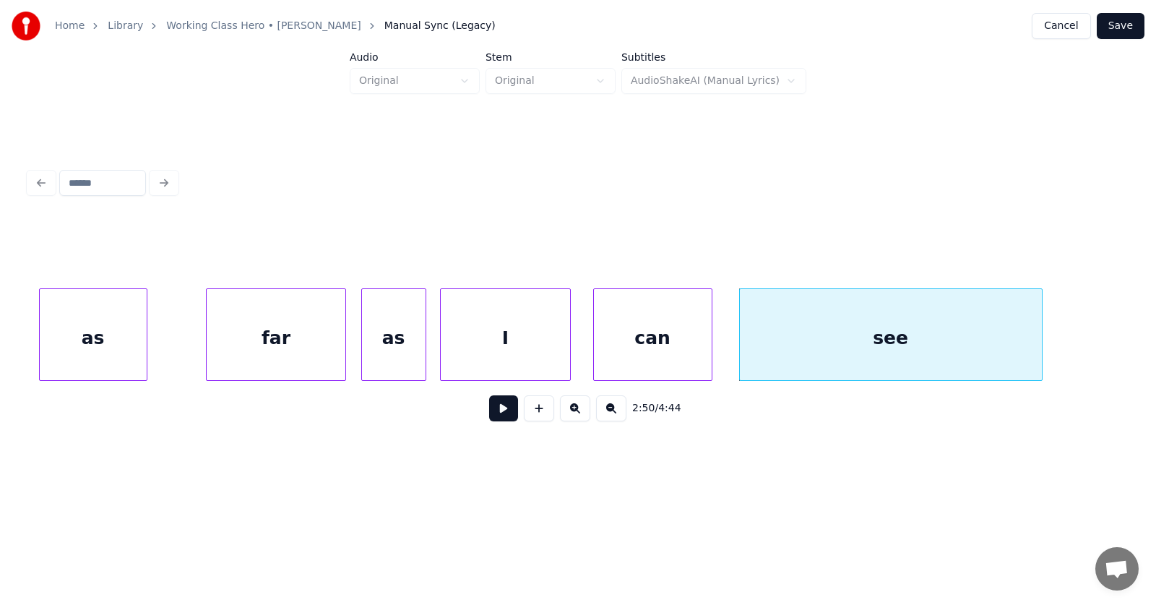
click at [277, 339] on div "far" at bounding box center [276, 338] width 139 height 98
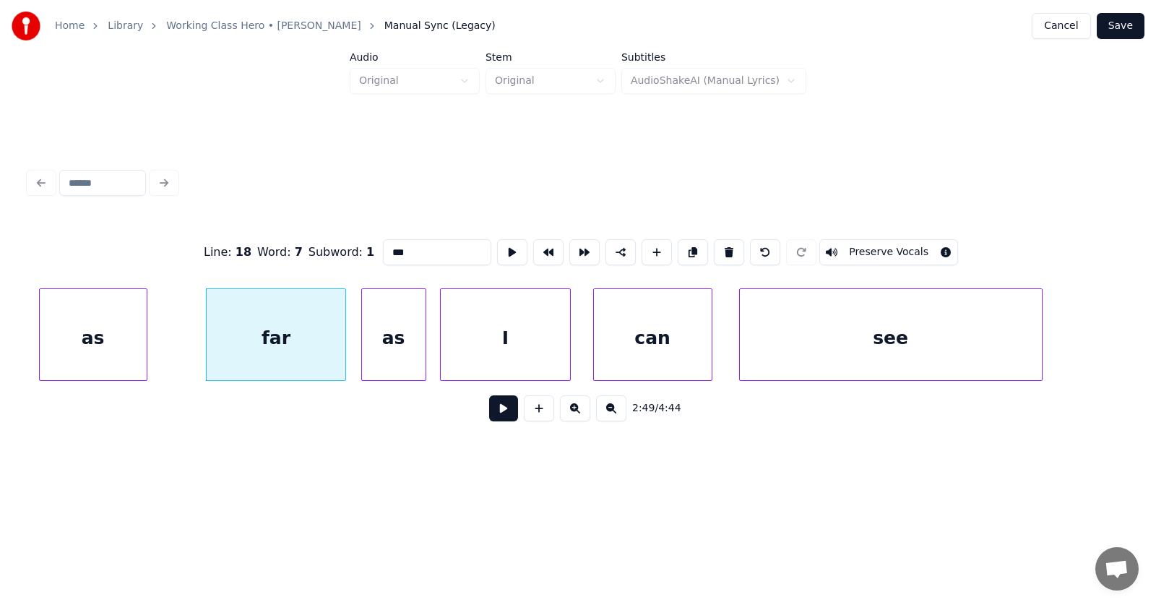
click at [497, 415] on button at bounding box center [503, 408] width 29 height 26
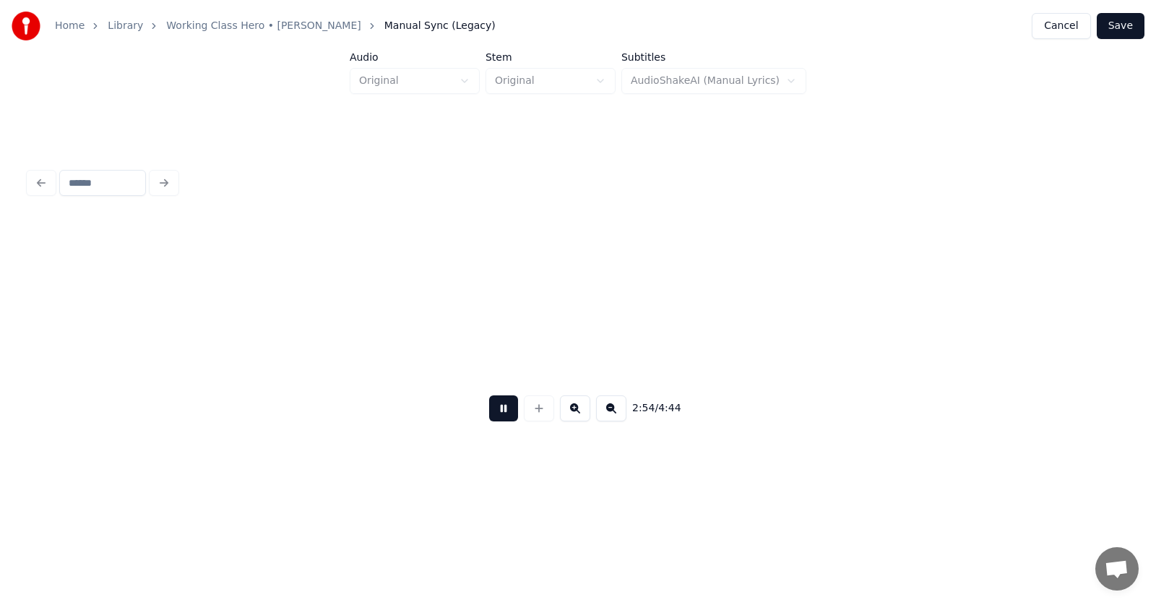
scroll to position [0, 94719]
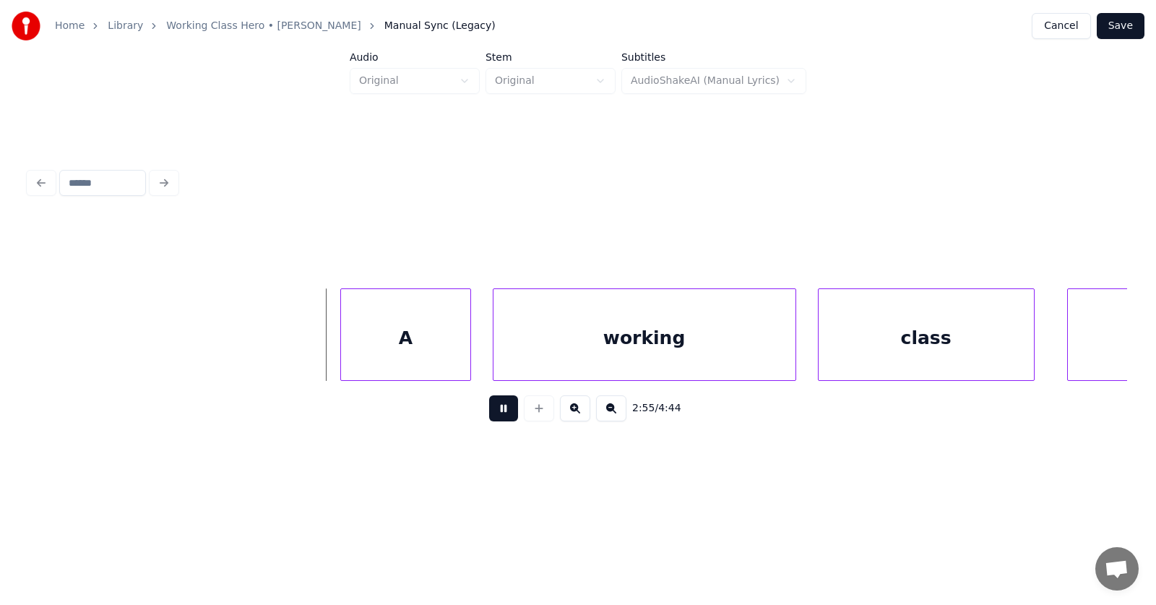
click at [497, 415] on button at bounding box center [503, 408] width 29 height 26
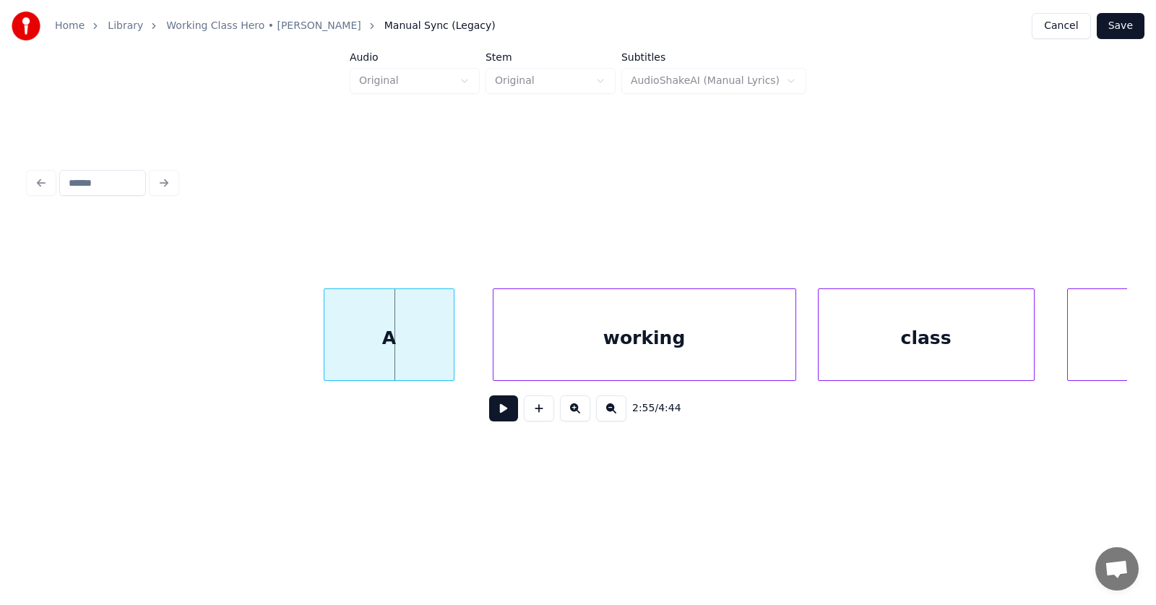
click at [394, 347] on div "A" at bounding box center [388, 338] width 129 height 98
click at [523, 342] on div "working" at bounding box center [632, 338] width 302 height 98
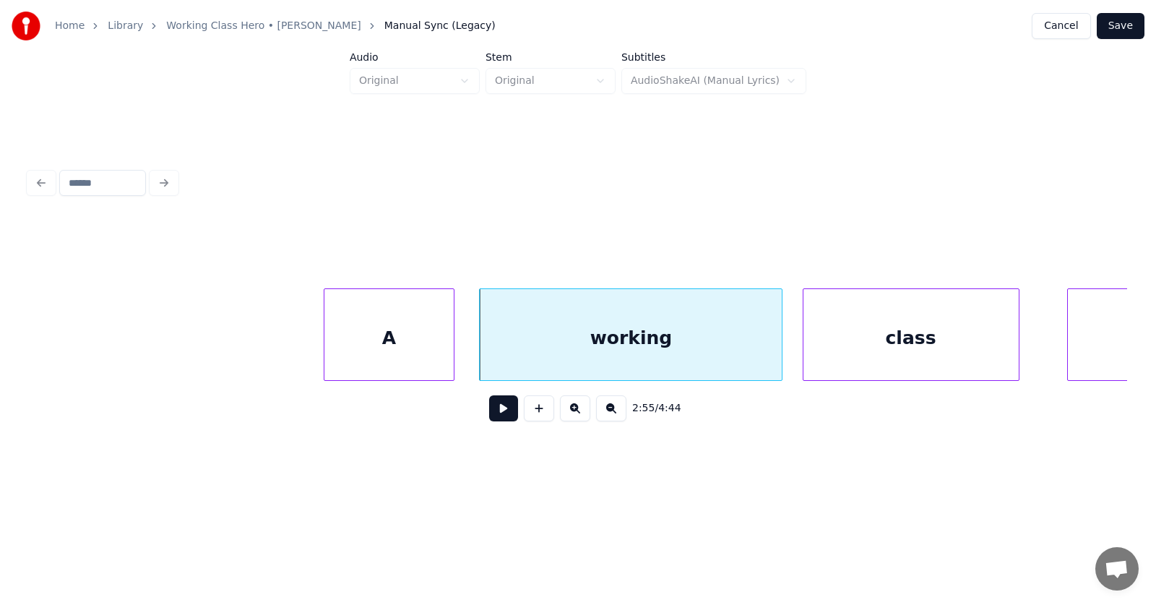
click at [841, 350] on div "class" at bounding box center [910, 338] width 215 height 98
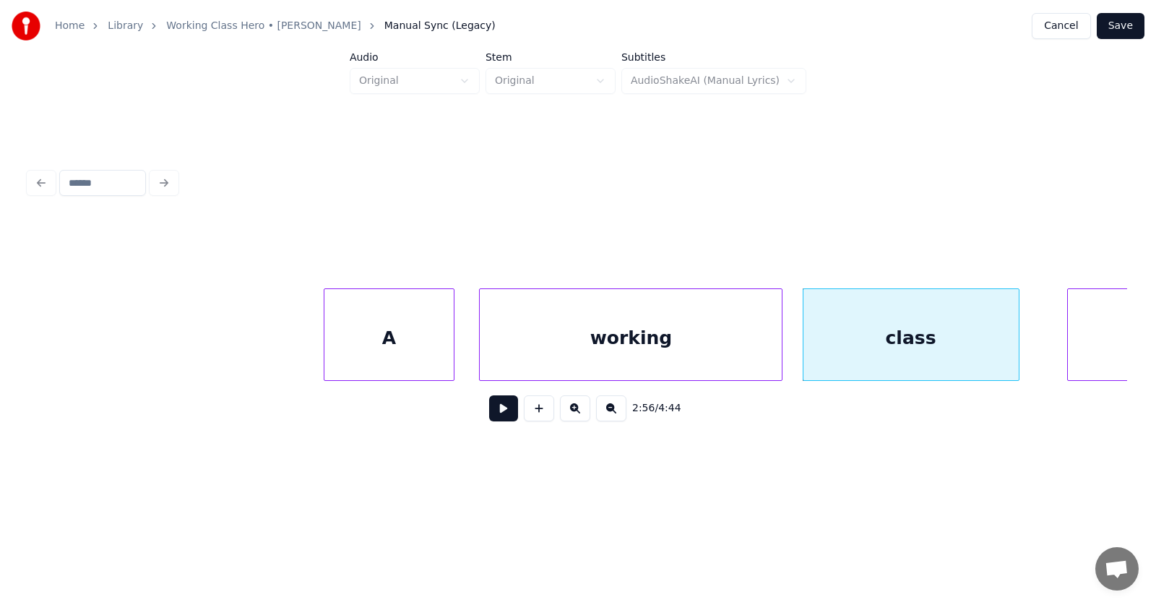
scroll to position [0, 95002]
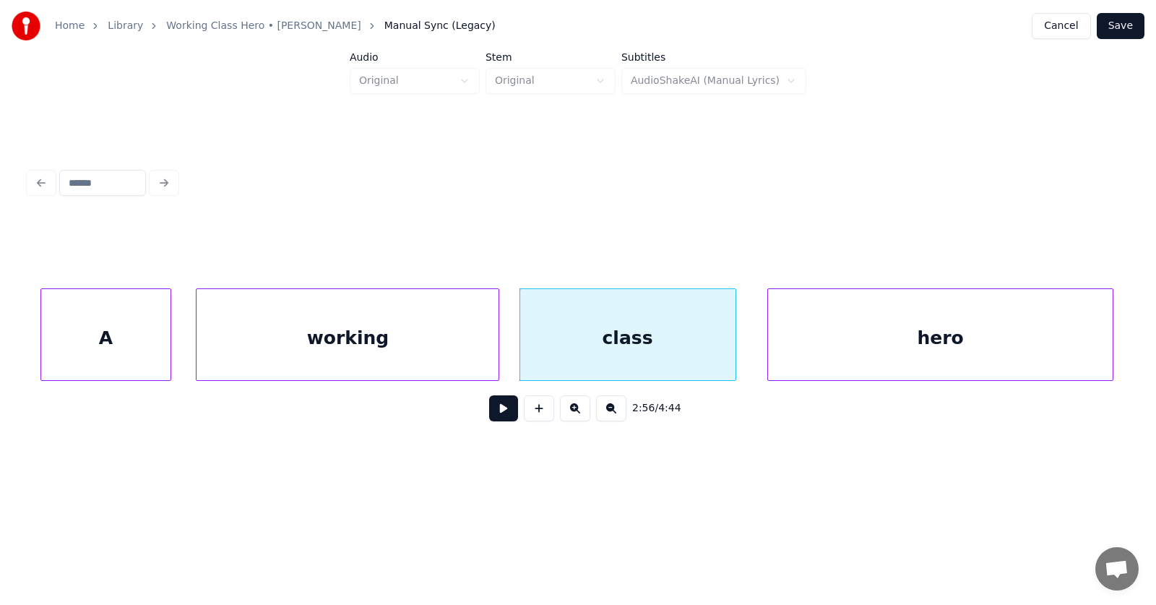
click at [1076, 330] on div "hero" at bounding box center [940, 338] width 345 height 98
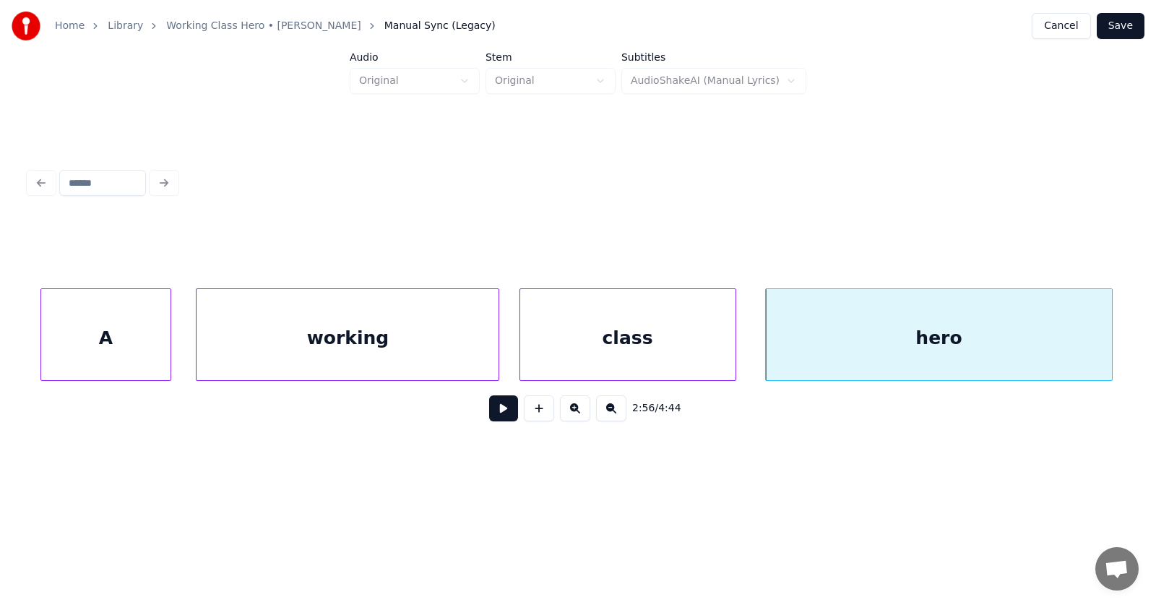
click at [492, 410] on button at bounding box center [503, 408] width 29 height 26
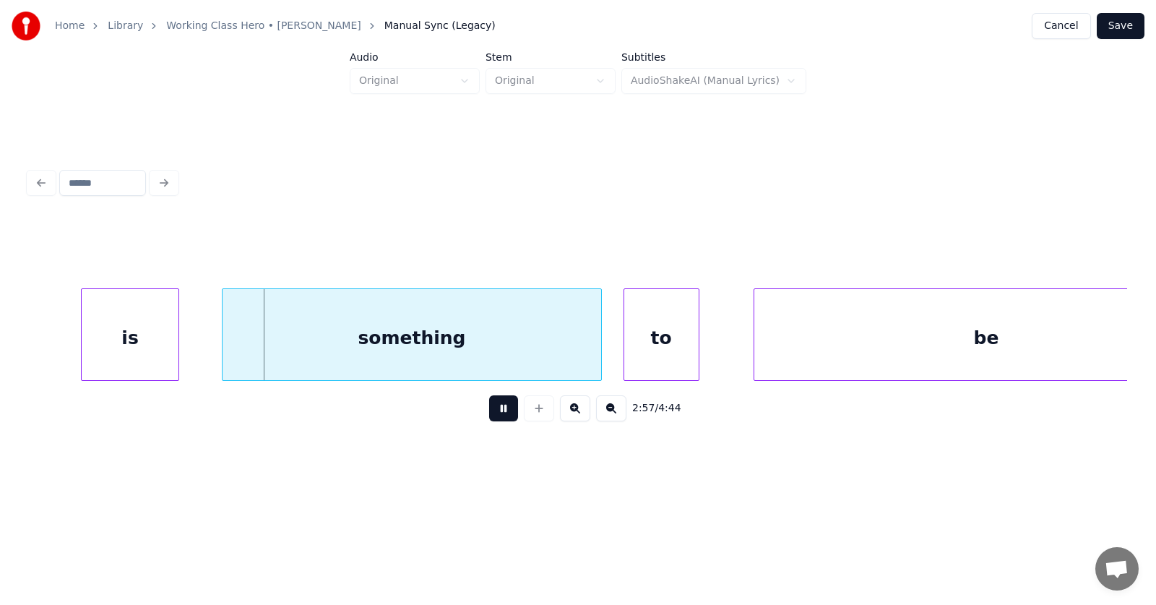
click at [492, 410] on button at bounding box center [503, 408] width 29 height 26
click at [152, 334] on div "is" at bounding box center [120, 338] width 96 height 98
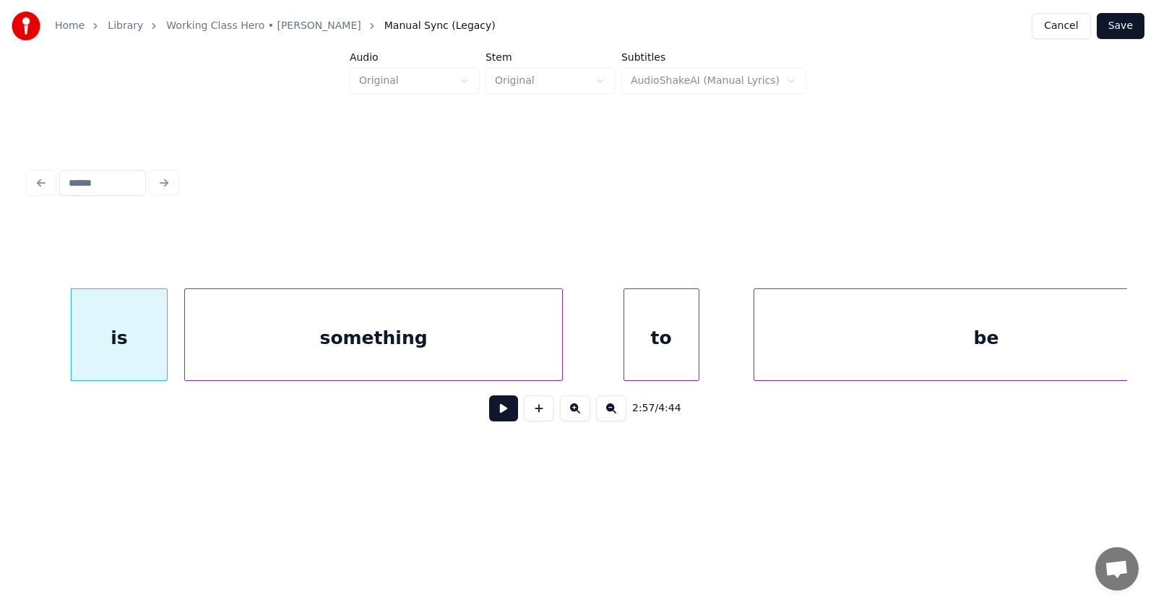
click at [244, 340] on div "something" at bounding box center [374, 338] width 378 height 98
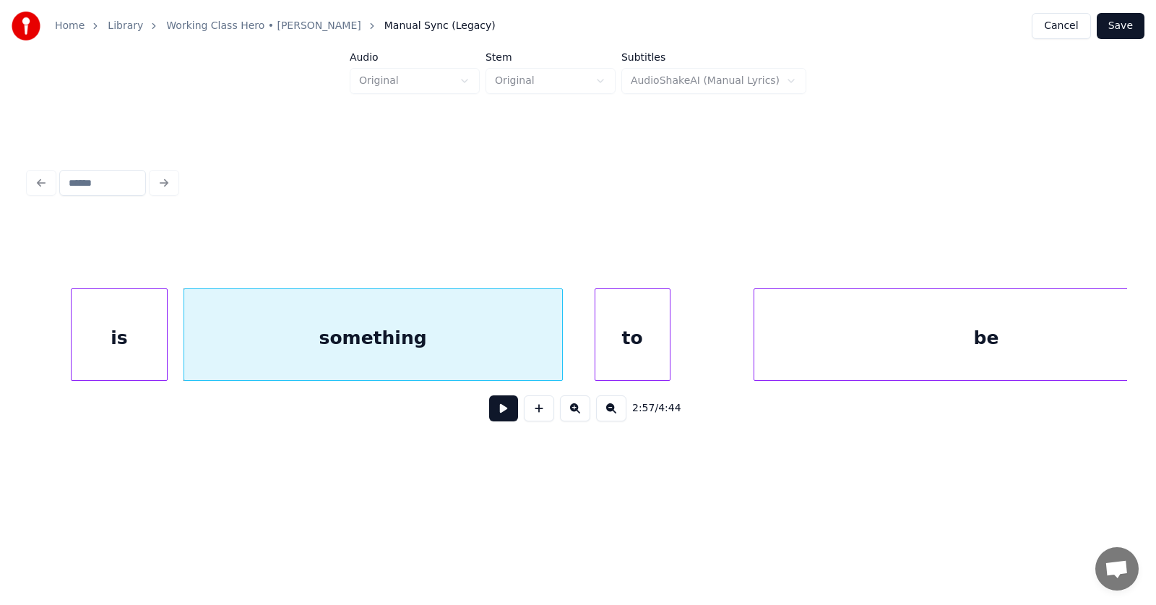
click at [615, 348] on div "to" at bounding box center [632, 338] width 74 height 98
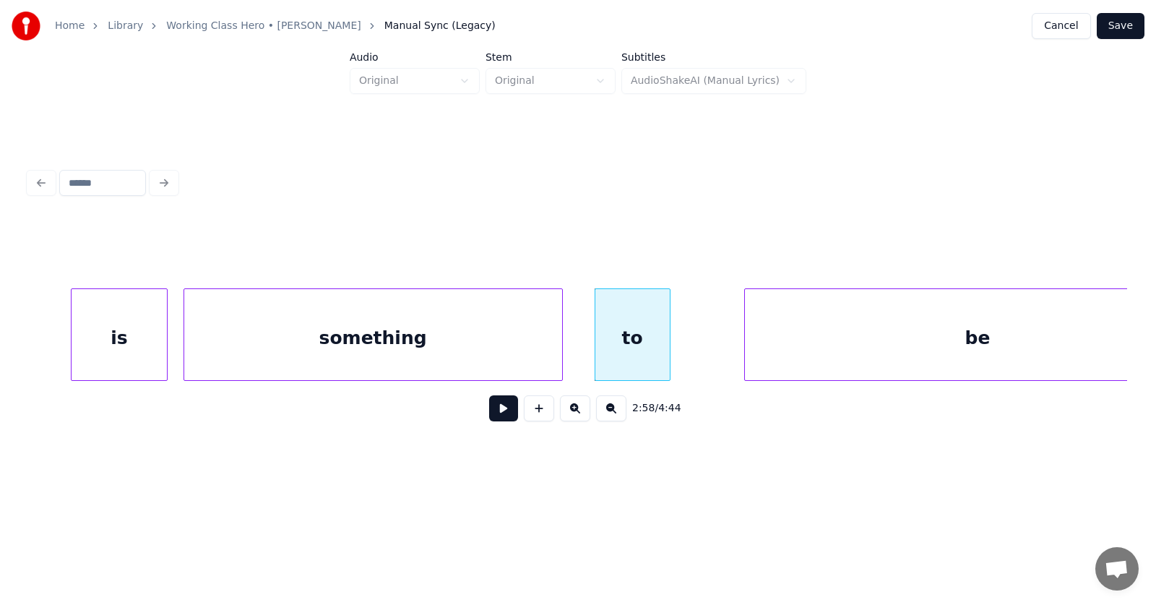
scroll to position [0, 96194]
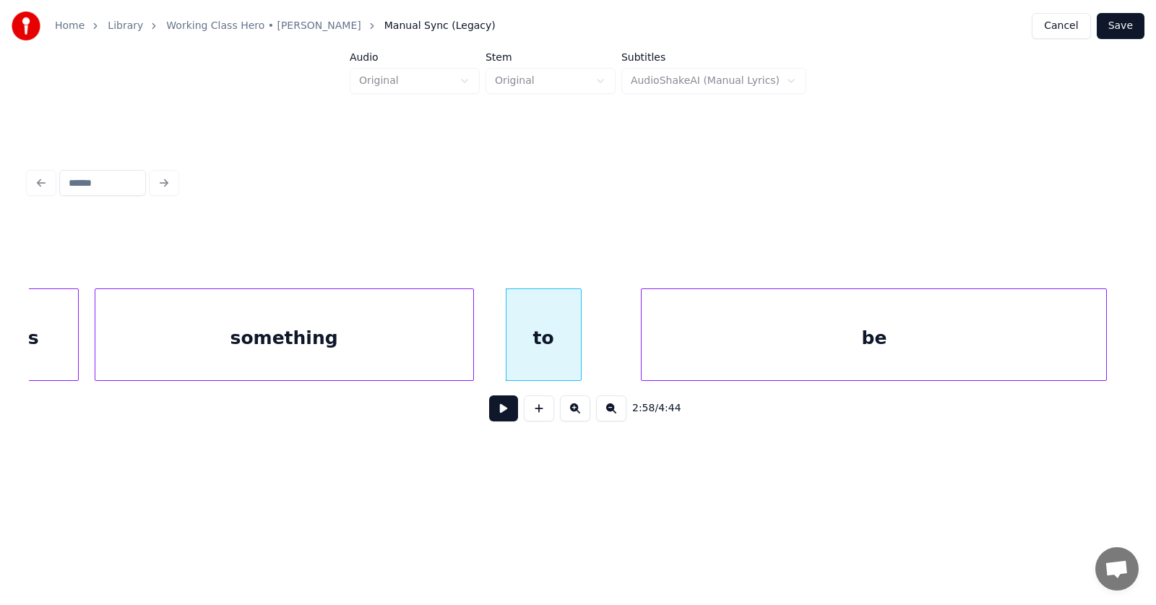
click at [841, 340] on div "be" at bounding box center [873, 338] width 464 height 98
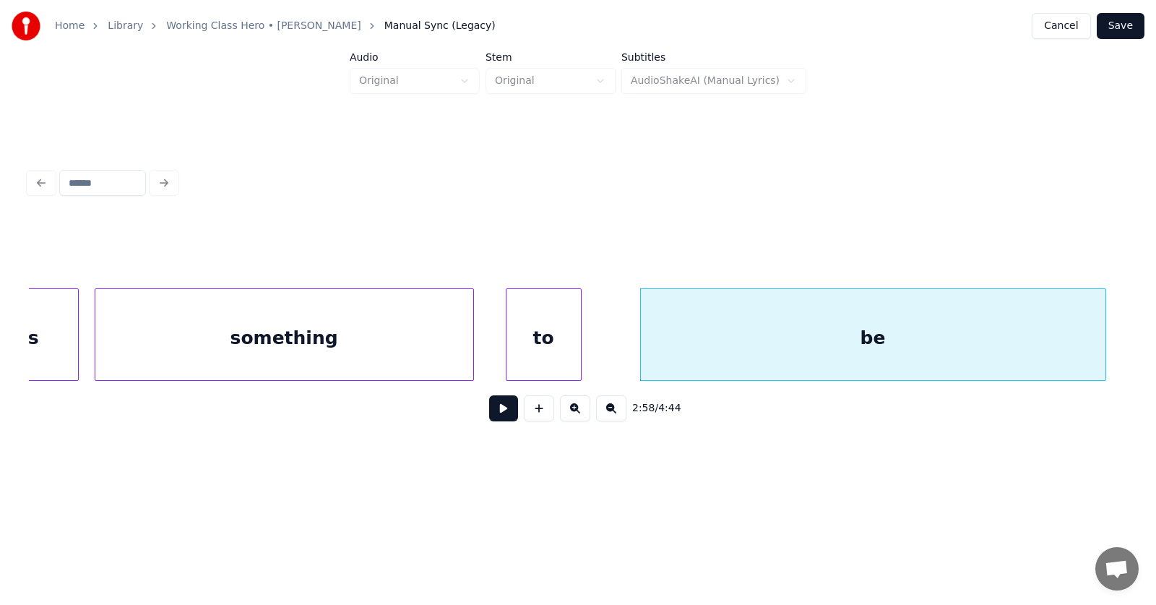
click at [498, 412] on button at bounding box center [503, 408] width 29 height 26
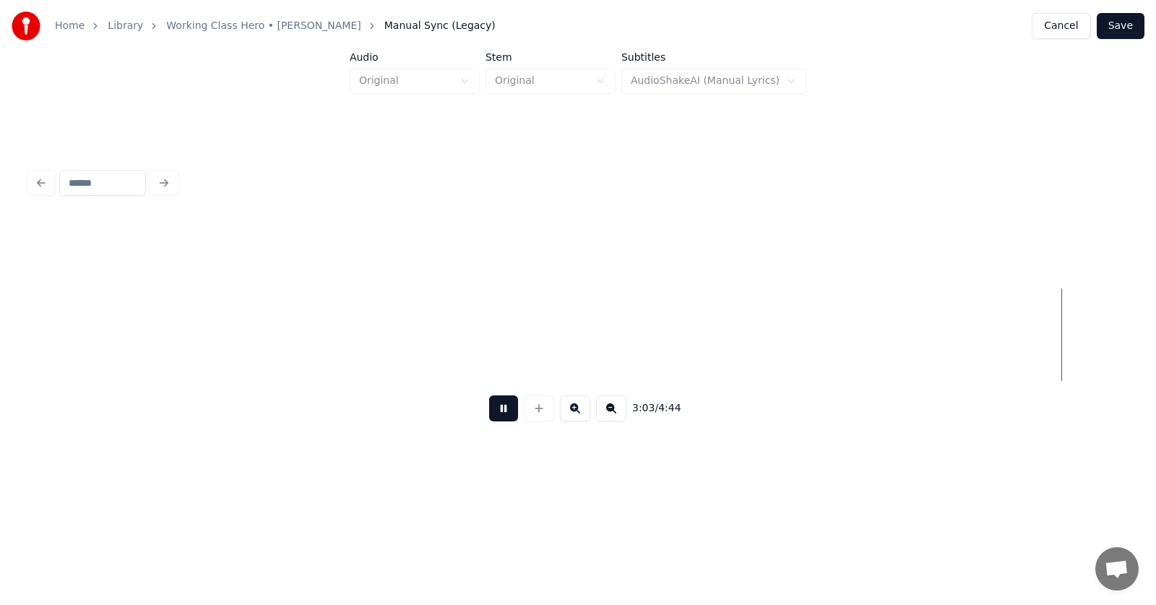
scroll to position [0, 99501]
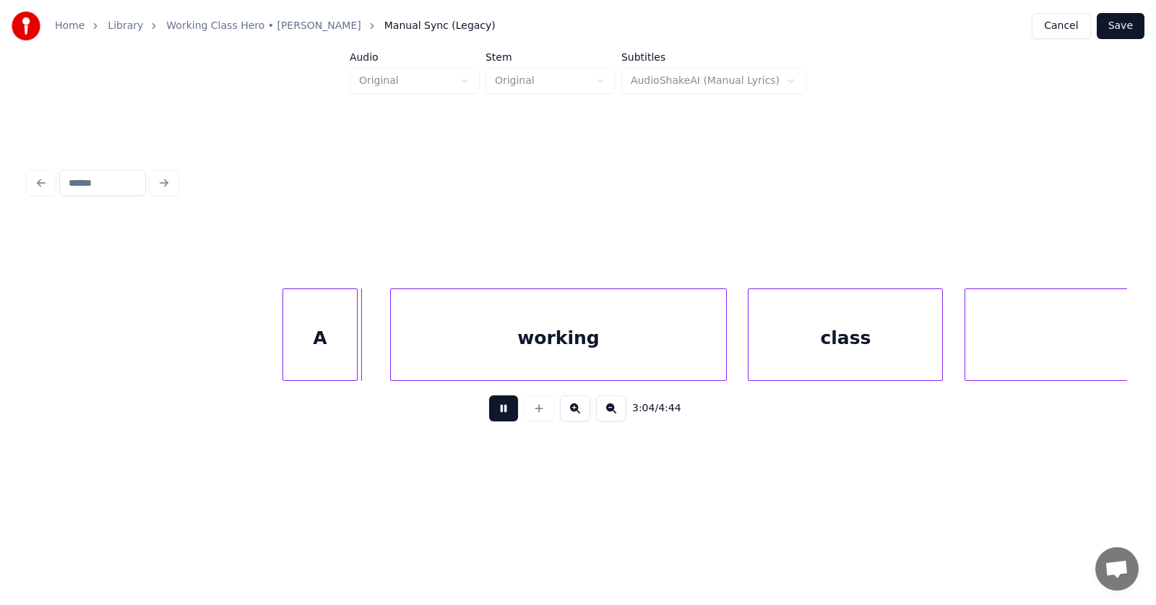
click at [495, 419] on button at bounding box center [503, 408] width 29 height 26
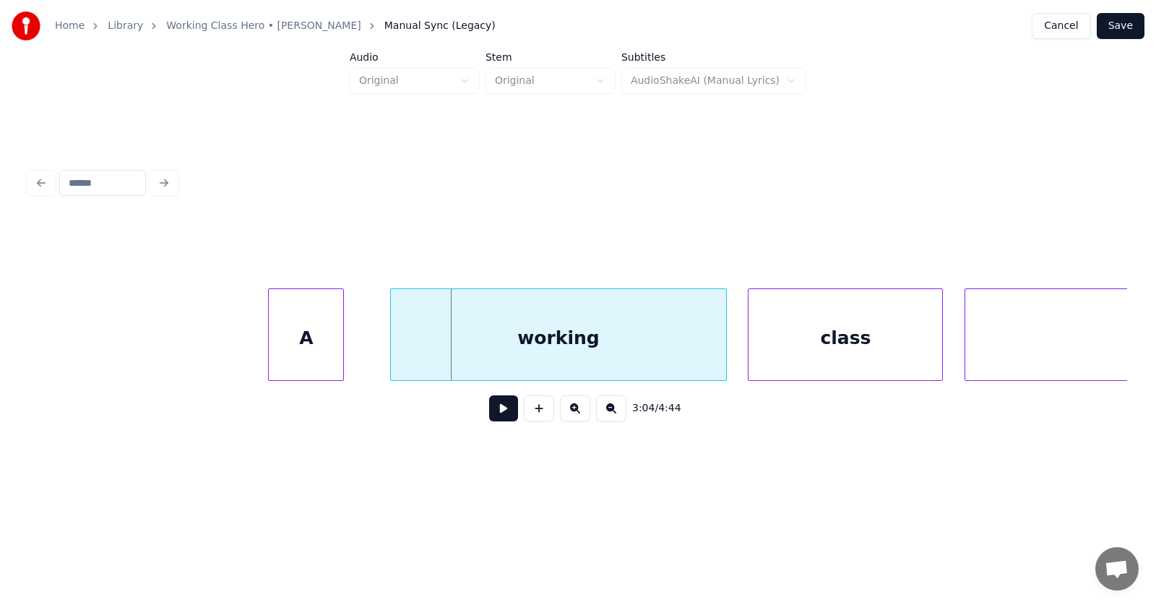
click at [283, 334] on div "A" at bounding box center [306, 338] width 74 height 98
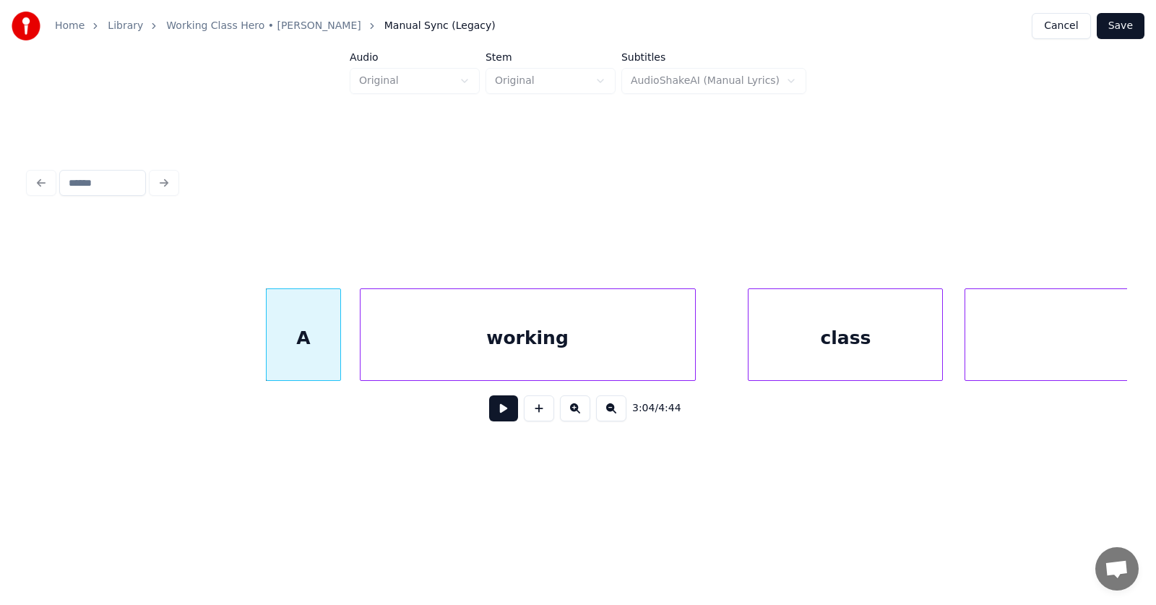
click at [412, 343] on div "working" at bounding box center [527, 338] width 334 height 98
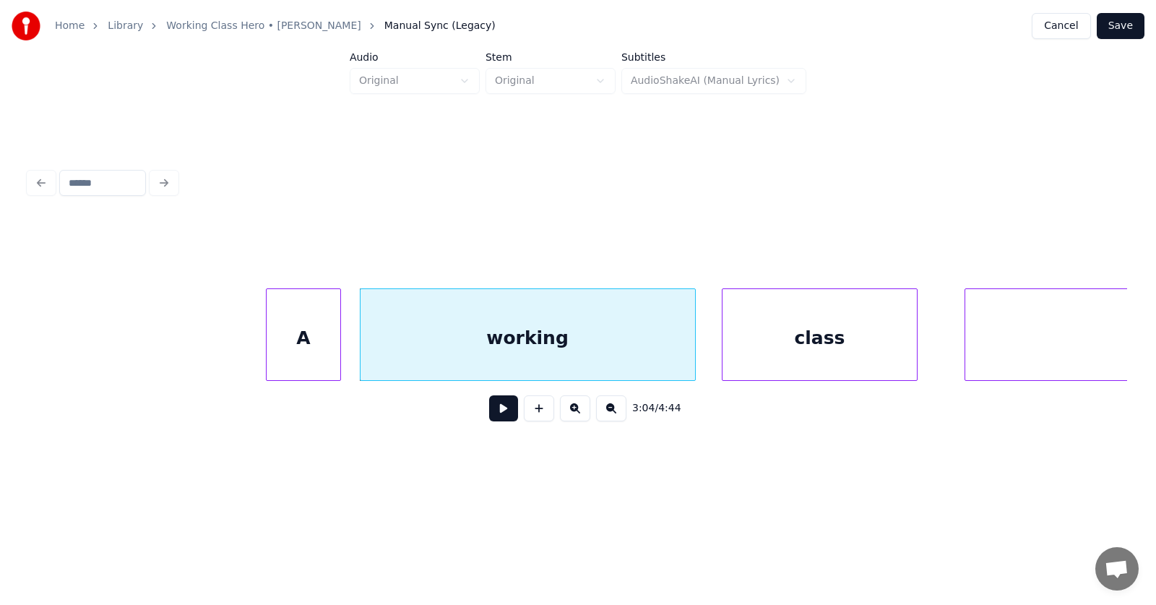
click at [789, 341] on div "class" at bounding box center [819, 338] width 194 height 98
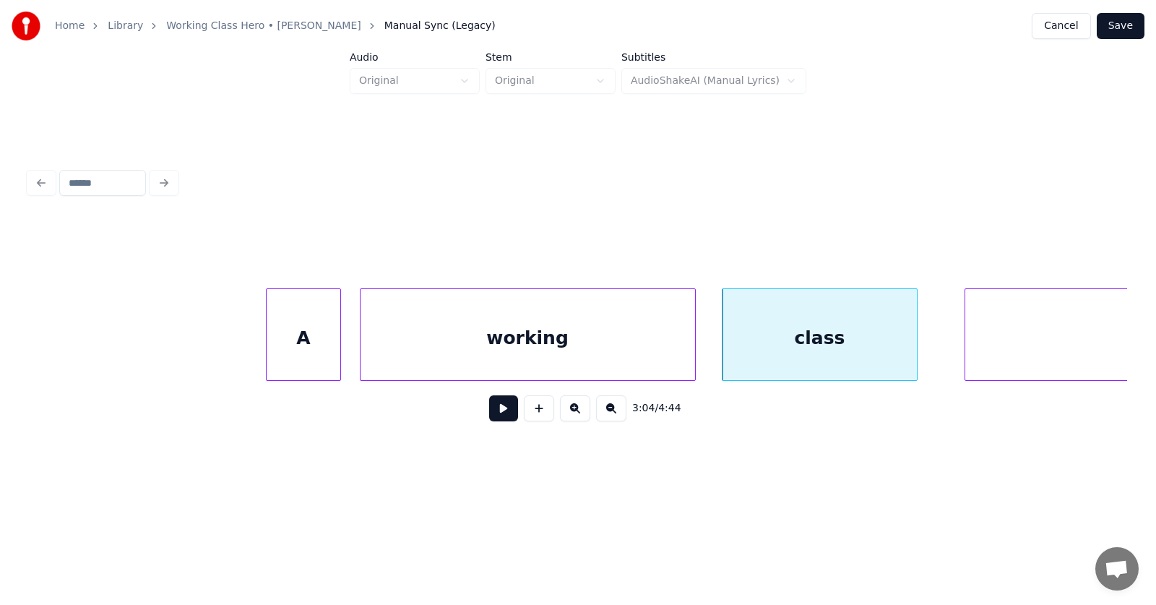
scroll to position [0, 99746]
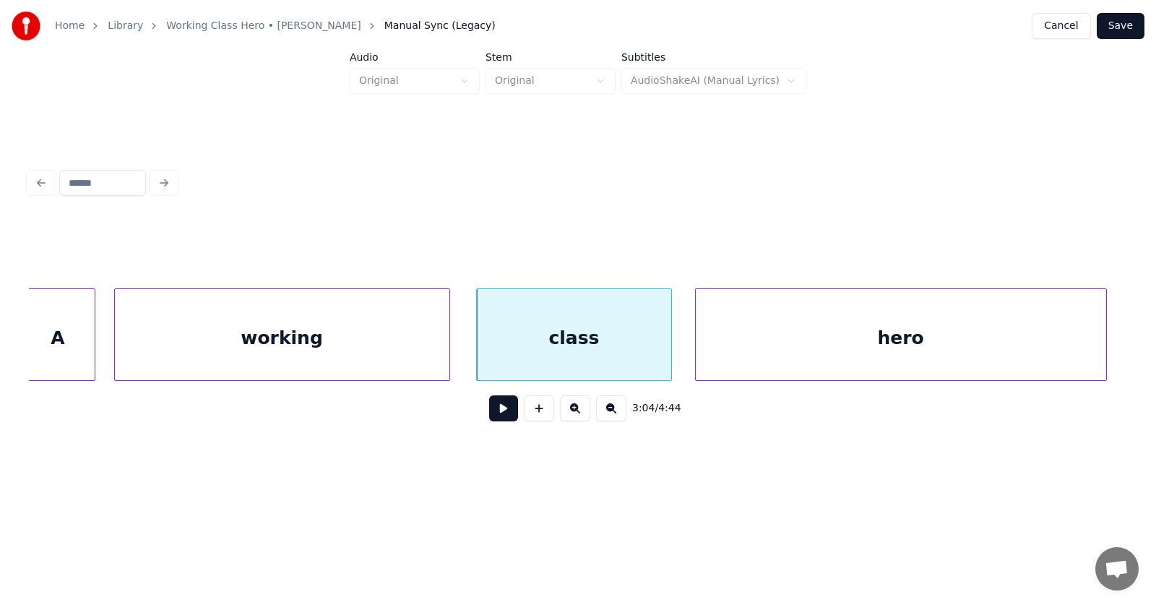
click at [974, 344] on div "hero" at bounding box center [901, 338] width 410 height 98
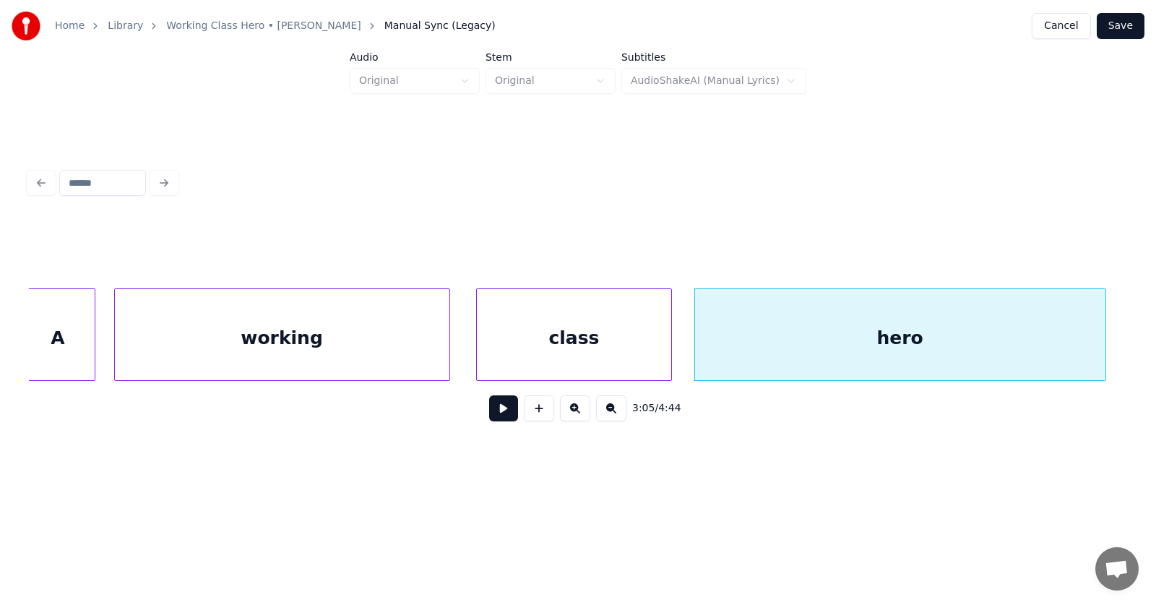
click at [502, 412] on button at bounding box center [503, 408] width 29 height 26
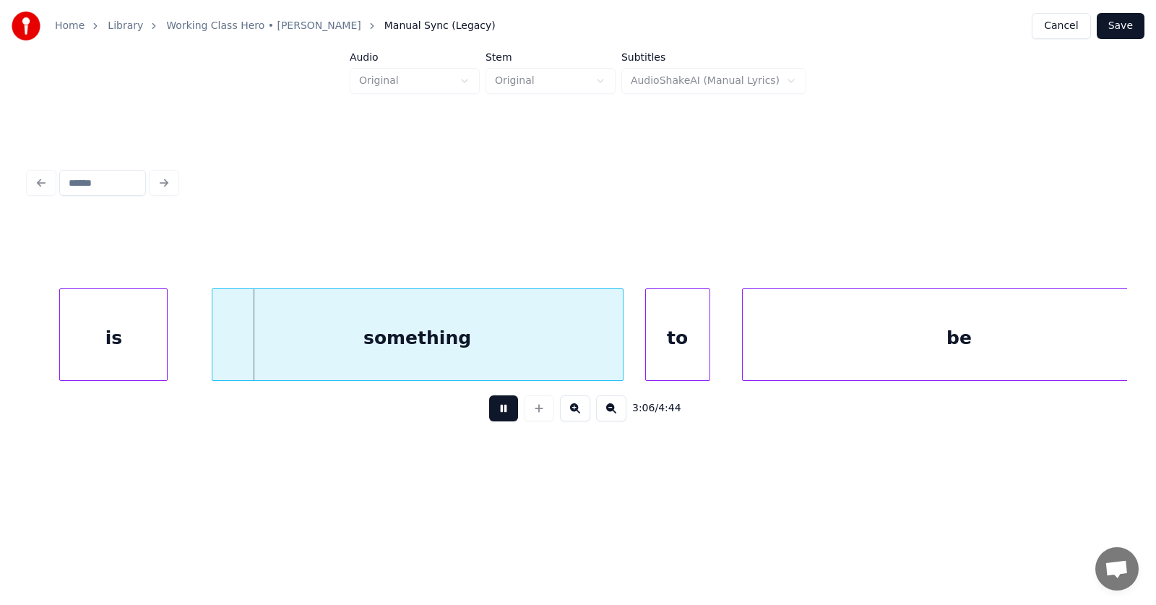
click at [502, 412] on button at bounding box center [503, 408] width 29 height 26
click at [119, 347] on div "is" at bounding box center [85, 338] width 107 height 98
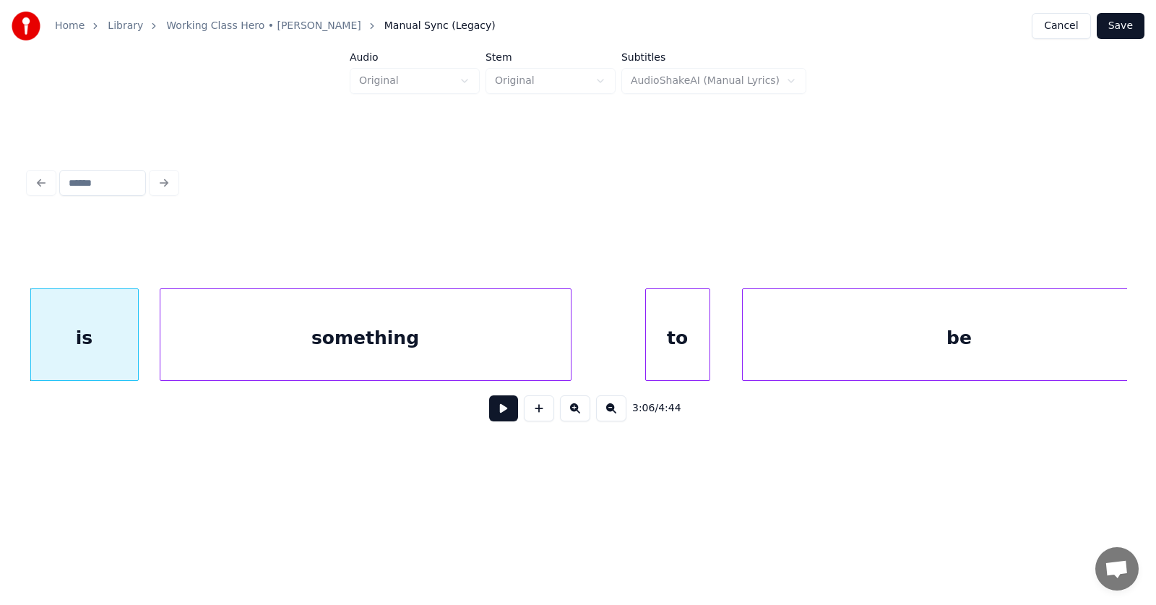
click at [203, 350] on div "something" at bounding box center [365, 338] width 410 height 98
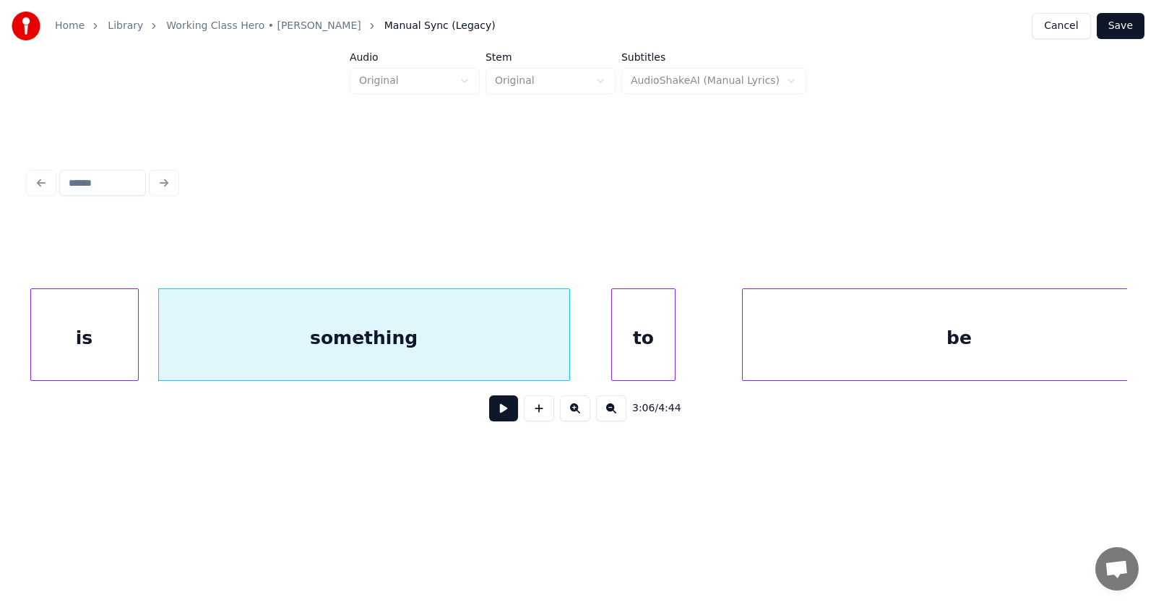
click at [628, 341] on div "to" at bounding box center [644, 338] width 64 height 98
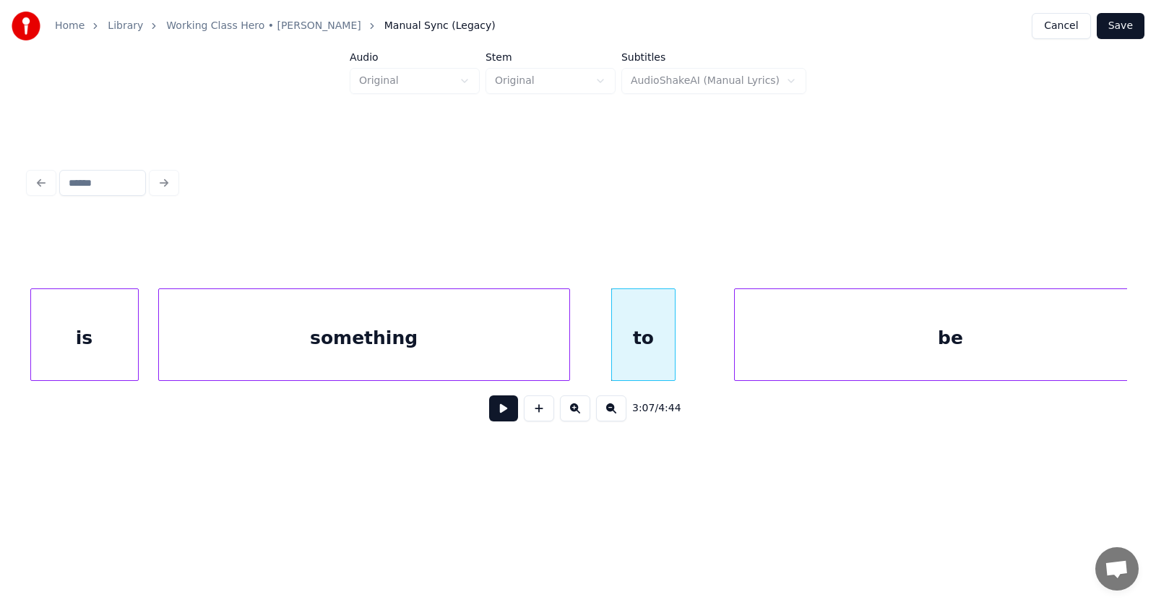
scroll to position [0, 100895]
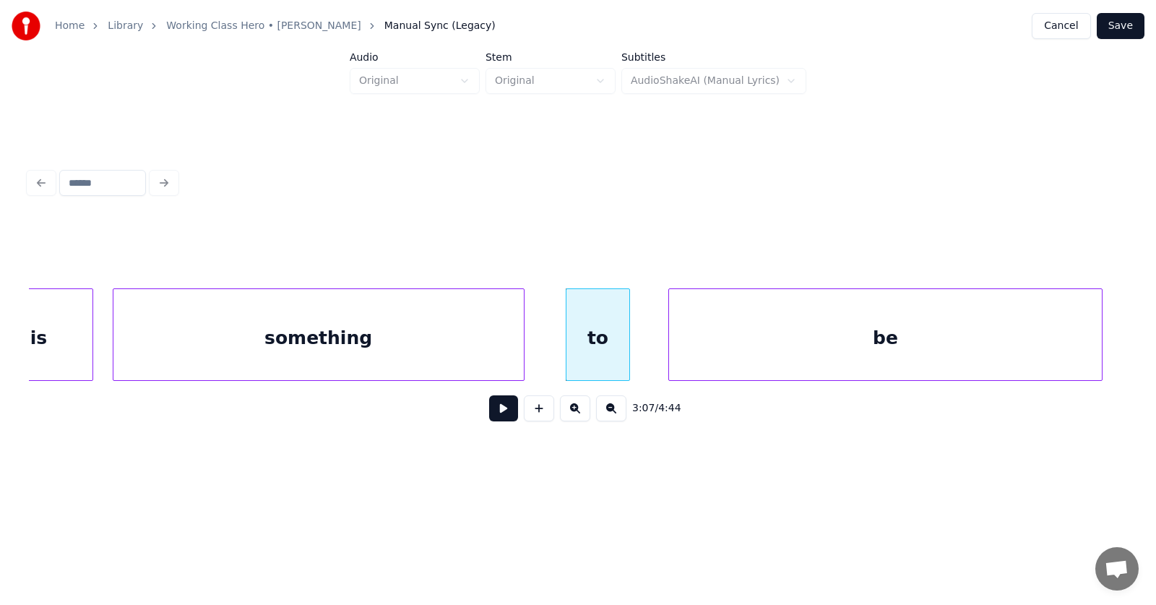
click at [768, 347] on div "be" at bounding box center [885, 338] width 432 height 98
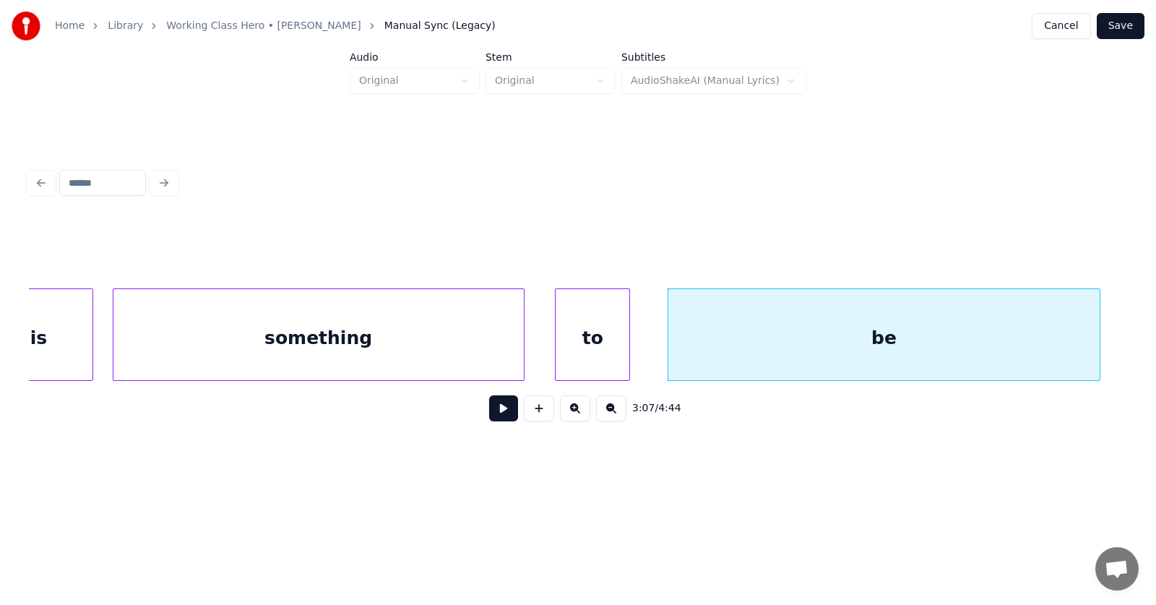
click at [558, 345] on div at bounding box center [557, 334] width 4 height 91
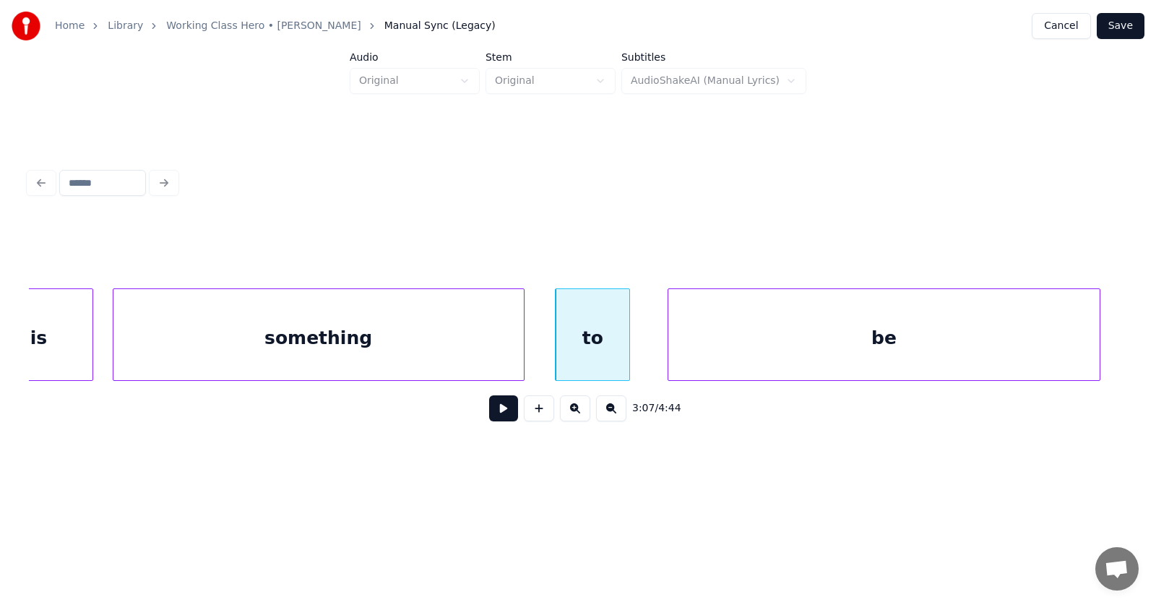
click at [502, 409] on button at bounding box center [503, 408] width 29 height 26
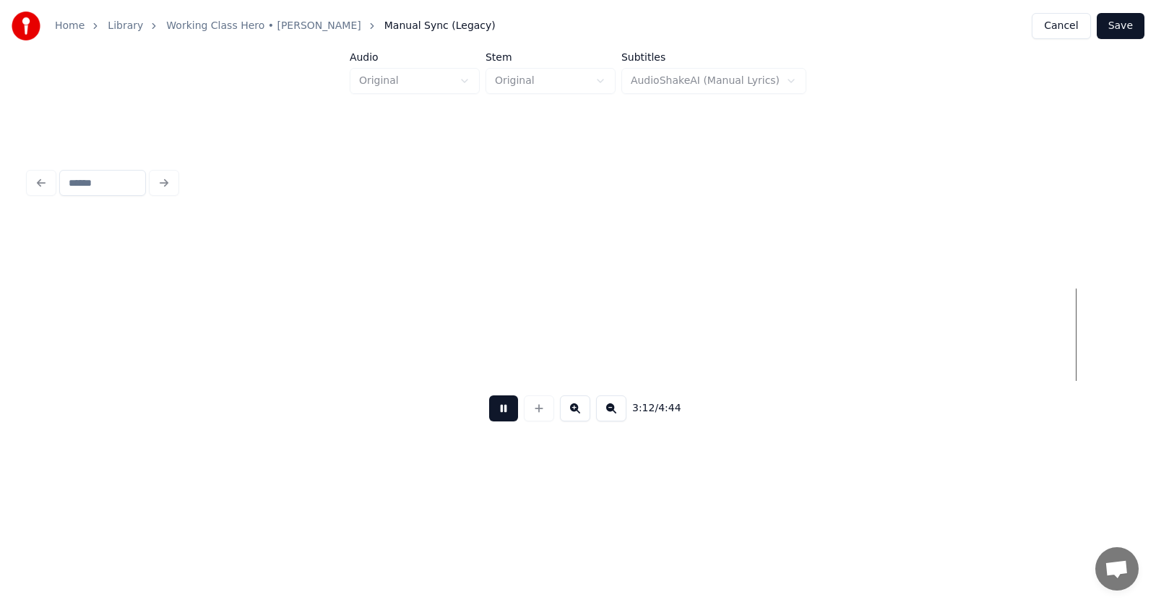
scroll to position [0, 104205]
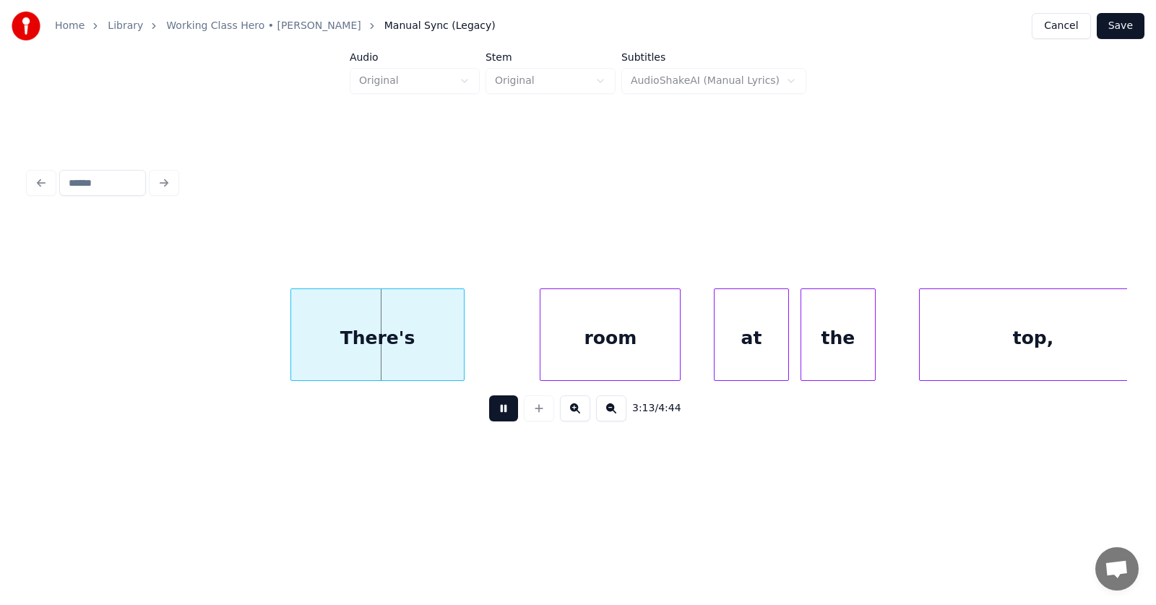
click at [497, 415] on button at bounding box center [503, 408] width 29 height 26
click at [379, 352] on div "There's" at bounding box center [358, 338] width 172 height 98
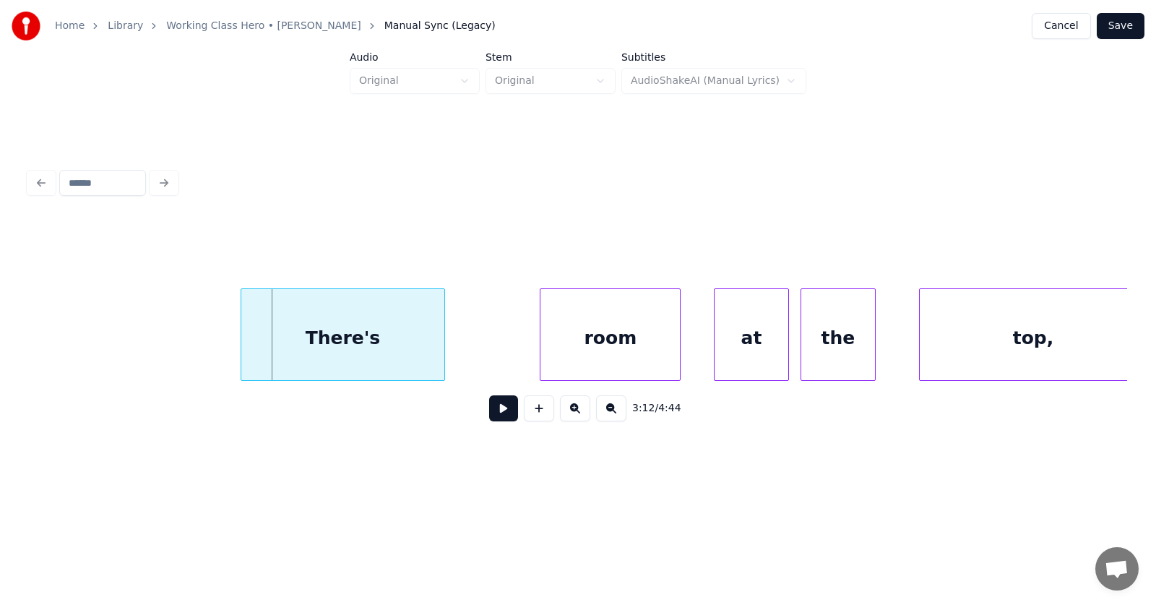
click at [241, 342] on div at bounding box center [243, 334] width 4 height 91
click at [515, 349] on div "room" at bounding box center [532, 338] width 139 height 98
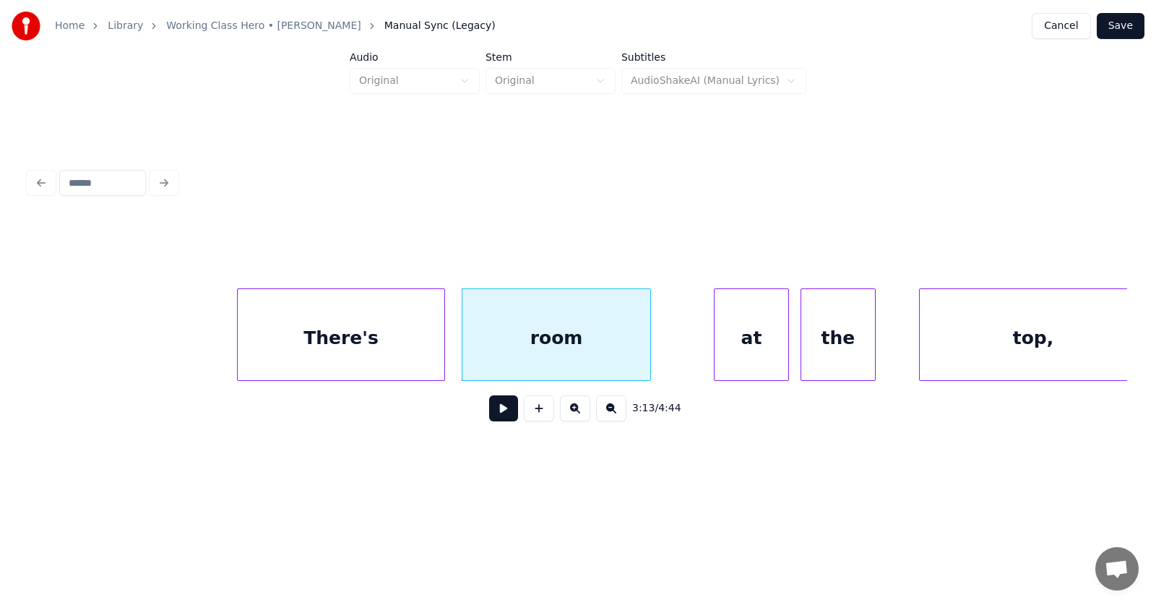
click at [650, 338] on div at bounding box center [648, 334] width 4 height 91
click at [394, 335] on div "There's" at bounding box center [341, 338] width 206 height 98
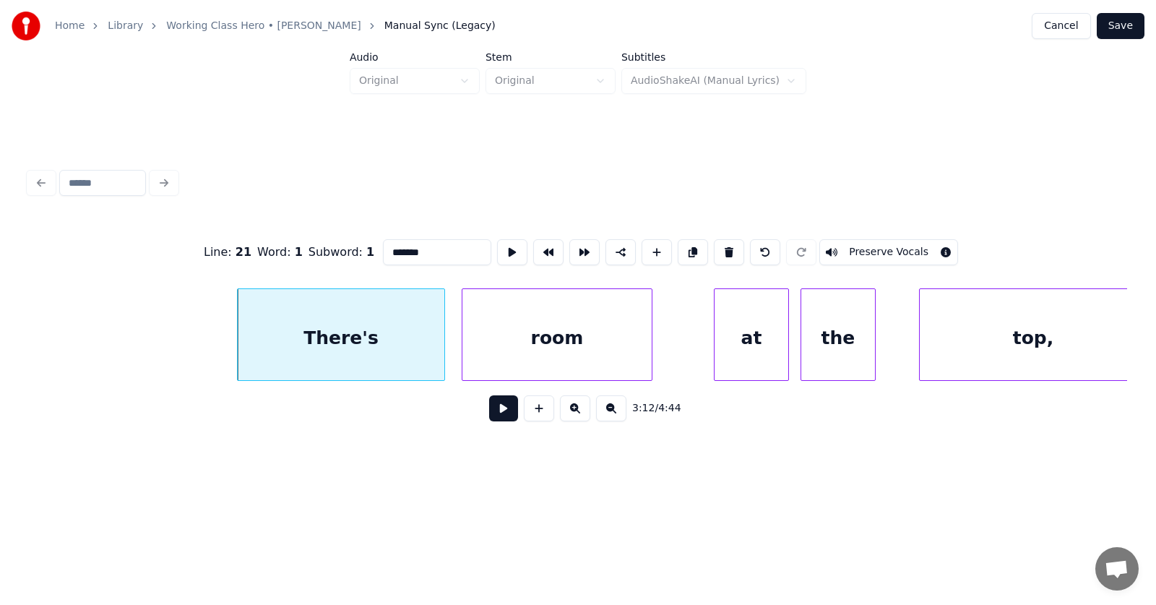
click at [490, 410] on button at bounding box center [503, 408] width 29 height 26
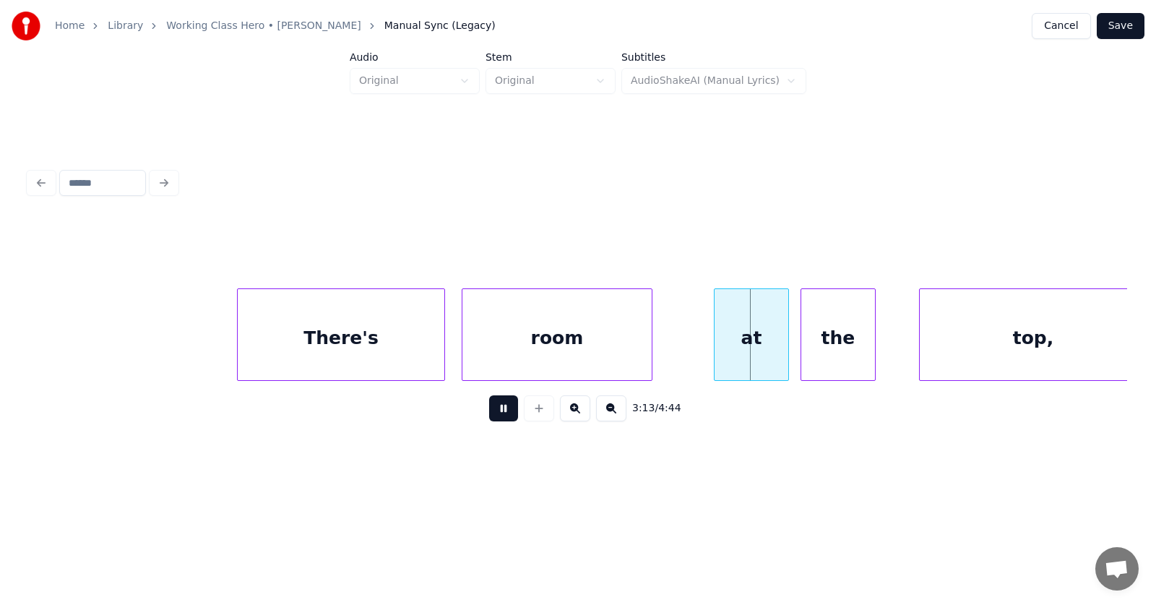
click at [490, 410] on button at bounding box center [503, 408] width 29 height 26
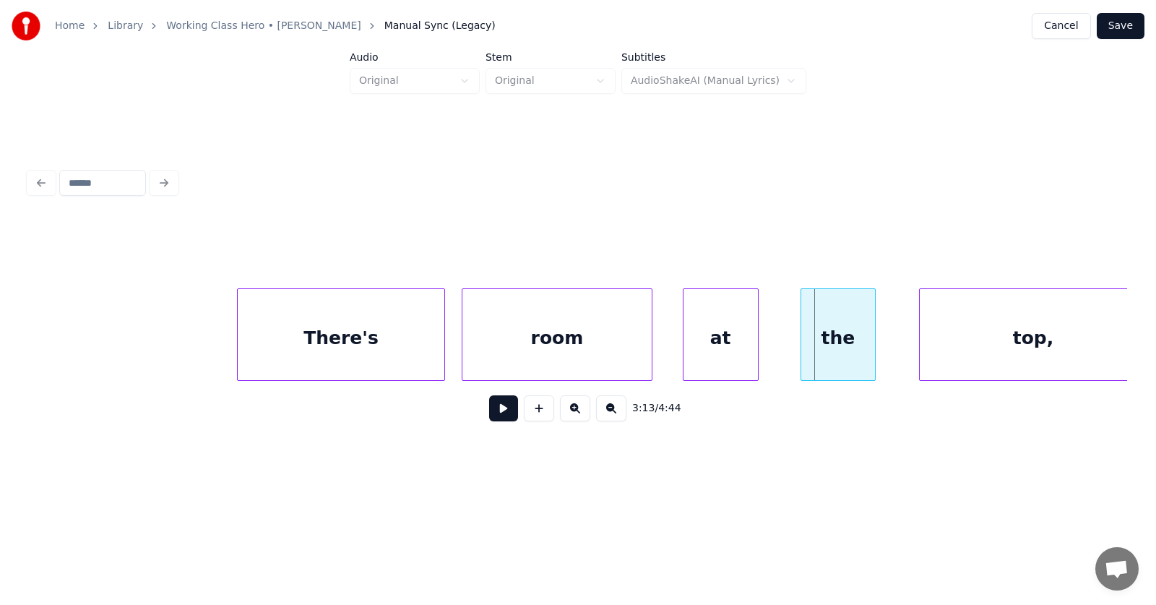
click at [701, 345] on div "at" at bounding box center [720, 338] width 74 height 98
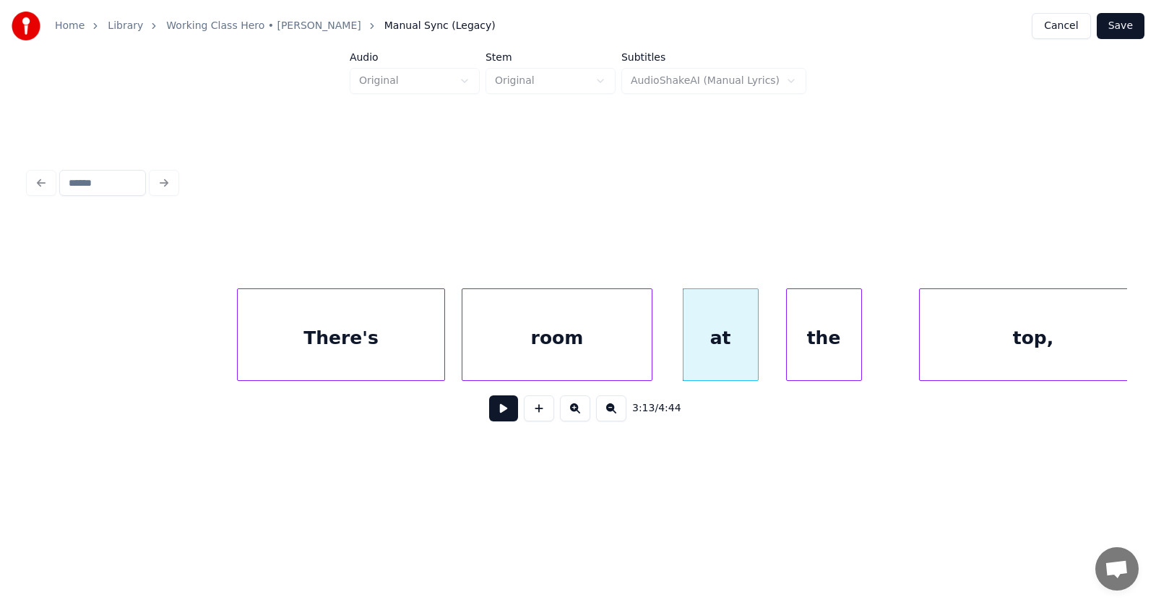
click at [810, 350] on div "the" at bounding box center [824, 338] width 74 height 98
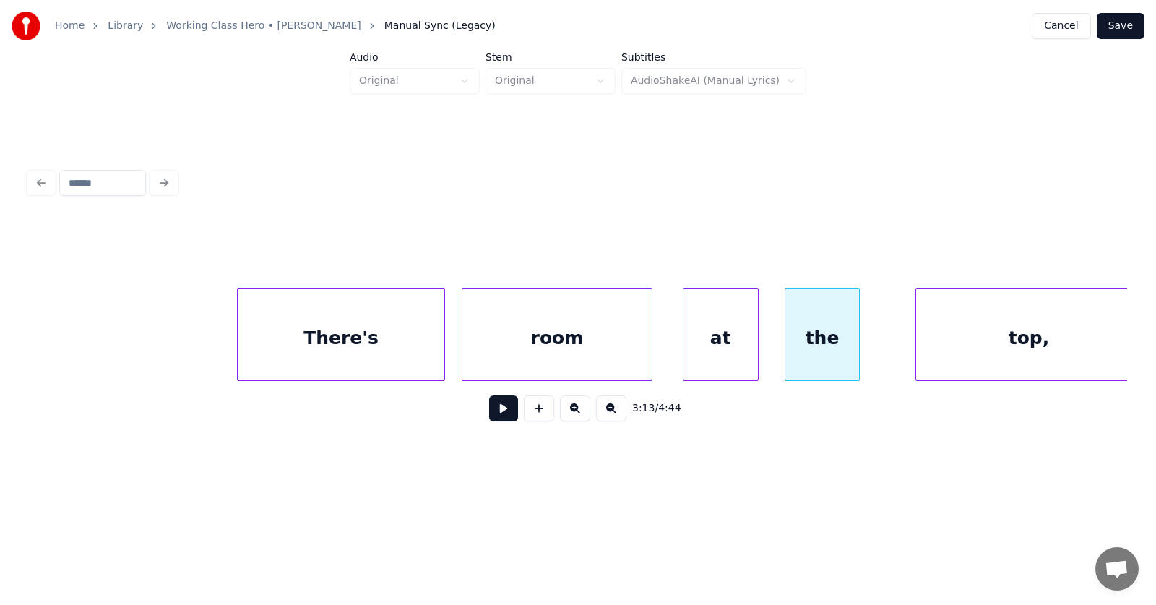
scroll to position [0, 104221]
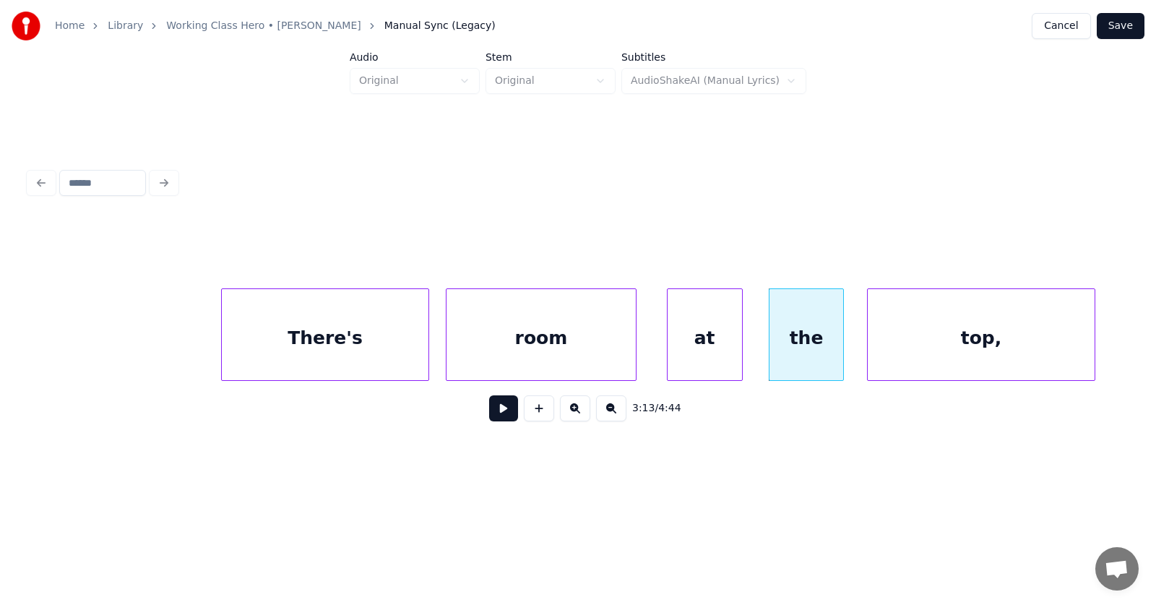
click at [902, 357] on div "top," at bounding box center [980, 338] width 226 height 98
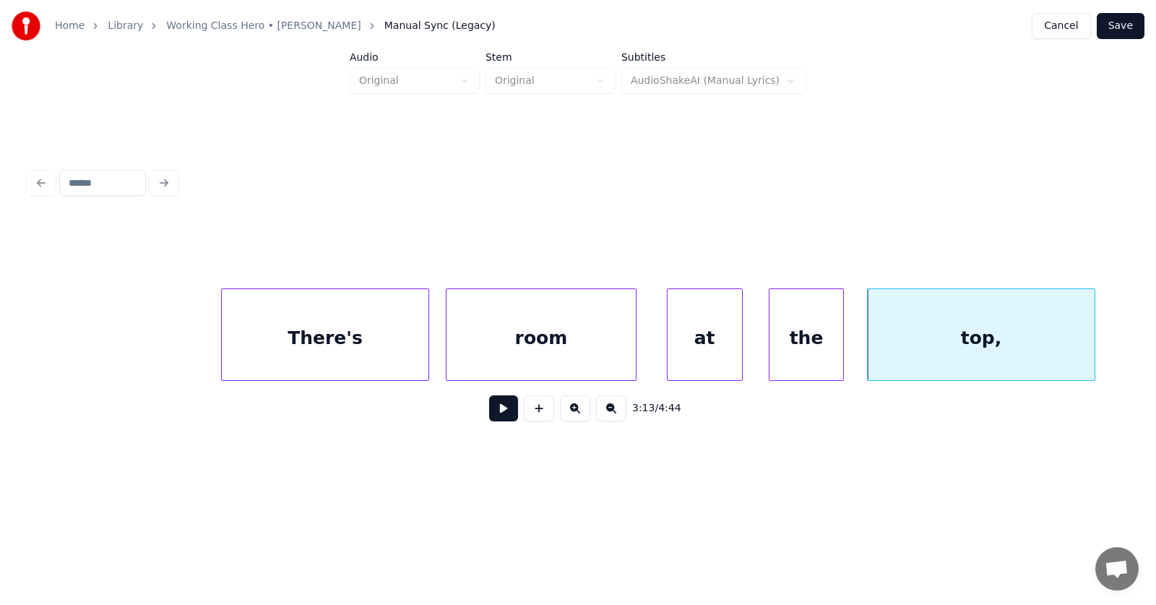
click at [725, 338] on div "at" at bounding box center [704, 338] width 74 height 98
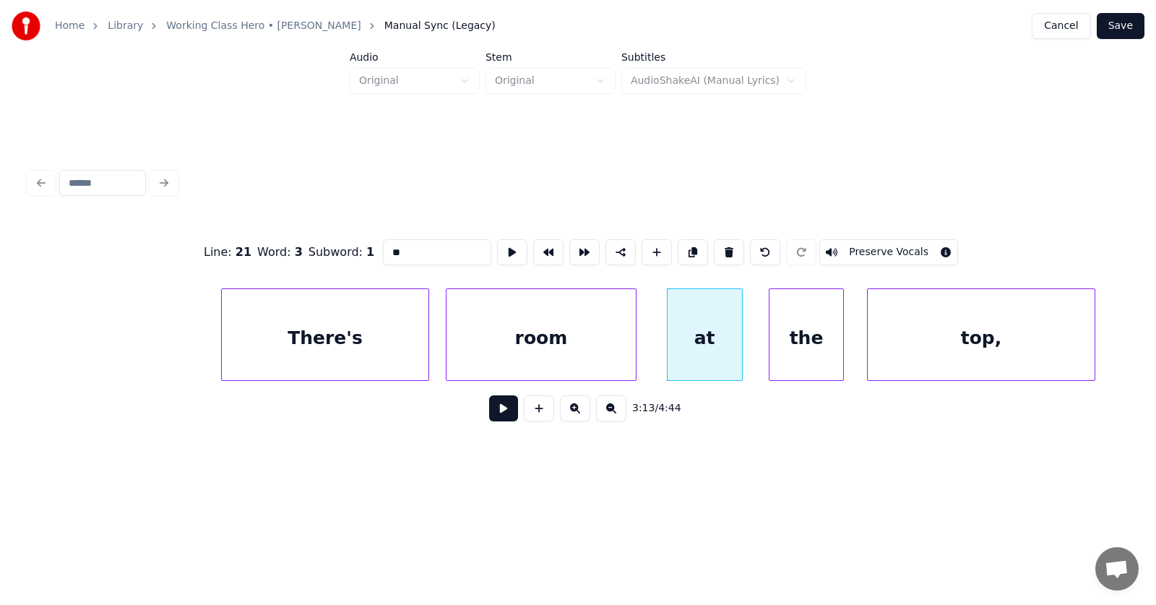
click at [489, 410] on button at bounding box center [503, 408] width 29 height 26
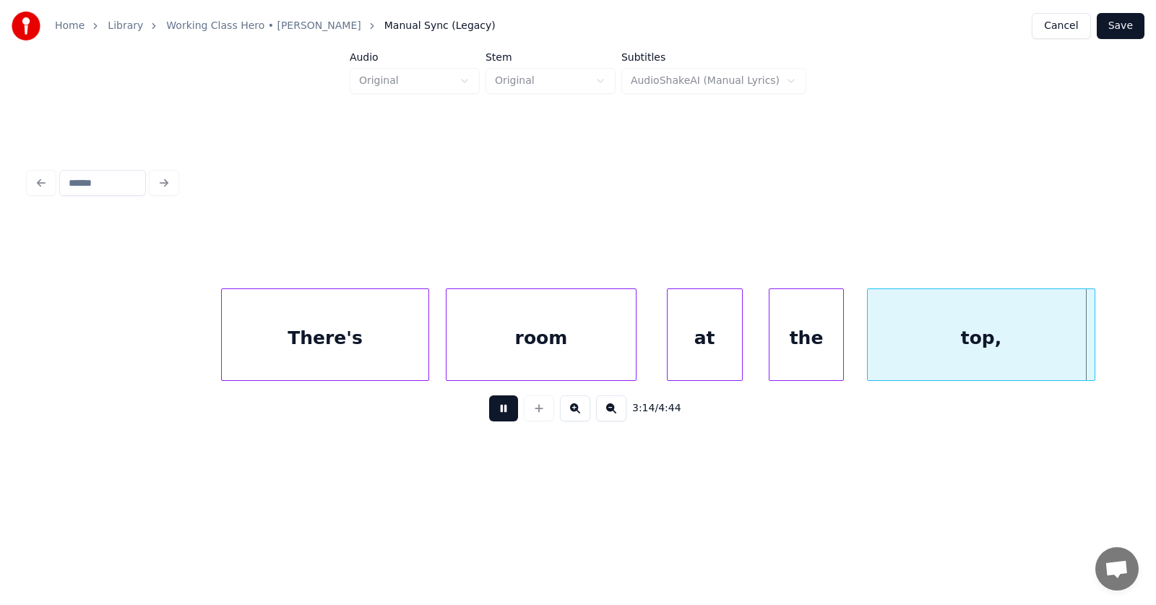
scroll to position [0, 105323]
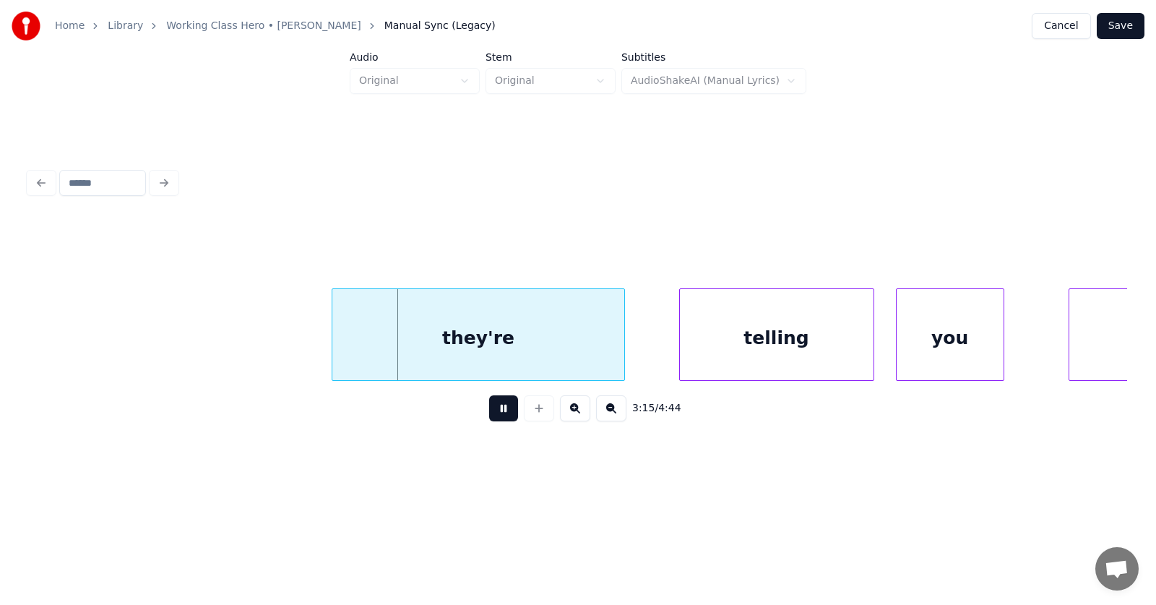
click at [489, 410] on button at bounding box center [503, 408] width 29 height 26
click at [452, 336] on div "they're" at bounding box center [466, 338] width 291 height 98
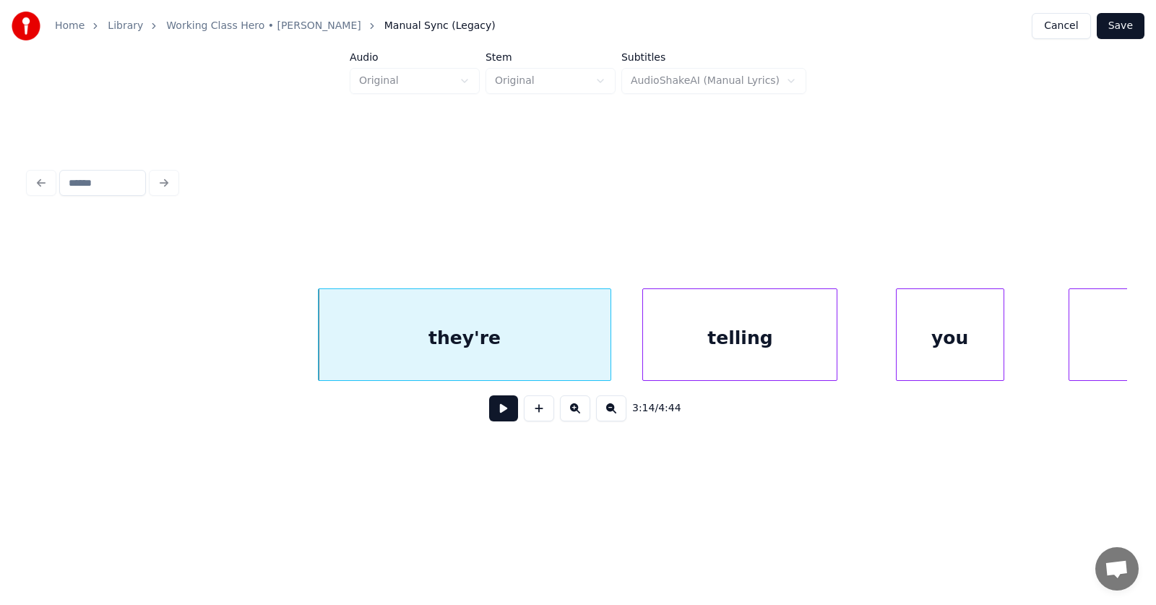
click at [680, 353] on div "telling" at bounding box center [740, 338] width 194 height 98
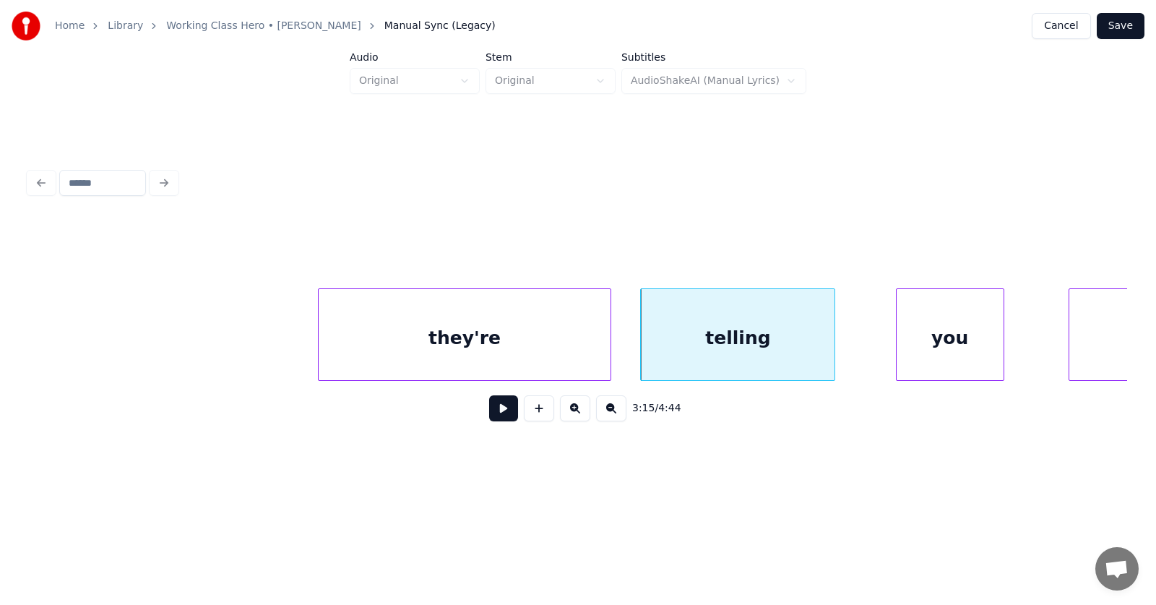
click at [467, 342] on div "they're" at bounding box center [464, 338] width 291 height 98
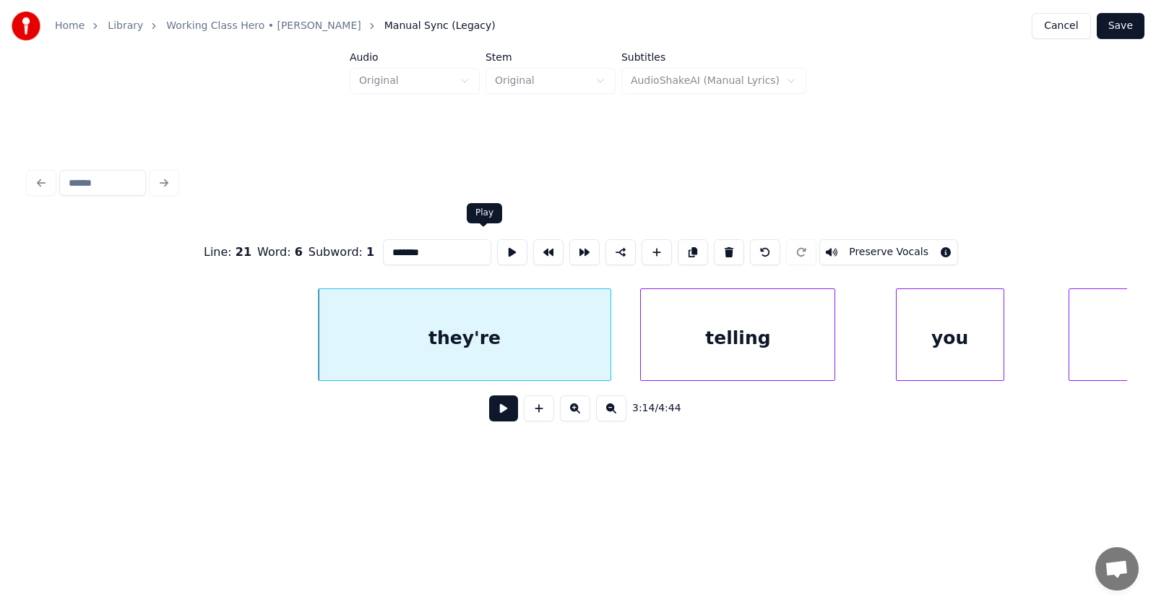
click at [497, 239] on button at bounding box center [512, 252] width 30 height 26
click at [892, 358] on div "you" at bounding box center [925, 338] width 107 height 98
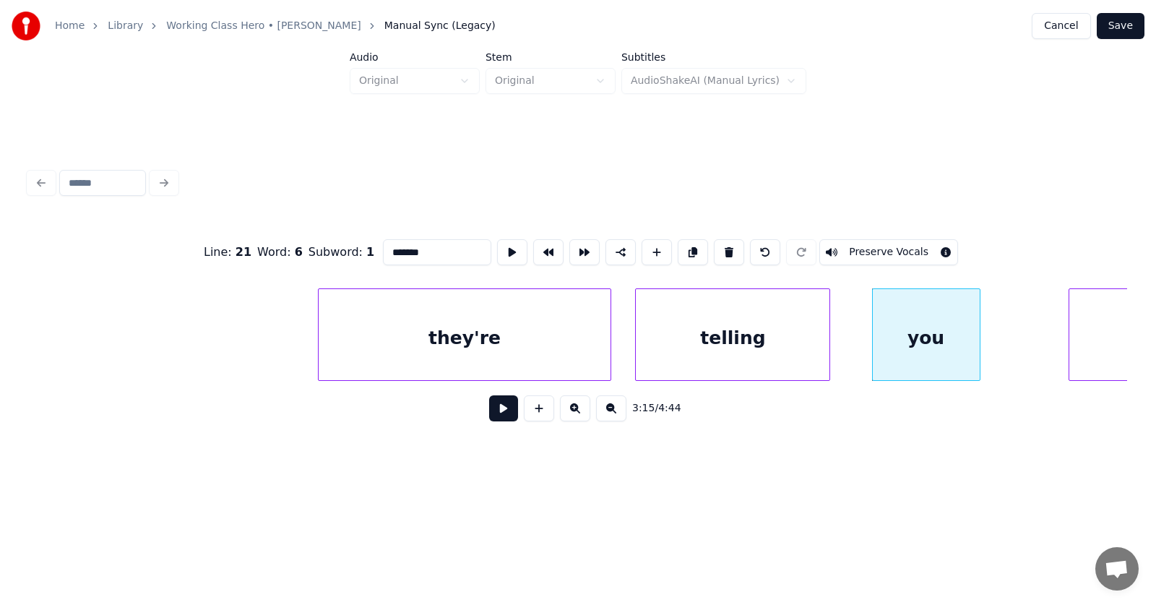
click at [761, 351] on div "telling" at bounding box center [733, 338] width 194 height 98
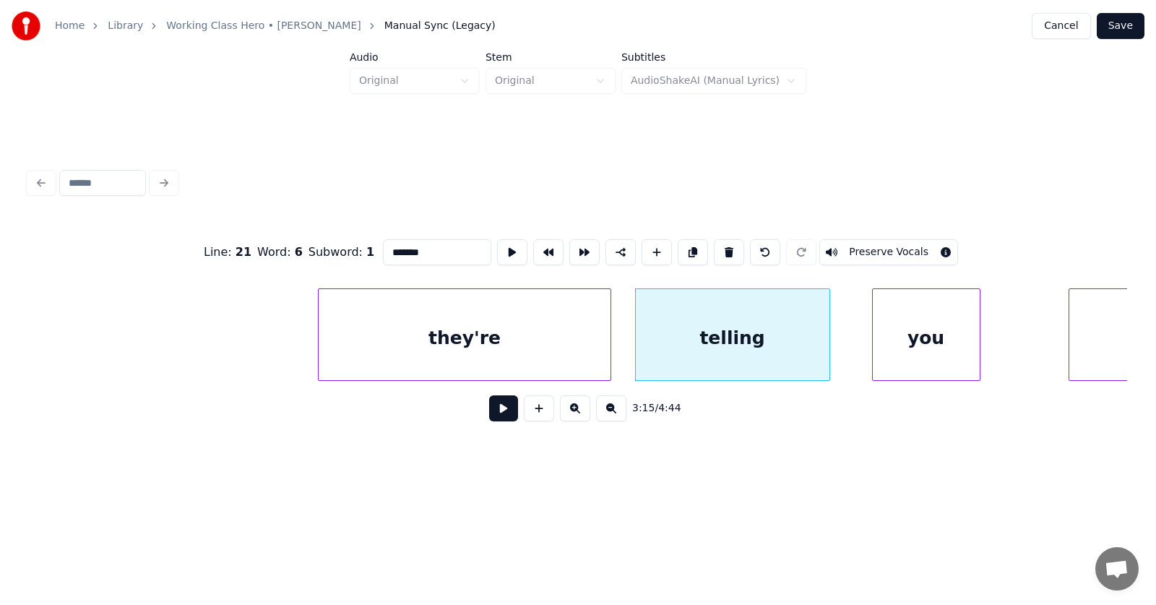
click at [398, 248] on input "*******" at bounding box center [437, 252] width 108 height 26
click at [726, 326] on div "telling" at bounding box center [733, 338] width 194 height 98
type input "*******"
click at [497, 410] on button at bounding box center [503, 408] width 29 height 26
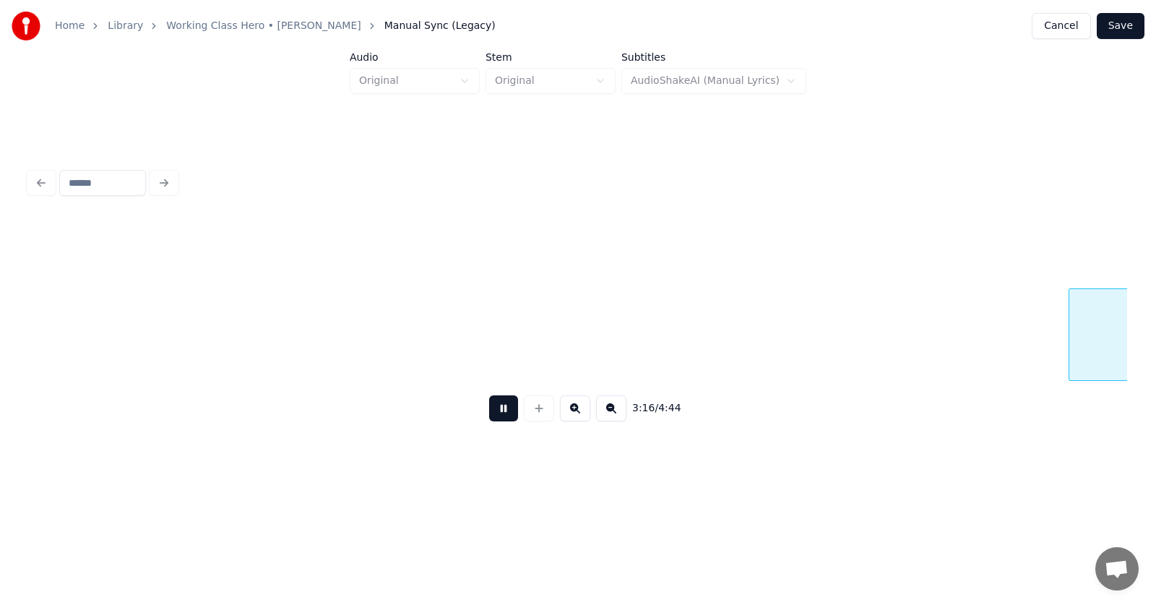
scroll to position [0, 106421]
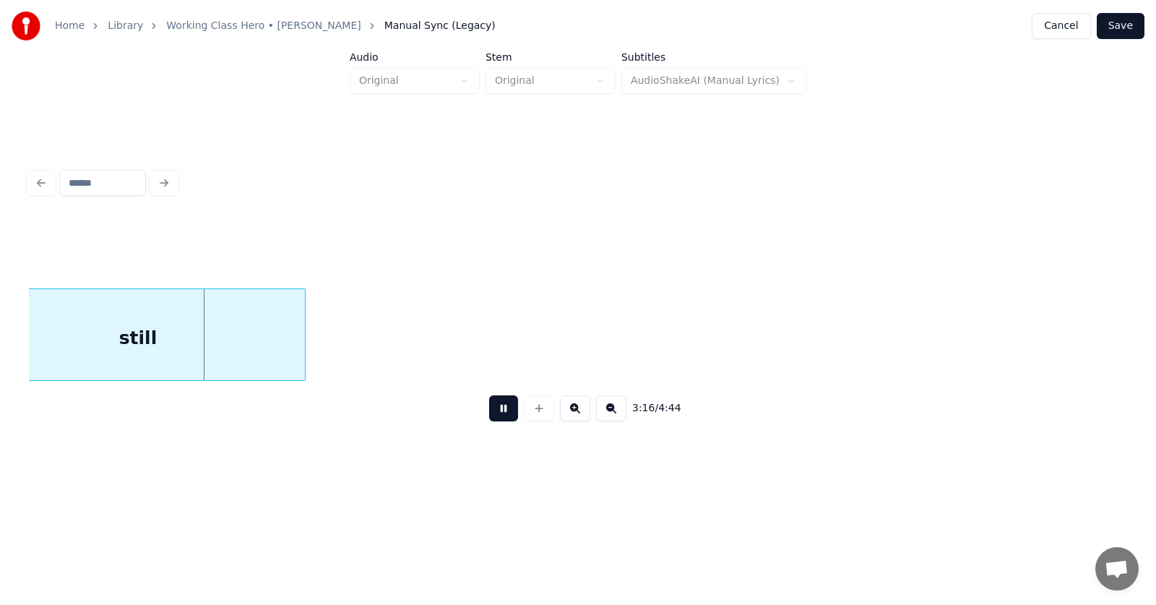
click at [497, 410] on button at bounding box center [503, 408] width 29 height 26
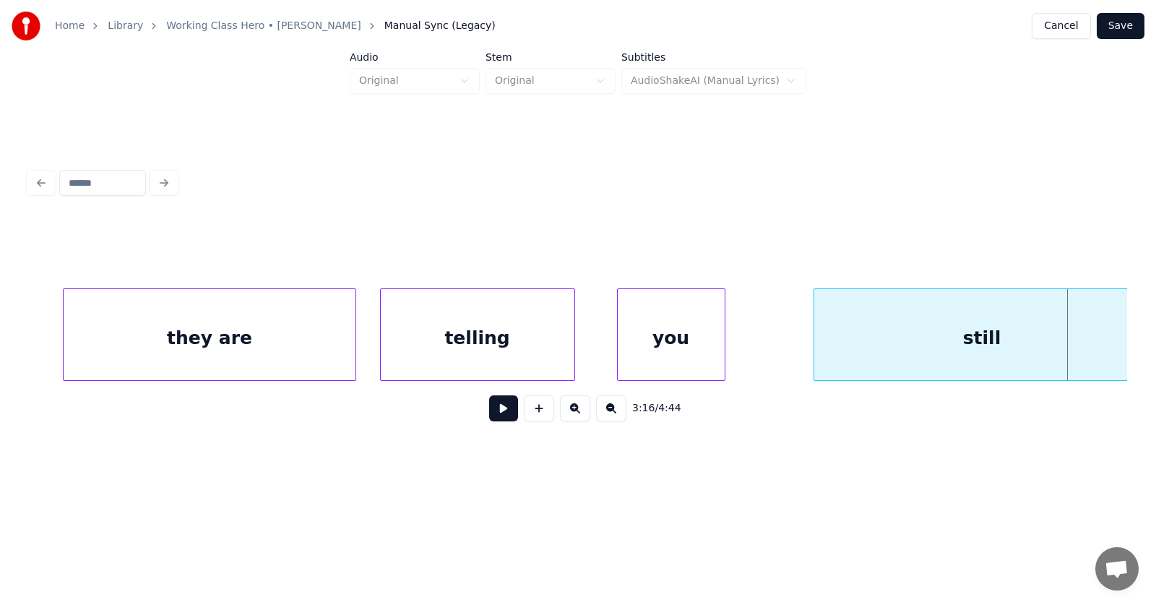
scroll to position [0, 105596]
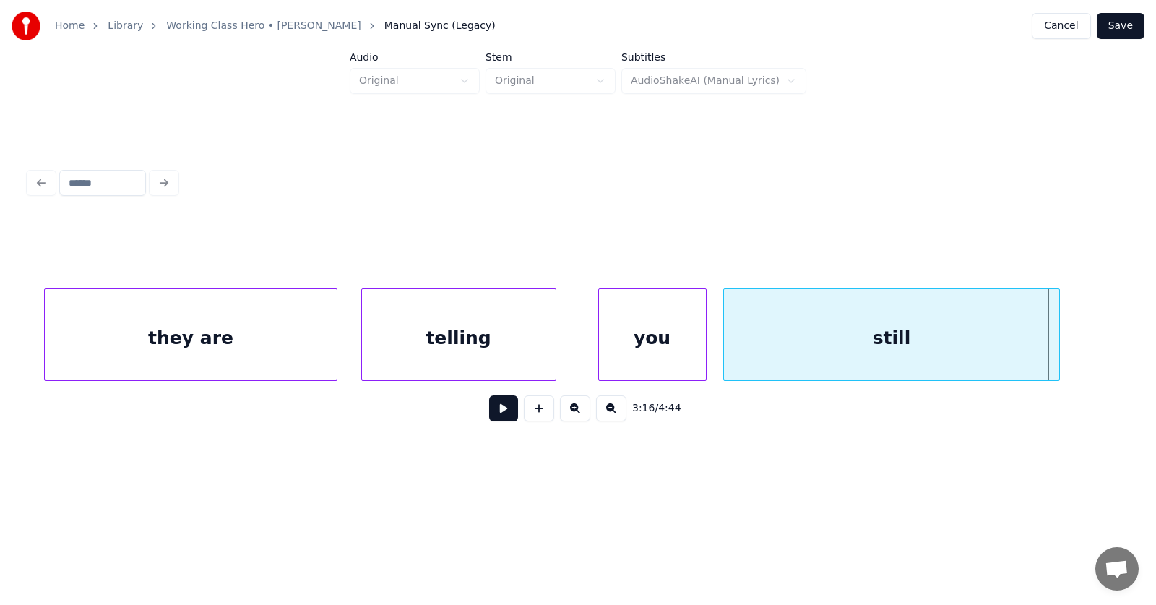
click at [820, 355] on div "still" at bounding box center [891, 338] width 334 height 98
click at [1108, 337] on div at bounding box center [1106, 334] width 4 height 91
click at [499, 410] on button at bounding box center [503, 408] width 29 height 26
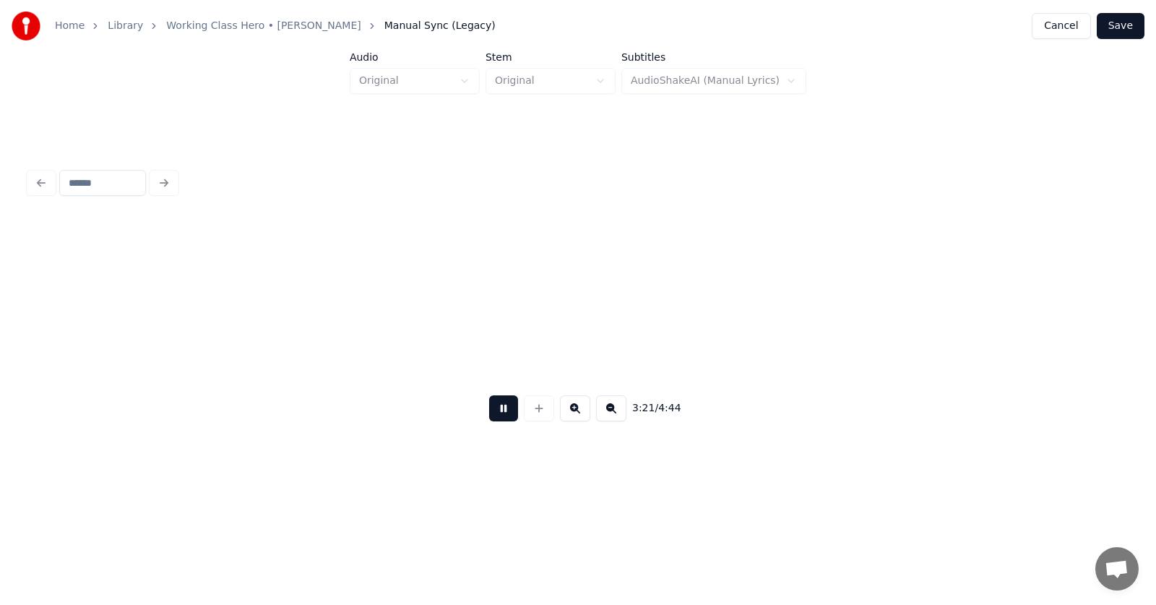
scroll to position [0, 108898]
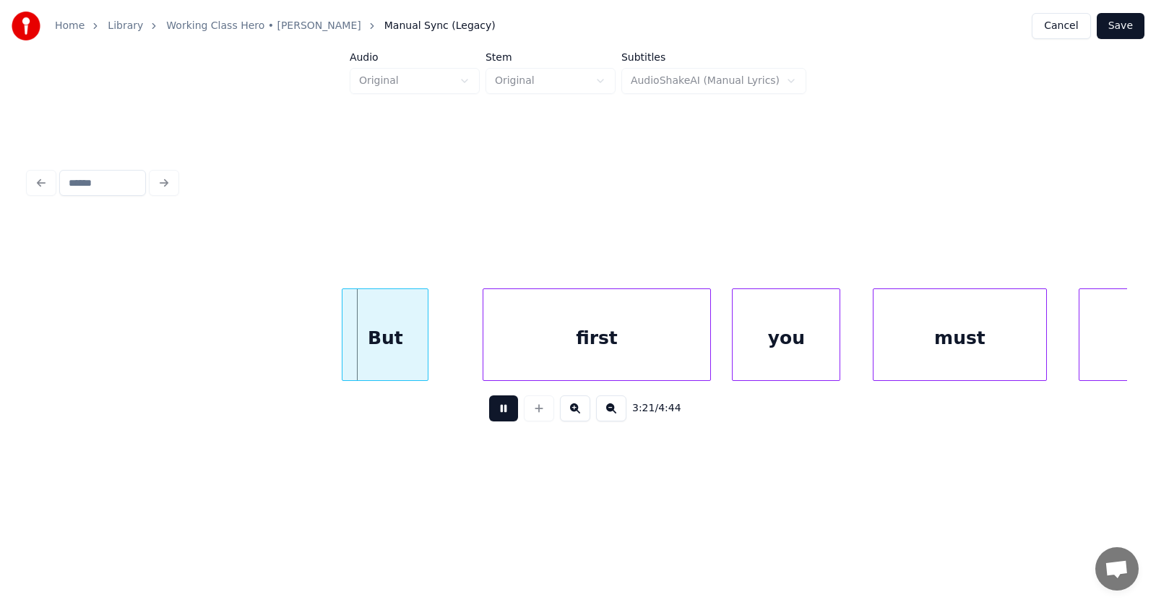
click at [499, 410] on button at bounding box center [503, 408] width 29 height 26
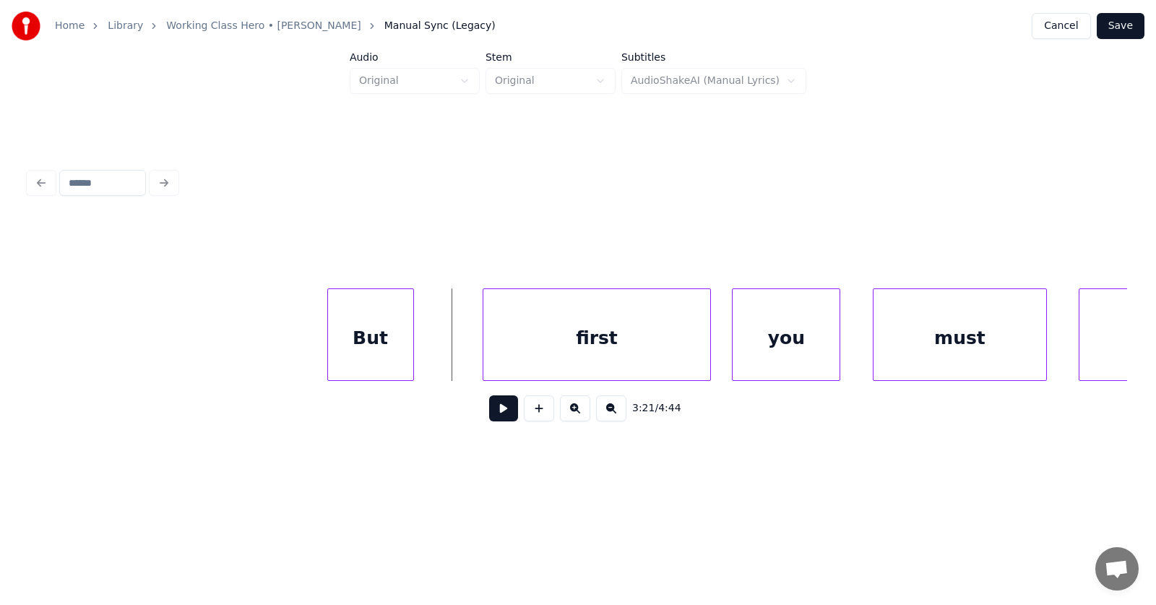
click at [365, 345] on div "But" at bounding box center [370, 338] width 85 height 98
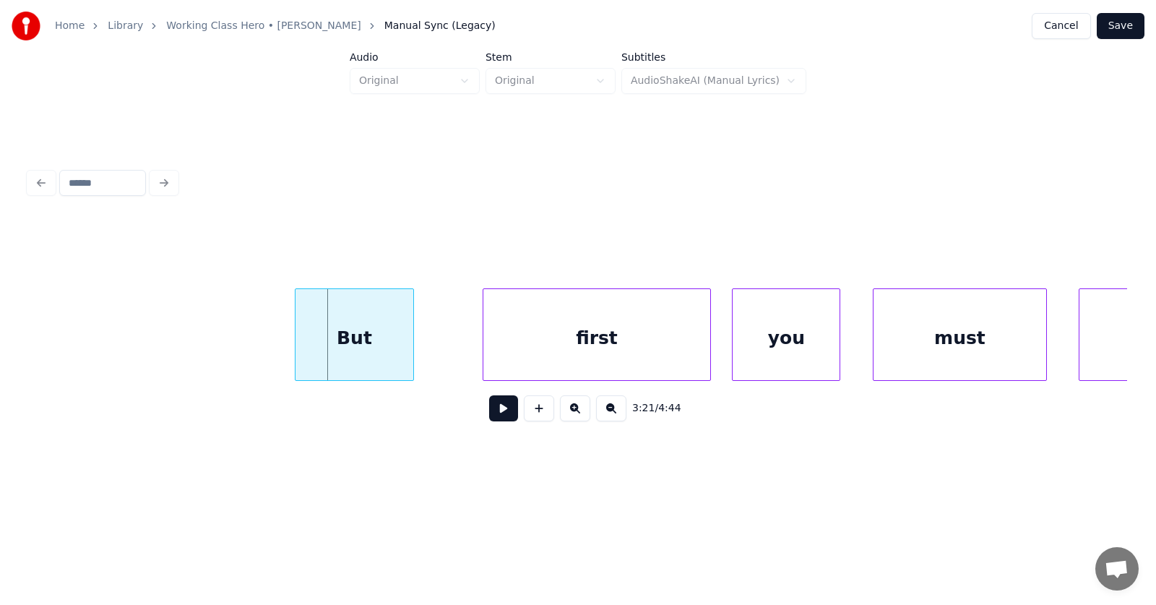
click at [295, 344] on div at bounding box center [297, 334] width 4 height 91
click at [558, 350] on div "first" at bounding box center [569, 338] width 226 height 98
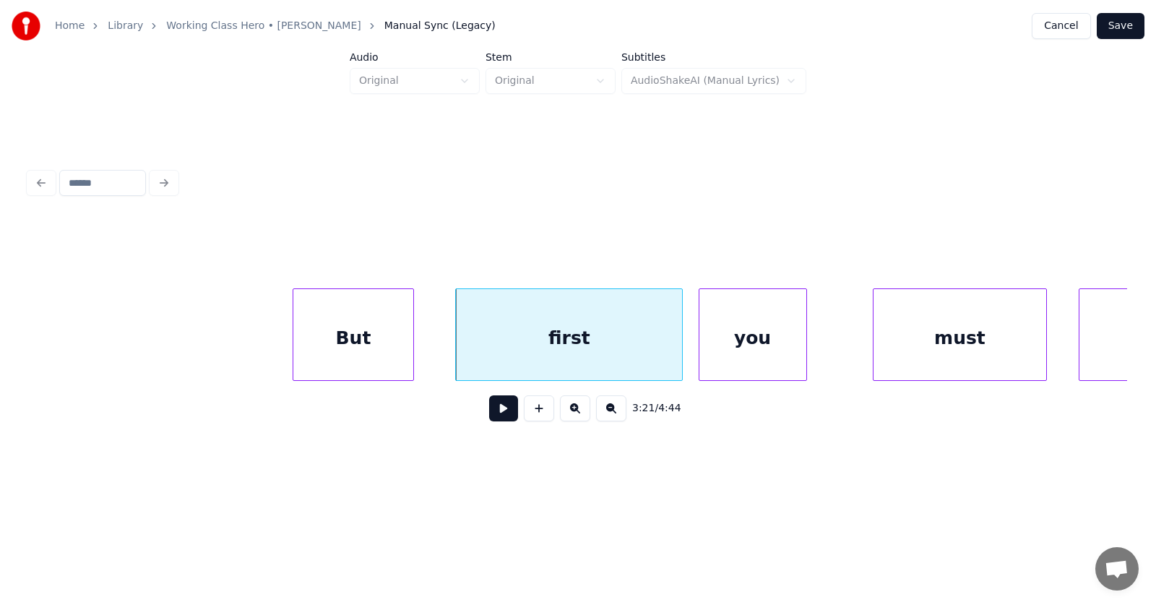
click at [739, 349] on div "you" at bounding box center [752, 338] width 107 height 98
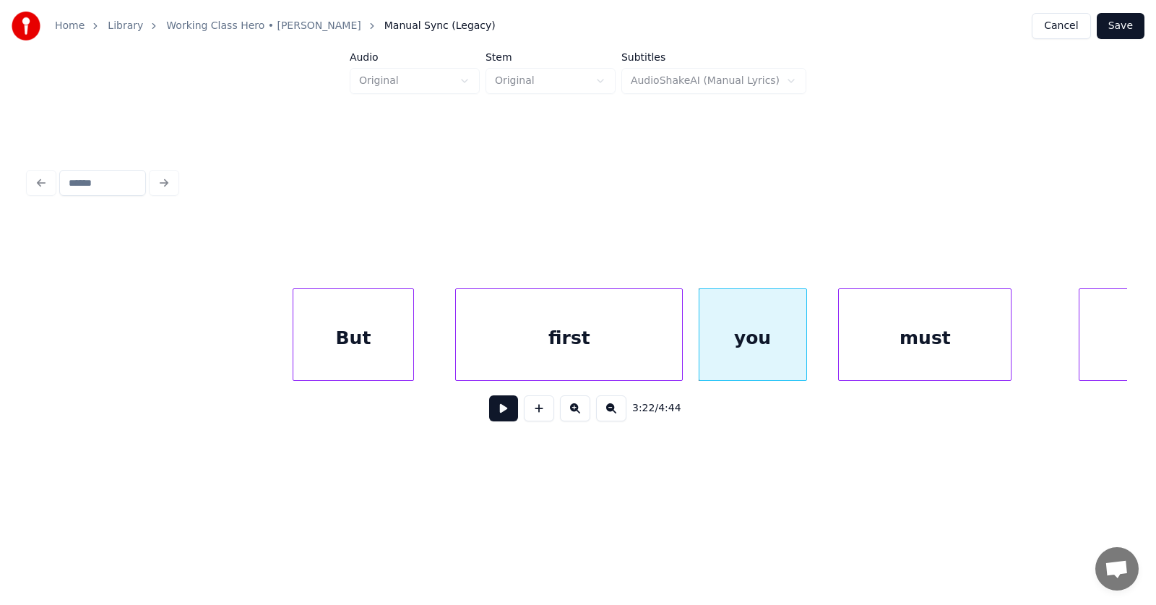
click at [870, 346] on div "must" at bounding box center [925, 338] width 172 height 98
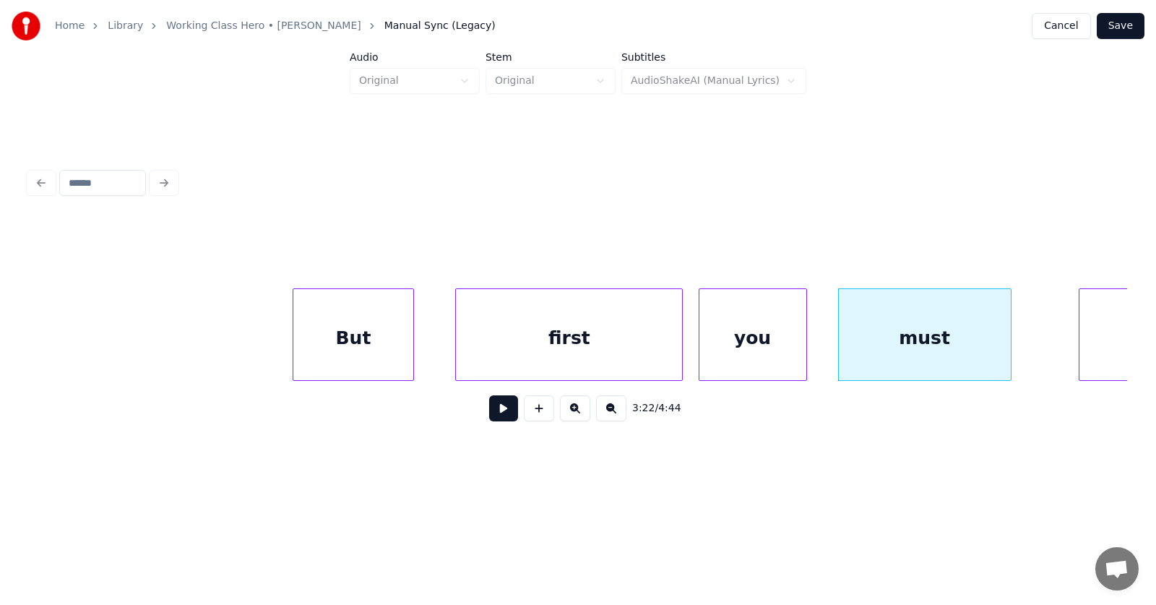
scroll to position [0, 109074]
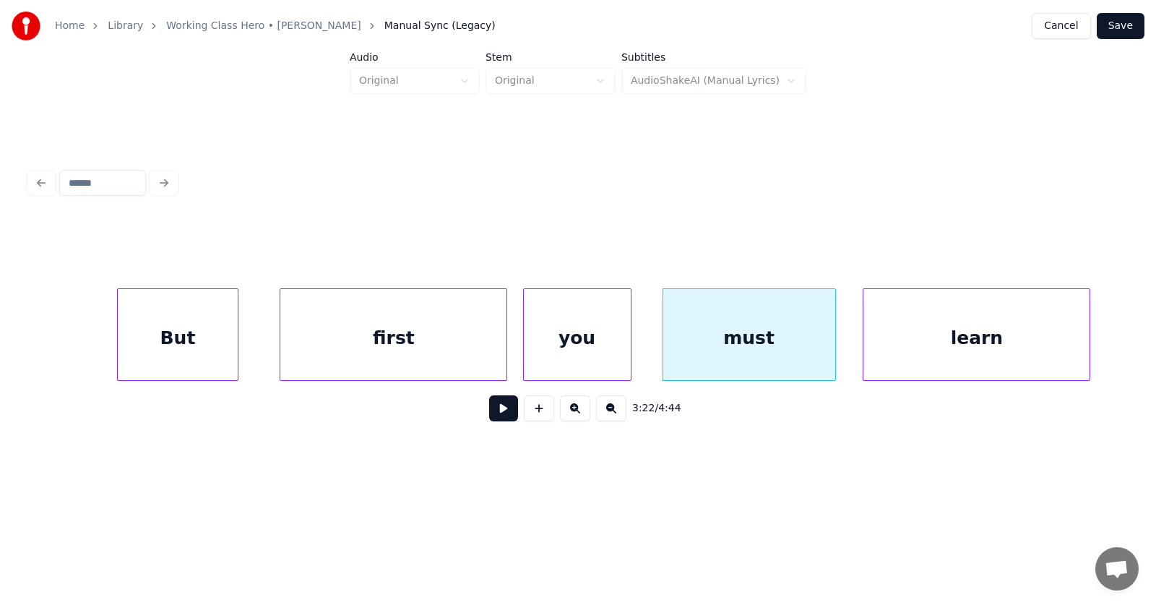
click at [1049, 336] on div "learn" at bounding box center [976, 338] width 226 height 98
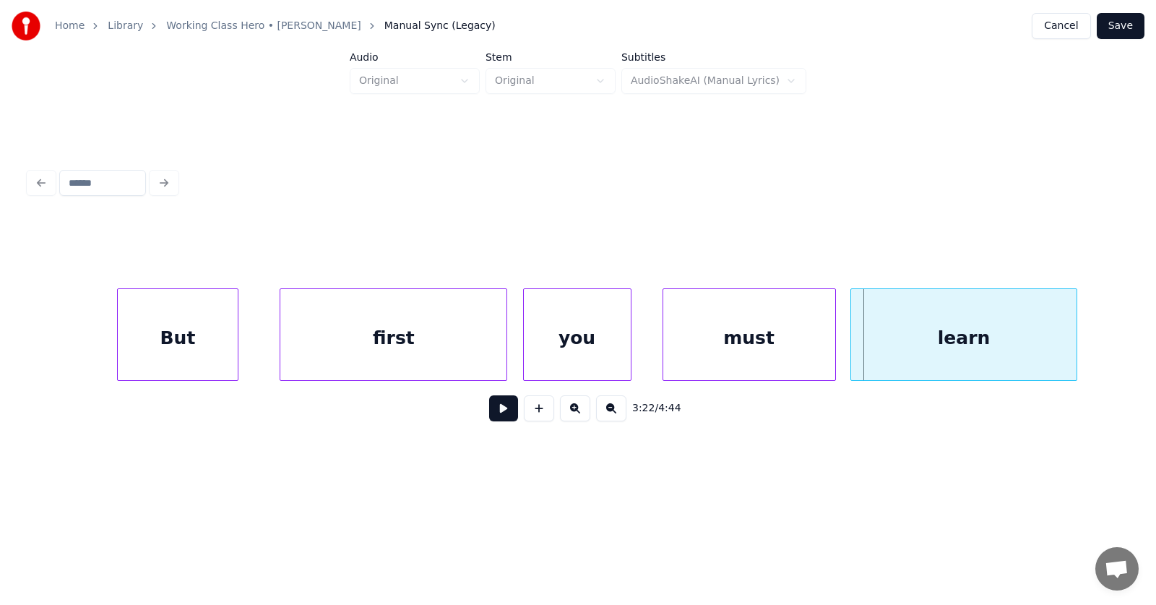
click at [856, 343] on div "learn" at bounding box center [964, 338] width 226 height 98
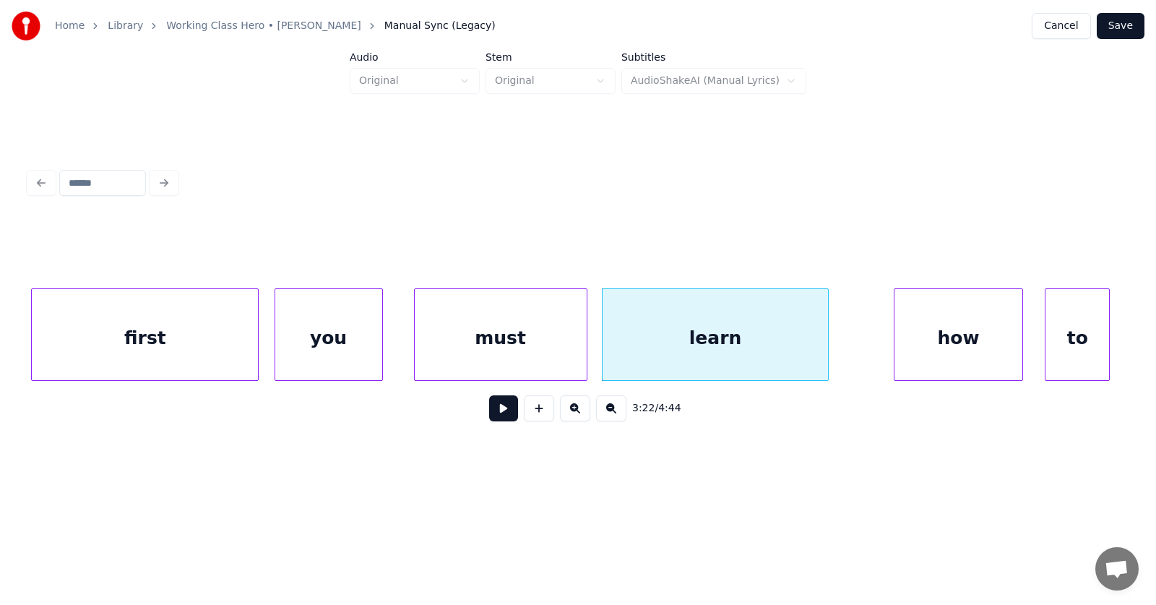
scroll to position [0, 109530]
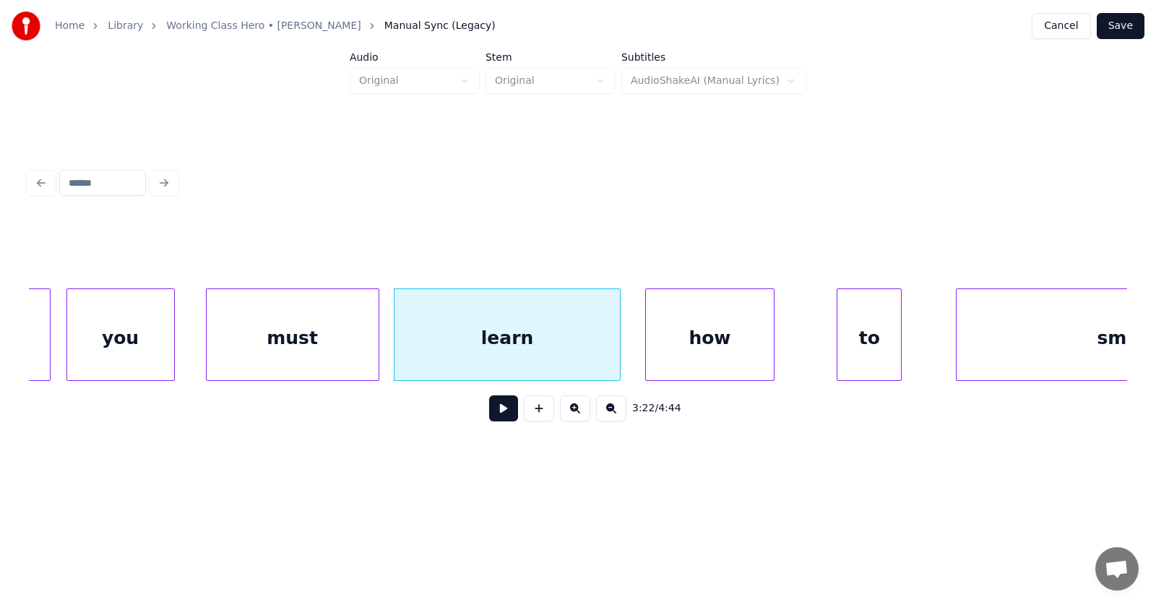
click at [707, 353] on div "how" at bounding box center [710, 338] width 129 height 98
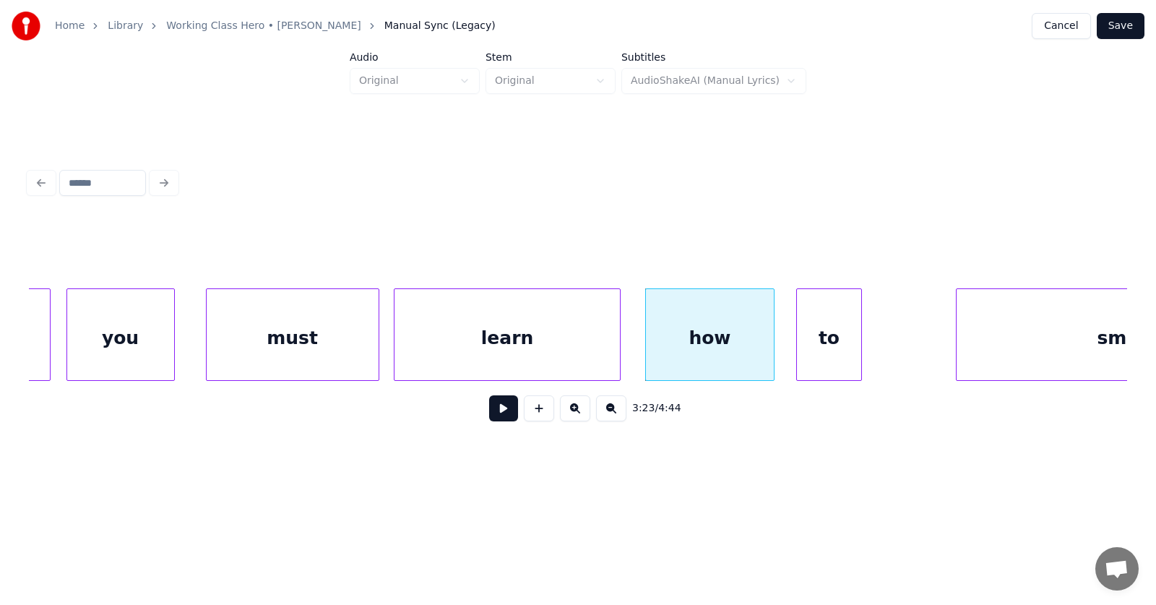
click at [831, 347] on div "to" at bounding box center [829, 338] width 64 height 98
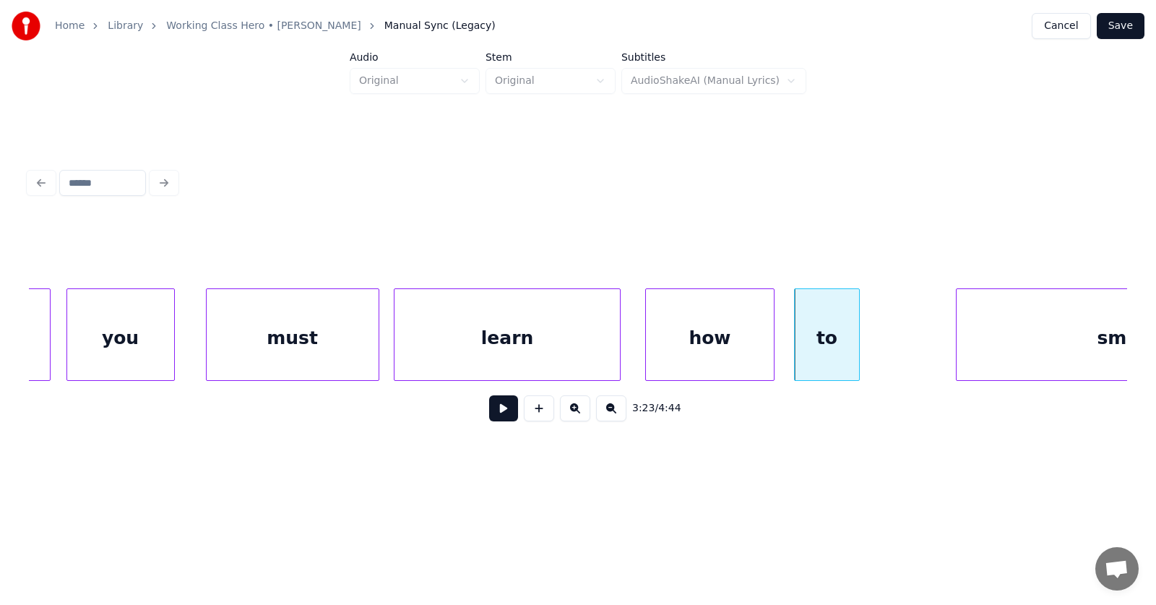
click at [547, 334] on div "learn" at bounding box center [507, 338] width 226 height 98
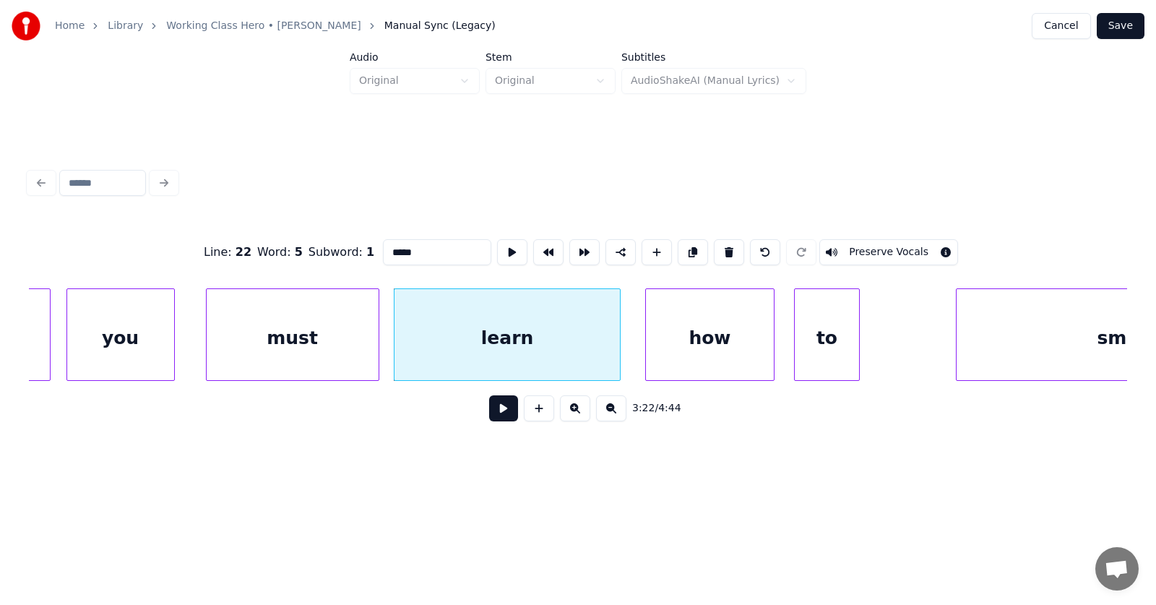
click at [496, 409] on button at bounding box center [503, 408] width 29 height 26
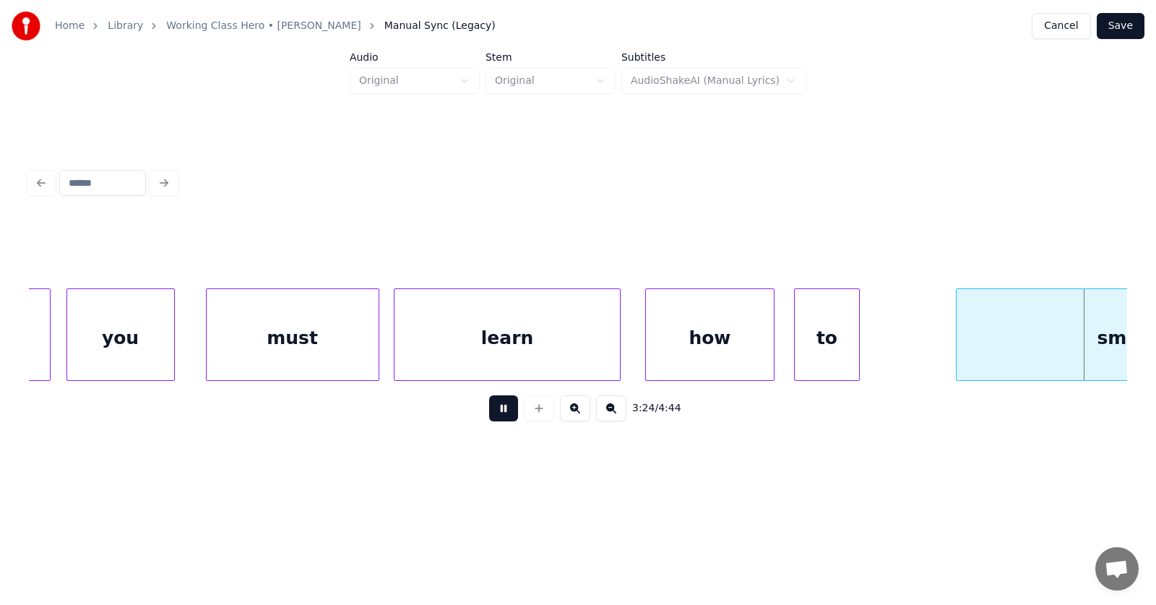
click at [496, 409] on button at bounding box center [503, 408] width 29 height 26
click at [880, 346] on div at bounding box center [877, 334] width 4 height 91
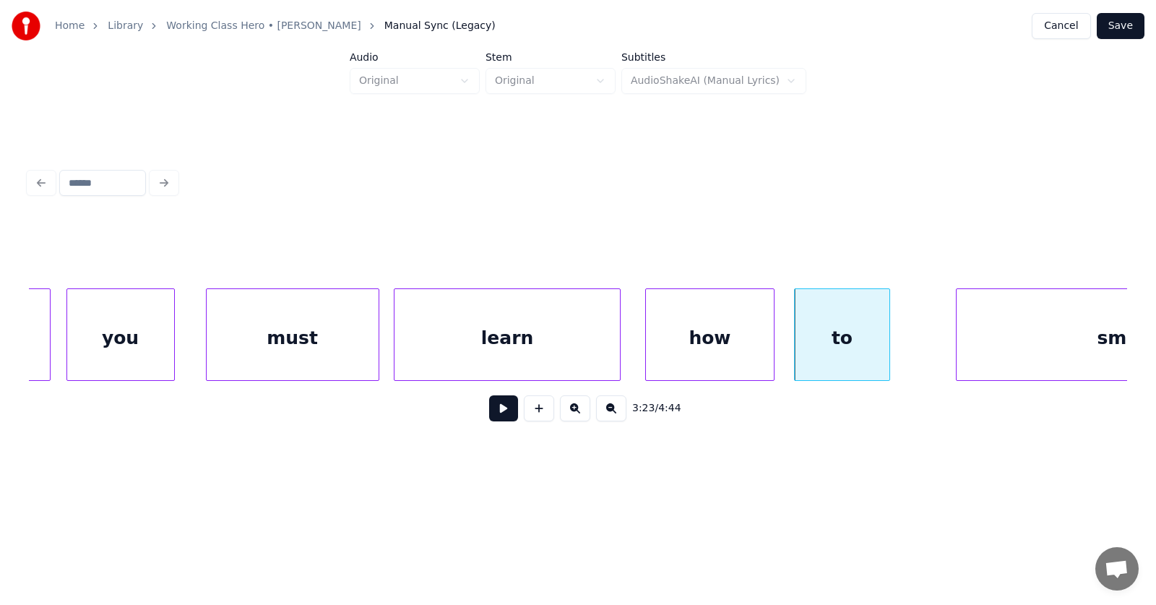
scroll to position [0, 109692]
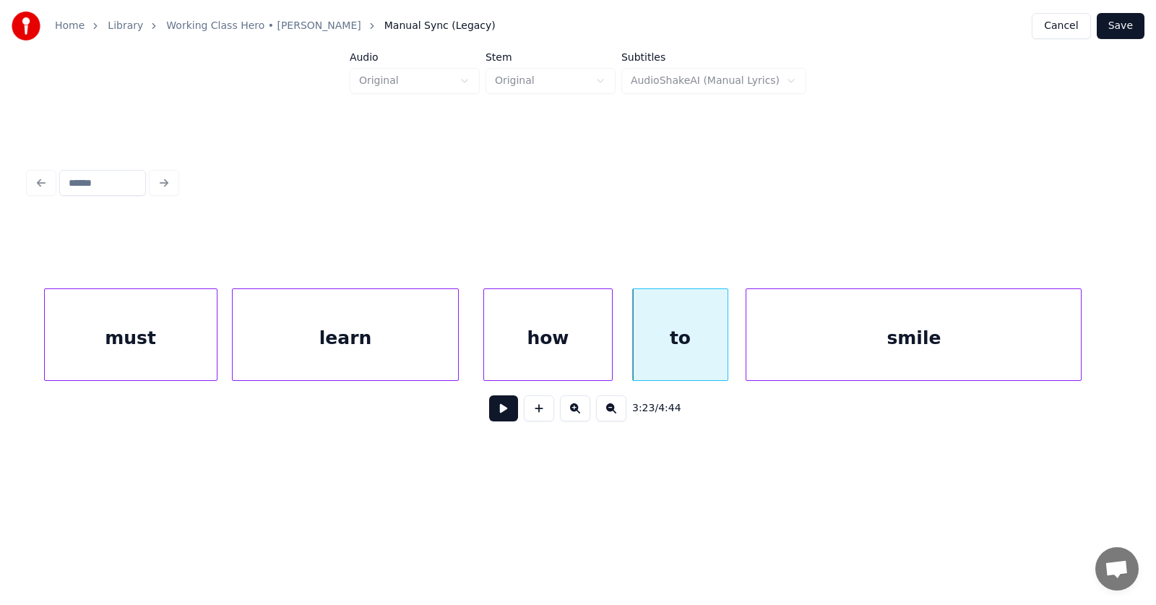
click at [958, 366] on div "smile" at bounding box center [913, 338] width 334 height 98
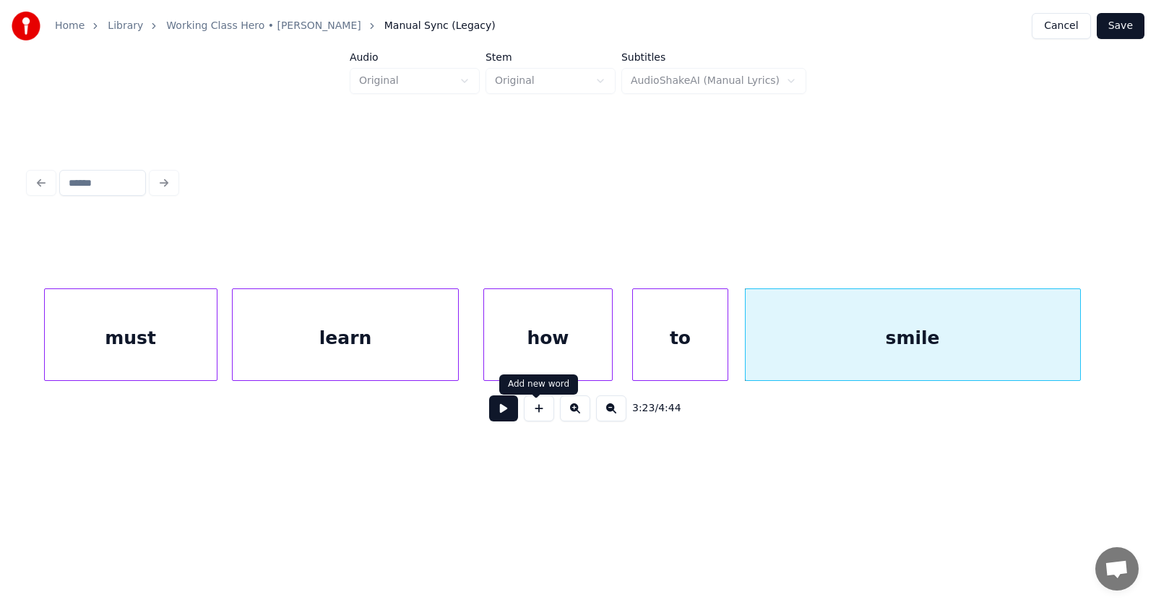
click at [498, 415] on button at bounding box center [503, 408] width 29 height 26
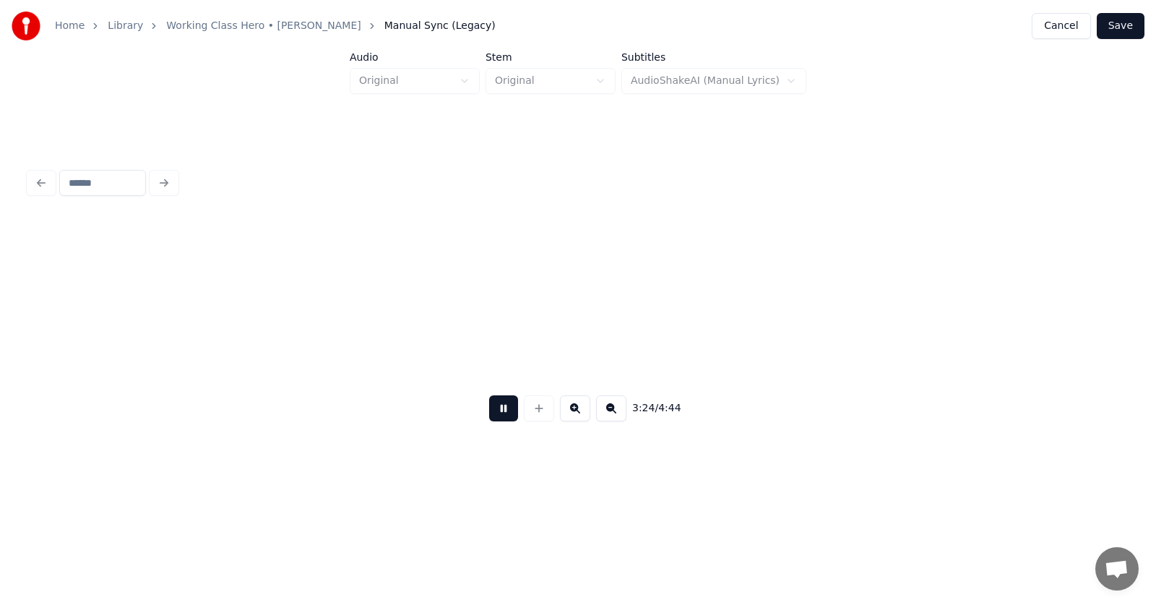
scroll to position [0, 110796]
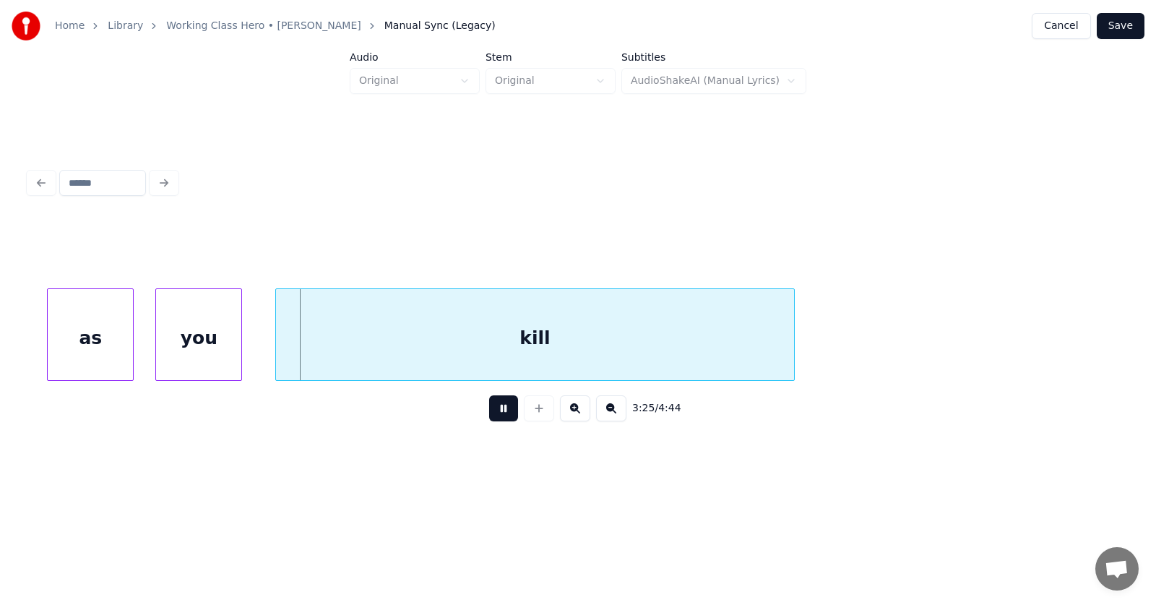
click at [498, 415] on button at bounding box center [503, 408] width 29 height 26
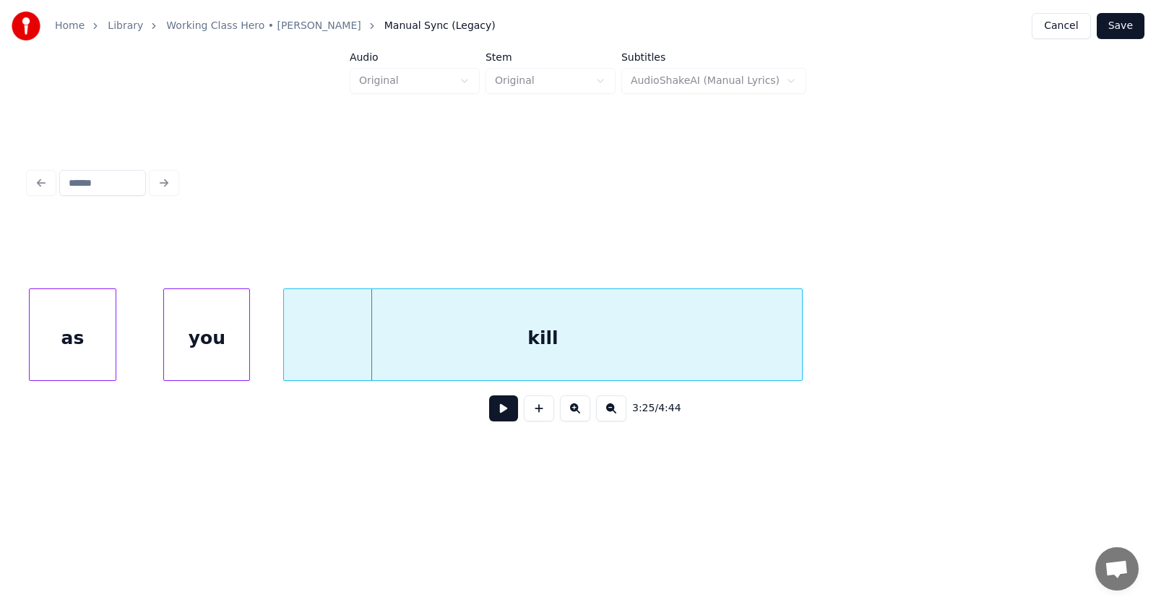
scroll to position [0, 110787]
click at [80, 350] on div "as" at bounding box center [72, 338] width 85 height 98
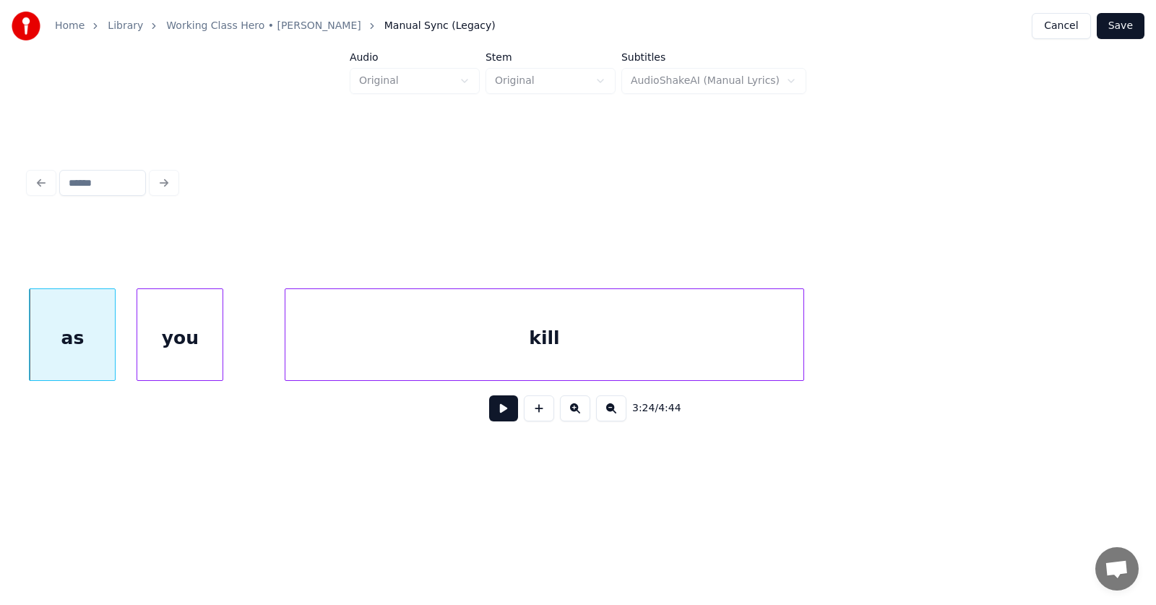
click at [186, 352] on div "you" at bounding box center [179, 338] width 85 height 98
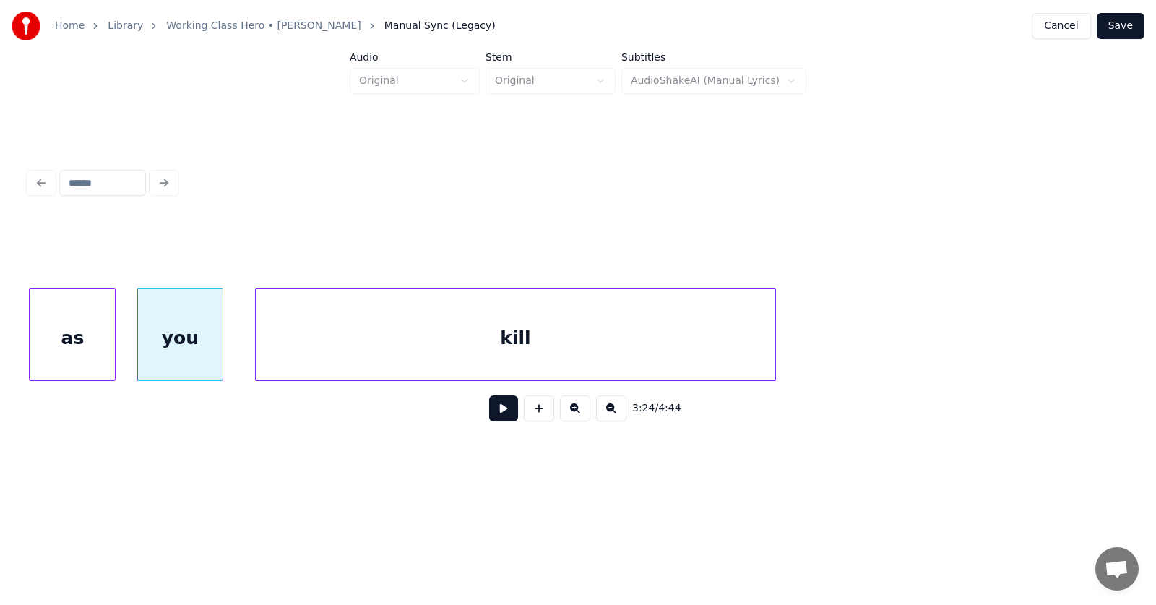
click at [321, 349] on div "kill" at bounding box center [515, 338] width 519 height 98
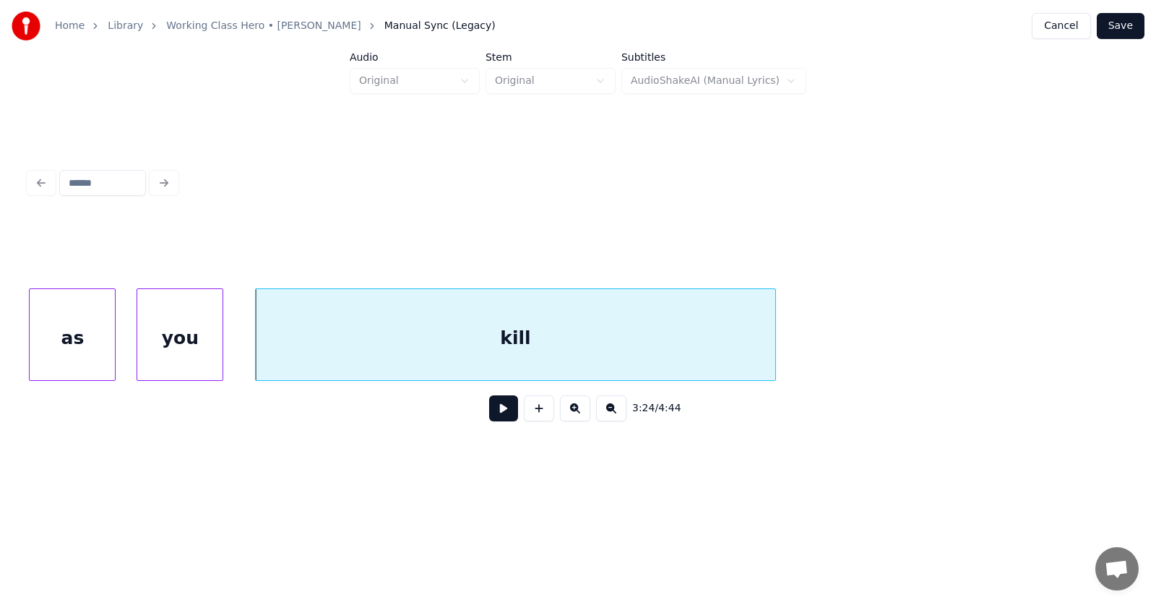
click at [503, 417] on button at bounding box center [503, 408] width 29 height 26
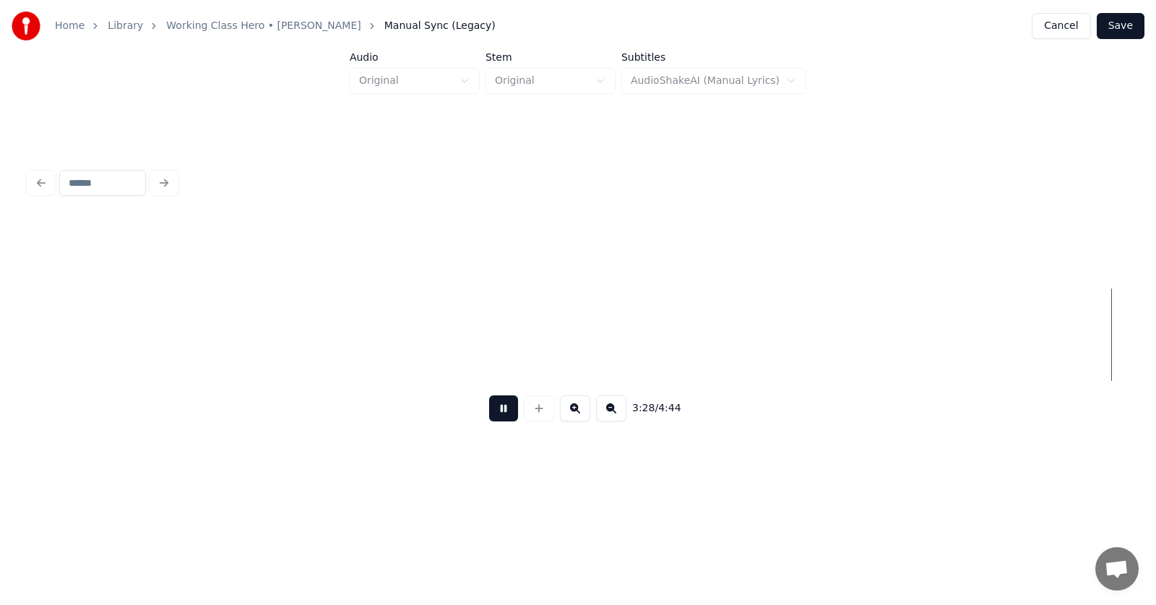
scroll to position [0, 112985]
click at [489, 417] on button at bounding box center [503, 408] width 29 height 26
click at [1124, 27] on button "Save" at bounding box center [1120, 26] width 48 height 26
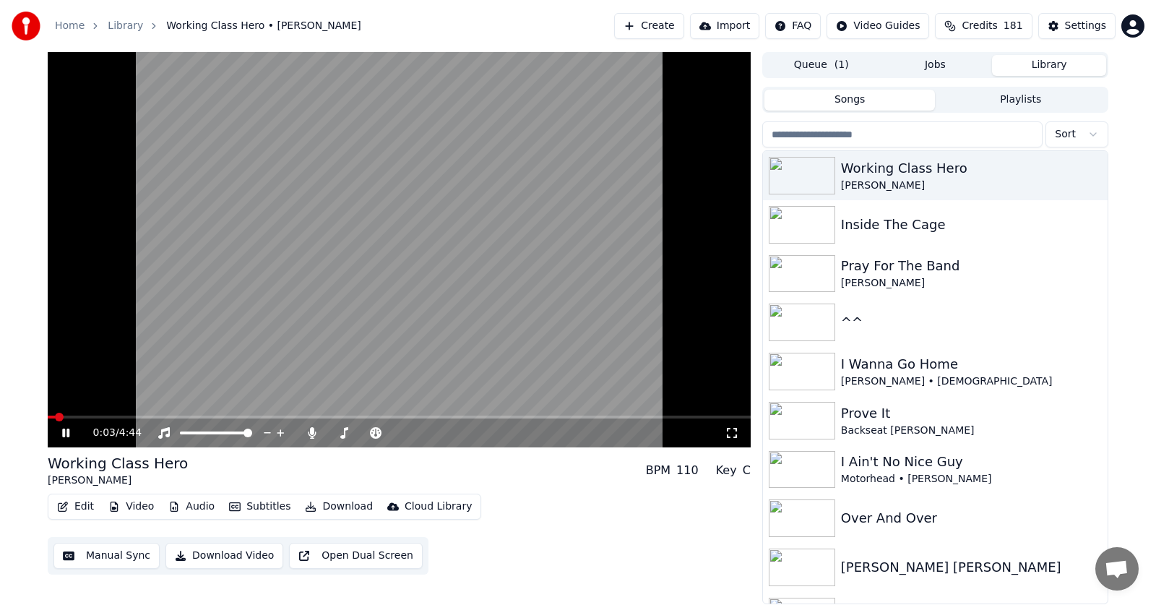
click at [68, 435] on icon at bounding box center [65, 432] width 7 height 9
click at [55, 415] on span at bounding box center [59, 416] width 9 height 9
